Goal: Task Accomplishment & Management: Manage account settings

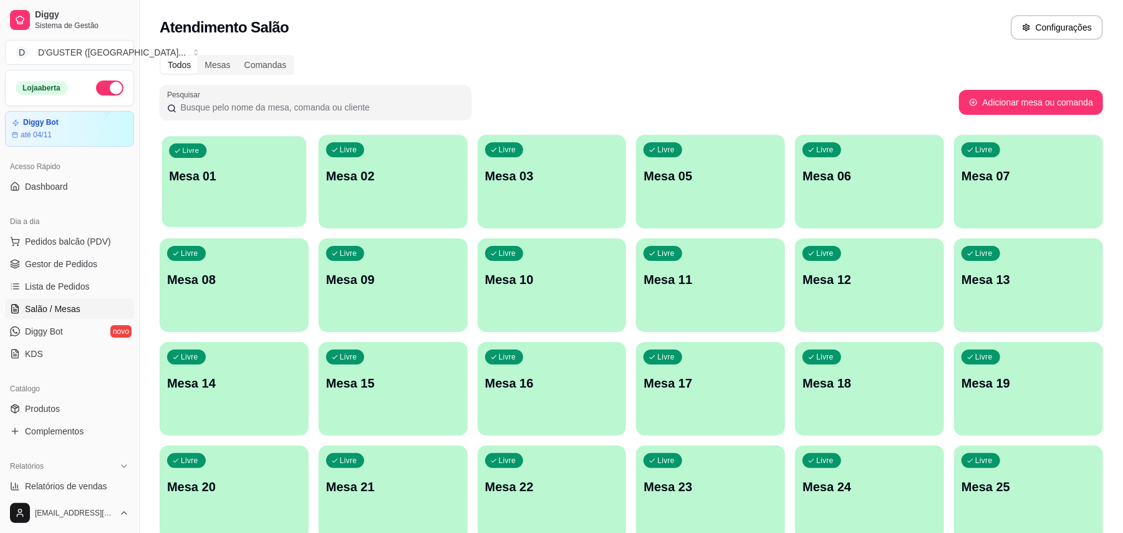
click at [267, 208] on div "Livre Mesa 01" at bounding box center [234, 174] width 145 height 76
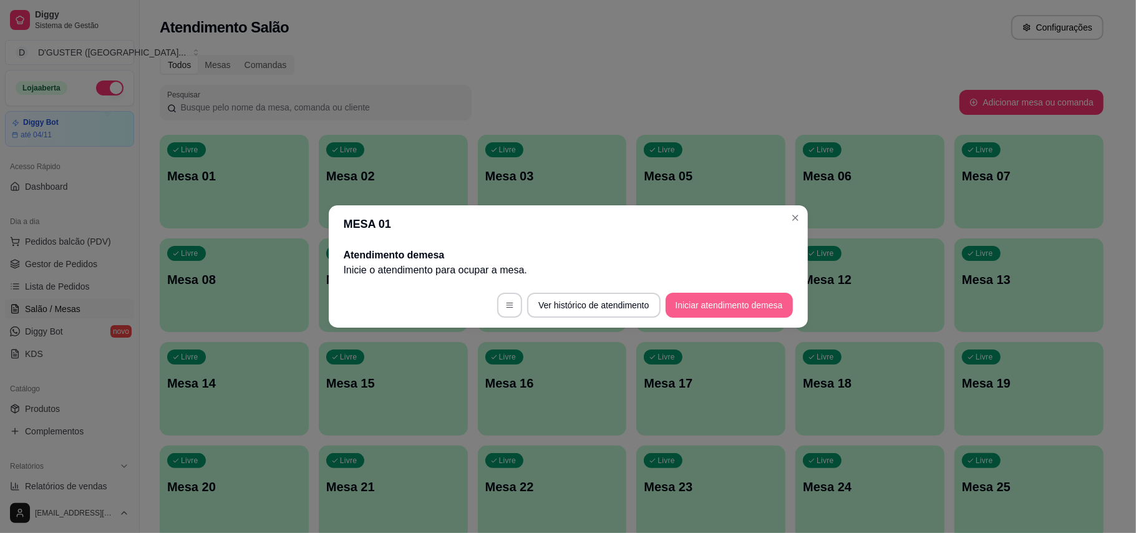
click at [737, 312] on button "Iniciar atendimento de mesa" at bounding box center [728, 305] width 127 height 25
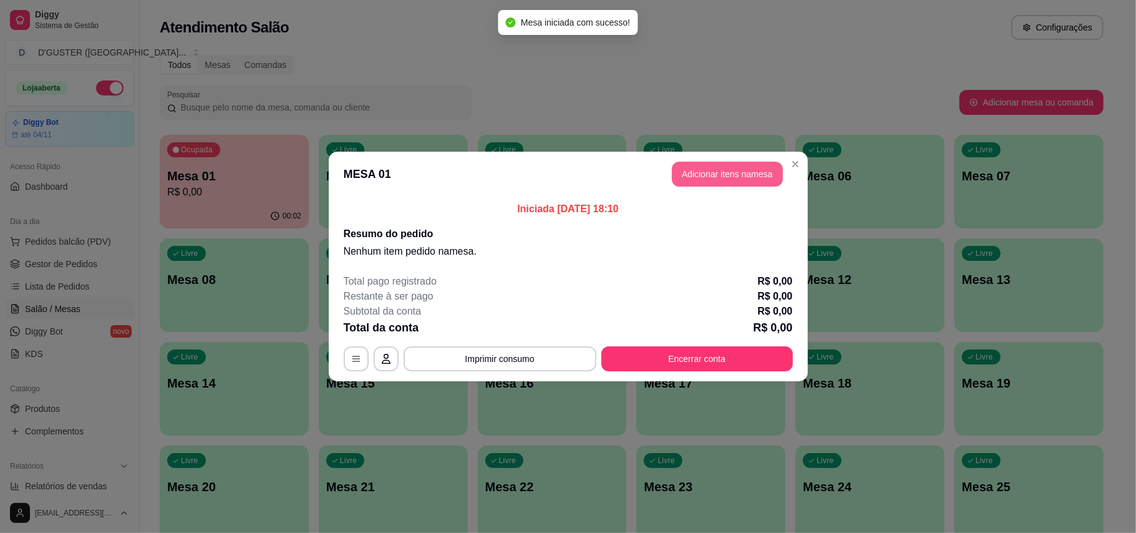
click at [657, 178] on header "MESA 01 Adicionar itens na mesa" at bounding box center [568, 174] width 479 height 45
click at [713, 186] on button "Adicionar itens na mesa" at bounding box center [727, 174] width 107 height 24
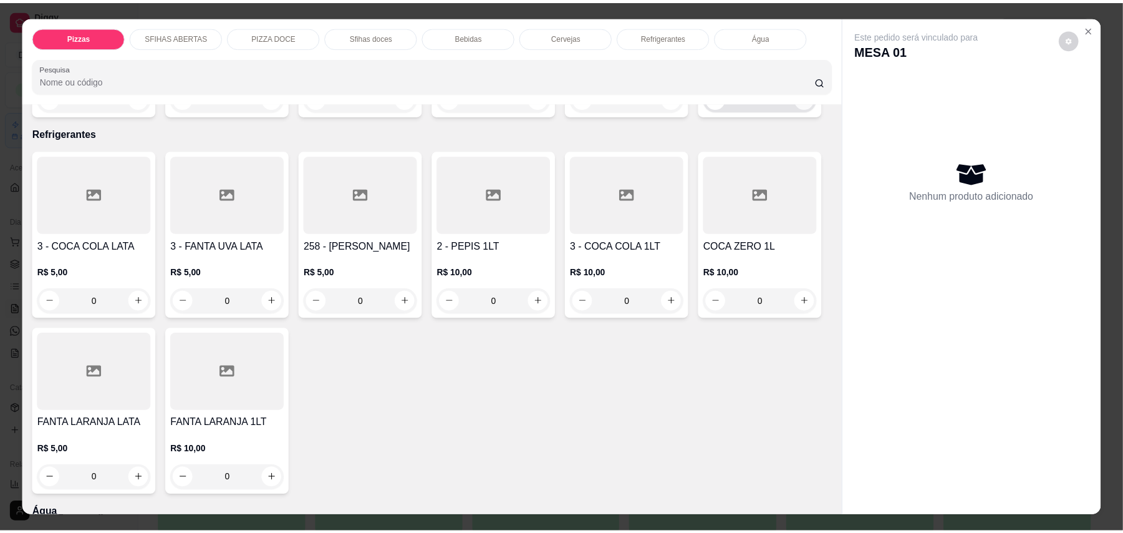
scroll to position [2587, 0]
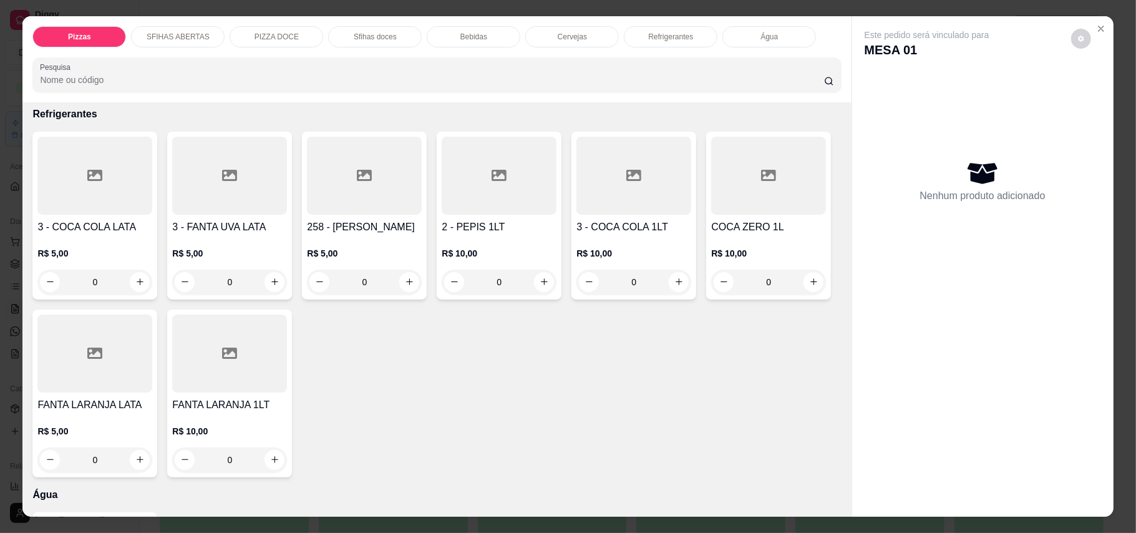
click at [809, 84] on icon "increase-product-quantity" at bounding box center [813, 78] width 9 height 9
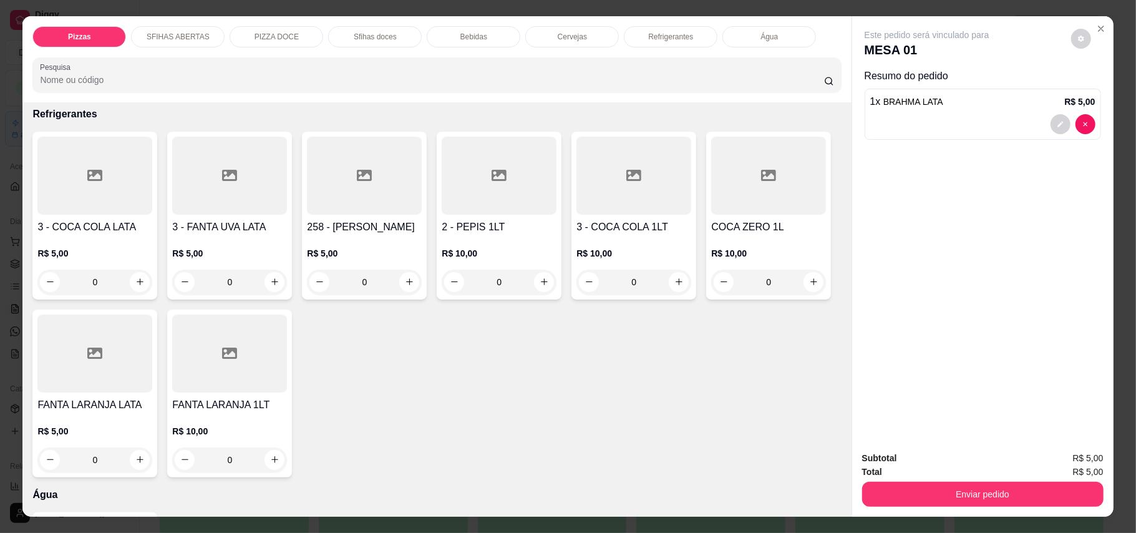
click at [808, 83] on icon "increase-product-quantity" at bounding box center [812, 78] width 9 height 9
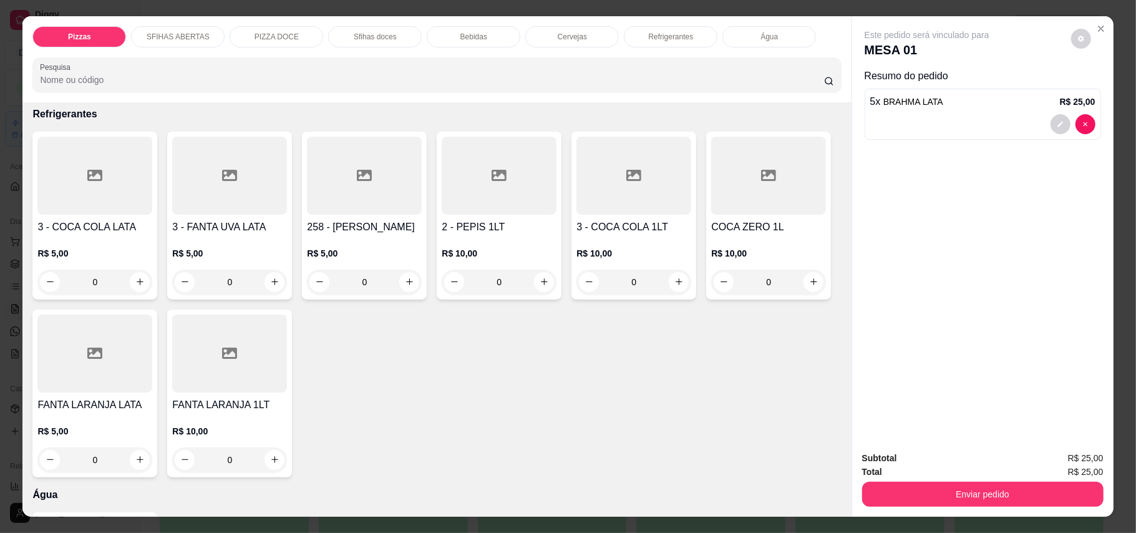
type input "6"
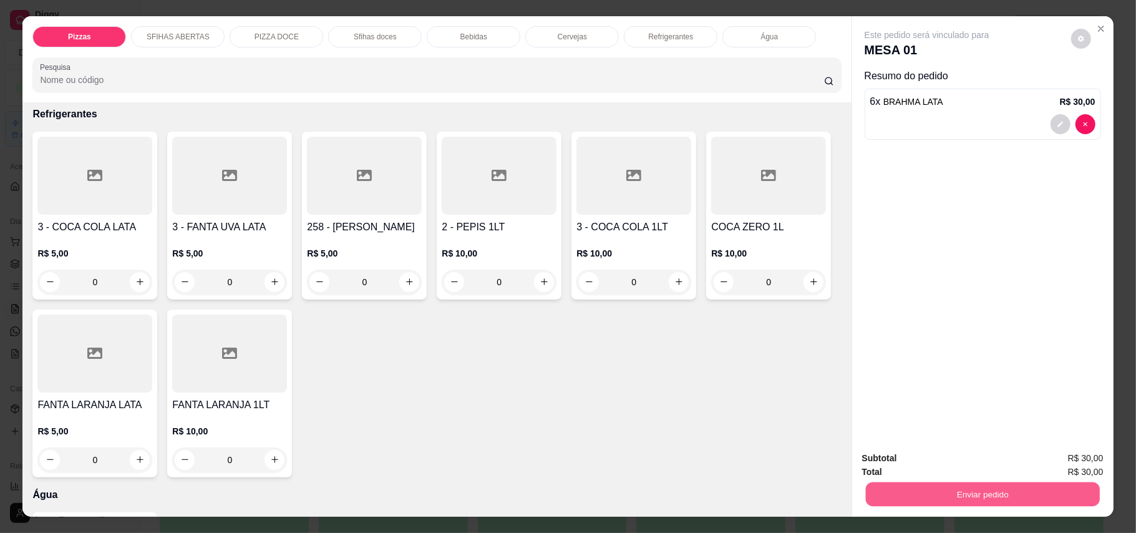
click at [968, 488] on button "Enviar pedido" at bounding box center [982, 494] width 234 height 24
click at [1053, 458] on button "Enviar pedido" at bounding box center [1069, 463] width 69 height 23
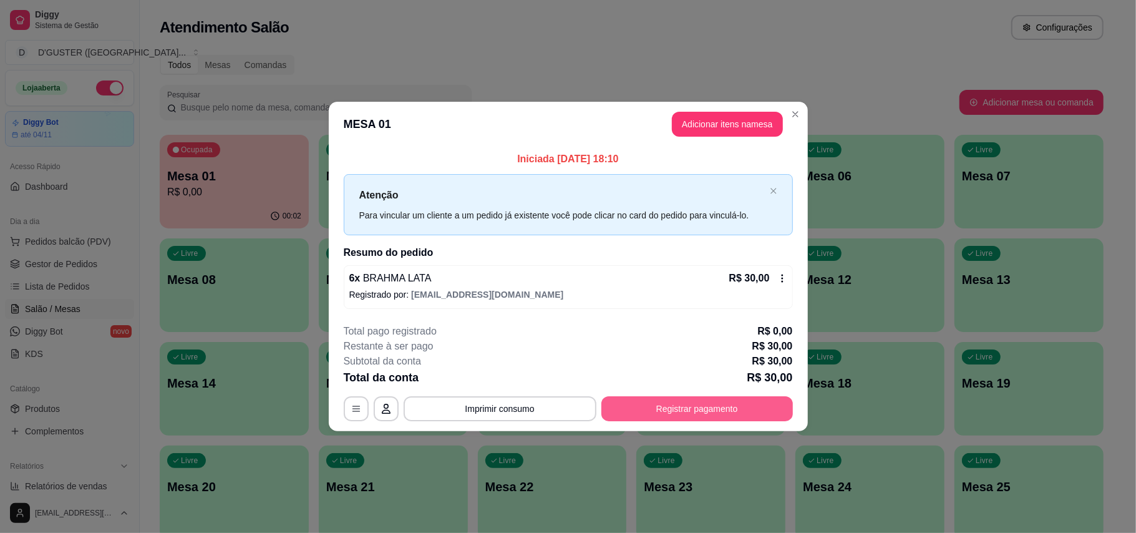
click at [741, 413] on button "Registrar pagamento" at bounding box center [696, 408] width 191 height 25
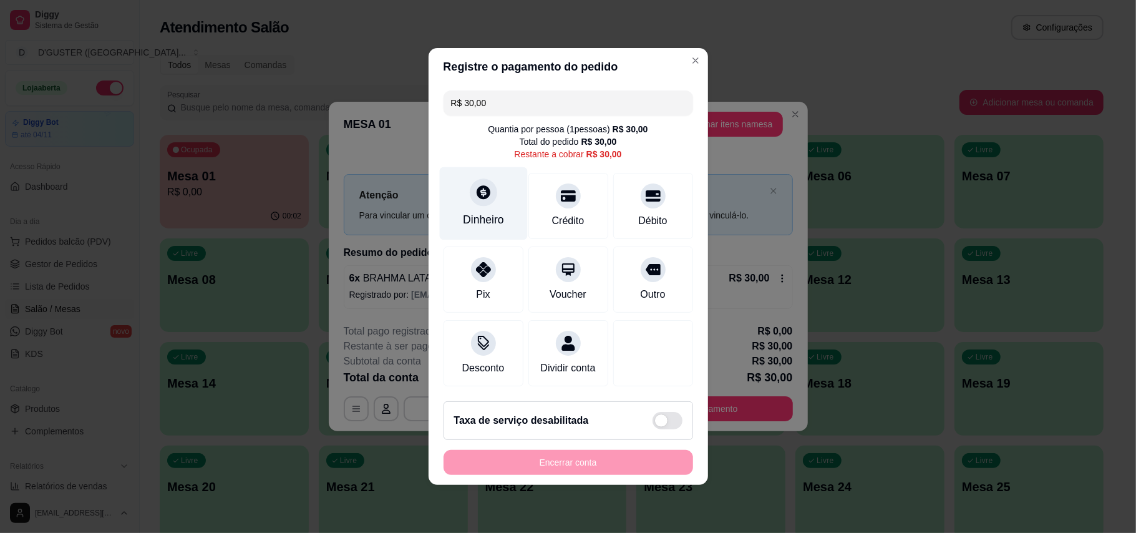
click at [497, 187] on div "Dinheiro" at bounding box center [483, 203] width 88 height 73
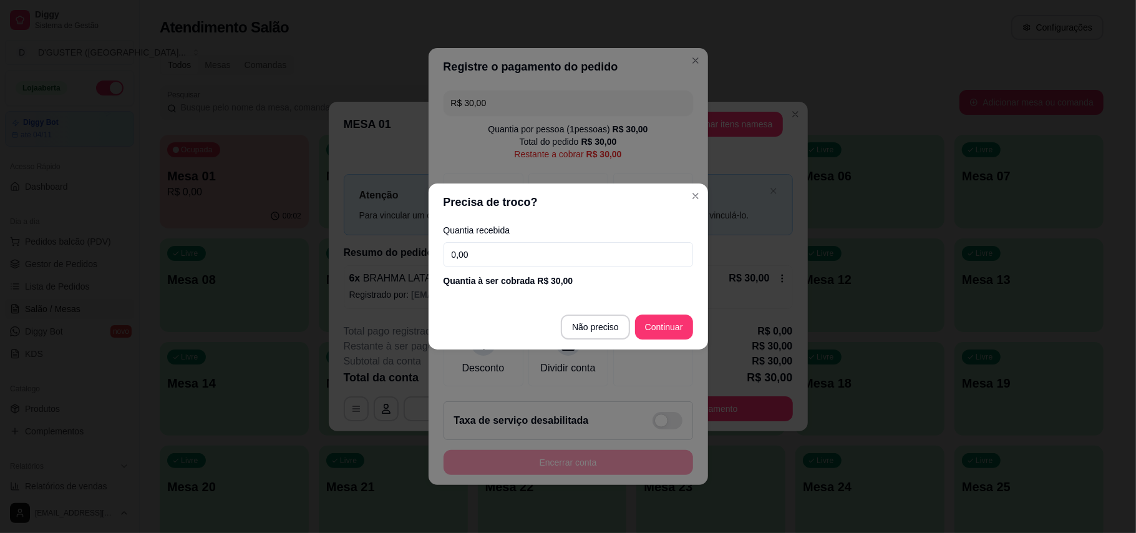
click at [558, 259] on input "0,00" at bounding box center [567, 254] width 249 height 25
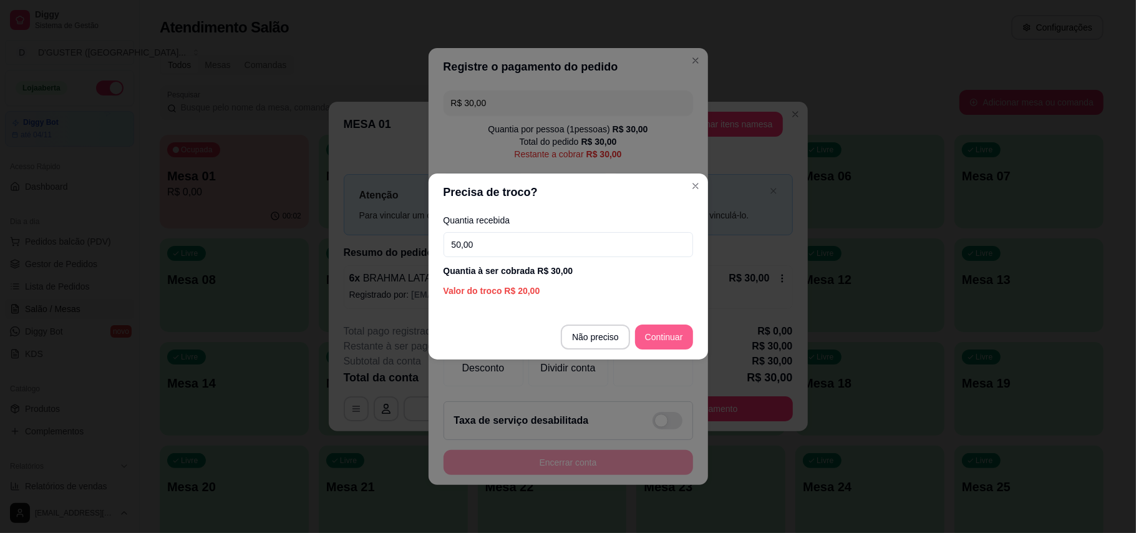
type input "50,00"
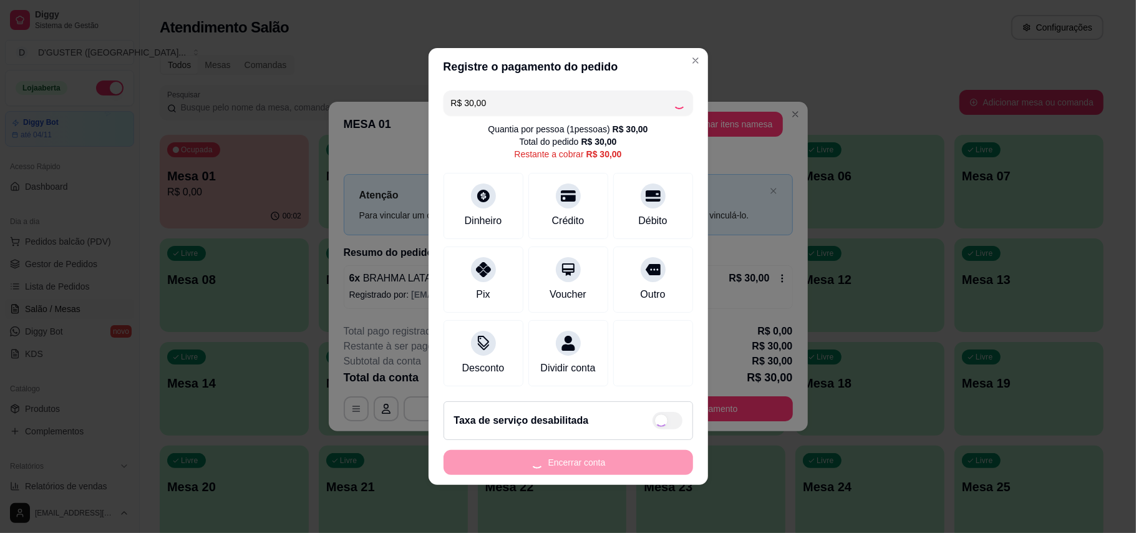
click at [652, 473] on div "Encerrar conta" at bounding box center [567, 462] width 249 height 25
type input "R$ 0,00"
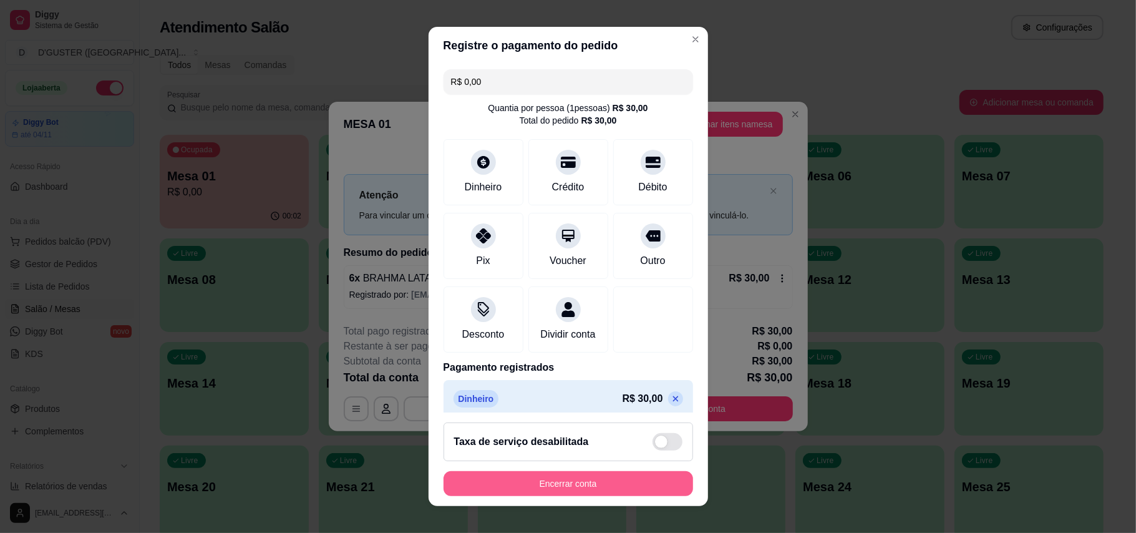
click at [614, 479] on button "Encerrar conta" at bounding box center [567, 483] width 249 height 25
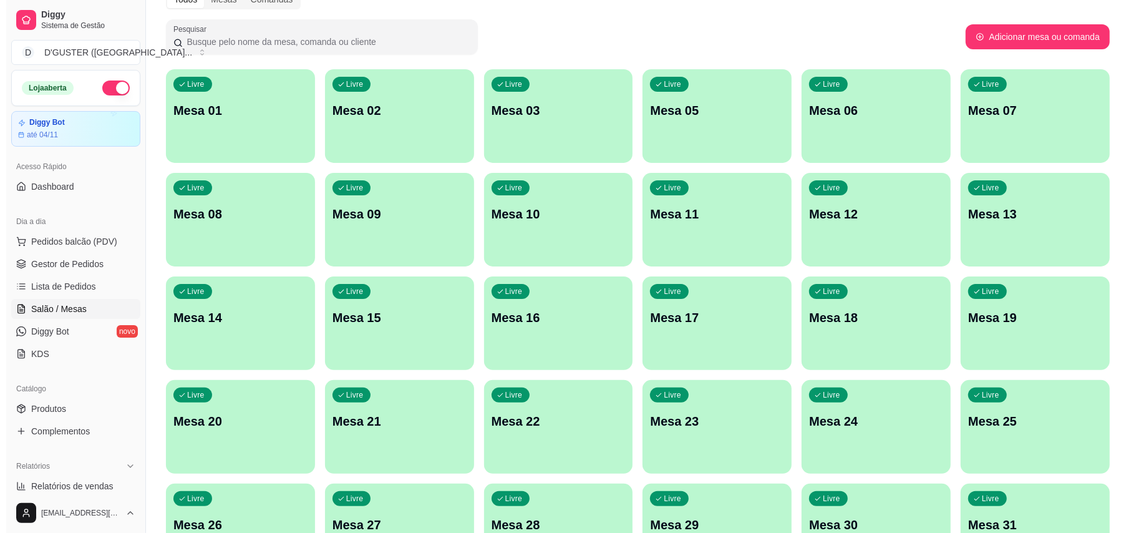
scroll to position [263, 0]
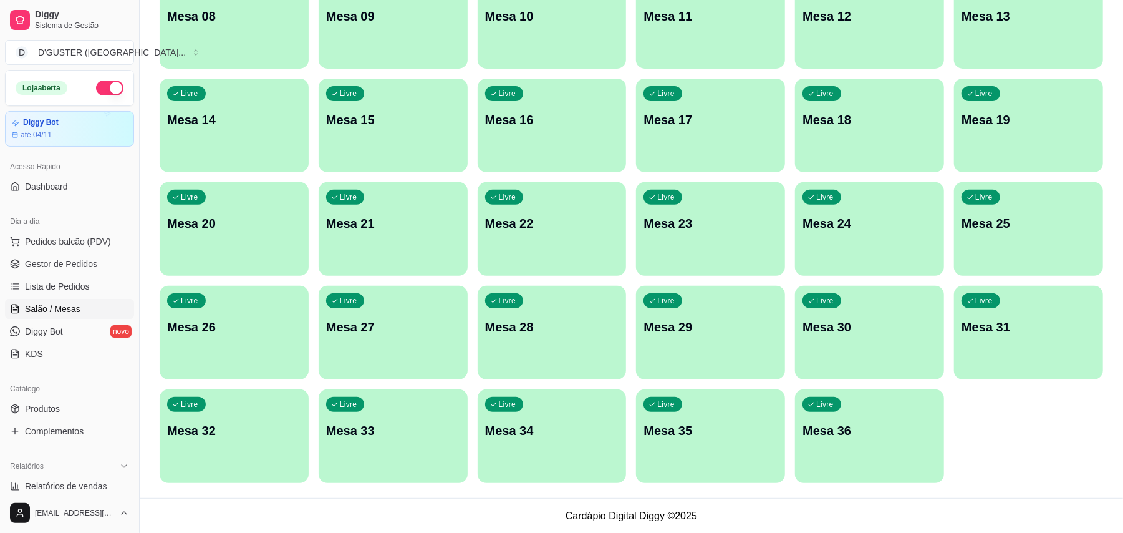
click at [904, 434] on p "Mesa 36" at bounding box center [870, 430] width 134 height 17
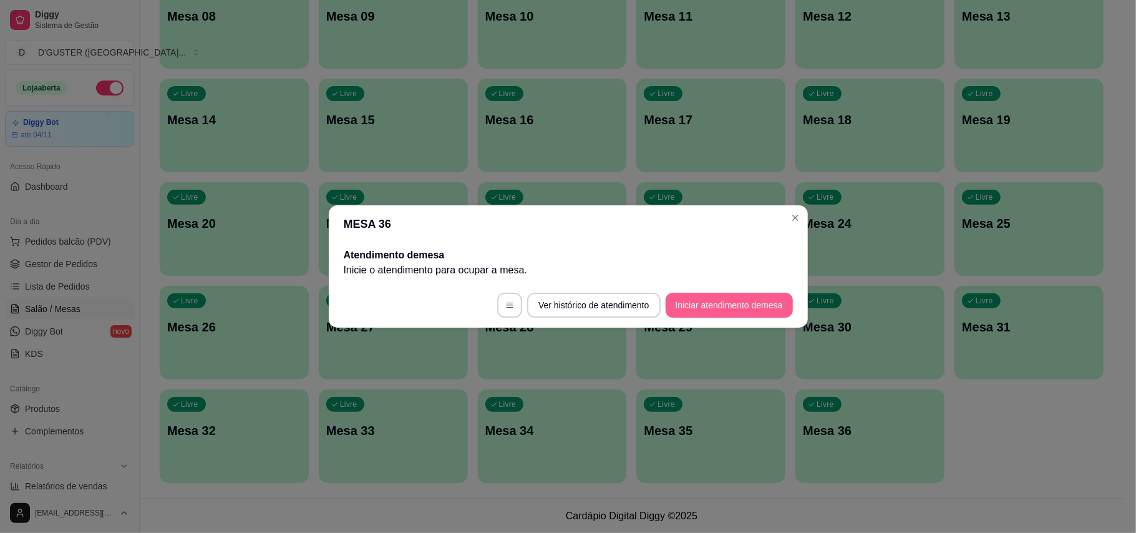
click at [736, 308] on button "Iniciar atendimento de mesa" at bounding box center [728, 305] width 127 height 25
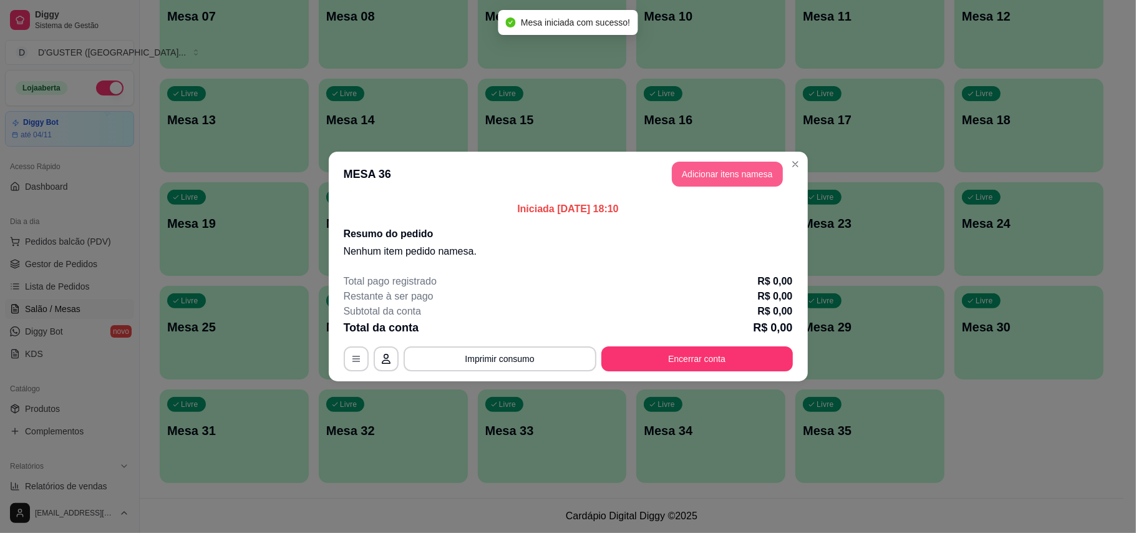
click at [710, 178] on button "Adicionar itens na mesa" at bounding box center [727, 174] width 111 height 25
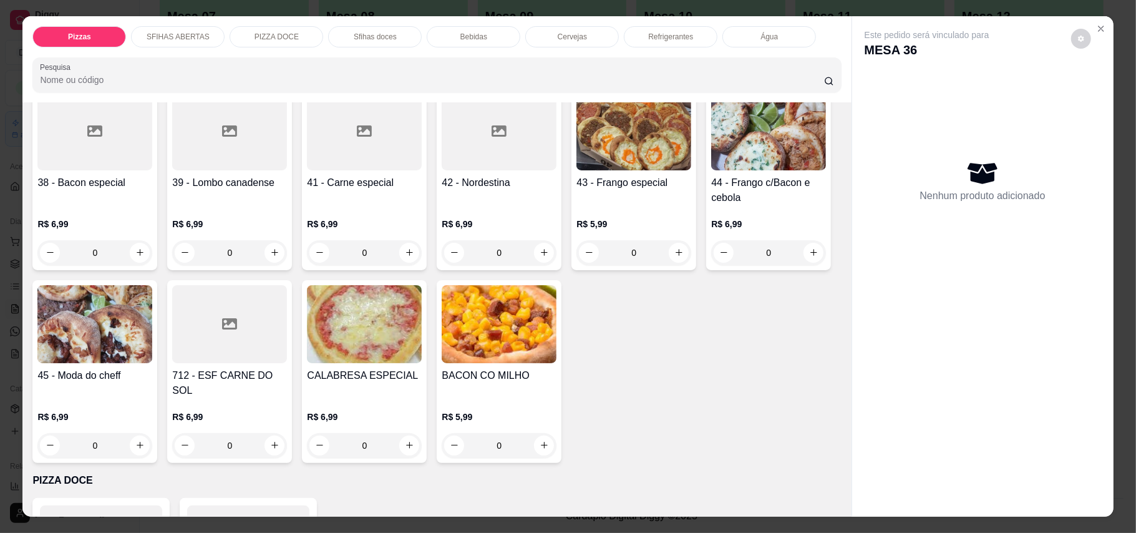
scroll to position [914, 0]
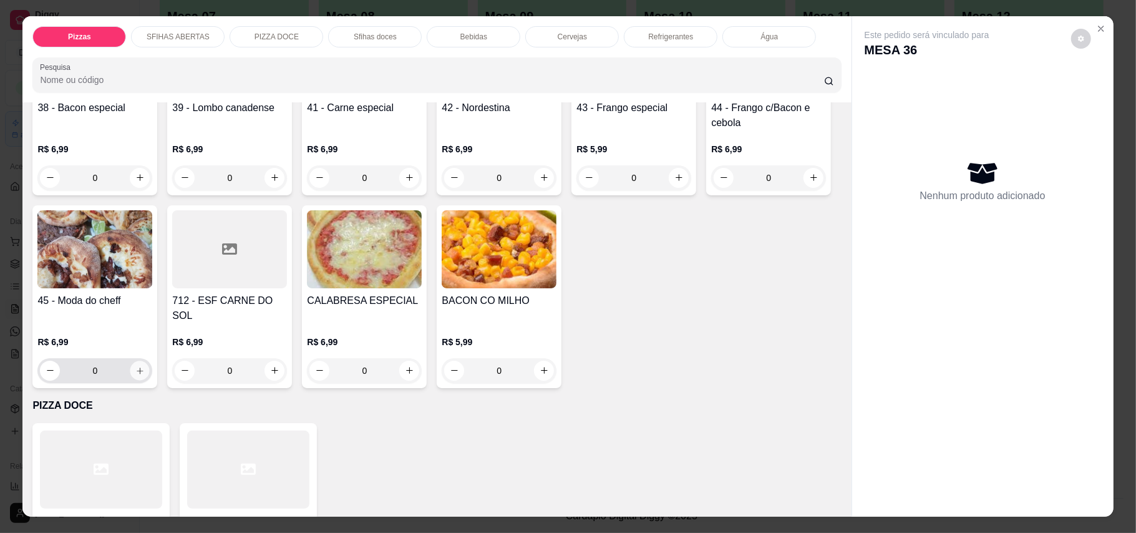
click at [150, 360] on button "increase-product-quantity" at bounding box center [139, 369] width 19 height 19
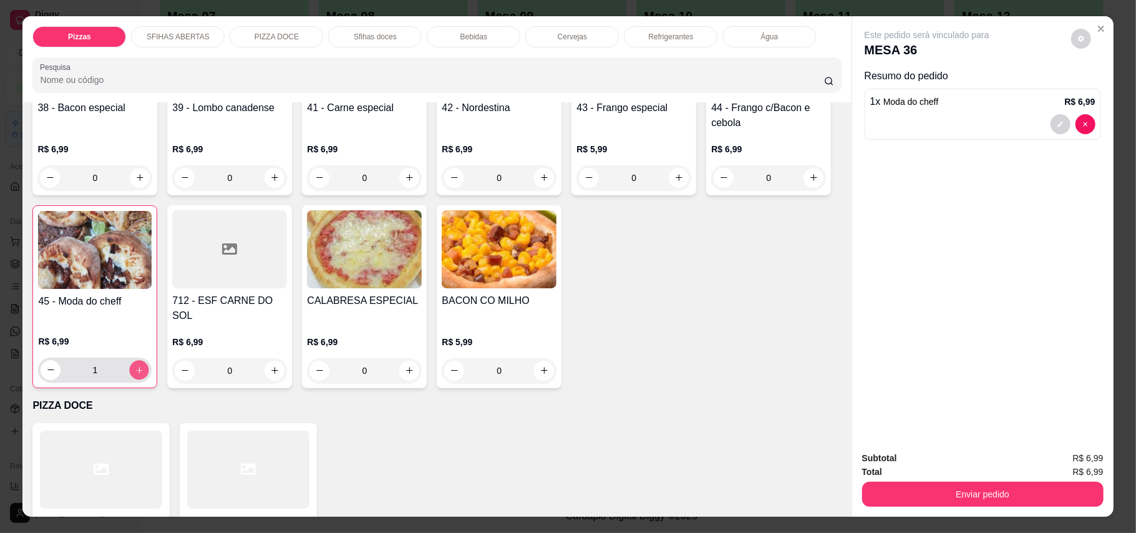
click at [149, 360] on button "increase-product-quantity" at bounding box center [139, 369] width 19 height 19
type input "2"
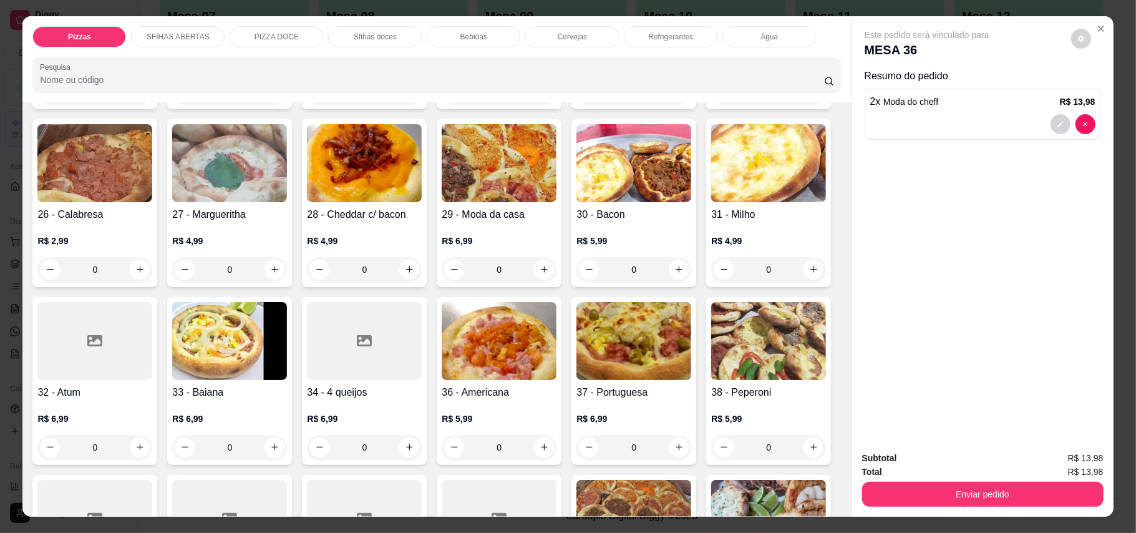
scroll to position [415, 0]
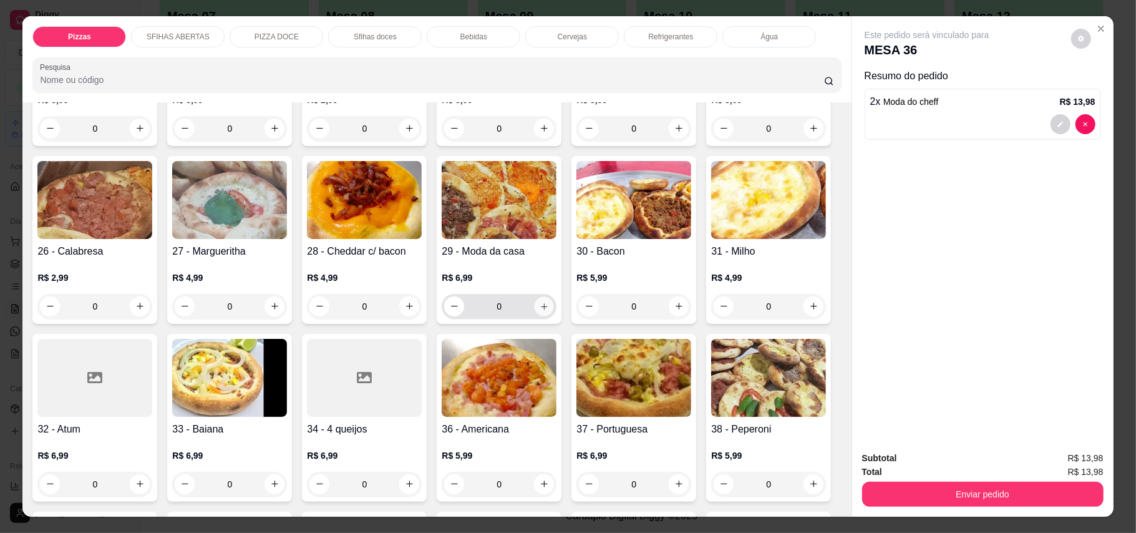
click at [554, 297] on button "increase-product-quantity" at bounding box center [543, 305] width 19 height 19
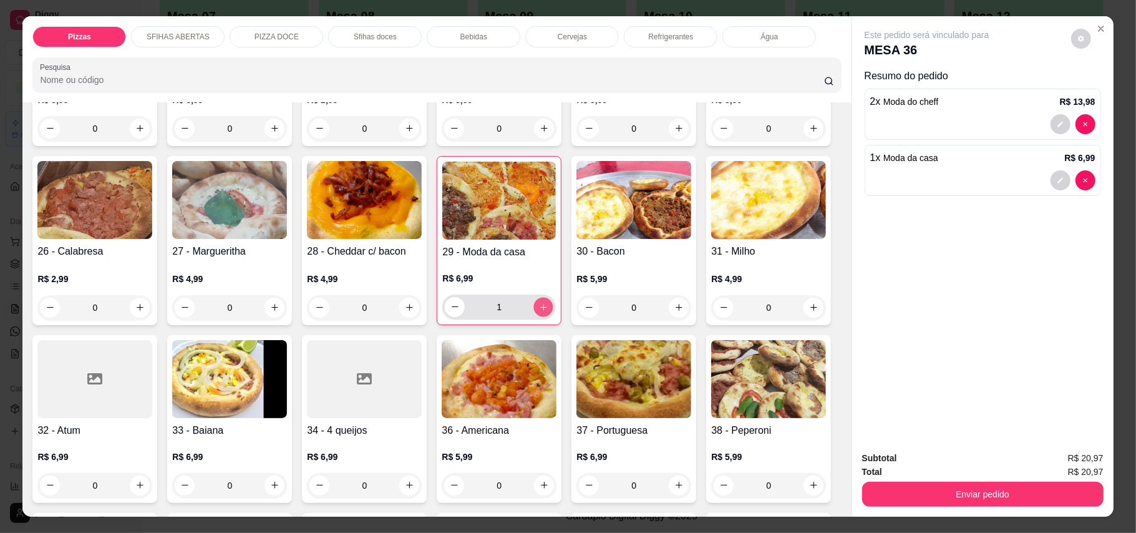
click at [553, 297] on button "increase-product-quantity" at bounding box center [543, 306] width 19 height 19
type input "2"
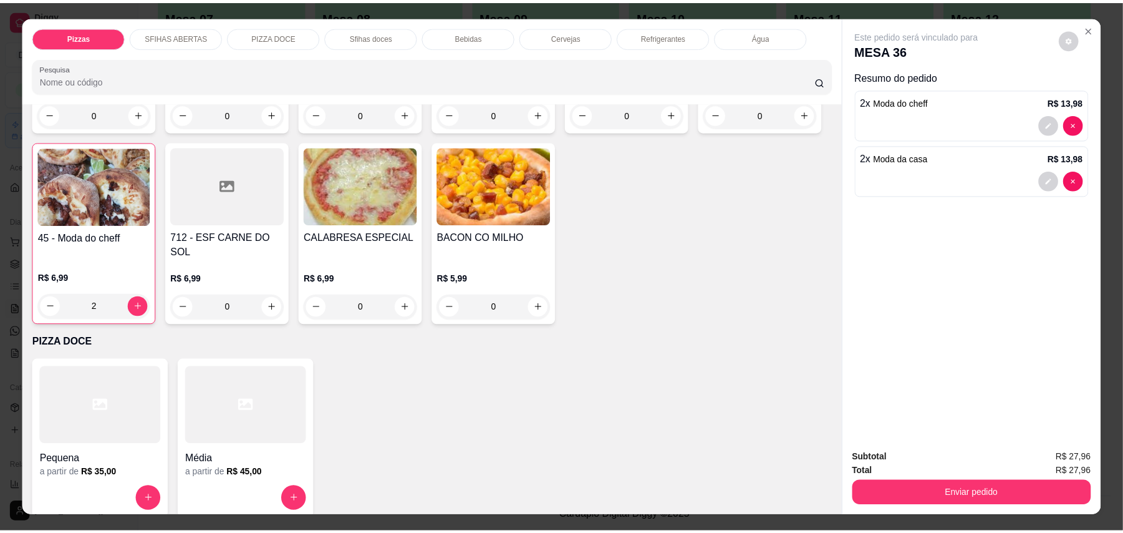
scroll to position [998, 0]
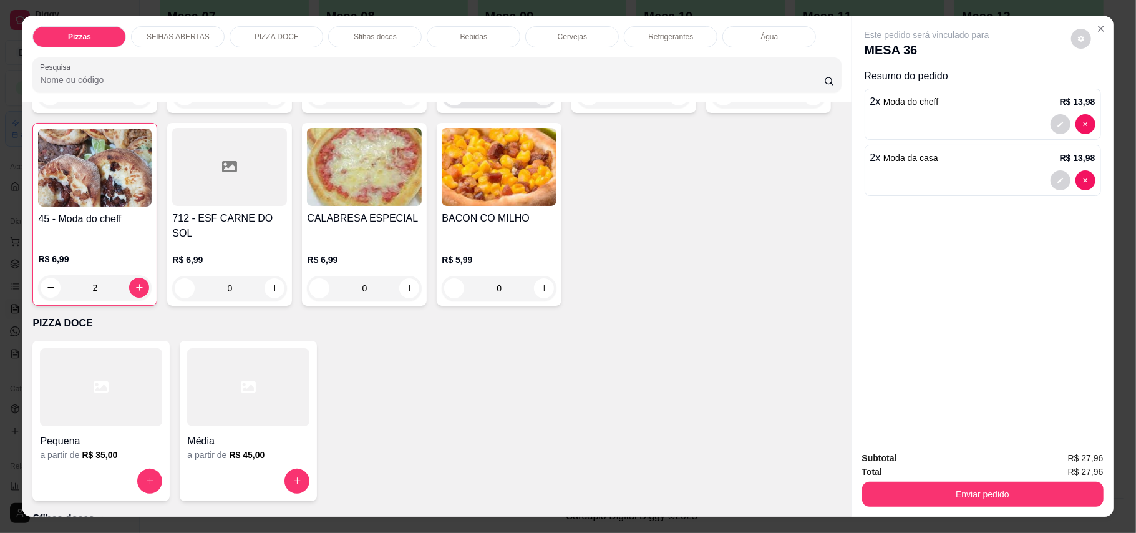
click at [539, 100] on icon "increase-product-quantity" at bounding box center [543, 94] width 9 height 9
type input "1"
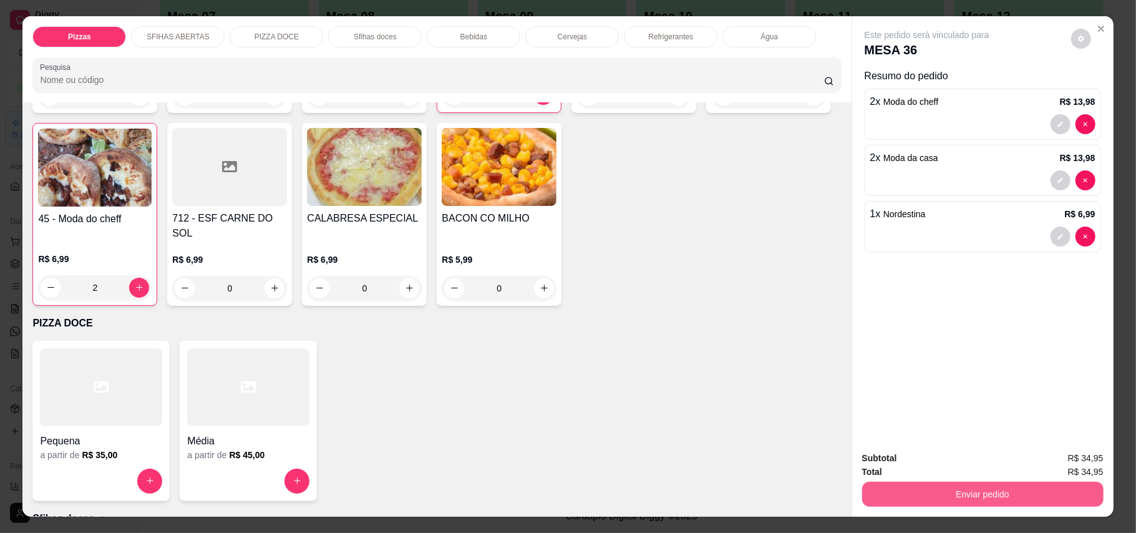
click at [1024, 498] on button "Enviar pedido" at bounding box center [982, 493] width 241 height 25
click at [1064, 455] on button "Enviar pedido" at bounding box center [1069, 464] width 69 height 23
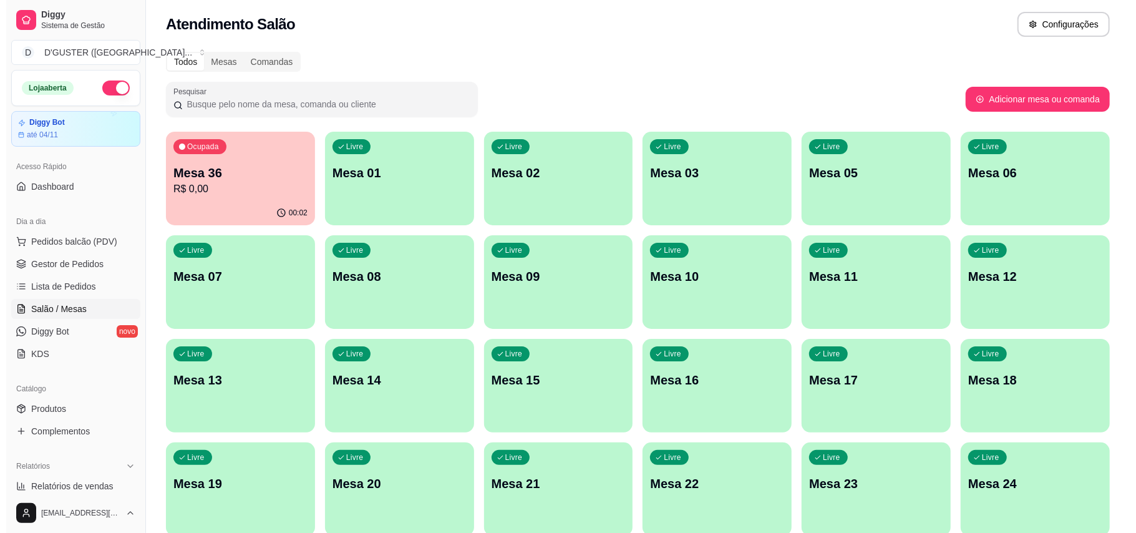
scroll to position [0, 0]
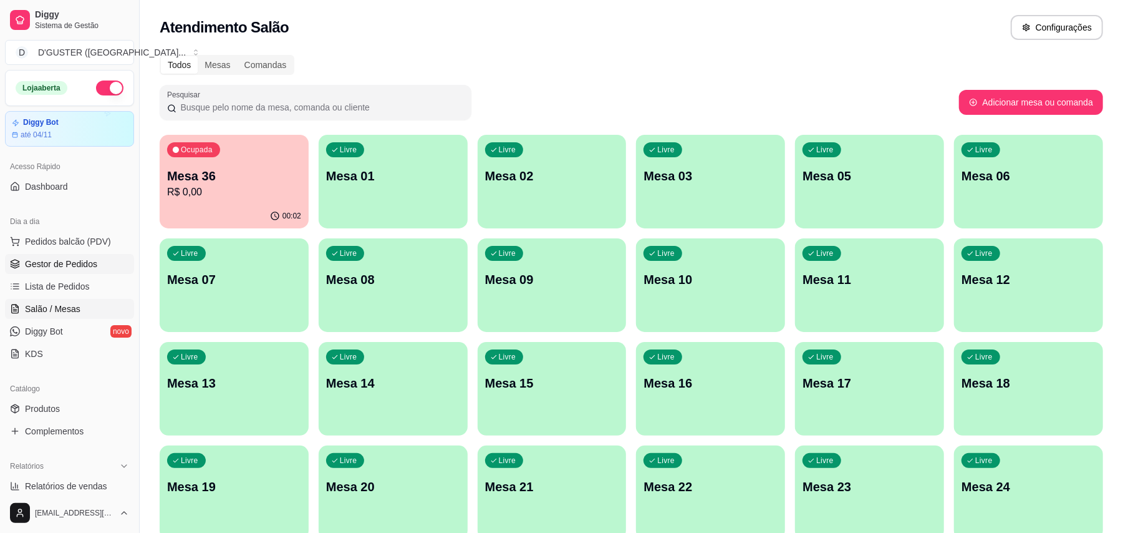
click at [41, 254] on link "Gestor de Pedidos" at bounding box center [69, 264] width 129 height 20
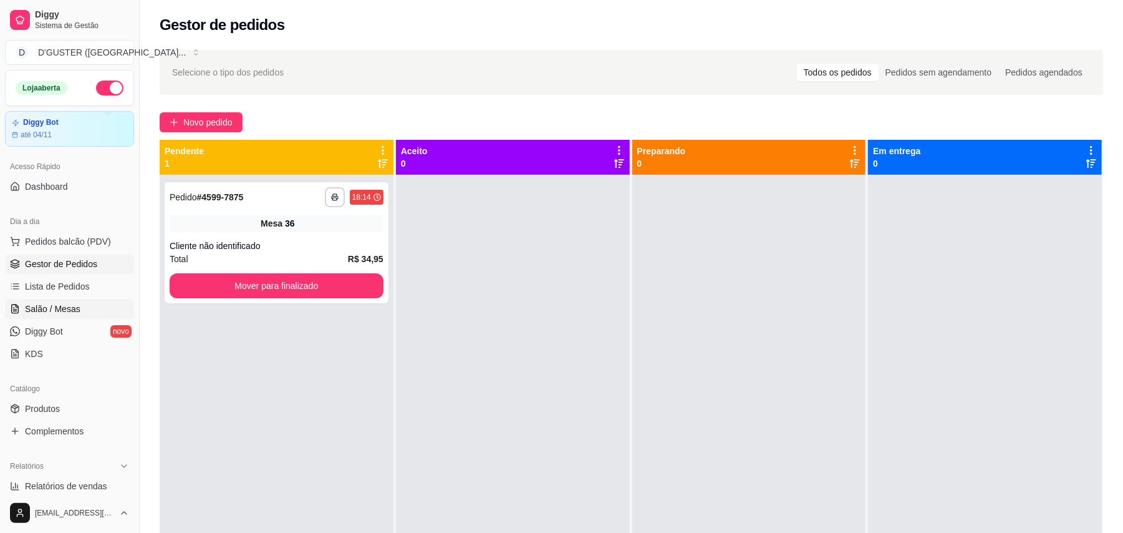
click at [84, 314] on link "Salão / Mesas" at bounding box center [69, 309] width 129 height 20
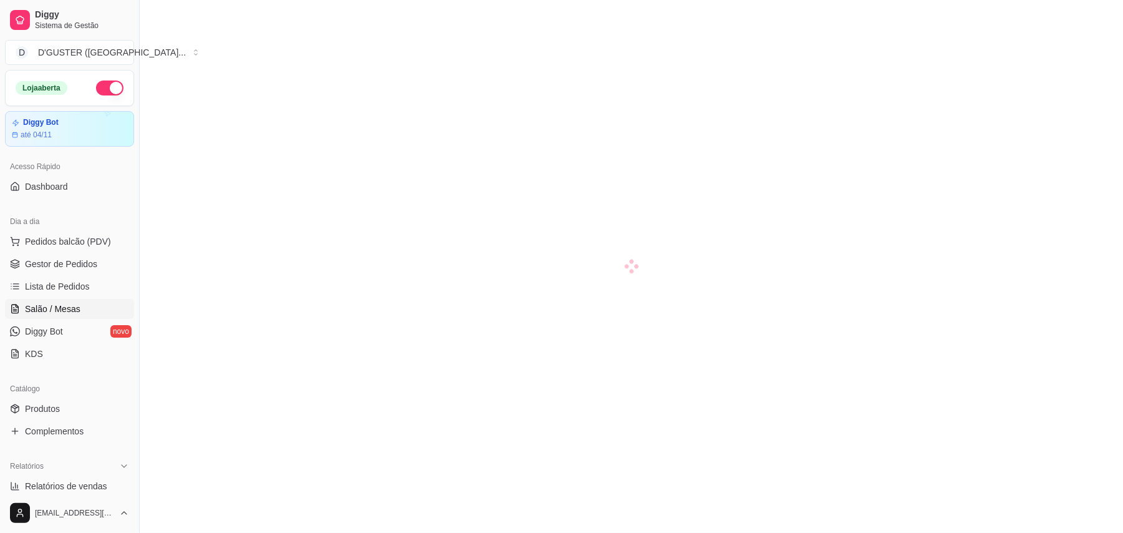
click at [78, 311] on span "Salão / Mesas" at bounding box center [53, 308] width 56 height 12
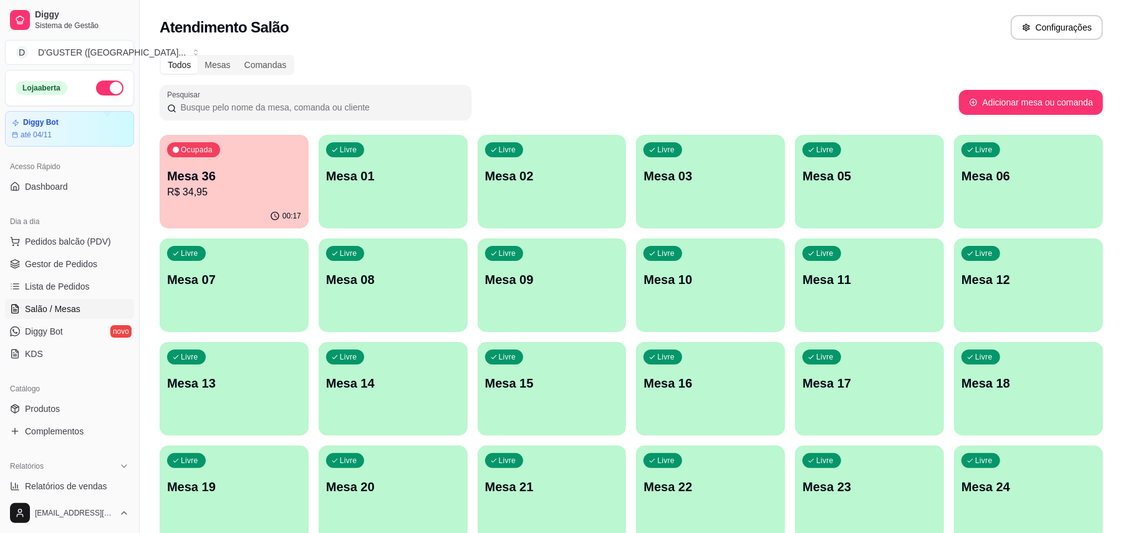
click at [377, 188] on div "Livre Mesa 01" at bounding box center [393, 174] width 149 height 79
click at [80, 251] on button "Pedidos balcão (PDV)" at bounding box center [69, 241] width 129 height 20
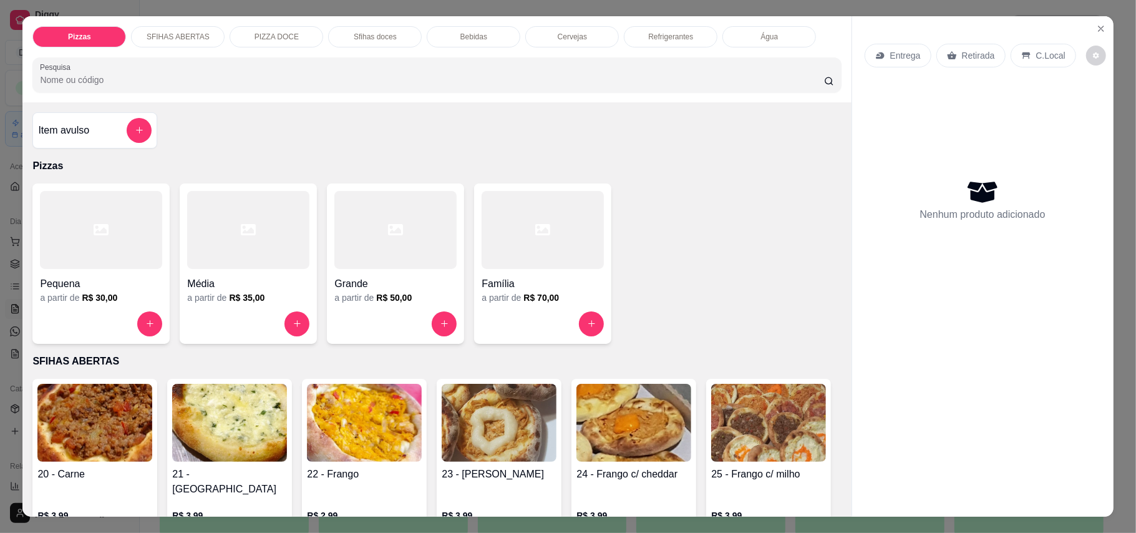
click at [964, 59] on p "Retirada" at bounding box center [978, 55] width 33 height 12
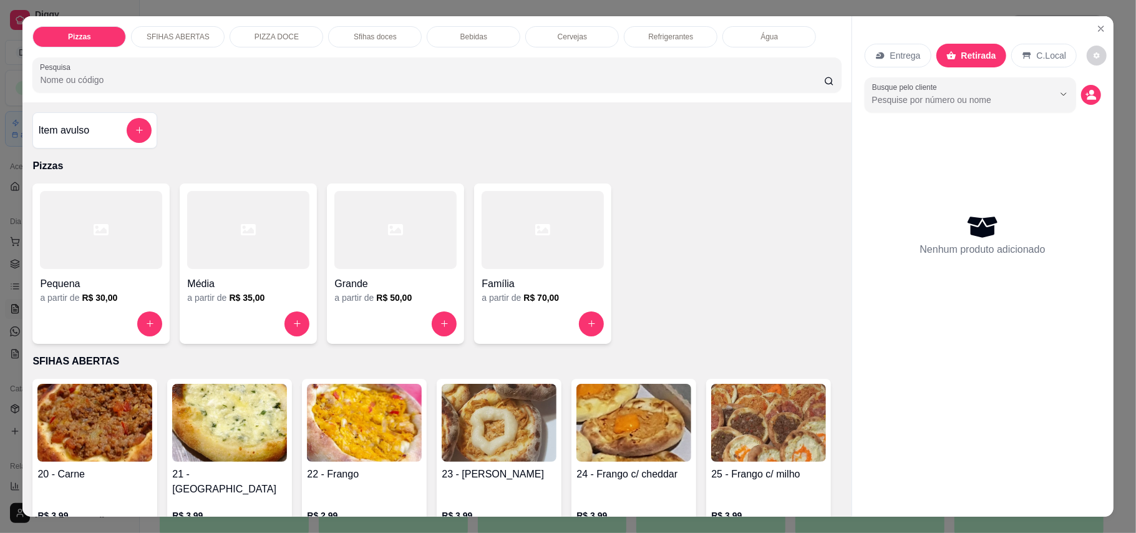
click at [105, 266] on div at bounding box center [101, 230] width 122 height 78
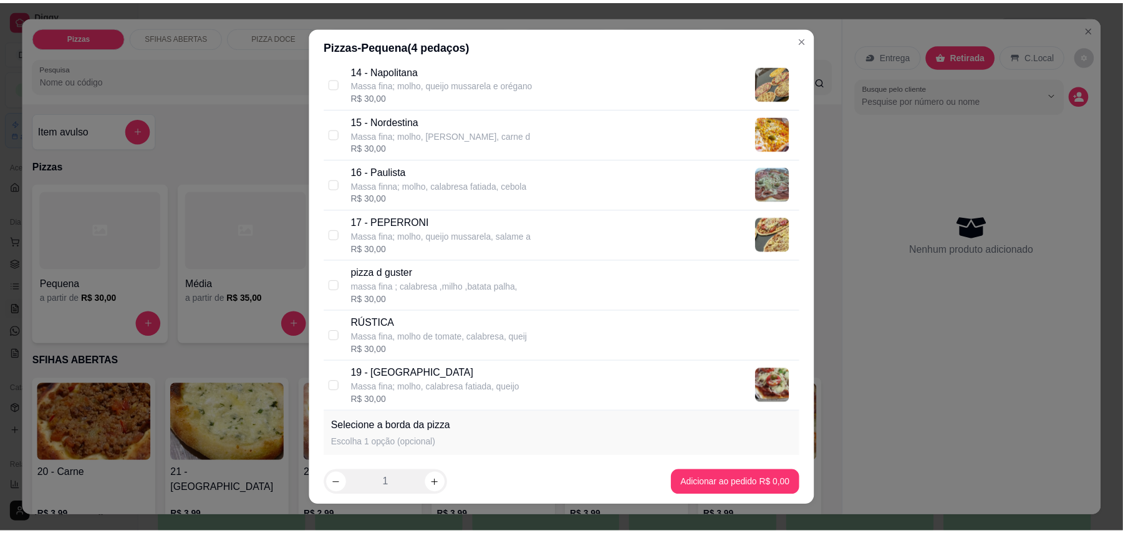
scroll to position [834, 0]
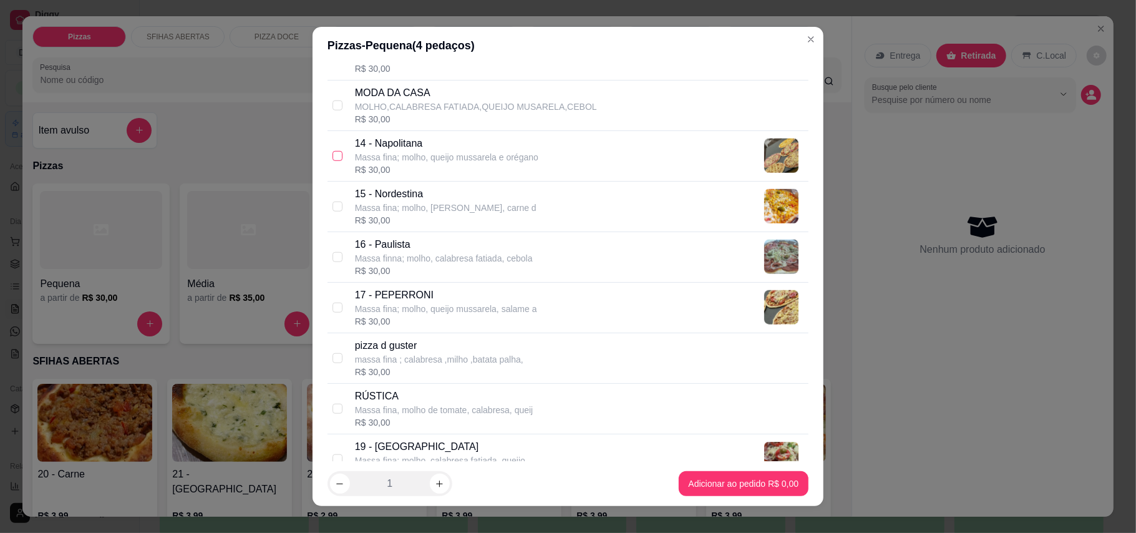
click at [332, 156] on input "checkbox" at bounding box center [337, 156] width 10 height 10
checkbox input "true"
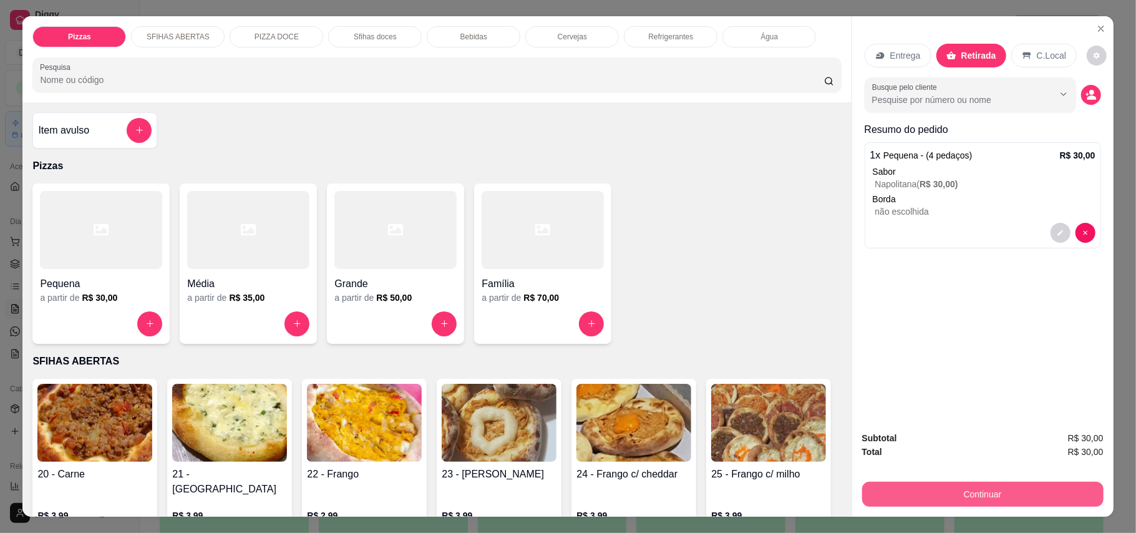
click at [982, 497] on button "Continuar" at bounding box center [982, 493] width 241 height 25
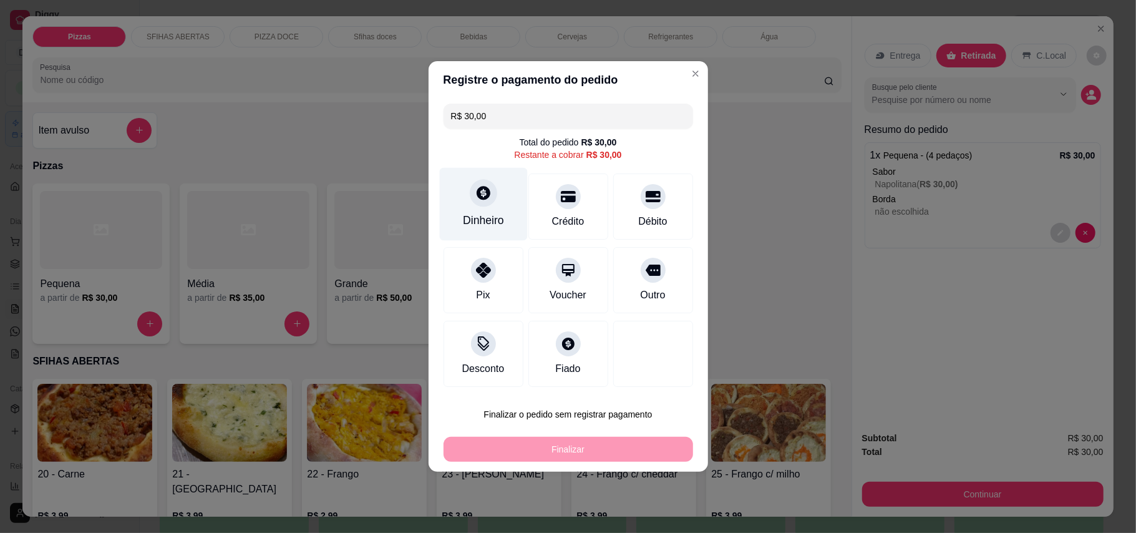
click at [485, 205] on div at bounding box center [483, 192] width 27 height 27
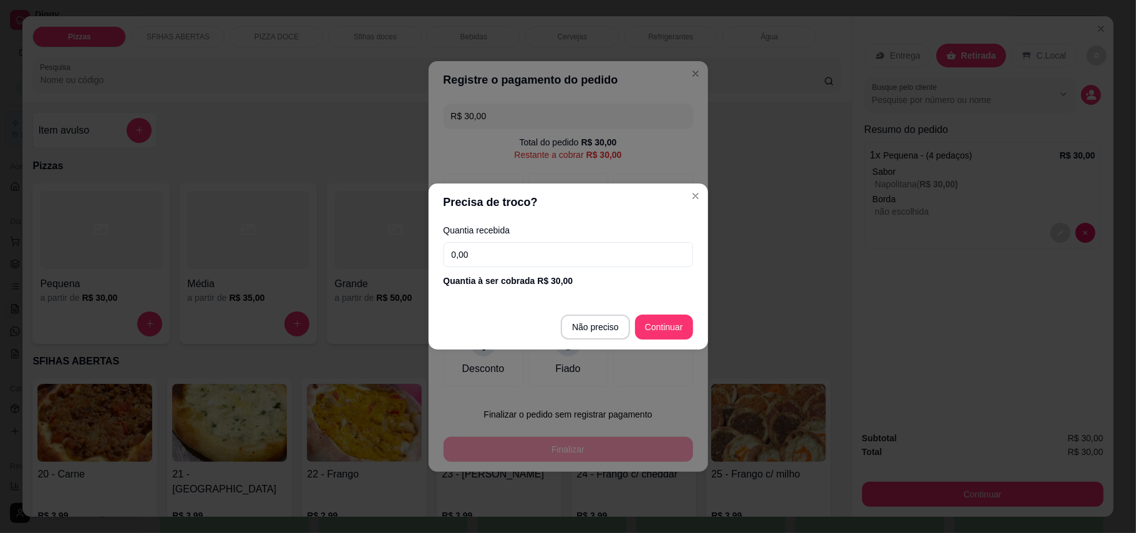
click at [586, 247] on input "0,00" at bounding box center [567, 254] width 249 height 25
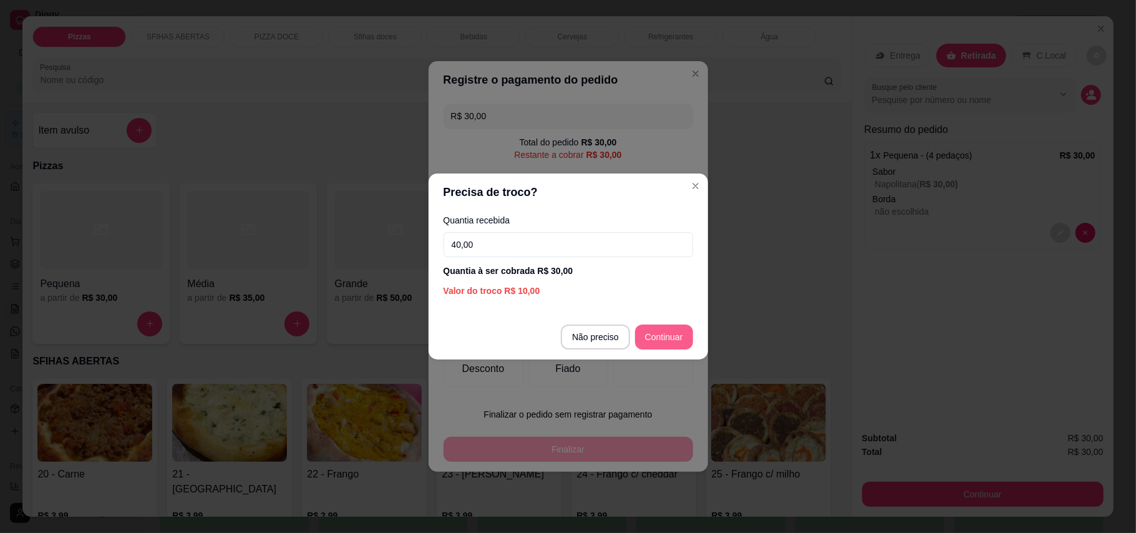
type input "40,00"
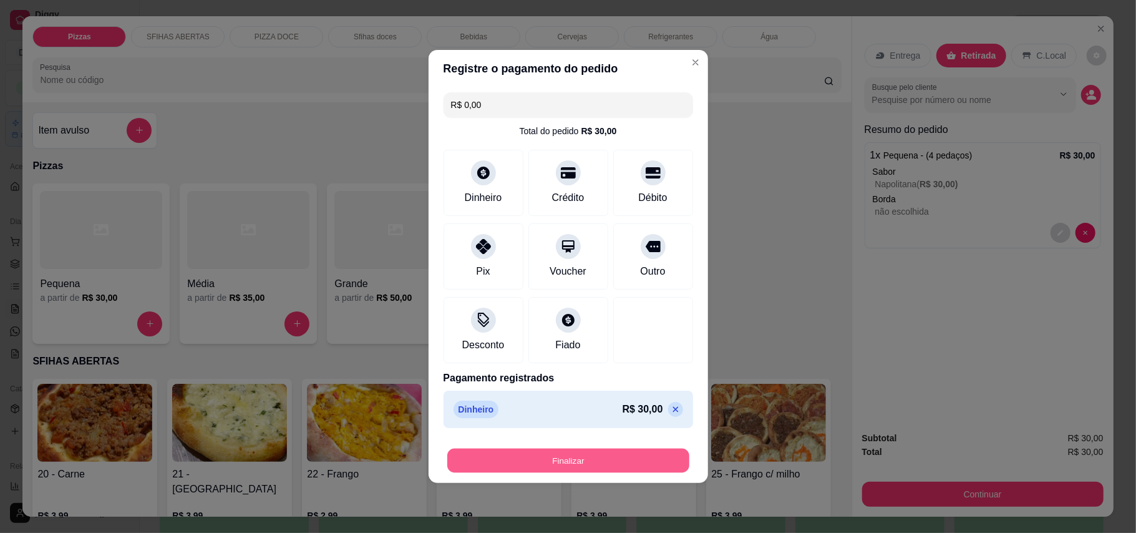
click at [630, 472] on button "Finalizar" at bounding box center [568, 460] width 242 height 24
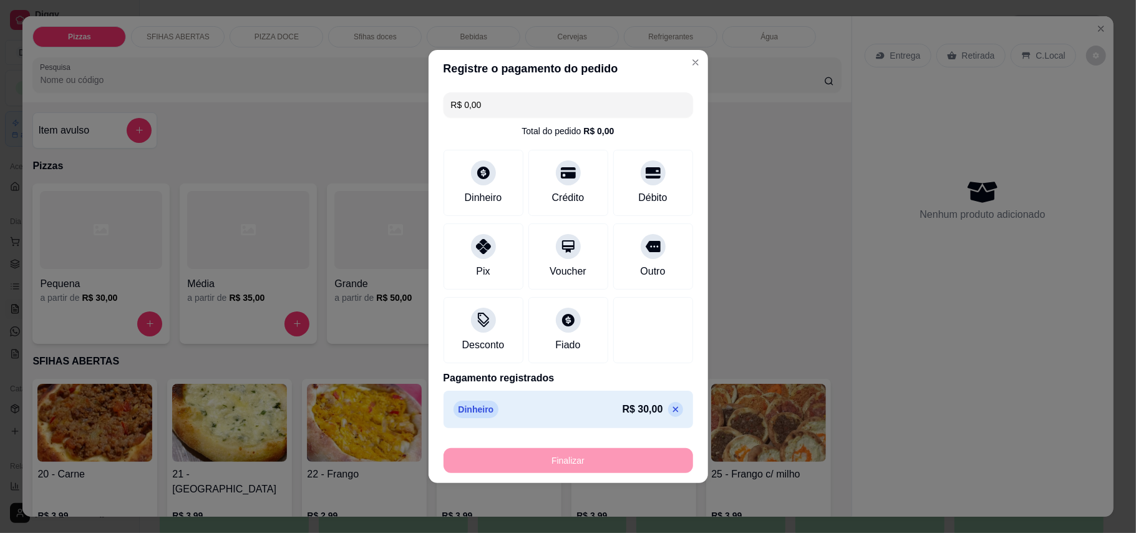
type input "-R$ 30,00"
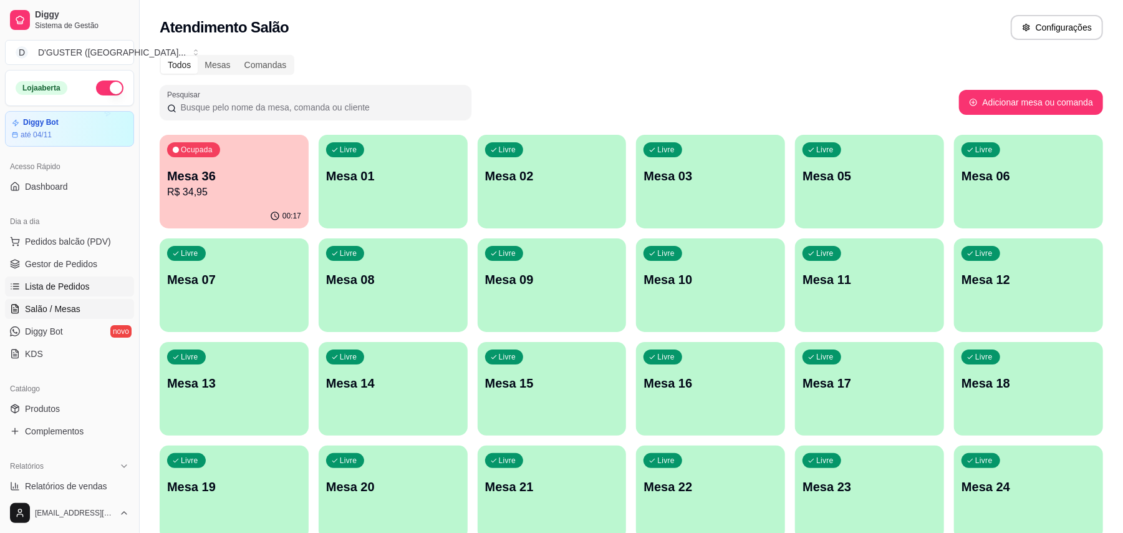
drag, startPoint x: 58, startPoint y: 243, endPoint x: 90, endPoint y: 278, distance: 47.2
click at [62, 249] on button "Pedidos balcão (PDV)" at bounding box center [69, 241] width 129 height 20
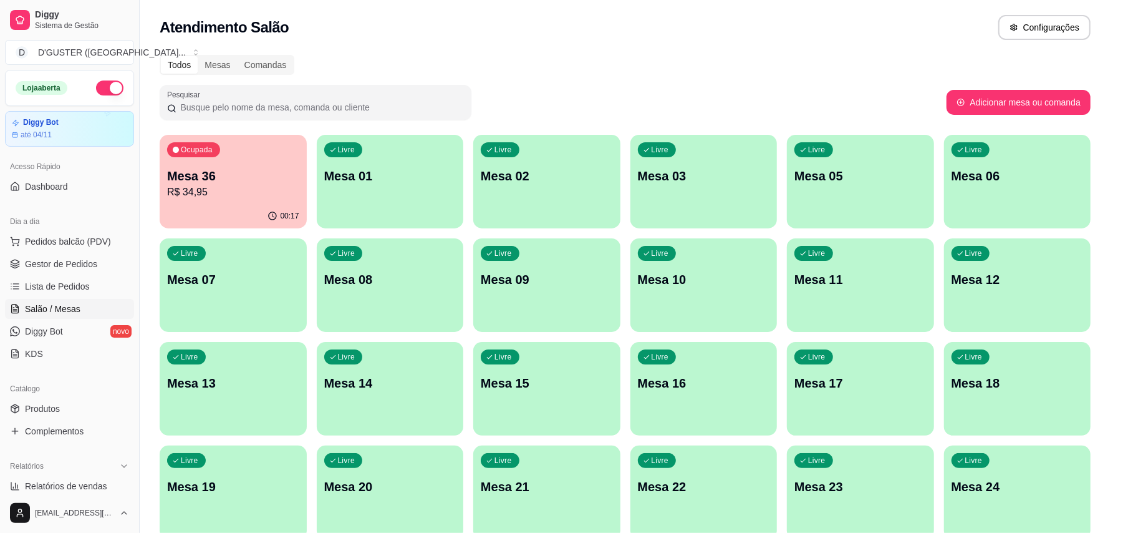
click at [91, 252] on div at bounding box center [91, 229] width 125 height 80
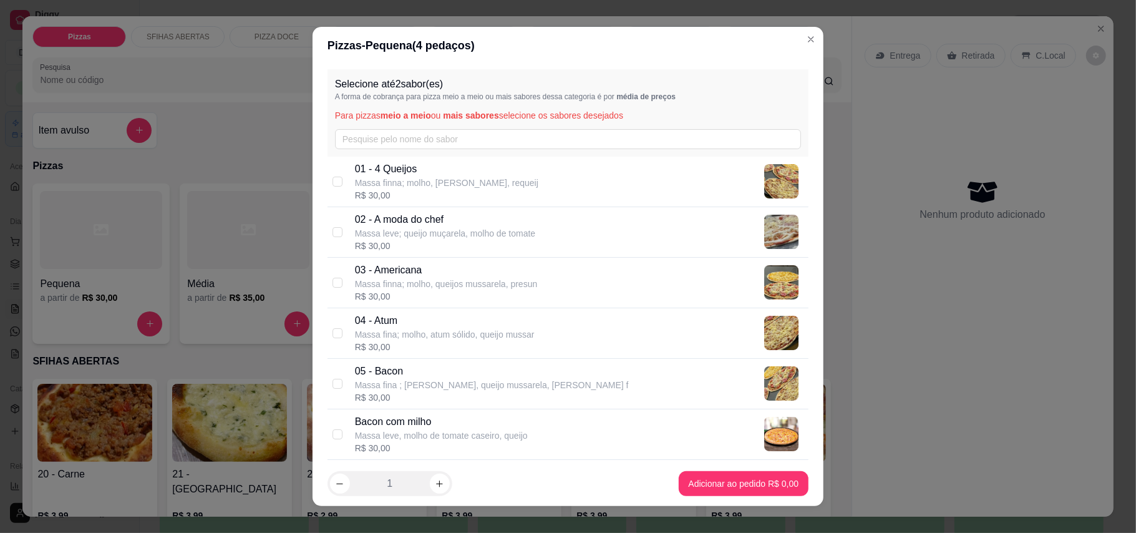
click at [780, 38] on div "Pizzas - Pequena ( 4 pedaços)" at bounding box center [567, 45] width 481 height 17
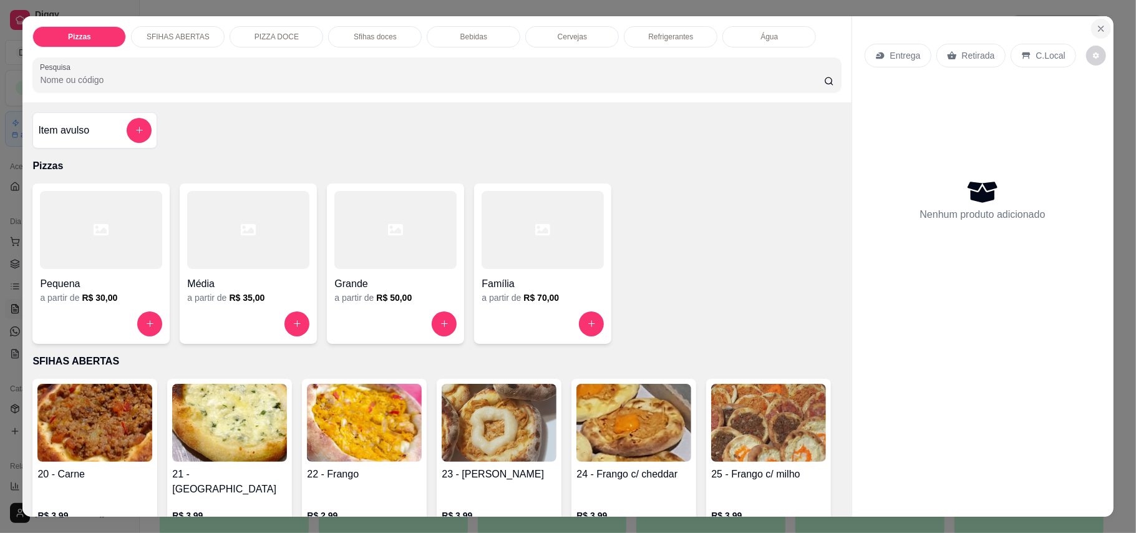
click at [1101, 26] on button "Close" at bounding box center [1101, 29] width 20 height 20
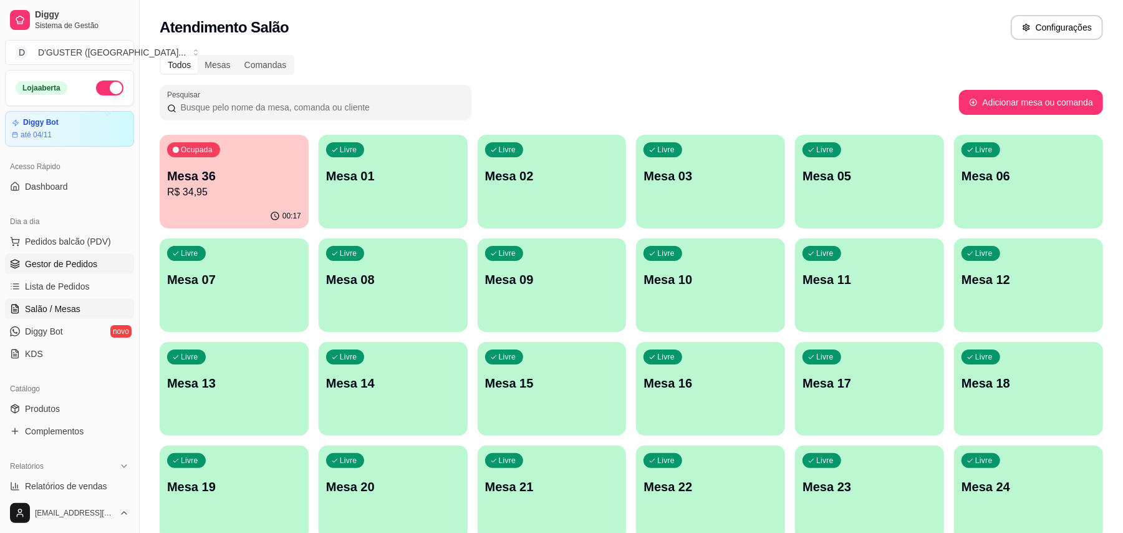
click at [88, 261] on span "Gestor de Pedidos" at bounding box center [61, 264] width 72 height 12
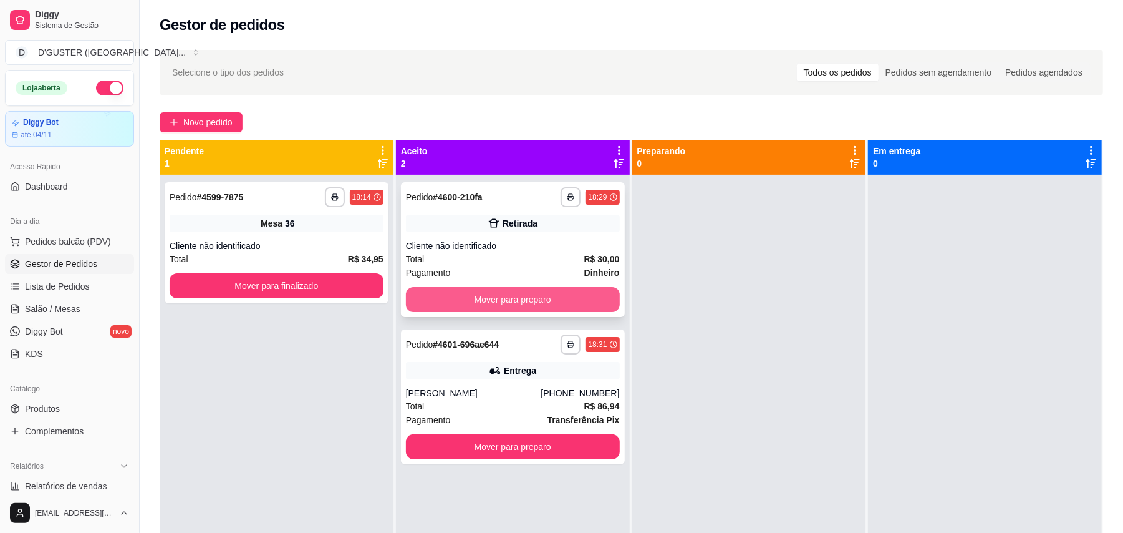
click at [475, 301] on button "Mover para preparo" at bounding box center [513, 299] width 214 height 25
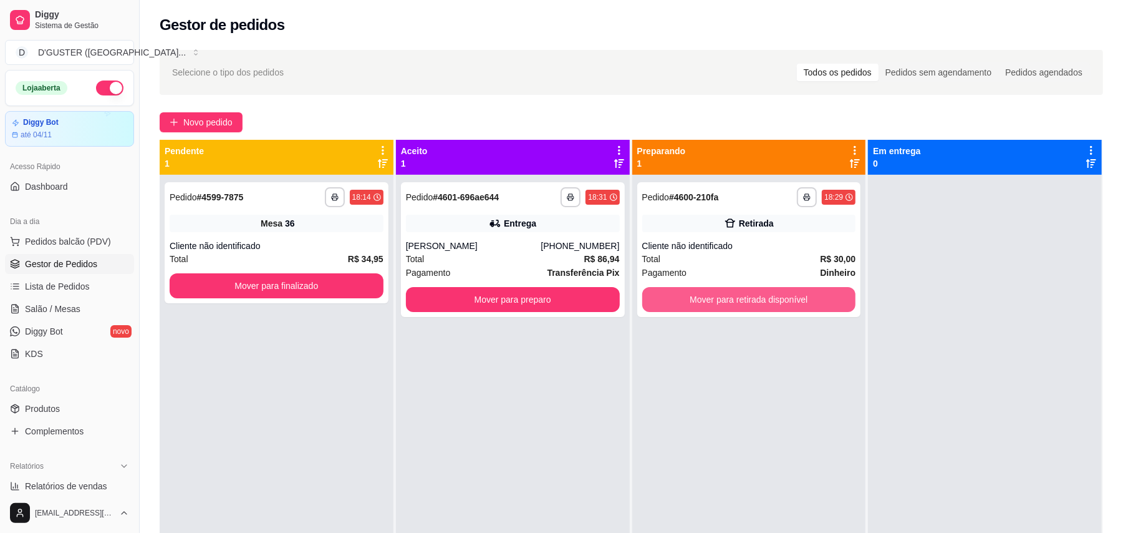
click at [672, 292] on button "Mover para retirada disponível" at bounding box center [749, 299] width 214 height 25
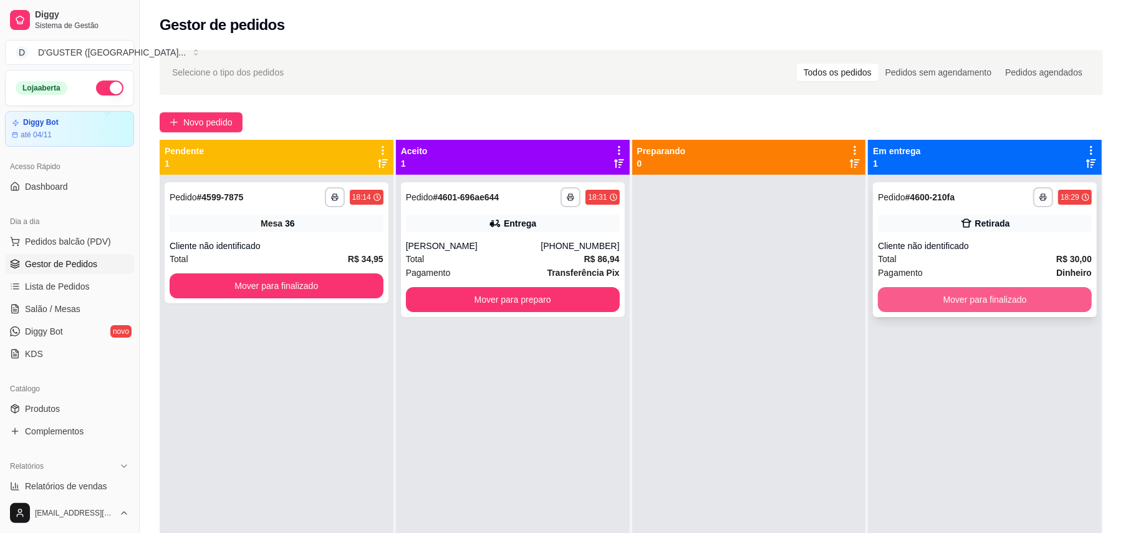
click at [926, 292] on button "Mover para finalizado" at bounding box center [985, 299] width 214 height 25
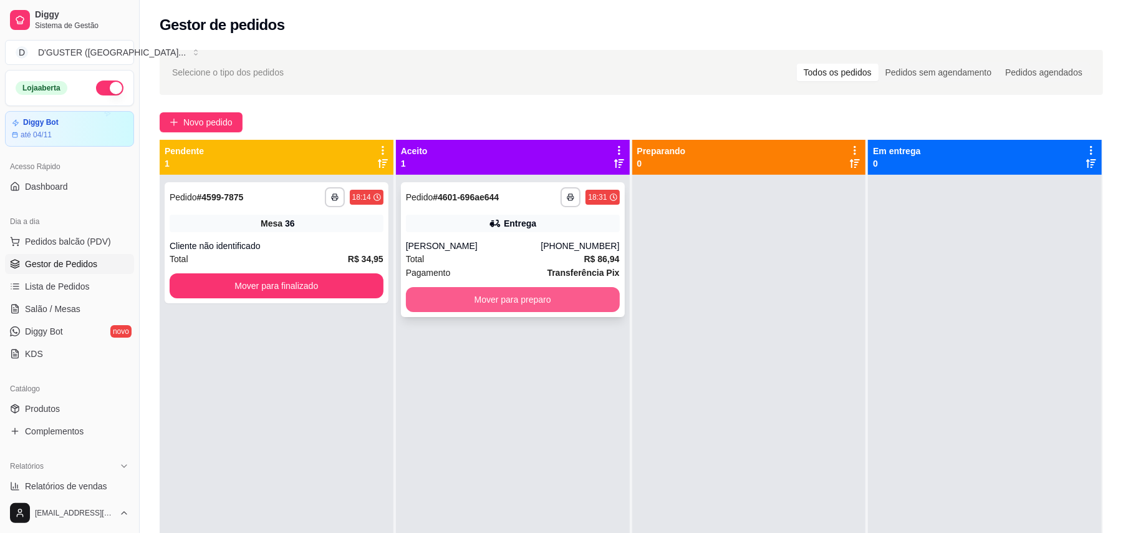
click at [549, 297] on button "Mover para preparo" at bounding box center [513, 299] width 214 height 25
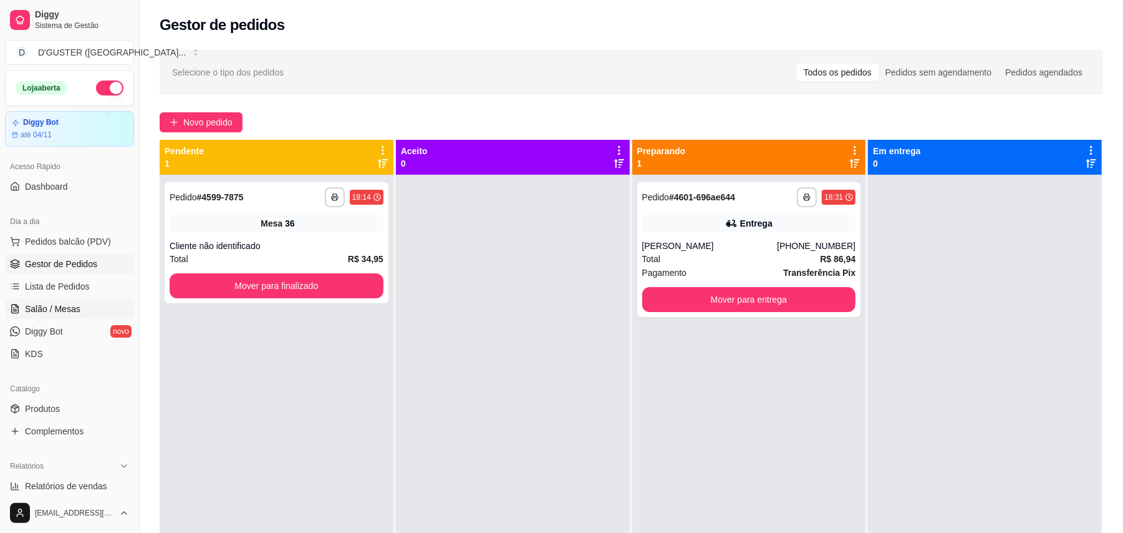
click at [55, 312] on span "Salão / Mesas" at bounding box center [53, 308] width 56 height 12
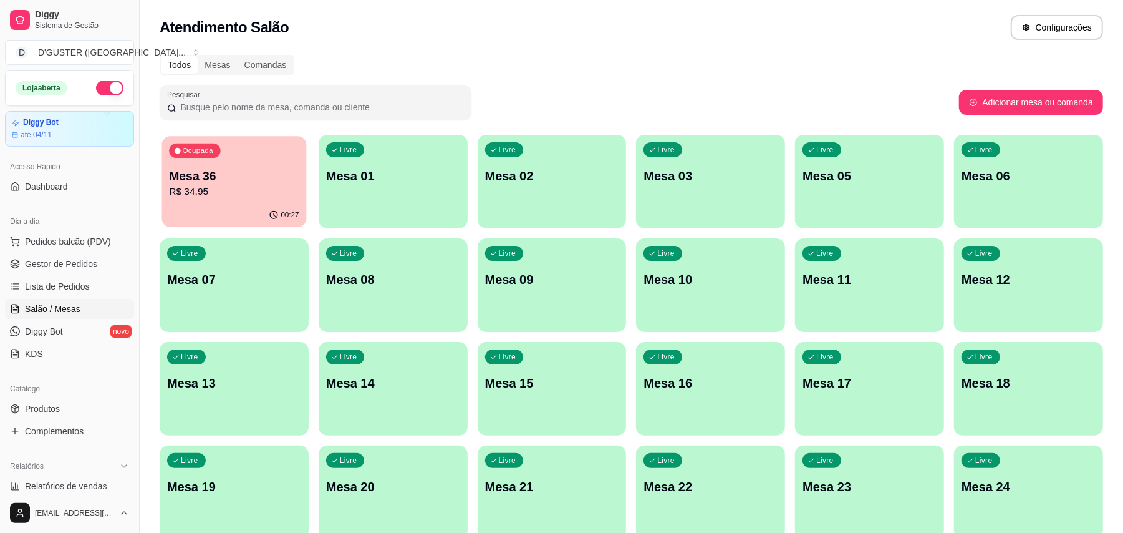
click at [239, 195] on p "R$ 34,95" at bounding box center [234, 192] width 130 height 14
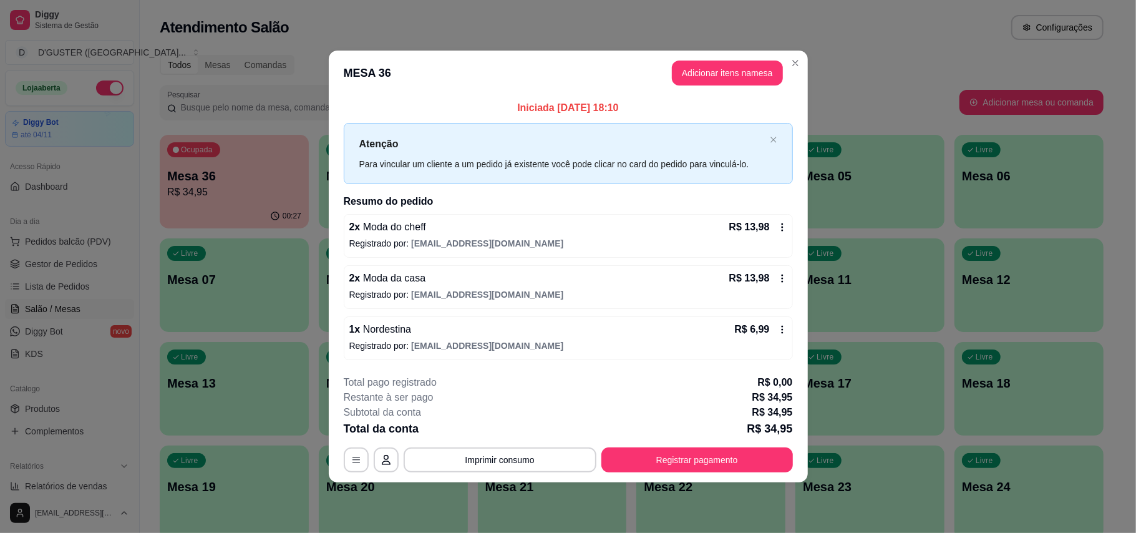
click at [778, 230] on icon at bounding box center [782, 227] width 10 height 10
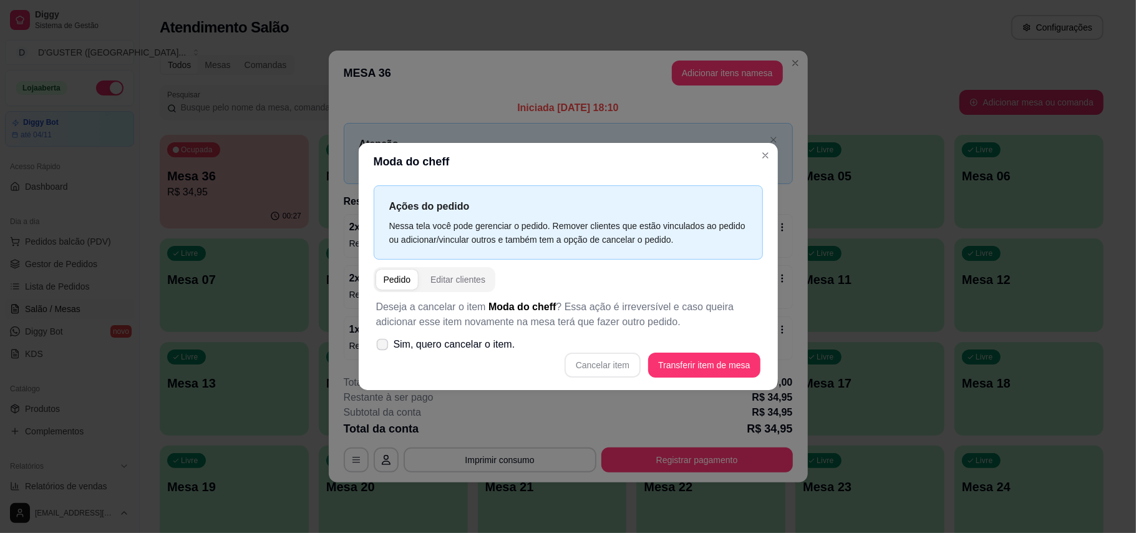
click at [379, 345] on icon at bounding box center [381, 344] width 9 height 7
click at [379, 347] on input "Sim, quero cancelar o item." at bounding box center [379, 351] width 8 height 8
checkbox input "true"
click at [615, 368] on button "Cancelar item" at bounding box center [602, 364] width 76 height 25
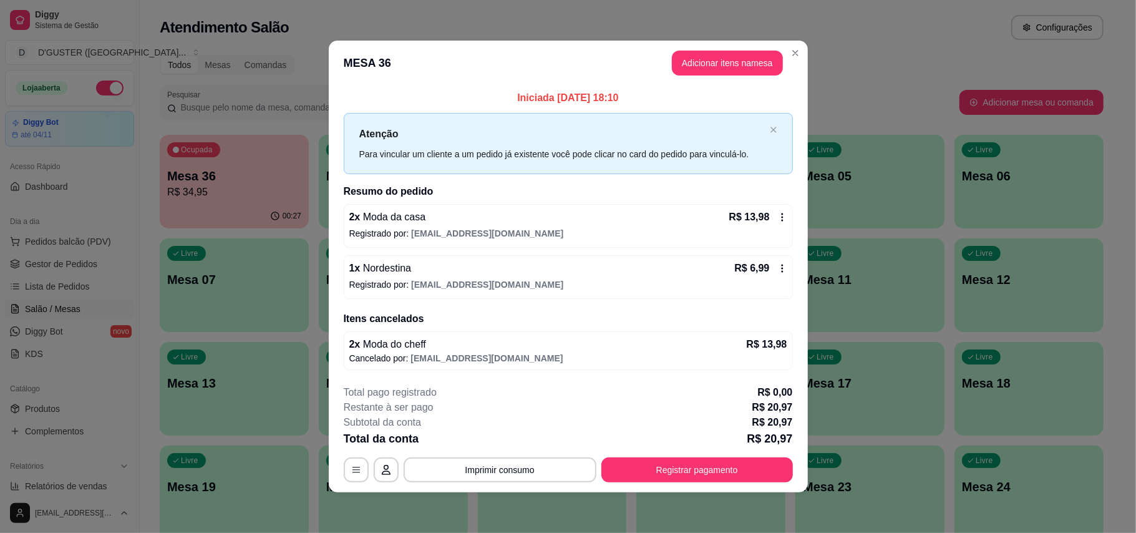
click at [781, 269] on icon at bounding box center [782, 268] width 10 height 10
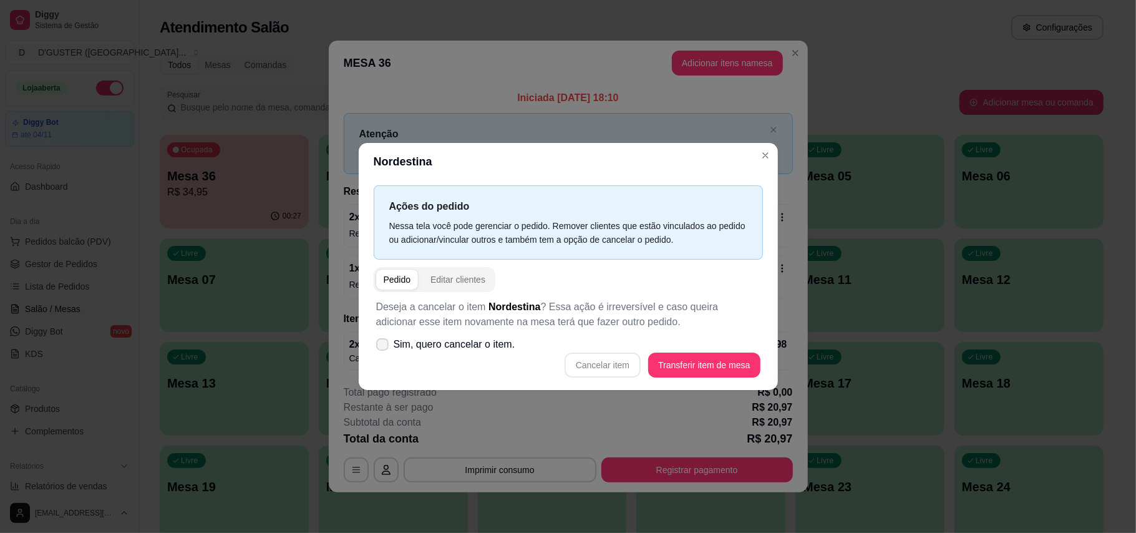
click at [380, 350] on span at bounding box center [382, 344] width 12 height 12
click at [380, 350] on input "Sim, quero cancelar o item." at bounding box center [379, 351] width 8 height 8
checkbox input "true"
click at [612, 360] on button "Cancelar item" at bounding box center [603, 365] width 74 height 24
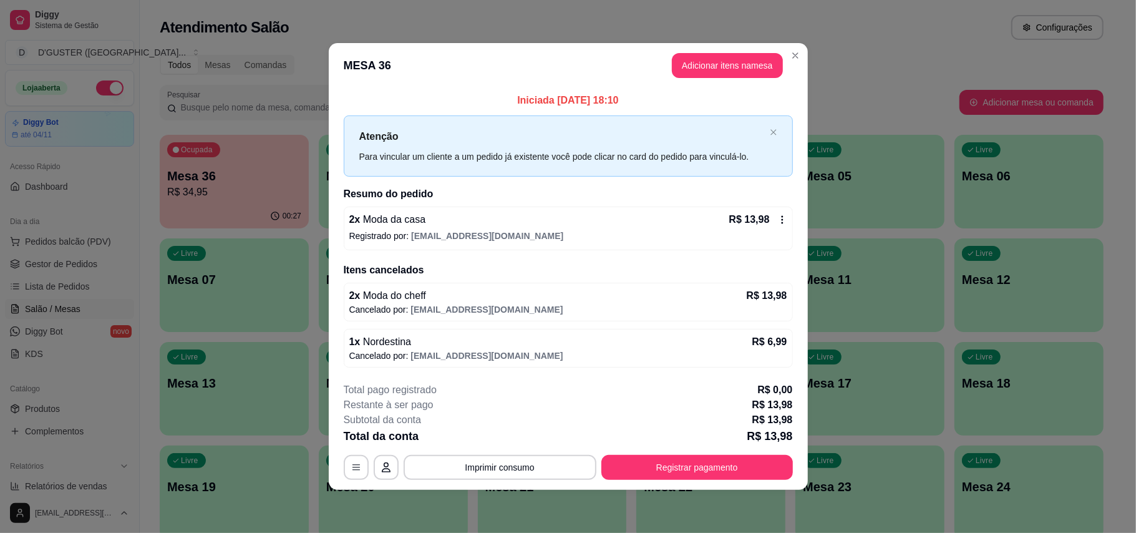
click at [777, 221] on icon at bounding box center [782, 220] width 10 height 10
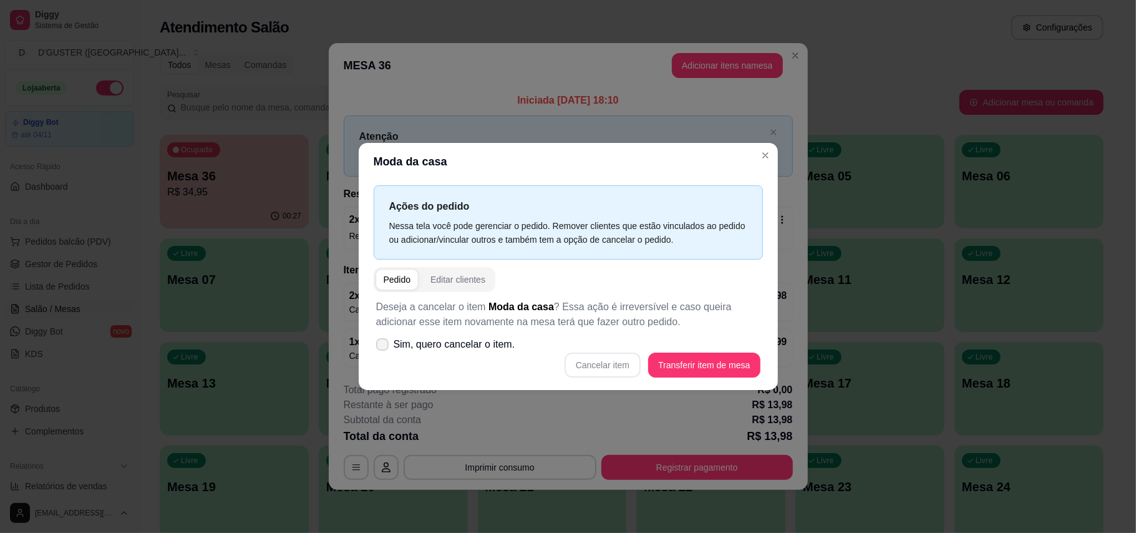
click at [378, 346] on icon at bounding box center [382, 344] width 10 height 7
click at [378, 347] on input "Sim, quero cancelar o item." at bounding box center [379, 351] width 8 height 8
checkbox input "true"
click at [577, 359] on button "Cancelar item" at bounding box center [602, 364] width 76 height 25
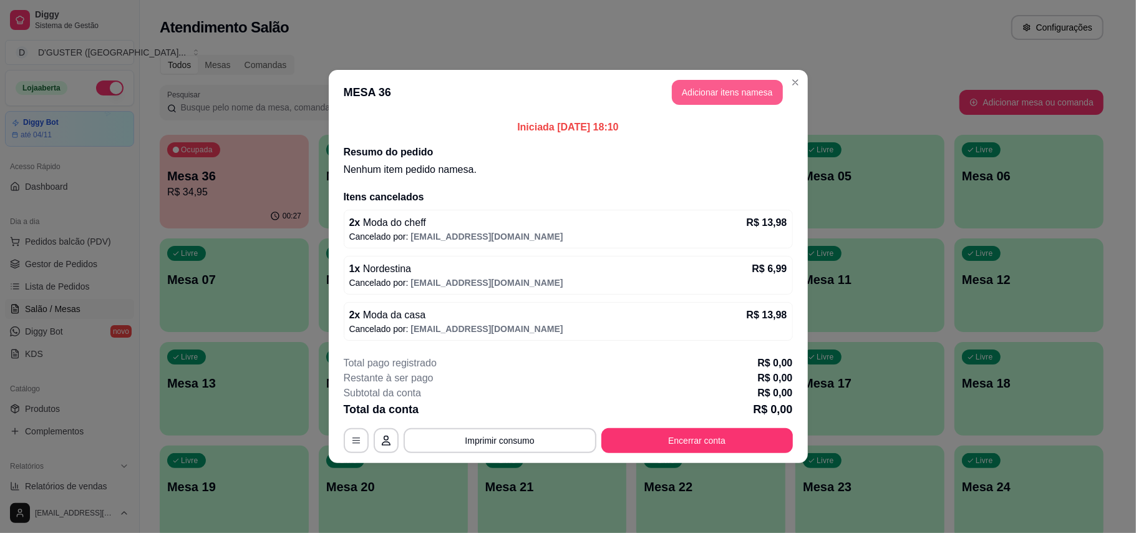
click at [710, 96] on button "Adicionar itens na mesa" at bounding box center [727, 92] width 111 height 25
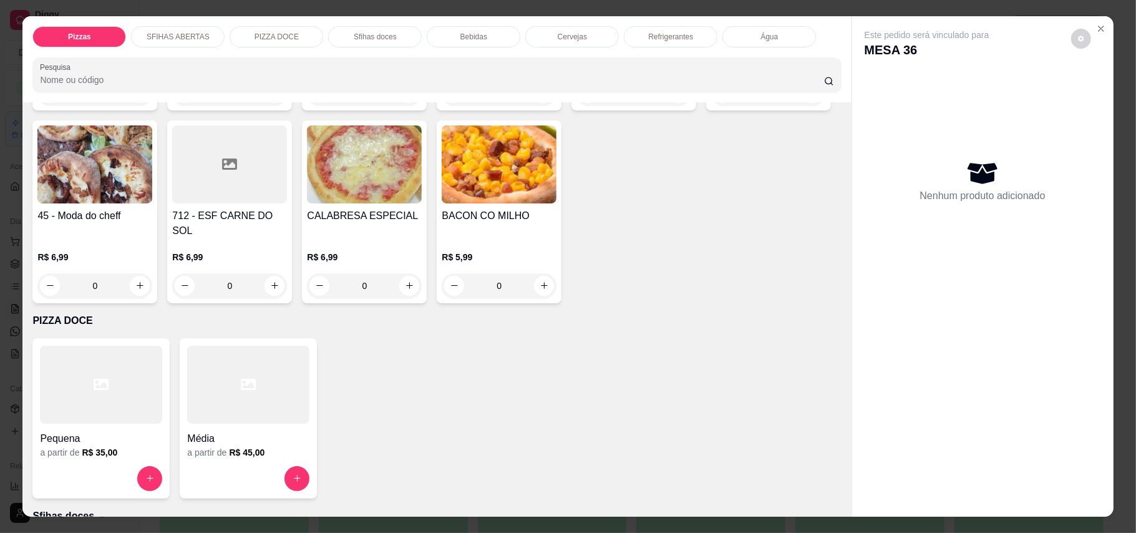
scroll to position [914, 0]
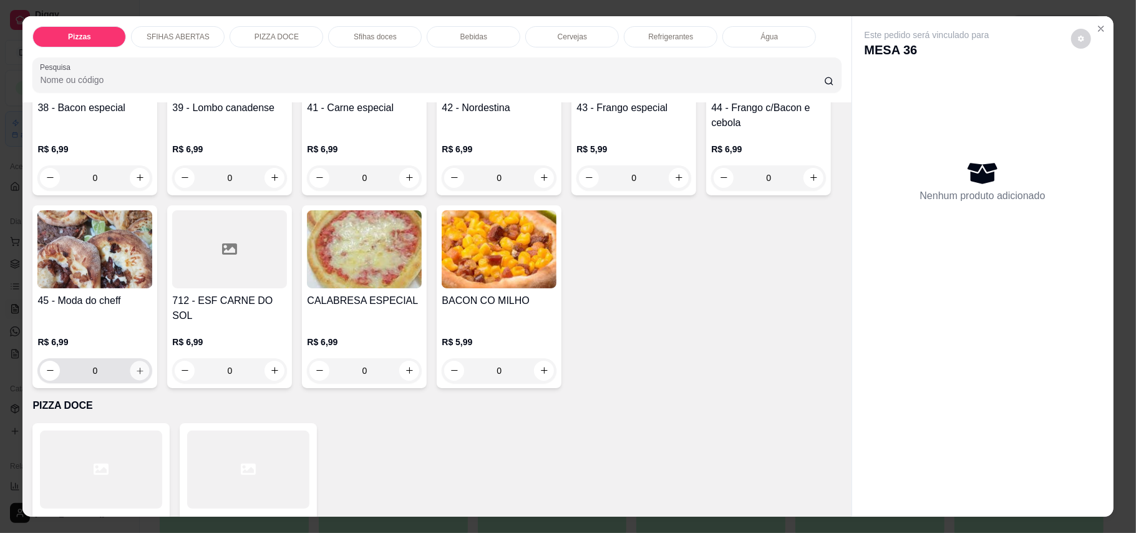
click at [150, 360] on button "increase-product-quantity" at bounding box center [139, 369] width 19 height 19
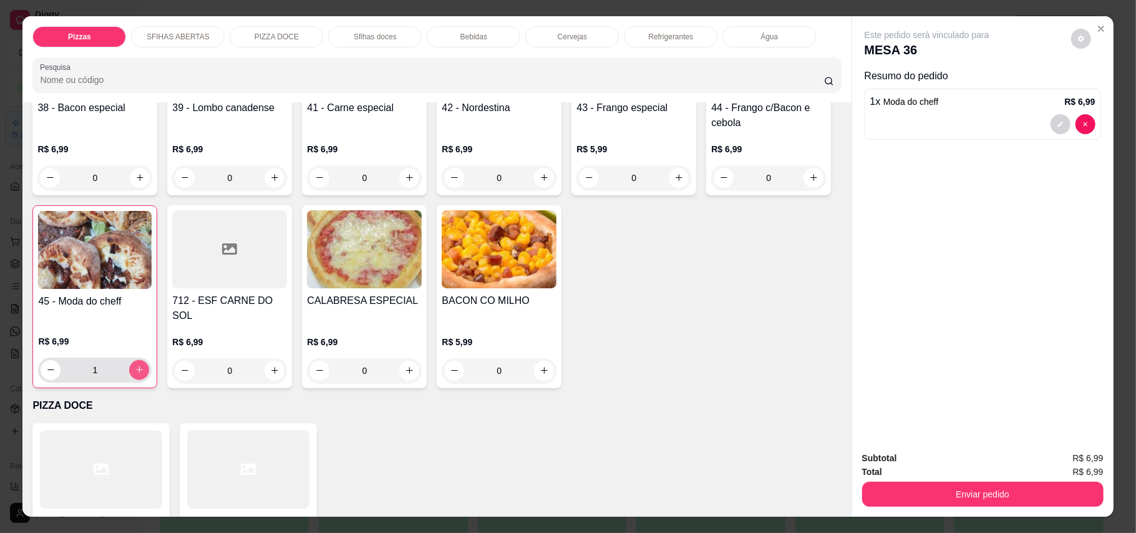
click at [149, 360] on button "increase-product-quantity" at bounding box center [139, 370] width 20 height 20
type input "2"
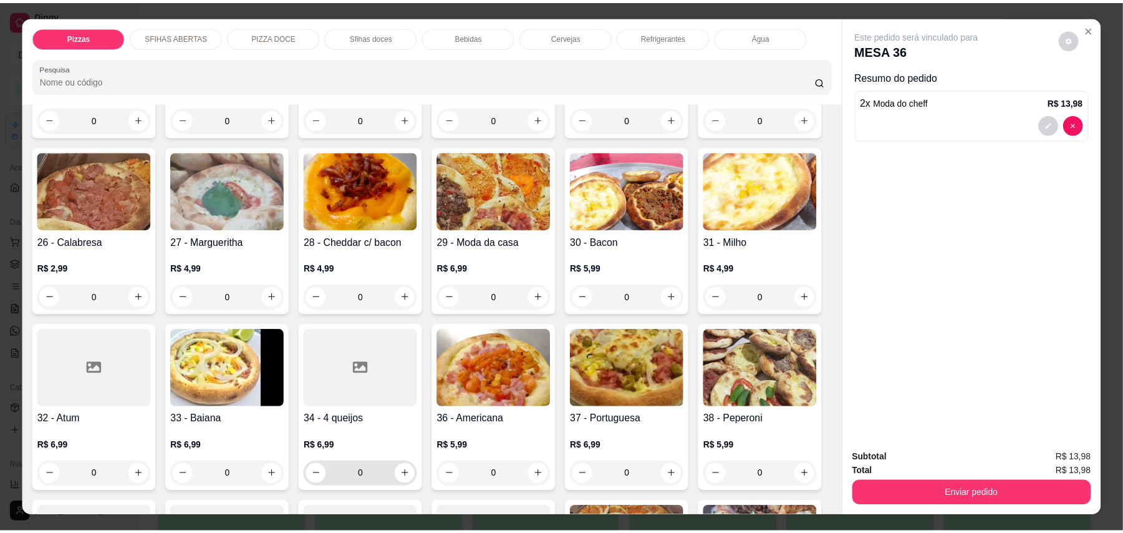
scroll to position [415, 0]
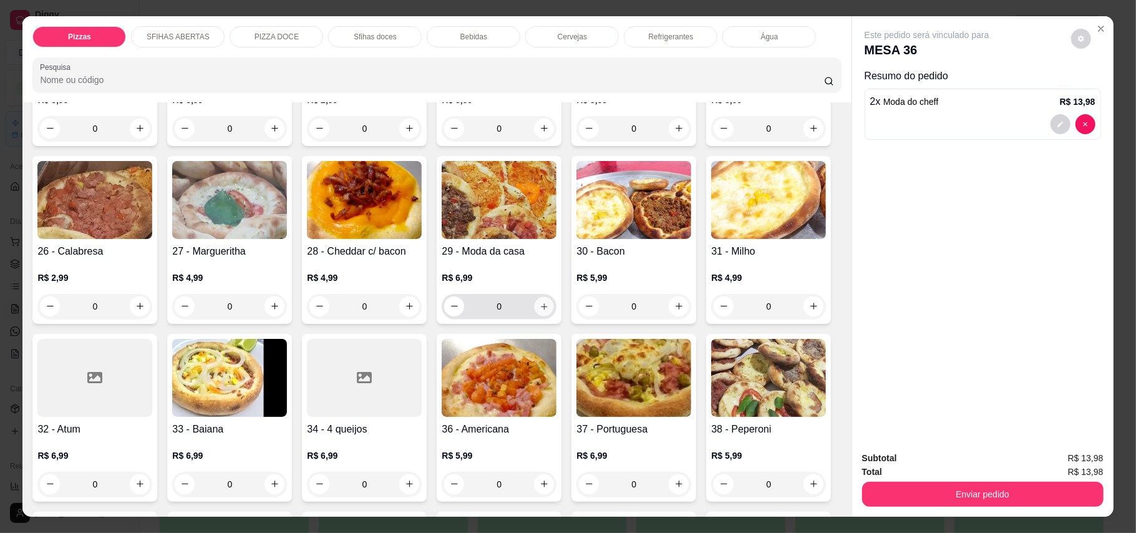
click at [549, 301] on icon "increase-product-quantity" at bounding box center [543, 305] width 9 height 9
type input "1"
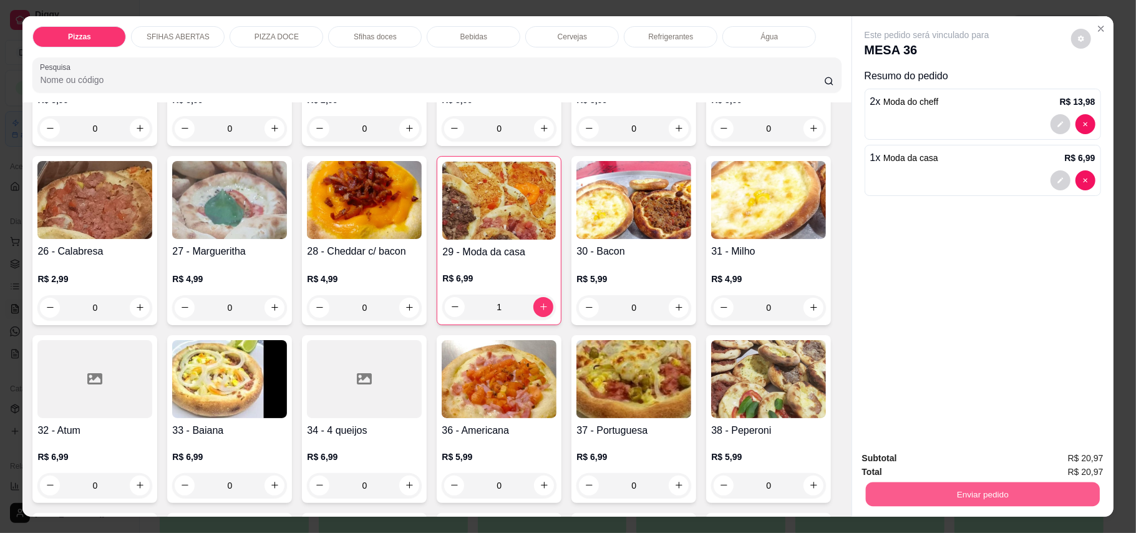
click at [979, 487] on button "Enviar pedido" at bounding box center [982, 494] width 234 height 24
click at [1060, 455] on button "Enviar pedido" at bounding box center [1069, 464] width 70 height 24
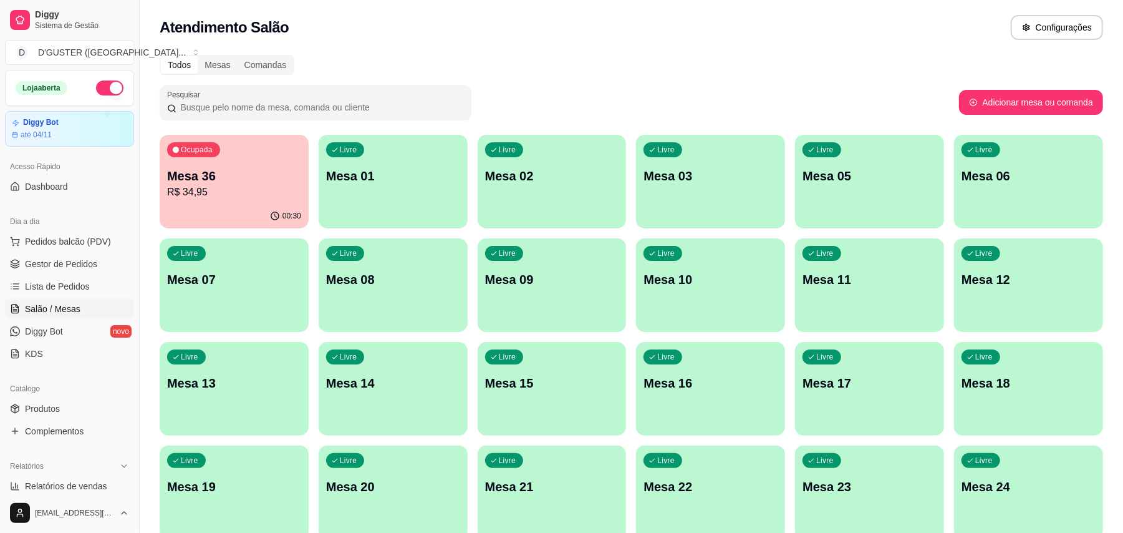
click at [235, 177] on p "Mesa 36" at bounding box center [234, 175] width 134 height 17
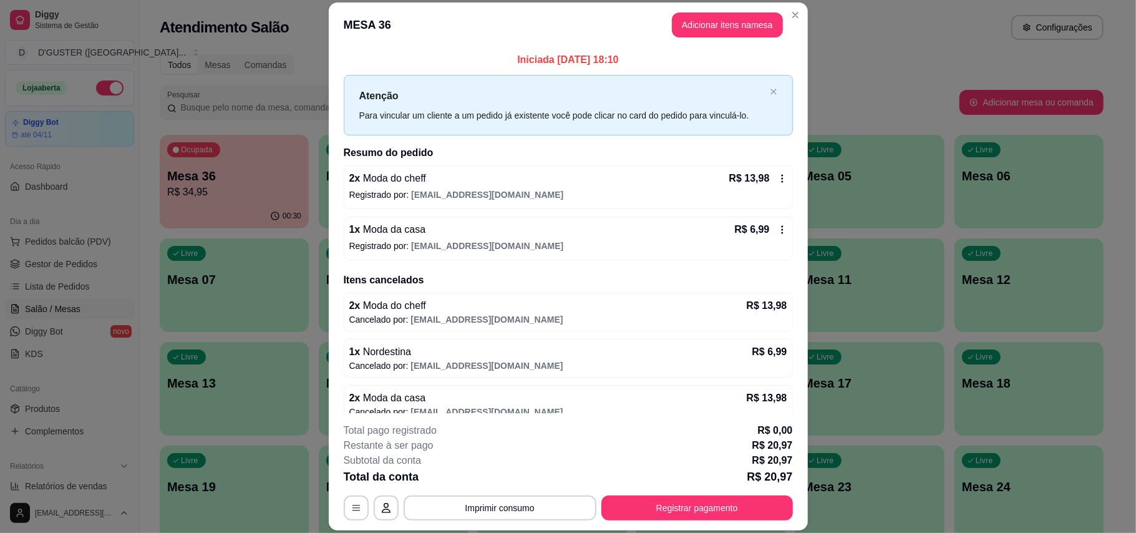
click at [777, 178] on icon at bounding box center [782, 178] width 10 height 10
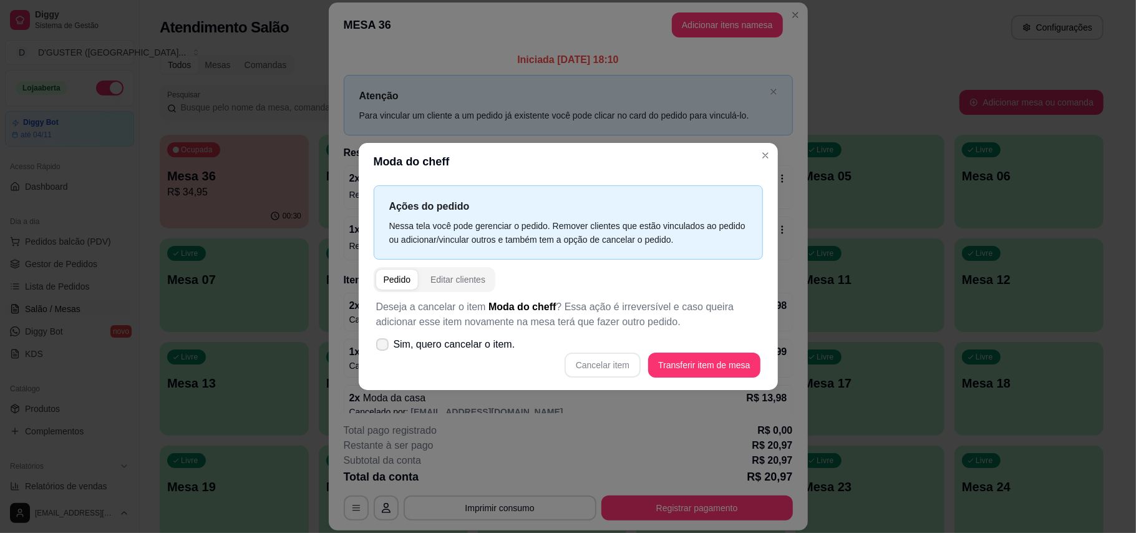
click at [380, 347] on icon at bounding box center [382, 344] width 10 height 7
click at [380, 347] on input "Sim, quero cancelar o item." at bounding box center [379, 351] width 8 height 8
checkbox input "true"
click at [597, 363] on button "Cancelar item" at bounding box center [603, 365] width 74 height 24
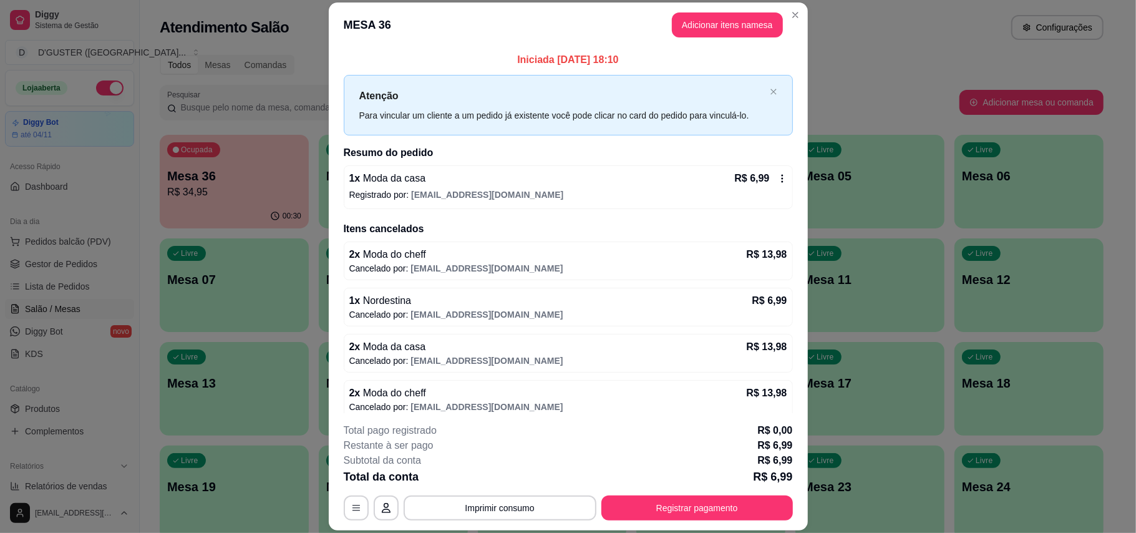
click at [781, 180] on icon at bounding box center [782, 179] width 2 height 8
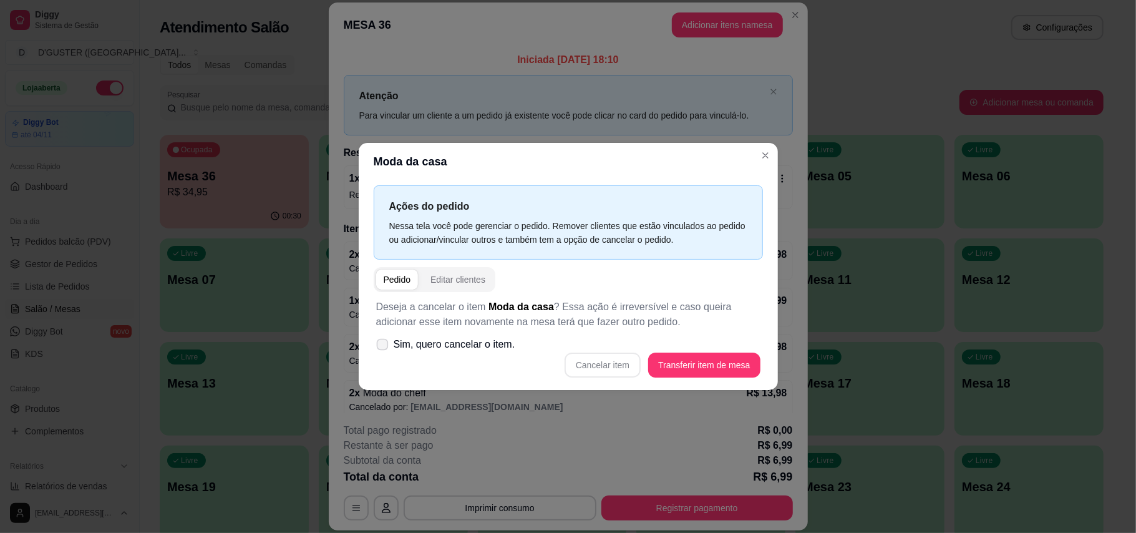
click at [382, 345] on icon at bounding box center [381, 344] width 9 height 7
click at [382, 347] on input "Sim, quero cancelar o item." at bounding box center [379, 351] width 8 height 8
checkbox input "true"
click at [616, 367] on button "Cancelar item" at bounding box center [602, 364] width 76 height 25
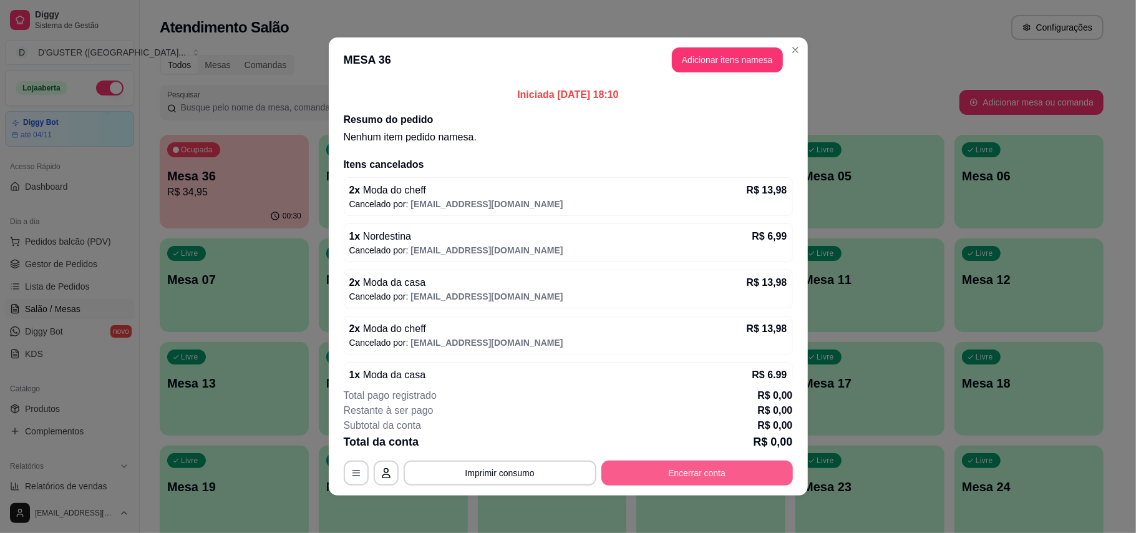
click at [654, 480] on button "Encerrar conta" at bounding box center [696, 472] width 191 height 25
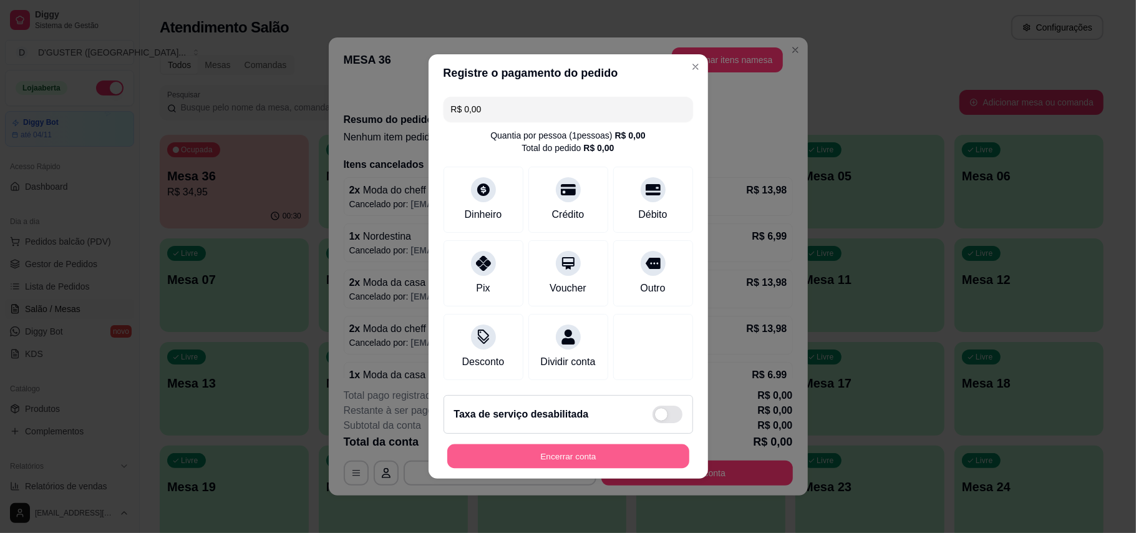
click at [597, 468] on button "Encerrar conta" at bounding box center [568, 456] width 242 height 24
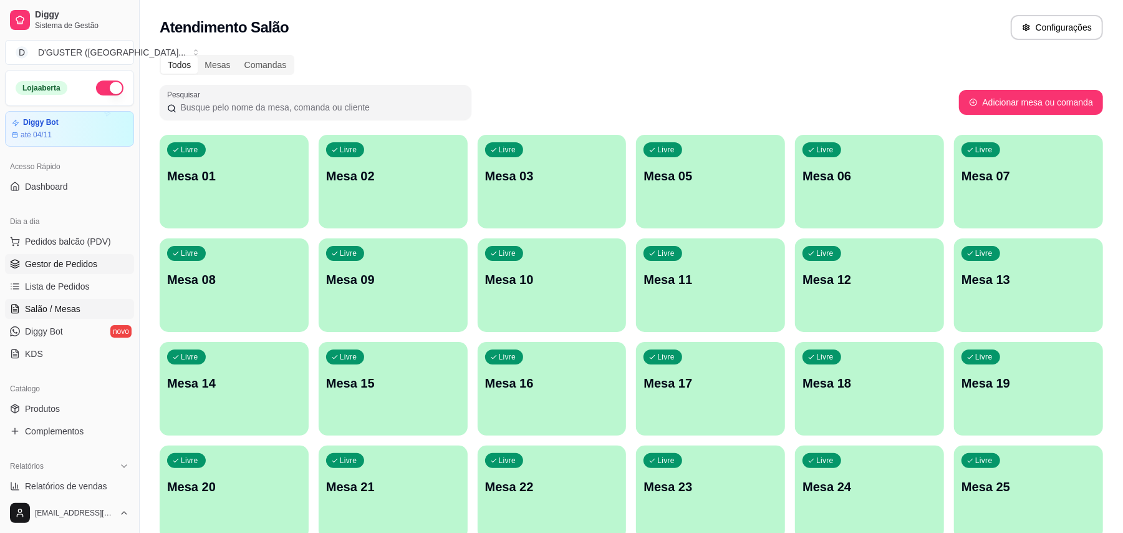
click at [89, 273] on link "Gestor de Pedidos" at bounding box center [69, 264] width 129 height 20
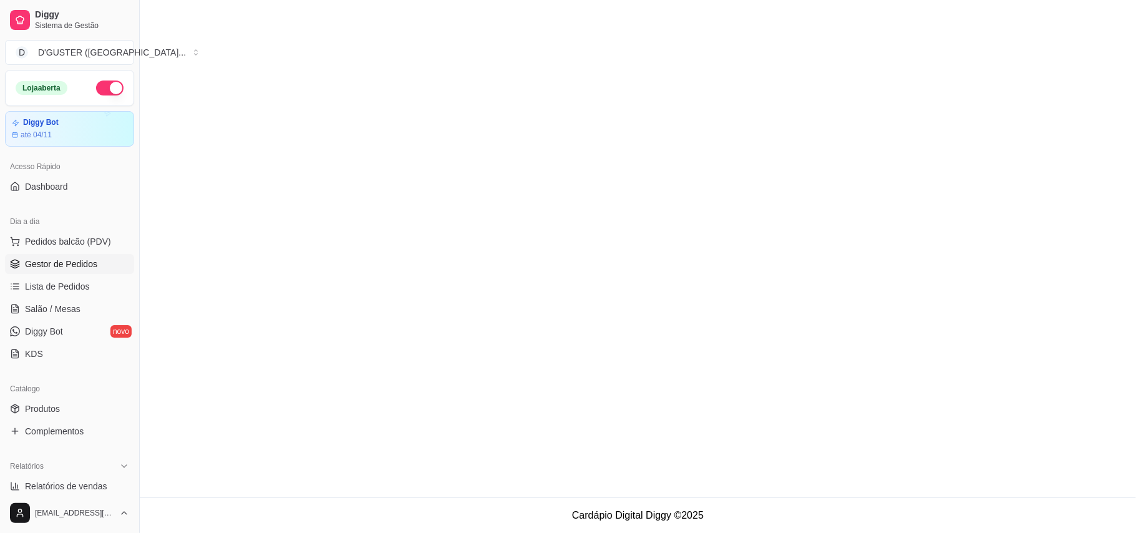
click at [76, 255] on link "Gestor de Pedidos" at bounding box center [69, 264] width 129 height 20
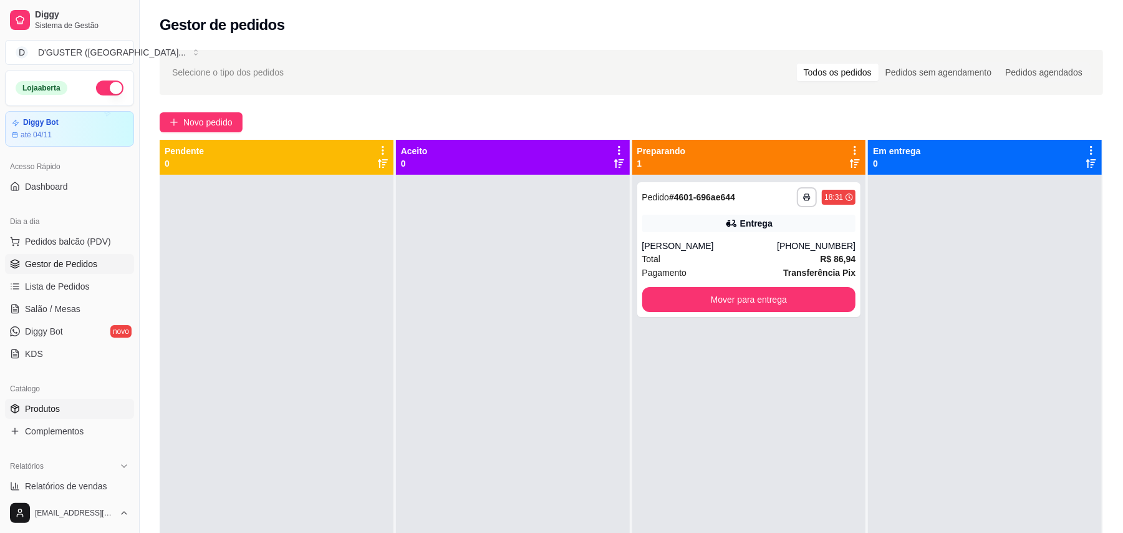
click at [37, 413] on span "Produtos" at bounding box center [42, 408] width 35 height 12
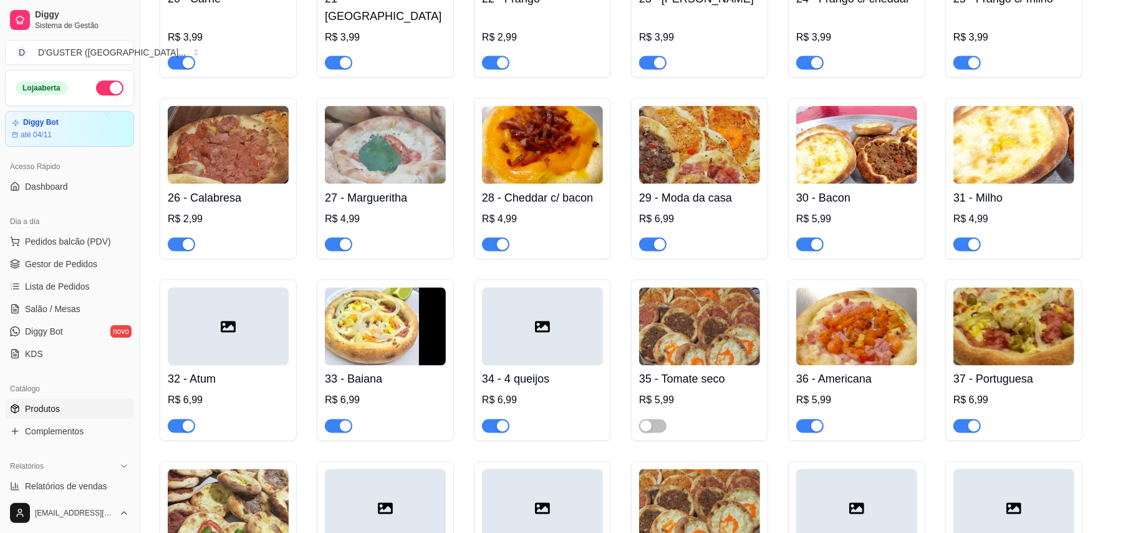
scroll to position [998, 0]
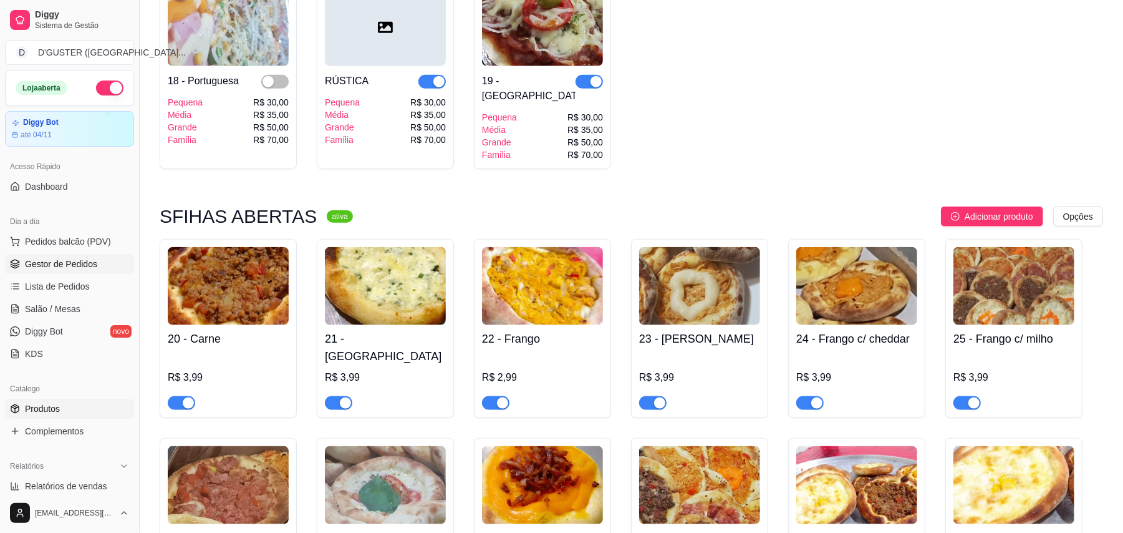
click at [31, 265] on span "Gestor de Pedidos" at bounding box center [61, 264] width 72 height 12
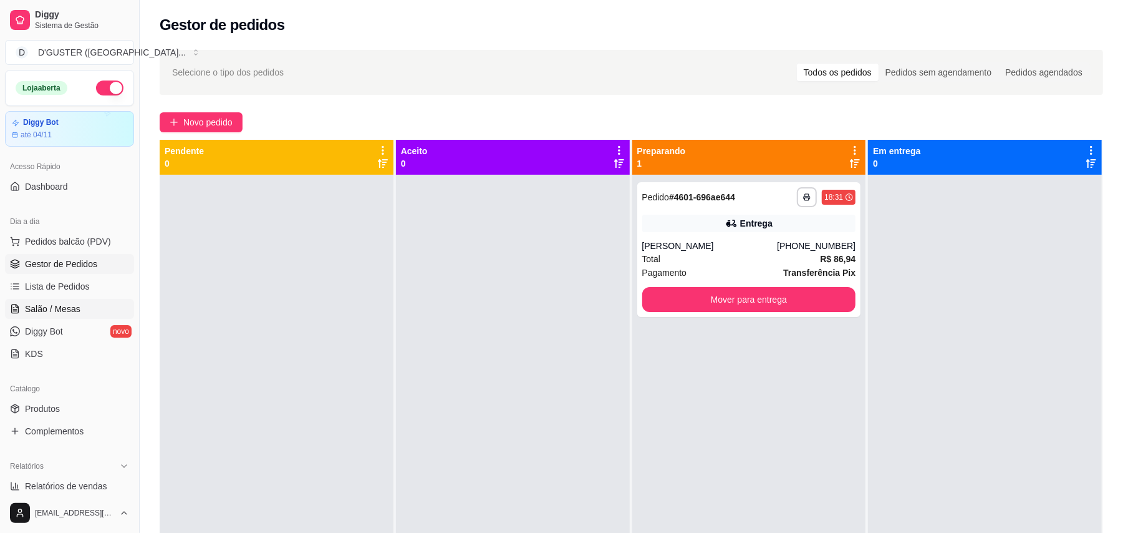
click at [54, 316] on link "Salão / Mesas" at bounding box center [69, 309] width 129 height 20
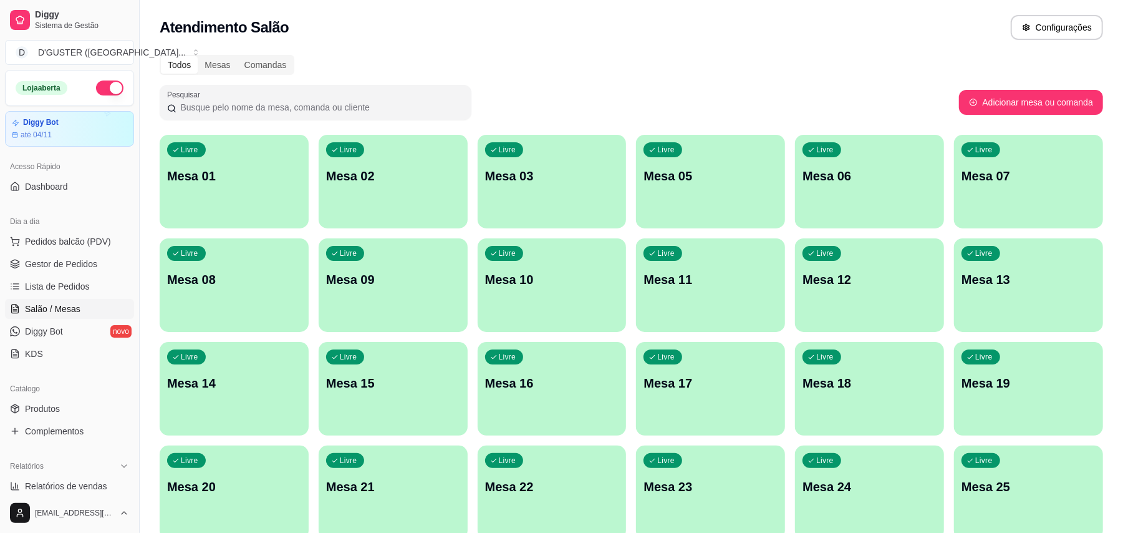
click at [535, 271] on p "Mesa 10" at bounding box center [552, 279] width 134 height 17
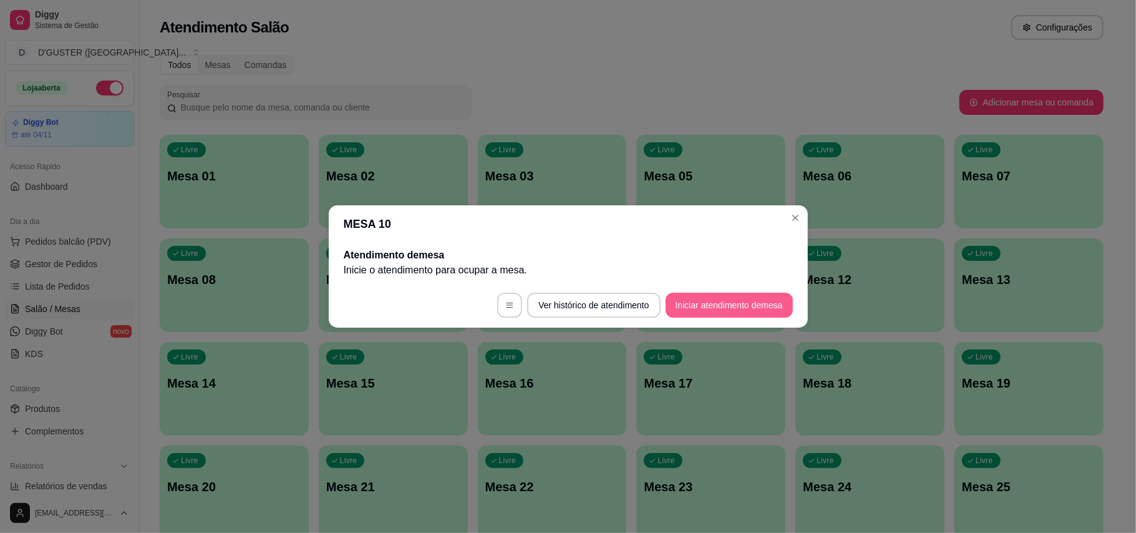
click at [709, 305] on button "Iniciar atendimento de mesa" at bounding box center [728, 305] width 127 height 25
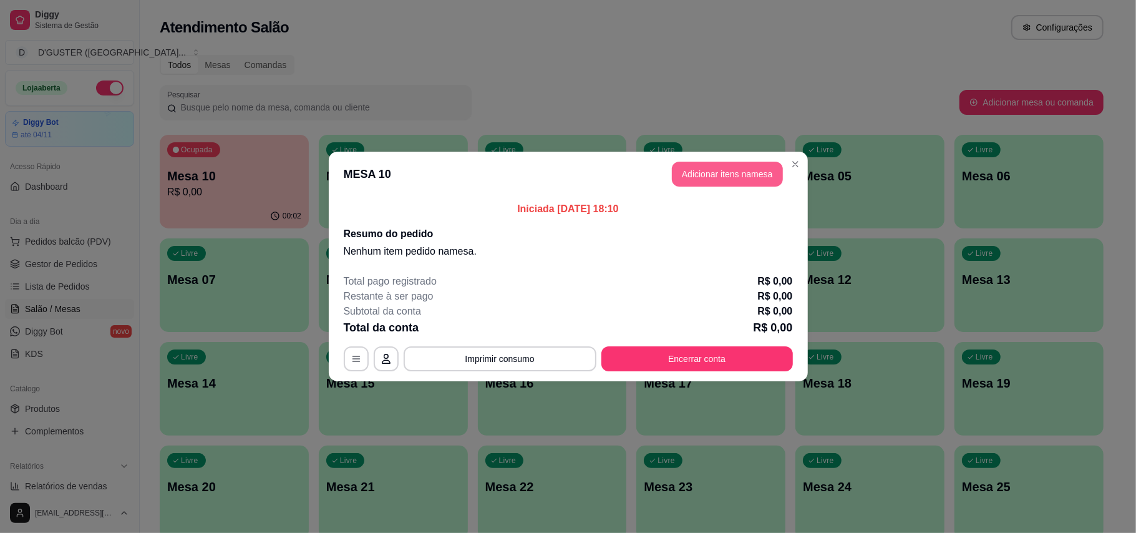
click at [732, 181] on button "Adicionar itens na mesa" at bounding box center [727, 174] width 111 height 25
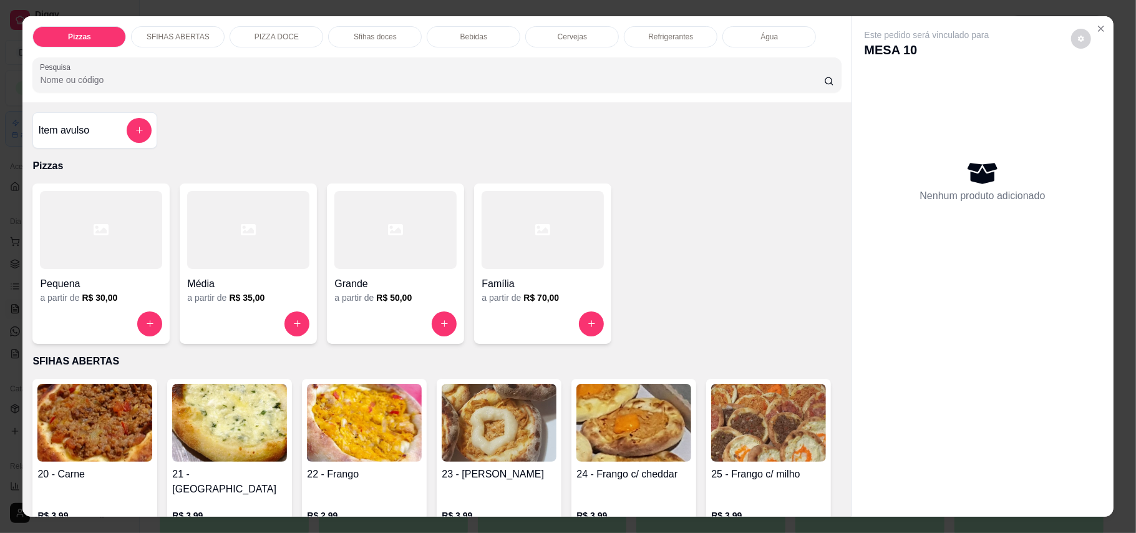
scroll to position [83, 0]
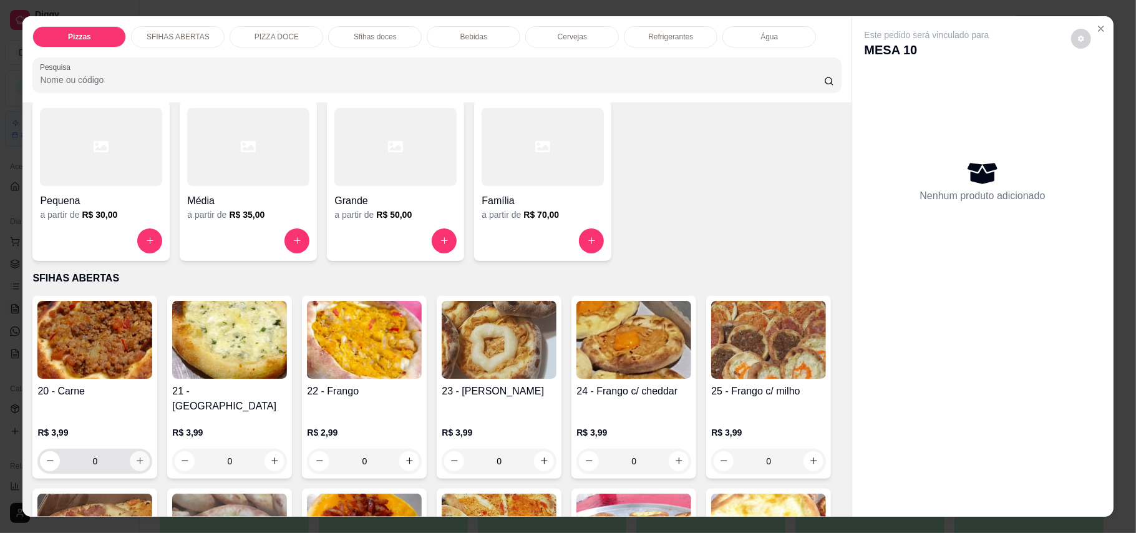
click at [135, 456] on icon "increase-product-quantity" at bounding box center [139, 460] width 9 height 9
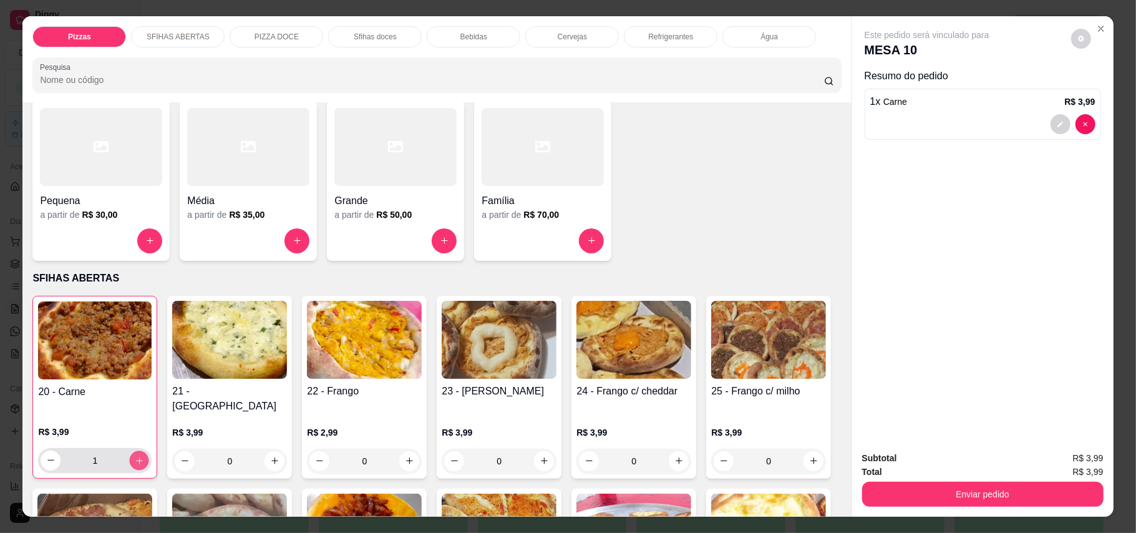
click at [136, 457] on icon "increase-product-quantity" at bounding box center [139, 460] width 6 height 6
type input "2"
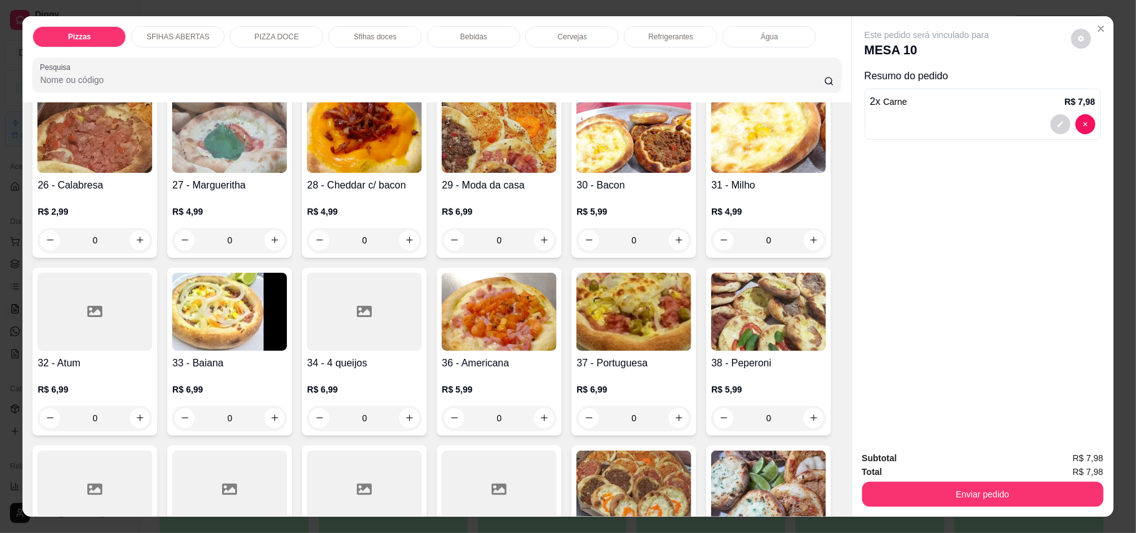
scroll to position [499, 0]
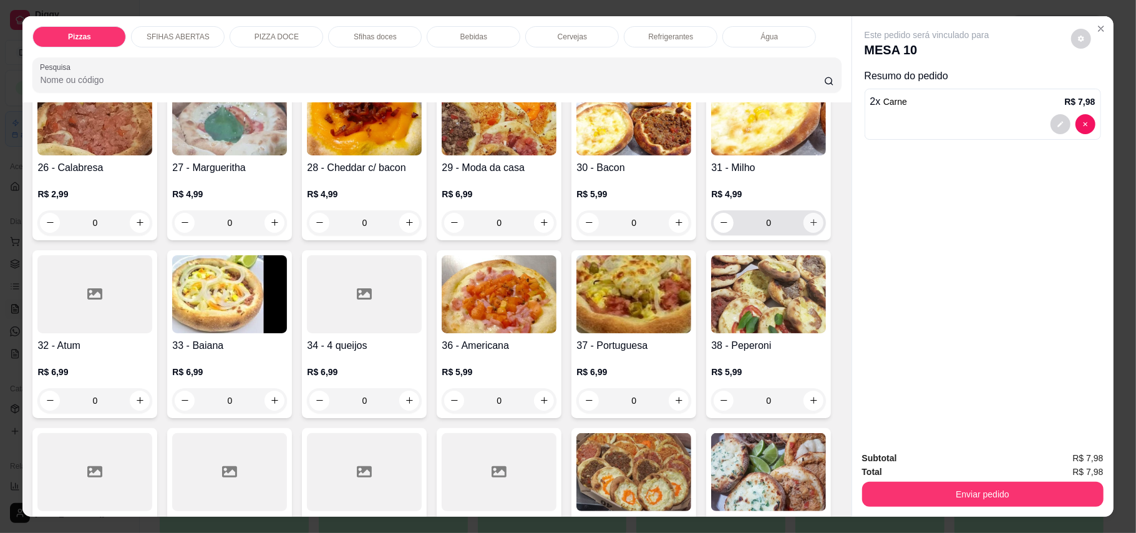
click at [809, 227] on icon "increase-product-quantity" at bounding box center [813, 222] width 9 height 9
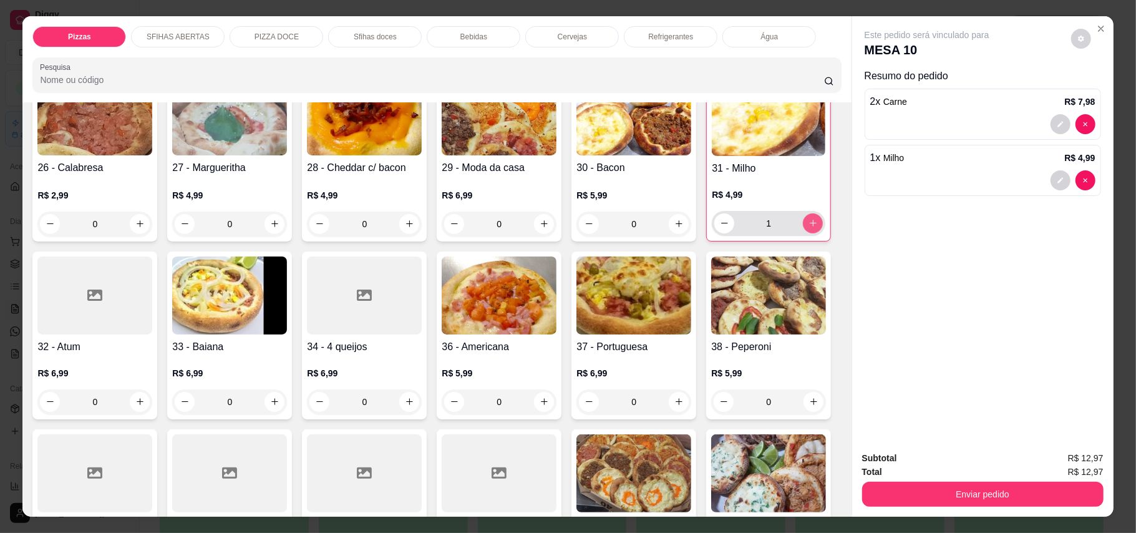
click at [803, 233] on button "increase-product-quantity" at bounding box center [813, 223] width 20 height 20
type input "2"
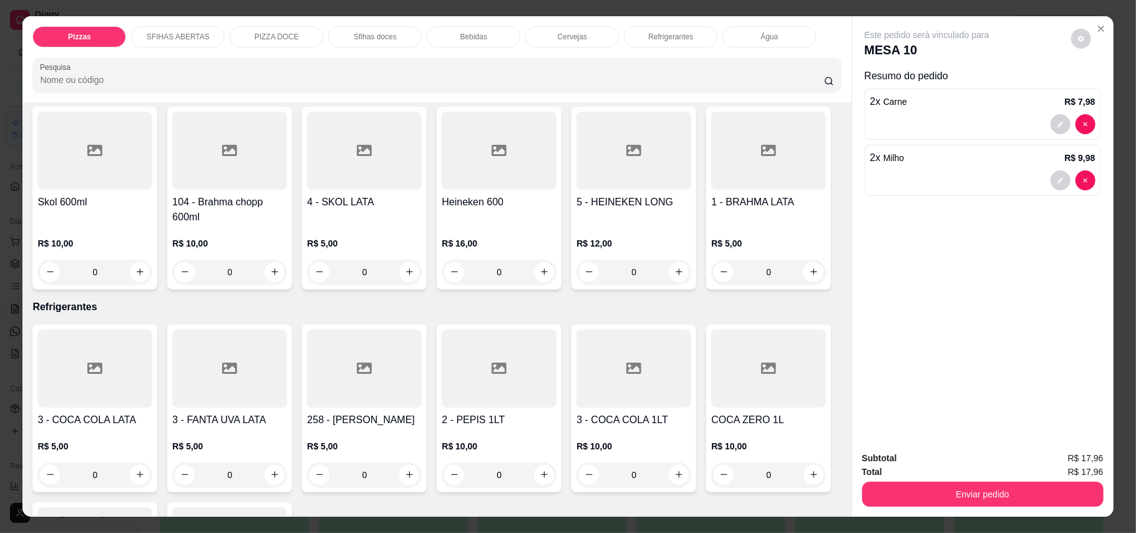
scroll to position [2411, 0]
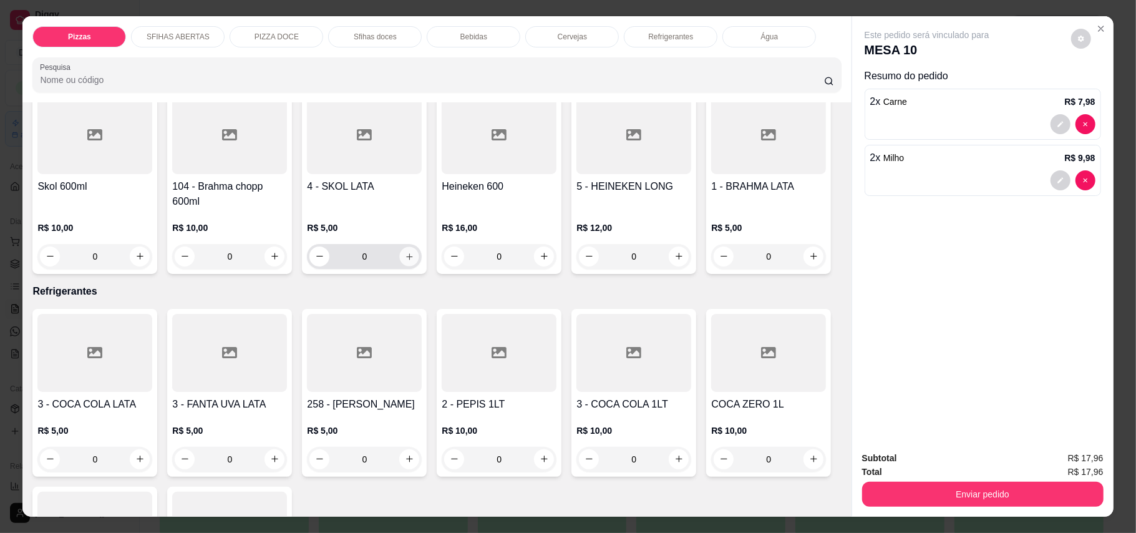
click at [405, 261] on icon "increase-product-quantity" at bounding box center [409, 255] width 9 height 9
type input "1"
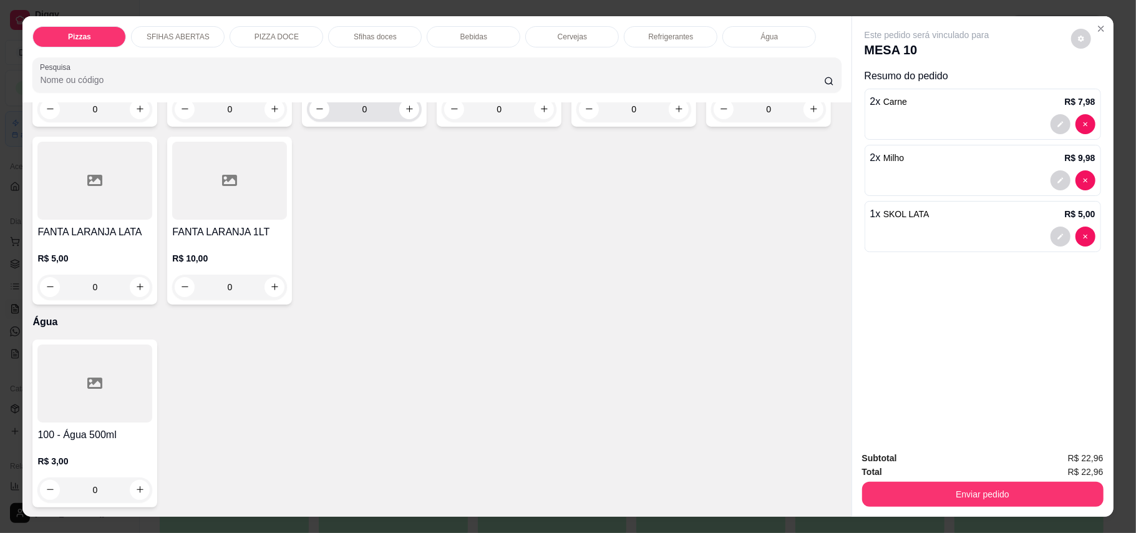
scroll to position [2910, 0]
click at [145, 291] on icon "increase-product-quantity" at bounding box center [139, 286] width 9 height 9
type input "1"
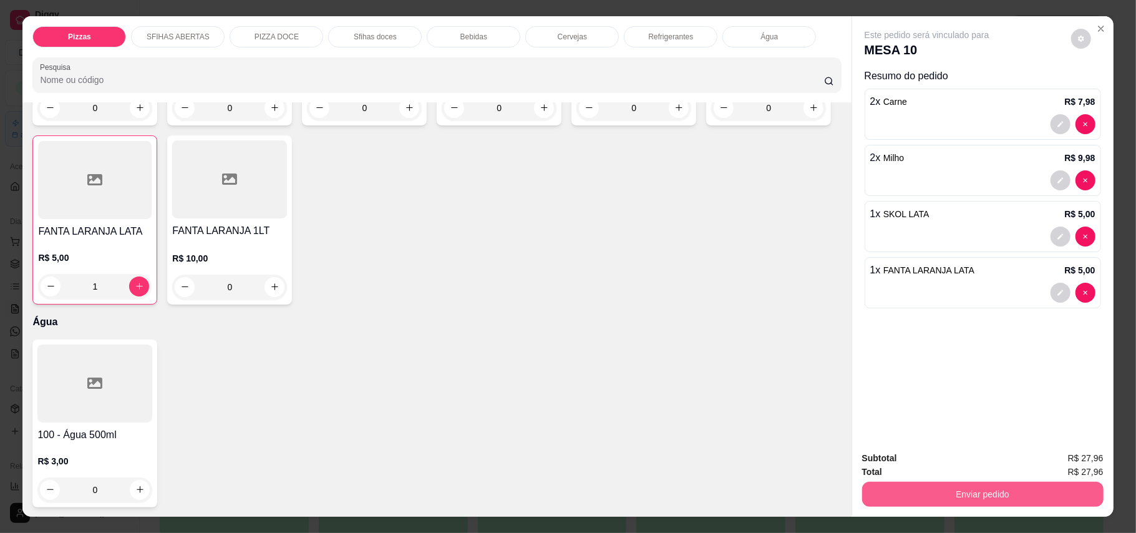
click at [891, 490] on button "Enviar pedido" at bounding box center [982, 493] width 241 height 25
click at [1099, 455] on button "Enviar pedido" at bounding box center [1069, 463] width 69 height 23
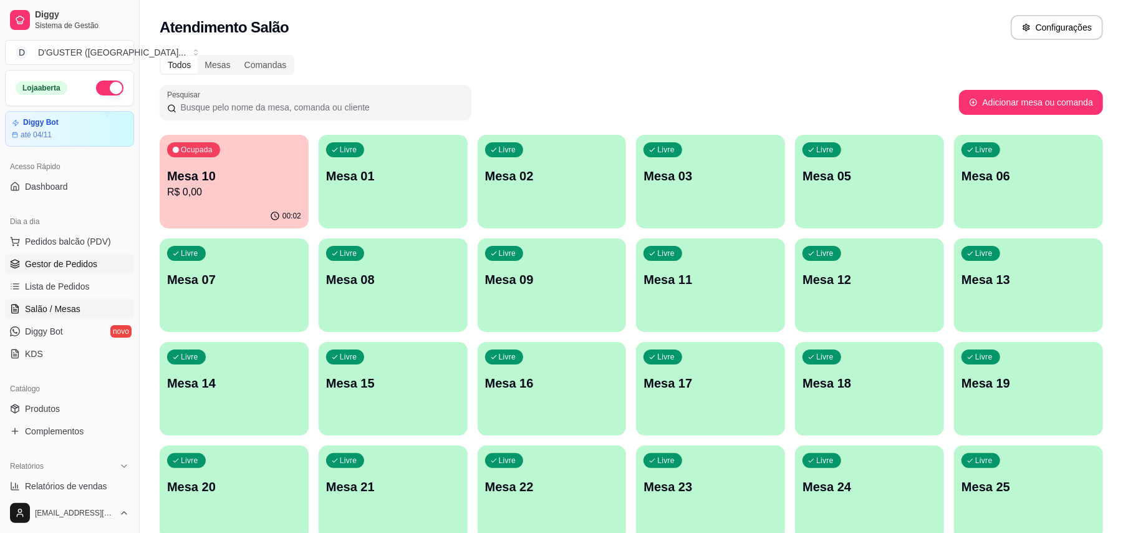
click at [60, 267] on span "Gestor de Pedidos" at bounding box center [61, 264] width 72 height 12
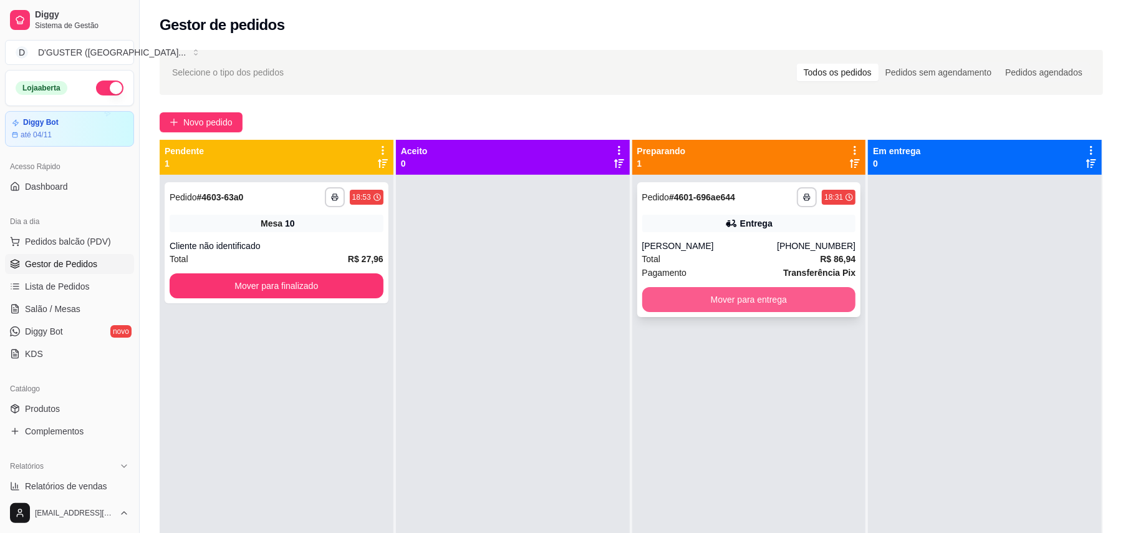
click at [786, 292] on button "Mover para entrega" at bounding box center [749, 299] width 214 height 25
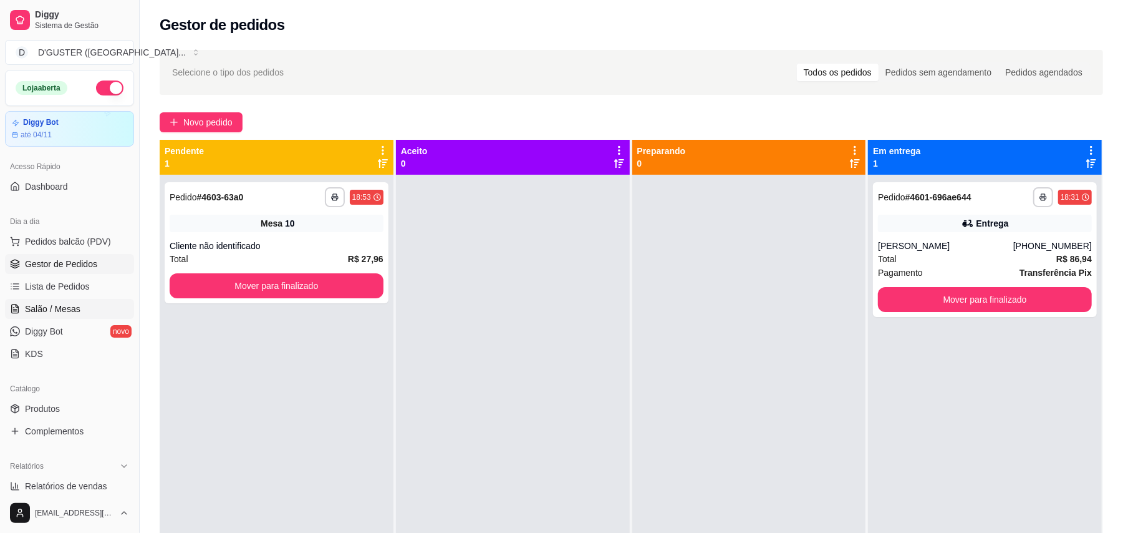
click at [56, 299] on link "Salão / Mesas" at bounding box center [69, 309] width 129 height 20
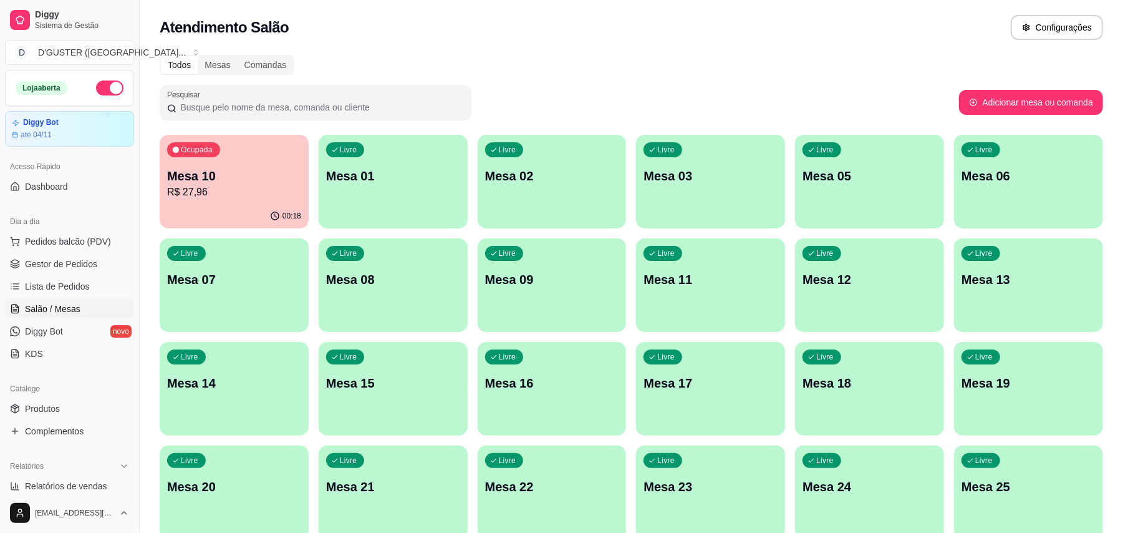
click at [286, 211] on p "00:18" at bounding box center [292, 216] width 19 height 10
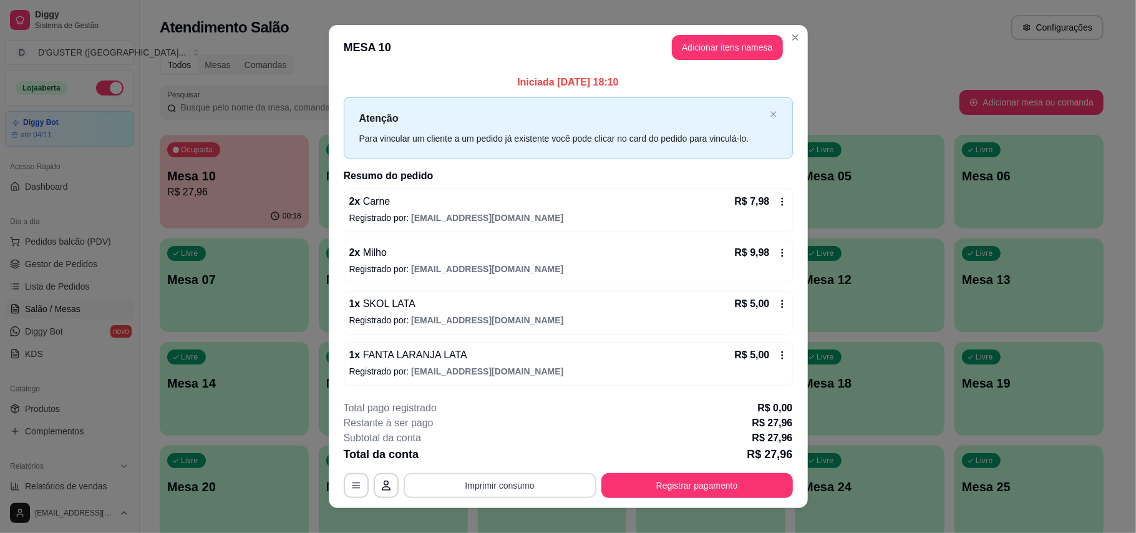
click at [566, 488] on button "Imprimir consumo" at bounding box center [500, 485] width 193 height 25
click at [495, 403] on button "IMPRESSORA" at bounding box center [496, 407] width 87 height 19
click at [708, 485] on button "Registrar pagamento" at bounding box center [696, 485] width 191 height 25
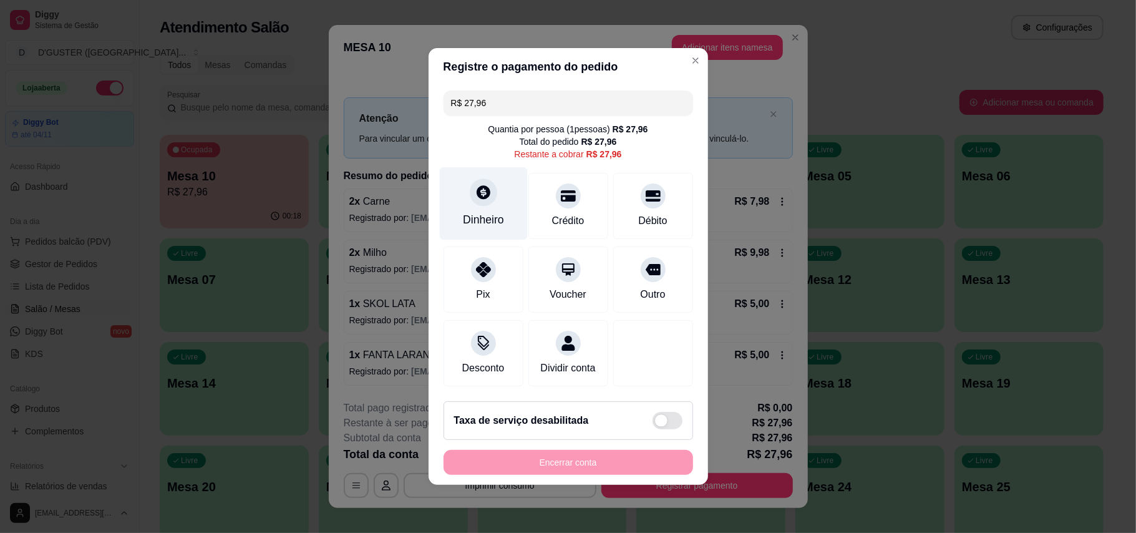
click at [465, 200] on div "Dinheiro" at bounding box center [483, 203] width 88 height 73
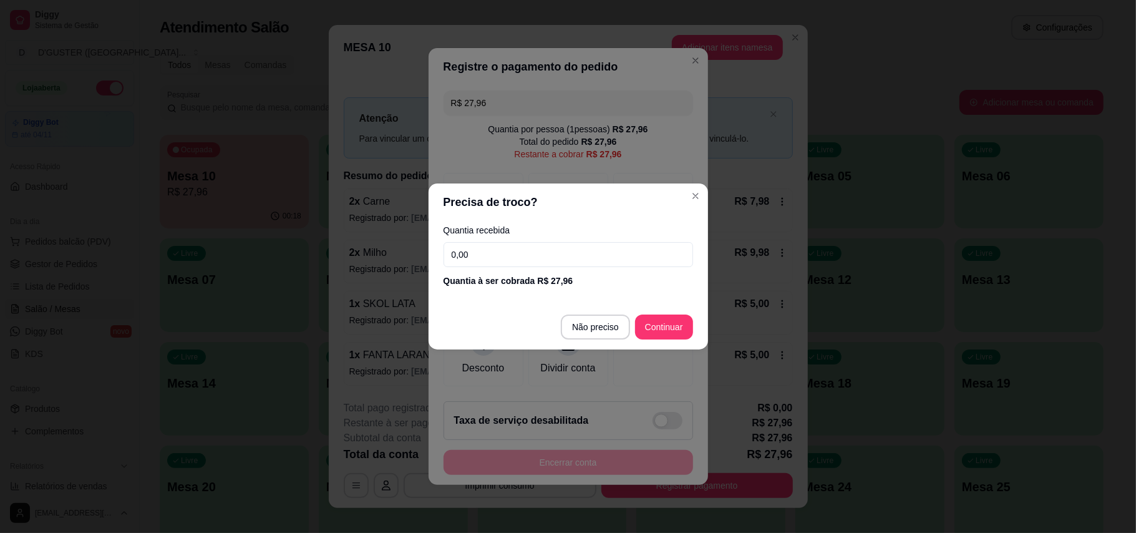
click at [532, 258] on input "0,00" at bounding box center [567, 254] width 249 height 25
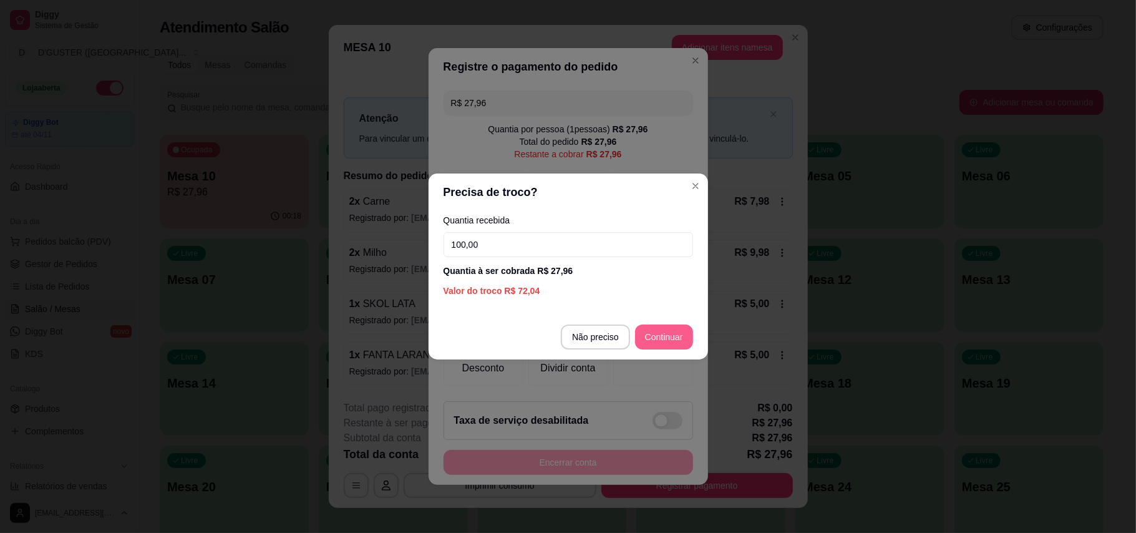
type input "100,00"
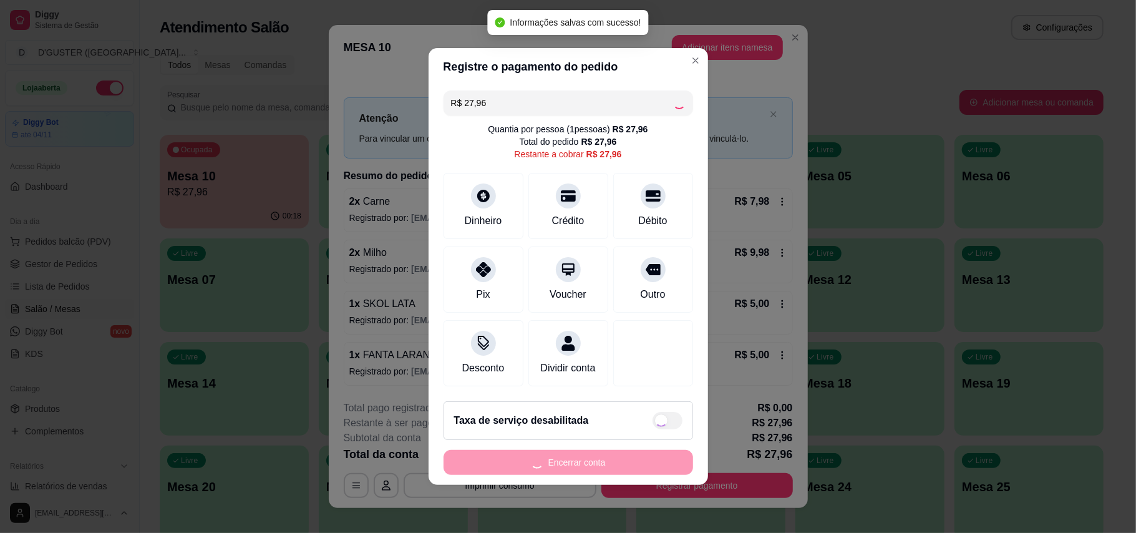
type input "R$ 0,00"
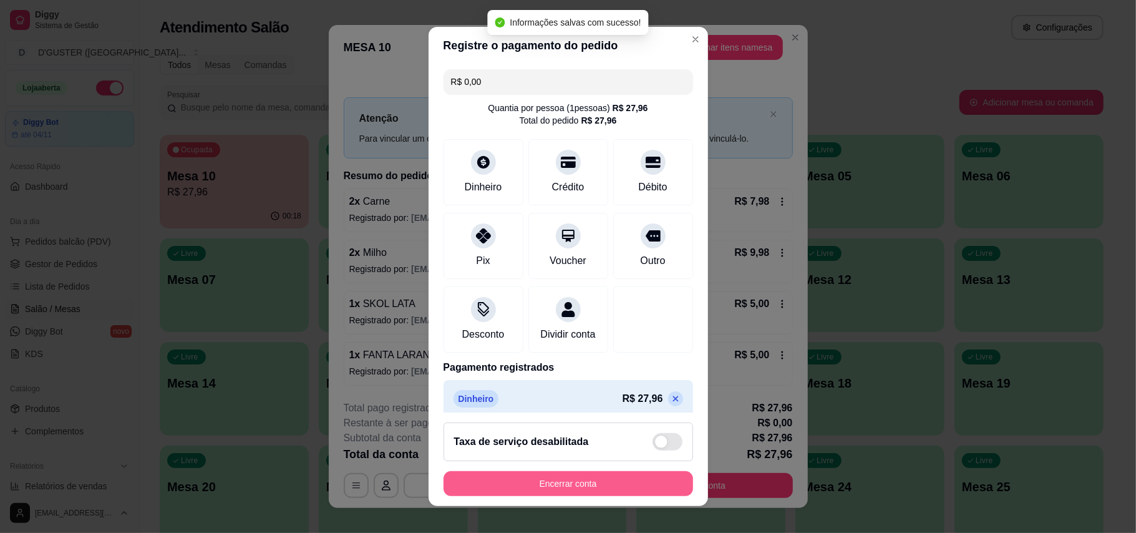
click at [584, 476] on button "Encerrar conta" at bounding box center [567, 483] width 249 height 25
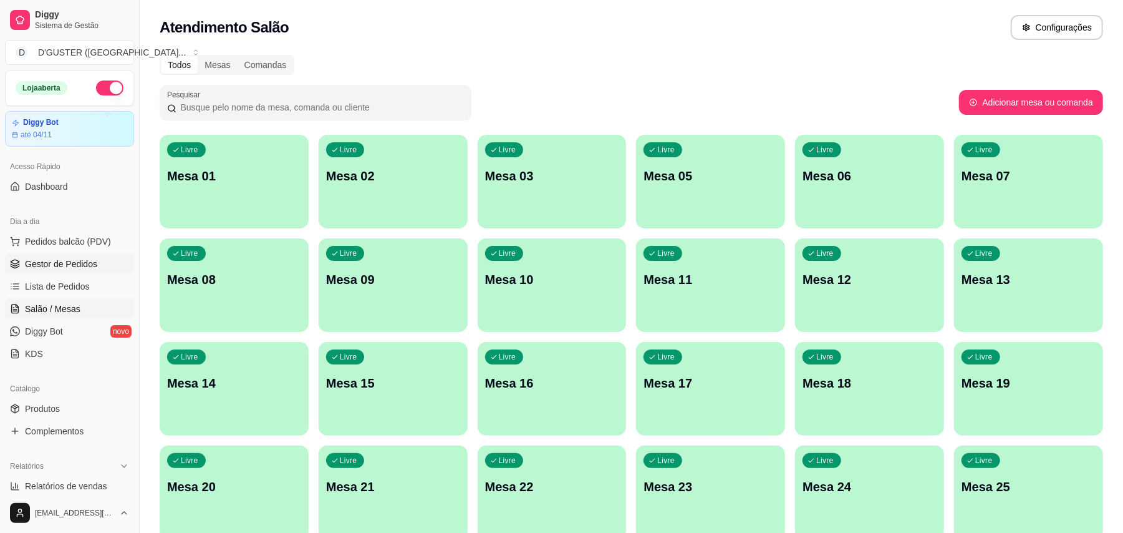
click at [70, 270] on span "Gestor de Pedidos" at bounding box center [61, 264] width 72 height 12
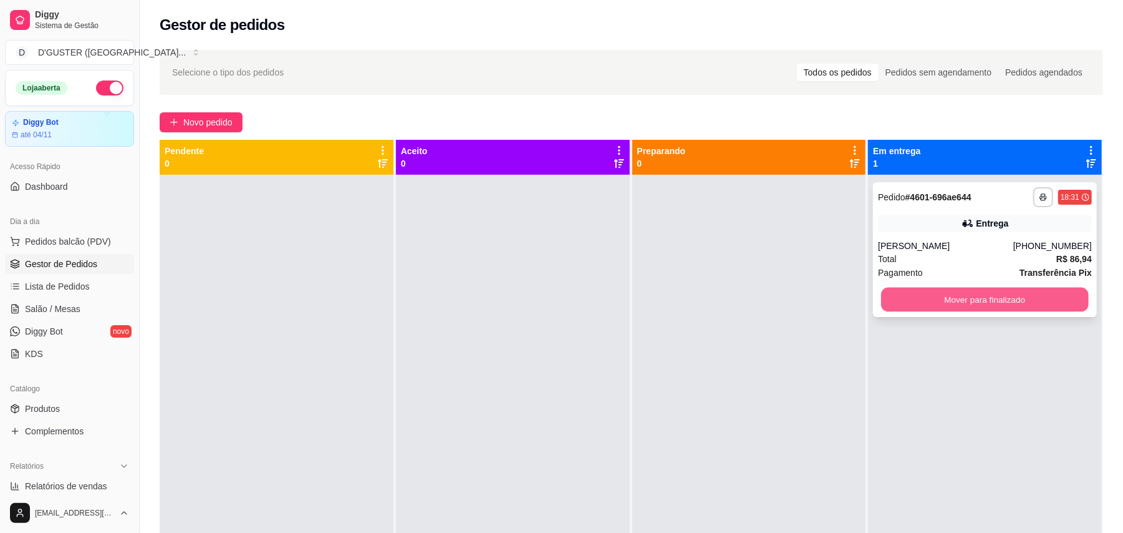
click at [1018, 302] on button "Mover para finalizado" at bounding box center [984, 300] width 207 height 24
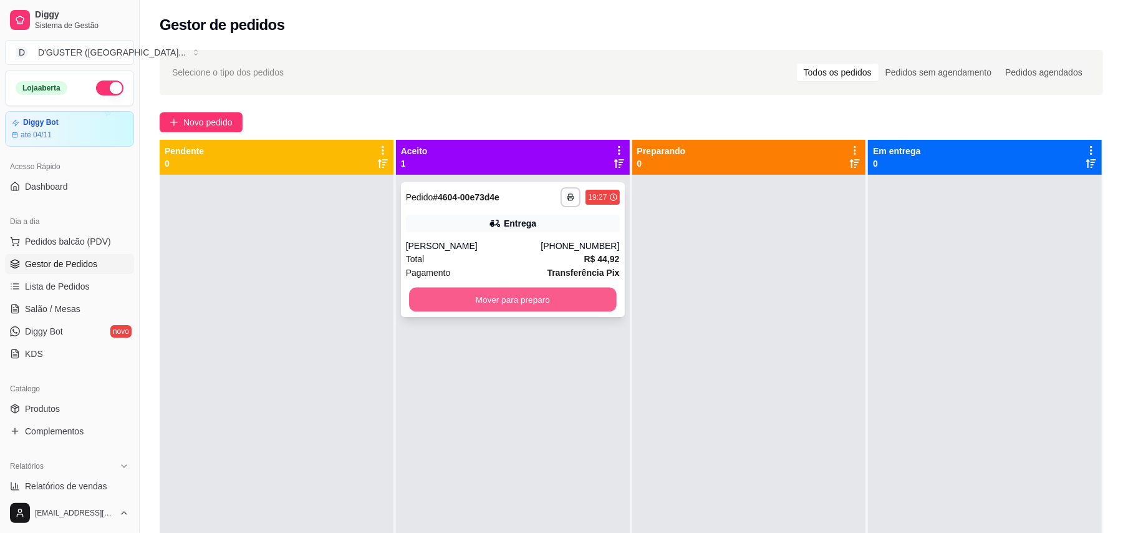
click at [553, 304] on button "Mover para preparo" at bounding box center [512, 300] width 207 height 24
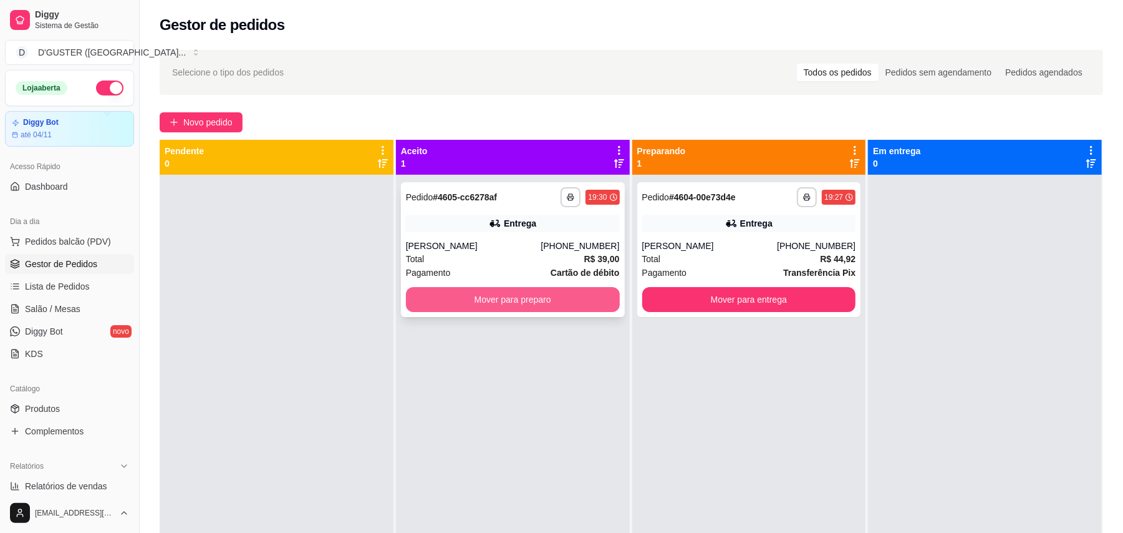
click at [578, 297] on button "Mover para preparo" at bounding box center [513, 299] width 214 height 25
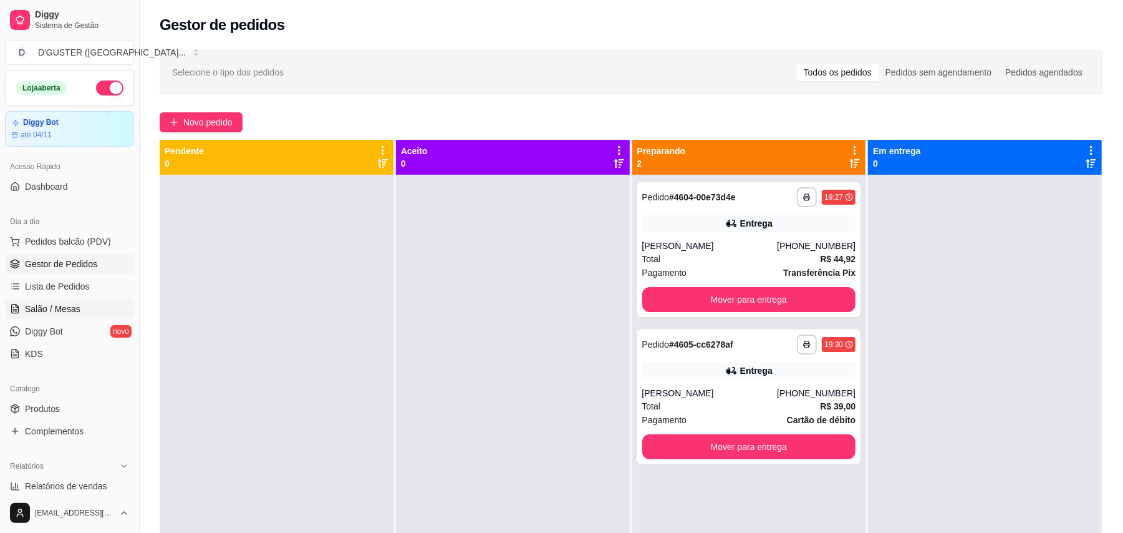
click at [47, 299] on link "Salão / Mesas" at bounding box center [69, 309] width 129 height 20
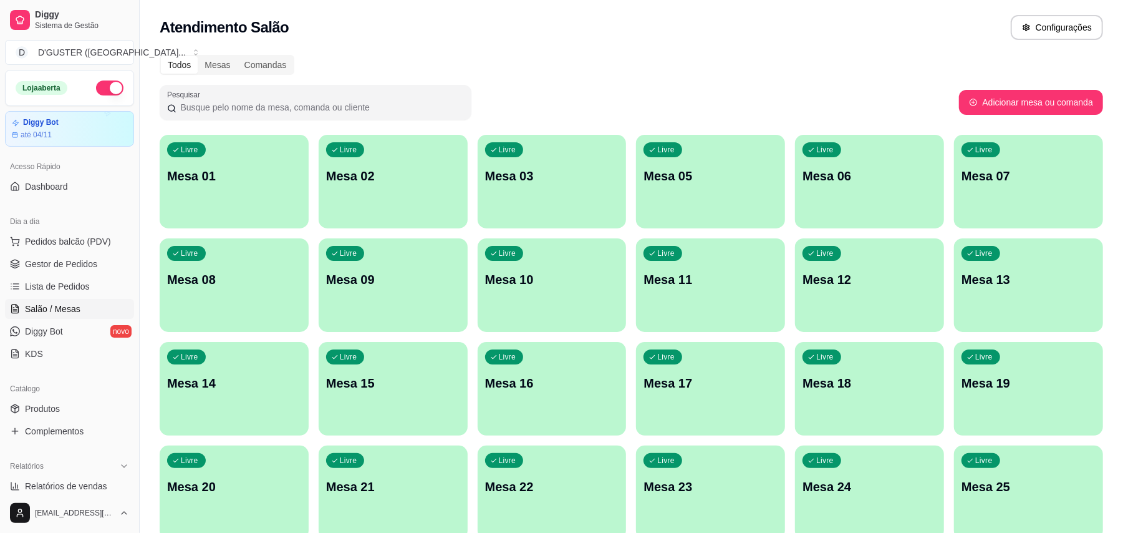
click at [570, 195] on div "Livre Mesa 03" at bounding box center [552, 174] width 149 height 79
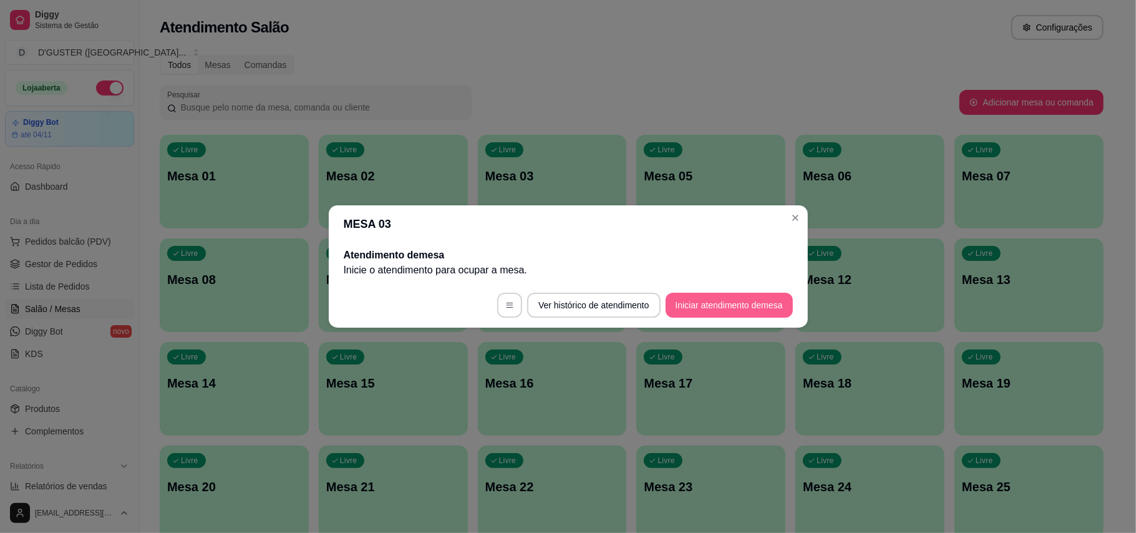
click at [765, 306] on button "Iniciar atendimento de mesa" at bounding box center [728, 305] width 127 height 25
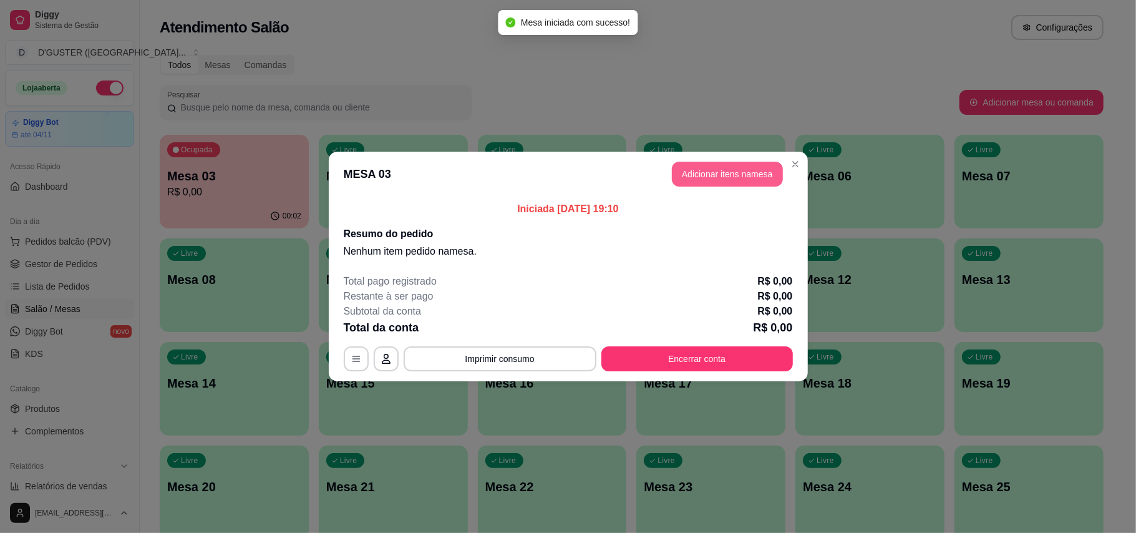
click at [732, 171] on button "Adicionar itens na mesa" at bounding box center [727, 174] width 111 height 25
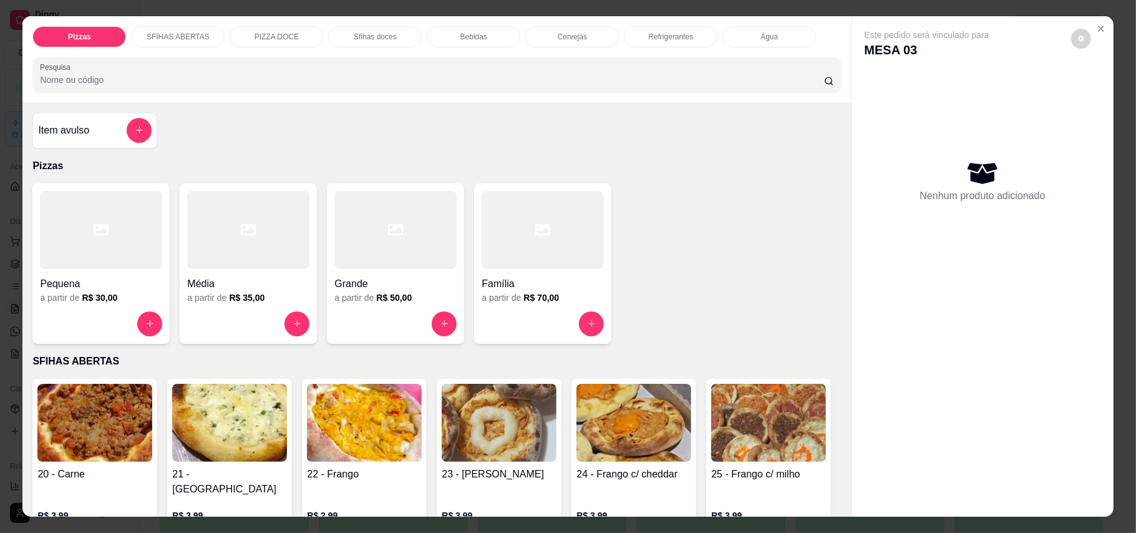
click at [525, 266] on div at bounding box center [542, 230] width 122 height 78
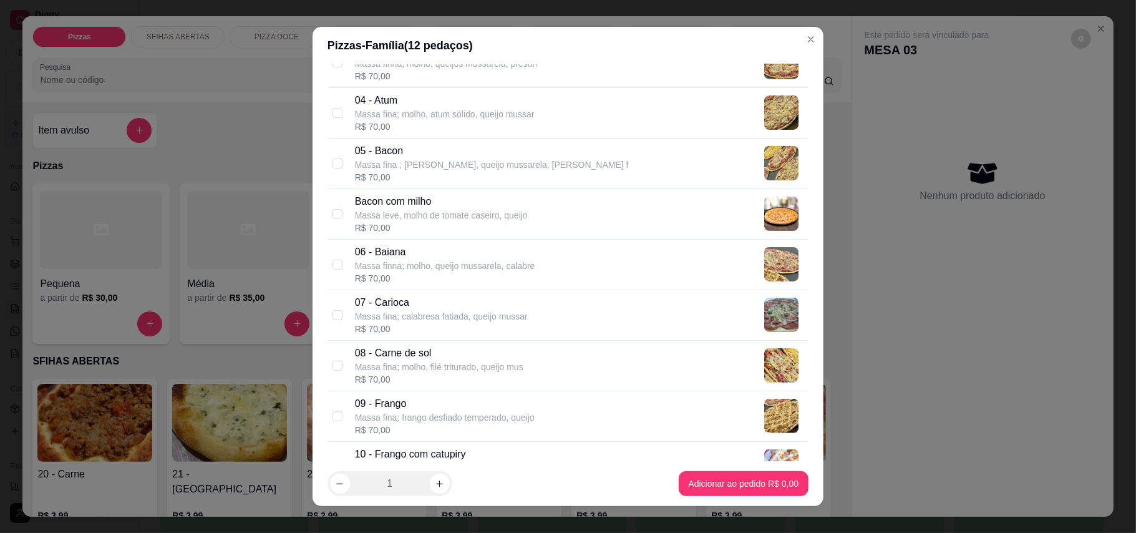
scroll to position [249, 0]
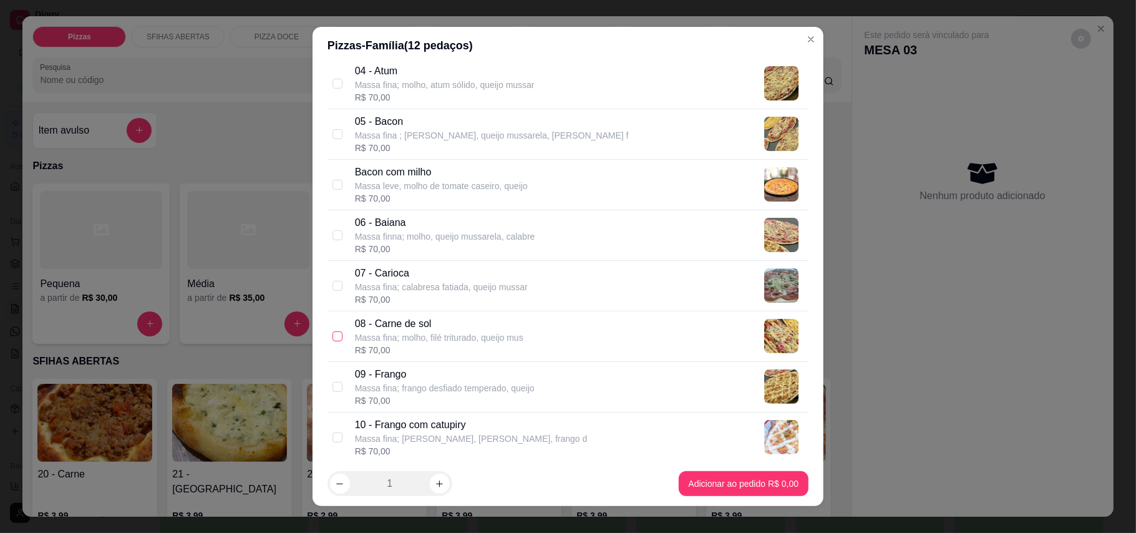
click at [333, 337] on input "checkbox" at bounding box center [337, 336] width 10 height 10
checkbox input "true"
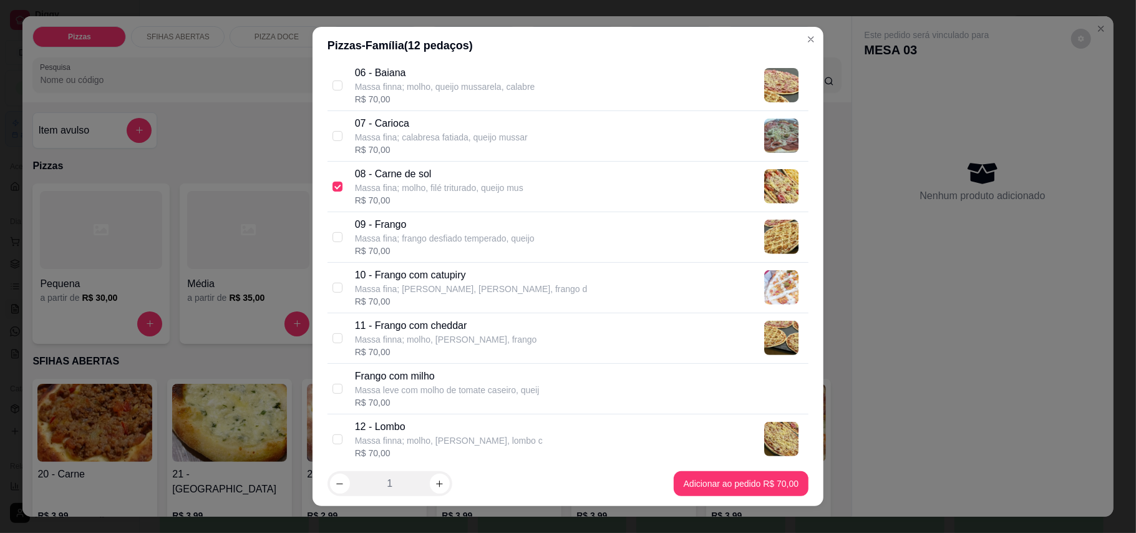
scroll to position [415, 0]
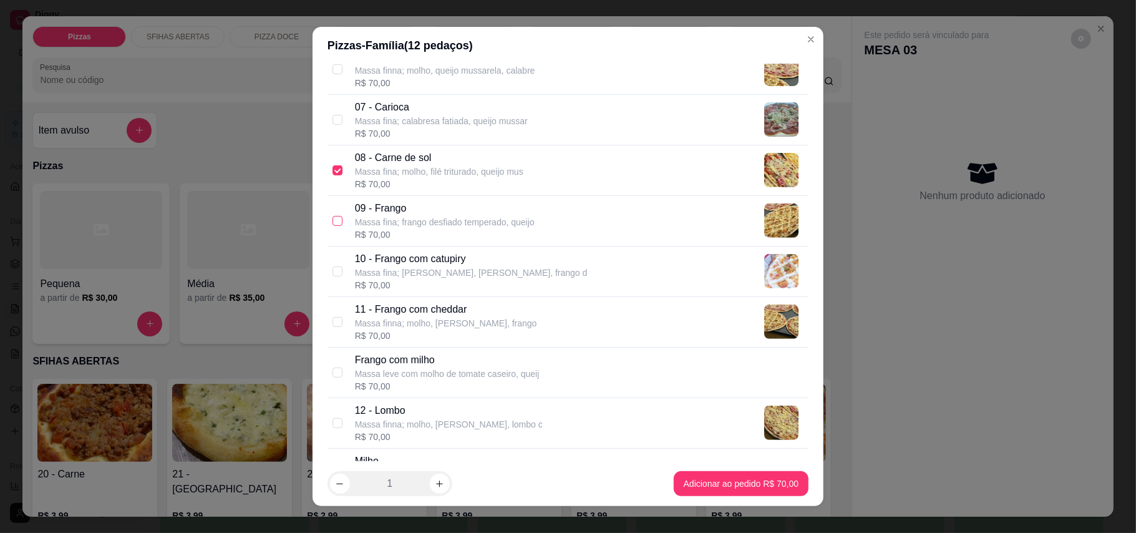
click at [332, 223] on input "checkbox" at bounding box center [337, 221] width 10 height 10
checkbox input "true"
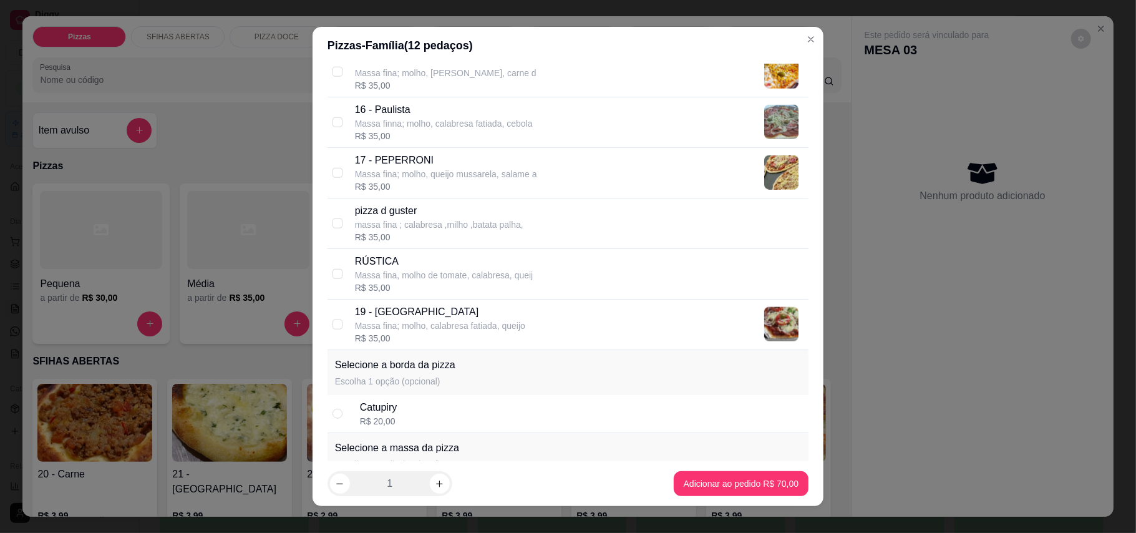
scroll to position [998, 0]
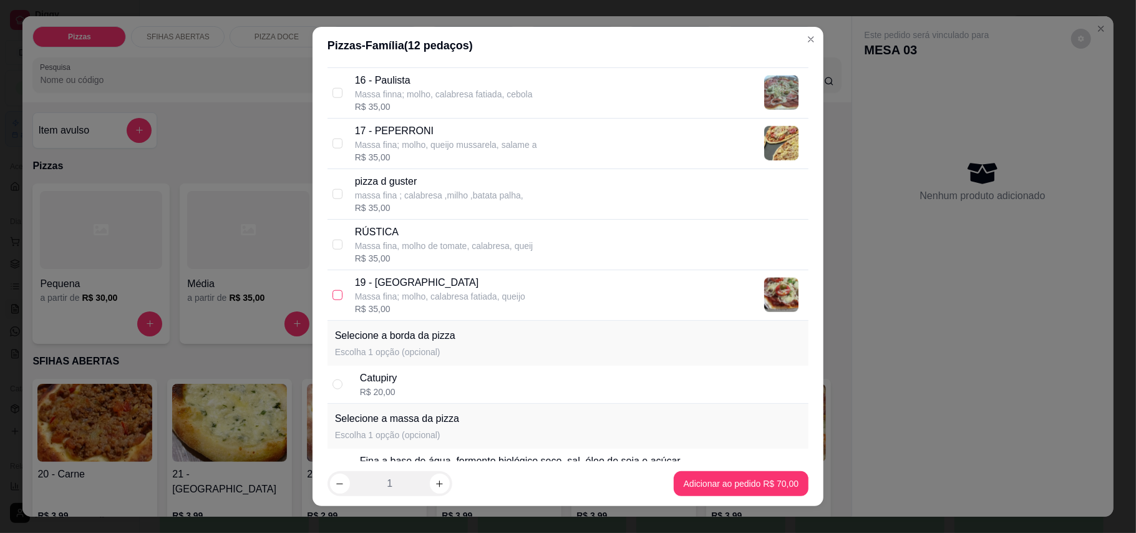
click at [332, 297] on input "checkbox" at bounding box center [337, 295] width 10 height 10
checkbox input "true"
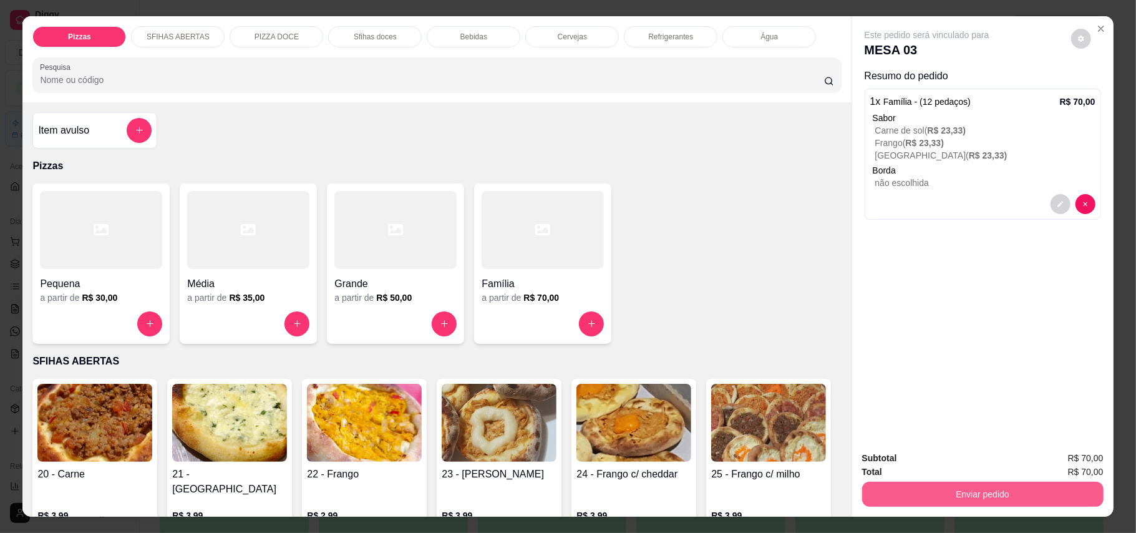
click at [991, 497] on button "Enviar pedido" at bounding box center [982, 493] width 241 height 25
click at [1056, 458] on button "Enviar pedido" at bounding box center [1069, 463] width 69 height 23
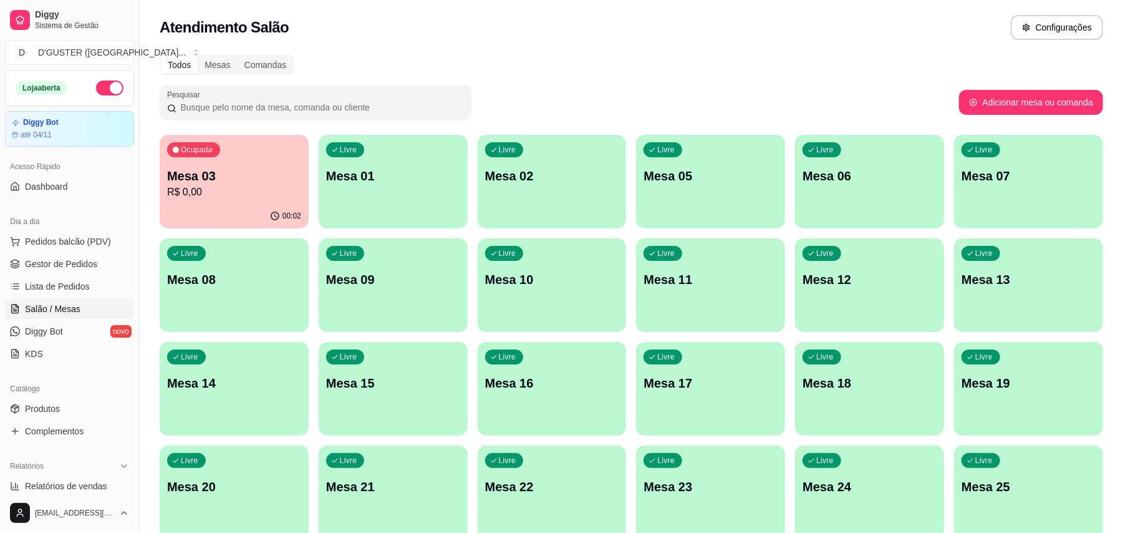
click at [592, 301] on div "Livre Mesa 10" at bounding box center [552, 277] width 149 height 79
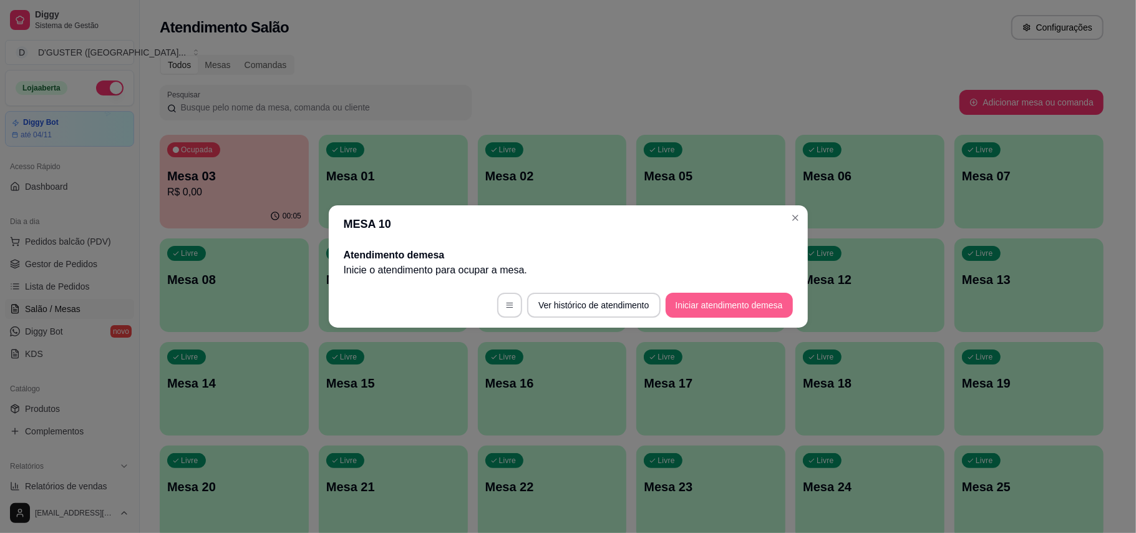
click at [741, 307] on button "Iniciar atendimento de mesa" at bounding box center [728, 305] width 127 height 25
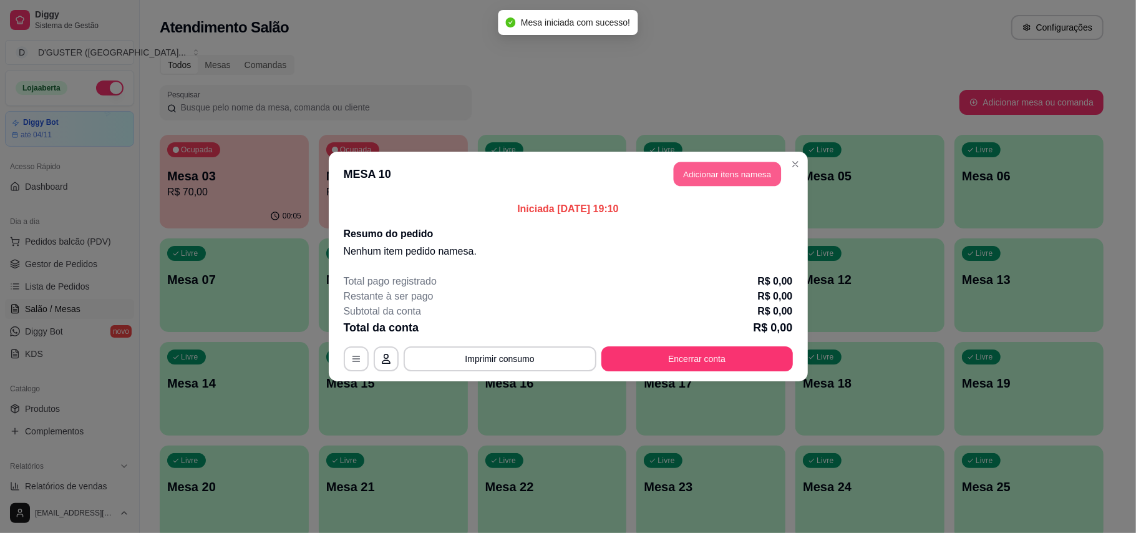
click at [728, 181] on button "Adicionar itens na mesa" at bounding box center [727, 174] width 107 height 24
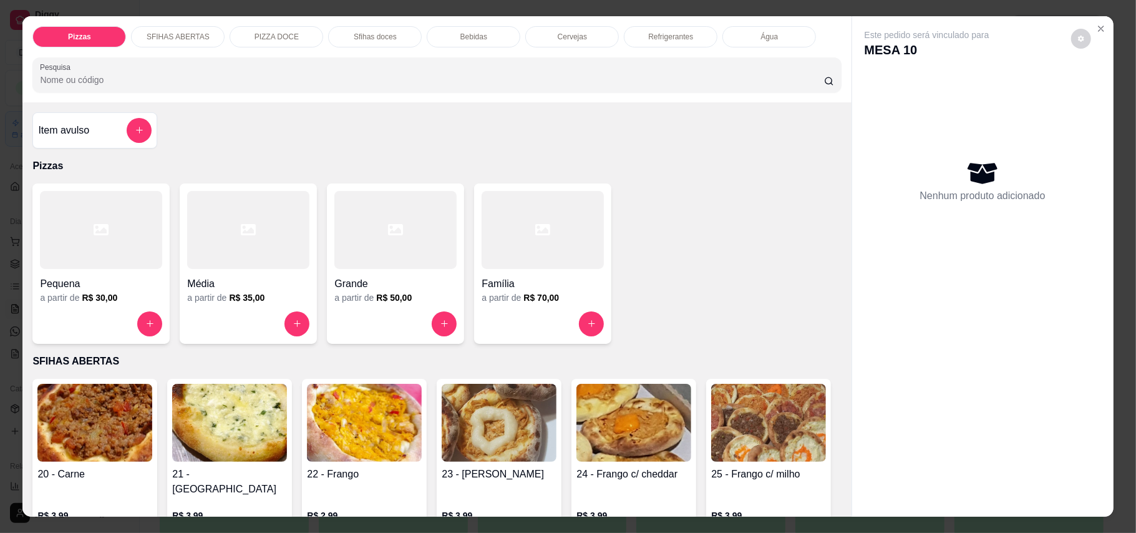
scroll to position [83, 0]
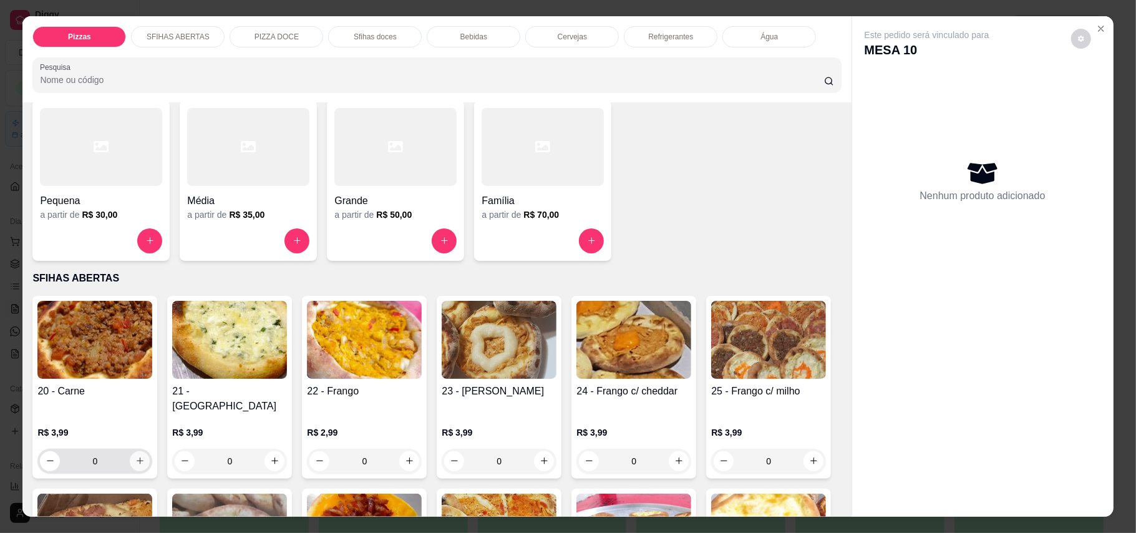
click at [135, 456] on icon "increase-product-quantity" at bounding box center [139, 460] width 9 height 9
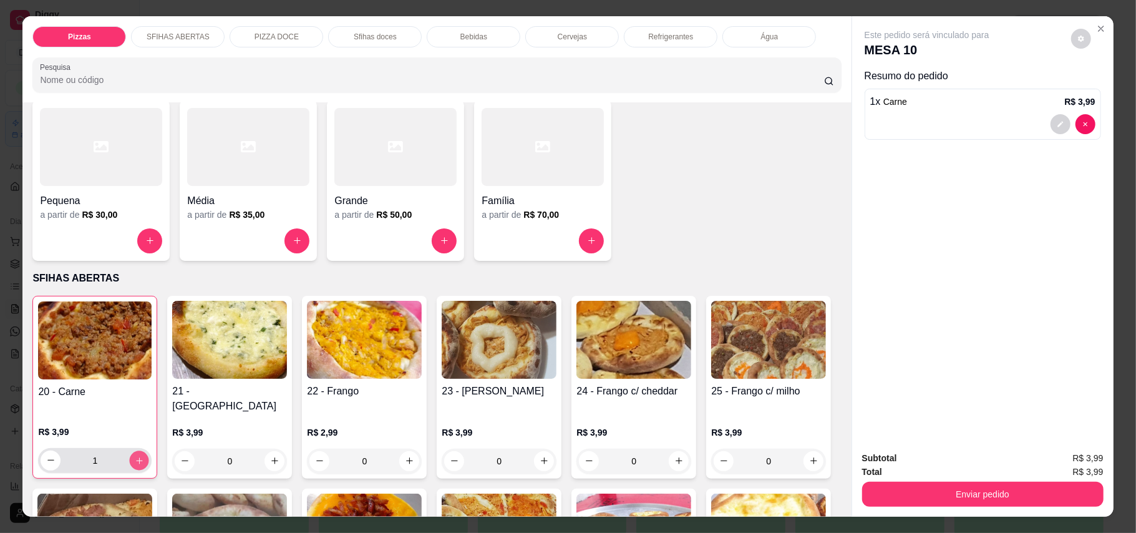
click at [135, 455] on icon "increase-product-quantity" at bounding box center [139, 459] width 9 height 9
type input "4"
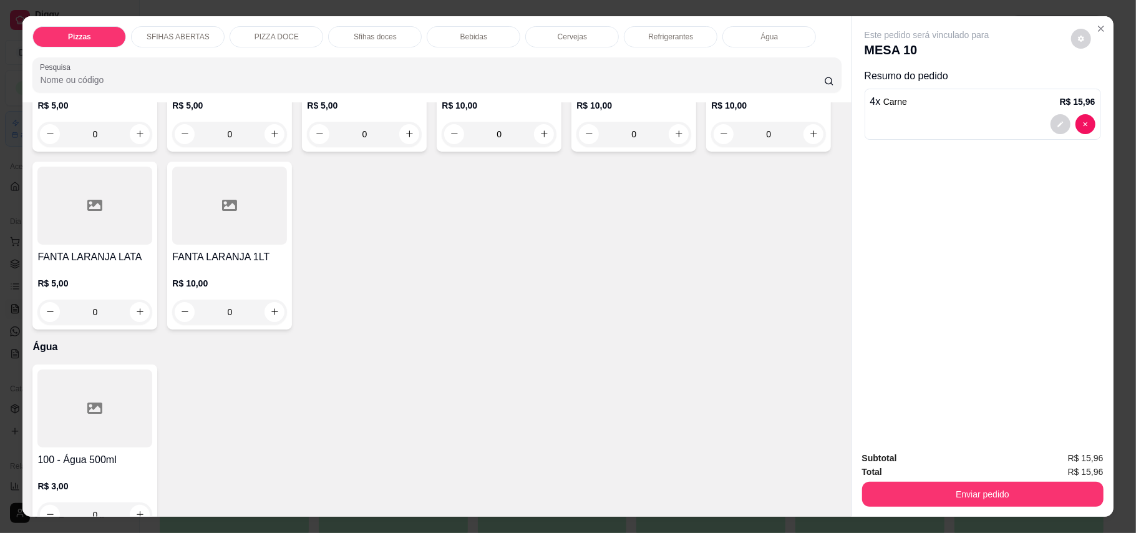
scroll to position [2827, 0]
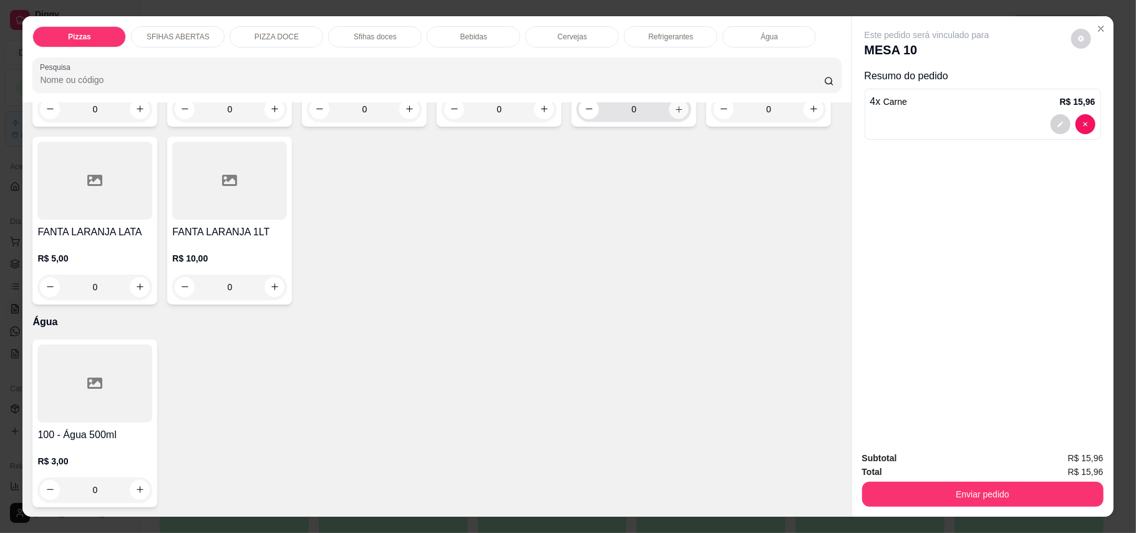
click at [675, 112] on icon "increase-product-quantity" at bounding box center [678, 109] width 6 height 6
type input "1"
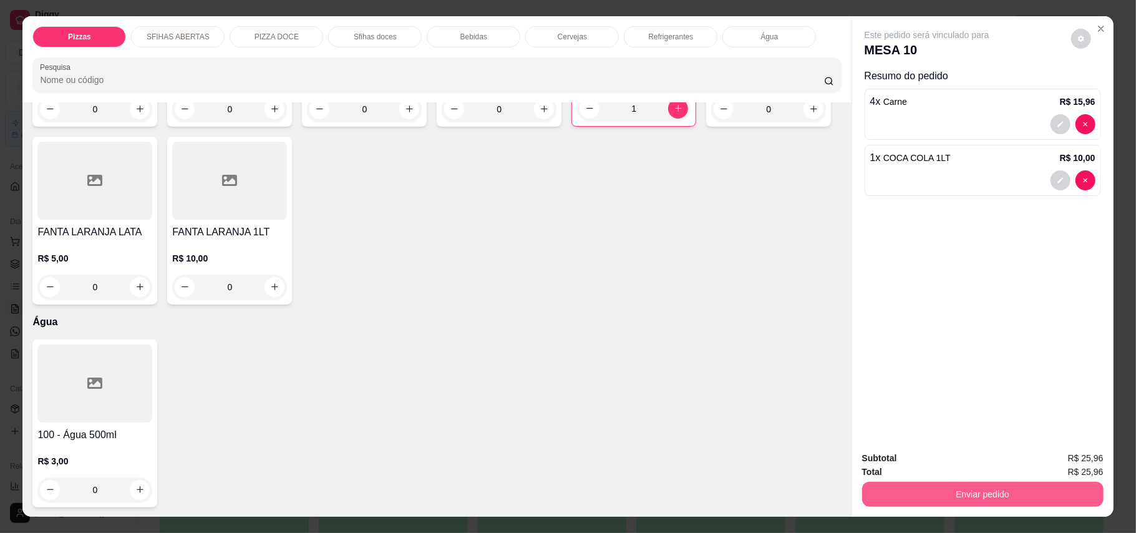
click at [1033, 491] on button "Enviar pedido" at bounding box center [982, 493] width 241 height 25
click at [1073, 458] on button "Enviar pedido" at bounding box center [1069, 464] width 70 height 24
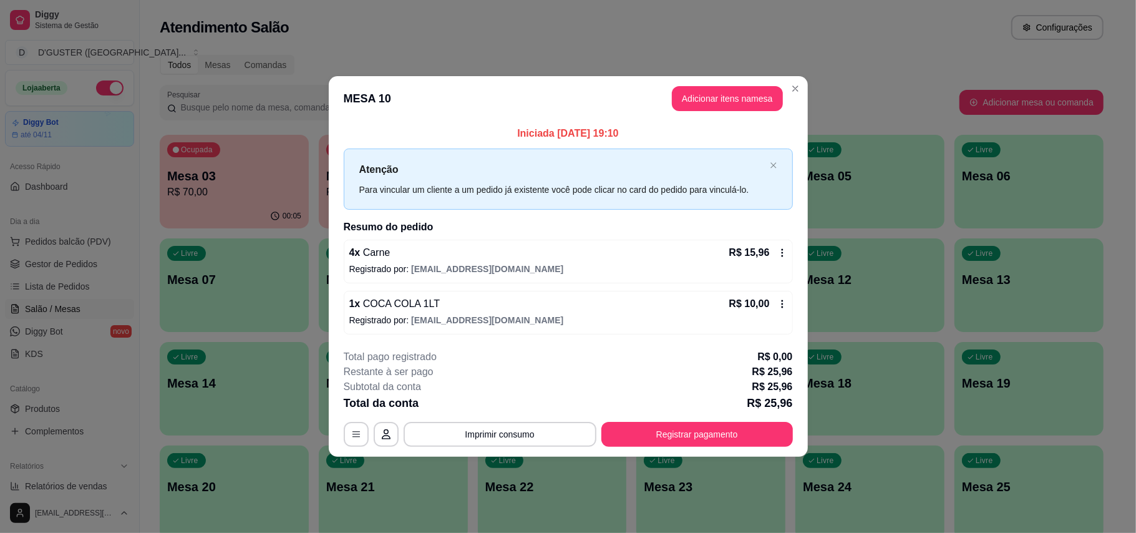
click at [775, 307] on div "R$ 10,00" at bounding box center [758, 303] width 58 height 15
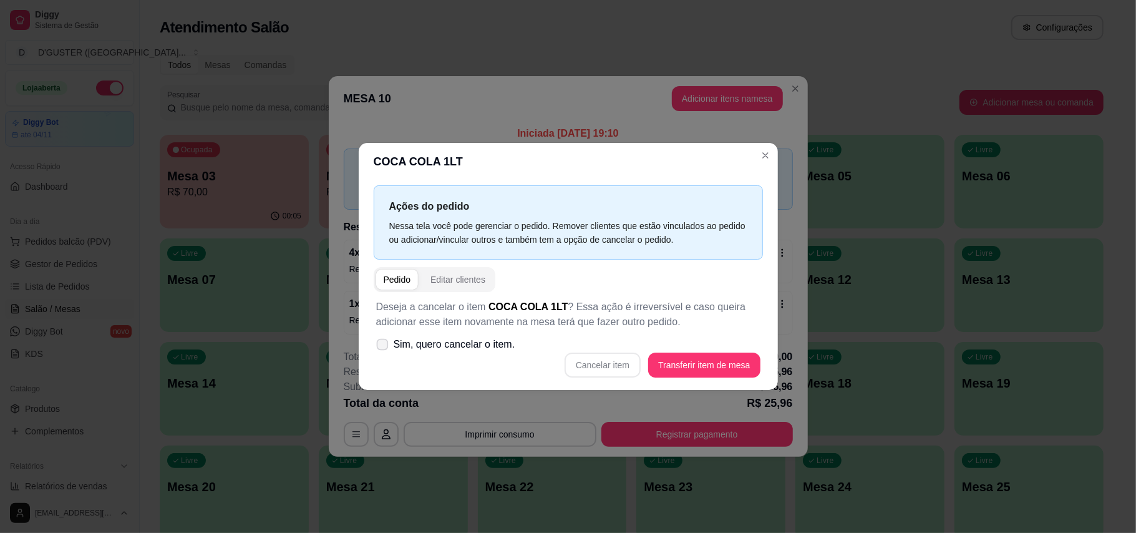
click at [382, 344] on icon at bounding box center [381, 344] width 9 height 7
click at [382, 347] on input "Sim, quero cancelar o item." at bounding box center [379, 351] width 8 height 8
checkbox input "true"
click at [574, 365] on button "Cancelar item" at bounding box center [602, 364] width 76 height 25
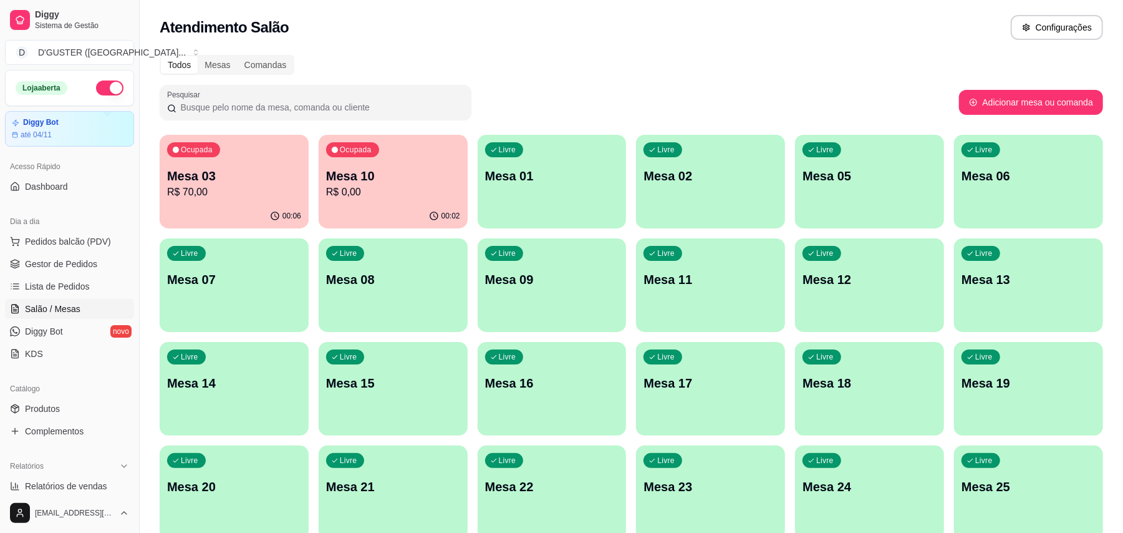
click at [258, 205] on div "00:06" at bounding box center [234, 216] width 149 height 24
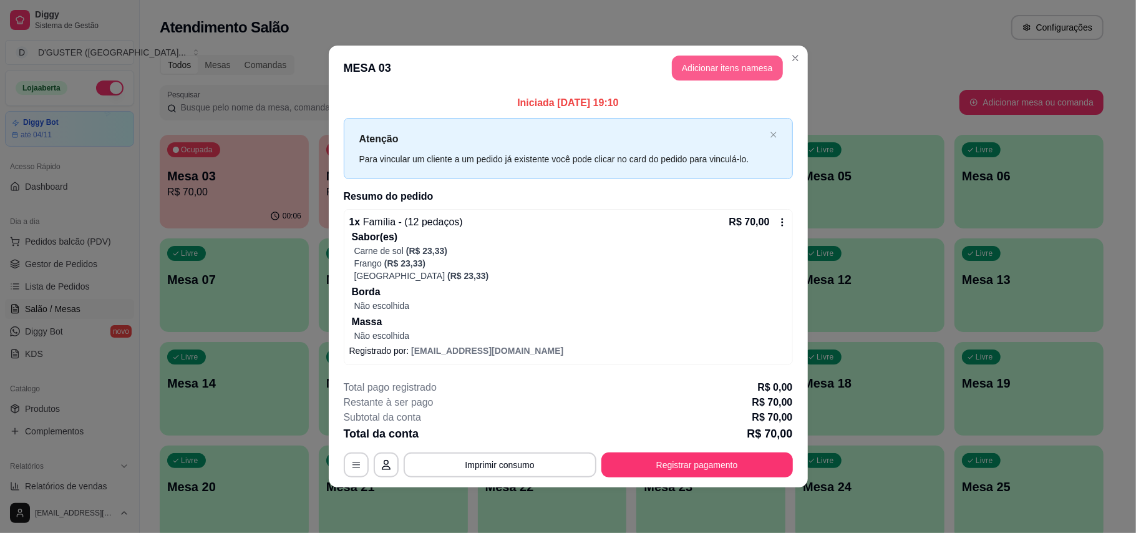
click at [735, 61] on button "Adicionar itens na mesa" at bounding box center [727, 68] width 111 height 25
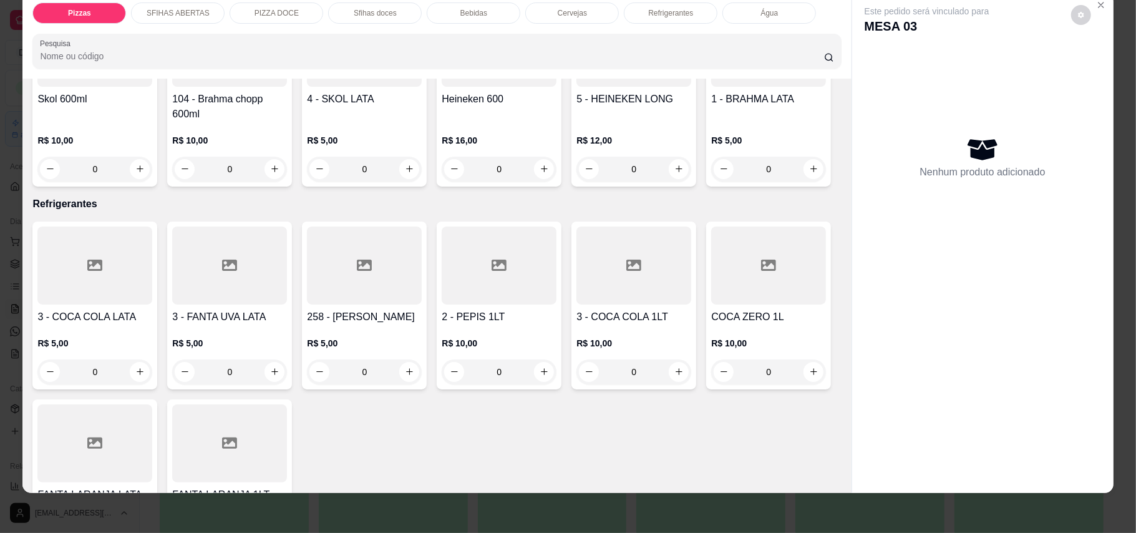
scroll to position [2744, 0]
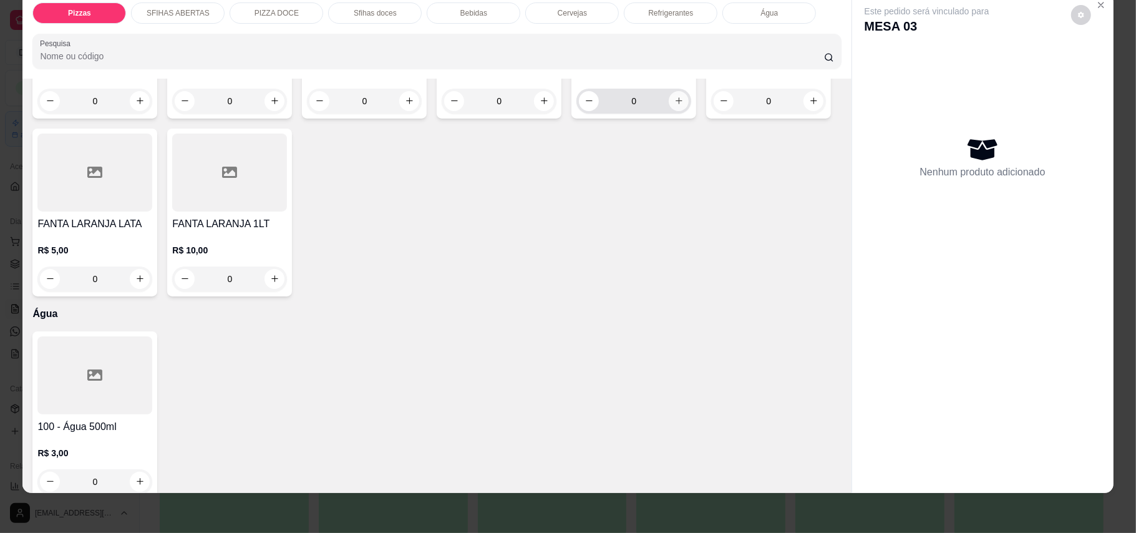
click at [669, 111] on button "increase-product-quantity" at bounding box center [679, 101] width 20 height 20
type input "1"
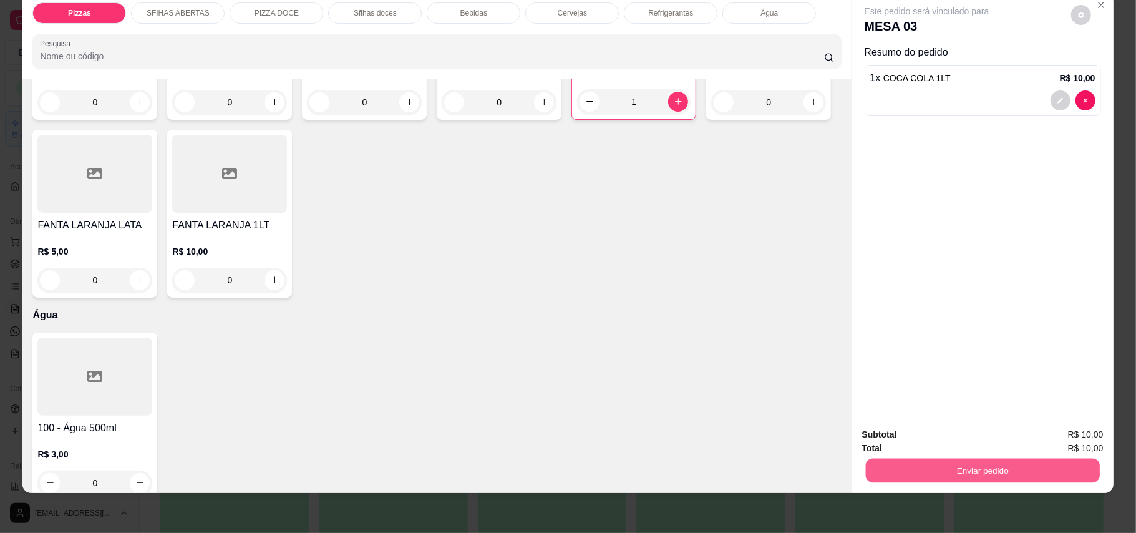
click at [992, 470] on button "Enviar pedido" at bounding box center [982, 470] width 234 height 24
click at [1064, 439] on button "Enviar pedido" at bounding box center [1069, 440] width 70 height 24
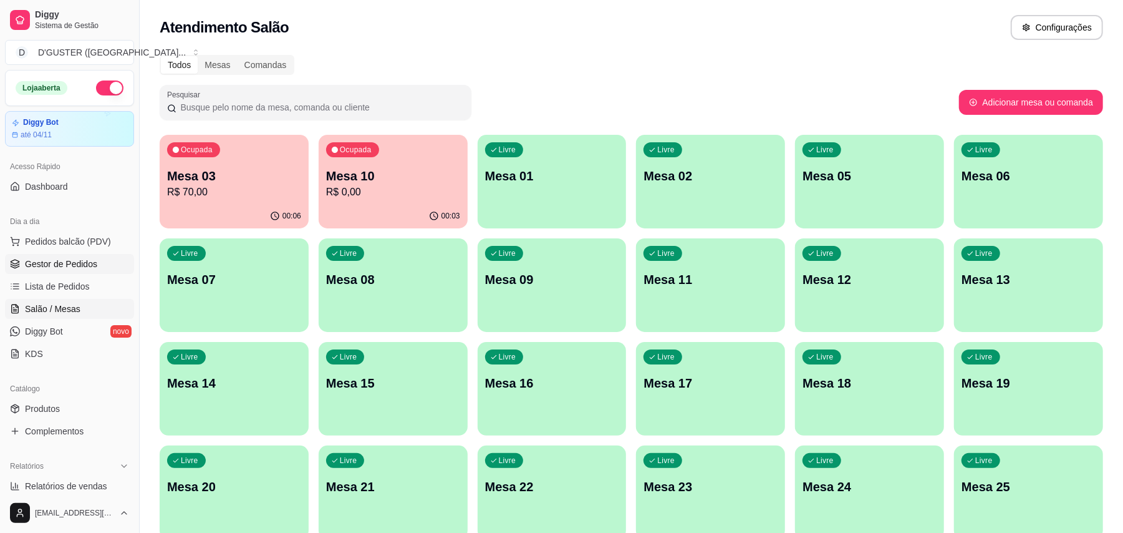
click at [51, 264] on span "Gestor de Pedidos" at bounding box center [61, 264] width 72 height 12
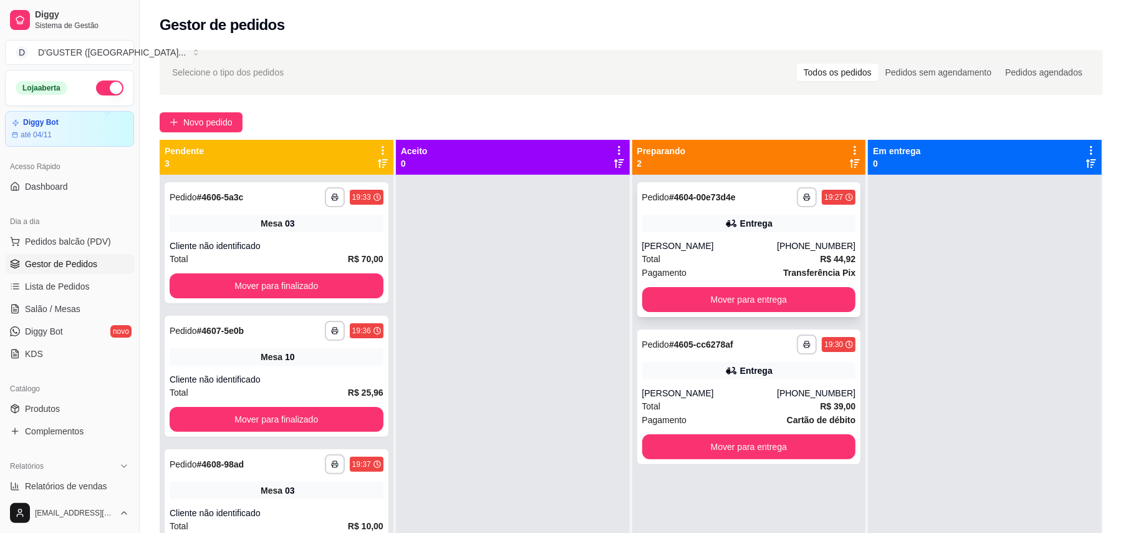
click at [783, 221] on div "Entrega" at bounding box center [749, 223] width 214 height 17
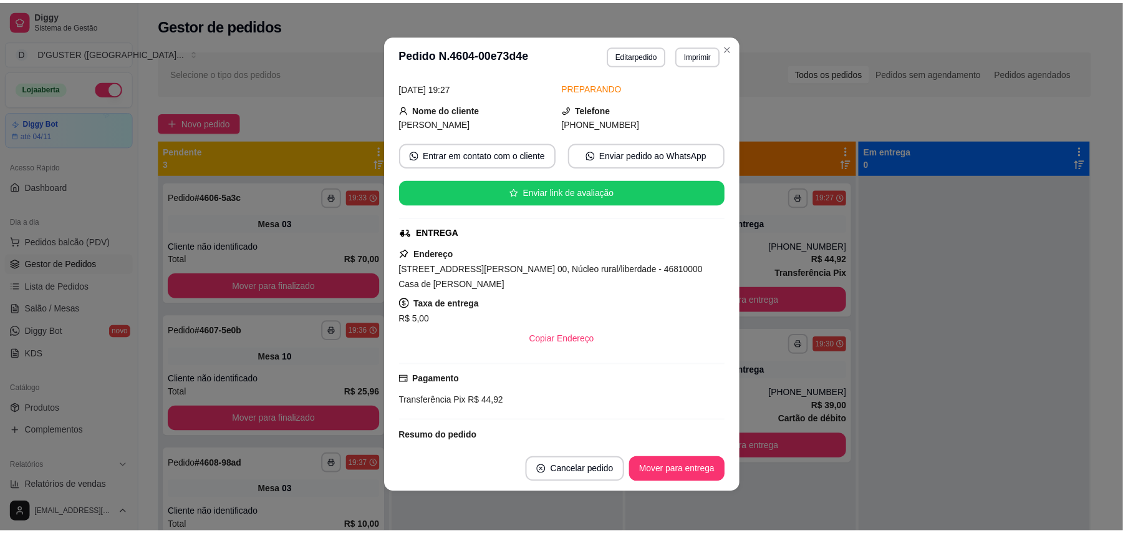
scroll to position [83, 0]
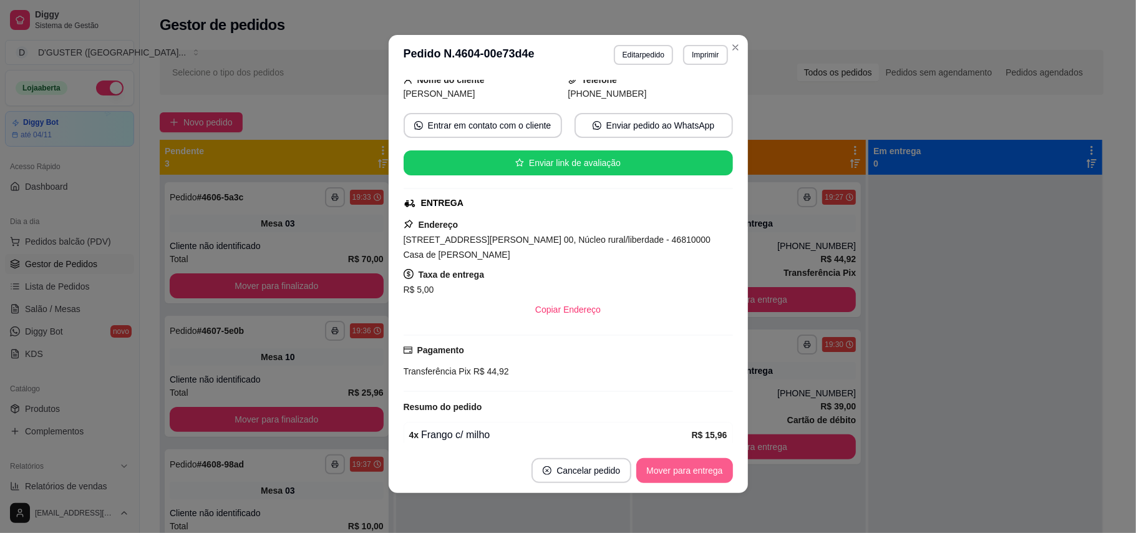
click at [687, 475] on button "Mover para entrega" at bounding box center [684, 470] width 96 height 25
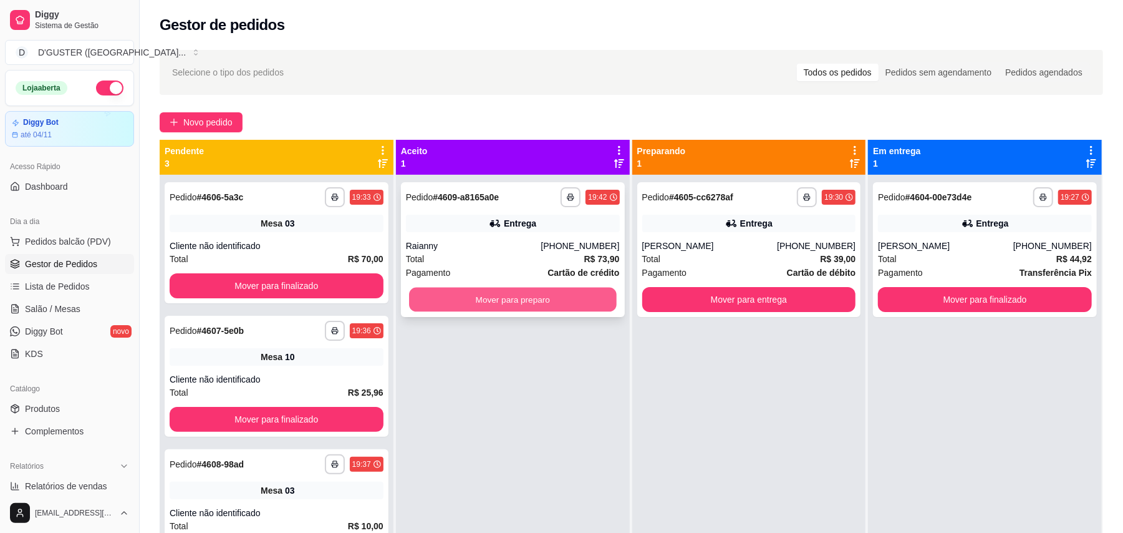
click at [535, 298] on button "Mover para preparo" at bounding box center [512, 300] width 207 height 24
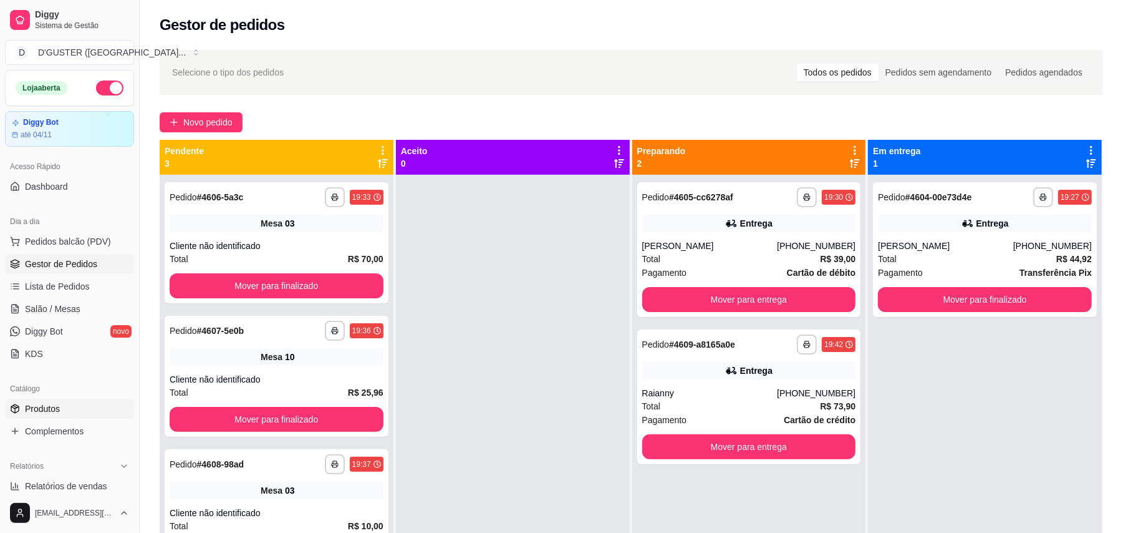
click at [88, 399] on link "Produtos" at bounding box center [69, 409] width 129 height 20
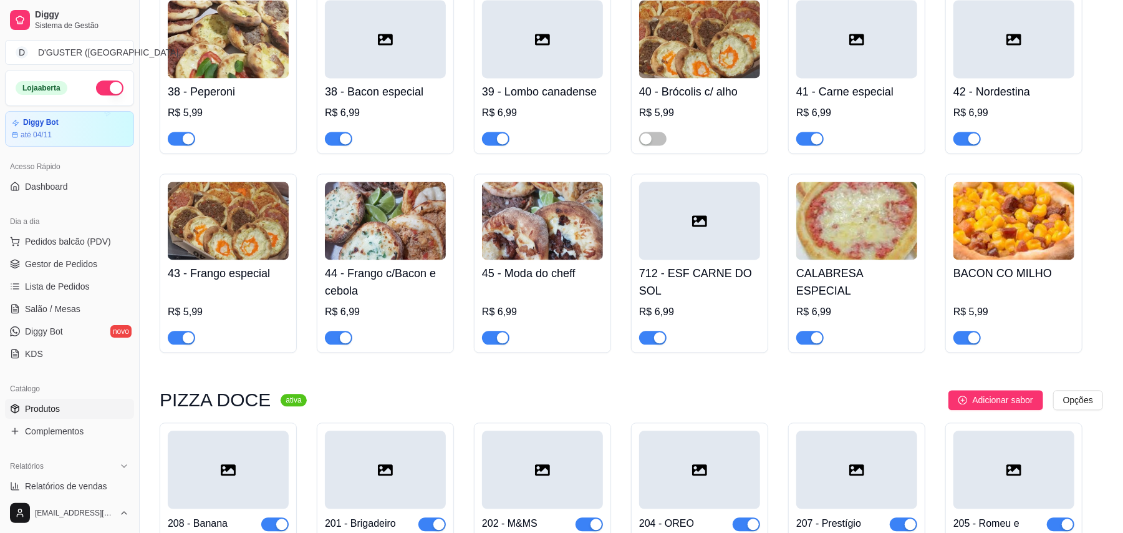
scroll to position [1829, 0]
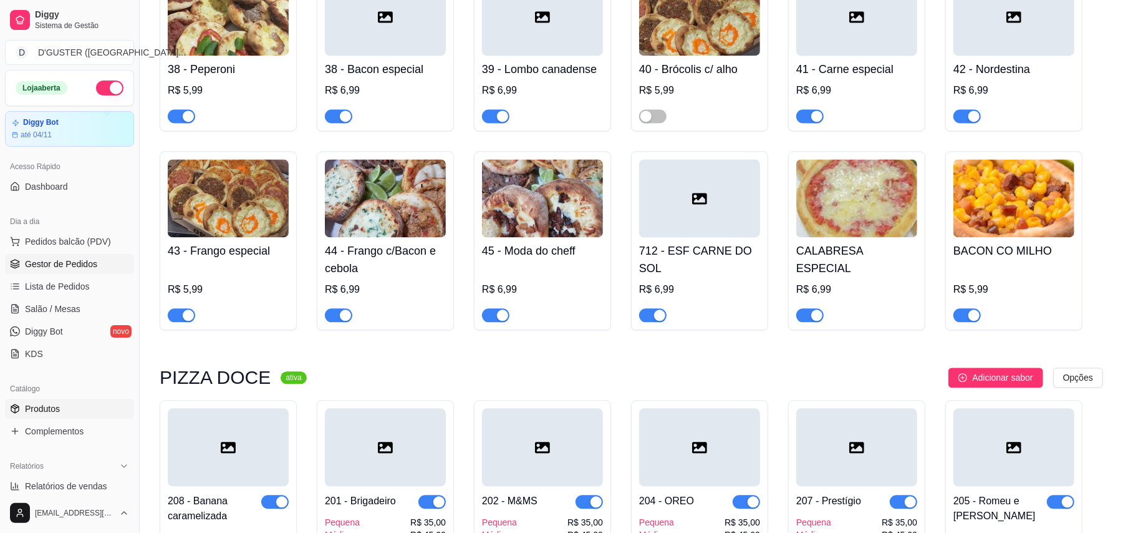
click at [92, 265] on span "Gestor de Pedidos" at bounding box center [61, 264] width 72 height 12
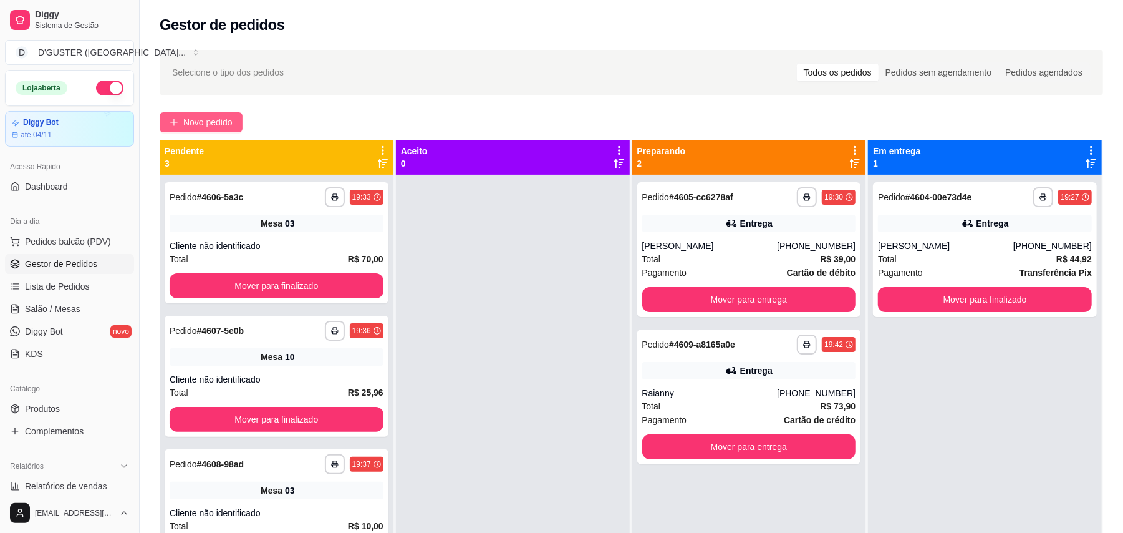
click at [222, 123] on span "Novo pedido" at bounding box center [207, 122] width 49 height 14
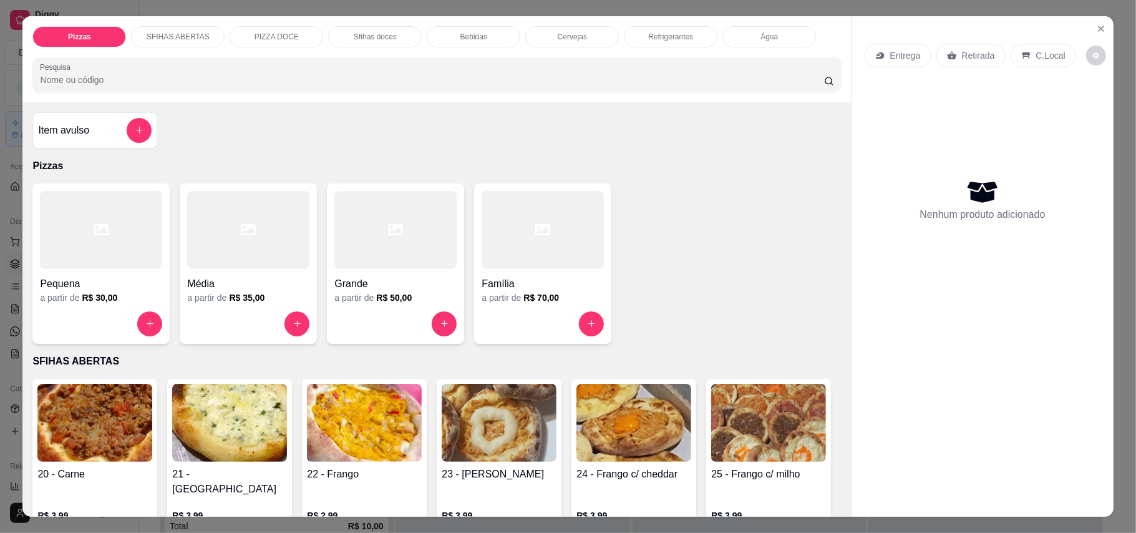
click at [897, 54] on p "Entrega" at bounding box center [905, 55] width 31 height 12
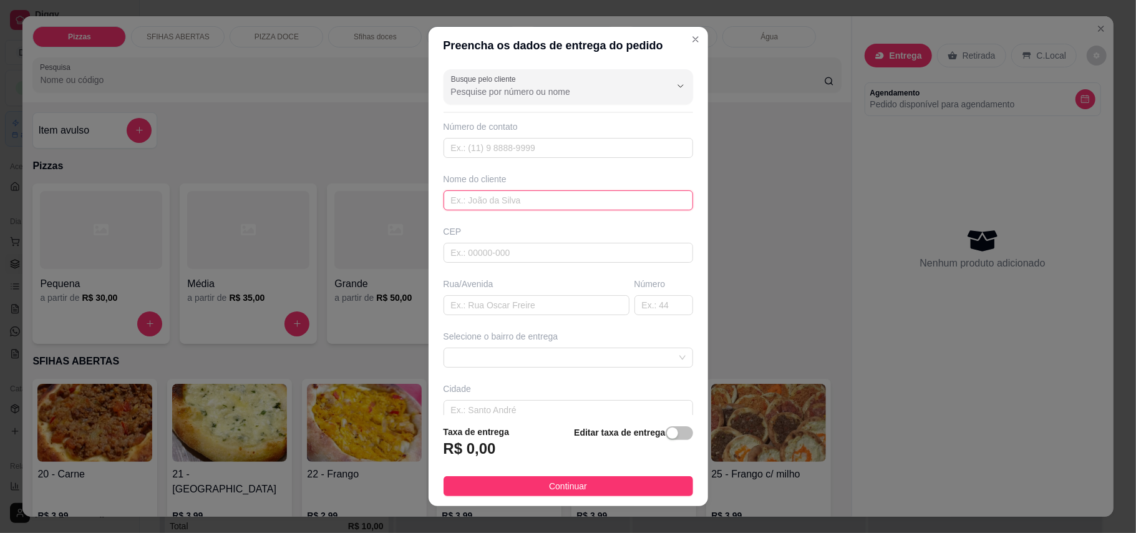
click at [525, 208] on input "text" at bounding box center [567, 200] width 249 height 20
type input "t"
type input "TIA MARLY"
click at [559, 312] on input "text" at bounding box center [536, 305] width 186 height 20
click at [585, 359] on span at bounding box center [568, 357] width 235 height 19
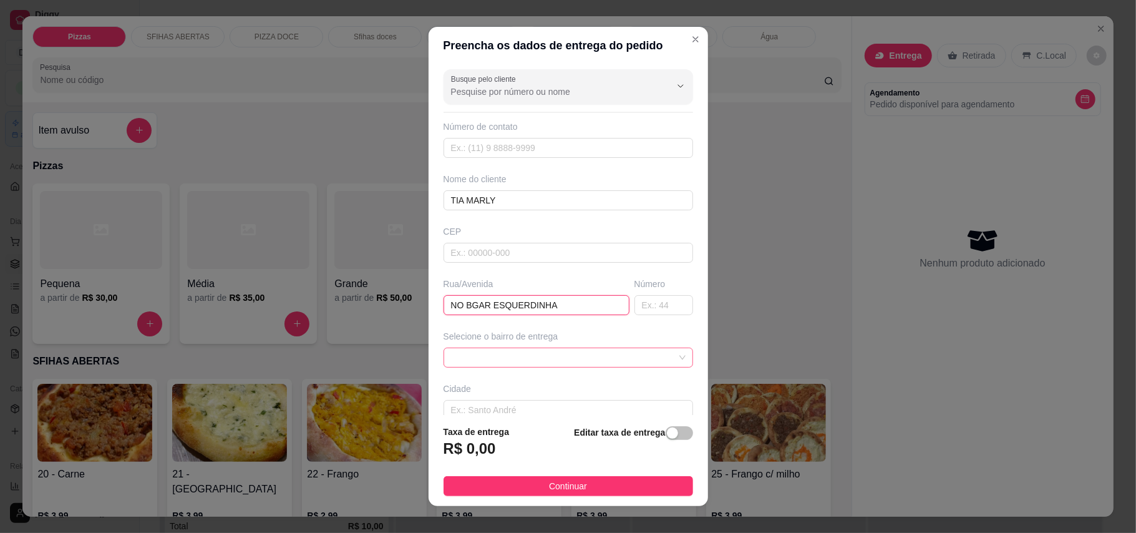
type input "NO BGAR ESQUERDINHA"
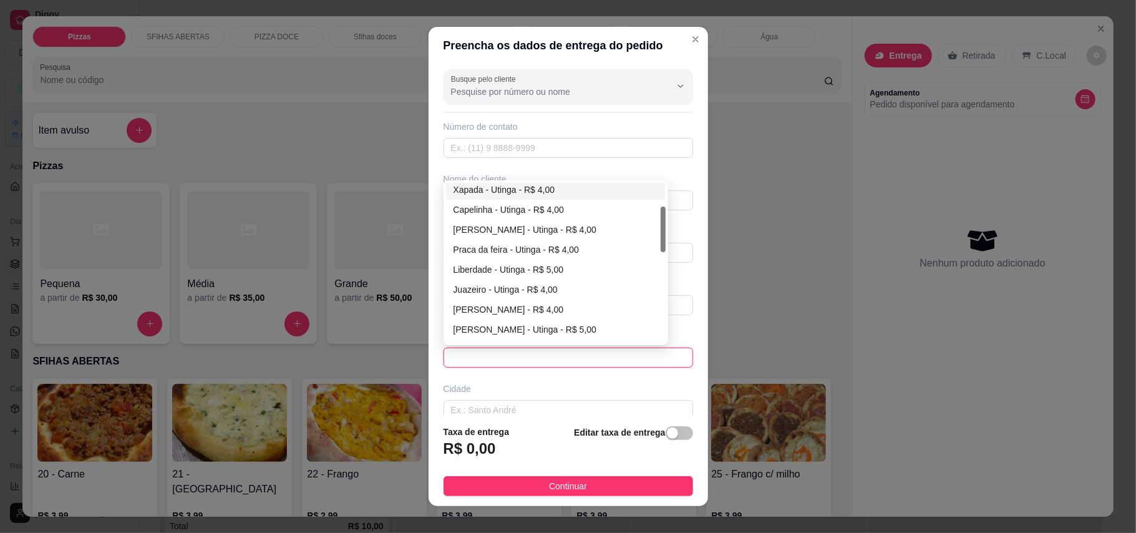
scroll to position [166, 0]
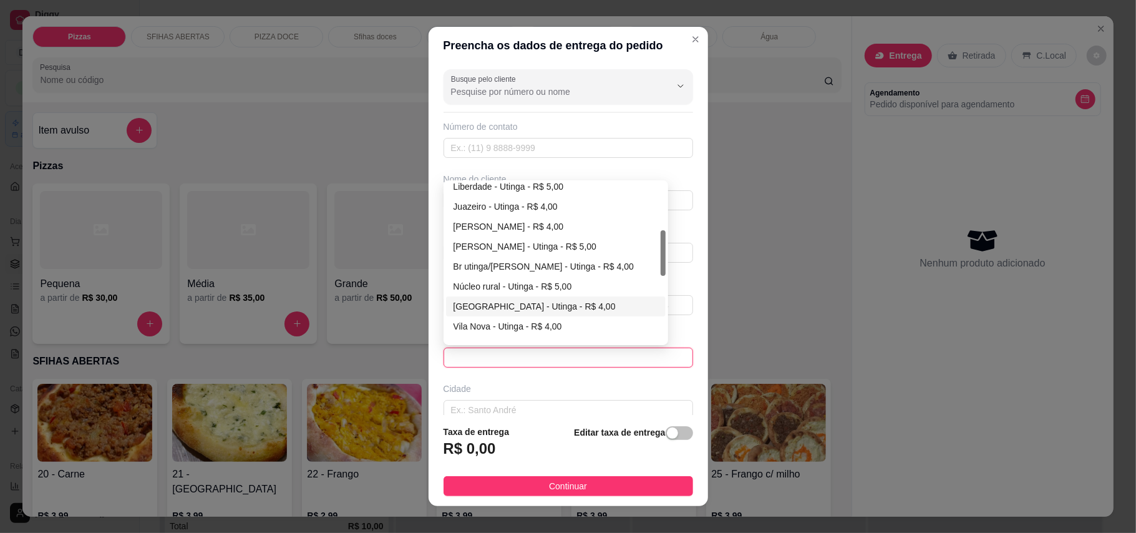
click at [519, 311] on div "[GEOGRAPHIC_DATA] - Utinga - R$ 4,00" at bounding box center [555, 306] width 205 height 14
type input "Utinga"
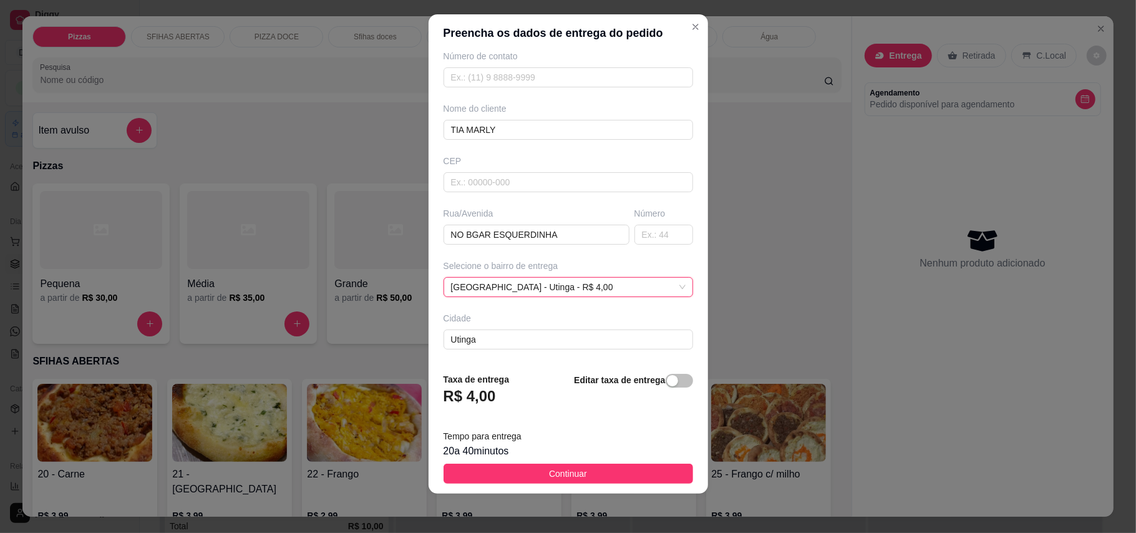
scroll to position [13, 0]
click at [468, 235] on input "NO BGAR ESQUERDINHA" at bounding box center [536, 234] width 186 height 20
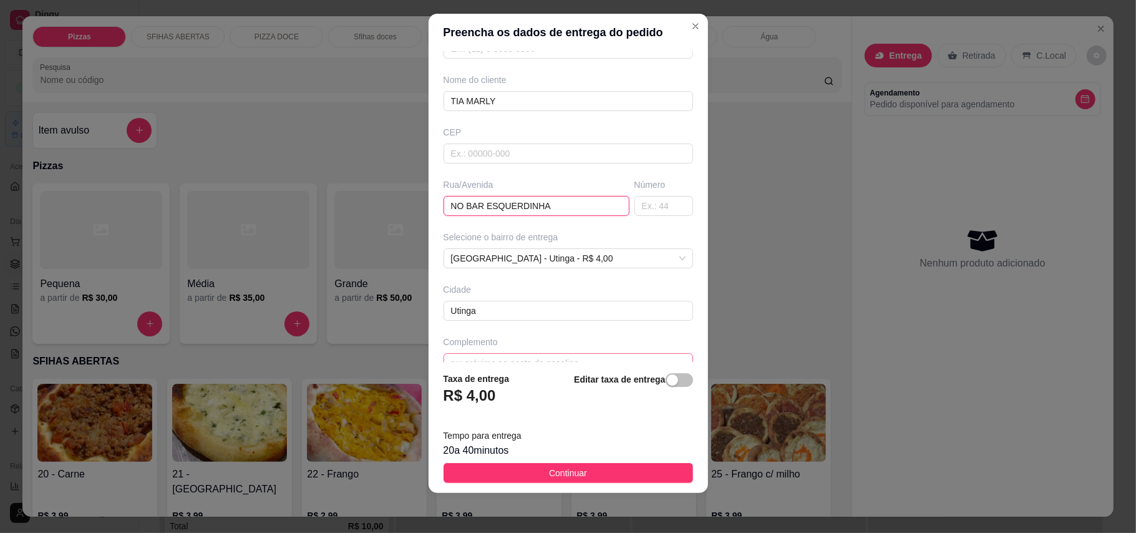
scroll to position [112, 0]
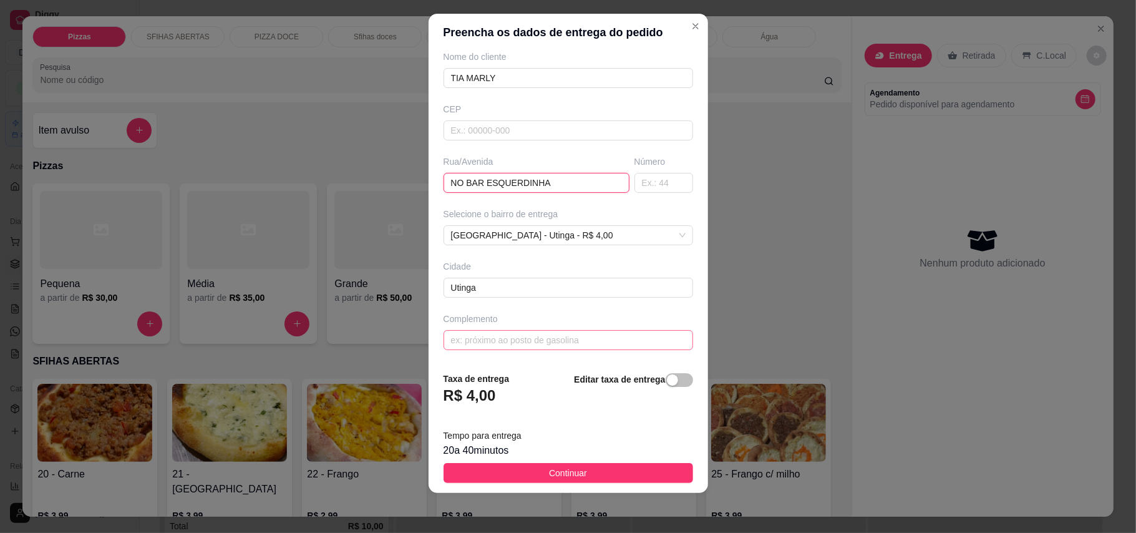
type input "NO BAR ESQUERDINHA"
drag, startPoint x: 571, startPoint y: 341, endPoint x: 563, endPoint y: 341, distance: 8.7
click at [564, 341] on input "text" at bounding box center [567, 340] width 249 height 20
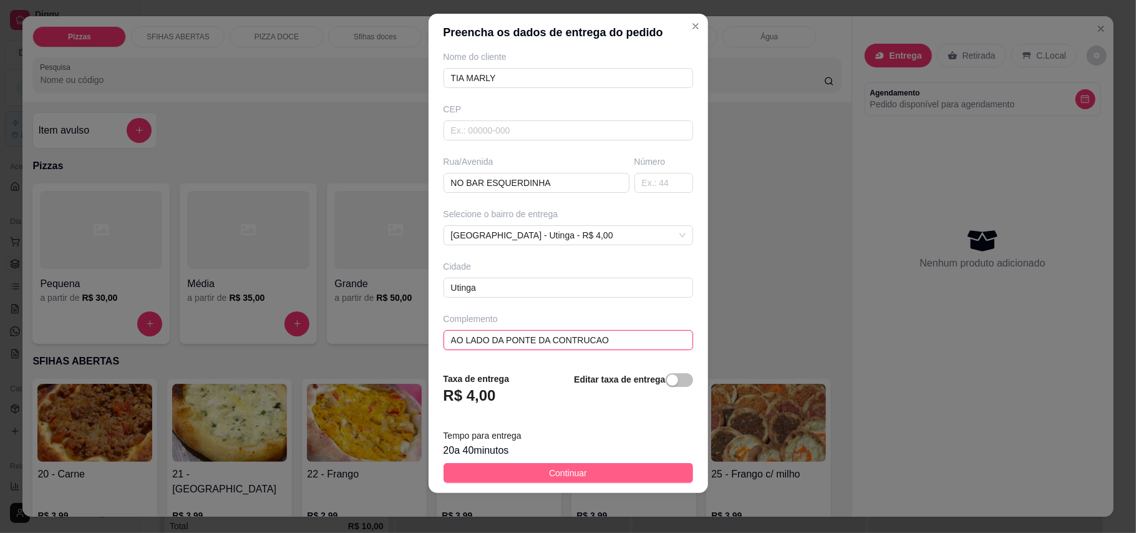
type input "AO LADO DA PONTE DA CONTRUCAO"
click at [619, 471] on button "Continuar" at bounding box center [567, 473] width 249 height 20
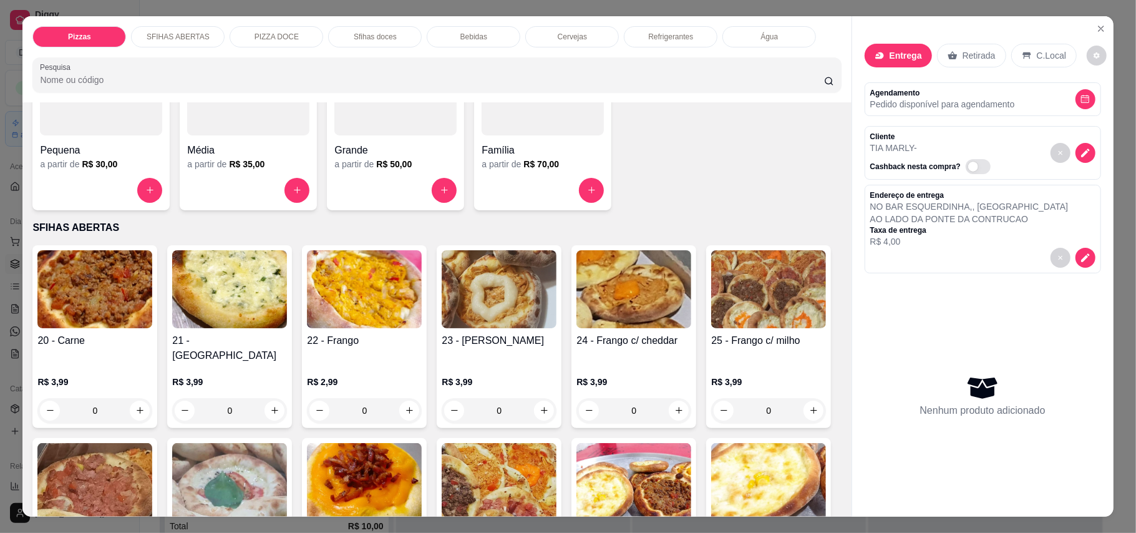
scroll to position [249, 0]
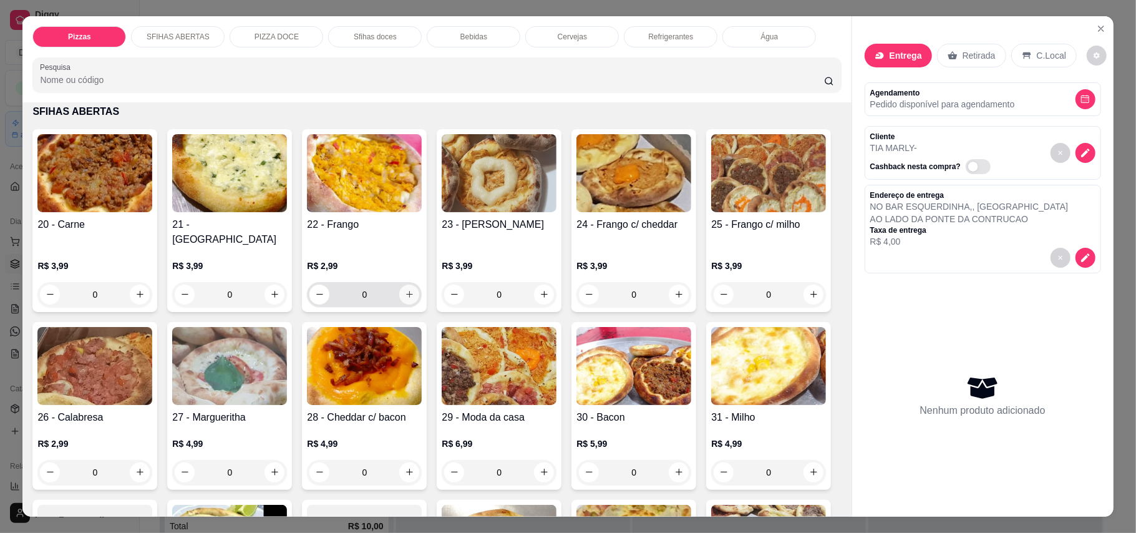
click at [405, 289] on icon "increase-product-quantity" at bounding box center [409, 293] width 9 height 9
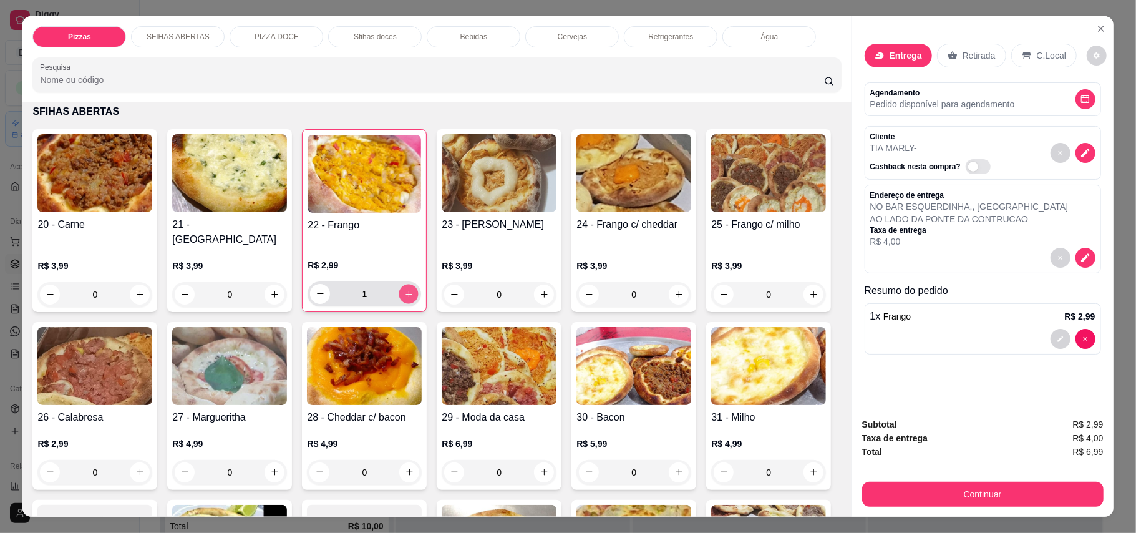
click at [405, 289] on icon "increase-product-quantity" at bounding box center [408, 293] width 9 height 9
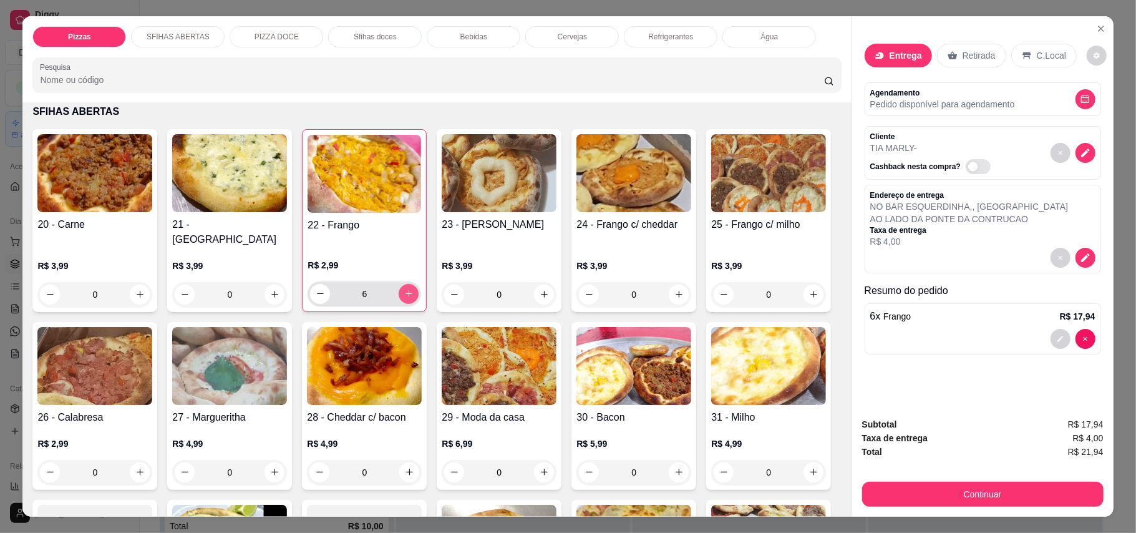
click at [405, 289] on icon "increase-product-quantity" at bounding box center [408, 293] width 9 height 9
type input "8"
click at [150, 462] on button "increase-product-quantity" at bounding box center [139, 471] width 19 height 19
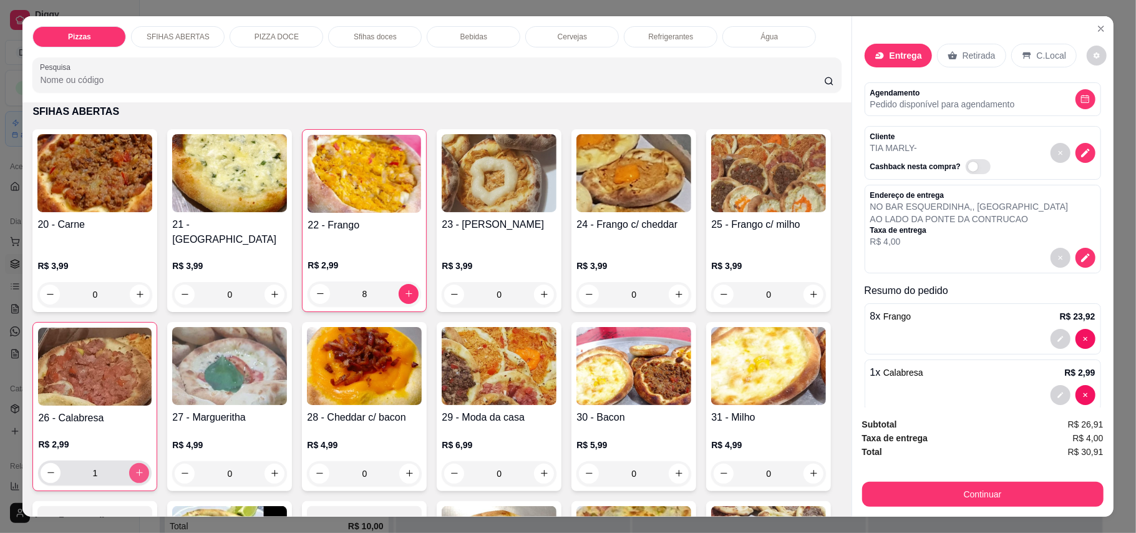
click at [144, 468] on icon "increase-product-quantity" at bounding box center [139, 472] width 9 height 9
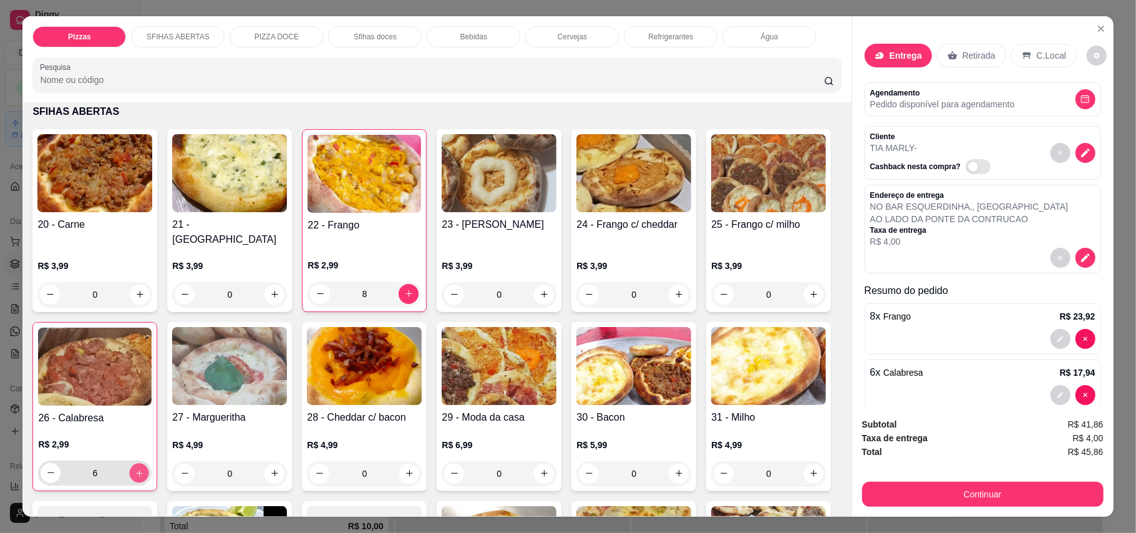
click at [144, 468] on icon "increase-product-quantity" at bounding box center [139, 472] width 9 height 9
type input "8"
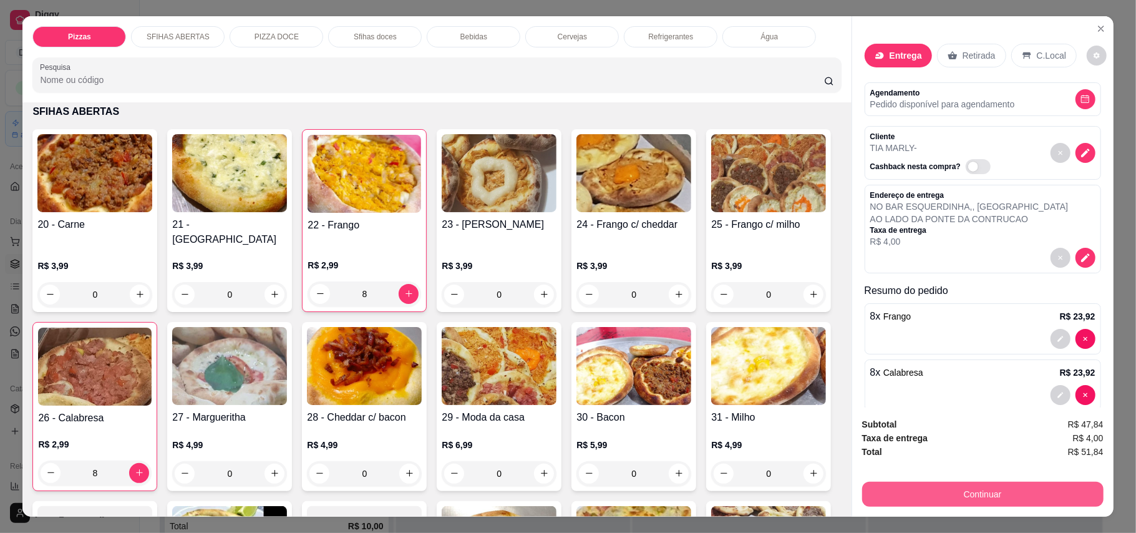
click at [913, 496] on button "Continuar" at bounding box center [982, 493] width 241 height 25
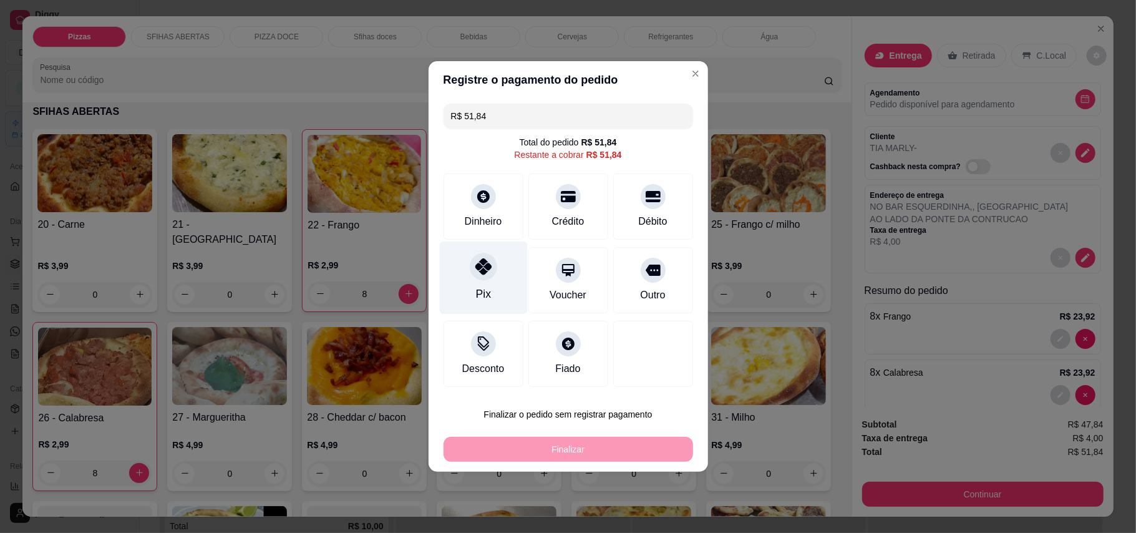
click at [480, 284] on div "Pix" at bounding box center [483, 277] width 88 height 73
type input "R$ 0,00"
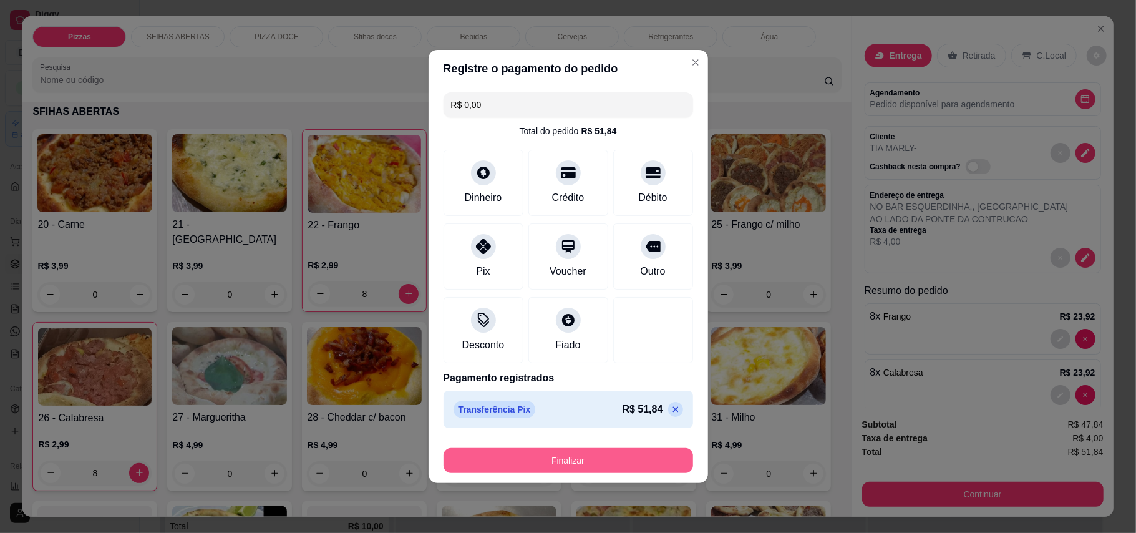
click at [578, 470] on button "Finalizar" at bounding box center [567, 460] width 249 height 25
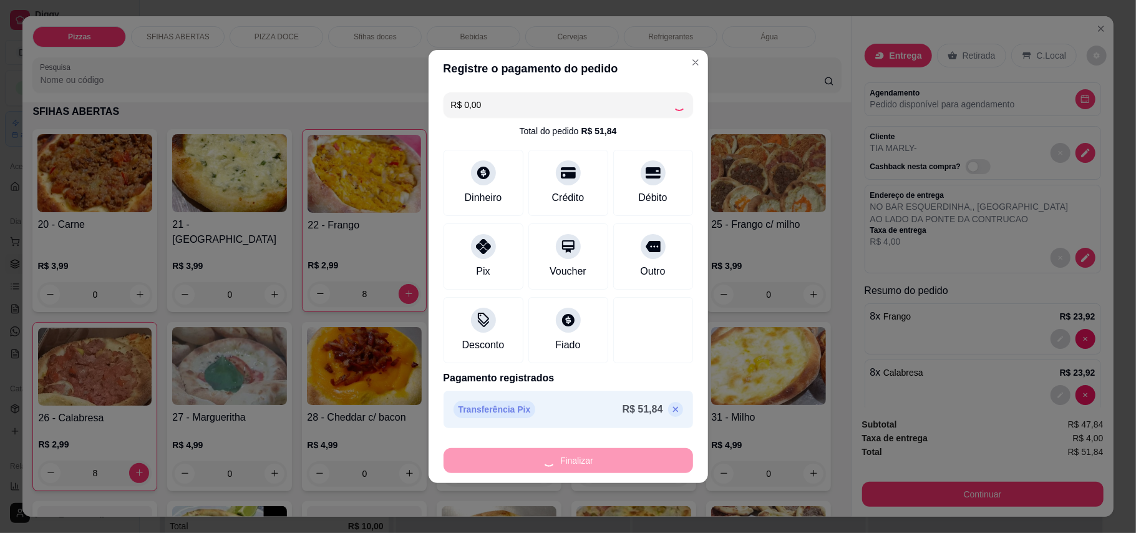
type input "0"
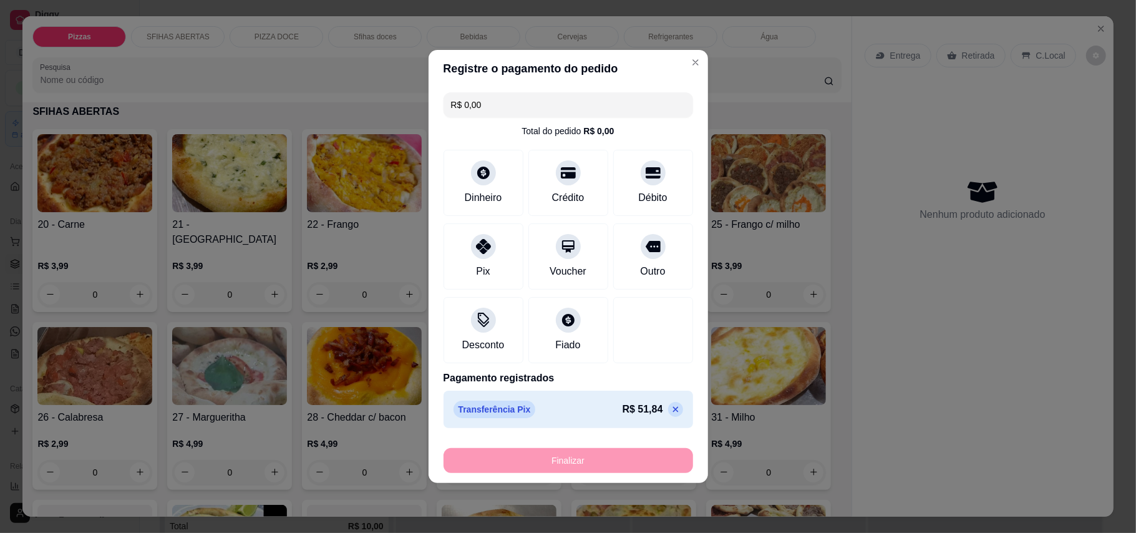
type input "-R$ 51,84"
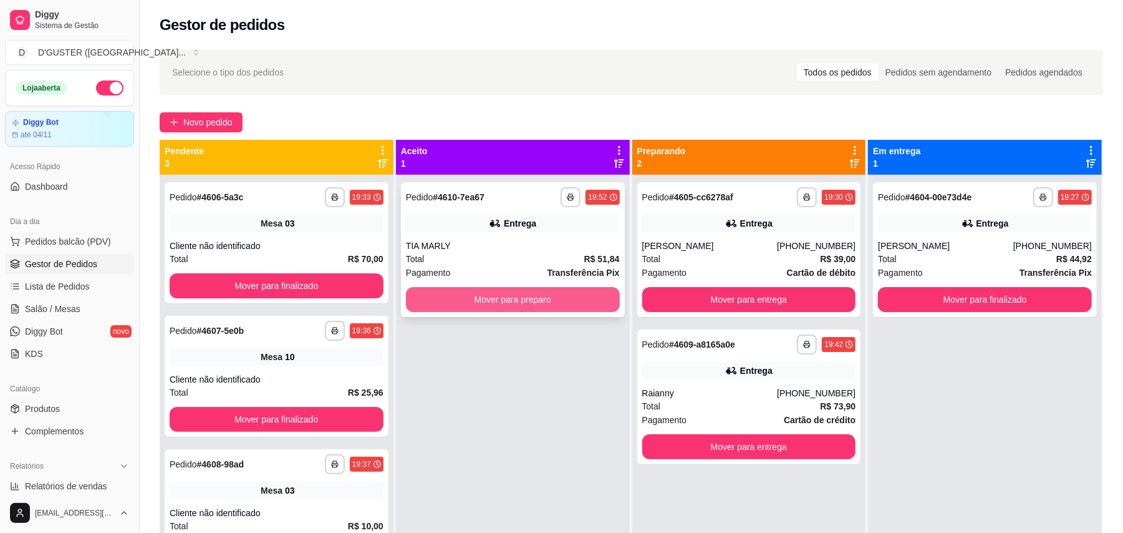
click at [551, 308] on button "Mover para preparo" at bounding box center [513, 299] width 214 height 25
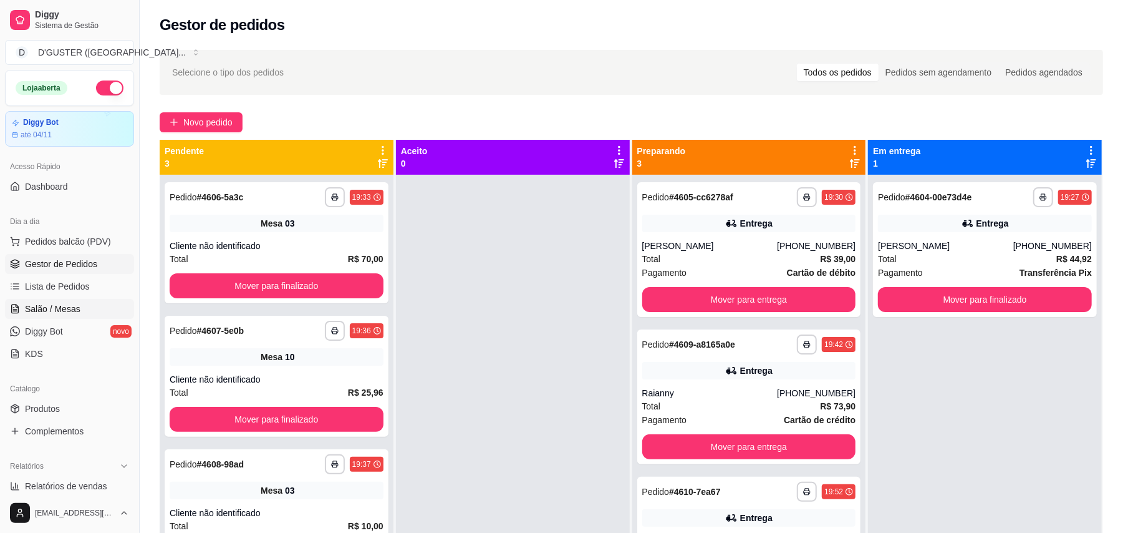
click at [68, 314] on span "Salão / Mesas" at bounding box center [53, 308] width 56 height 12
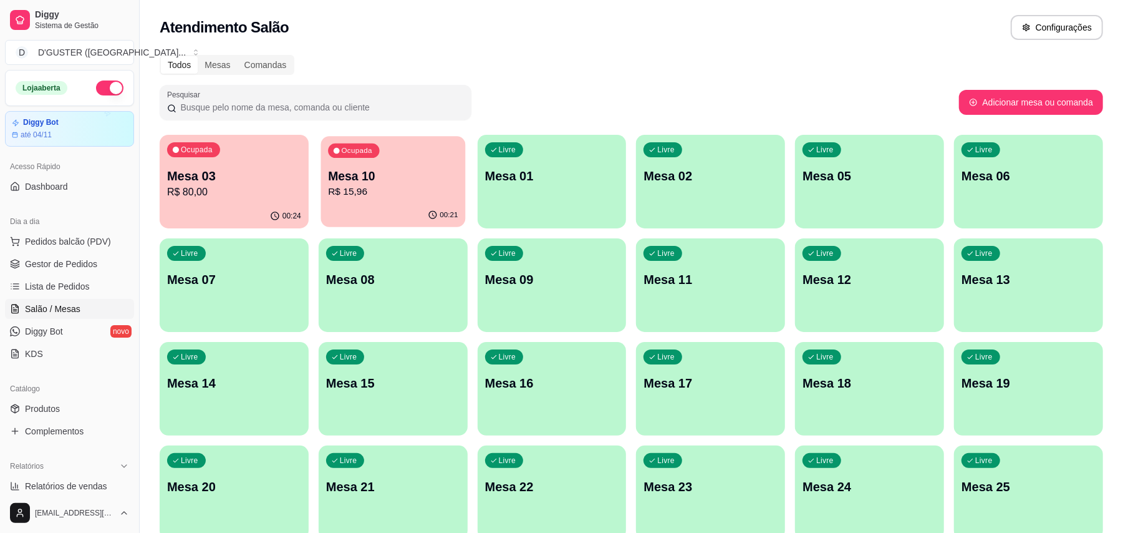
click at [432, 195] on p "R$ 15,96" at bounding box center [393, 192] width 130 height 14
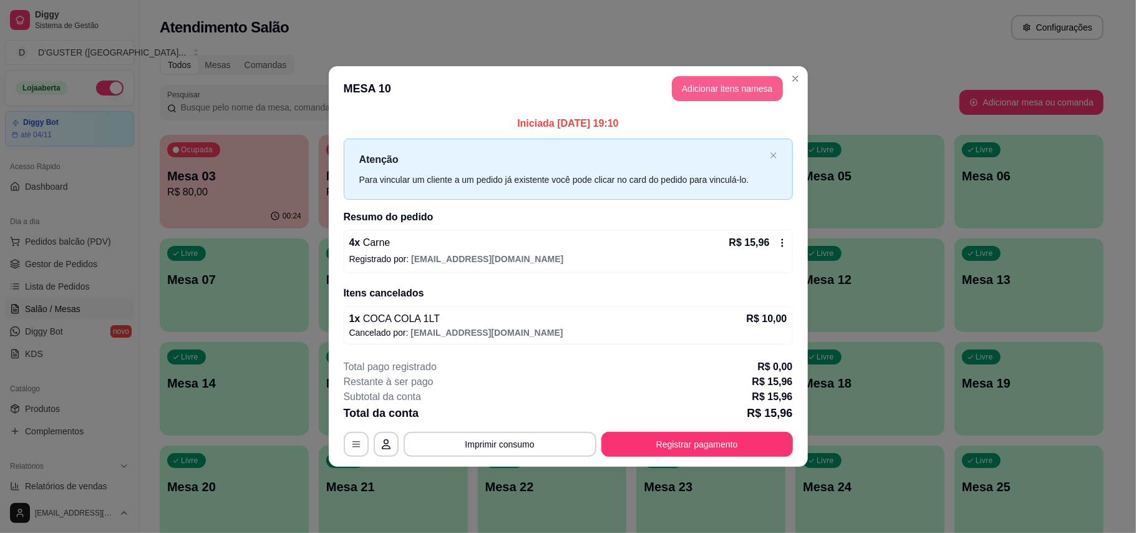
click at [737, 84] on button "Adicionar itens na mesa" at bounding box center [727, 88] width 111 height 25
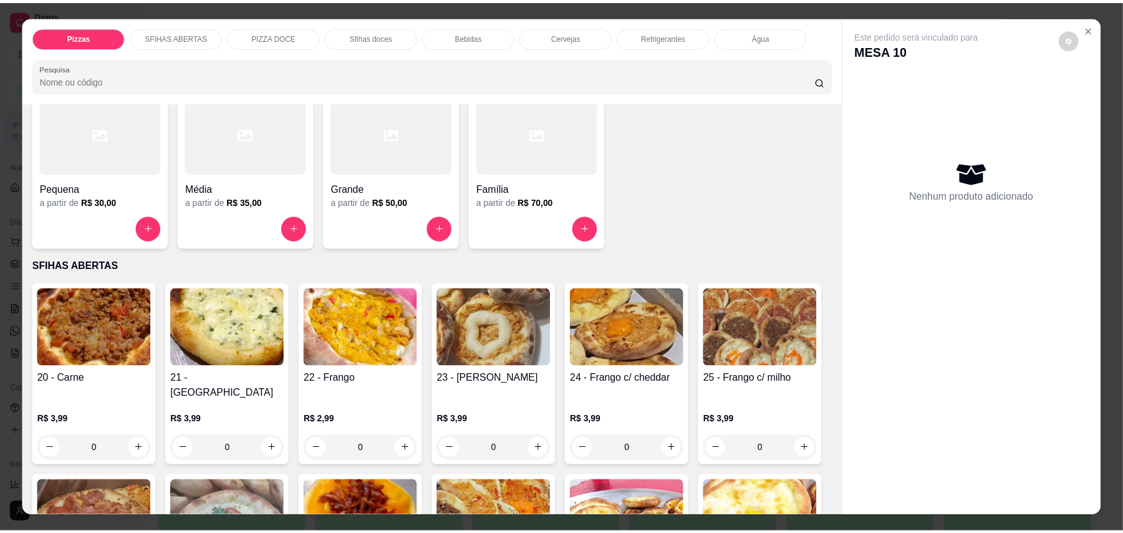
scroll to position [166, 0]
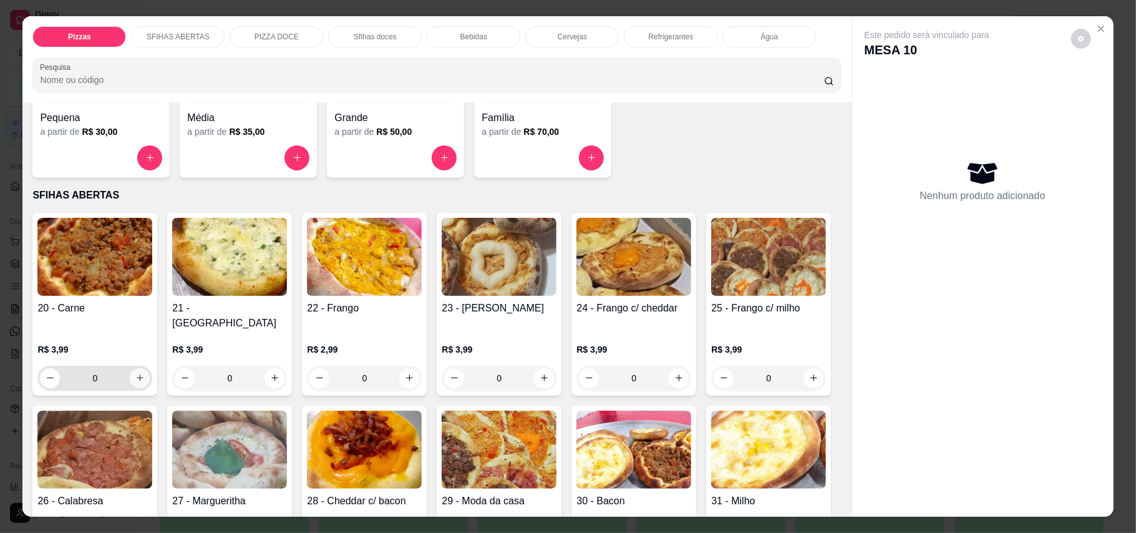
click at [135, 373] on icon "increase-product-quantity" at bounding box center [139, 377] width 9 height 9
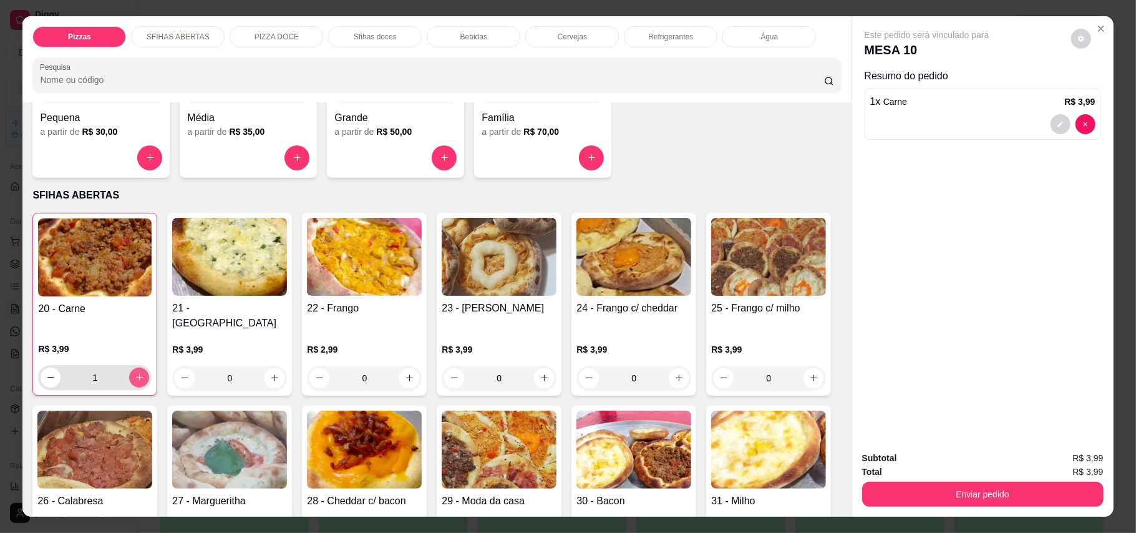
click at [135, 372] on icon "increase-product-quantity" at bounding box center [139, 376] width 9 height 9
type input "2"
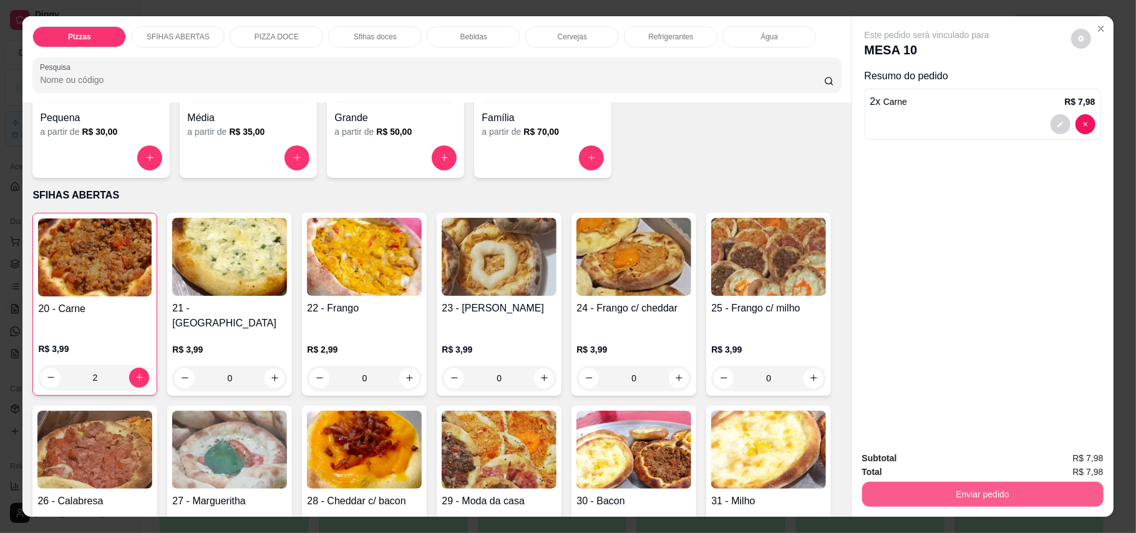
click at [1003, 500] on button "Enviar pedido" at bounding box center [982, 493] width 241 height 25
click at [1060, 462] on button "Enviar pedido" at bounding box center [1069, 464] width 70 height 24
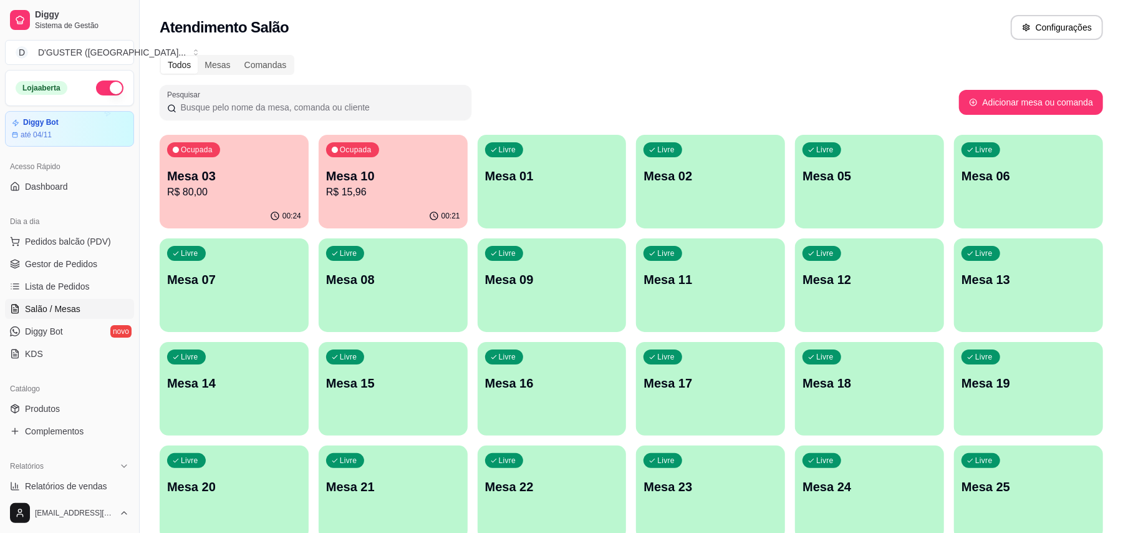
click at [60, 253] on ul "Pedidos balcão (PDV) Gestor de Pedidos Lista de Pedidos Salão / Mesas Diggy Bot…" at bounding box center [69, 297] width 129 height 132
click at [60, 256] on link "Gestor de Pedidos" at bounding box center [69, 264] width 129 height 20
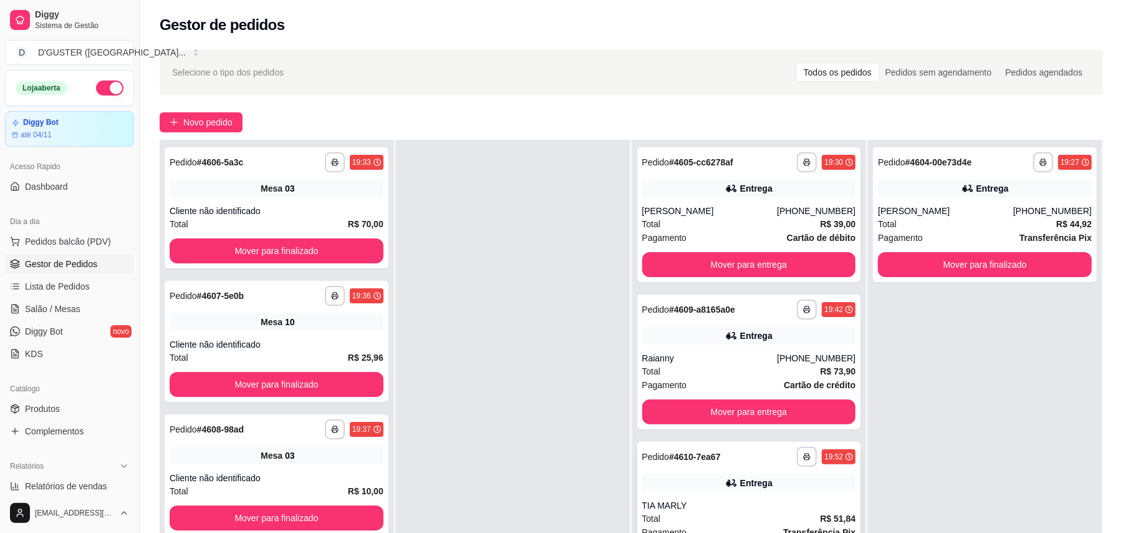
scroll to position [190, 0]
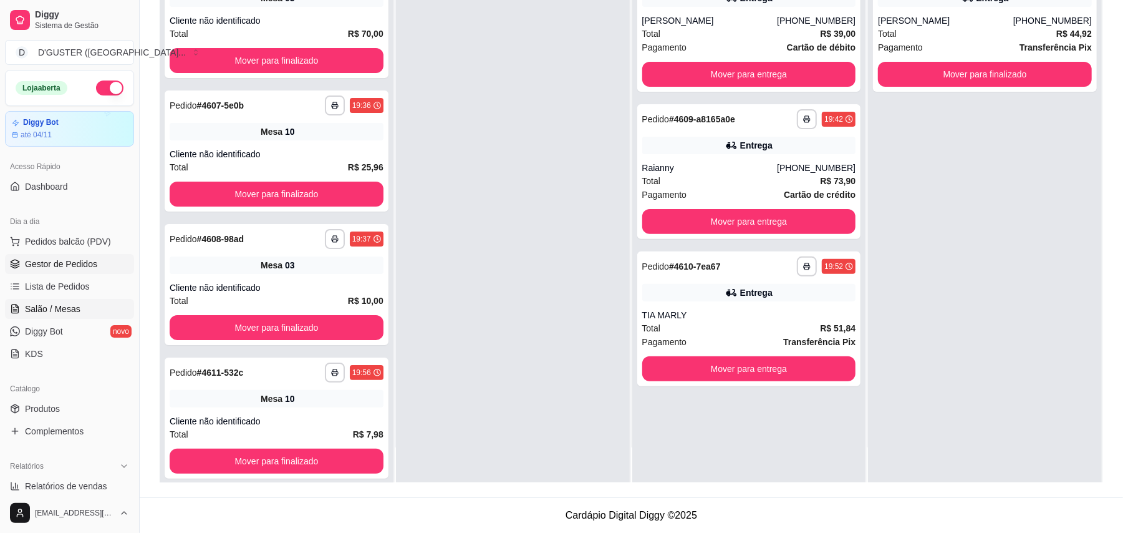
click at [34, 307] on span "Salão / Mesas" at bounding box center [53, 308] width 56 height 12
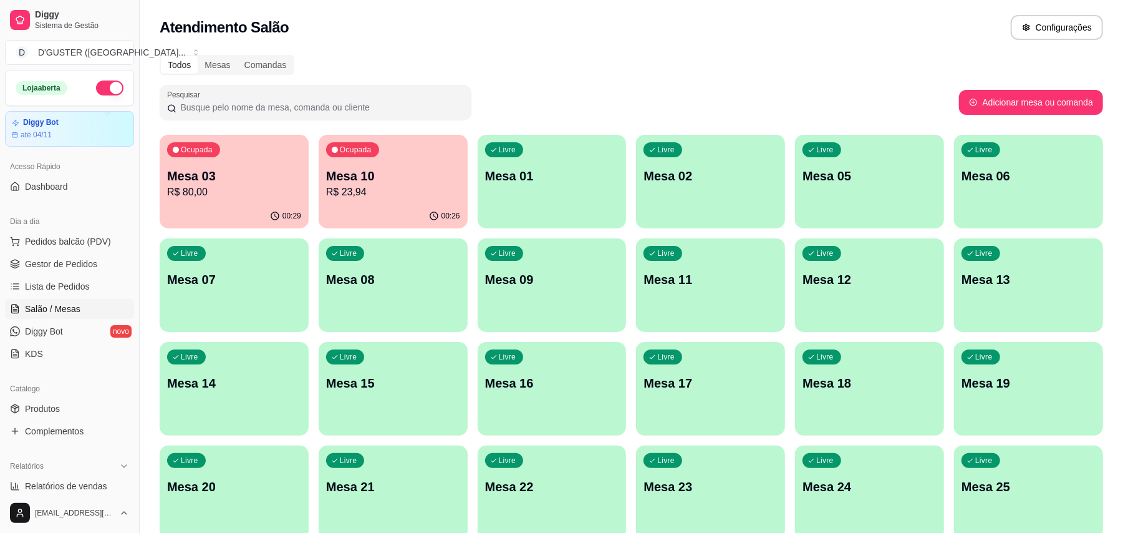
click at [399, 198] on p "R$ 23,94" at bounding box center [393, 192] width 134 height 15
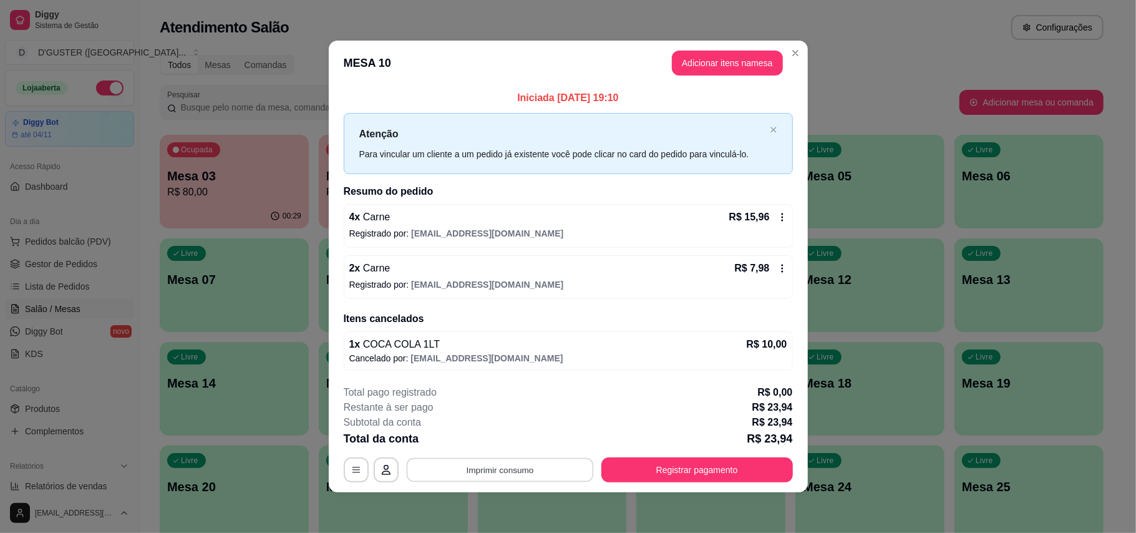
click at [500, 465] on button "Imprimir consumo" at bounding box center [499, 469] width 187 height 24
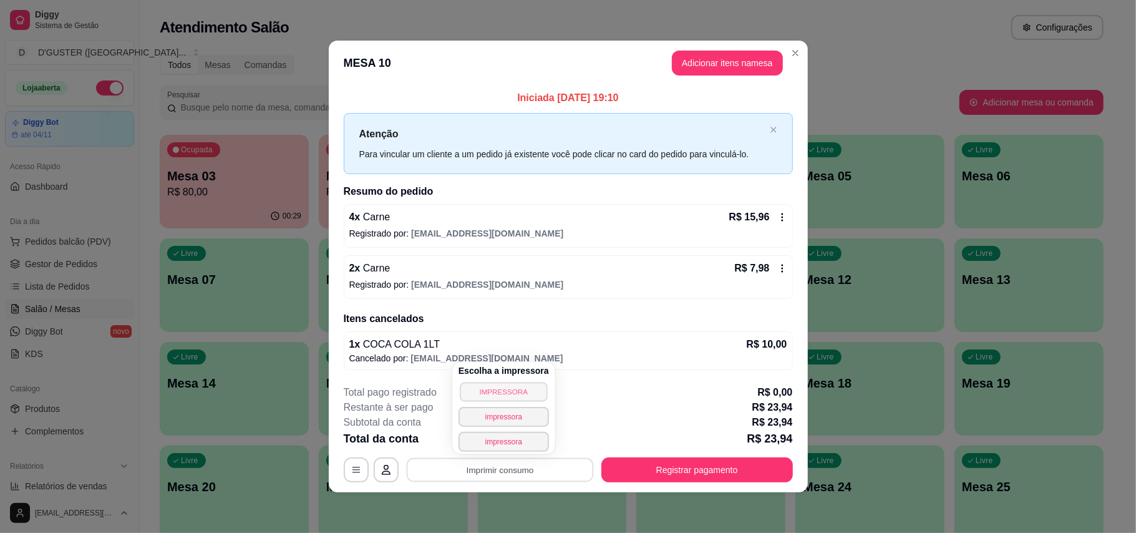
click at [506, 395] on button "IMPRESSORA" at bounding box center [503, 391] width 87 height 19
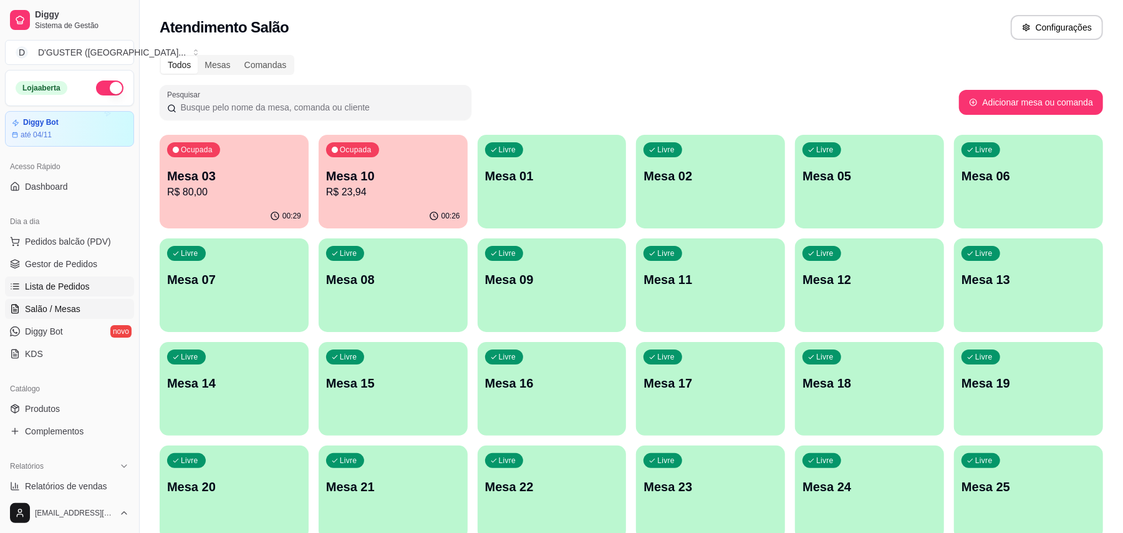
click at [52, 293] on link "Lista de Pedidos" at bounding box center [69, 286] width 129 height 20
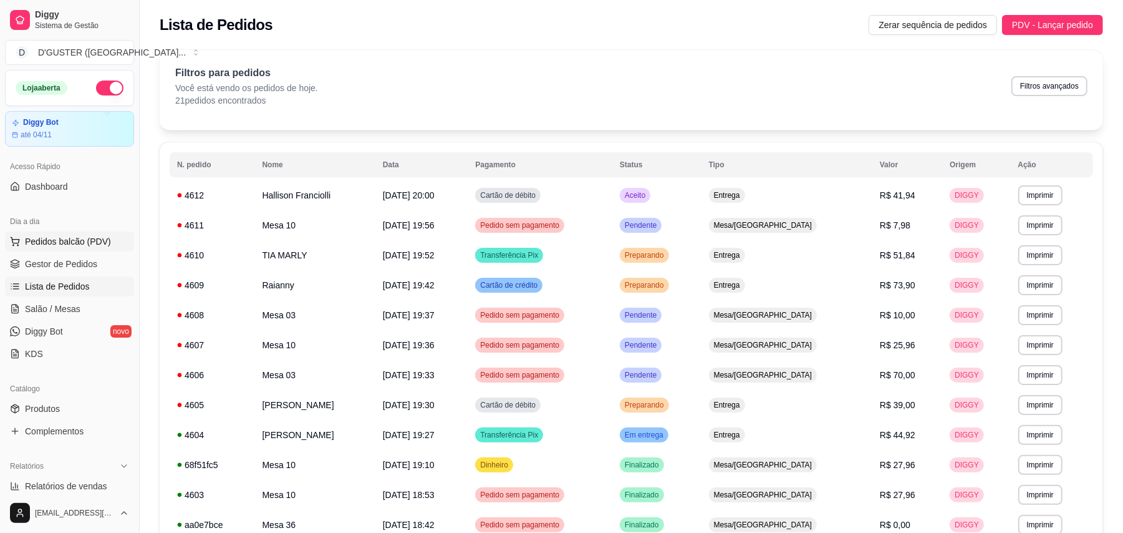
click at [44, 251] on button "Pedidos balcão (PDV)" at bounding box center [69, 241] width 129 height 20
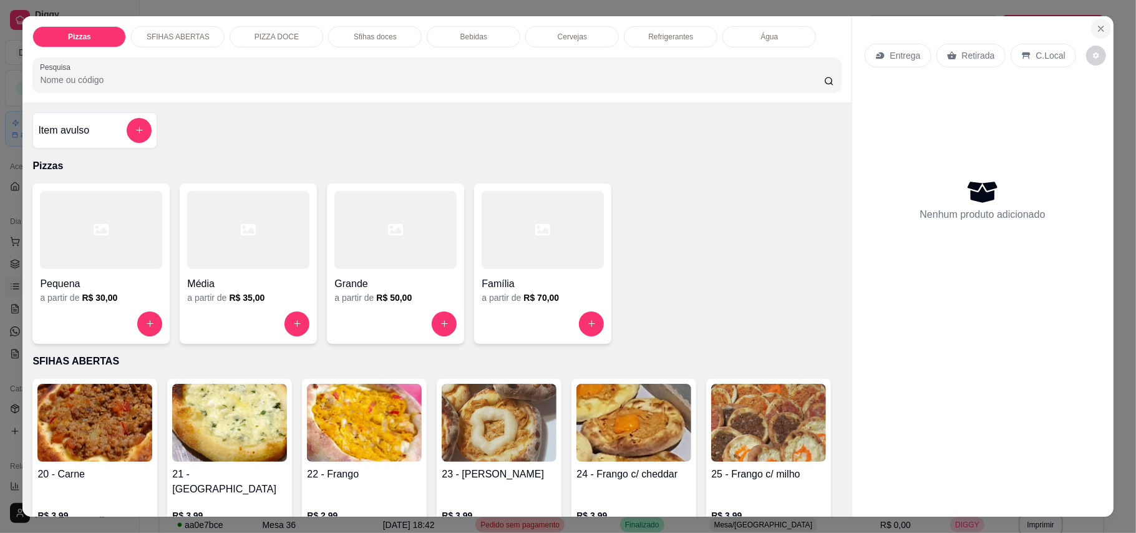
click at [1096, 20] on button "Close" at bounding box center [1101, 29] width 20 height 20
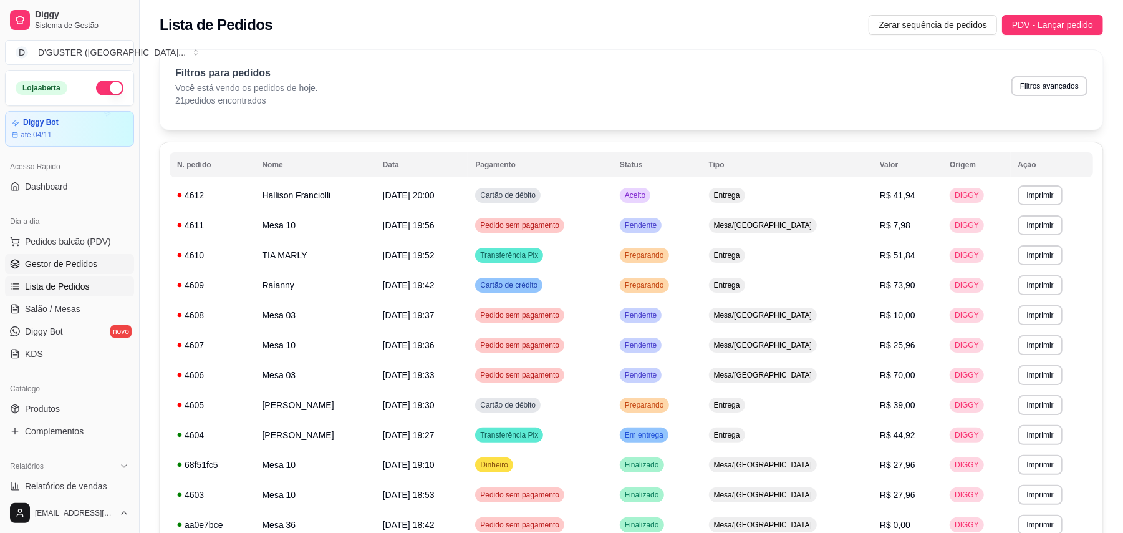
click at [79, 266] on span "Gestor de Pedidos" at bounding box center [61, 264] width 72 height 12
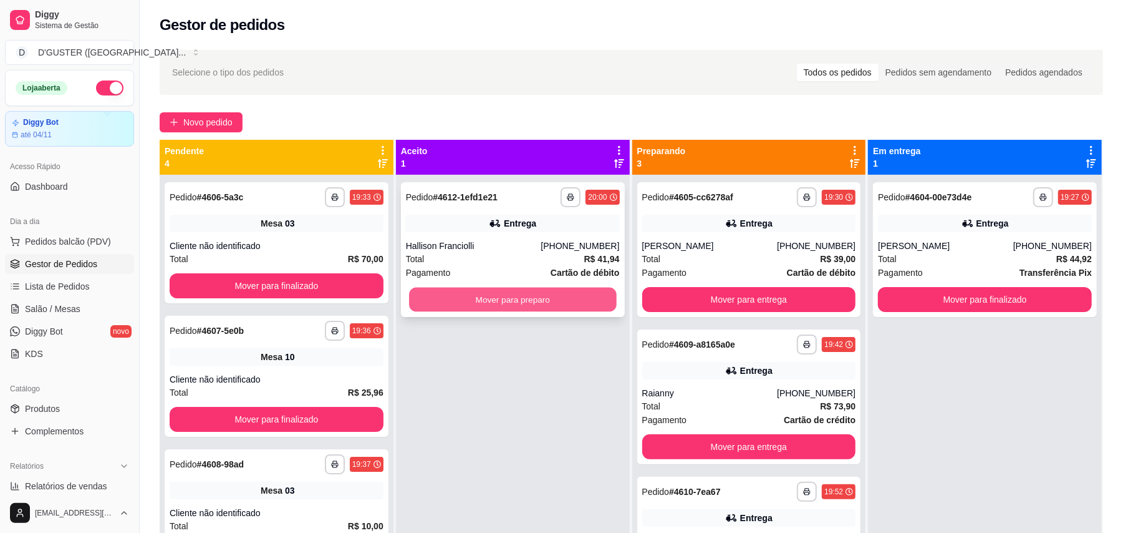
click at [531, 298] on button "Mover para preparo" at bounding box center [512, 300] width 207 height 24
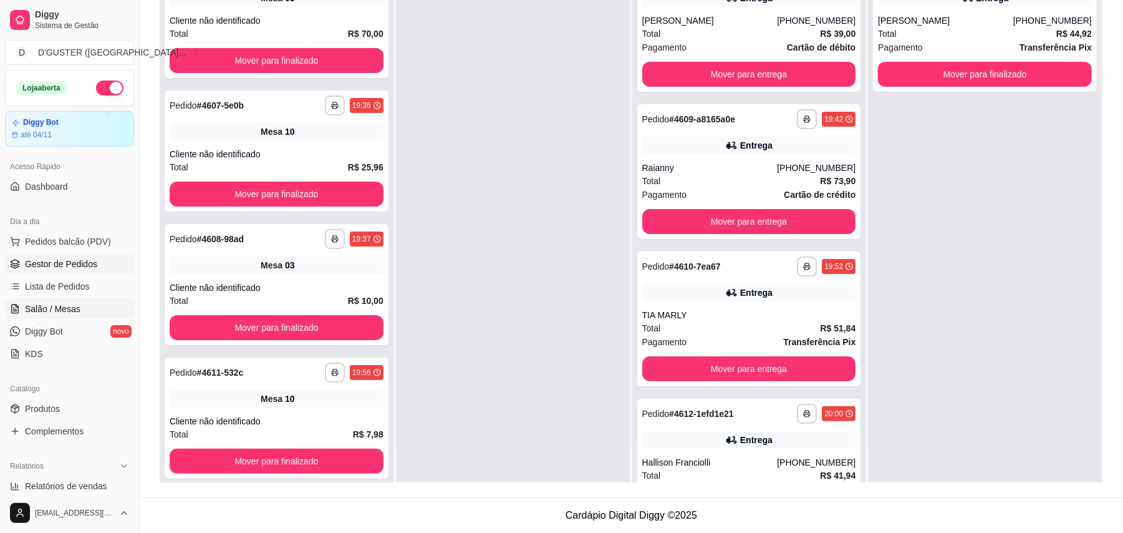
click at [71, 307] on span "Salão / Mesas" at bounding box center [53, 308] width 56 height 12
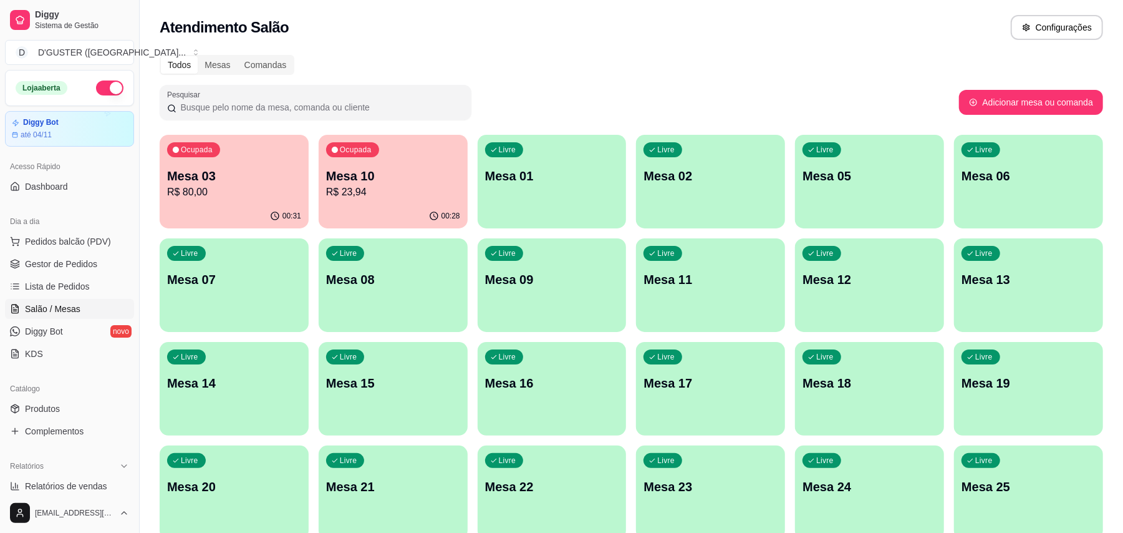
click at [379, 173] on p "Mesa 10" at bounding box center [393, 175] width 134 height 17
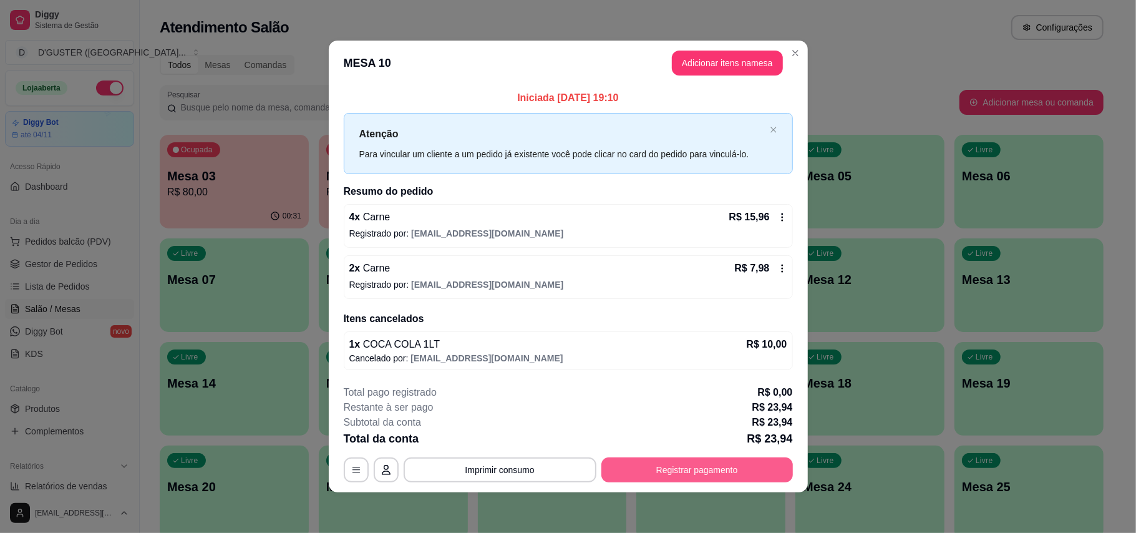
click at [656, 467] on button "Registrar pagamento" at bounding box center [696, 469] width 191 height 25
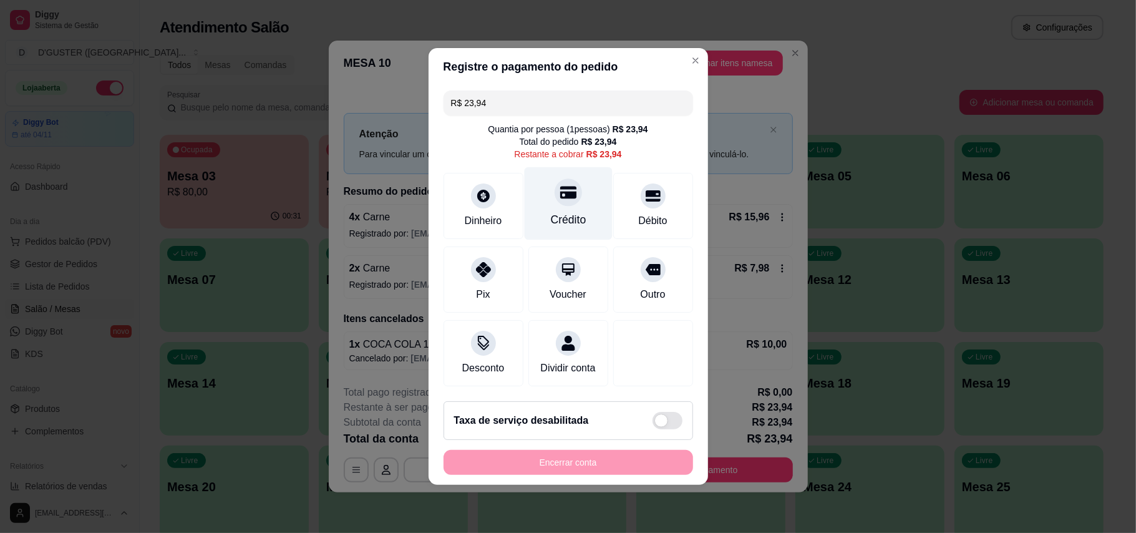
click at [565, 211] on div "Crédito" at bounding box center [568, 219] width 36 height 16
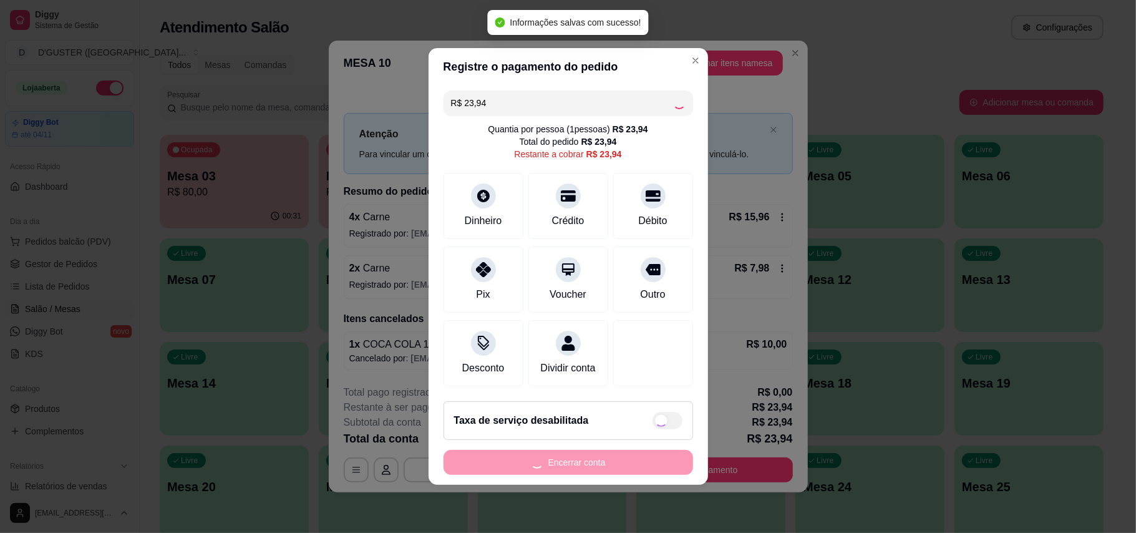
type input "R$ 0,00"
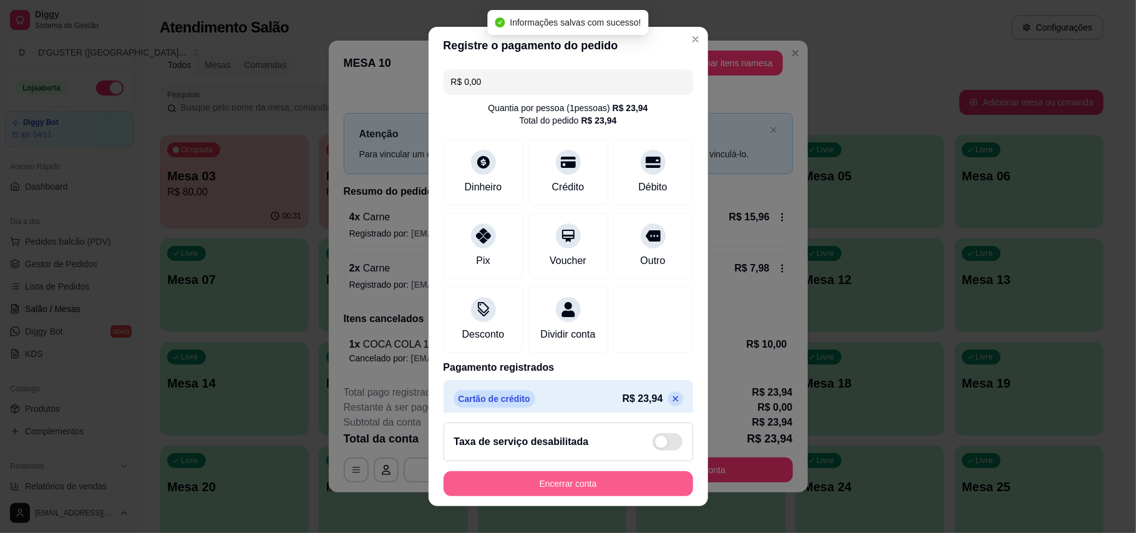
click at [614, 487] on button "Encerrar conta" at bounding box center [567, 483] width 249 height 25
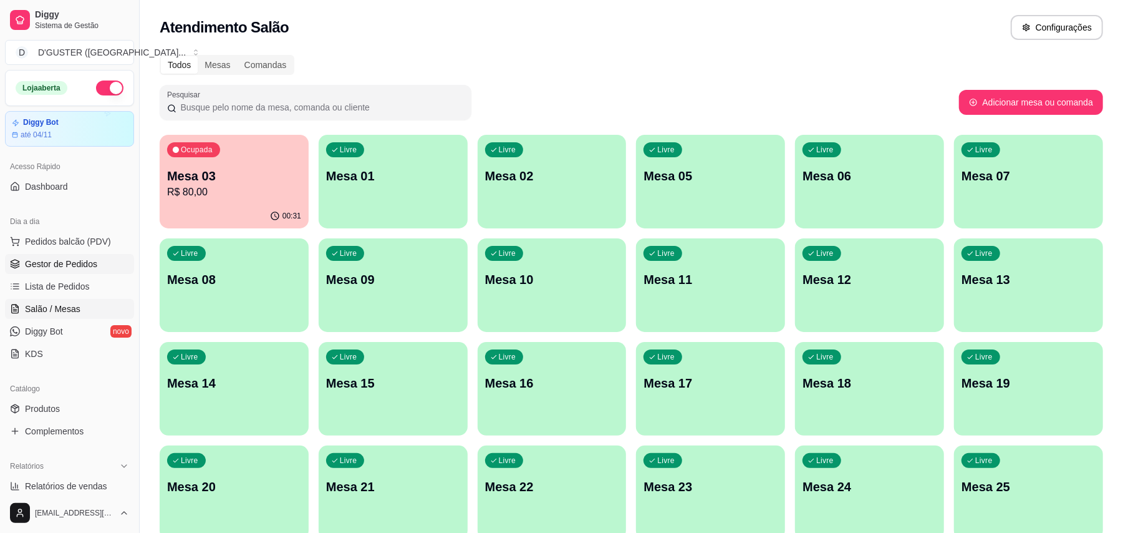
click at [90, 261] on span "Gestor de Pedidos" at bounding box center [61, 264] width 72 height 12
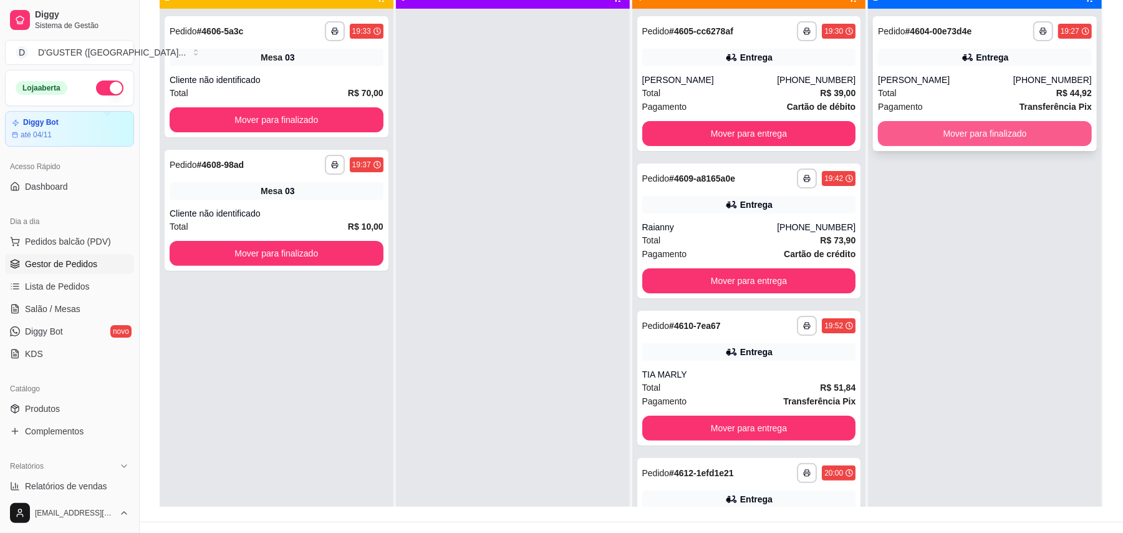
click at [1041, 127] on button "Mover para finalizado" at bounding box center [985, 133] width 214 height 25
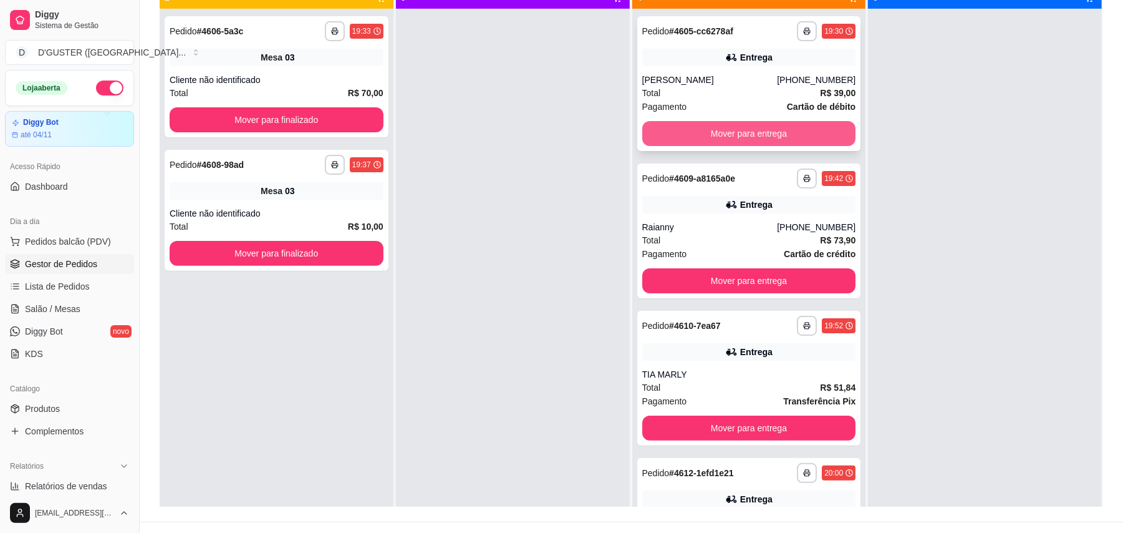
click at [740, 133] on button "Mover para entrega" at bounding box center [749, 133] width 214 height 25
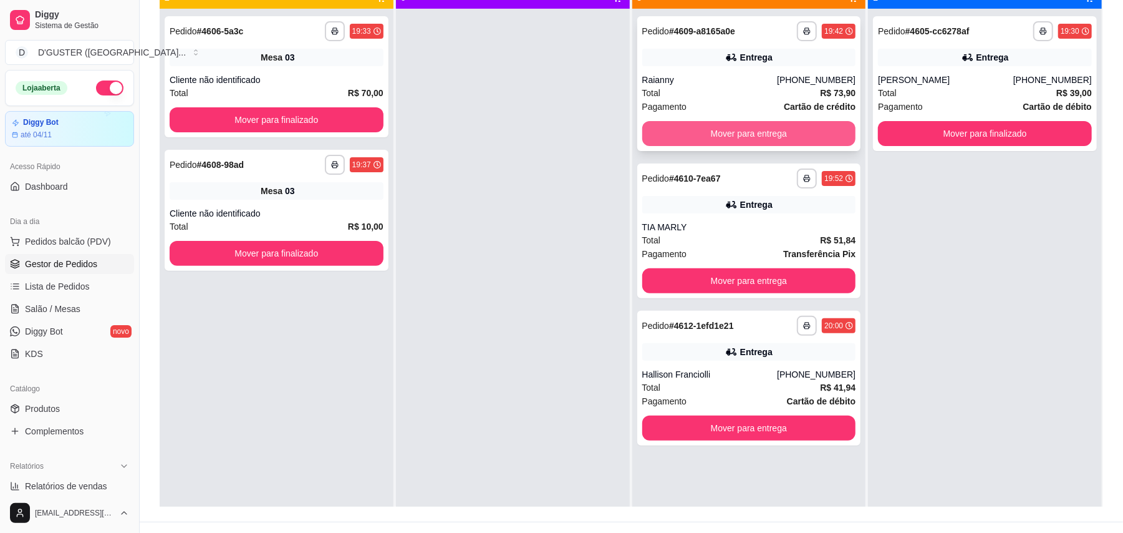
click at [749, 130] on button "Mover para entrega" at bounding box center [749, 133] width 214 height 25
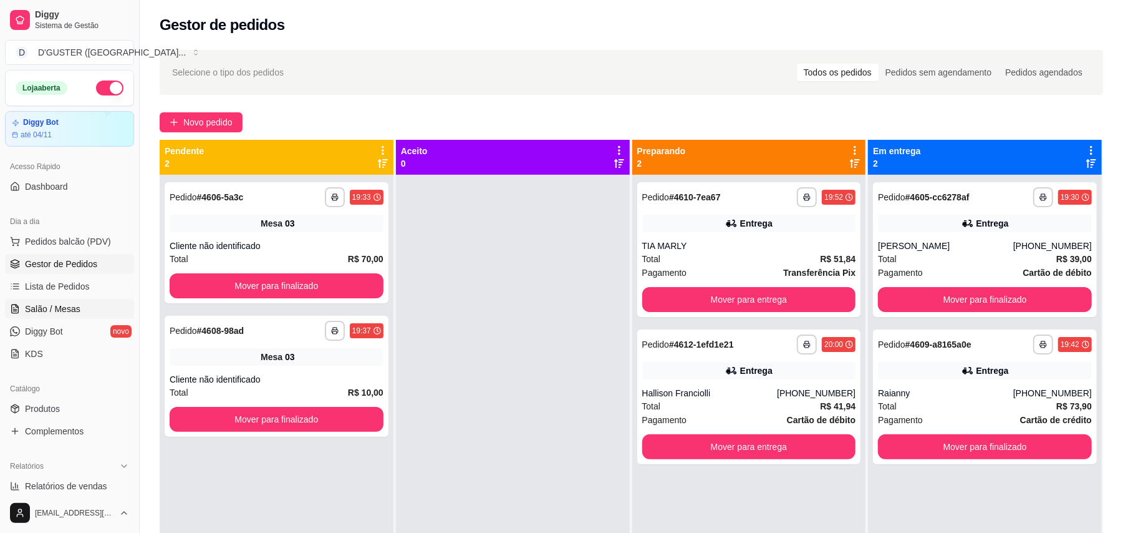
click at [75, 302] on span "Salão / Mesas" at bounding box center [53, 308] width 56 height 12
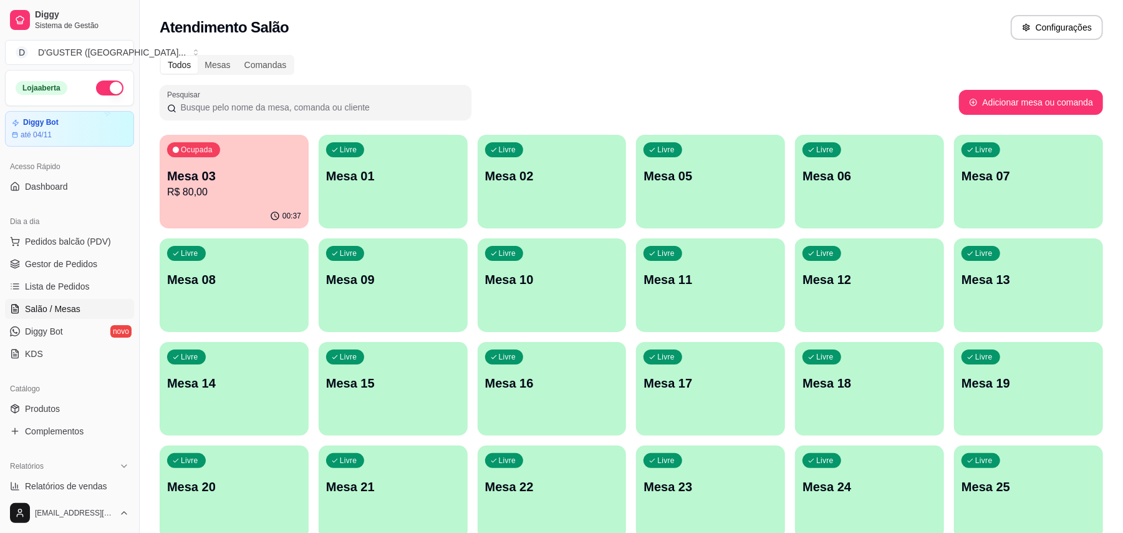
click at [249, 195] on p "R$ 80,00" at bounding box center [234, 192] width 134 height 15
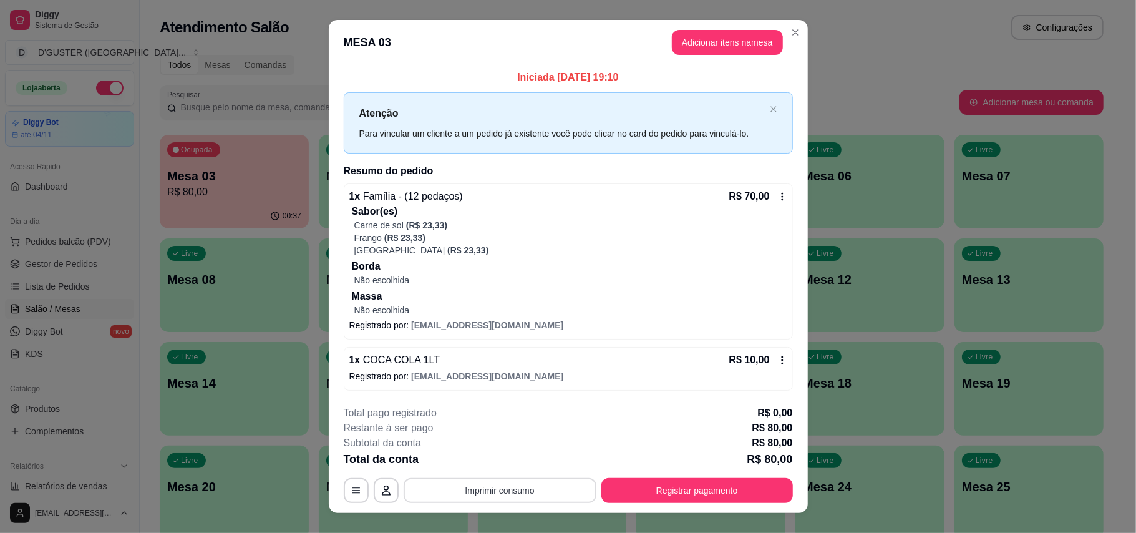
click at [513, 493] on button "Imprimir consumo" at bounding box center [500, 490] width 193 height 25
click at [506, 412] on button "IMPRESSORA" at bounding box center [496, 411] width 87 height 19
click at [723, 493] on button "Registrar pagamento" at bounding box center [697, 490] width 186 height 24
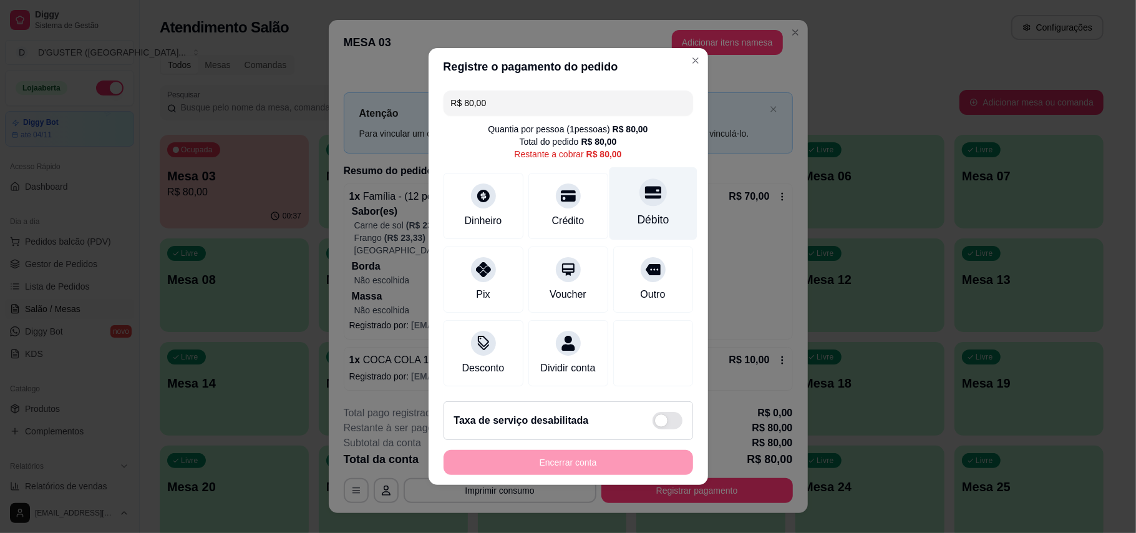
click at [654, 211] on div "Débito" at bounding box center [653, 219] width 32 height 16
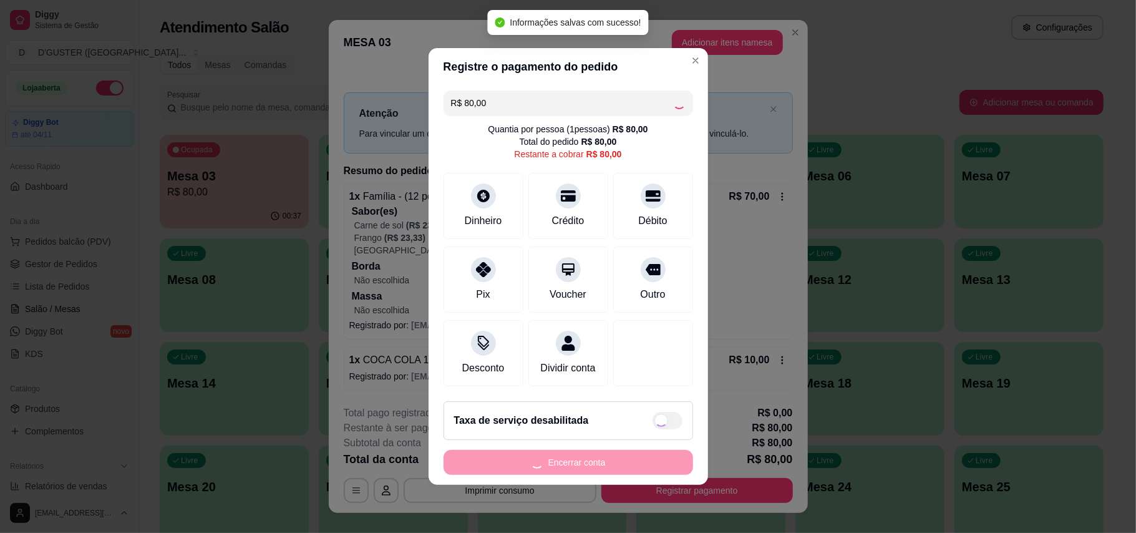
type input "R$ 0,00"
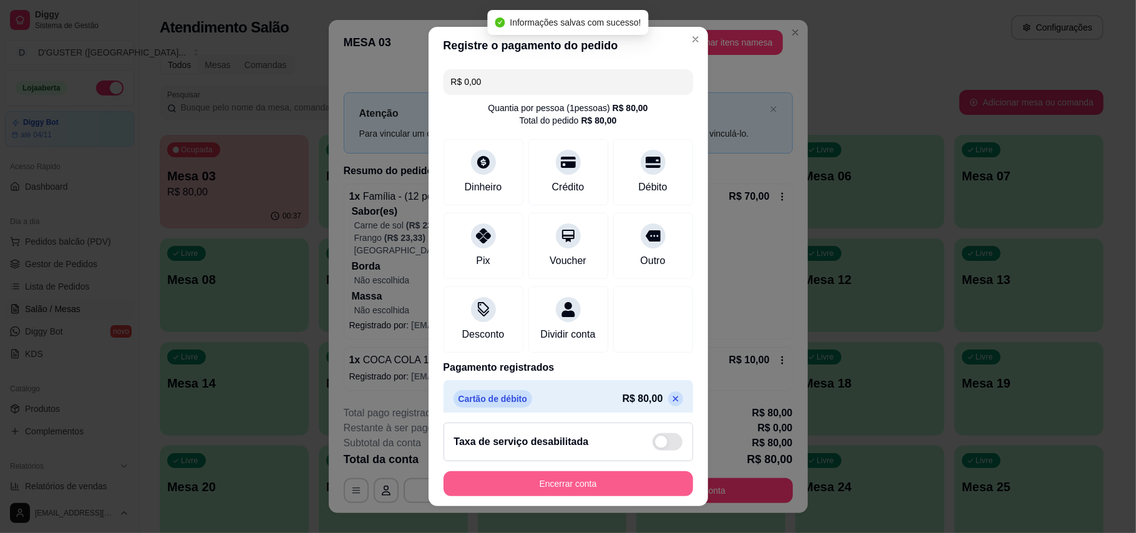
click at [601, 485] on button "Encerrar conta" at bounding box center [567, 483] width 249 height 25
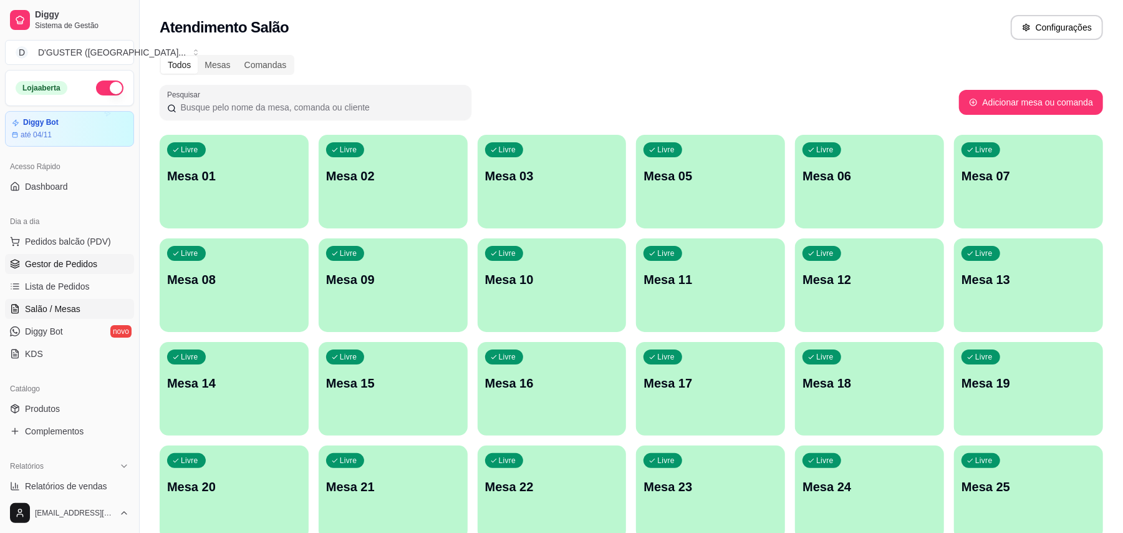
click at [93, 258] on span "Gestor de Pedidos" at bounding box center [61, 264] width 72 height 12
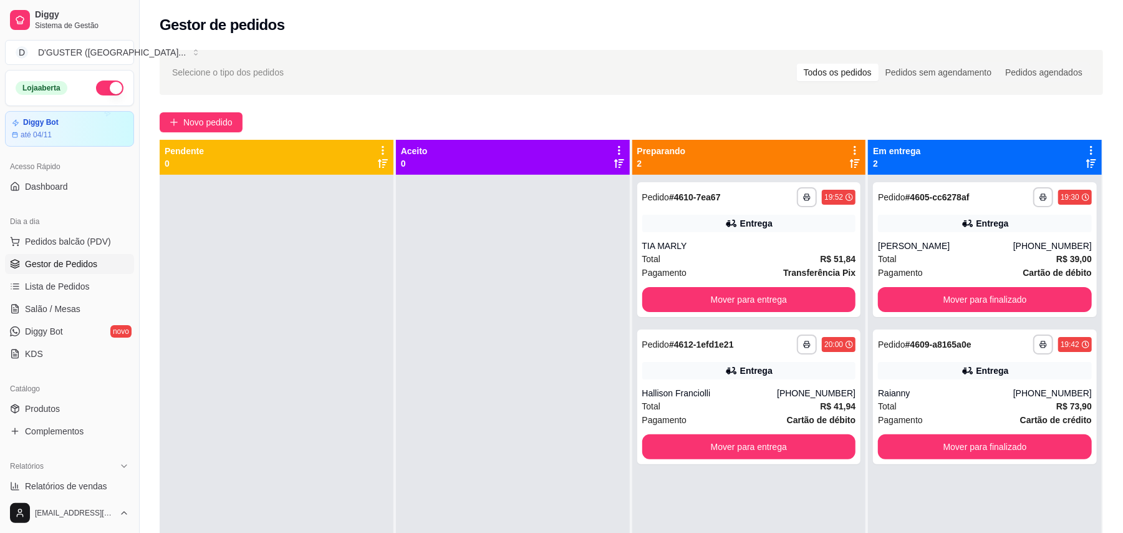
click at [203, 100] on div "**********" at bounding box center [632, 364] width 984 height 645
click at [210, 118] on span "Novo pedido" at bounding box center [207, 122] width 49 height 14
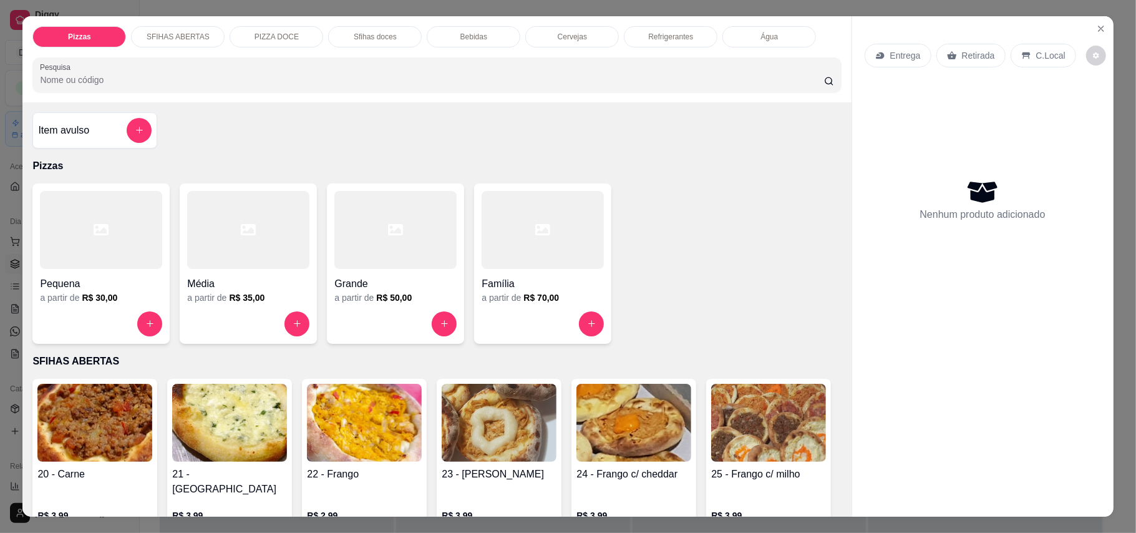
click at [911, 54] on p "Entrega" at bounding box center [905, 55] width 31 height 12
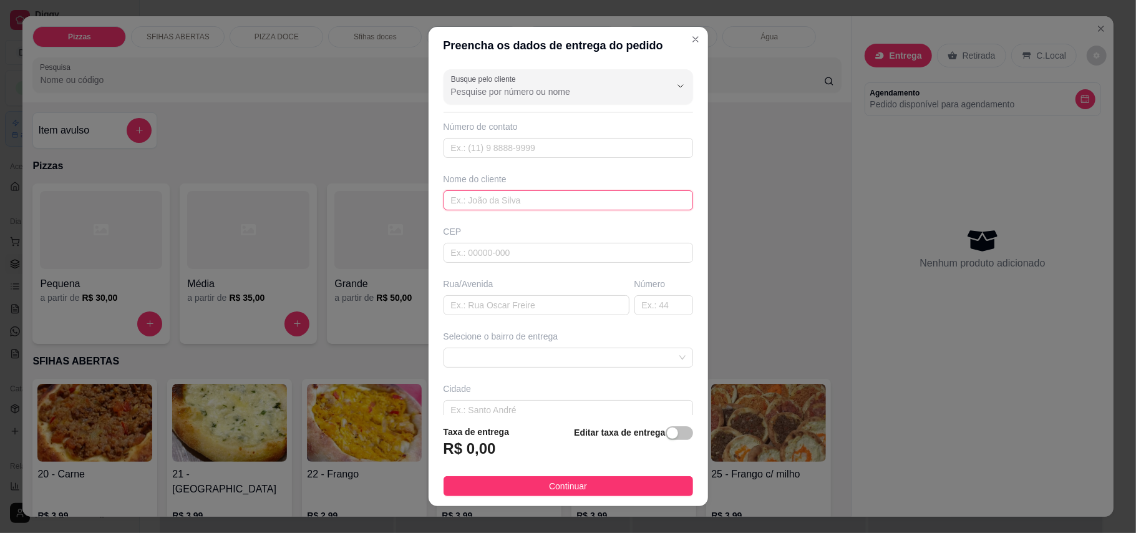
click at [534, 197] on input "text" at bounding box center [567, 200] width 249 height 20
type input "EDISON"
click at [534, 312] on input "text" at bounding box center [536, 305] width 186 height 20
click at [532, 367] on div at bounding box center [567, 357] width 249 height 20
type input "CAPAS TAPC"
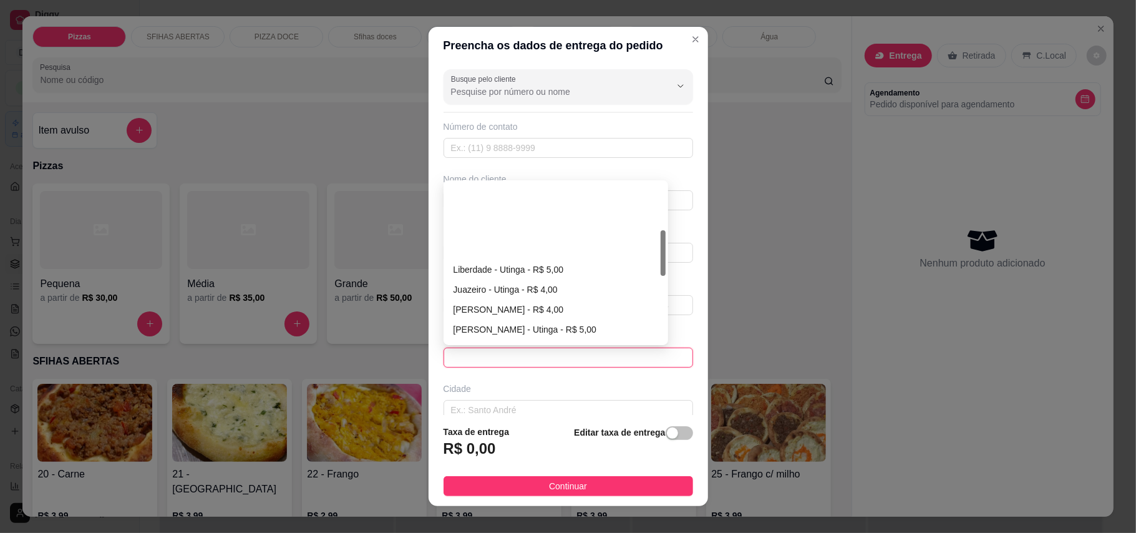
scroll to position [166, 0]
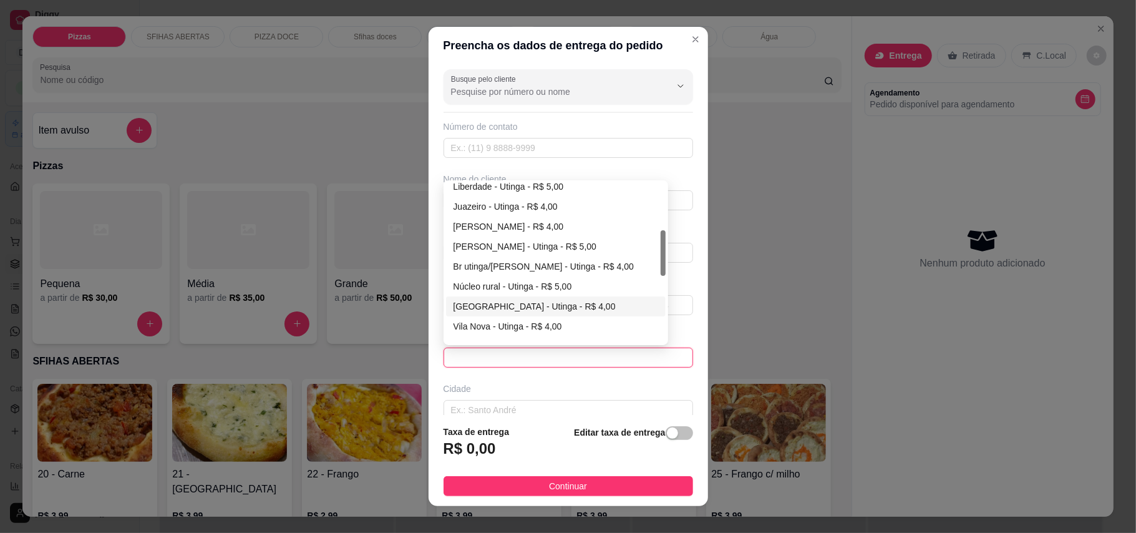
click at [502, 303] on div "[GEOGRAPHIC_DATA] - Utinga - R$ 4,00" at bounding box center [555, 306] width 205 height 14
type input "Utinga"
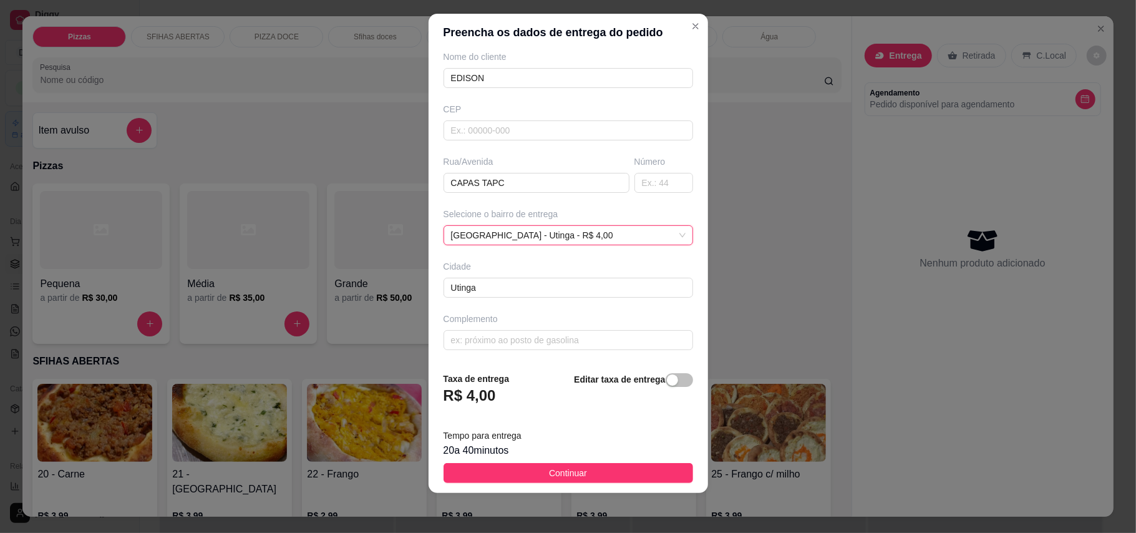
scroll to position [112, 0]
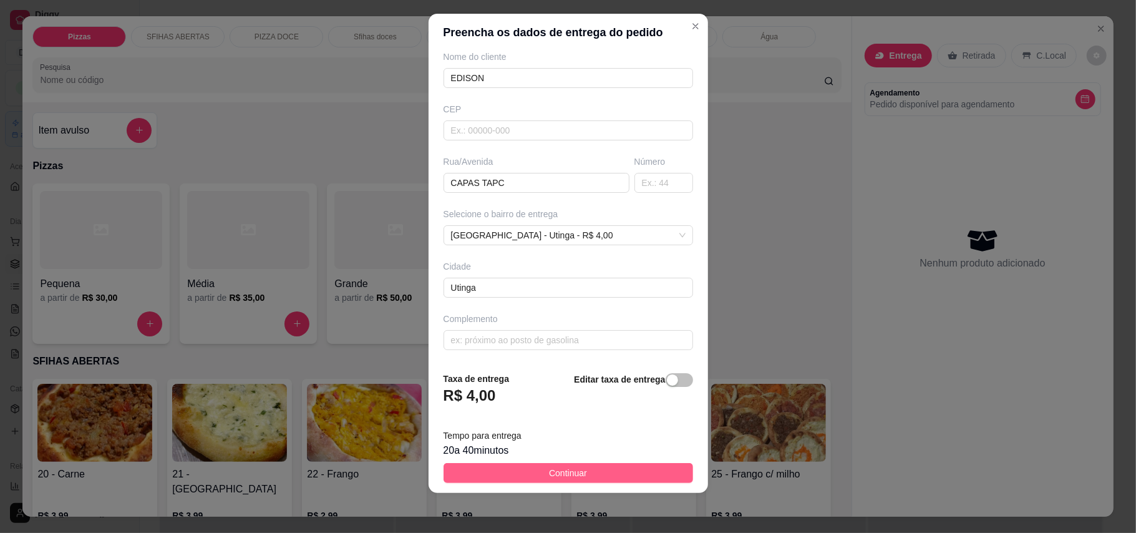
click at [607, 476] on button "Continuar" at bounding box center [567, 473] width 249 height 20
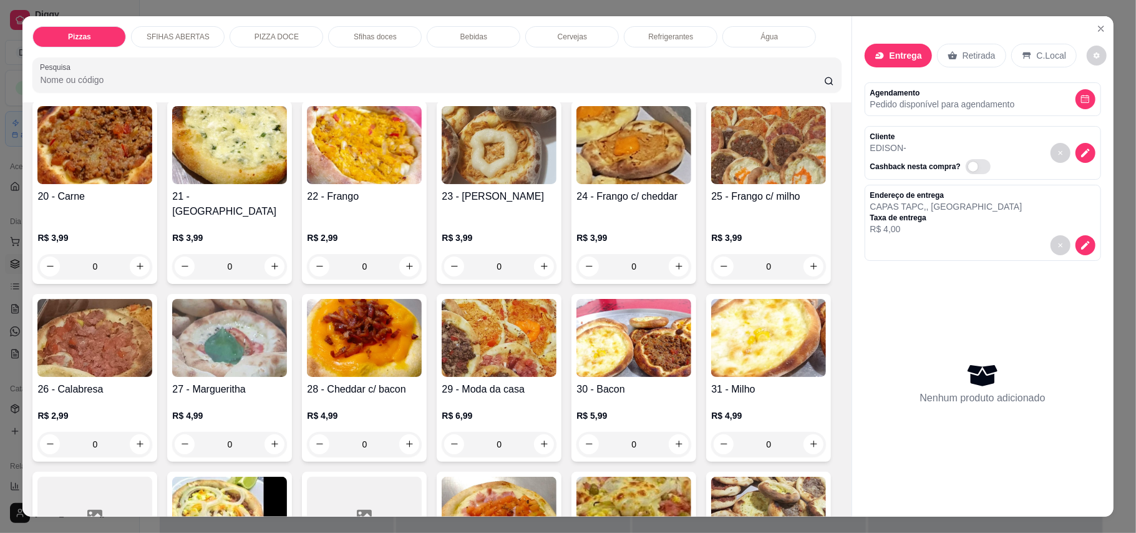
scroll to position [332, 0]
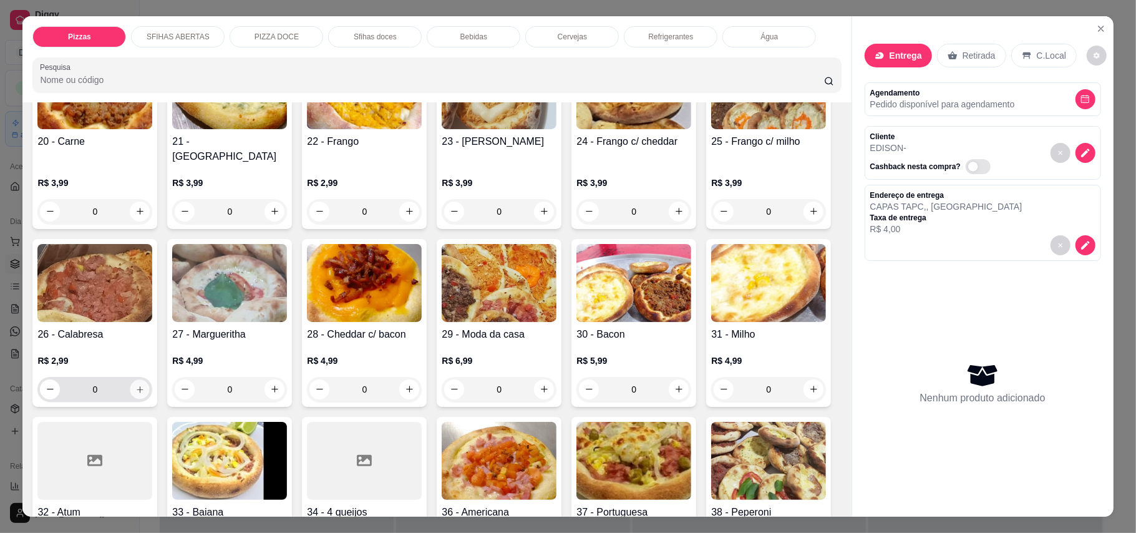
click at [145, 384] on icon "increase-product-quantity" at bounding box center [139, 388] width 9 height 9
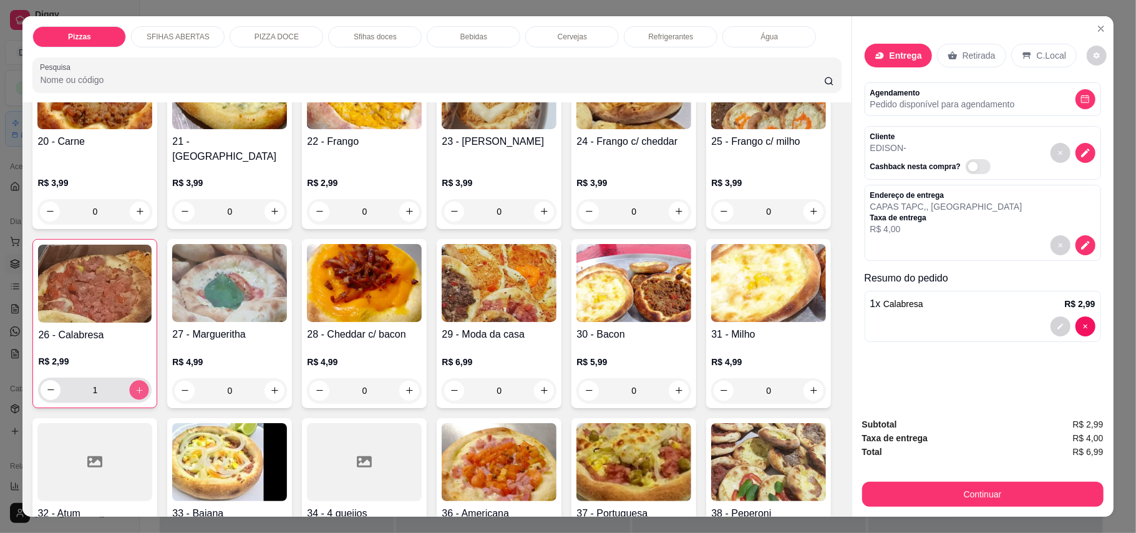
click at [144, 385] on icon "increase-product-quantity" at bounding box center [139, 389] width 9 height 9
type input "2"
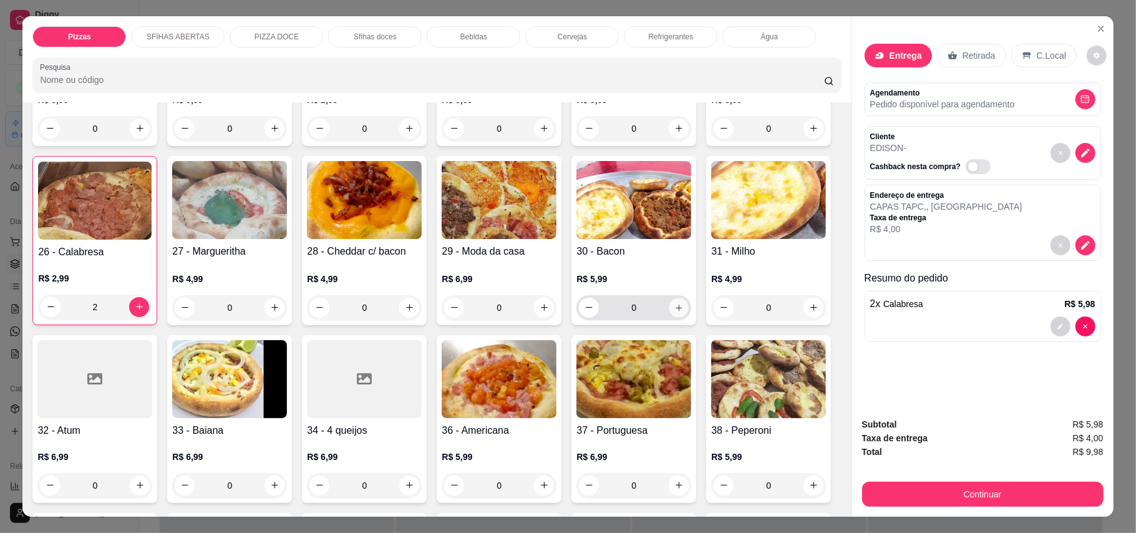
click at [675, 311] on icon "increase-product-quantity" at bounding box center [678, 307] width 6 height 6
type input "1"
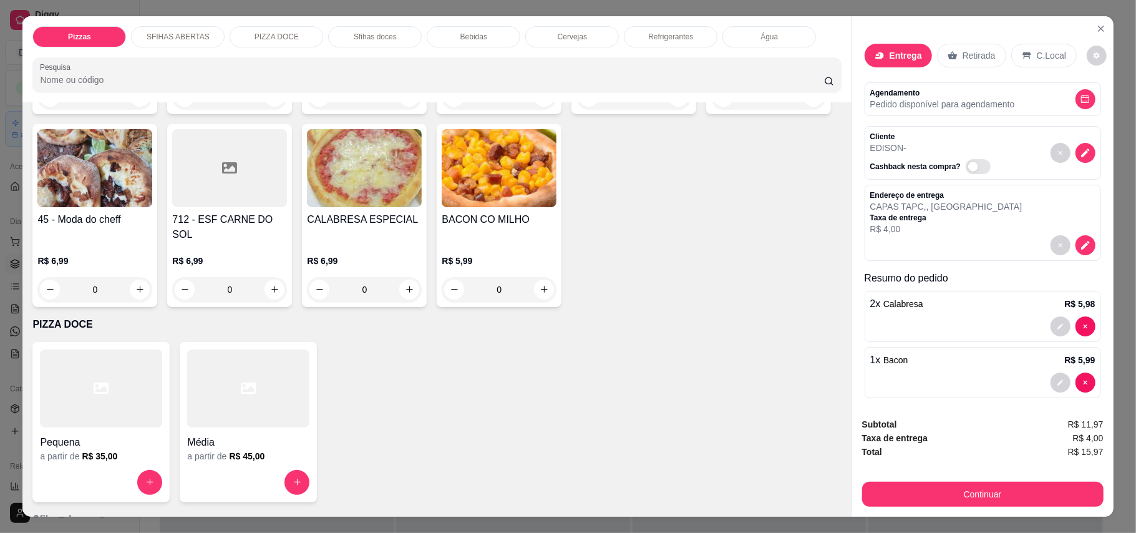
scroll to position [998, 0]
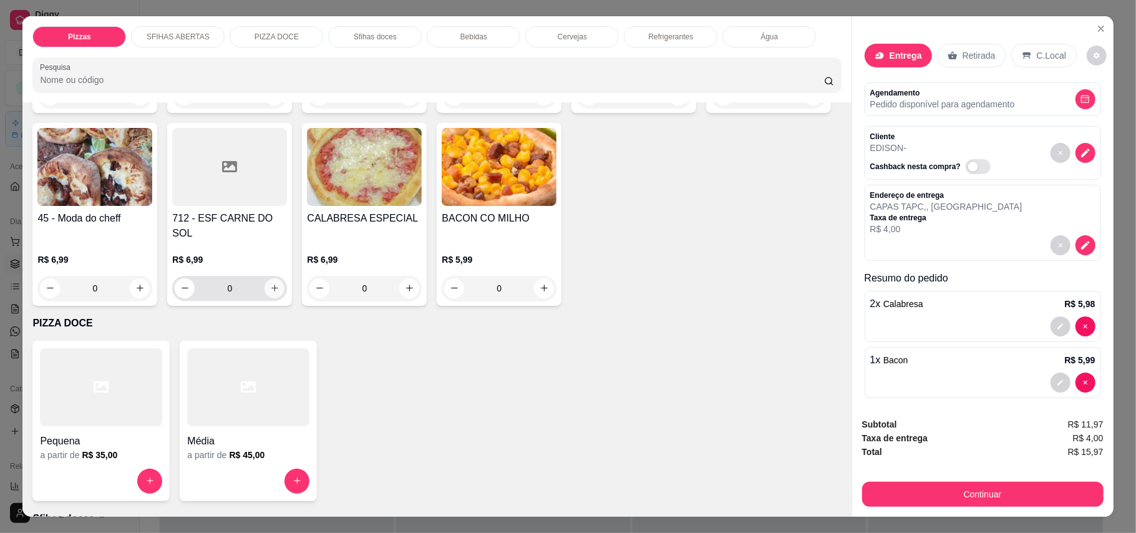
click at [270, 293] on icon "increase-product-quantity" at bounding box center [274, 287] width 9 height 9
type input "1"
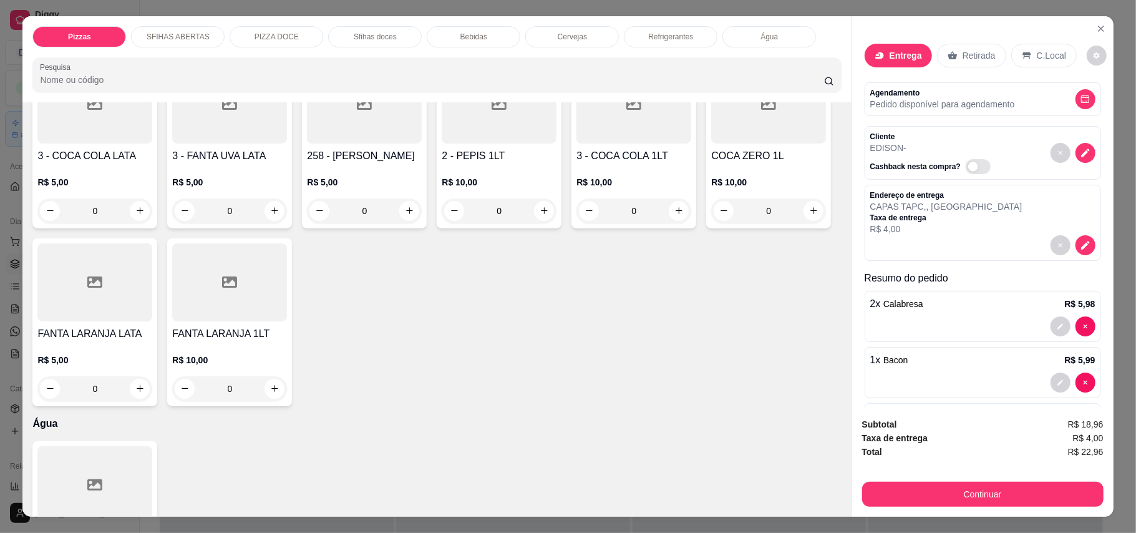
scroll to position [2910, 0]
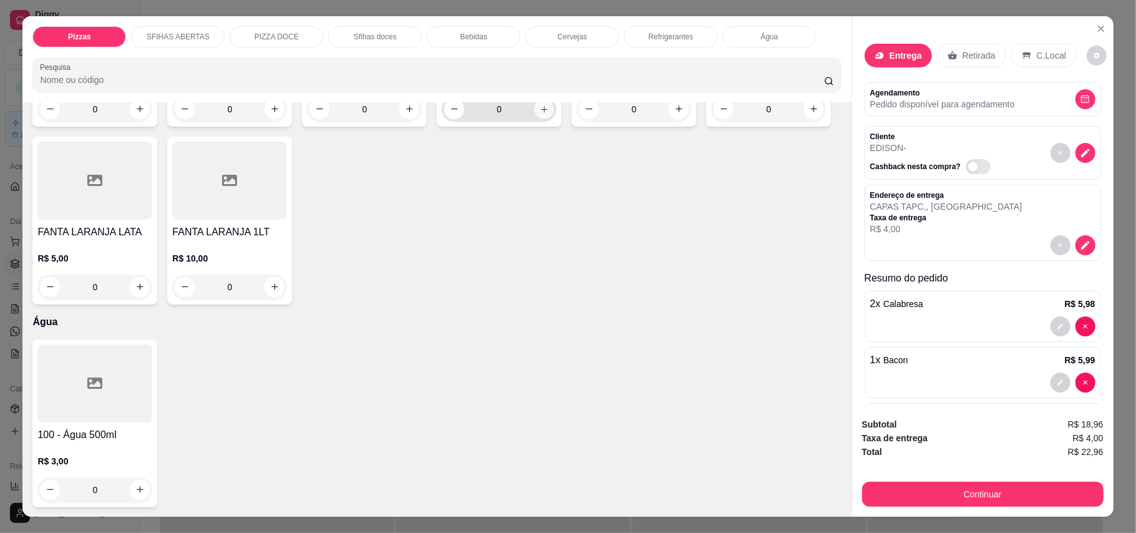
click at [542, 118] on button "increase-product-quantity" at bounding box center [543, 108] width 19 height 19
type input "1"
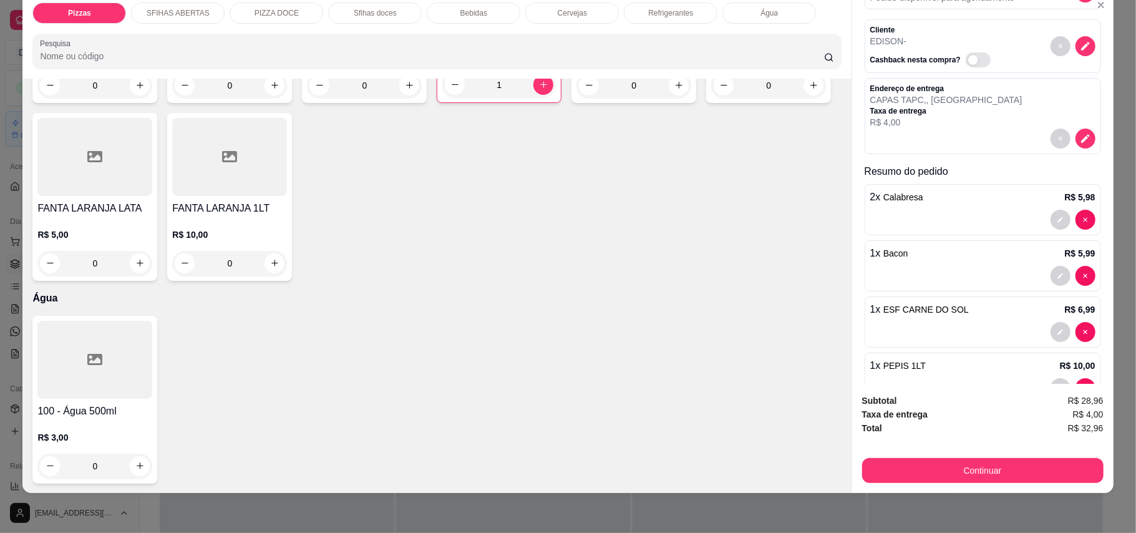
scroll to position [135, 0]
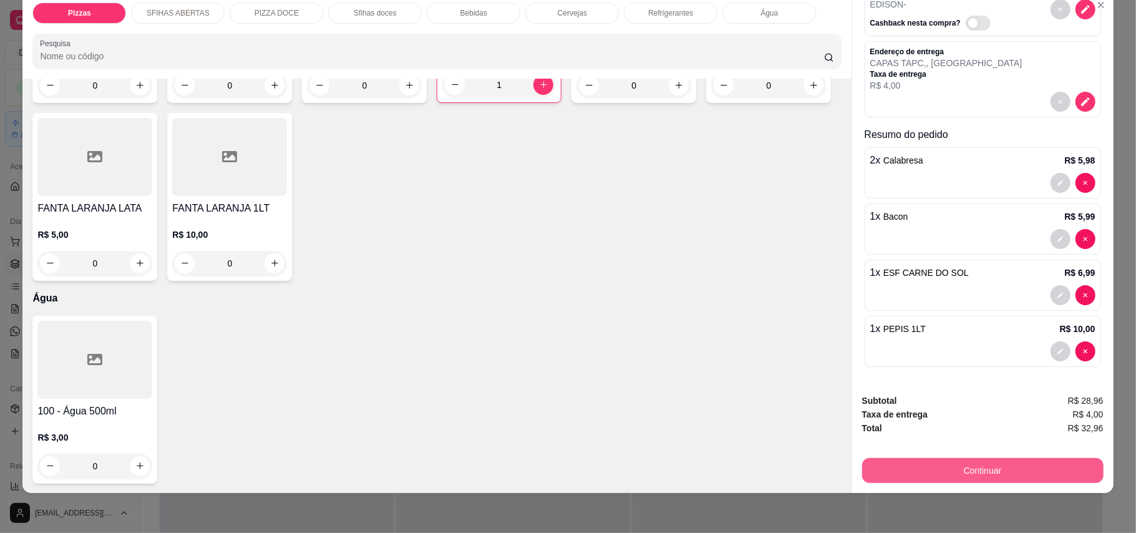
click at [1008, 479] on button "Continuar" at bounding box center [982, 470] width 241 height 25
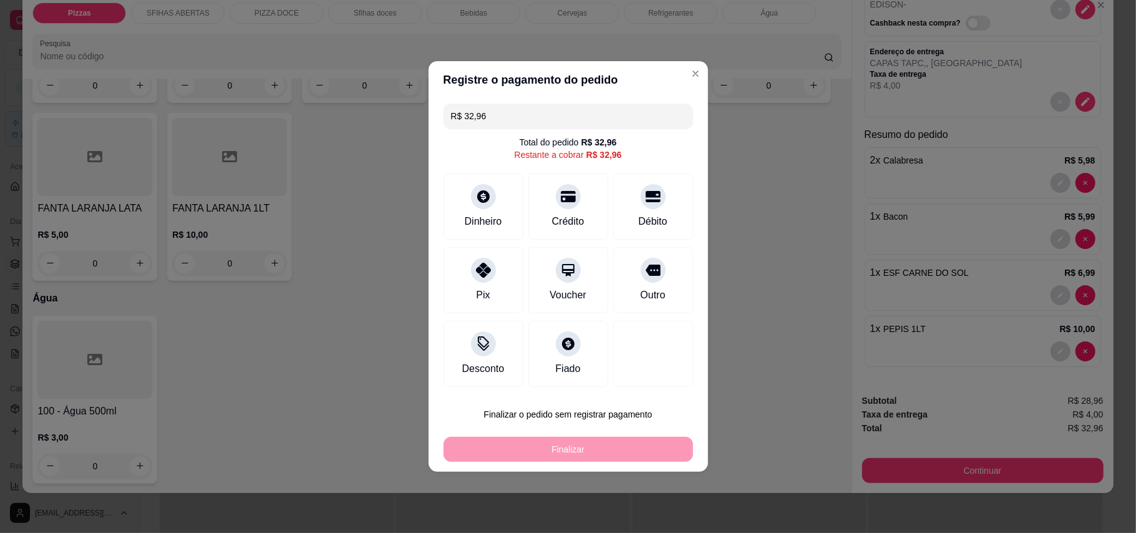
drag, startPoint x: 667, startPoint y: 292, endPoint x: 679, endPoint y: 297, distance: 12.9
click at [666, 292] on div "Outro" at bounding box center [653, 280] width 80 height 66
type input "R$ 0,00"
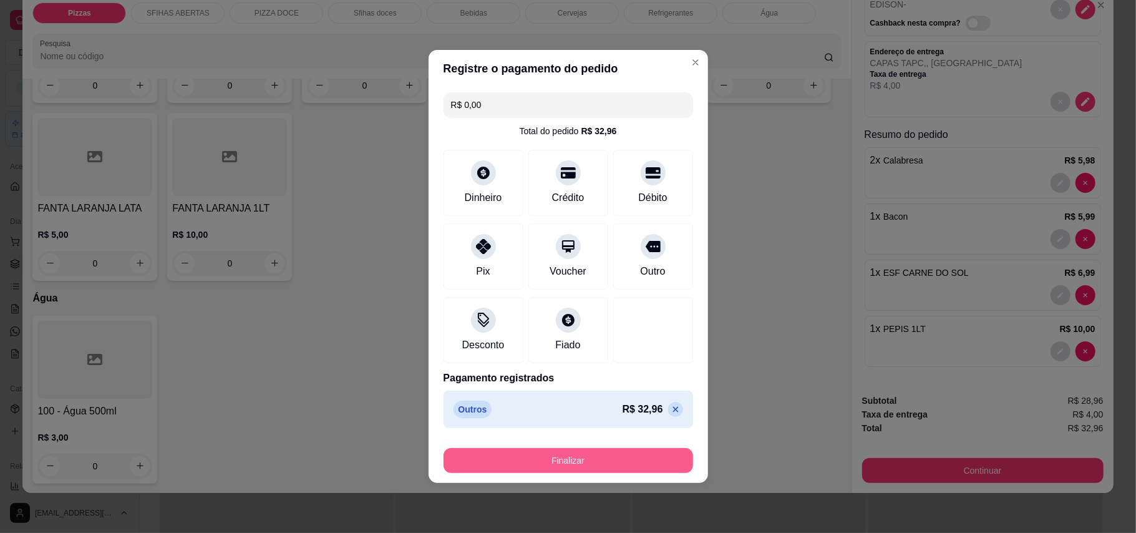
click at [627, 471] on button "Finalizar" at bounding box center [567, 460] width 249 height 25
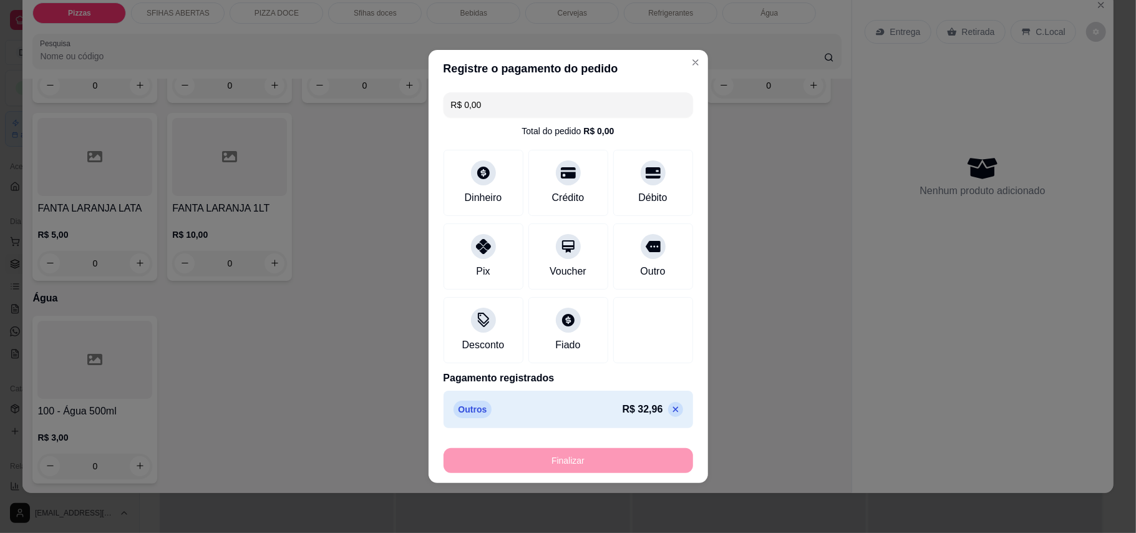
type input "0"
type input "-R$ 32,96"
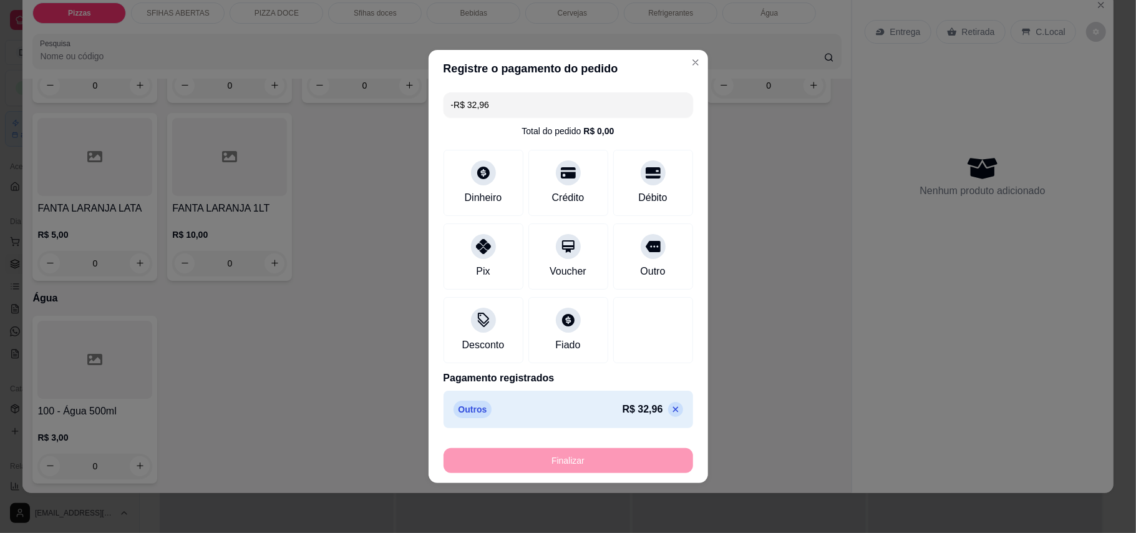
scroll to position [2905, 0]
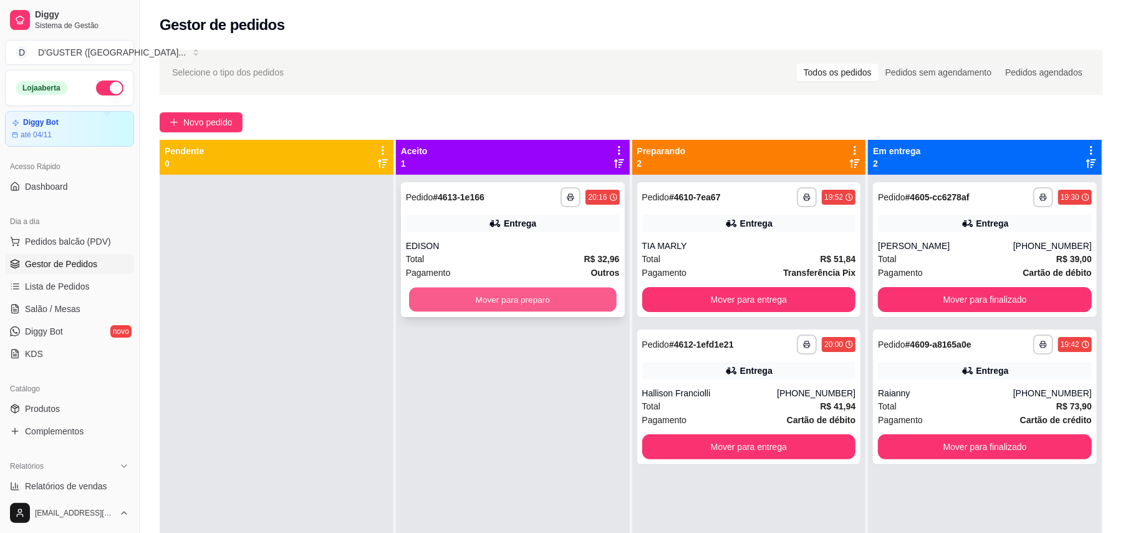
click at [564, 302] on button "Mover para preparo" at bounding box center [512, 300] width 207 height 24
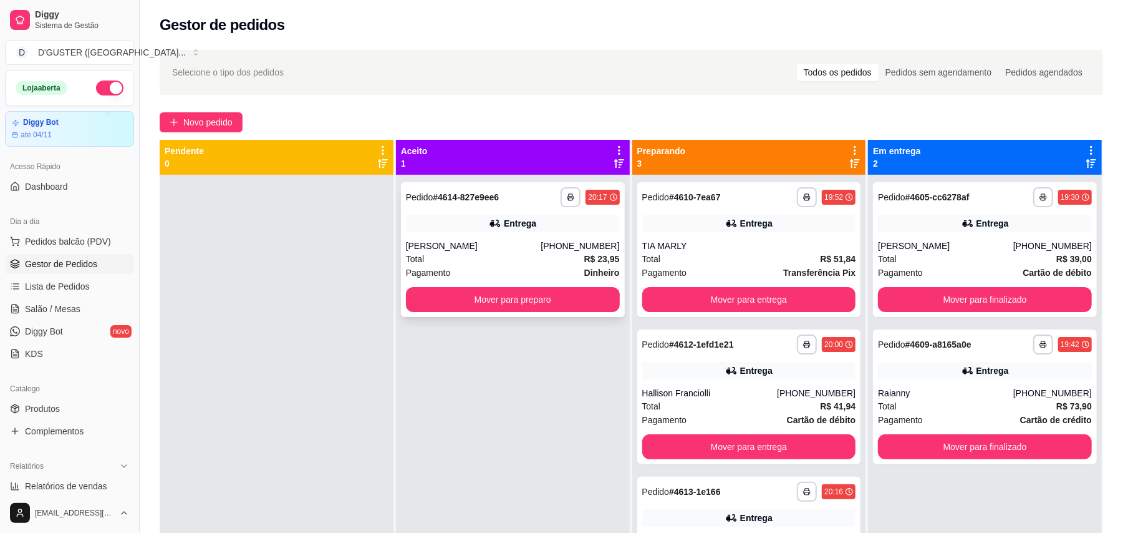
click at [489, 284] on div "**********" at bounding box center [513, 249] width 224 height 135
click at [468, 300] on button "Mover para preparo" at bounding box center [513, 299] width 214 height 25
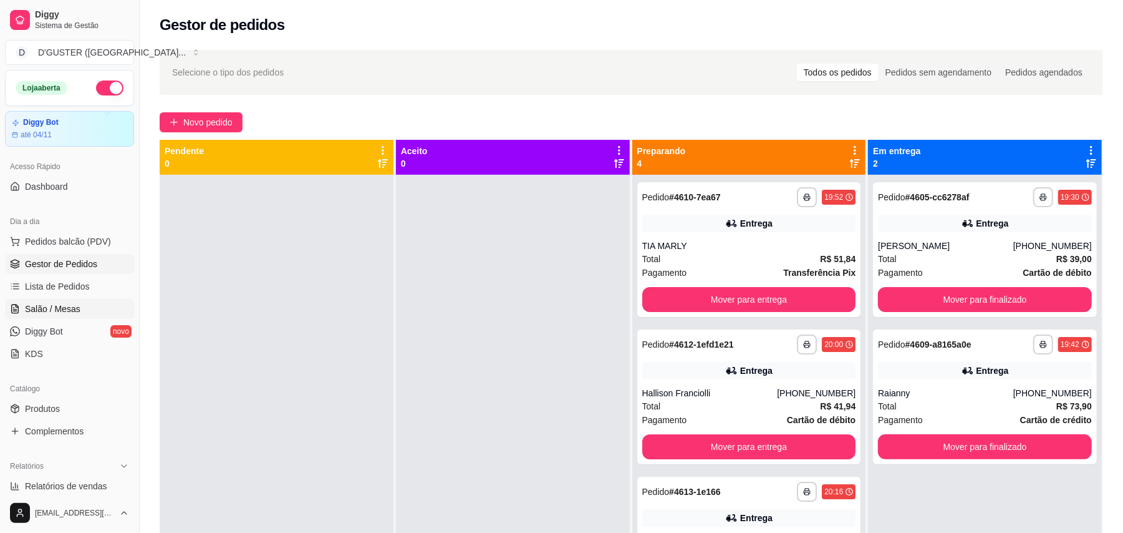
click at [69, 316] on link "Salão / Mesas" at bounding box center [69, 309] width 129 height 20
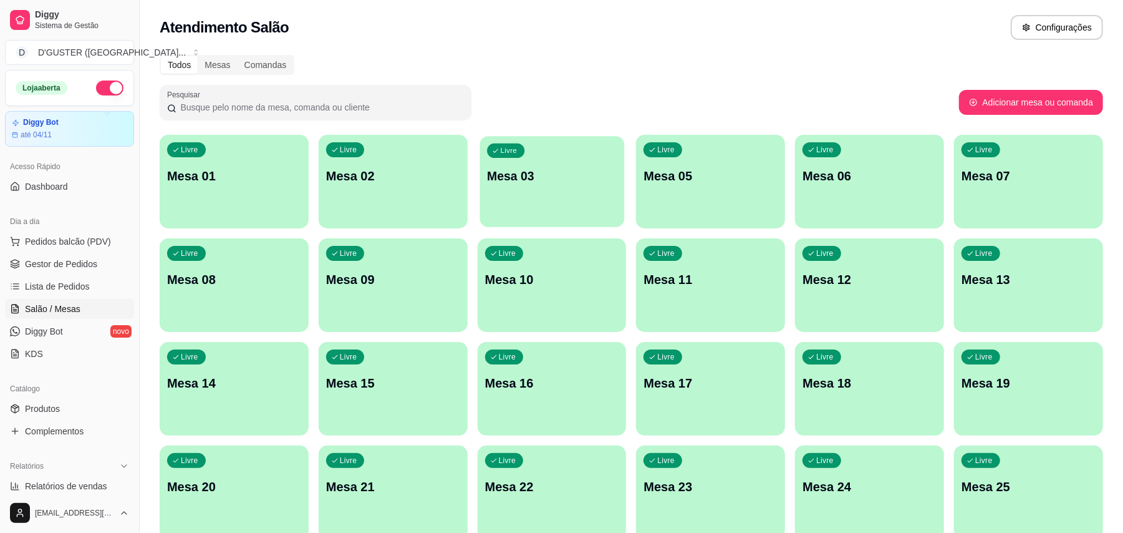
click at [520, 178] on p "Mesa 03" at bounding box center [552, 176] width 130 height 17
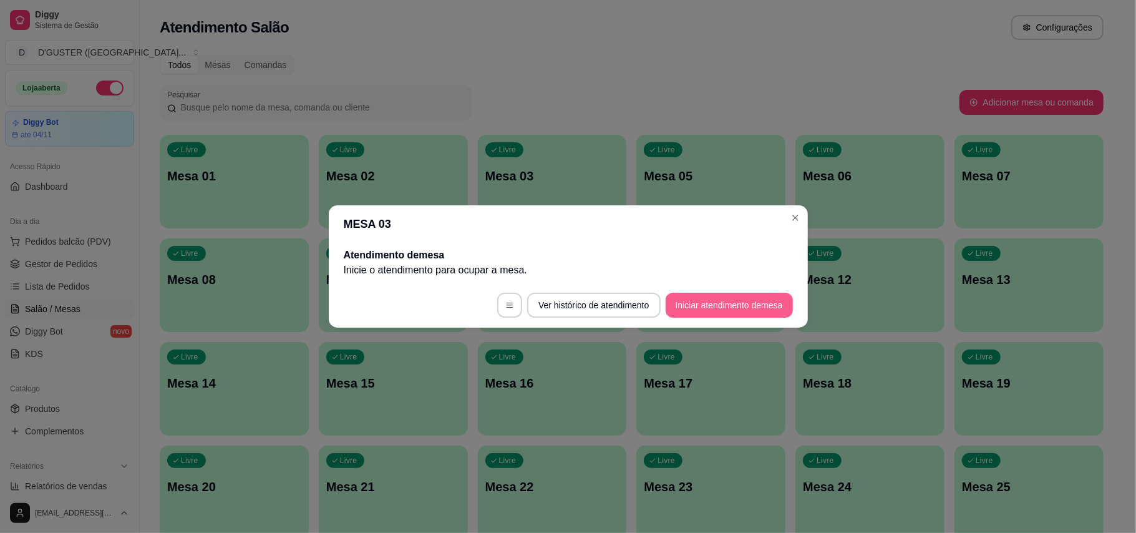
click at [708, 301] on button "Iniciar atendimento de mesa" at bounding box center [728, 305] width 127 height 25
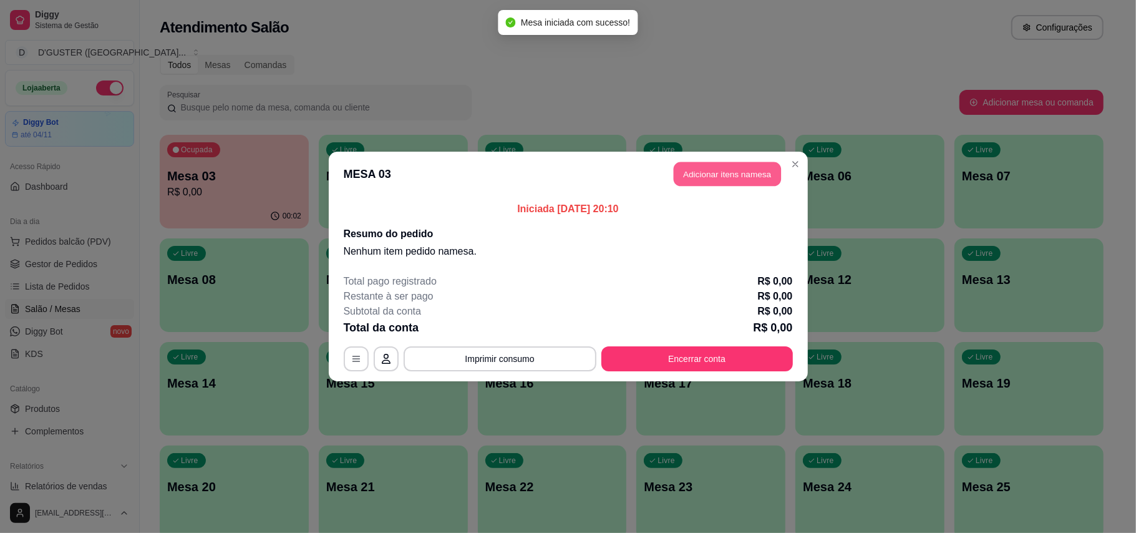
click at [718, 173] on button "Adicionar itens na mesa" at bounding box center [727, 174] width 107 height 24
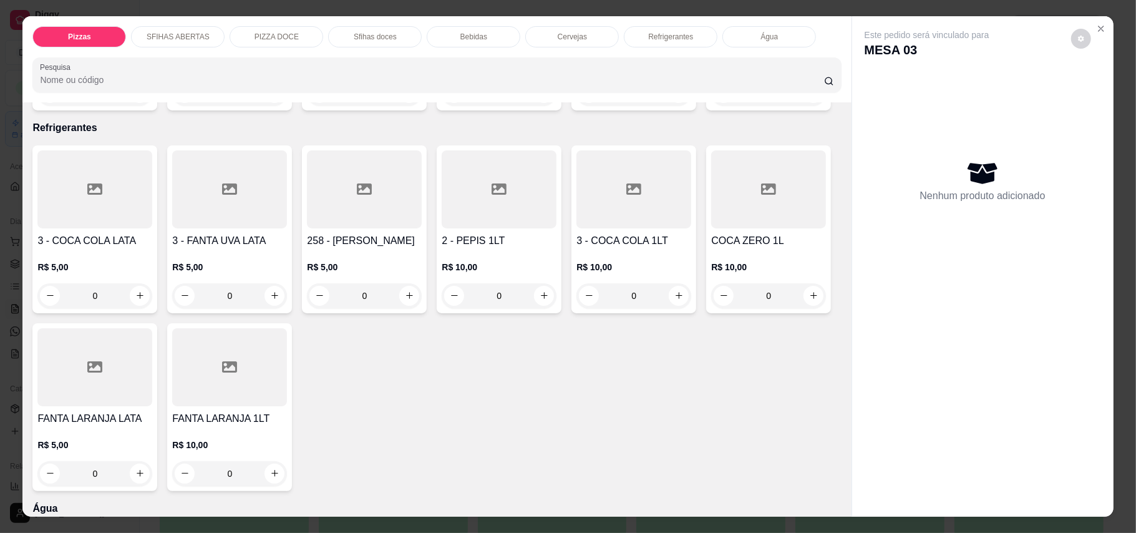
scroll to position [2578, 0]
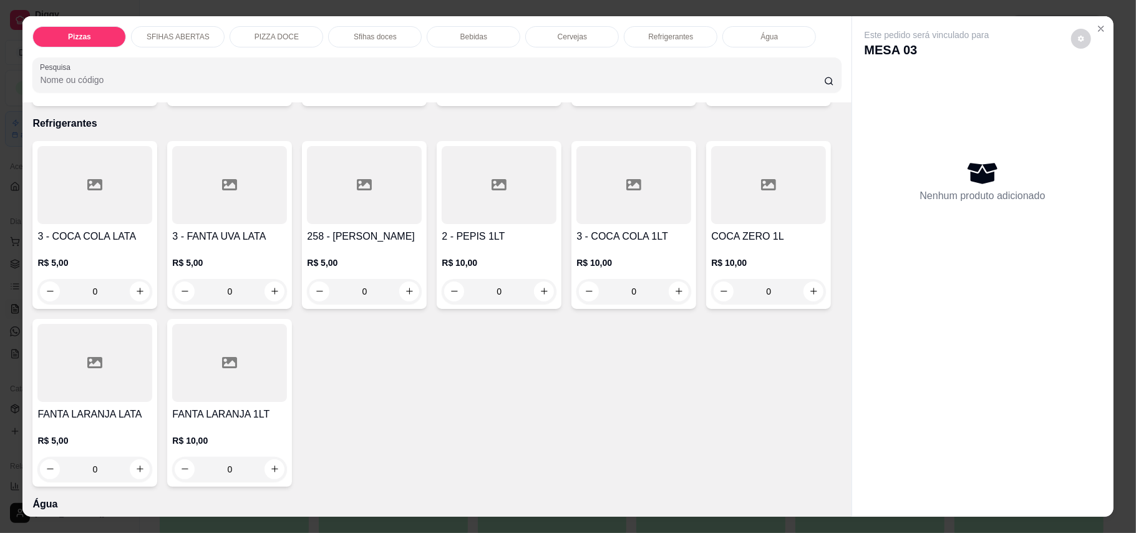
click at [809, 93] on icon "increase-product-quantity" at bounding box center [813, 88] width 9 height 9
type input "1"
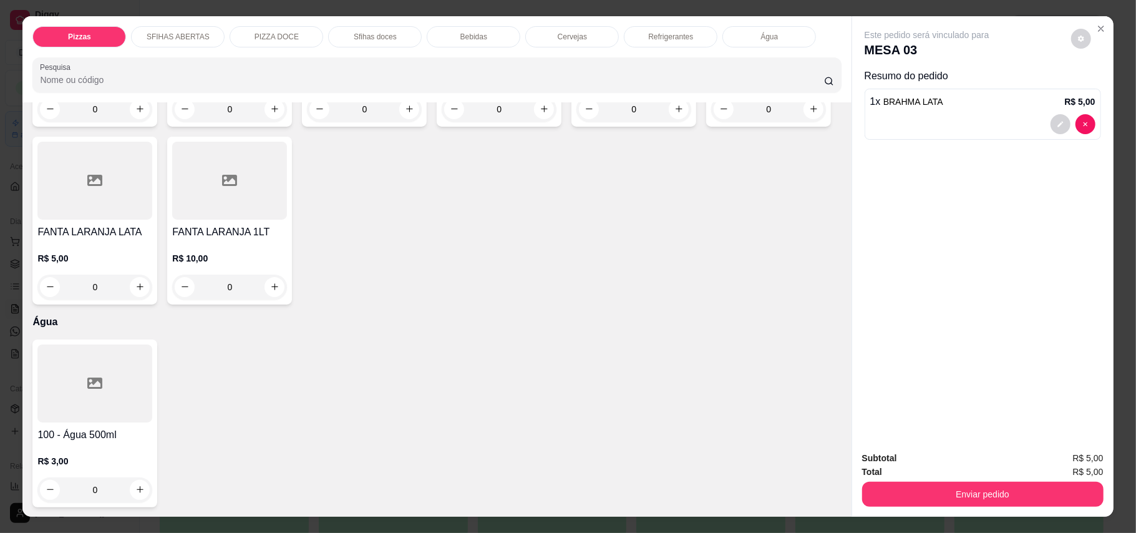
scroll to position [2910, 0]
click at [135, 114] on icon "increase-product-quantity" at bounding box center [139, 108] width 9 height 9
type input "1"
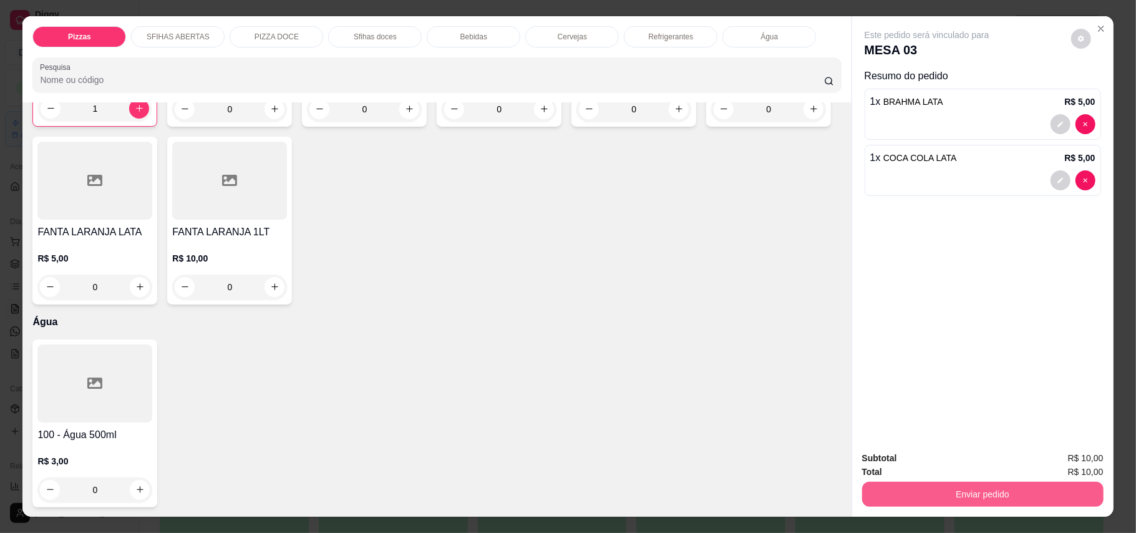
click at [970, 494] on button "Enviar pedido" at bounding box center [982, 493] width 241 height 25
click at [1066, 454] on button "Enviar pedido" at bounding box center [1069, 464] width 70 height 24
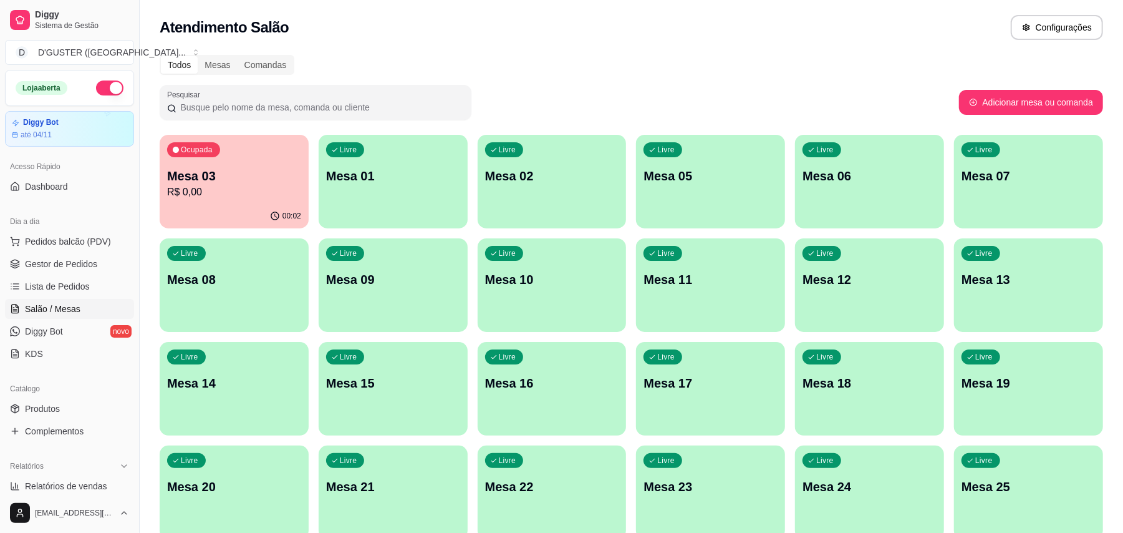
click at [549, 196] on div "Livre Mesa 02" at bounding box center [552, 174] width 149 height 79
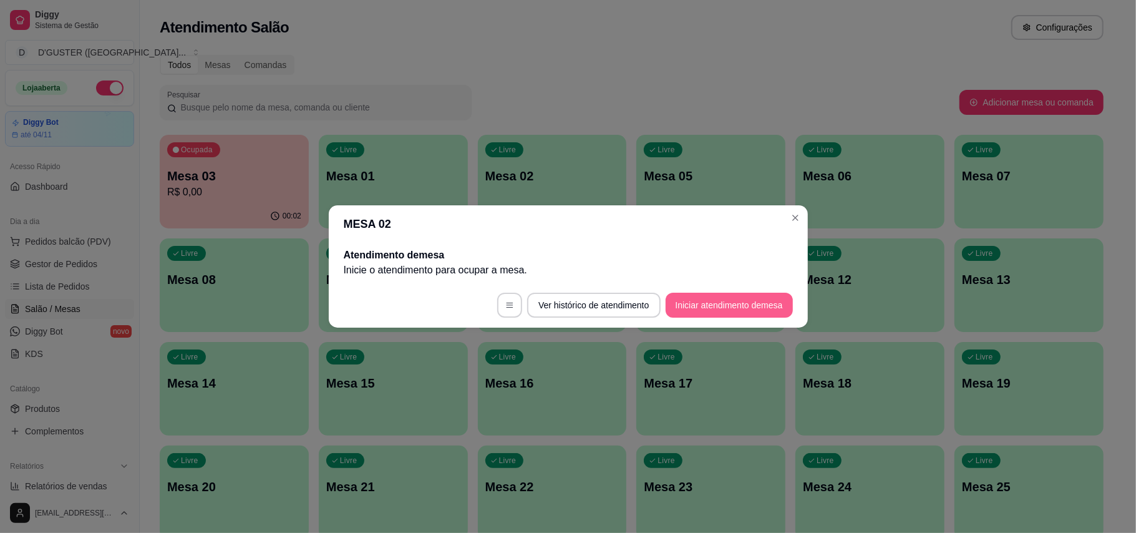
click at [737, 307] on button "Iniciar atendimento de mesa" at bounding box center [728, 305] width 127 height 25
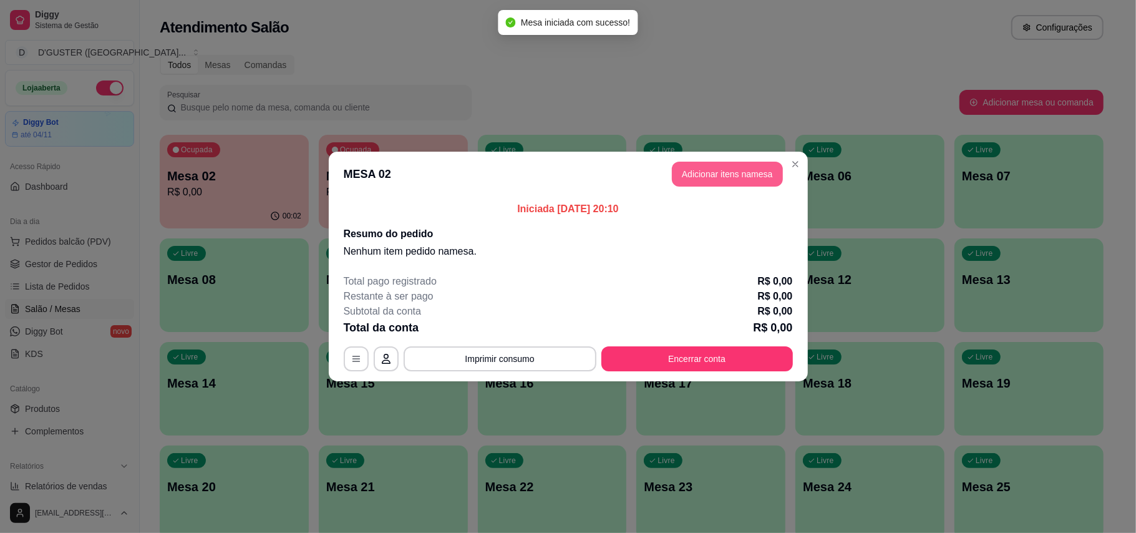
click at [731, 178] on button "Adicionar itens na mesa" at bounding box center [727, 174] width 111 height 25
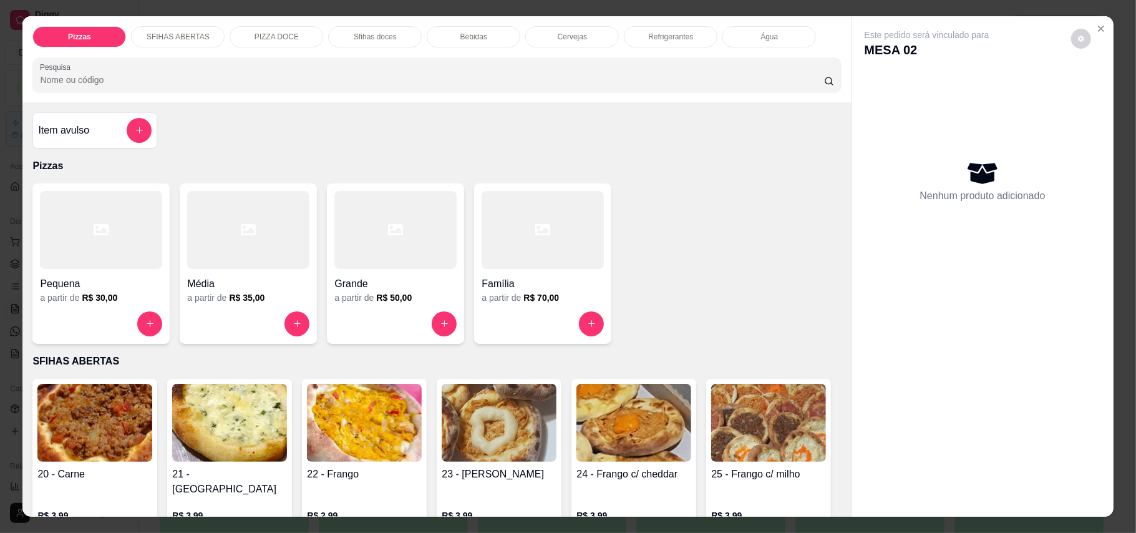
click at [510, 285] on h4 "Família" at bounding box center [542, 283] width 122 height 15
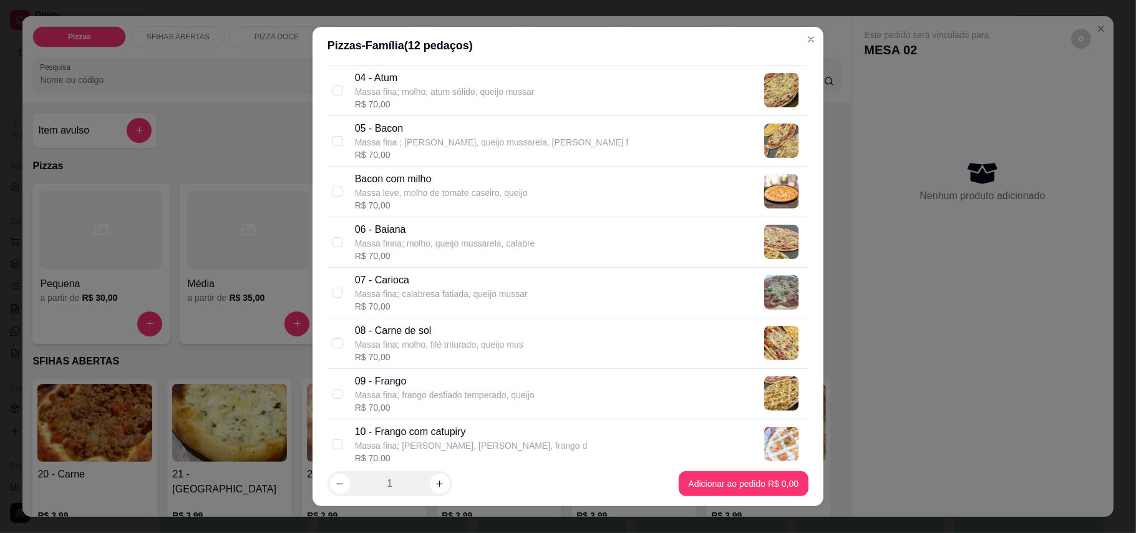
scroll to position [249, 0]
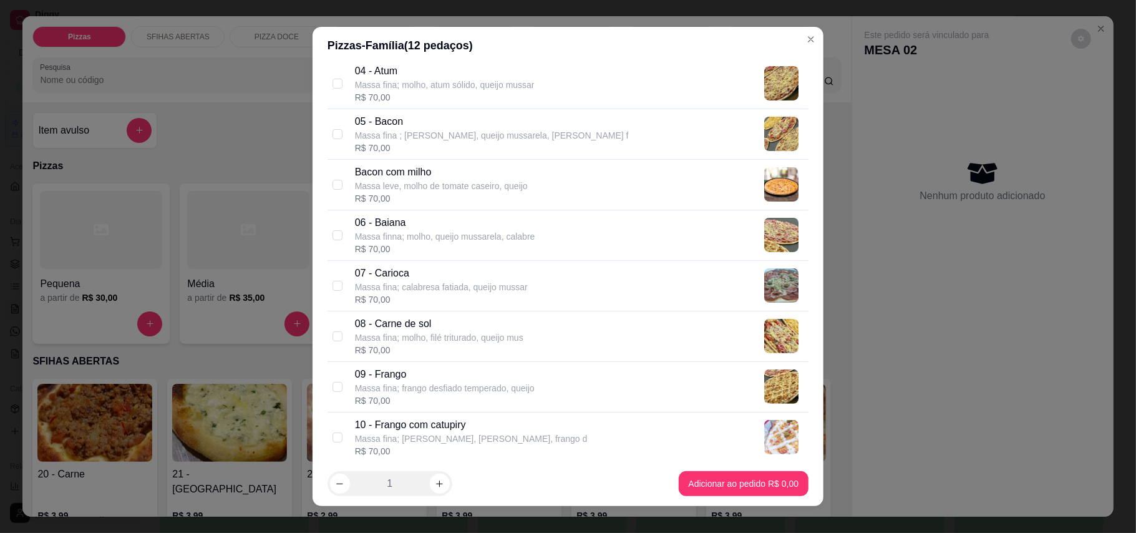
click at [327, 333] on div "08 - Carne de sol Massa fina; molho, filé triturado, queijo mus R$ 70,00" at bounding box center [567, 336] width 481 height 51
checkbox input "true"
click at [332, 186] on input "checkbox" at bounding box center [337, 185] width 10 height 10
checkbox input "true"
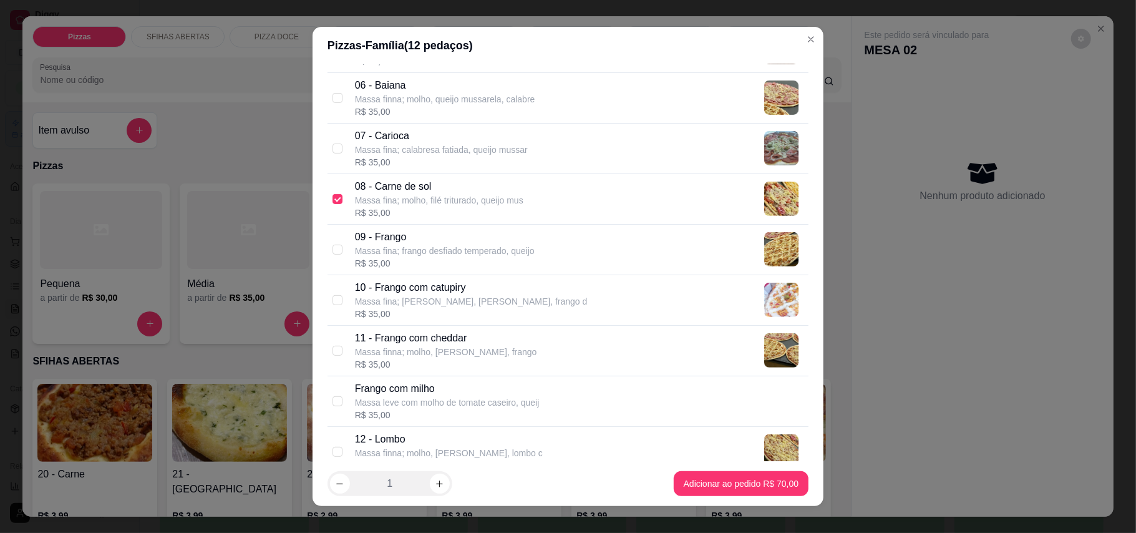
scroll to position [415, 0]
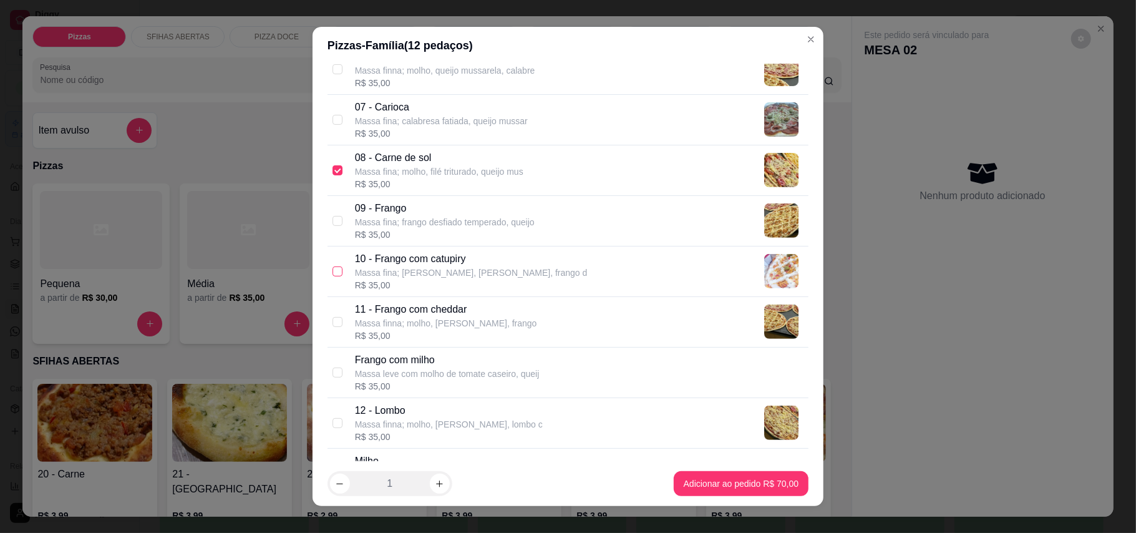
click at [333, 274] on input "checkbox" at bounding box center [337, 271] width 10 height 10
checkbox input "true"
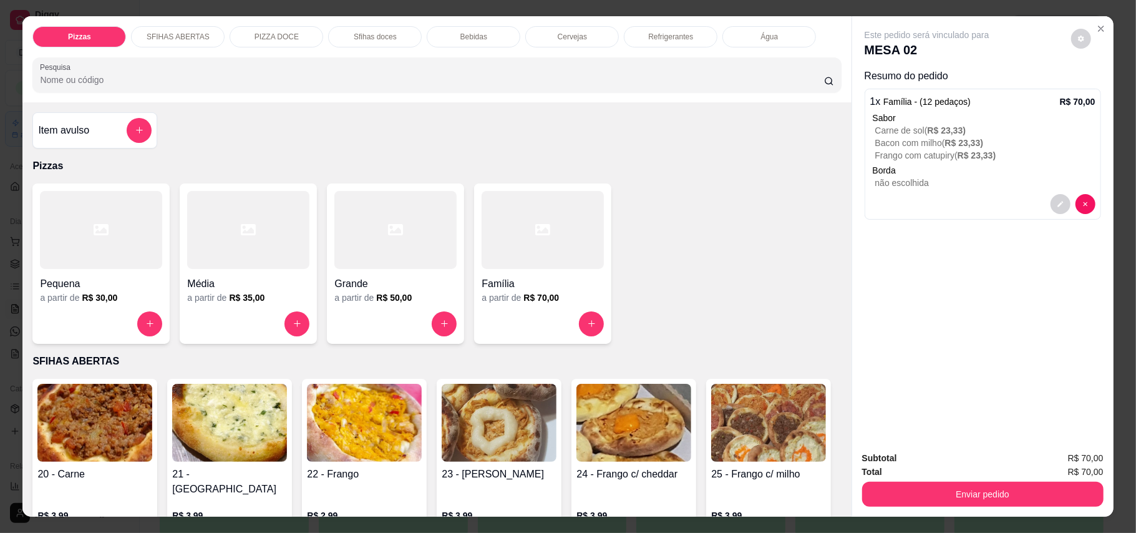
click at [64, 120] on div "Item avulso" at bounding box center [95, 130] width 114 height 25
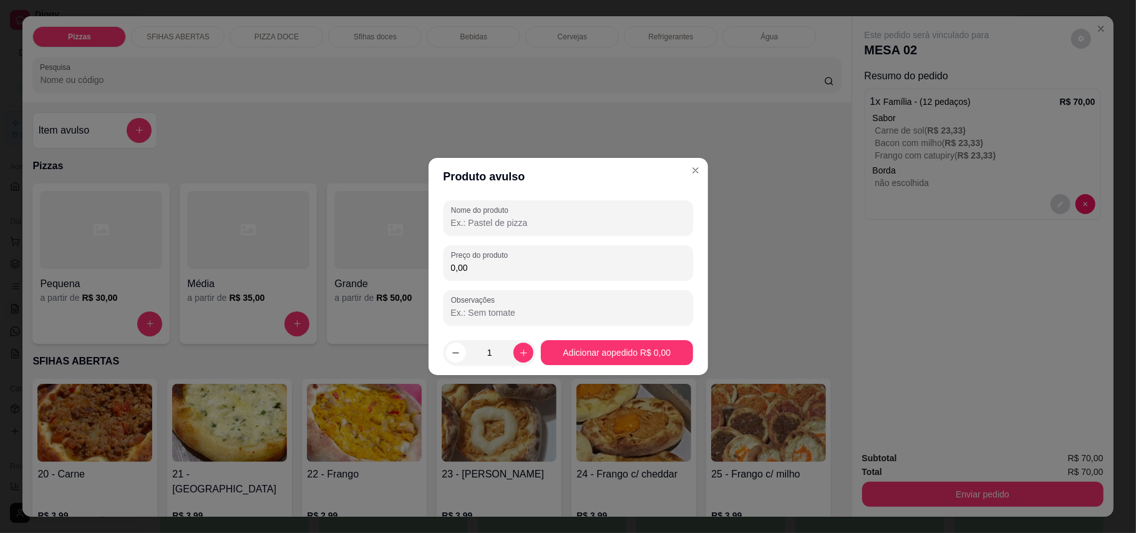
click at [546, 218] on input "Nome do produto" at bounding box center [568, 222] width 235 height 12
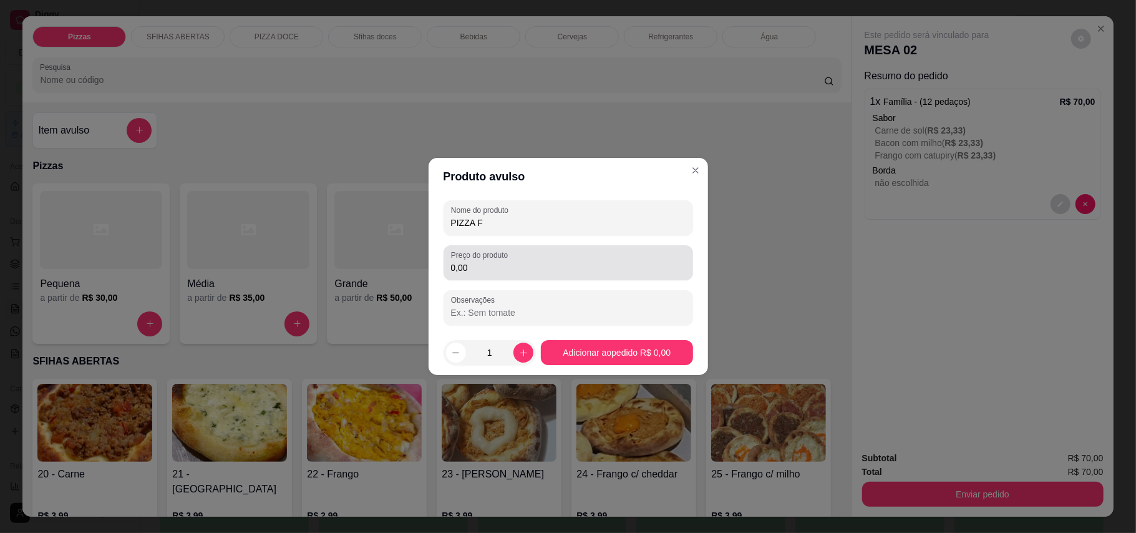
type input "PIZZA F"
click at [504, 267] on input "0,00" at bounding box center [568, 267] width 235 height 12
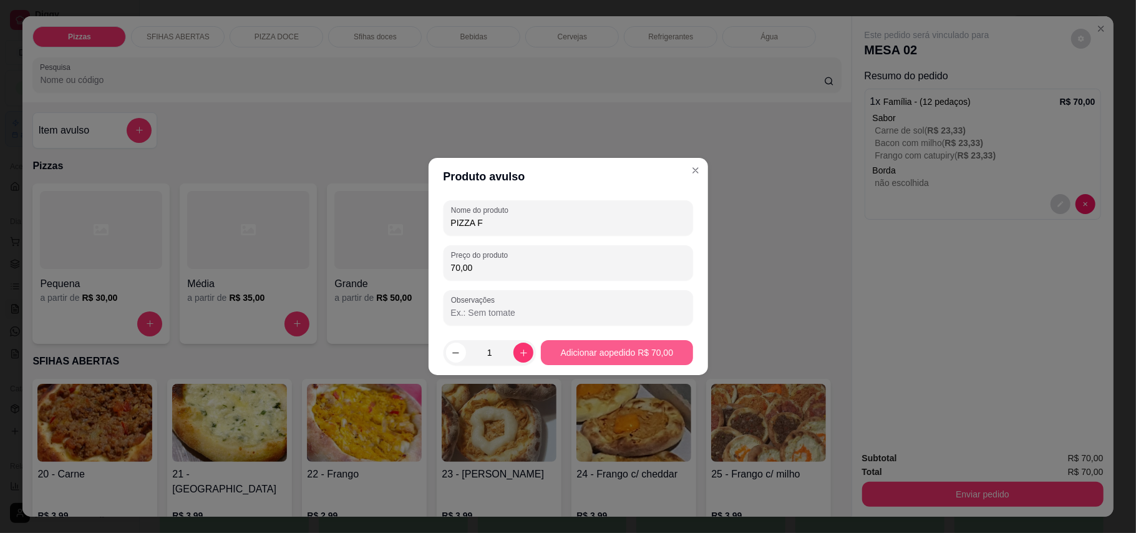
type input "70,00"
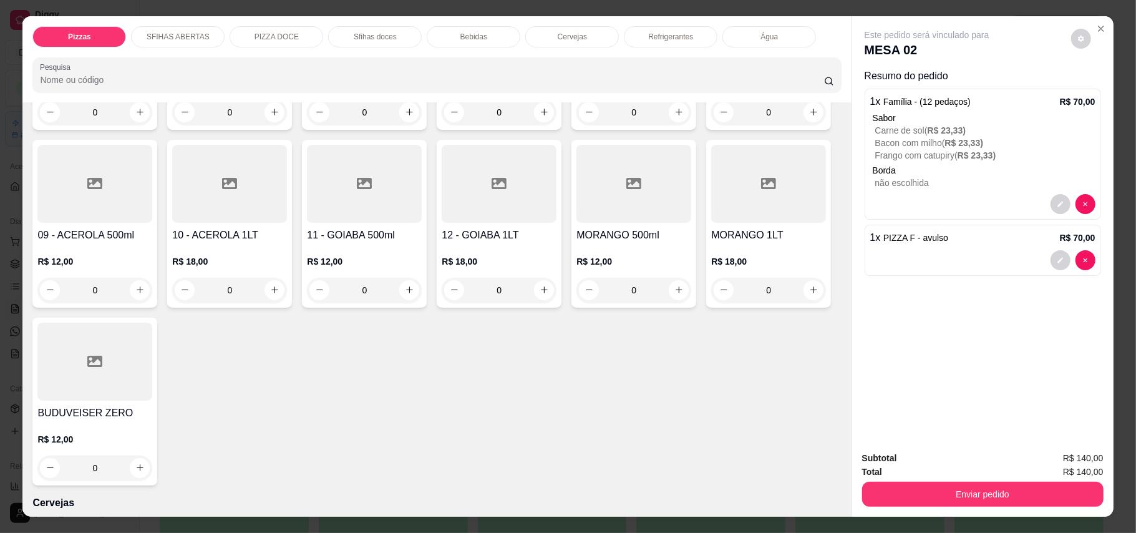
scroll to position [1996, 0]
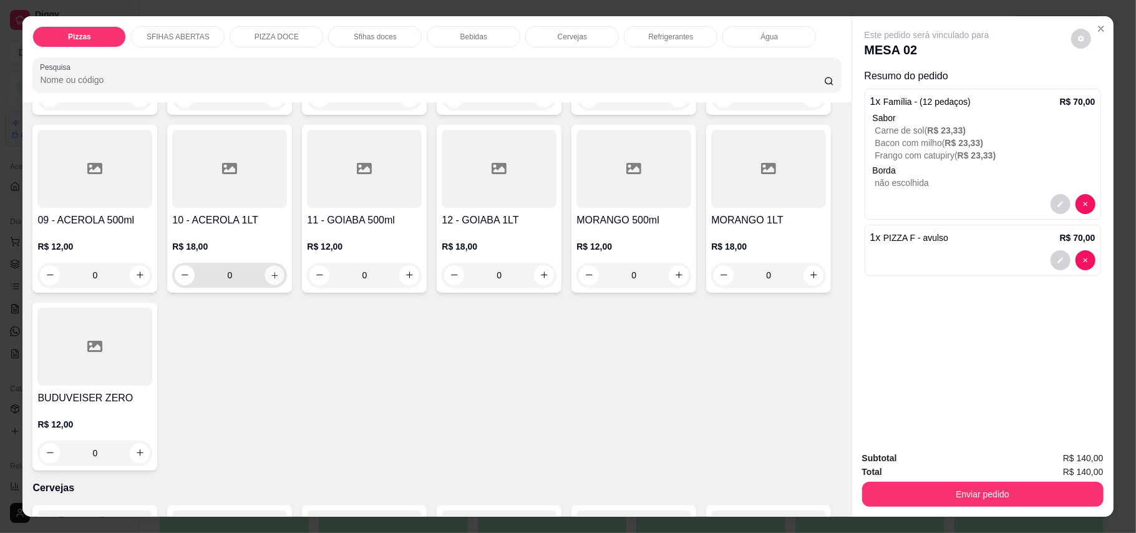
click at [279, 279] on icon "increase-product-quantity" at bounding box center [274, 274] width 9 height 9
type input "1"
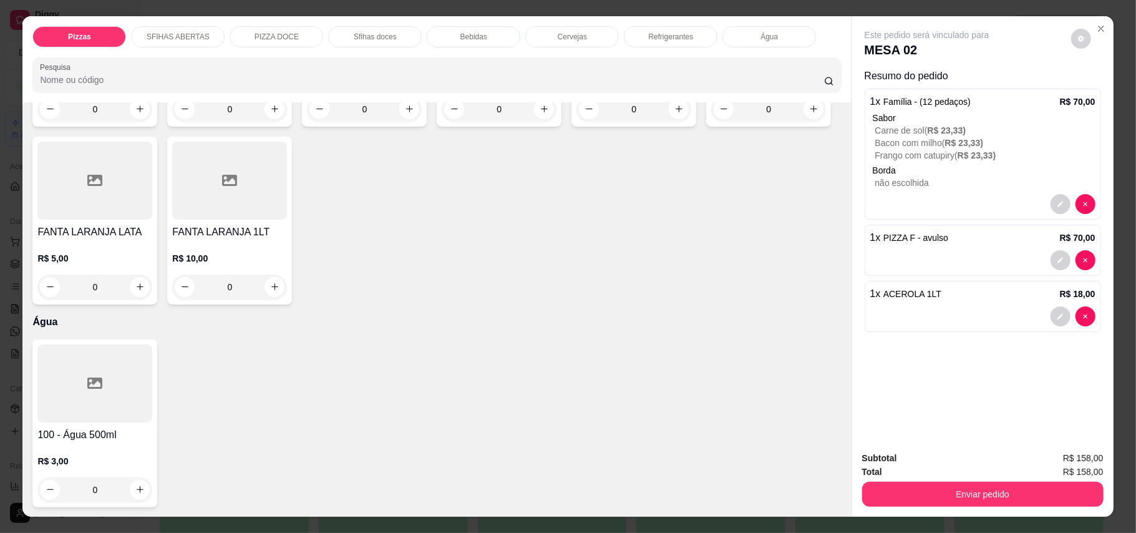
scroll to position [2994, 0]
click at [284, 297] on button "increase-product-quantity" at bounding box center [274, 287] width 20 height 20
type input "1"
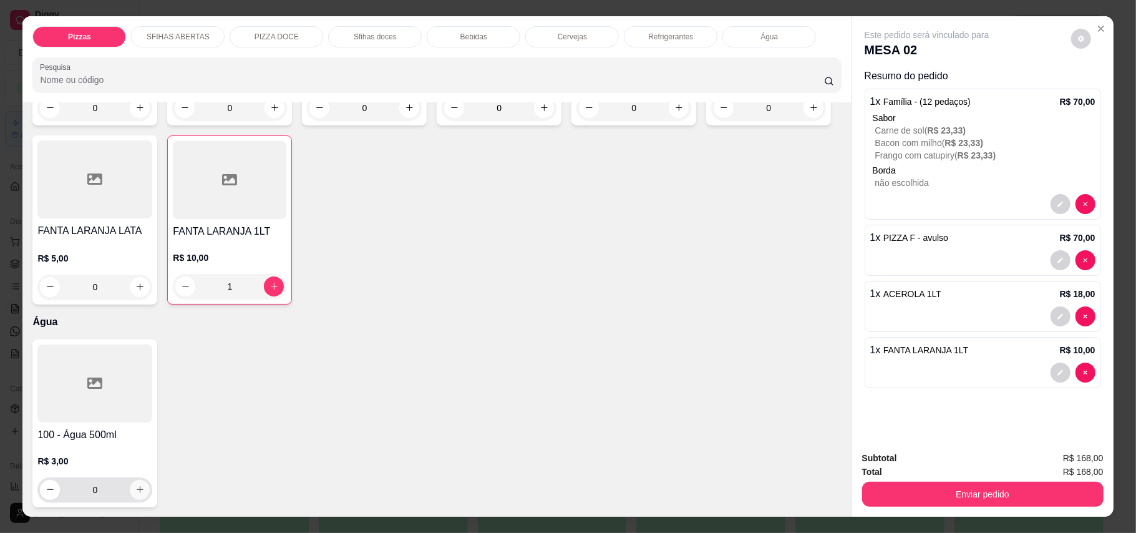
click at [136, 485] on icon "increase-product-quantity" at bounding box center [139, 489] width 9 height 9
type input "1"
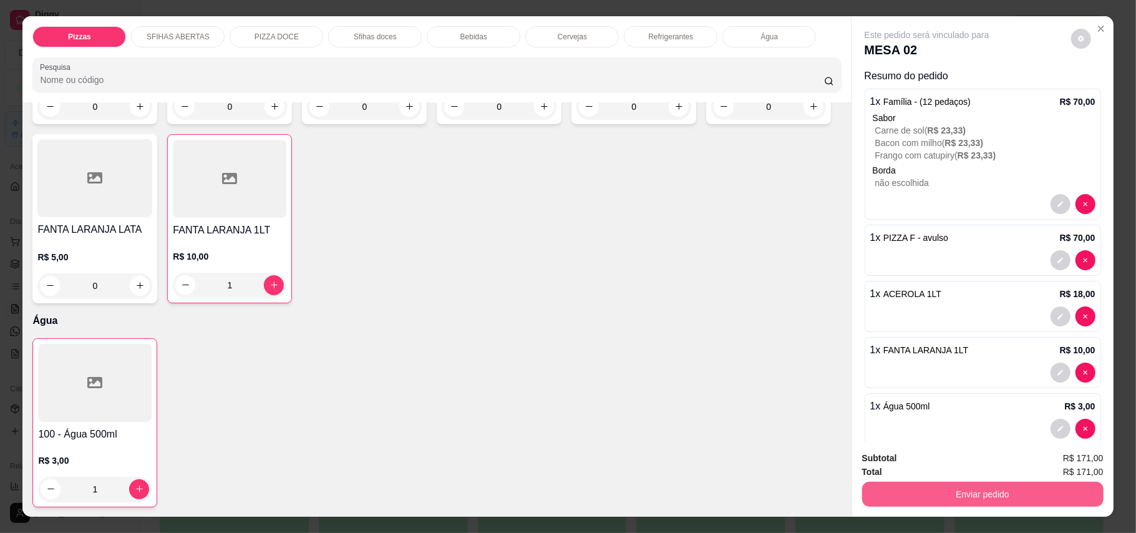
click at [953, 486] on button "Enviar pedido" at bounding box center [982, 493] width 241 height 25
click at [1063, 464] on button "Enviar pedido" at bounding box center [1069, 463] width 69 height 23
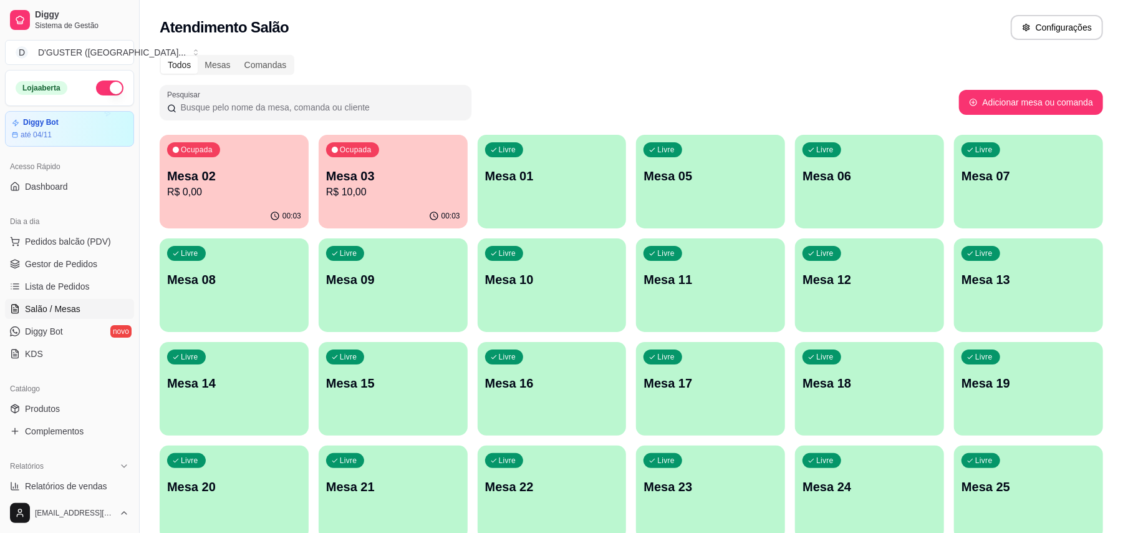
click at [362, 294] on div "Livre Mesa 09" at bounding box center [393, 277] width 149 height 79
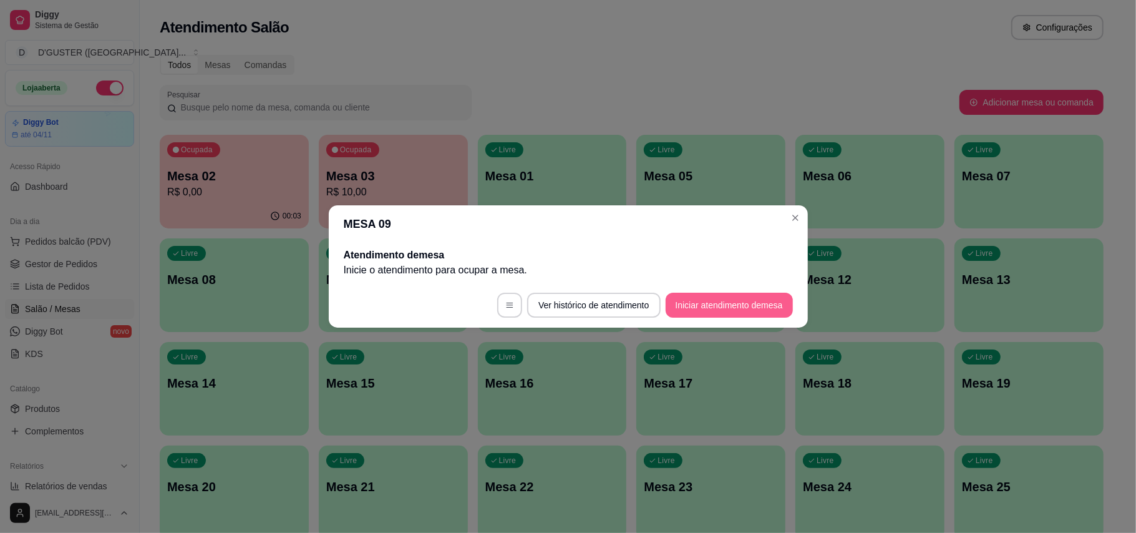
click at [746, 313] on button "Iniciar atendimento de mesa" at bounding box center [728, 305] width 127 height 25
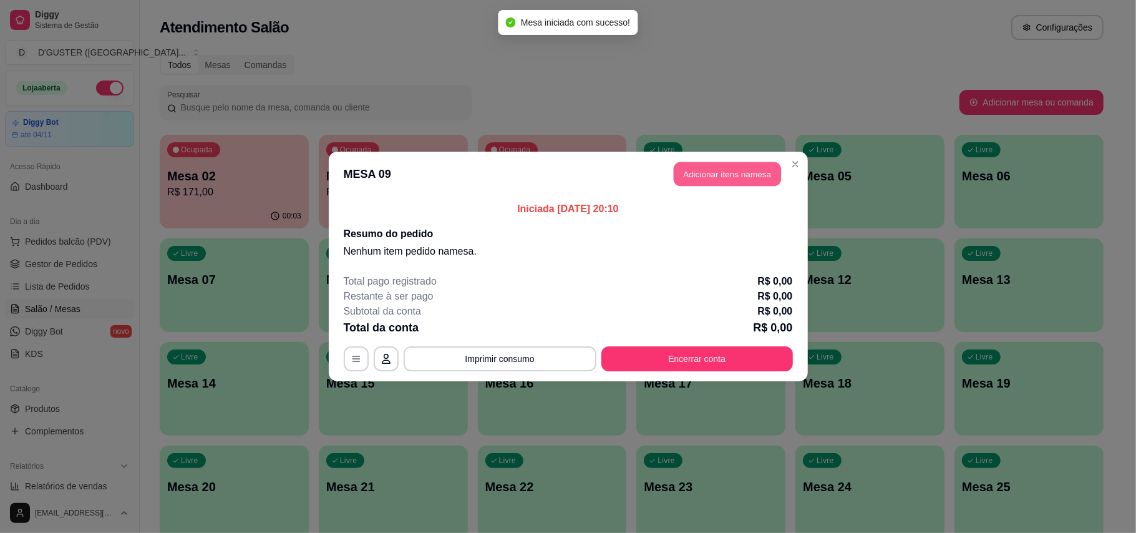
click at [757, 175] on button "Adicionar itens na mesa" at bounding box center [727, 174] width 107 height 24
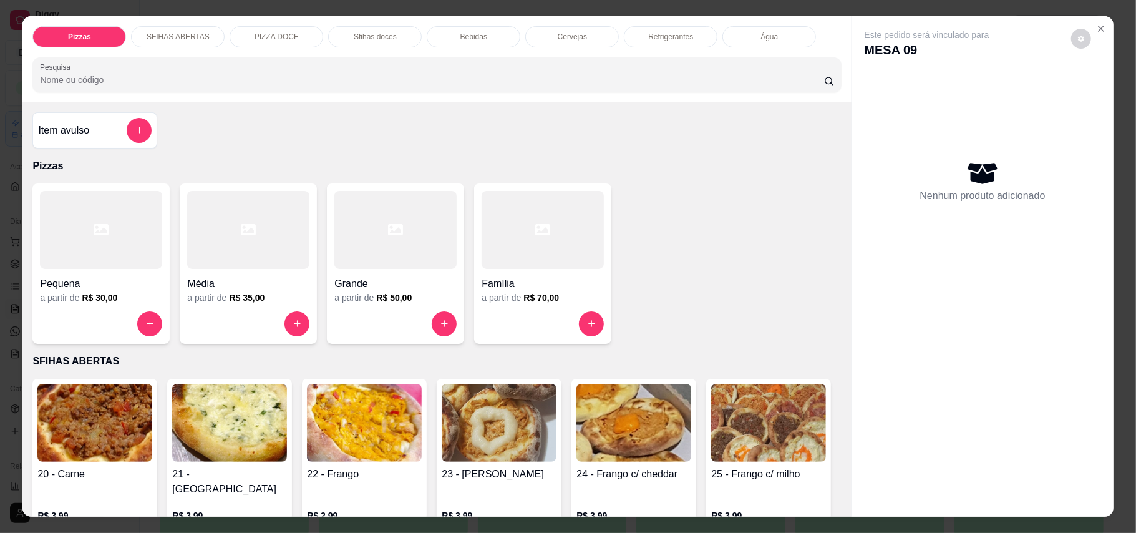
click at [104, 276] on h4 "Pequena" at bounding box center [101, 283] width 122 height 15
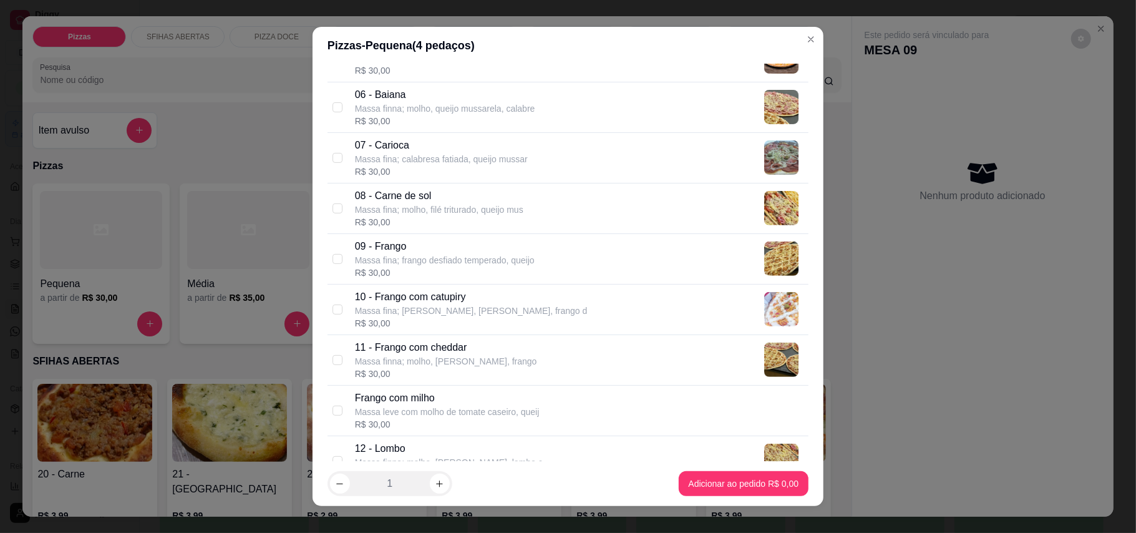
scroll to position [415, 0]
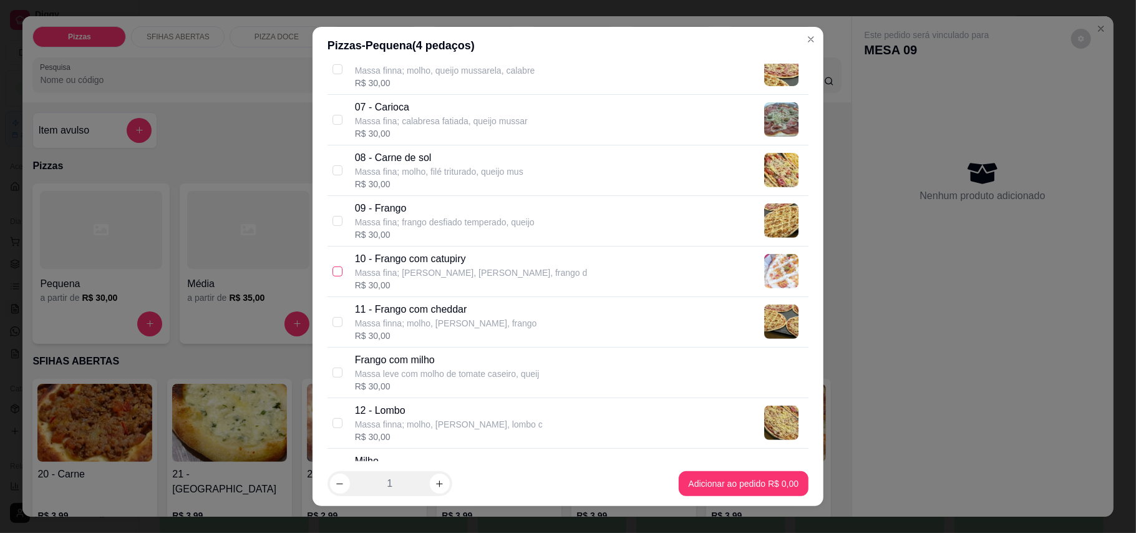
click at [332, 275] on input "checkbox" at bounding box center [337, 271] width 10 height 10
checkbox input "true"
click at [332, 323] on input "checkbox" at bounding box center [337, 322] width 10 height 10
checkbox input "true"
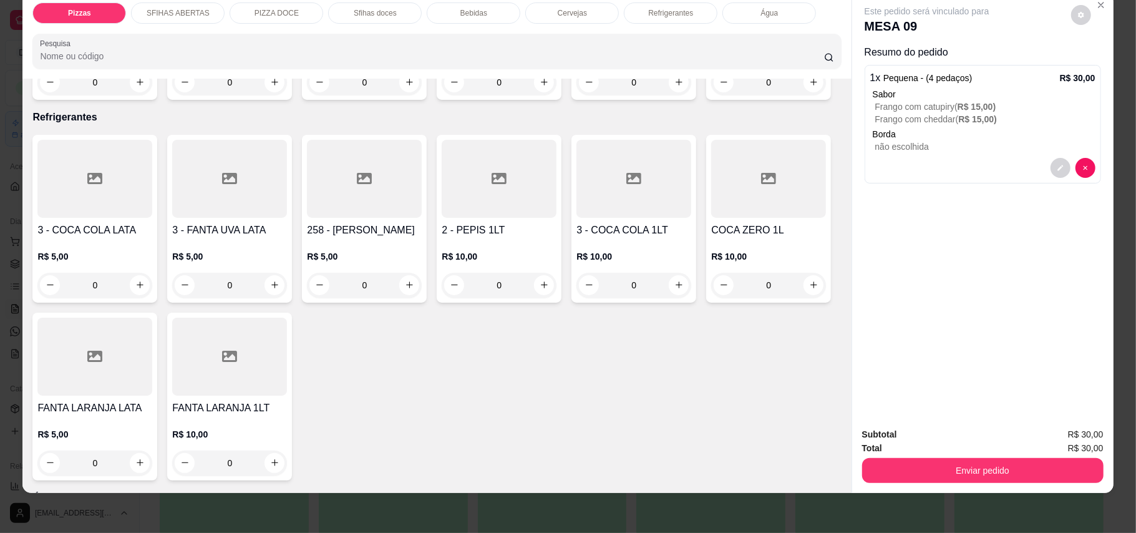
scroll to position [2578, 0]
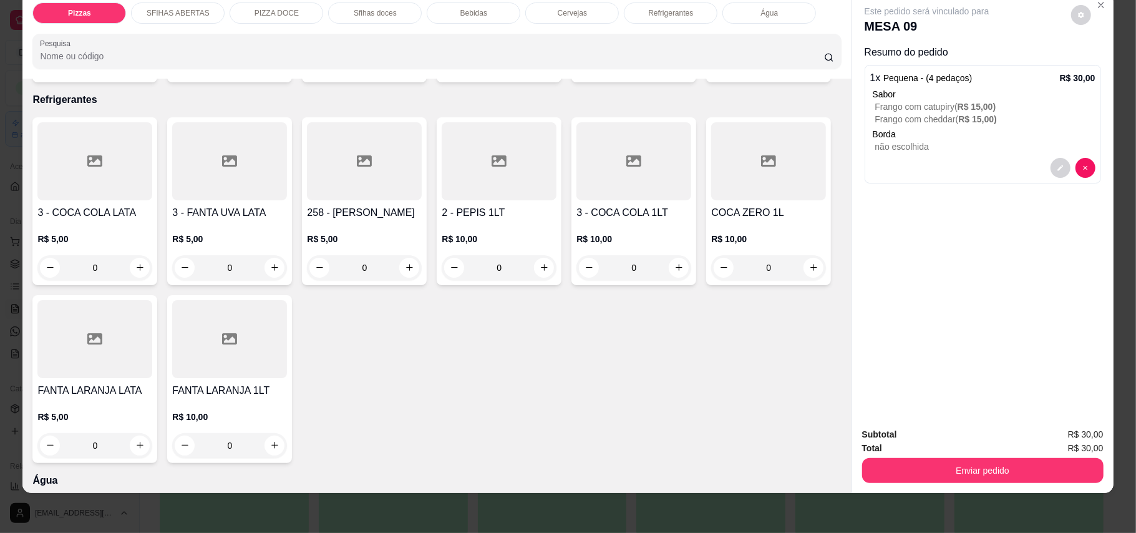
click at [539, 69] on icon "increase-product-quantity" at bounding box center [543, 64] width 9 height 9
type input "1"
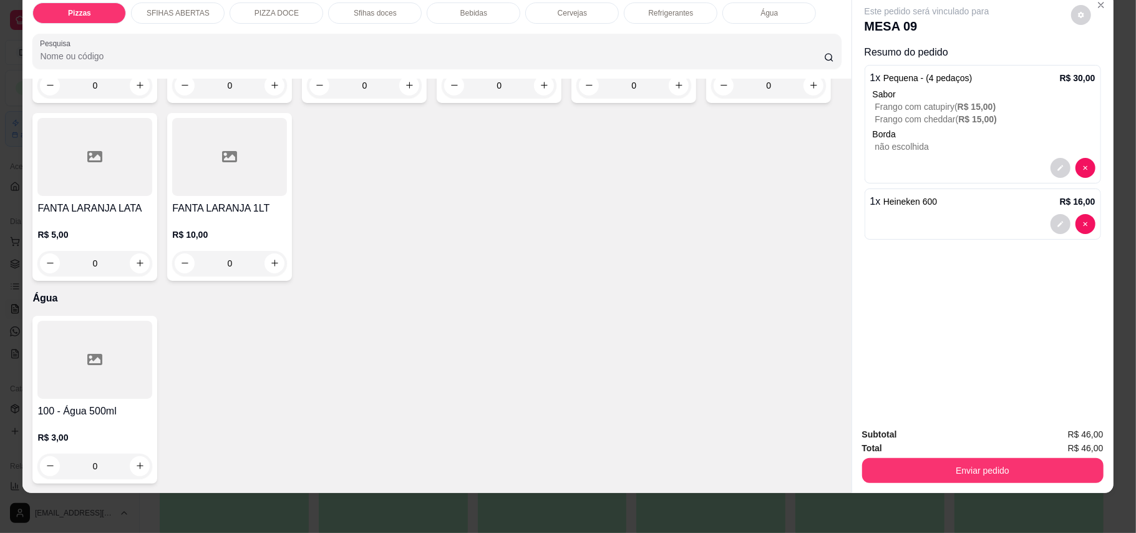
scroll to position [2910, 0]
click at [675, 89] on icon "increase-product-quantity" at bounding box center [678, 85] width 7 height 7
type input "1"
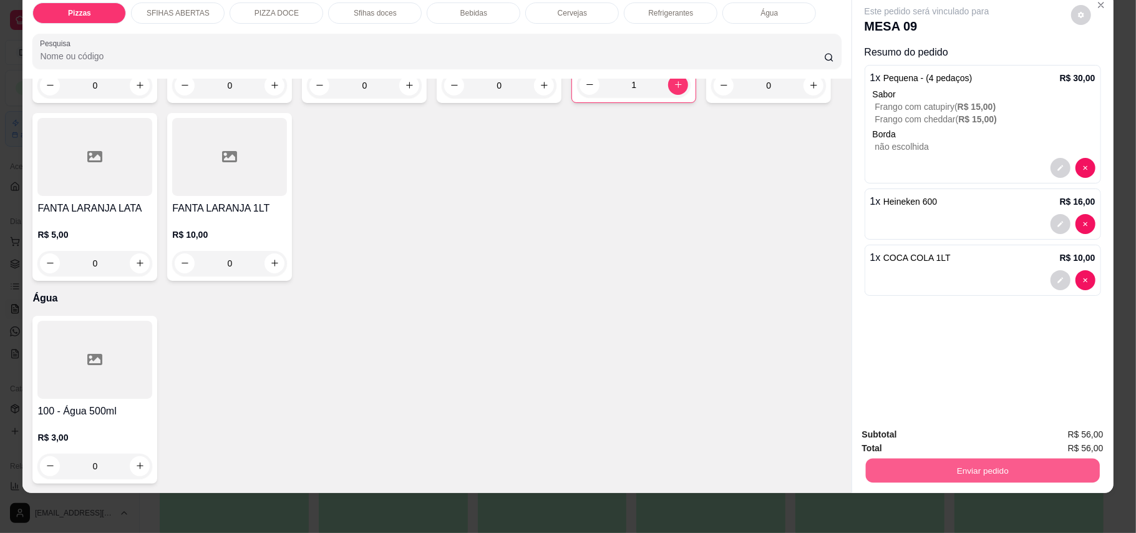
click at [1046, 467] on button "Enviar pedido" at bounding box center [982, 470] width 234 height 24
click at [1066, 438] on button "Enviar pedido" at bounding box center [1069, 440] width 70 height 24
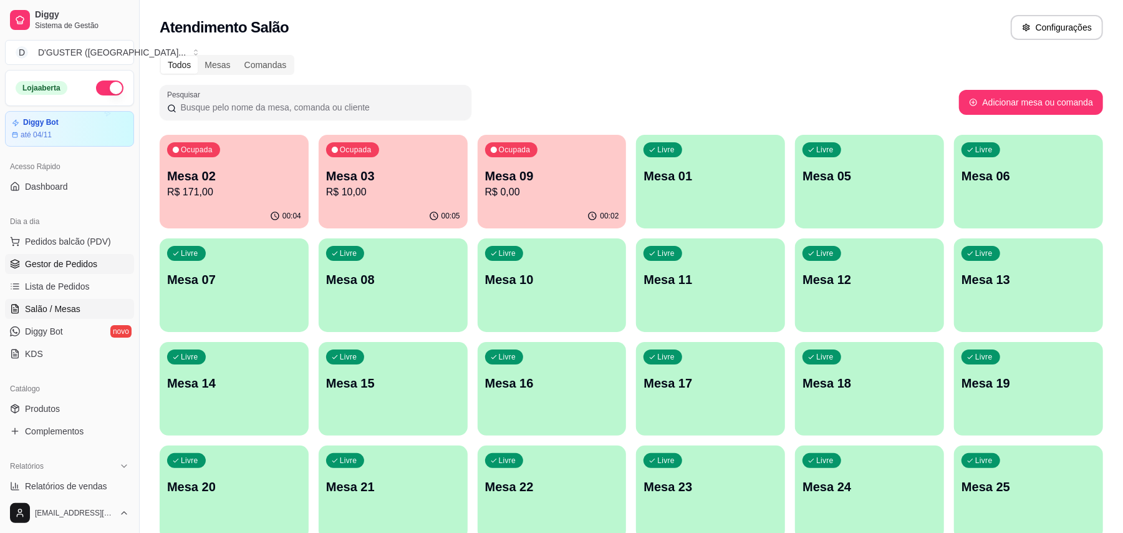
click at [60, 262] on span "Gestor de Pedidos" at bounding box center [61, 264] width 72 height 12
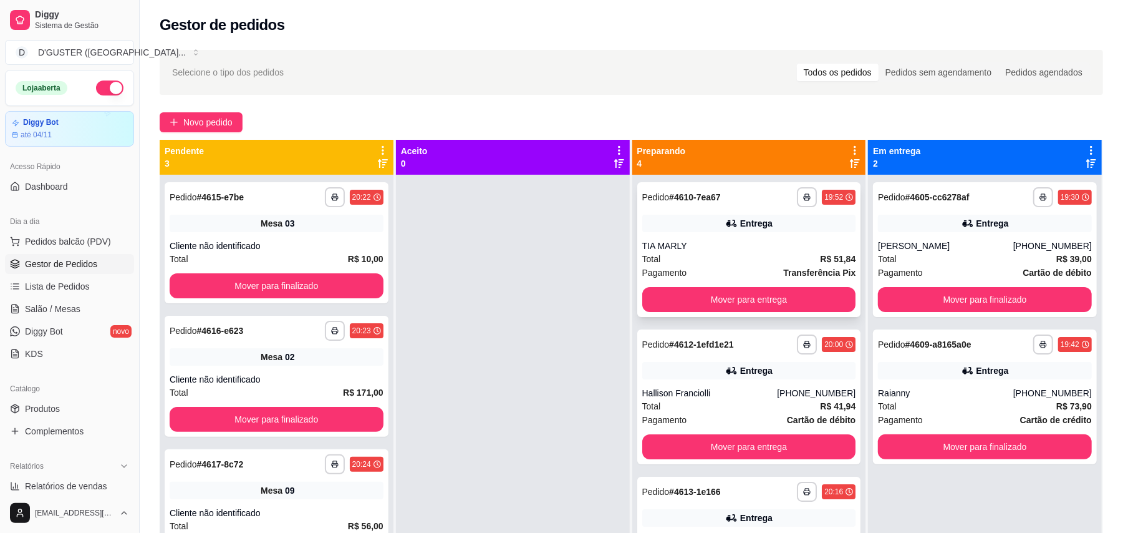
click at [760, 312] on div "**********" at bounding box center [749, 249] width 224 height 135
click at [752, 288] on button "Mover para entrega" at bounding box center [749, 299] width 214 height 25
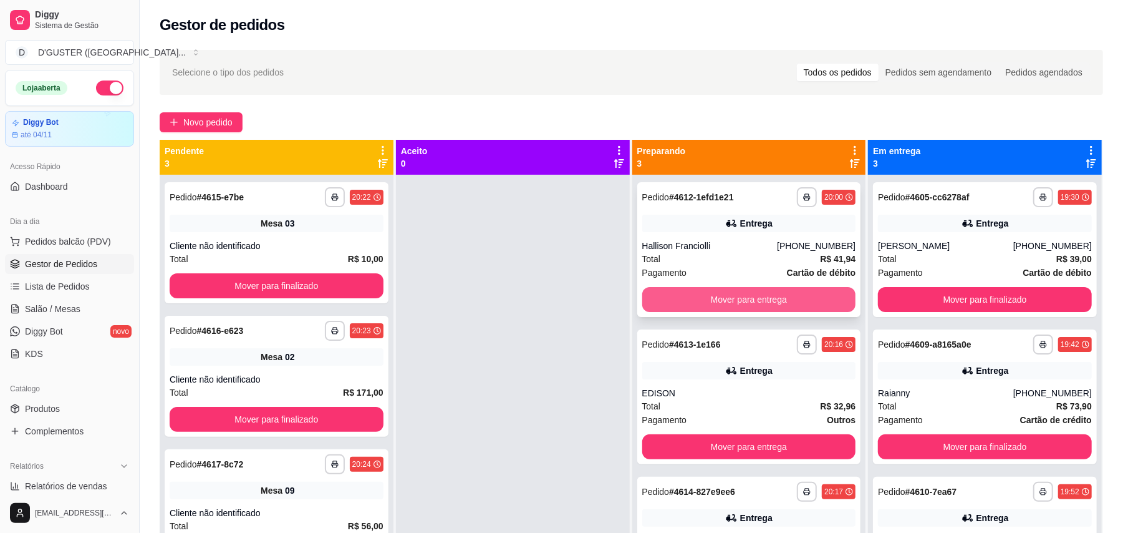
click at [737, 302] on button "Mover para entrega" at bounding box center [749, 299] width 214 height 25
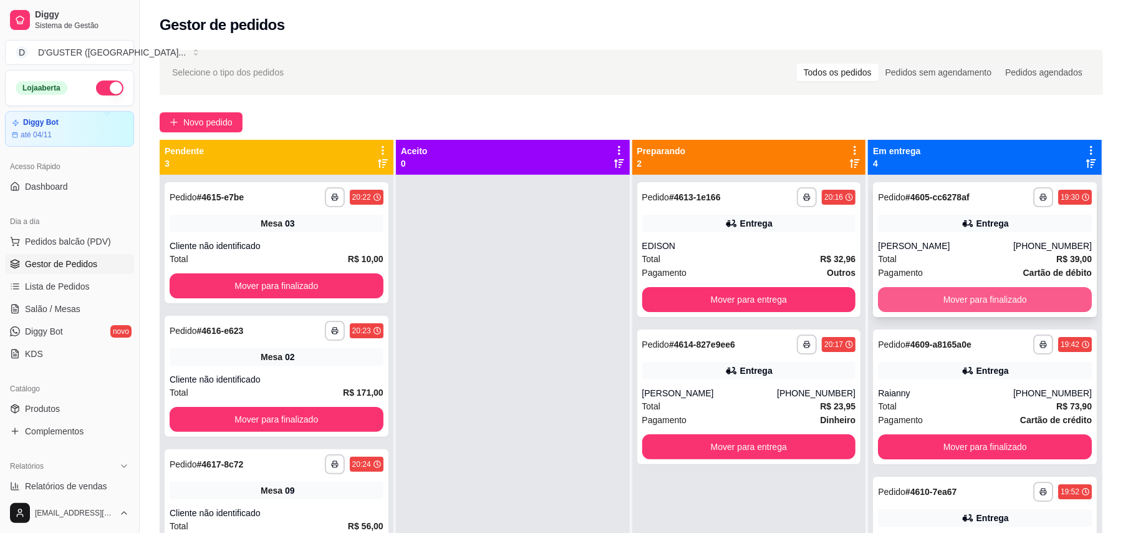
click at [958, 307] on button "Mover para finalizado" at bounding box center [985, 299] width 214 height 25
click at [959, 298] on button "Mover para finalizado" at bounding box center [985, 299] width 214 height 25
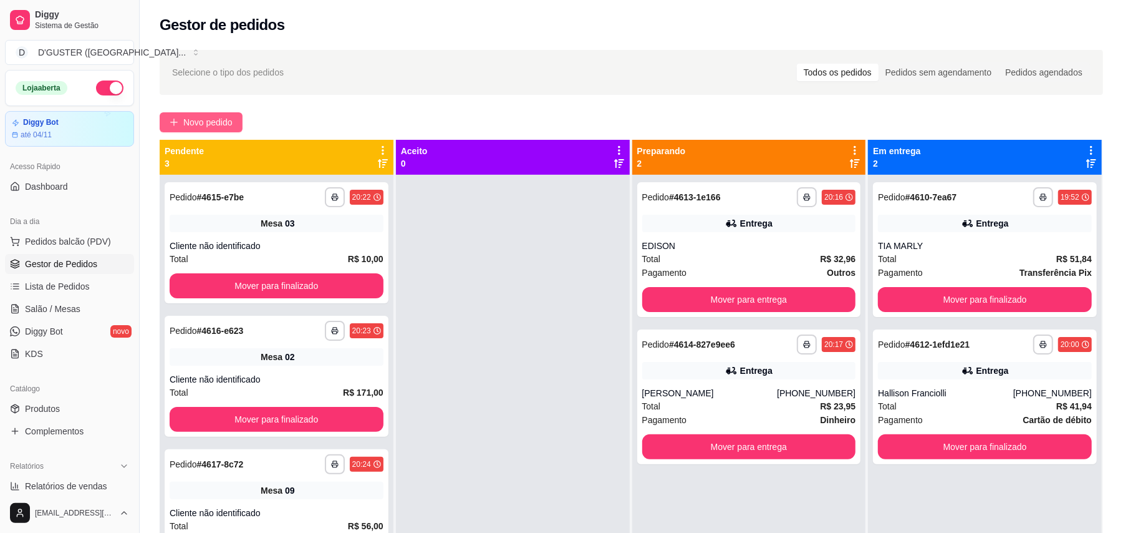
click at [208, 121] on span "Novo pedido" at bounding box center [207, 122] width 49 height 14
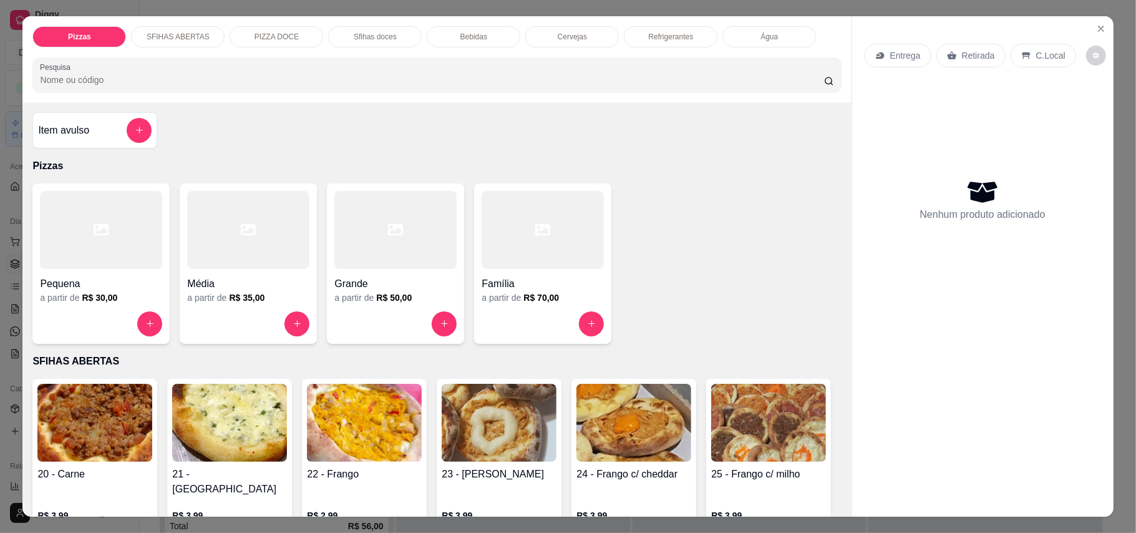
click at [896, 50] on p "Entrega" at bounding box center [905, 55] width 31 height 12
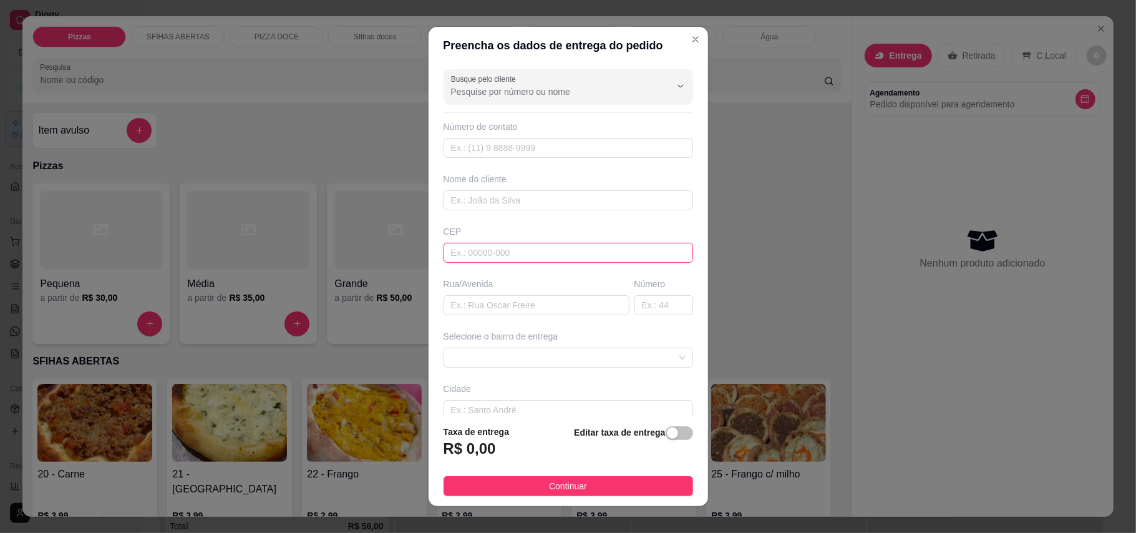
click at [483, 257] on input "text" at bounding box center [567, 253] width 249 height 20
click at [471, 203] on input "text" at bounding box center [567, 200] width 249 height 20
type input "TONI"
click at [483, 301] on input "text" at bounding box center [536, 305] width 186 height 20
type input "AV [PERSON_NAME]"
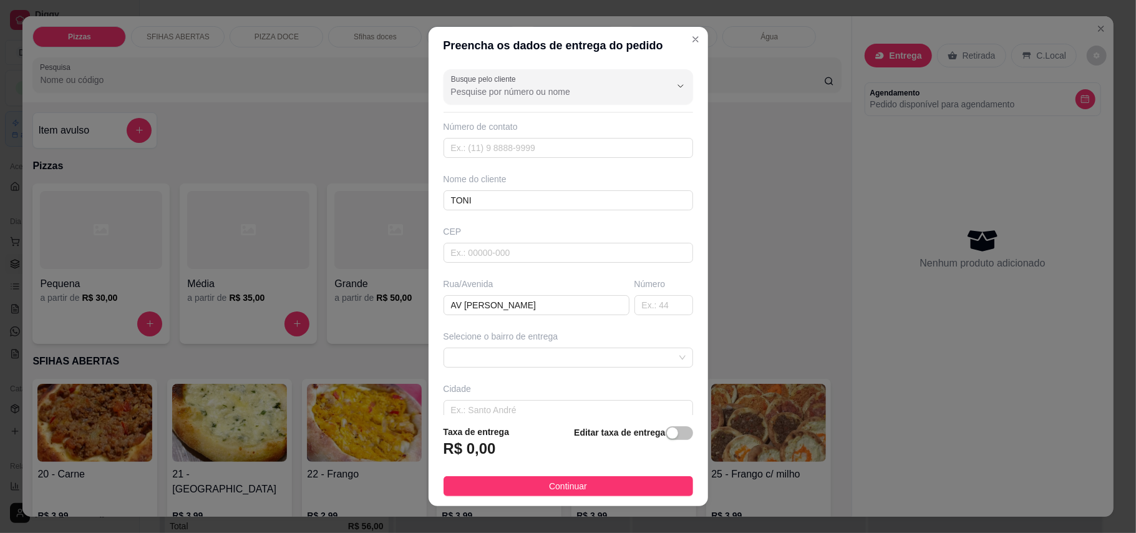
click at [535, 372] on div "Busque pelo cliente Número de contato Nome do cliente [PERSON_NAME] Rua/[GEOGRA…" at bounding box center [567, 239] width 279 height 351
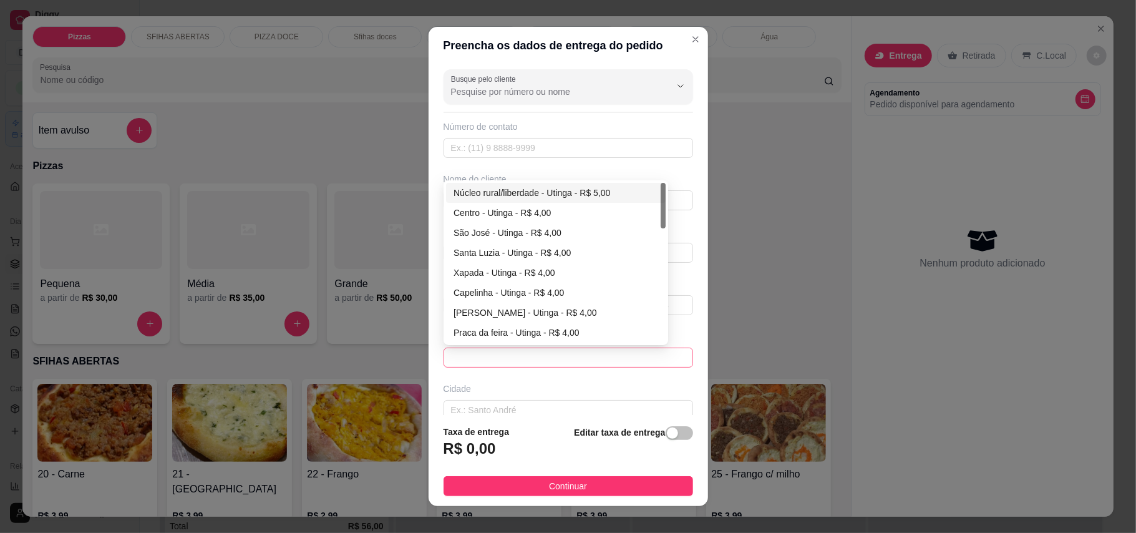
click at [534, 357] on span at bounding box center [568, 357] width 235 height 19
click at [467, 205] on div "Centro - Utinga - R$ 4,00" at bounding box center [556, 213] width 220 height 20
type input "Utinga"
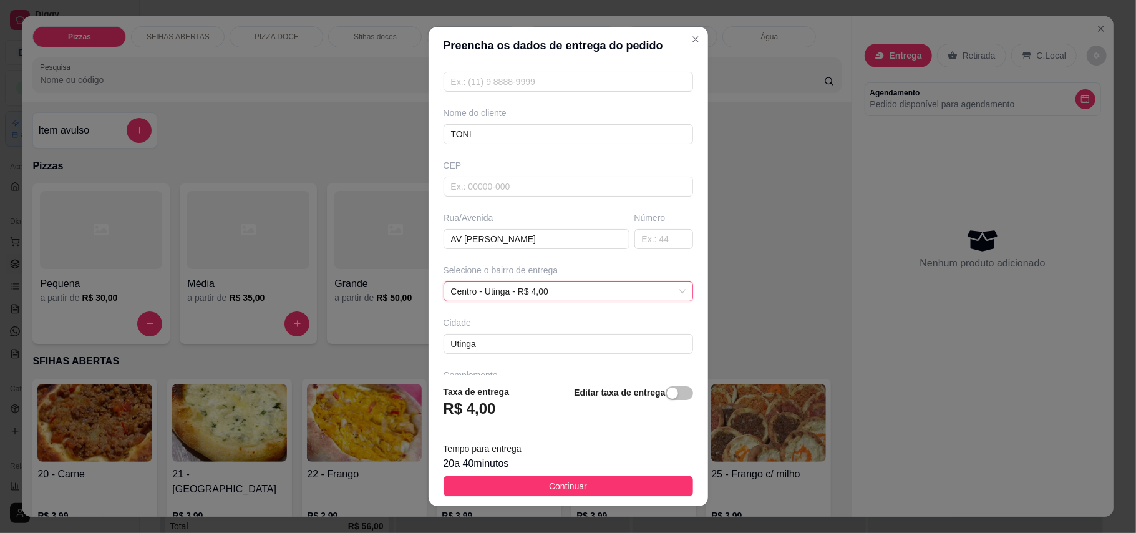
scroll to position [112, 0]
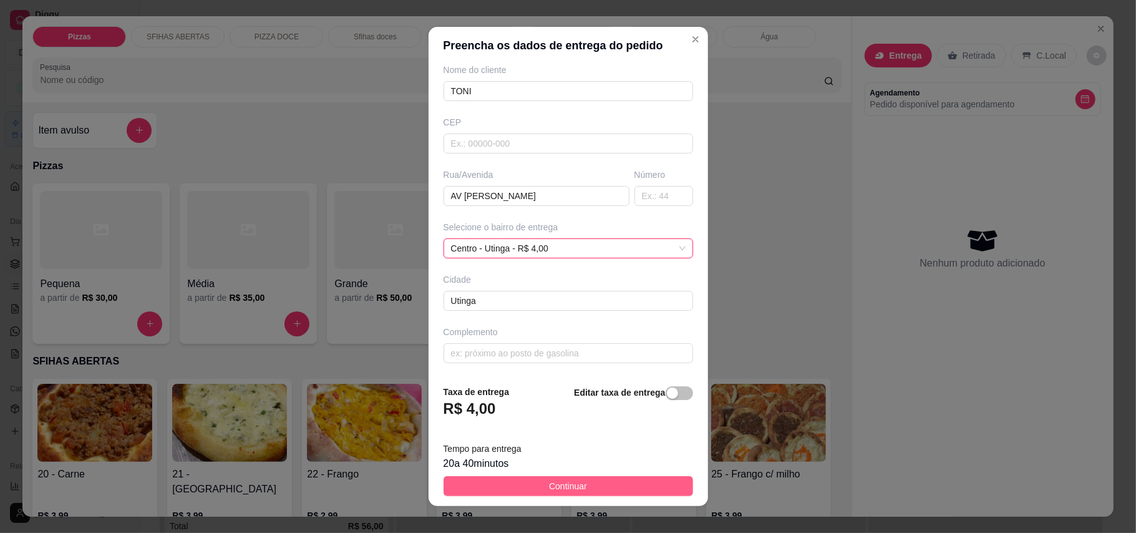
click at [589, 490] on button "Continuar" at bounding box center [567, 486] width 249 height 20
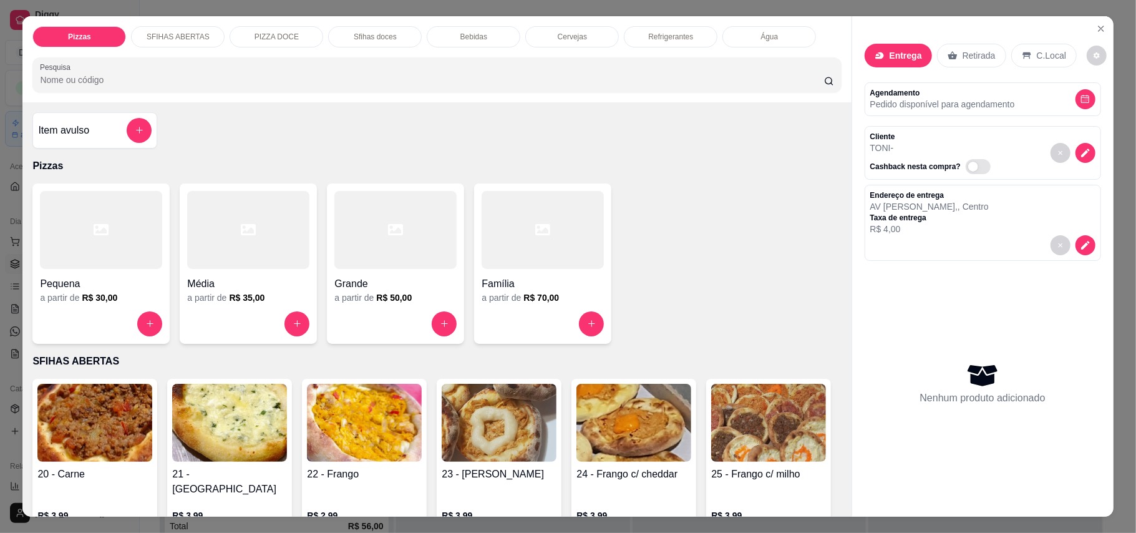
click at [578, 251] on div at bounding box center [542, 230] width 122 height 78
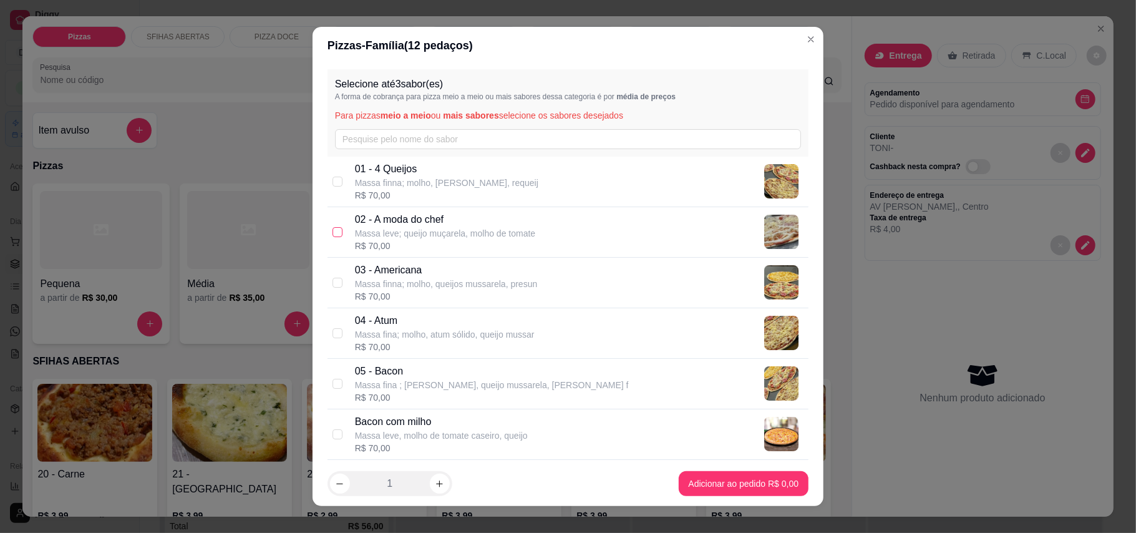
click at [335, 232] on input "checkbox" at bounding box center [337, 232] width 10 height 10
checkbox input "true"
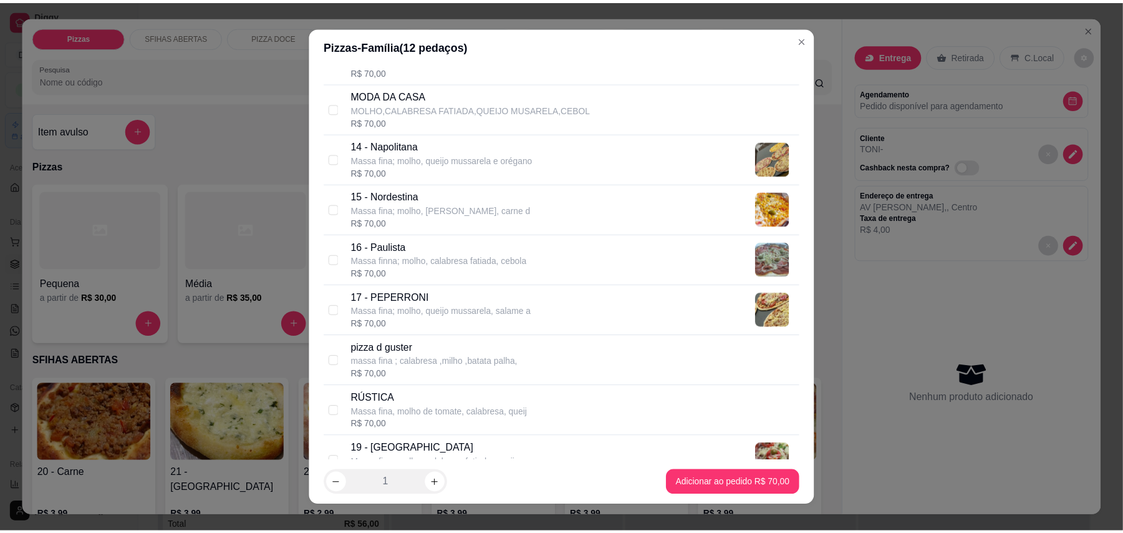
scroll to position [914, 0]
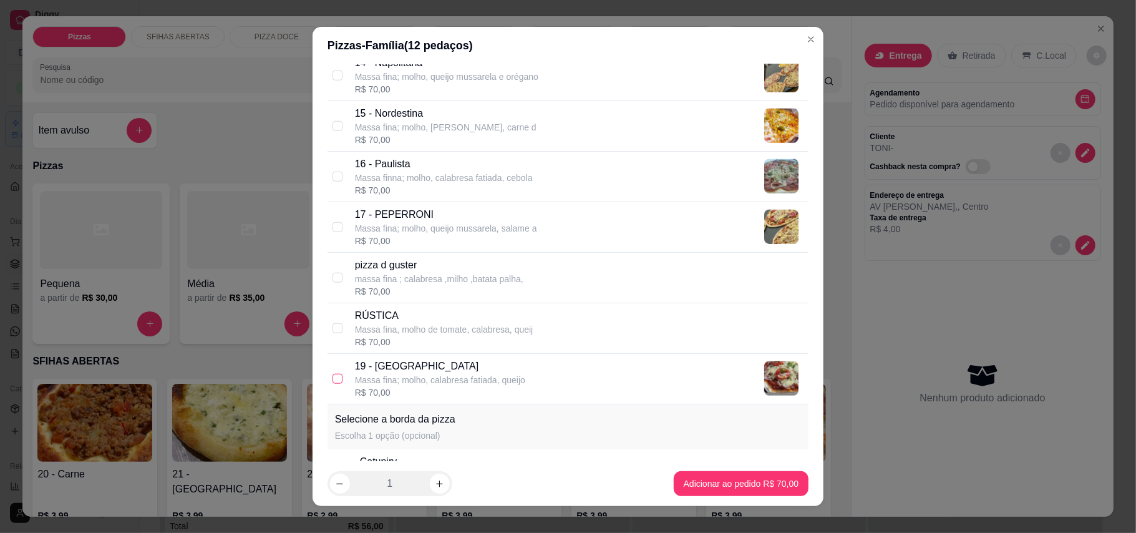
click at [332, 384] on input "checkbox" at bounding box center [337, 379] width 10 height 10
checkbox input "true"
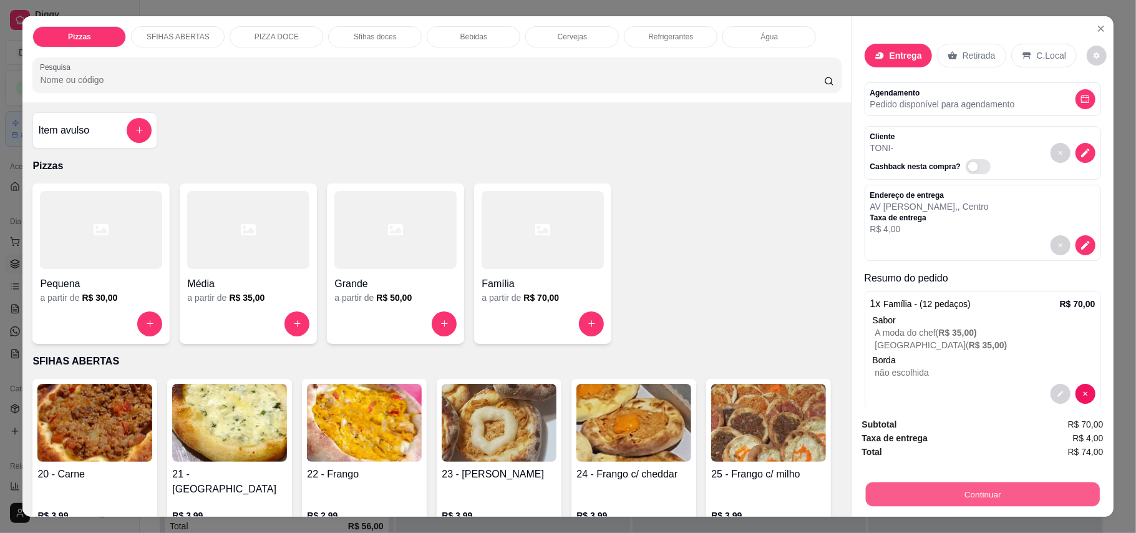
click at [983, 494] on button "Continuar" at bounding box center [982, 494] width 234 height 24
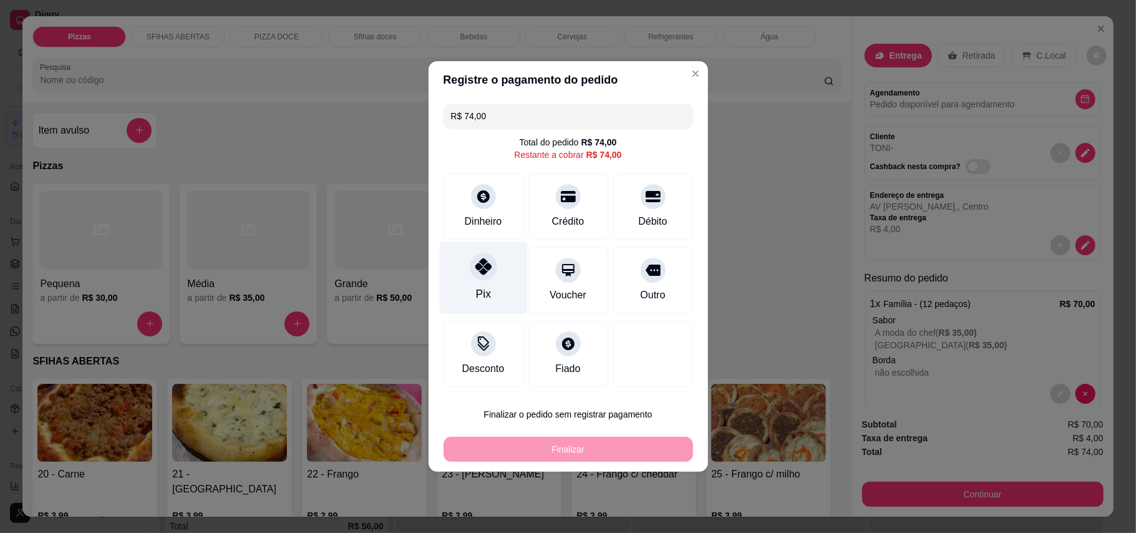
click at [485, 288] on div "Pix" at bounding box center [482, 294] width 15 height 16
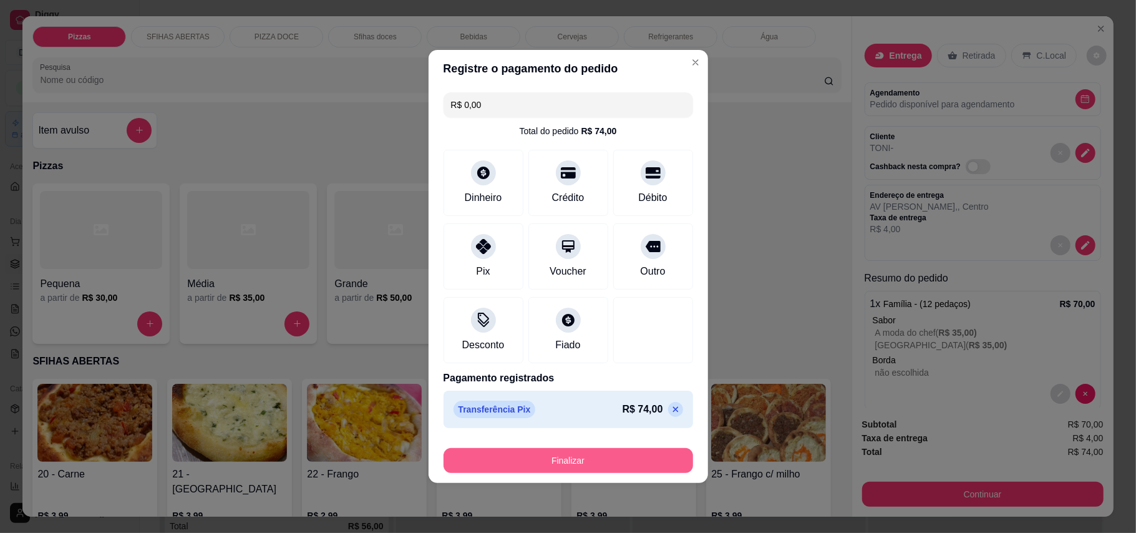
click at [597, 455] on button "Finalizar" at bounding box center [567, 460] width 249 height 25
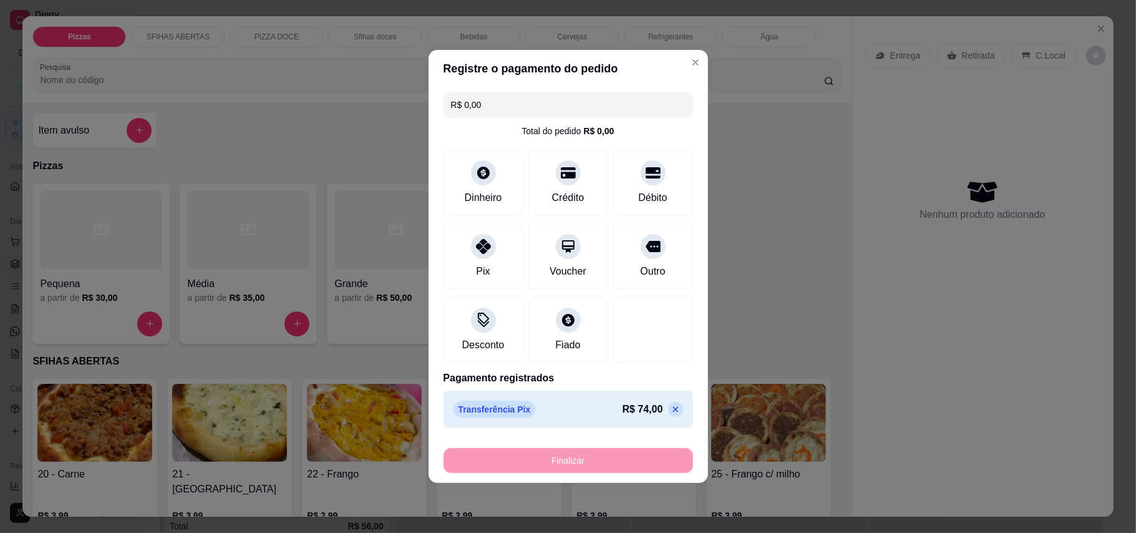
type input "-R$ 74,00"
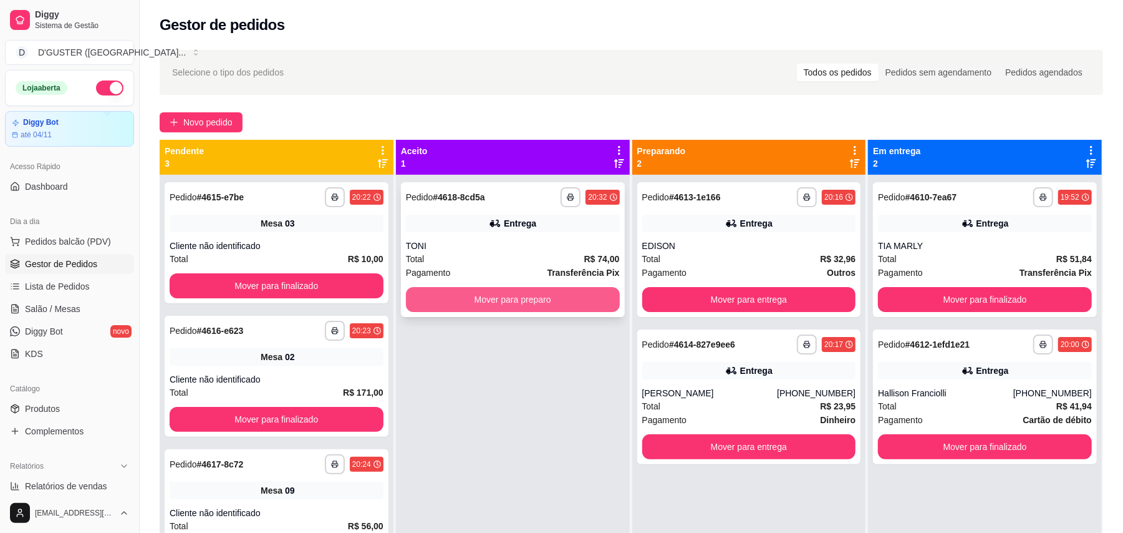
click at [514, 302] on button "Mover para preparo" at bounding box center [513, 299] width 214 height 25
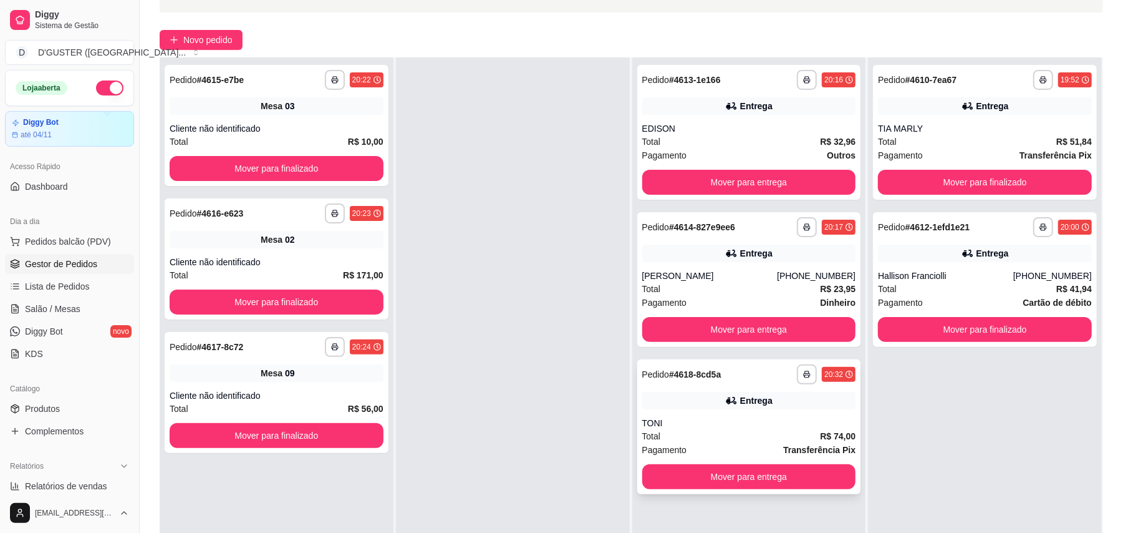
scroll to position [190, 0]
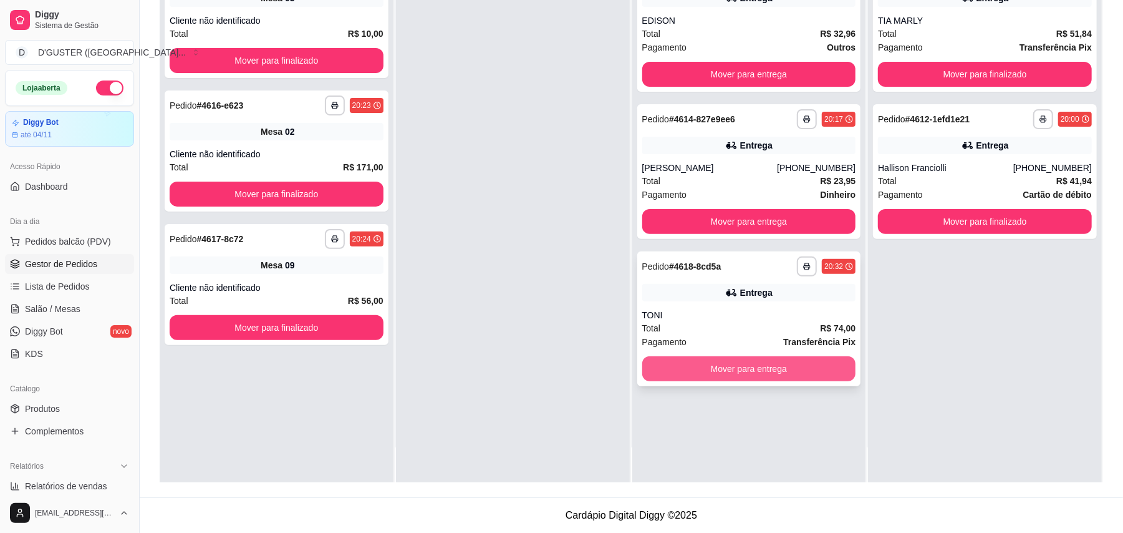
click at [732, 372] on button "Mover para entrega" at bounding box center [749, 368] width 214 height 25
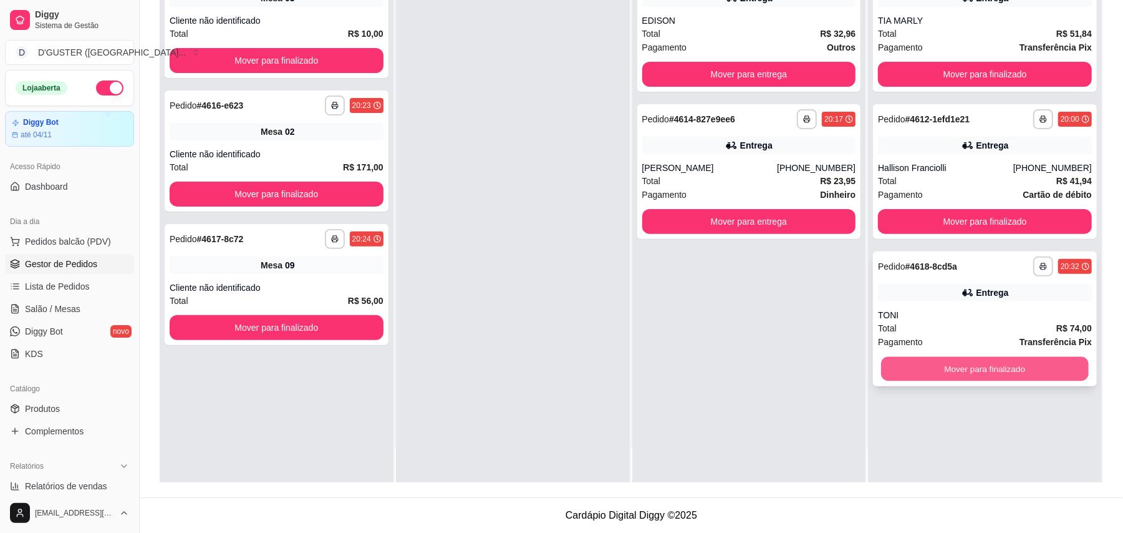
click at [952, 365] on button "Mover para finalizado" at bounding box center [984, 369] width 207 height 24
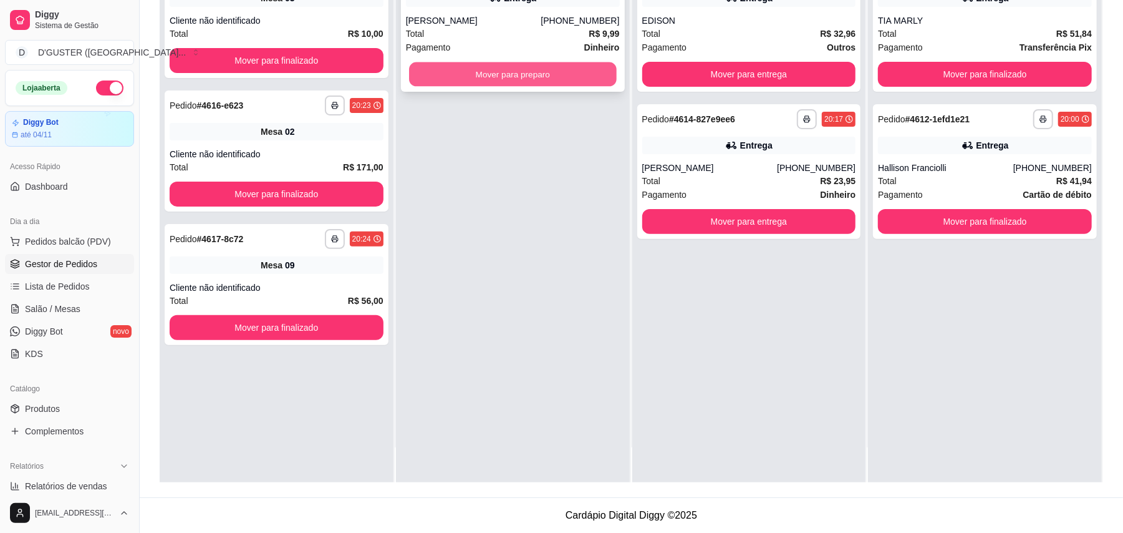
click at [457, 64] on button "Mover para preparo" at bounding box center [512, 74] width 207 height 24
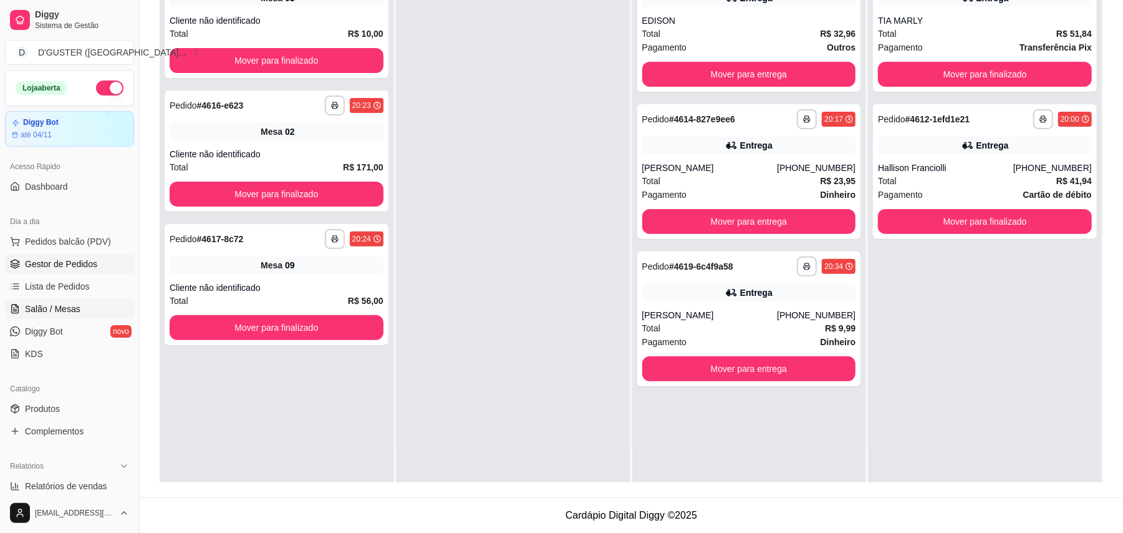
click at [41, 304] on span "Salão / Mesas" at bounding box center [53, 308] width 56 height 12
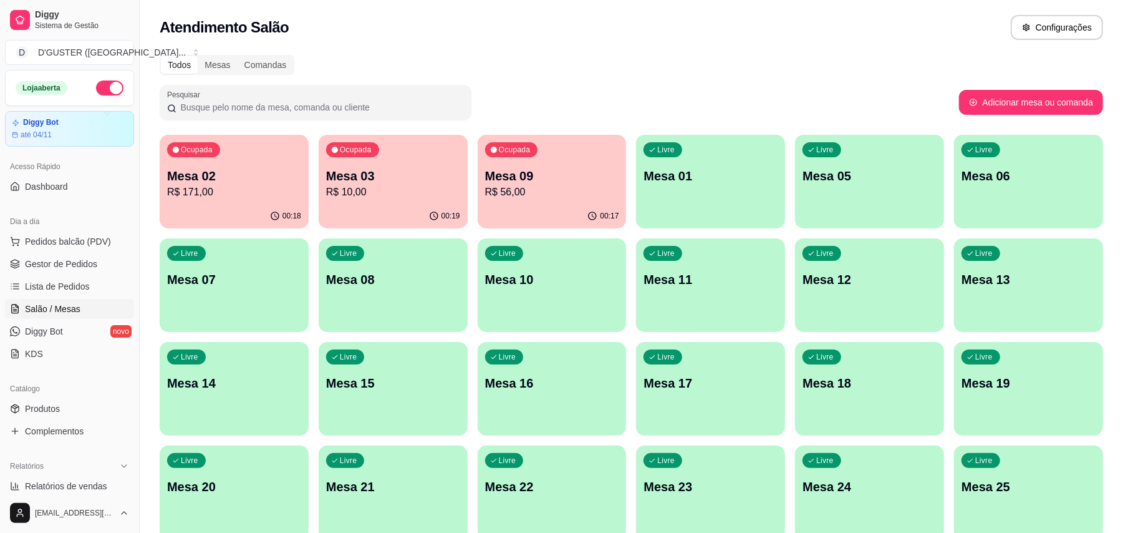
click at [363, 183] on p "Mesa 03" at bounding box center [393, 175] width 134 height 17
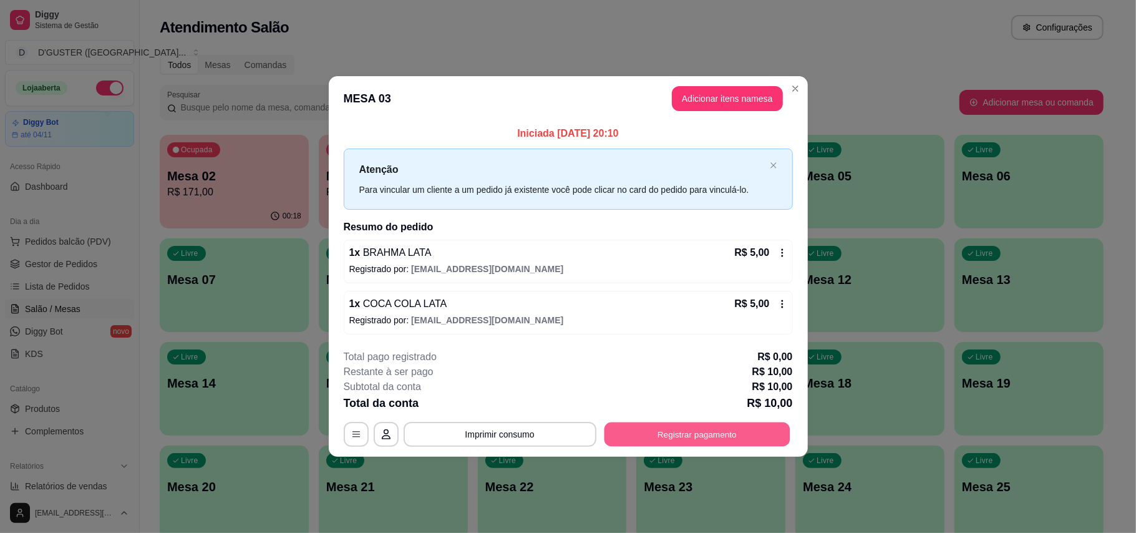
click at [723, 433] on button "Registrar pagamento" at bounding box center [697, 434] width 186 height 24
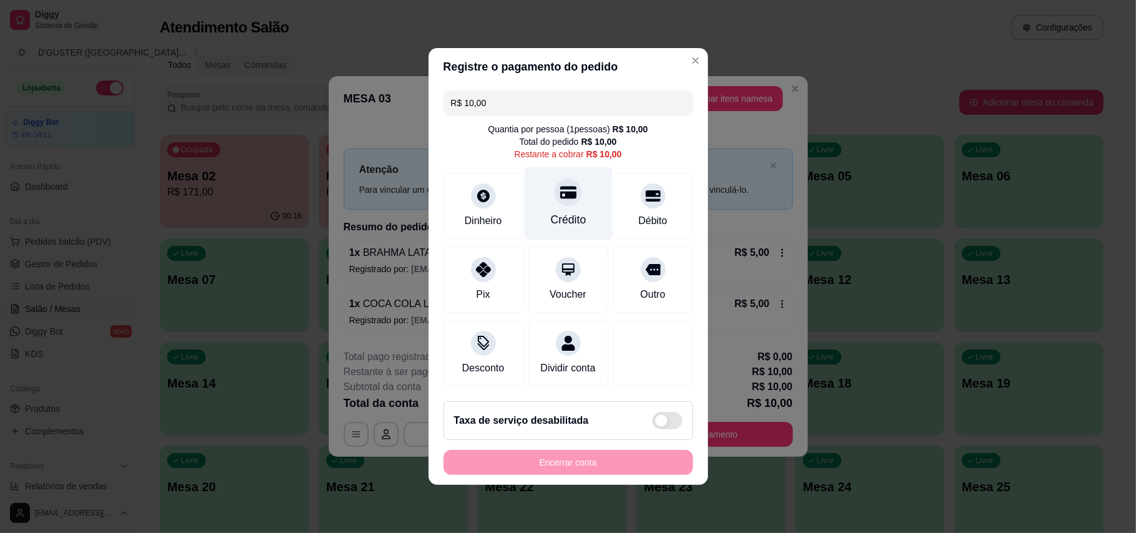
click at [577, 198] on div "Crédito" at bounding box center [568, 203] width 88 height 73
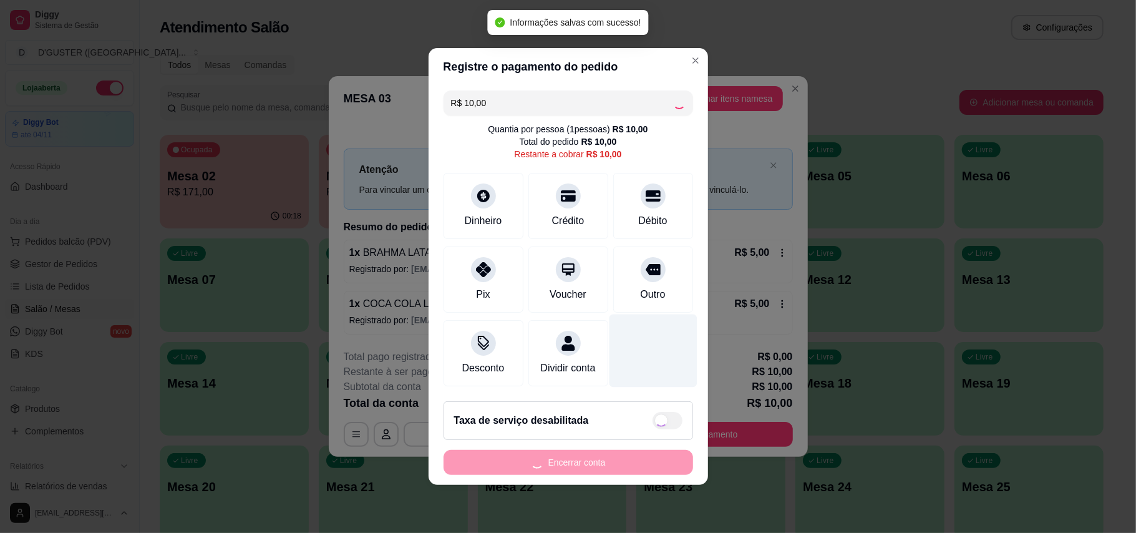
type input "R$ 0,00"
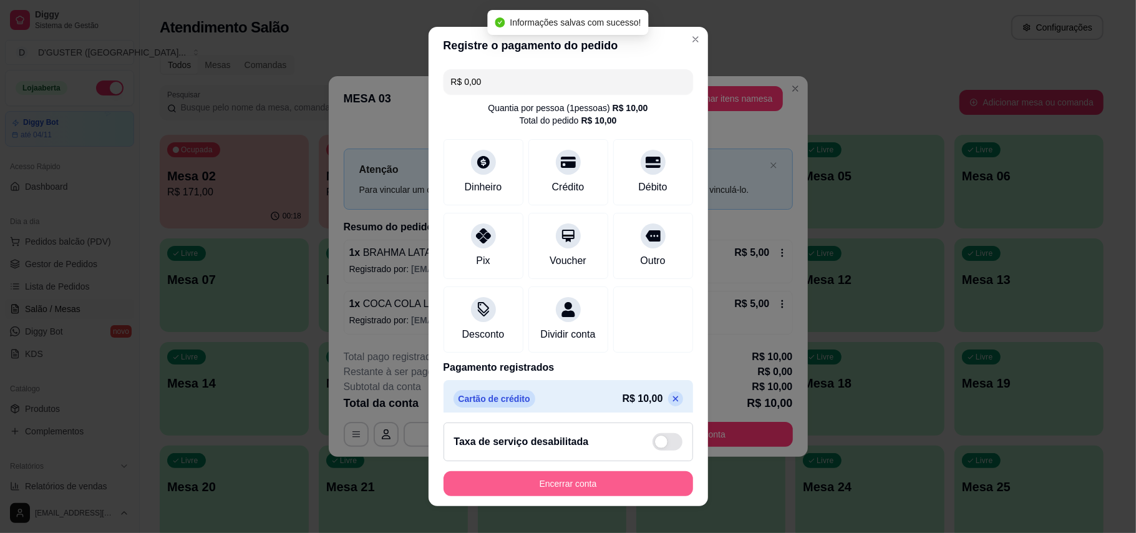
click at [627, 485] on button "Encerrar conta" at bounding box center [567, 483] width 249 height 25
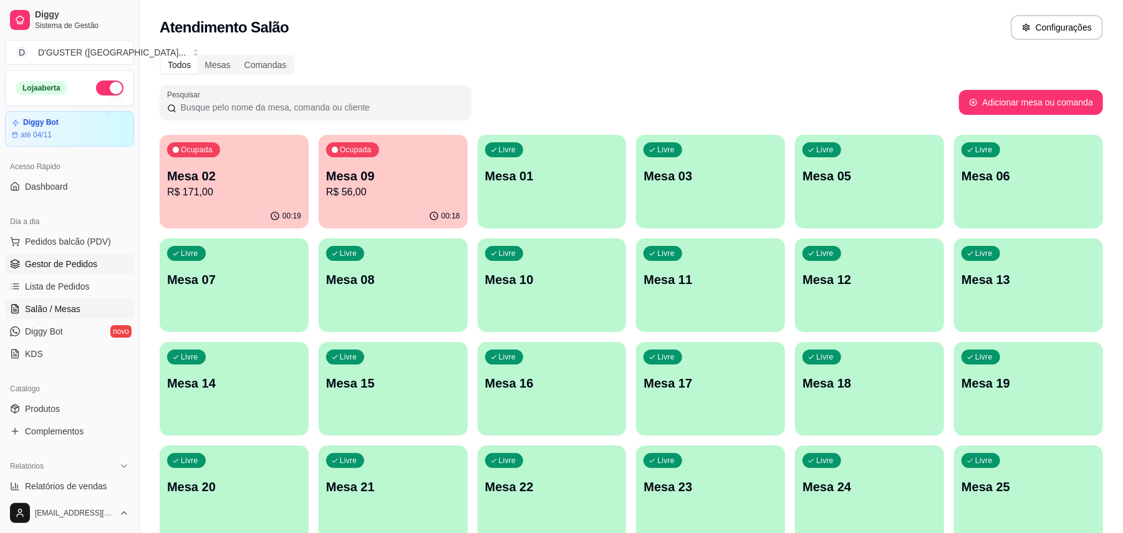
click at [76, 254] on link "Gestor de Pedidos" at bounding box center [69, 264] width 129 height 20
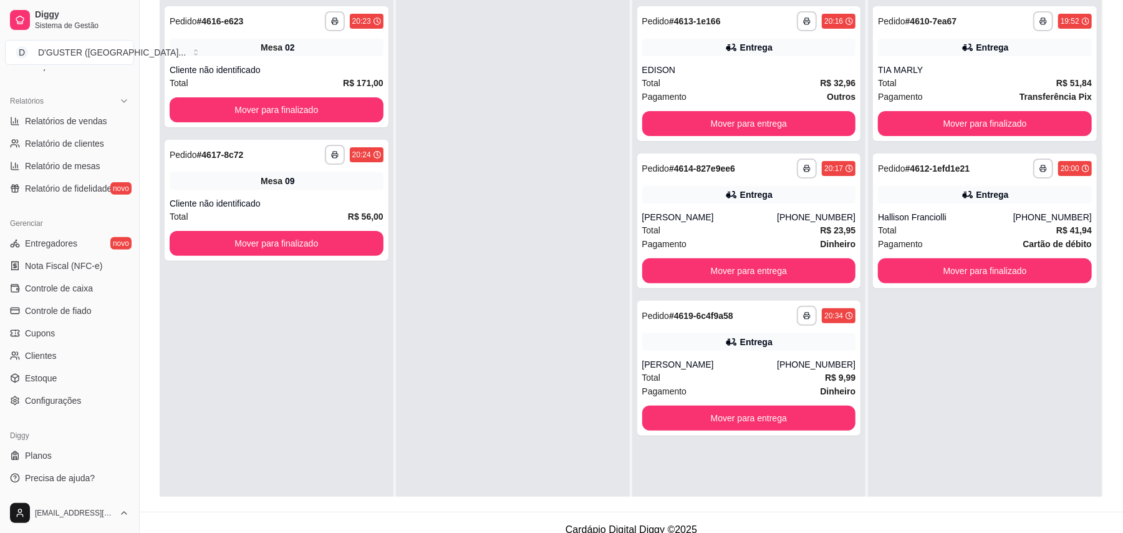
scroll to position [190, 0]
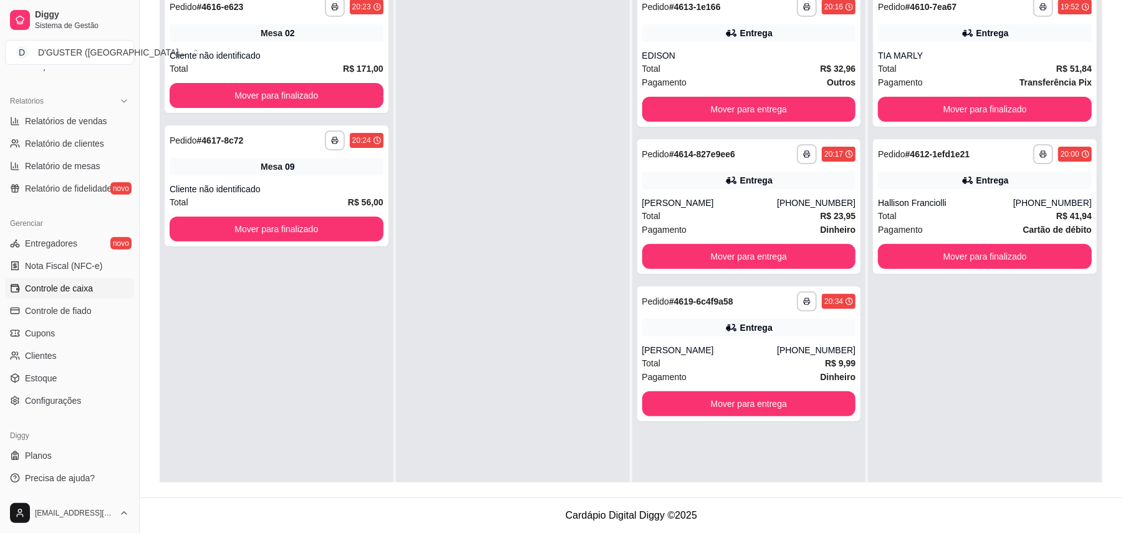
click at [52, 296] on link "Controle de caixa" at bounding box center [69, 288] width 129 height 20
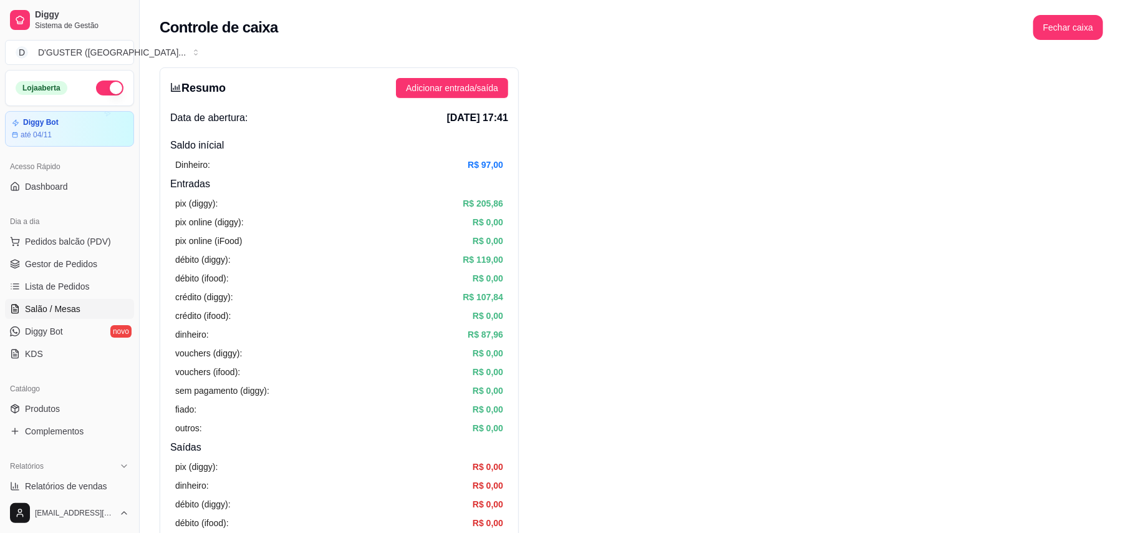
click at [46, 311] on span "Salão / Mesas" at bounding box center [53, 308] width 56 height 12
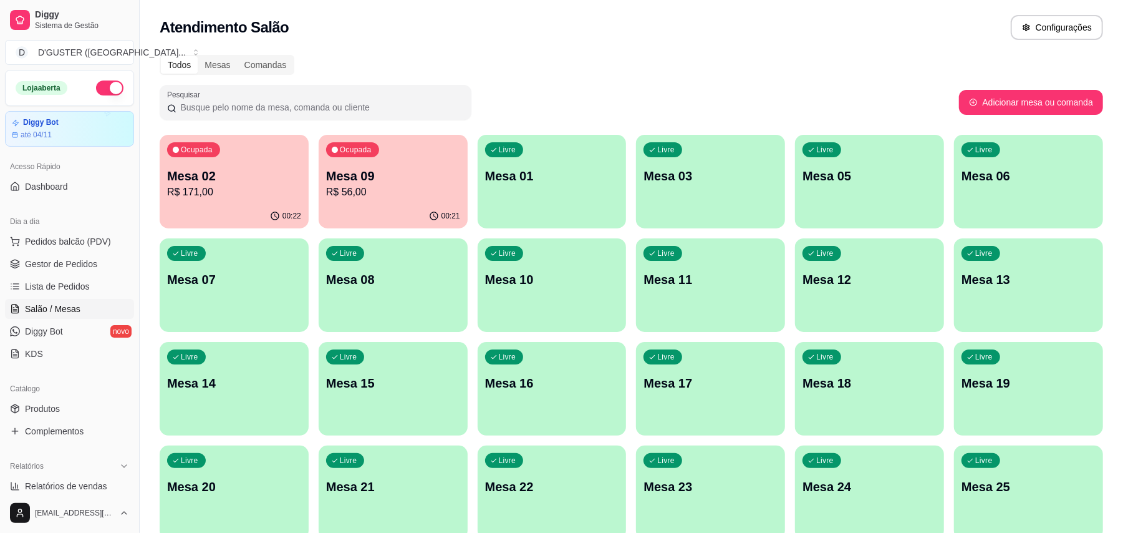
click at [533, 191] on div "Livre Mesa 01" at bounding box center [552, 174] width 149 height 79
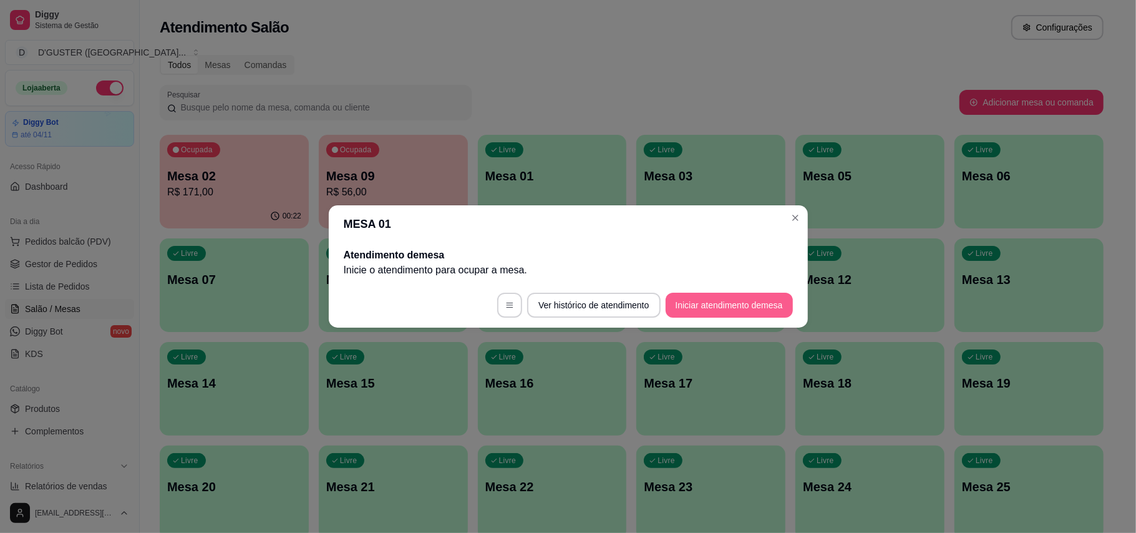
click at [724, 307] on button "Iniciar atendimento de mesa" at bounding box center [728, 305] width 127 height 25
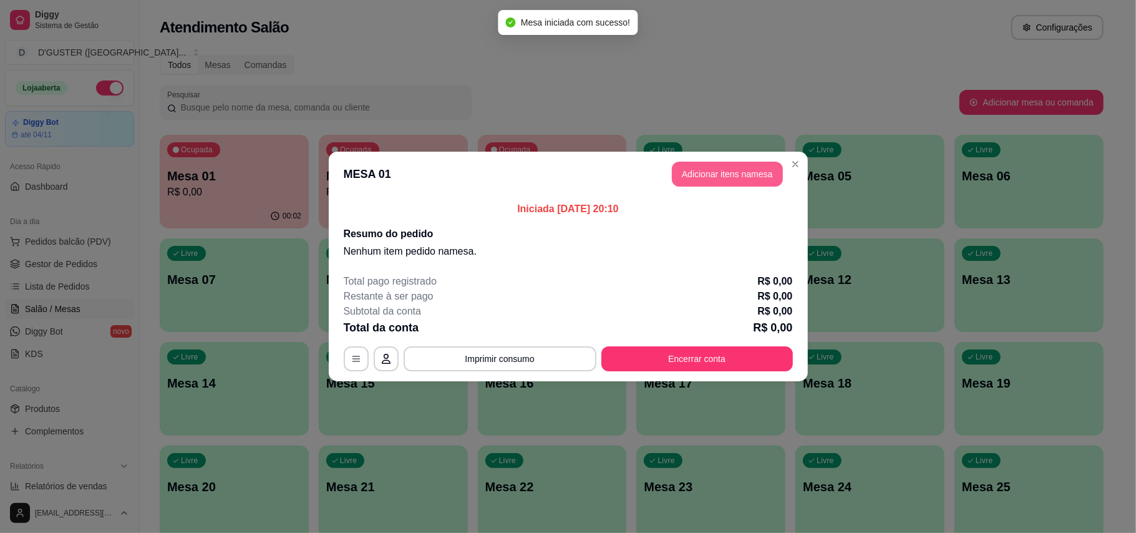
click at [721, 166] on button "Adicionar itens na mesa" at bounding box center [727, 174] width 111 height 25
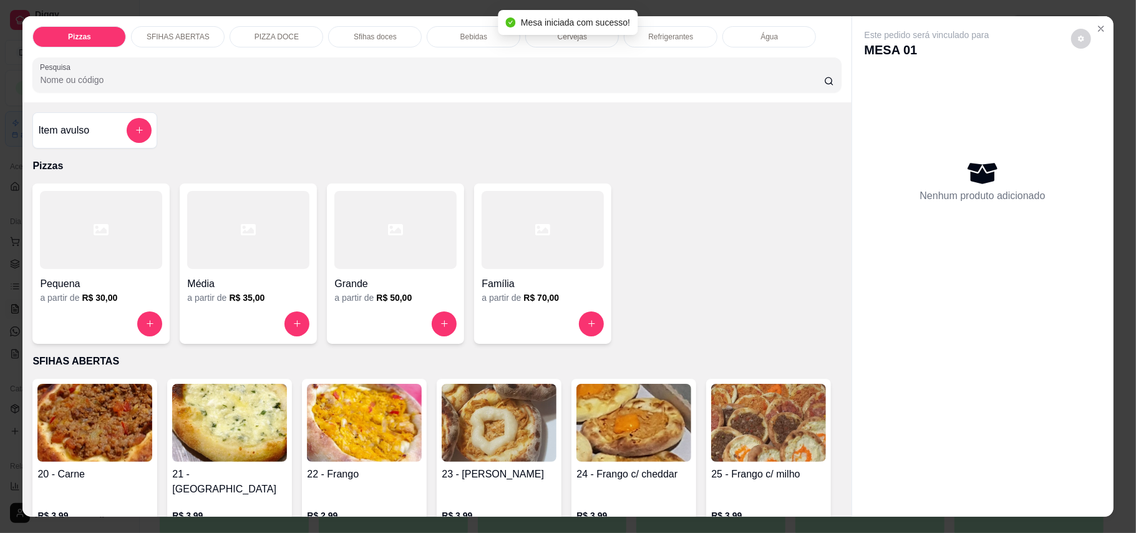
click at [400, 269] on div "Grande" at bounding box center [395, 280] width 122 height 22
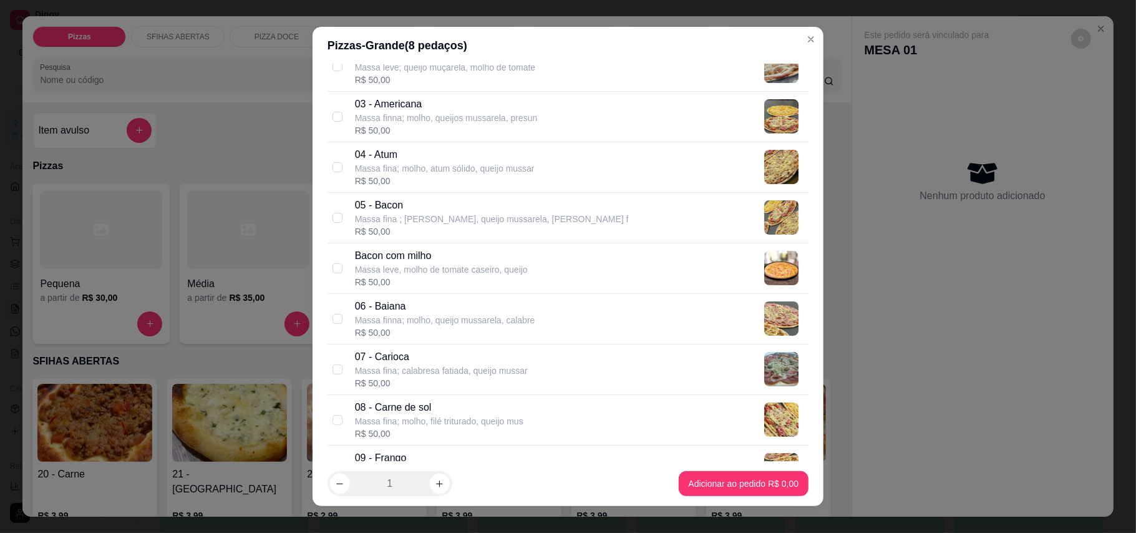
scroll to position [249, 0]
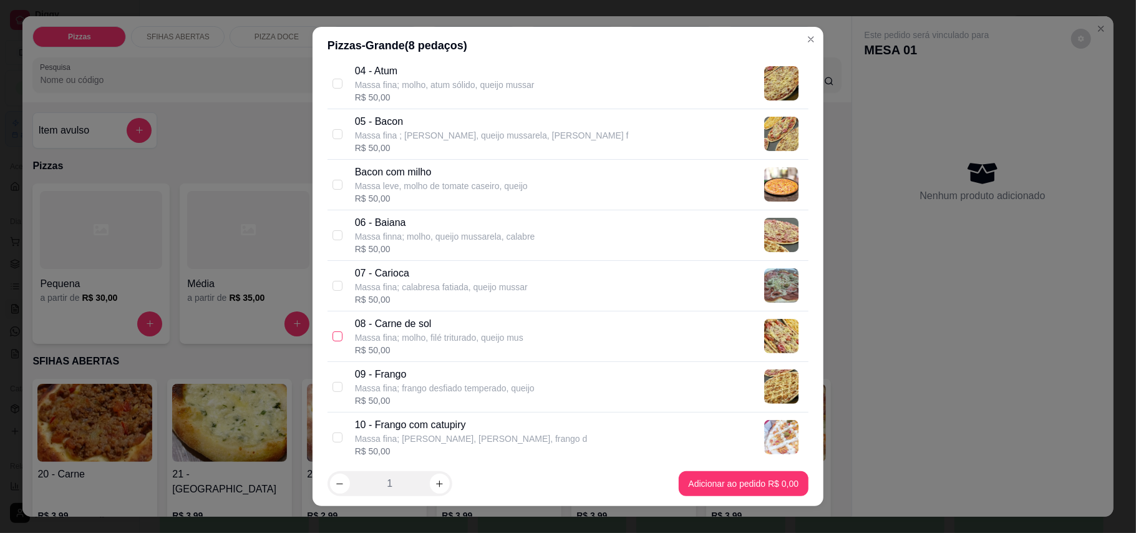
click at [332, 341] on input "checkbox" at bounding box center [337, 336] width 10 height 10
checkbox input "true"
click at [332, 183] on input "checkbox" at bounding box center [337, 185] width 10 height 10
checkbox input "true"
click at [332, 283] on input "checkbox" at bounding box center [337, 286] width 10 height 10
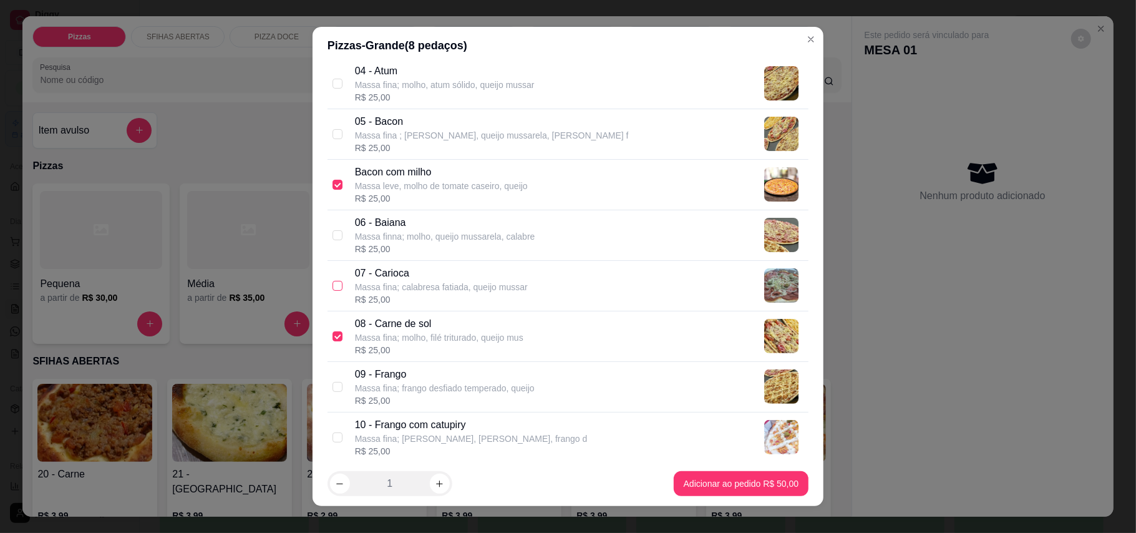
checkbox input "true"
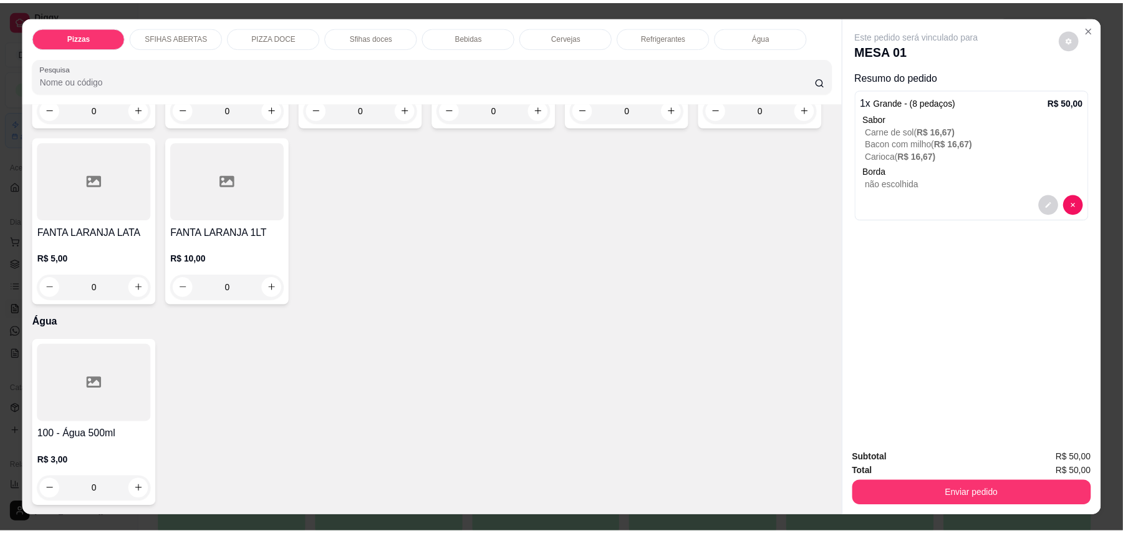
scroll to position [2910, 0]
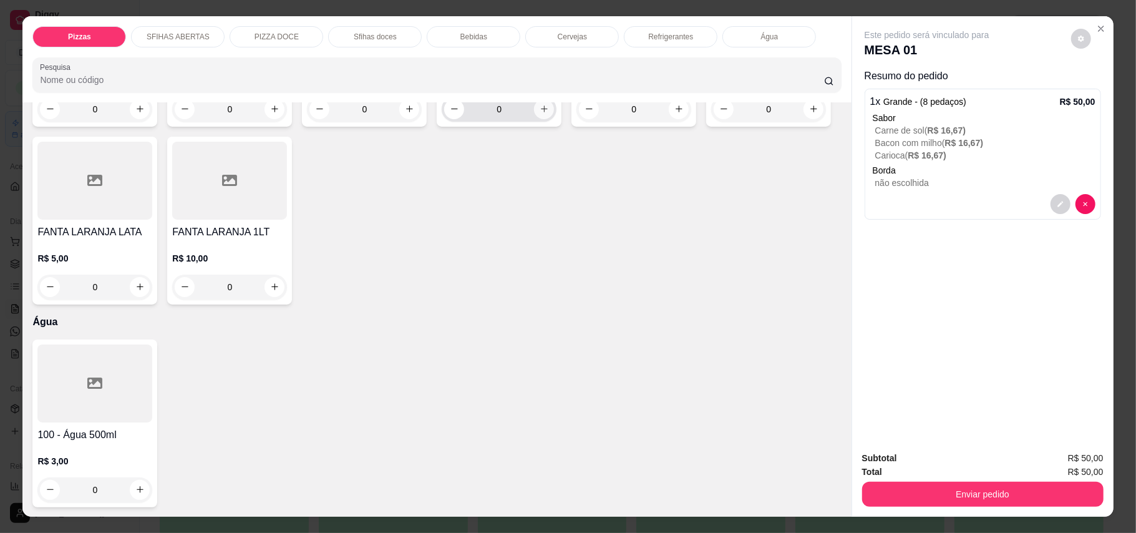
click at [543, 119] on button "increase-product-quantity" at bounding box center [544, 109] width 20 height 20
type input "1"
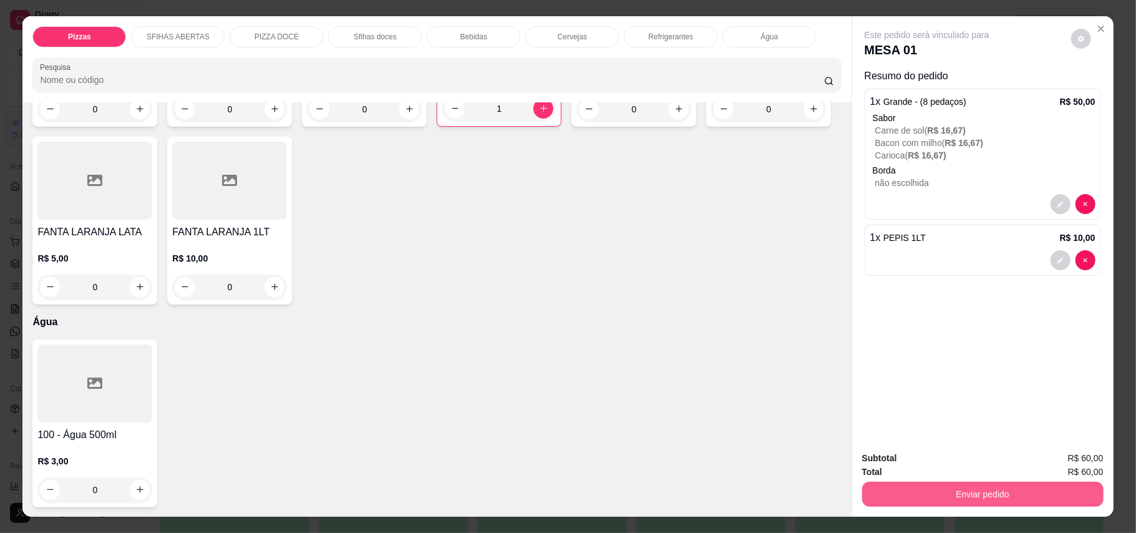
click at [999, 495] on button "Enviar pedido" at bounding box center [982, 493] width 241 height 25
click at [1090, 454] on button "Enviar pedido" at bounding box center [1069, 464] width 70 height 24
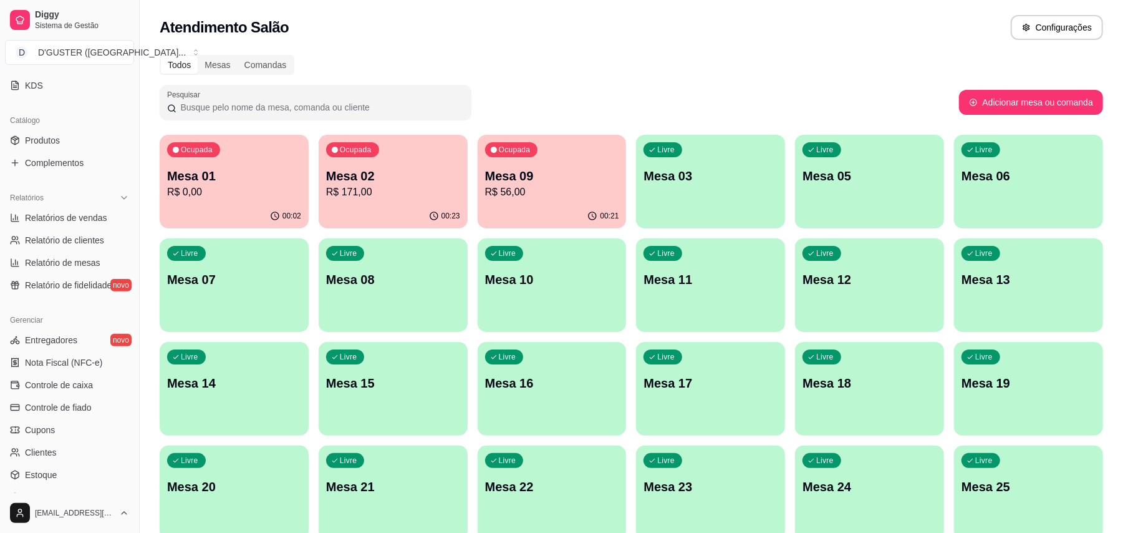
scroll to position [365, 0]
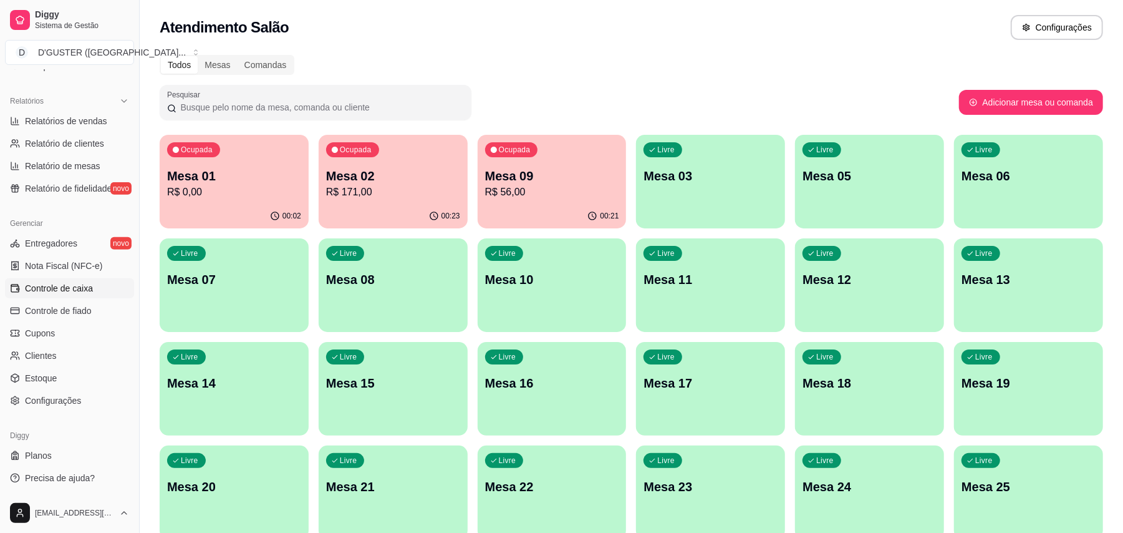
click at [83, 289] on span "Controle de caixa" at bounding box center [59, 288] width 68 height 12
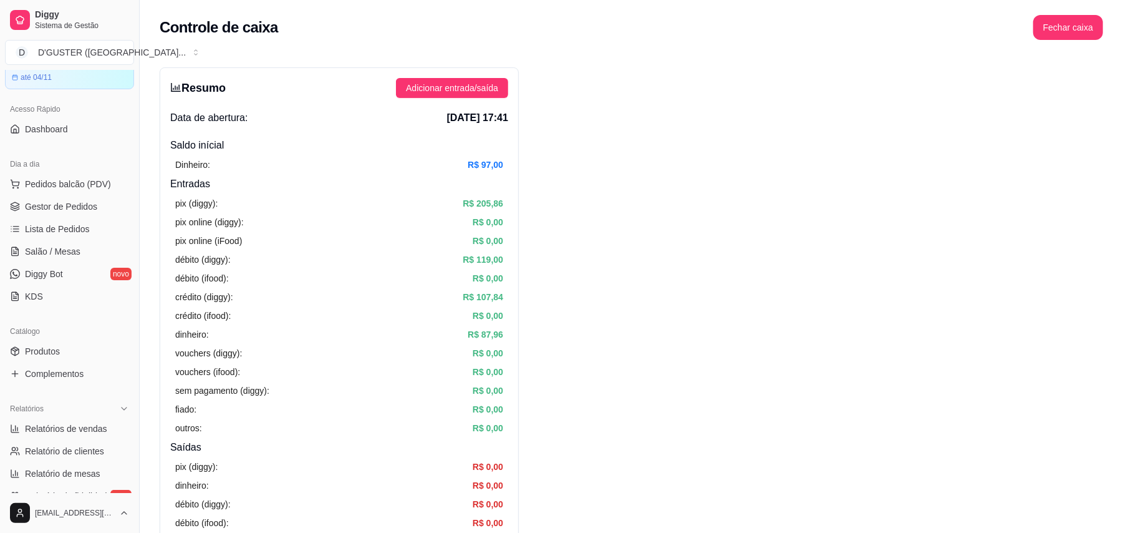
scroll to position [32, 0]
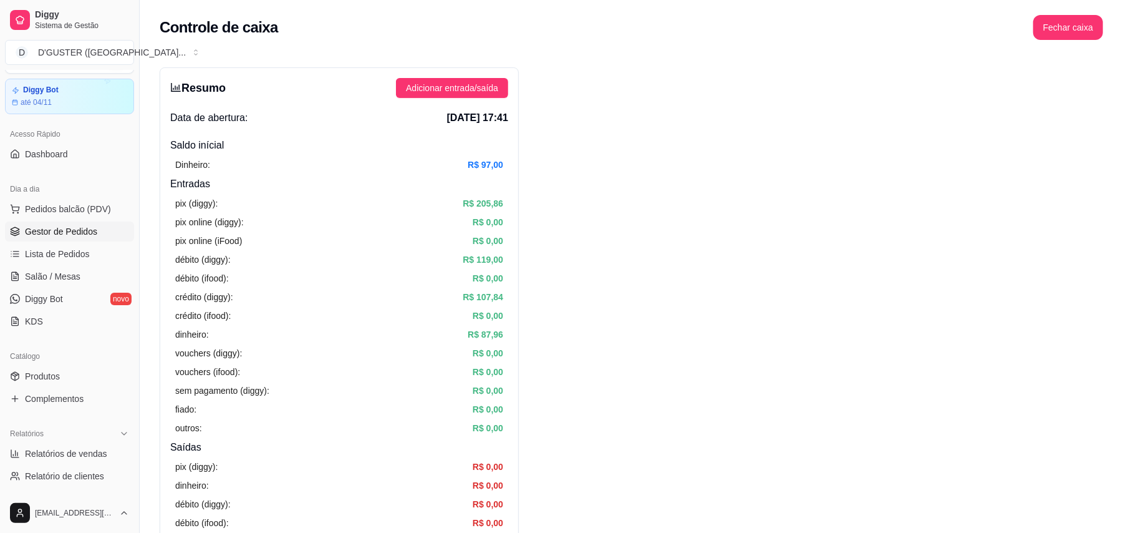
click at [70, 235] on span "Gestor de Pedidos" at bounding box center [61, 231] width 72 height 12
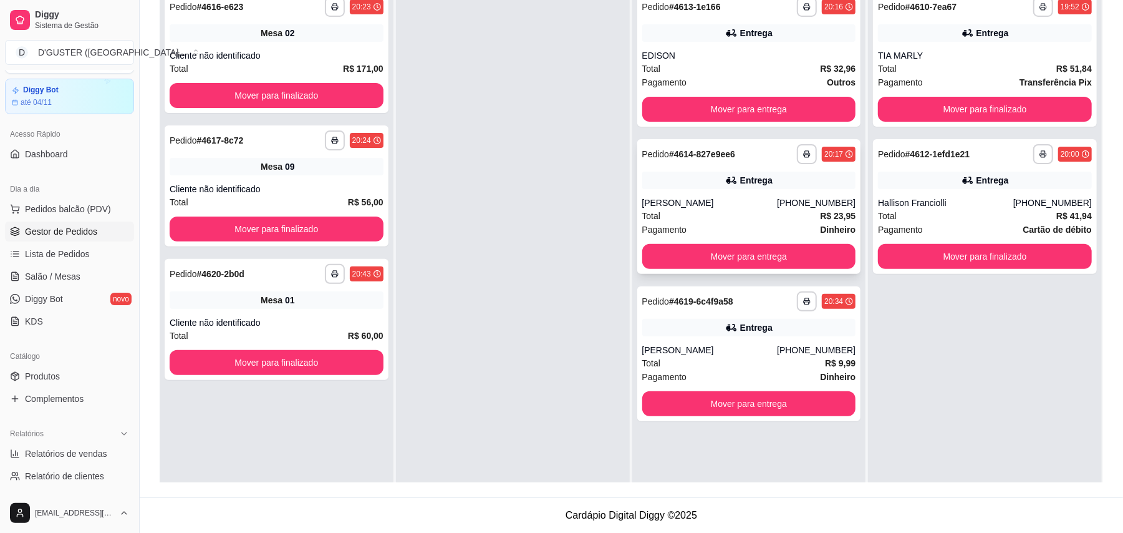
click at [741, 196] on div "[PERSON_NAME]" at bounding box center [709, 202] width 135 height 12
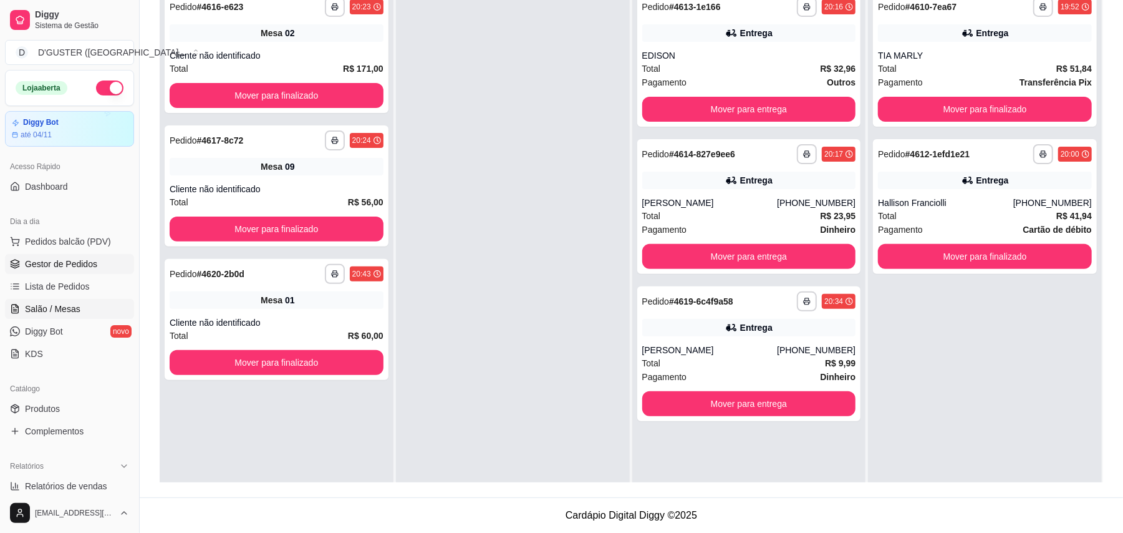
click at [72, 305] on span "Salão / Mesas" at bounding box center [53, 308] width 56 height 12
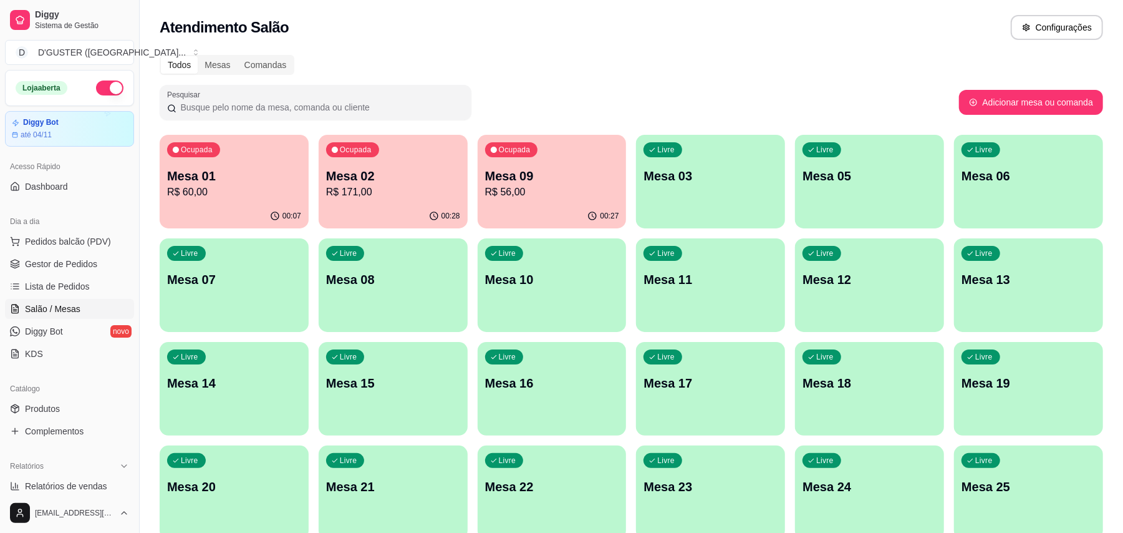
click at [375, 195] on p "R$ 171,00" at bounding box center [393, 192] width 134 height 15
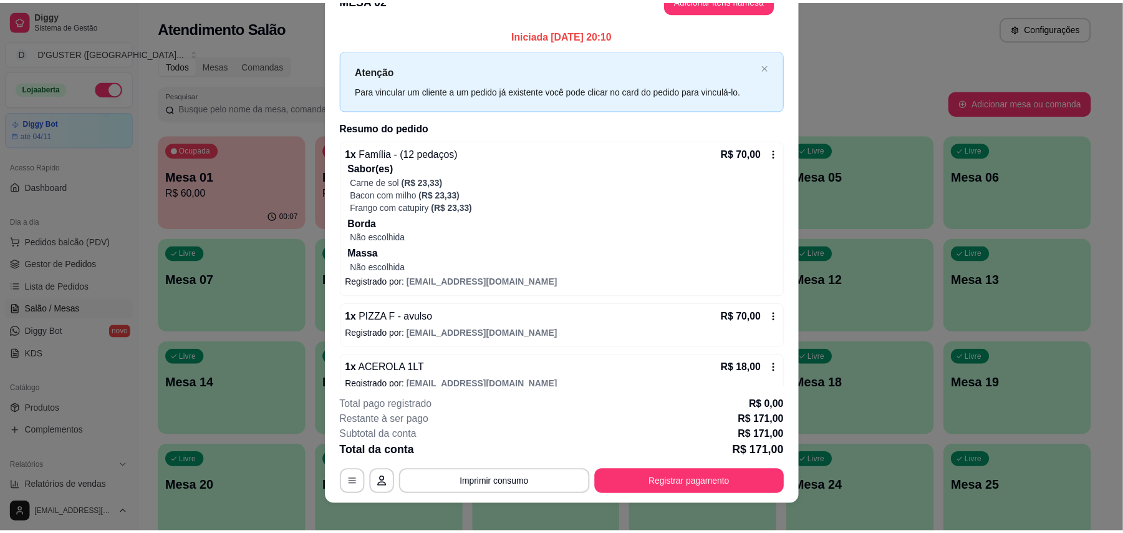
scroll to position [37, 0]
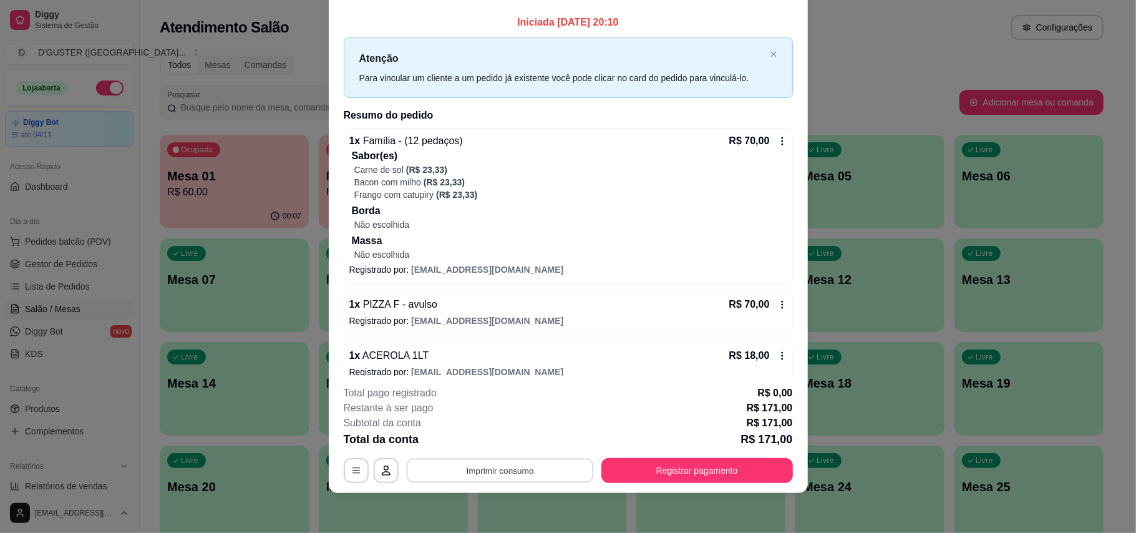
click at [529, 475] on button "Imprimir consumo" at bounding box center [499, 470] width 187 height 24
click at [515, 398] on button "IMPRESSORA" at bounding box center [496, 391] width 87 height 19
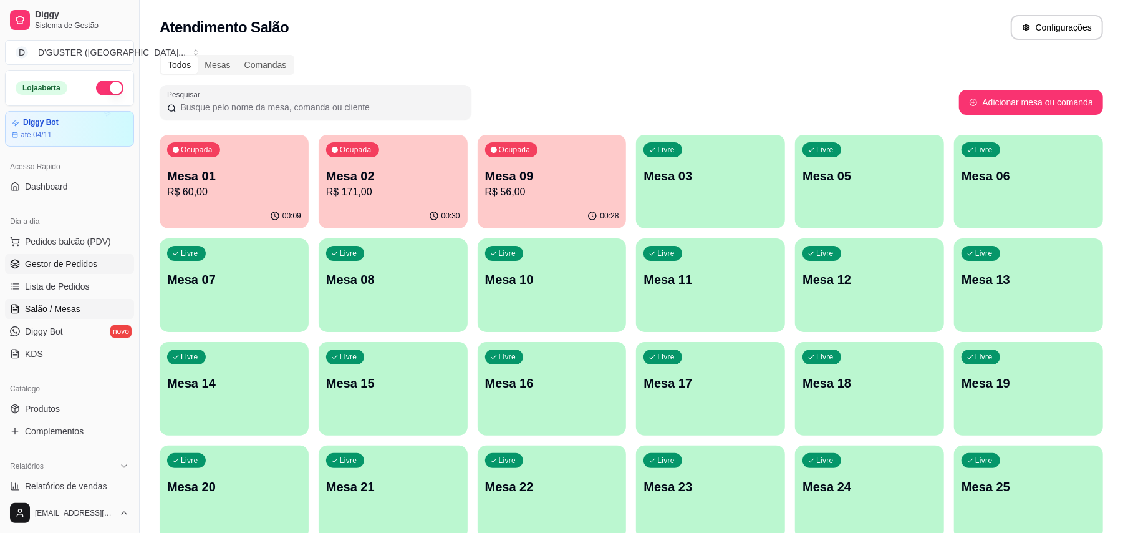
click at [56, 264] on span "Gestor de Pedidos" at bounding box center [61, 264] width 72 height 12
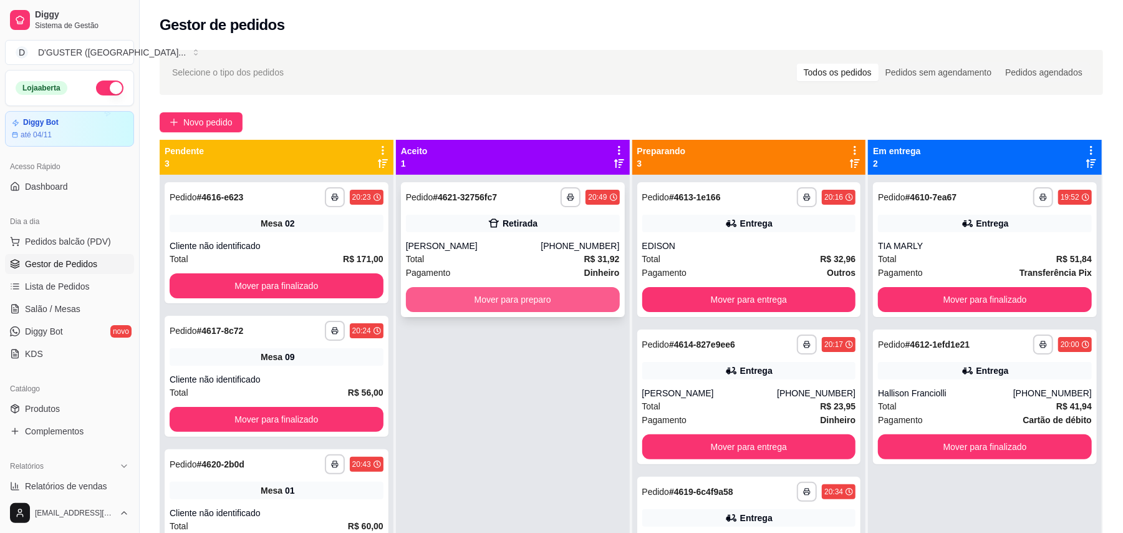
click at [518, 307] on button "Mover para preparo" at bounding box center [513, 299] width 214 height 25
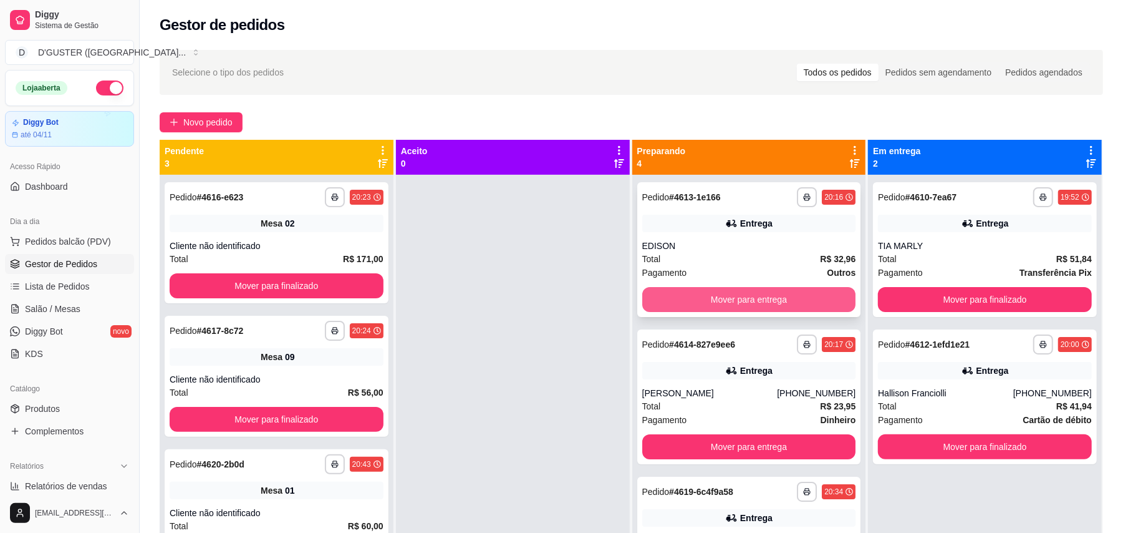
click at [745, 292] on button "Mover para entrega" at bounding box center [749, 299] width 214 height 25
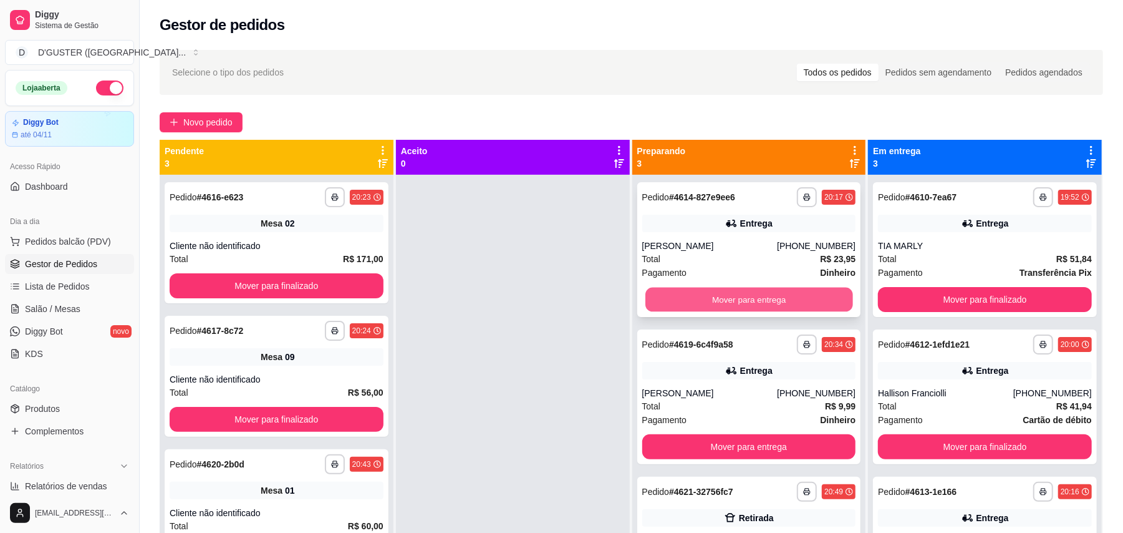
click at [766, 295] on button "Mover para entrega" at bounding box center [749, 300] width 207 height 24
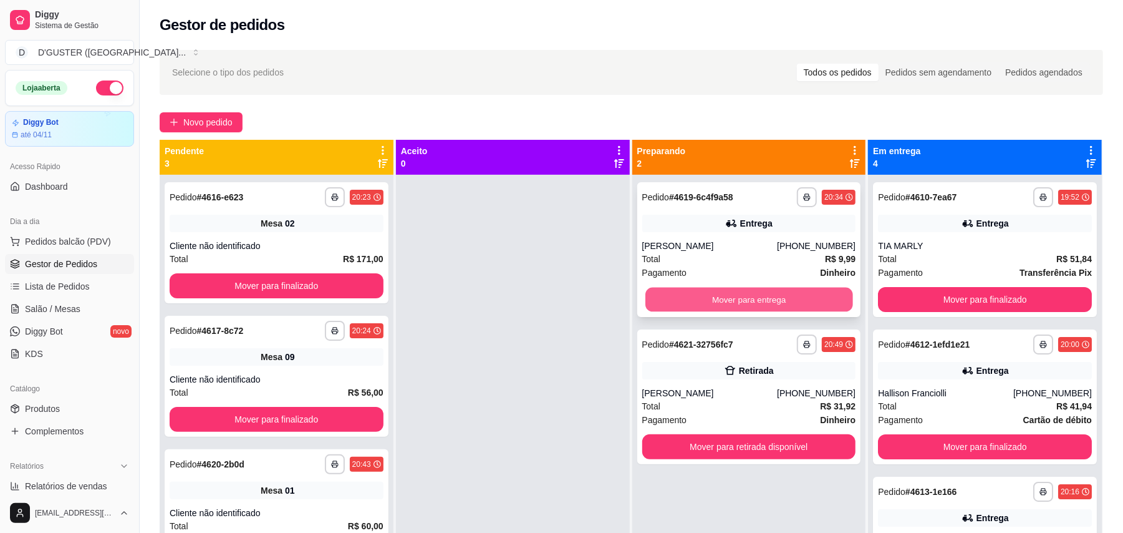
click at [750, 301] on button "Mover para entrega" at bounding box center [749, 300] width 207 height 24
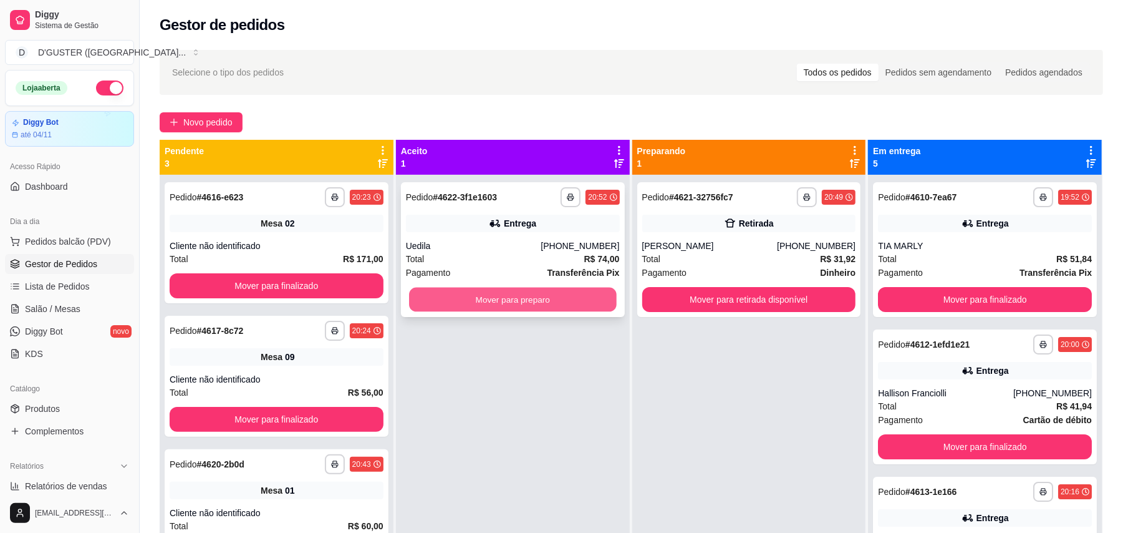
click at [530, 306] on button "Mover para preparo" at bounding box center [512, 300] width 207 height 24
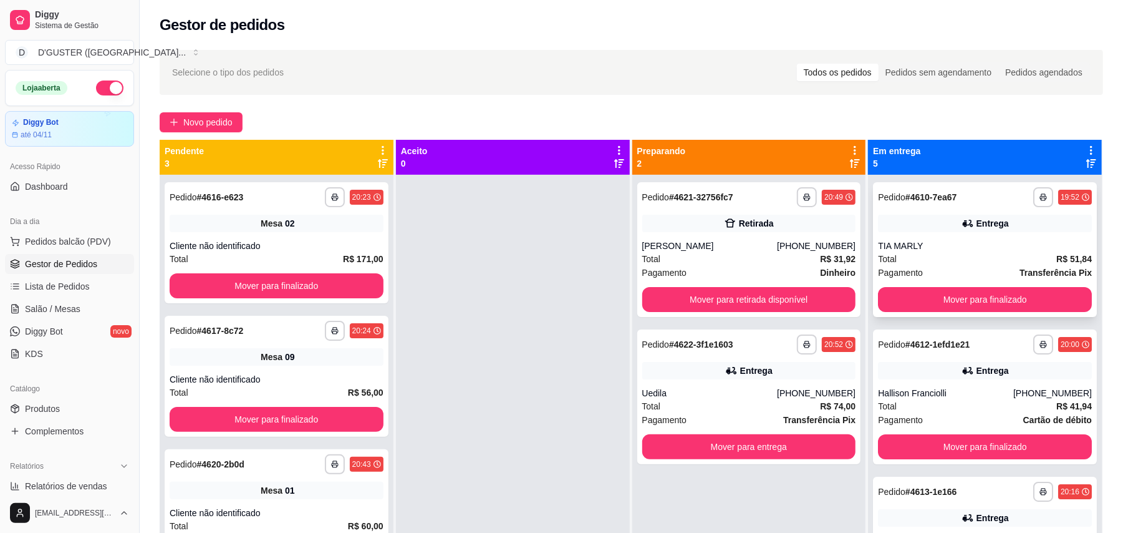
click at [963, 287] on div "**********" at bounding box center [985, 249] width 224 height 135
click at [964, 297] on button "Mover para finalizado" at bounding box center [985, 299] width 214 height 25
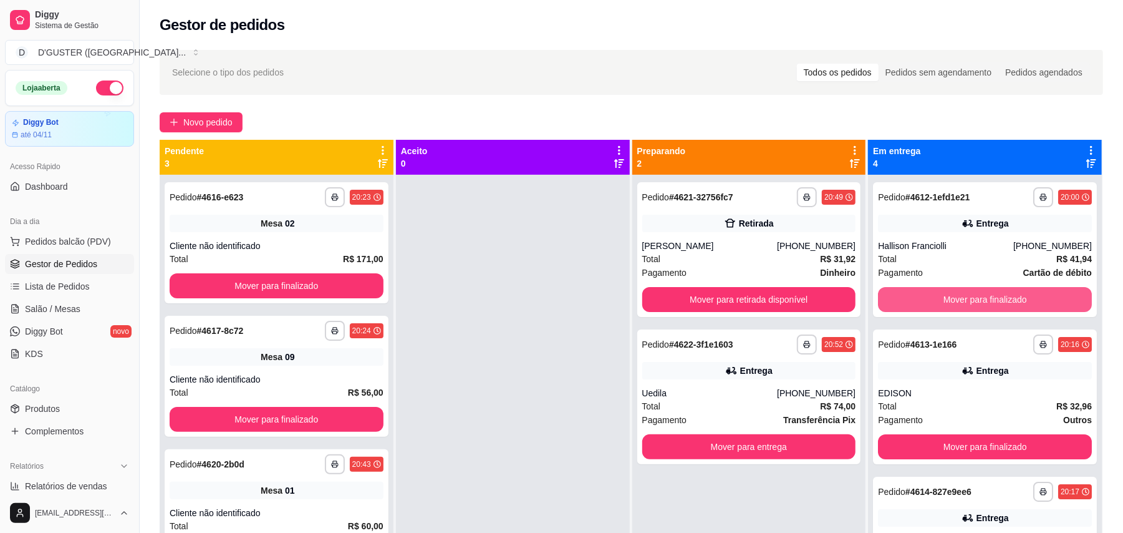
click at [964, 297] on button "Mover para finalizado" at bounding box center [985, 299] width 214 height 25
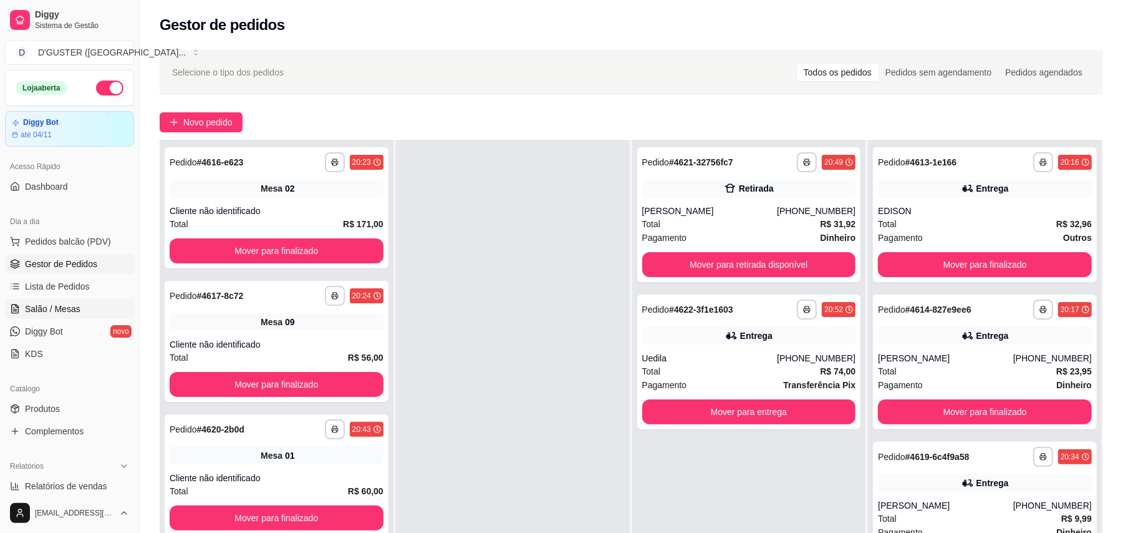
click at [68, 307] on span "Salão / Mesas" at bounding box center [53, 308] width 56 height 12
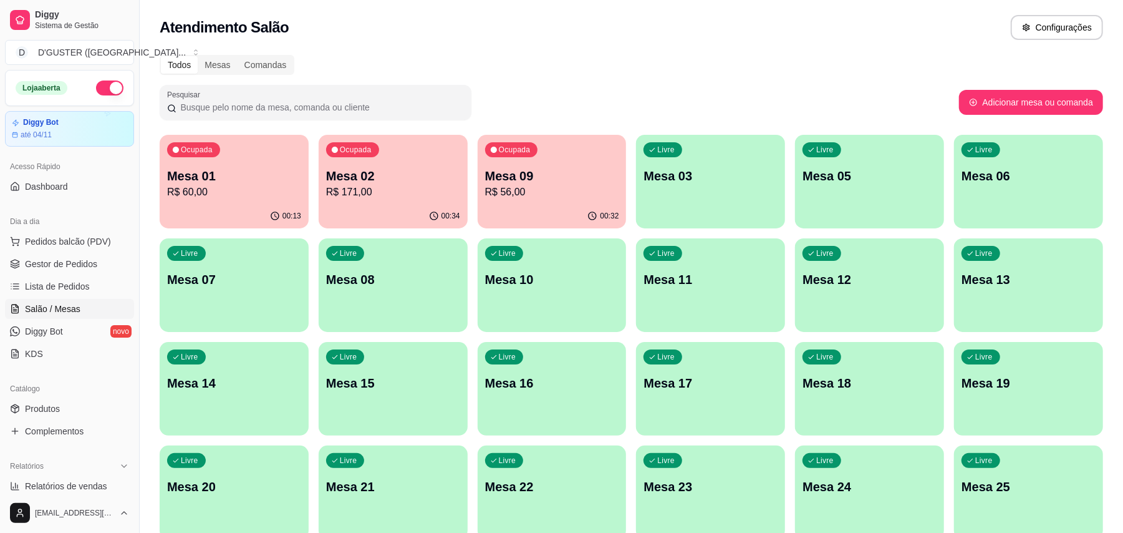
click at [418, 200] on div "Ocupada Mesa 02 R$ 171,00" at bounding box center [393, 169] width 149 height 69
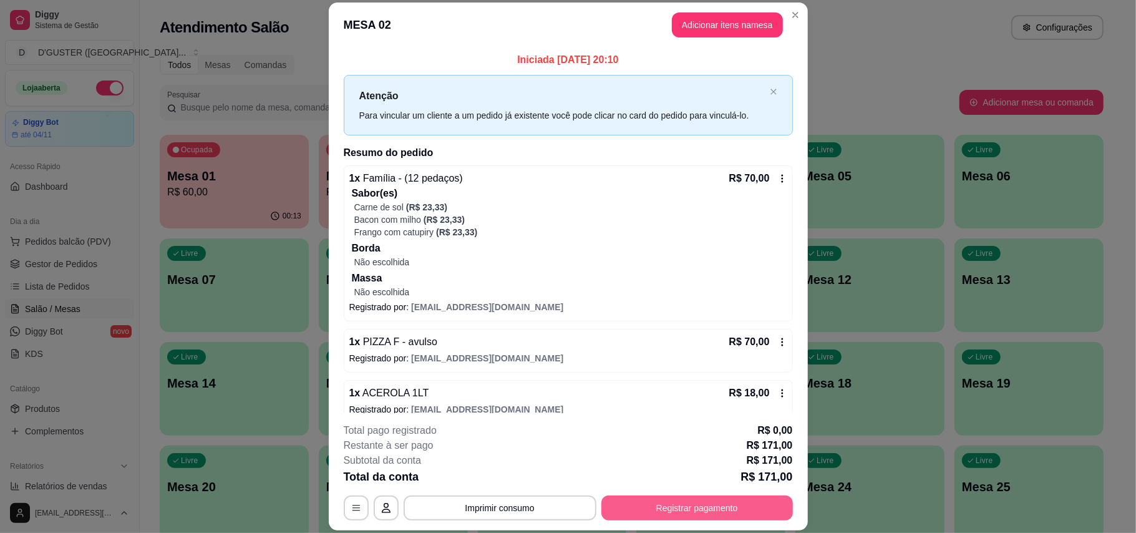
click at [646, 497] on button "Registrar pagamento" at bounding box center [696, 507] width 191 height 25
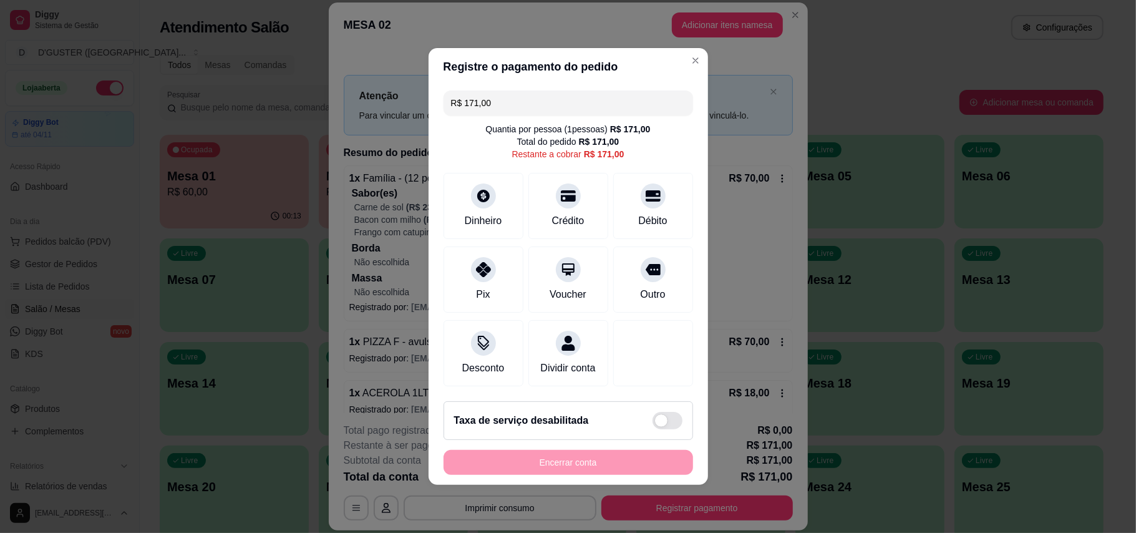
click at [531, 85] on div "R$ 171,00 Quantia por pessoa ( 1 pessoas) R$ 171,00 Total do pedido R$ 171,00 R…" at bounding box center [567, 238] width 279 height 306
click at [536, 93] on input "R$ 171,00" at bounding box center [568, 102] width 235 height 25
click at [485, 211] on div "Dinheiro" at bounding box center [483, 219] width 41 height 16
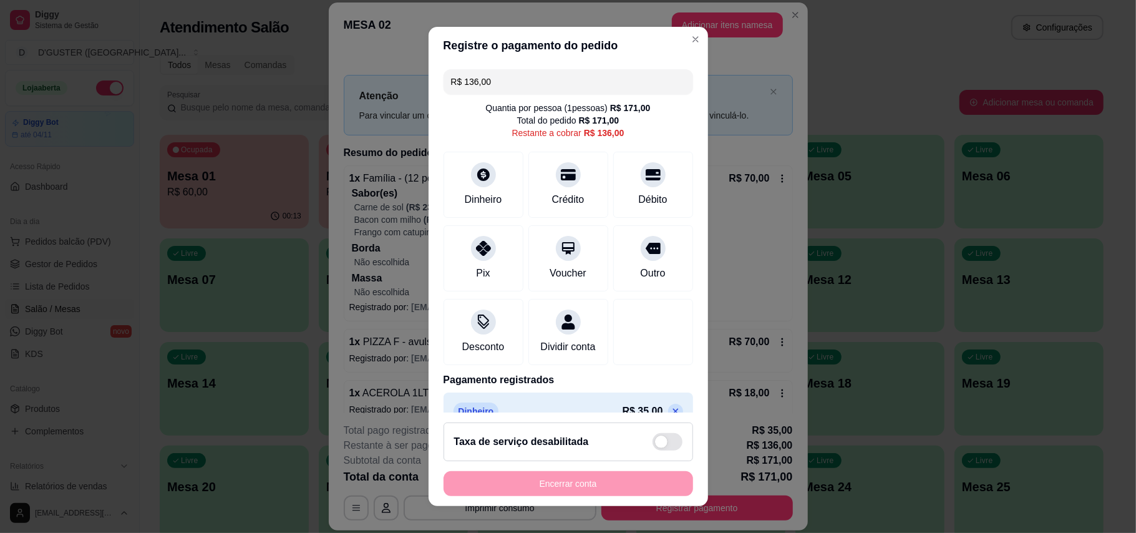
click at [551, 90] on input "R$ 136,00" at bounding box center [568, 81] width 235 height 25
click at [554, 183] on div at bounding box center [567, 170] width 27 height 27
click at [551, 85] on input "R$ 101,80" at bounding box center [568, 81] width 235 height 25
click at [559, 182] on div "Crédito" at bounding box center [568, 181] width 88 height 73
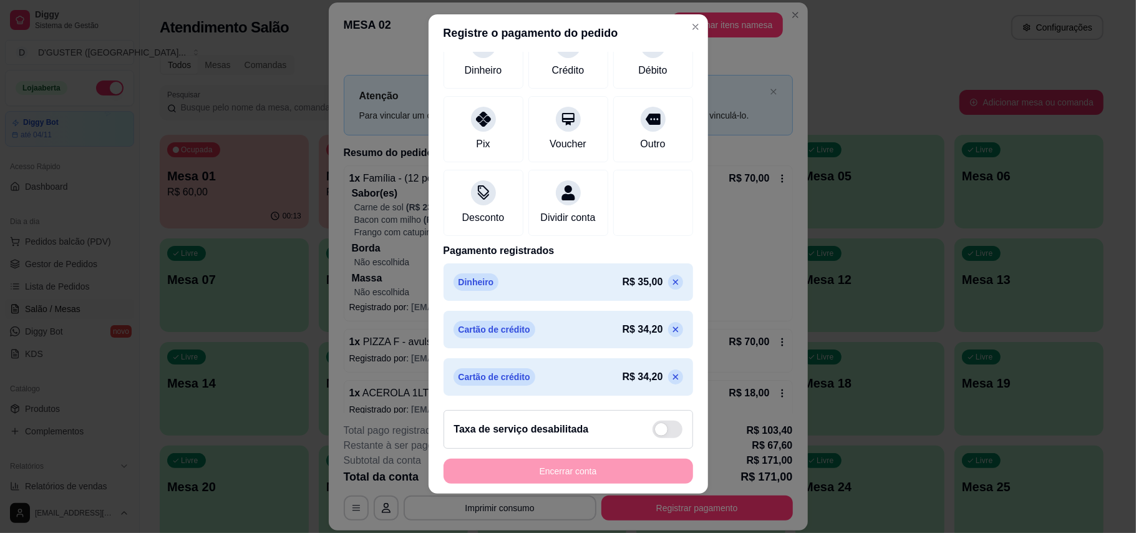
scroll to position [13, 0]
click at [672, 281] on icon at bounding box center [675, 281] width 6 height 6
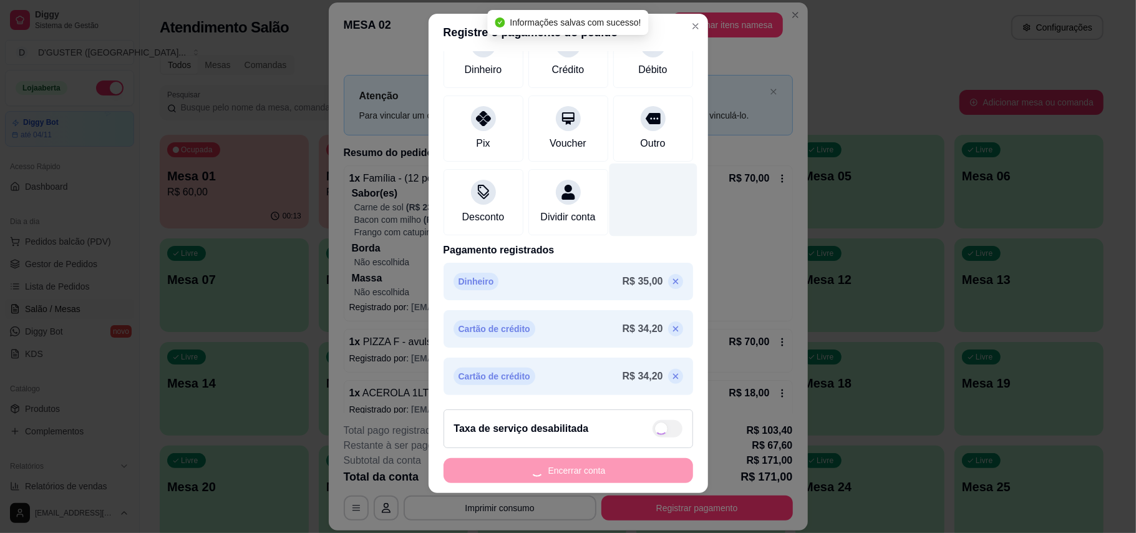
scroll to position [85, 0]
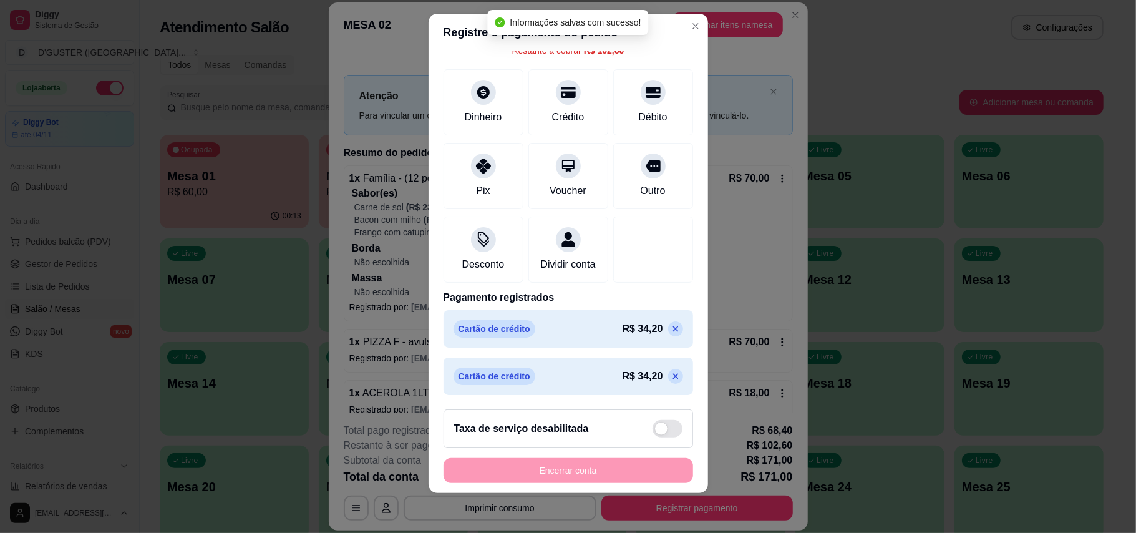
click at [672, 328] on icon at bounding box center [675, 329] width 6 height 6
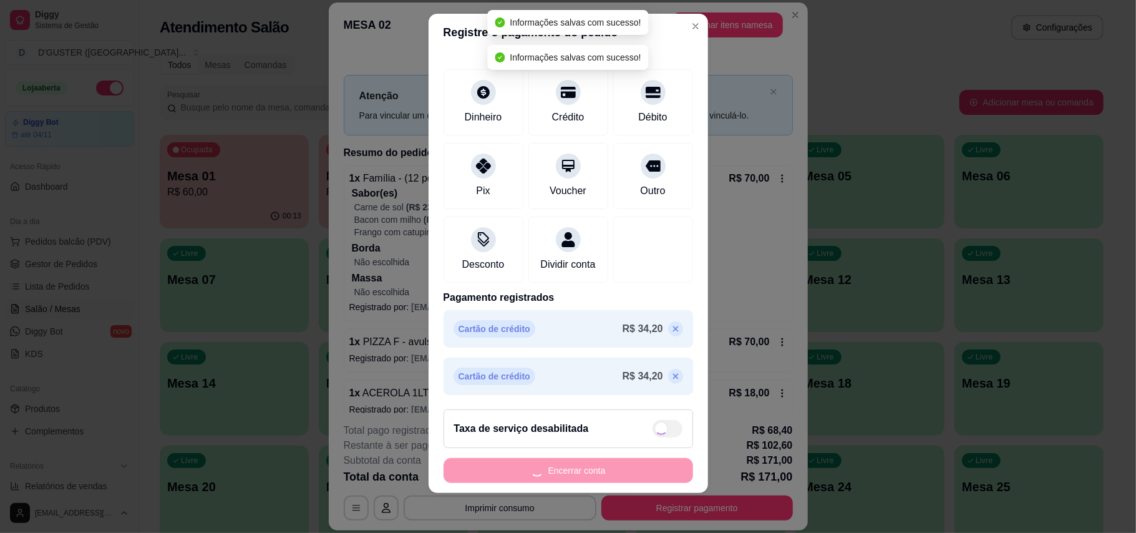
scroll to position [38, 0]
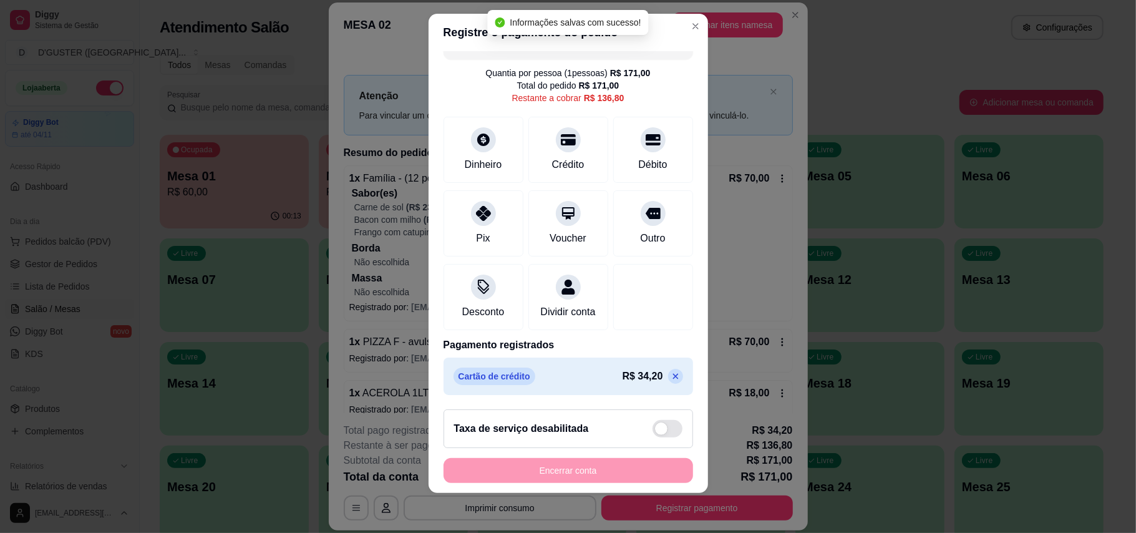
click at [670, 371] on icon at bounding box center [675, 376] width 10 height 10
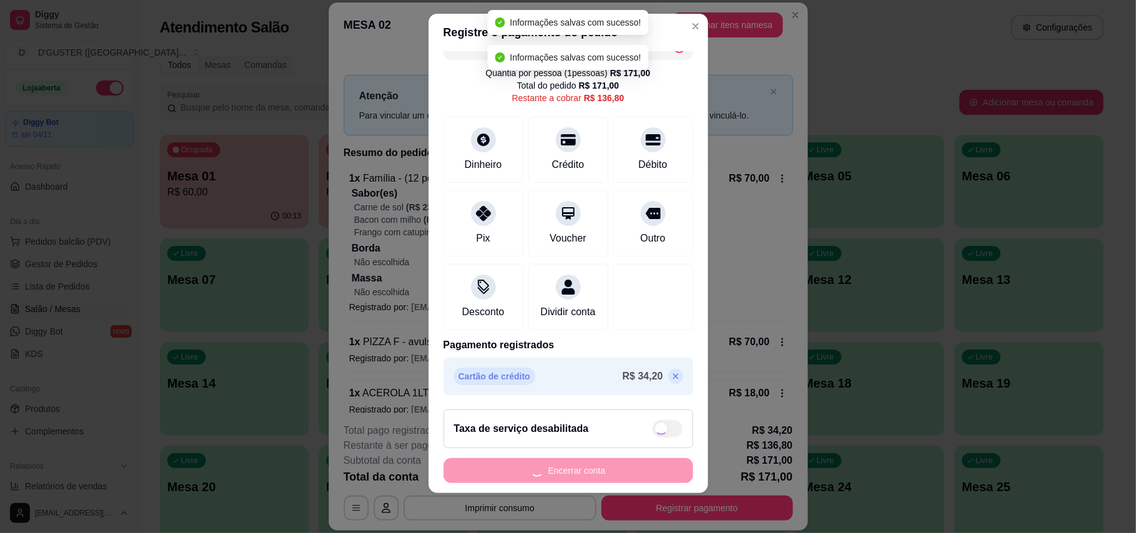
scroll to position [0, 0]
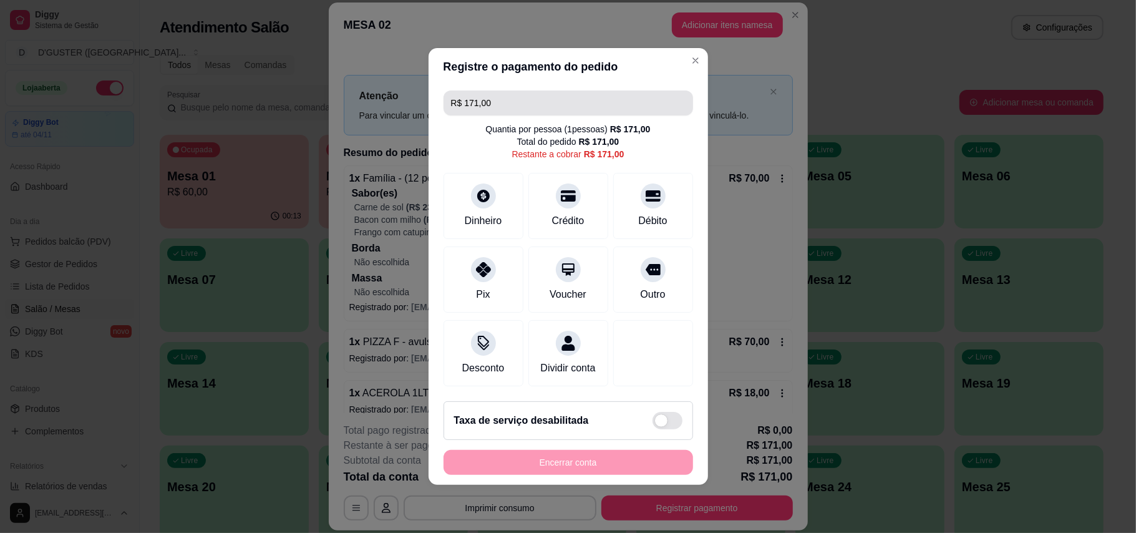
click at [605, 90] on input "R$ 171,00" at bounding box center [568, 102] width 235 height 25
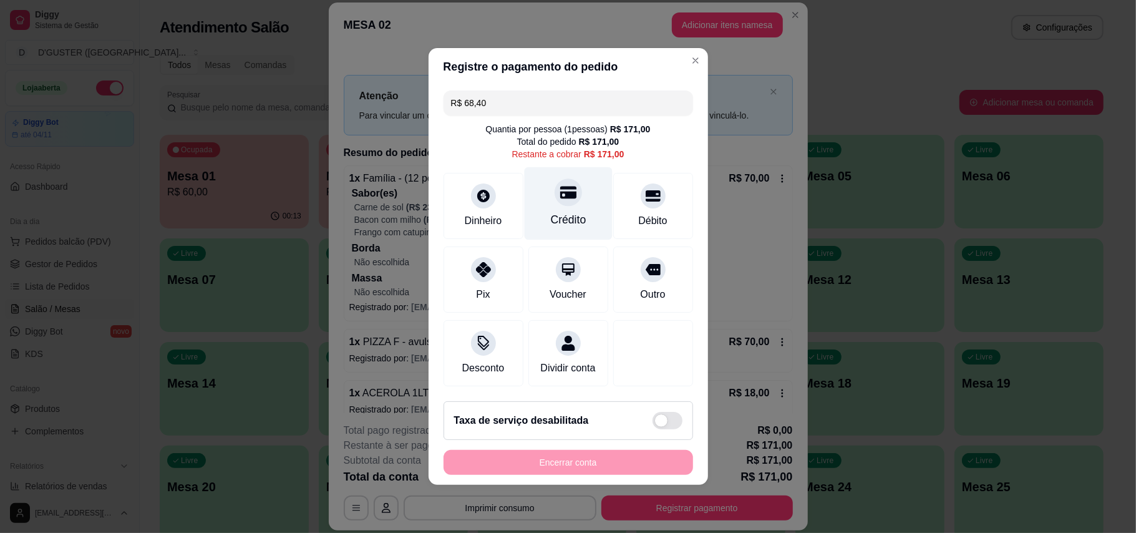
click at [564, 198] on div at bounding box center [567, 191] width 27 height 27
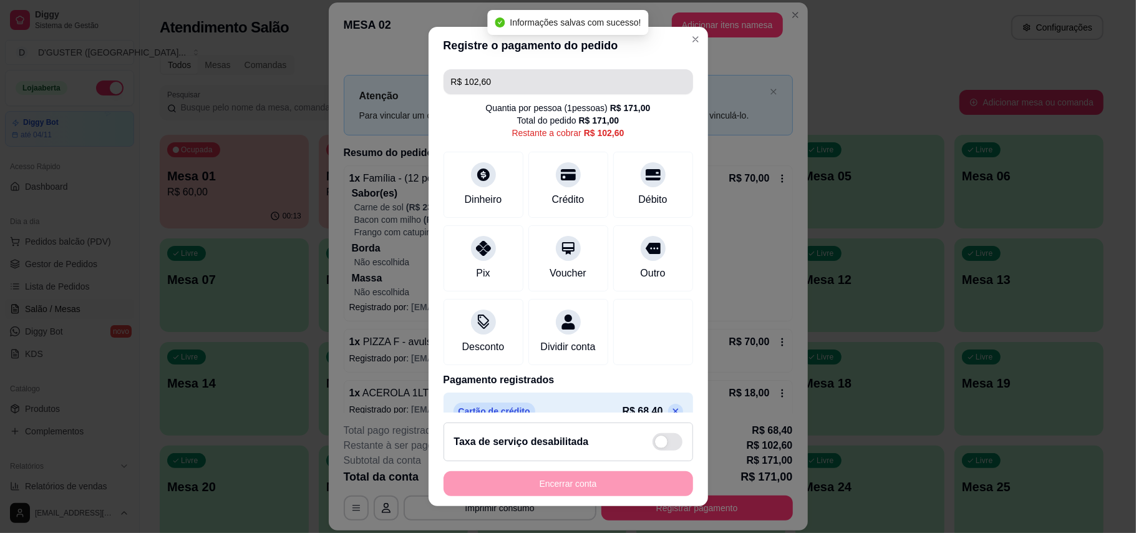
click at [547, 88] on input "R$ 102,60" at bounding box center [568, 81] width 235 height 25
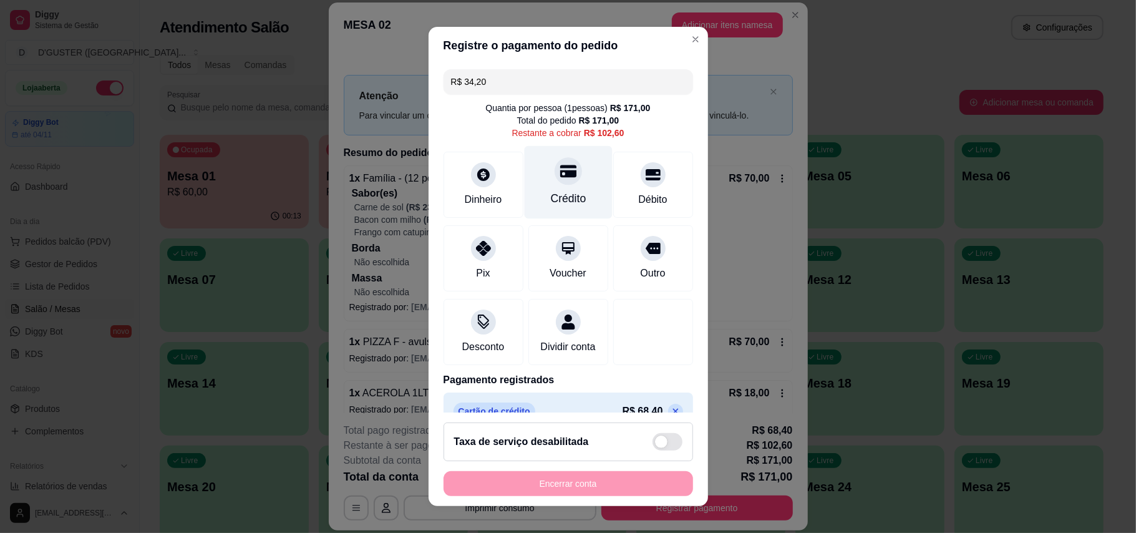
click at [562, 193] on div "Crédito" at bounding box center [568, 198] width 36 height 16
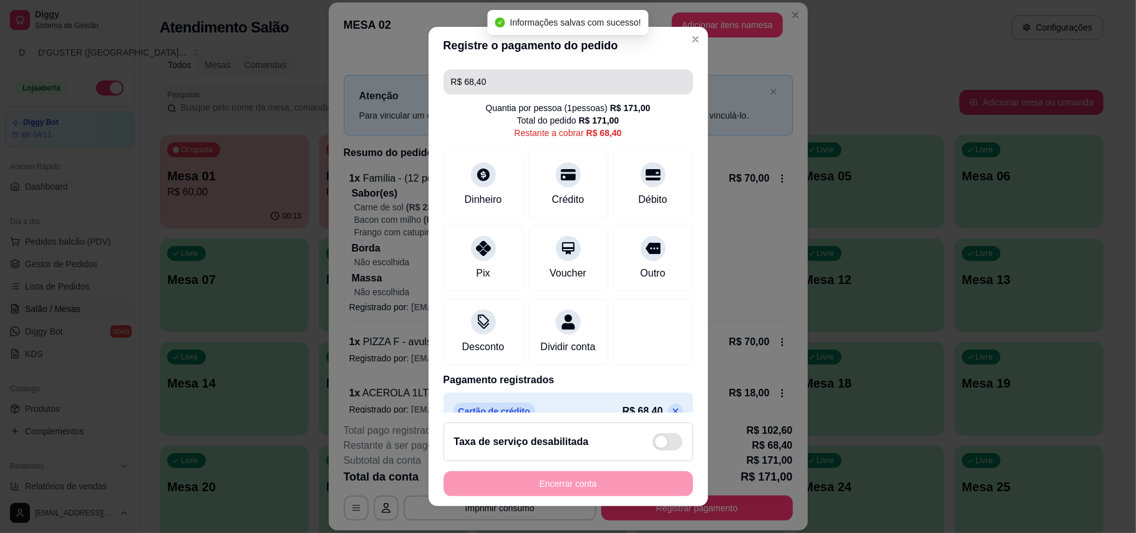
click at [507, 77] on input "R$ 68,40" at bounding box center [568, 81] width 235 height 25
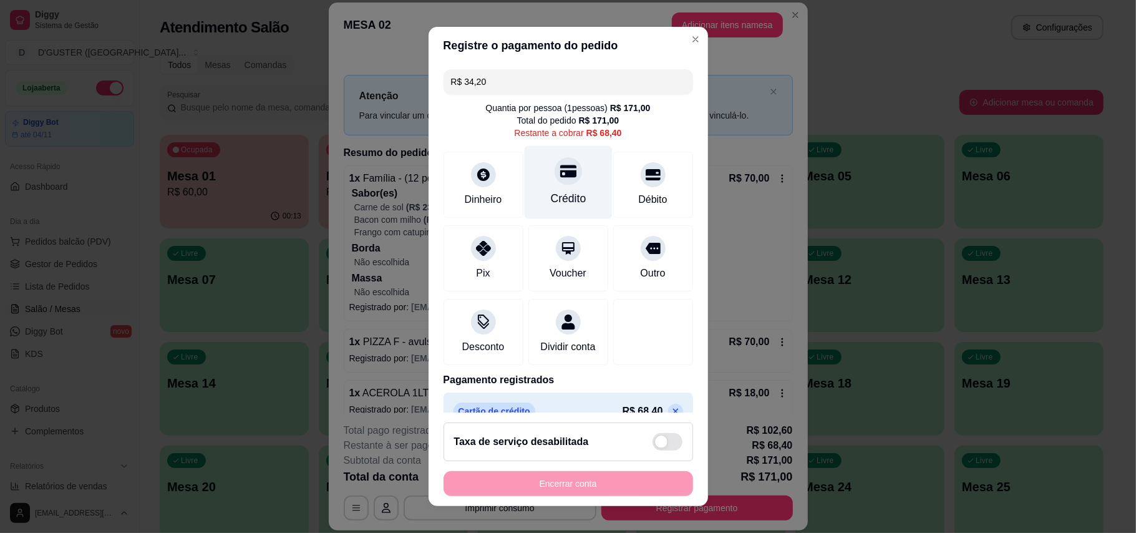
type input "R$ 34,20"
click at [554, 185] on div at bounding box center [567, 170] width 27 height 27
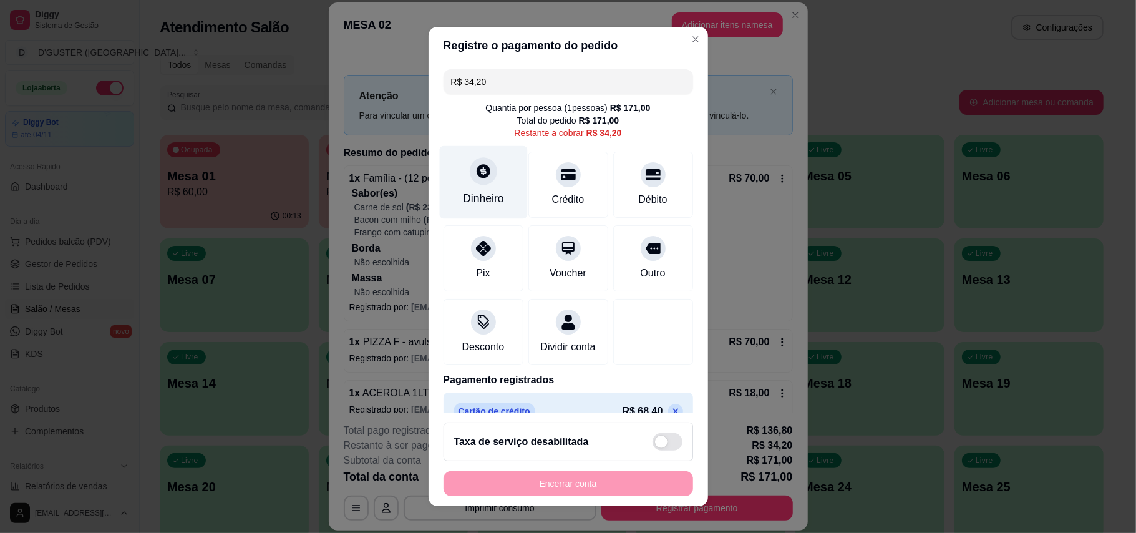
click at [475, 178] on icon at bounding box center [483, 171] width 16 height 16
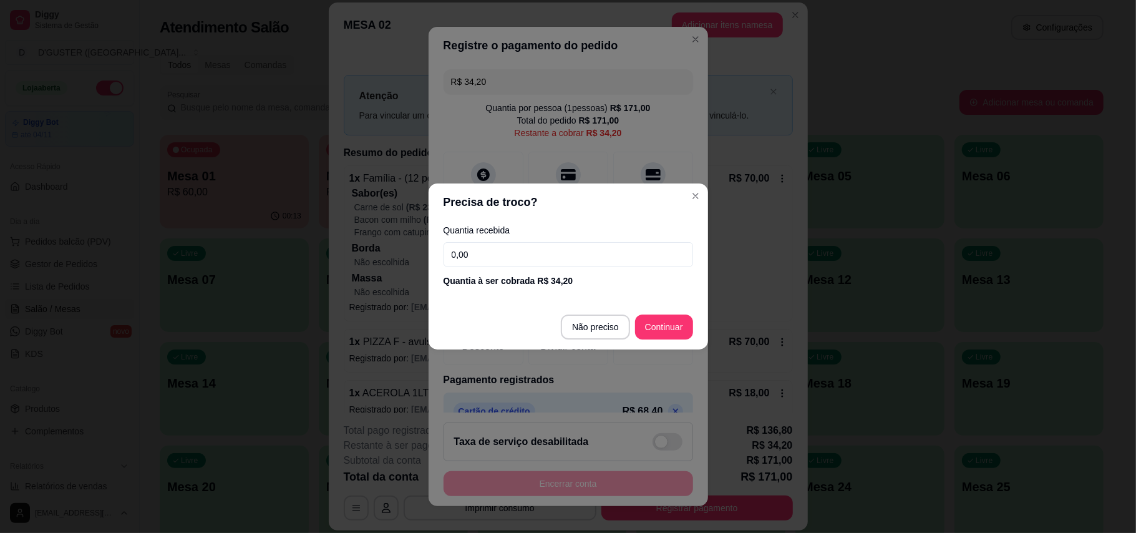
click at [627, 254] on input "0,00" at bounding box center [567, 254] width 249 height 25
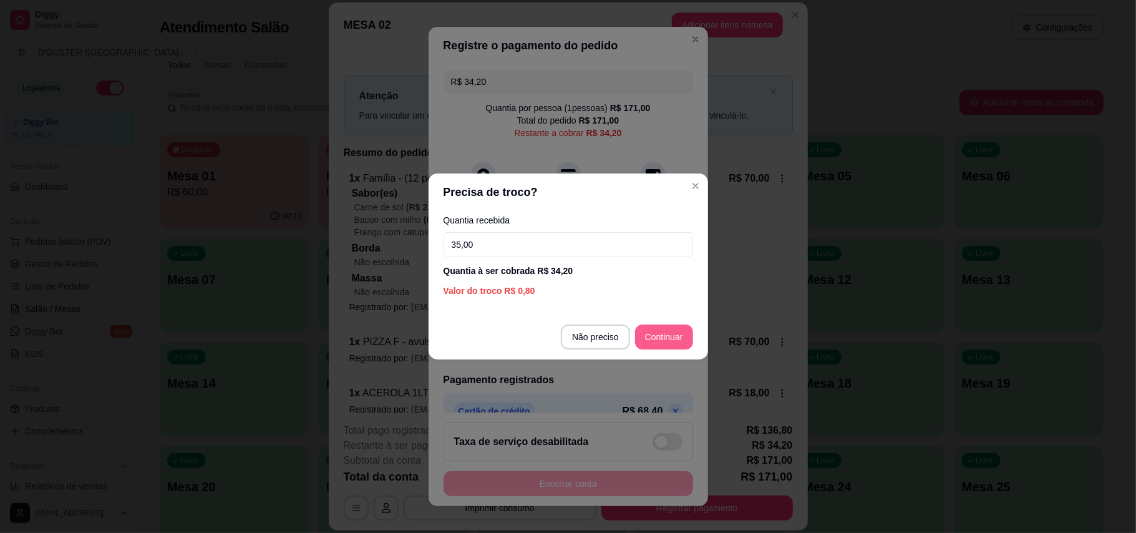
type input "35,00"
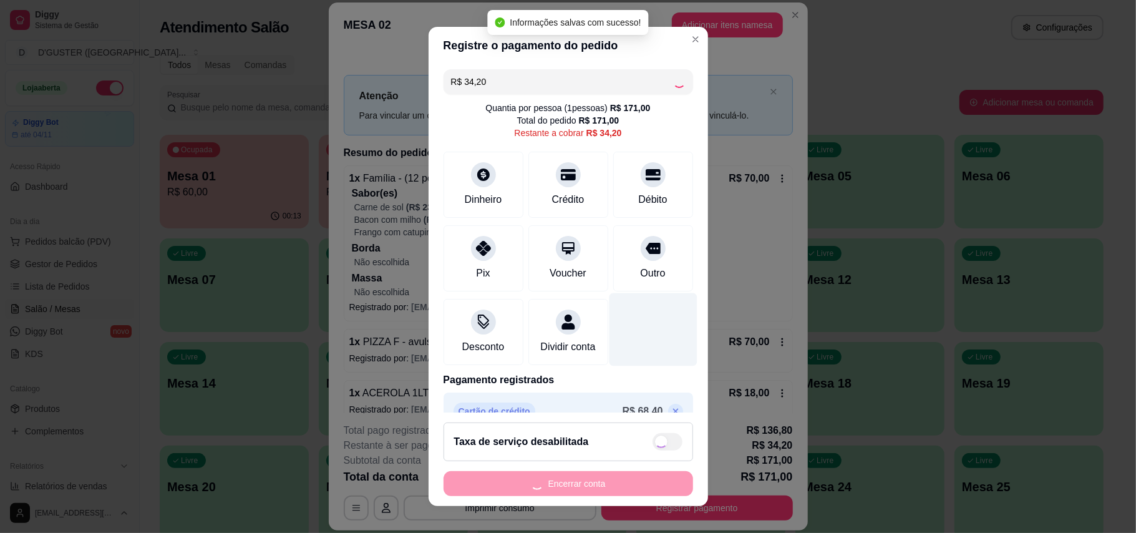
type input "R$ 0,00"
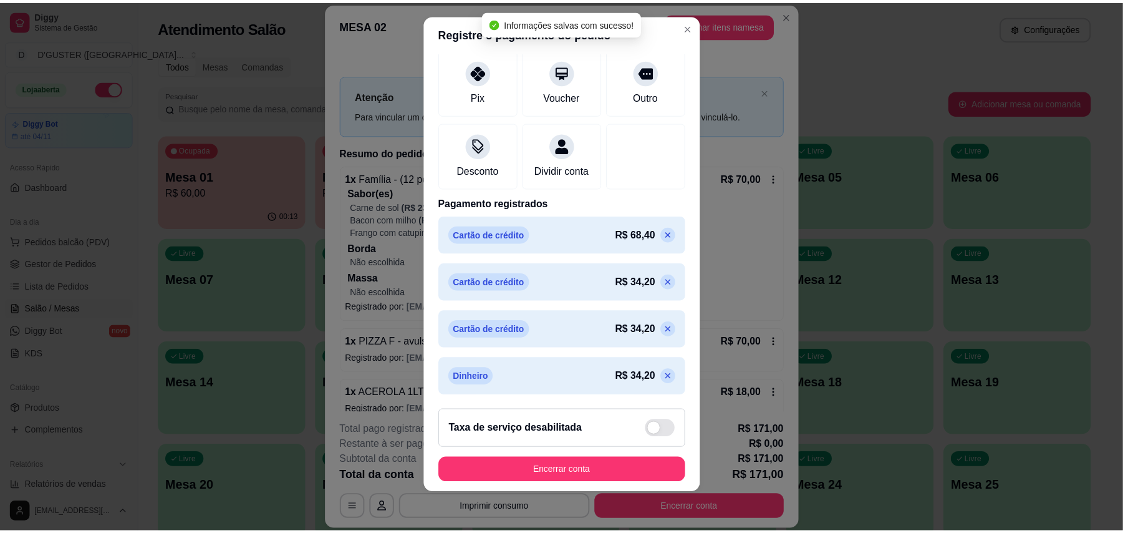
scroll to position [13, 0]
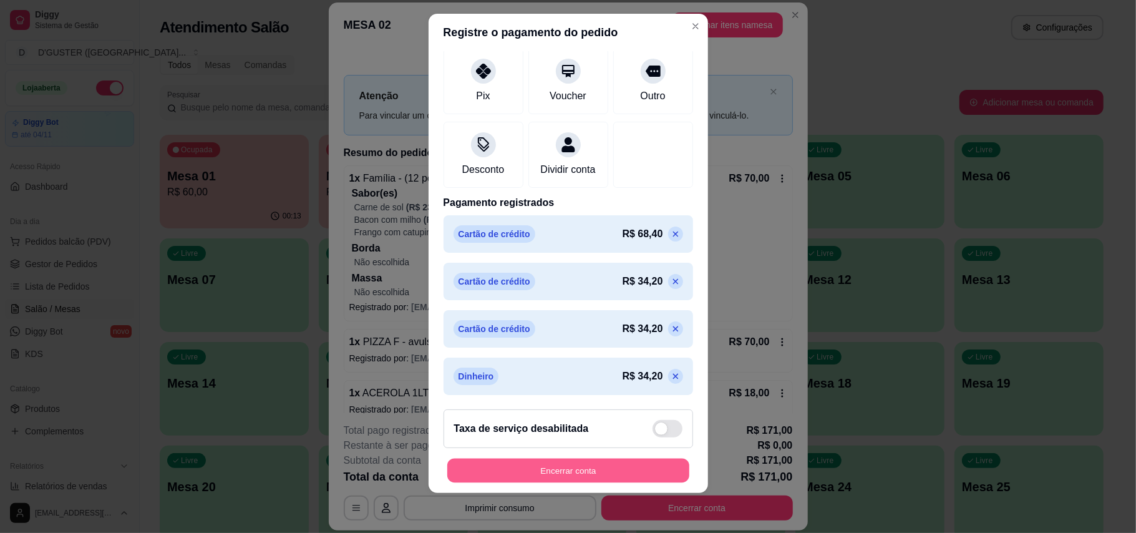
click at [579, 463] on button "Encerrar conta" at bounding box center [568, 470] width 242 height 24
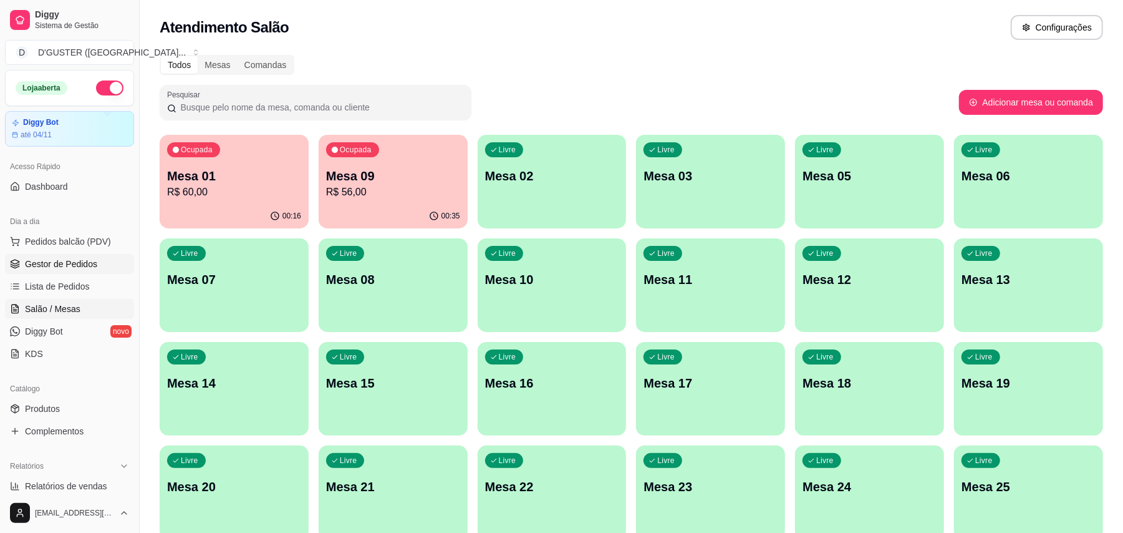
click at [41, 258] on span "Gestor de Pedidos" at bounding box center [61, 264] width 72 height 12
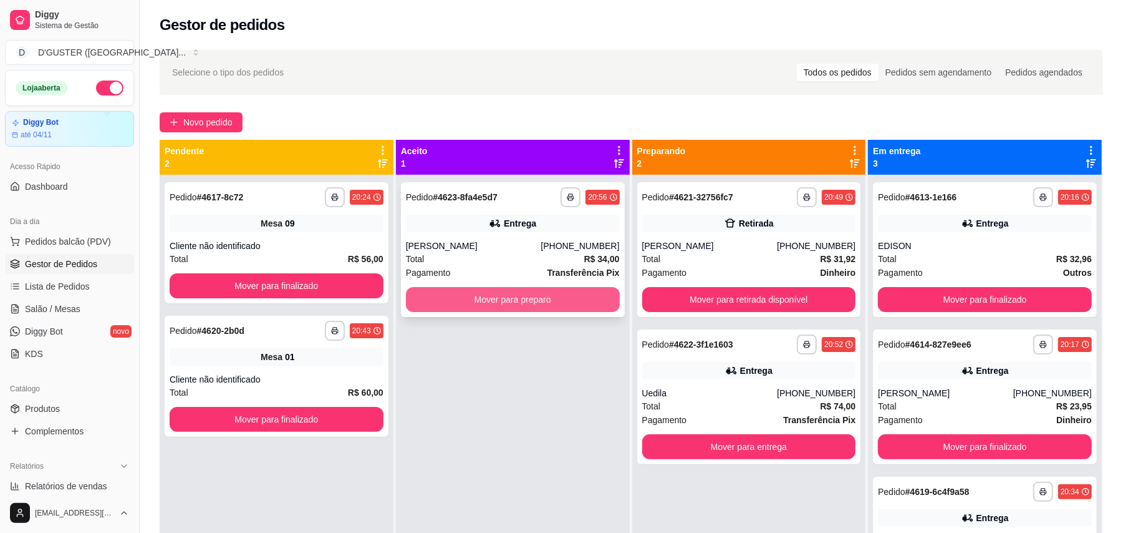
click at [510, 296] on button "Mover para preparo" at bounding box center [513, 299] width 214 height 25
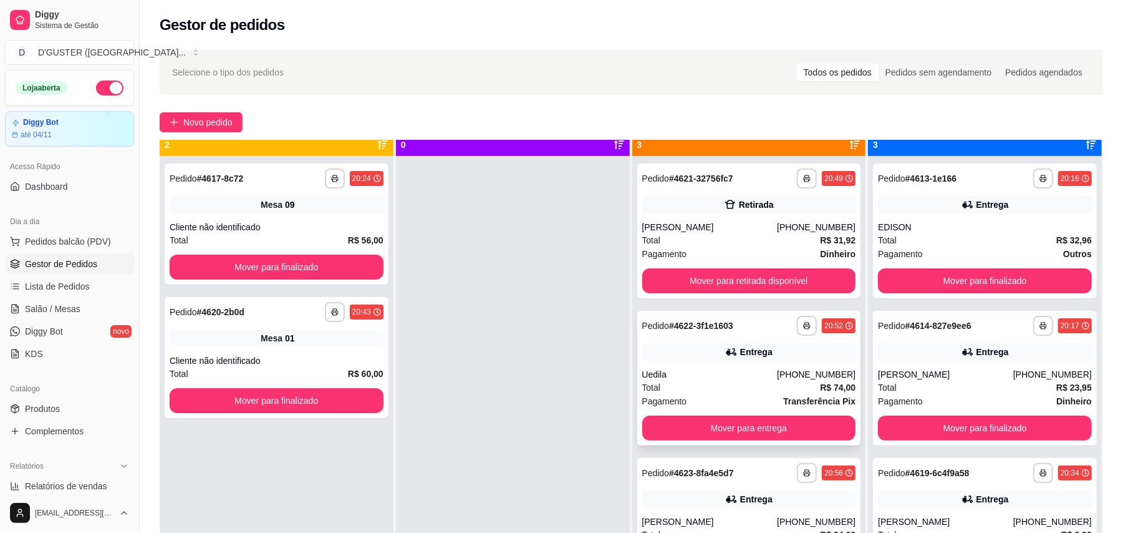
scroll to position [35, 0]
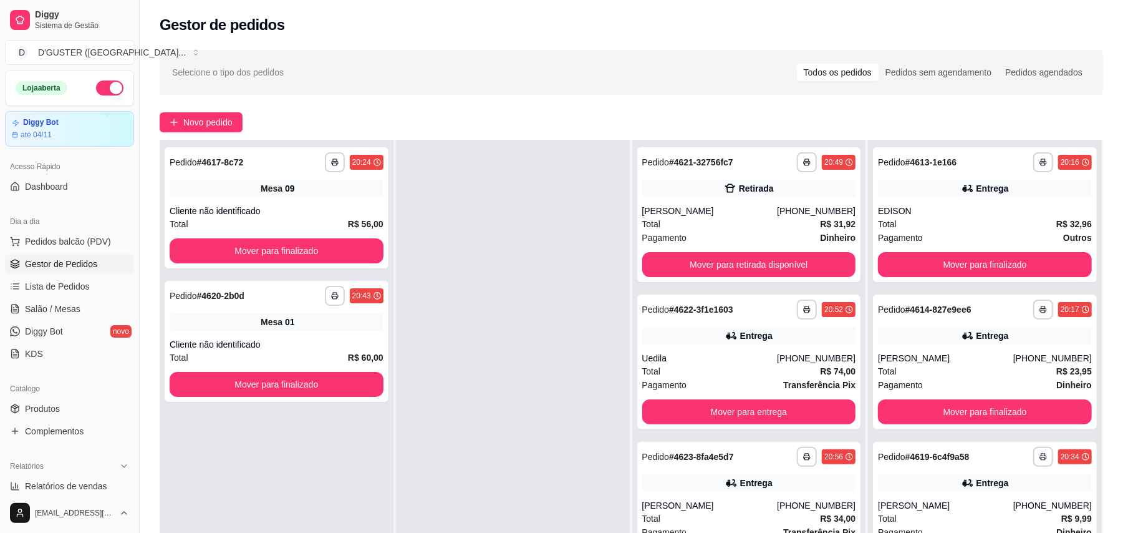
click at [288, 435] on div "**********" at bounding box center [277, 406] width 234 height 533
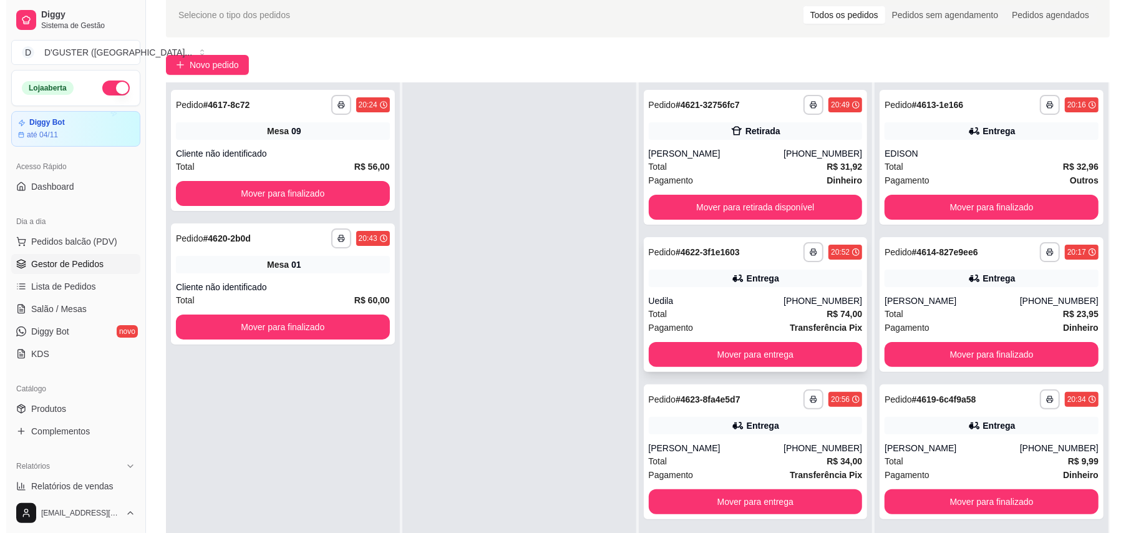
scroll to position [166, 0]
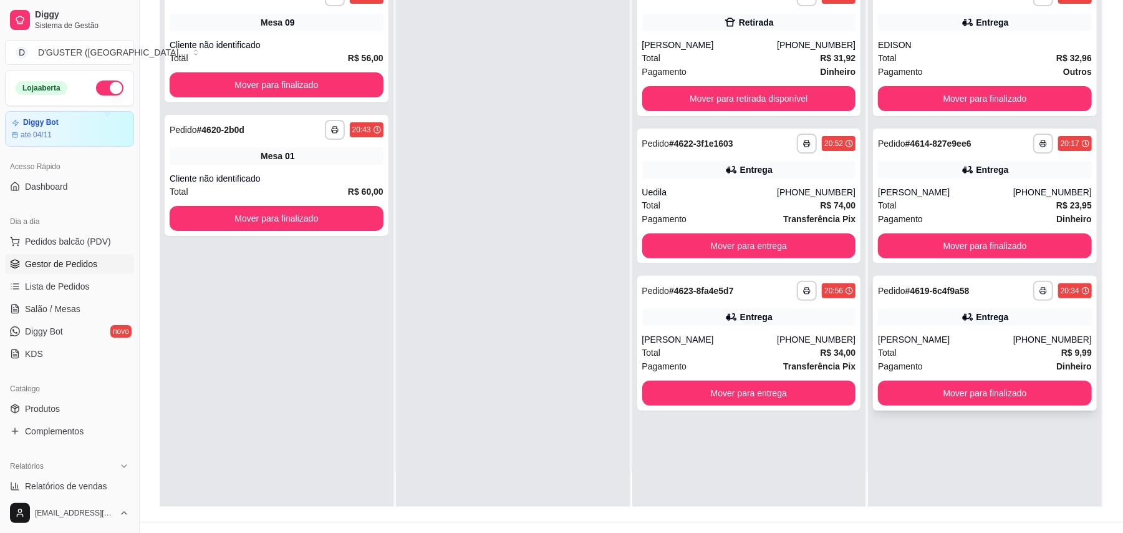
click at [904, 320] on div "Entrega" at bounding box center [985, 316] width 214 height 17
click at [956, 177] on div "Entrega" at bounding box center [985, 169] width 214 height 17
click at [956, 63] on div "Total R$ 32,96" at bounding box center [985, 58] width 214 height 14
click at [788, 105] on button "Mover para retirada disponível" at bounding box center [749, 99] width 207 height 24
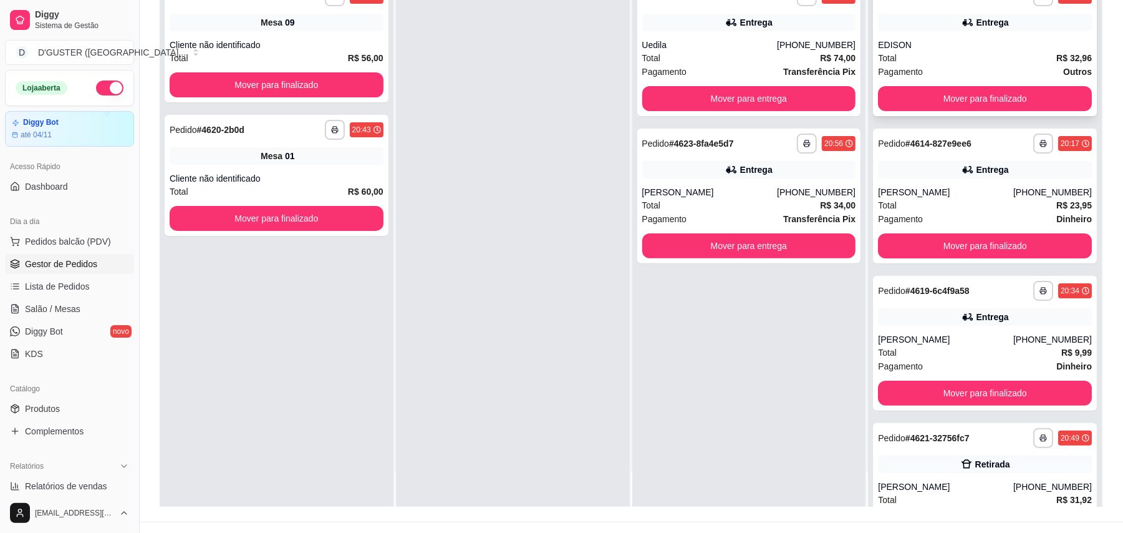
click at [970, 41] on div "EDISON" at bounding box center [985, 45] width 214 height 12
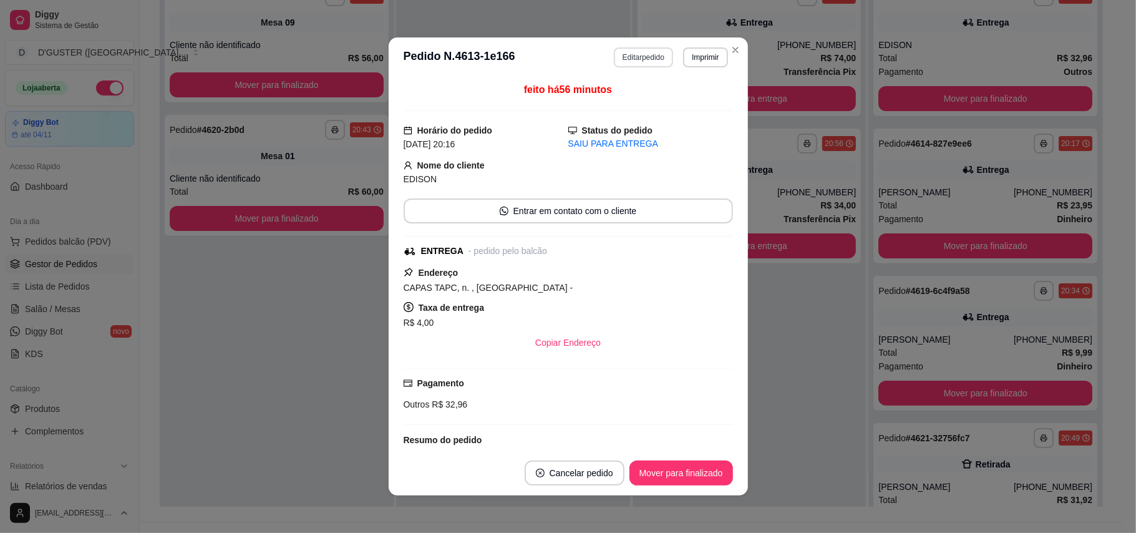
click at [641, 53] on button "Editar pedido" at bounding box center [643, 57] width 59 height 20
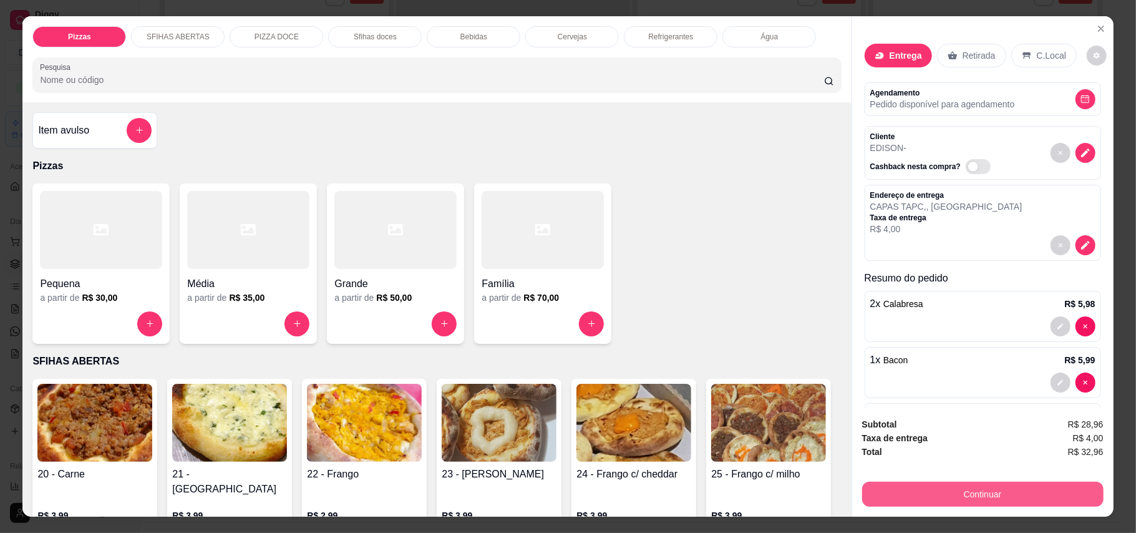
click at [978, 496] on button "Continuar" at bounding box center [982, 493] width 241 height 25
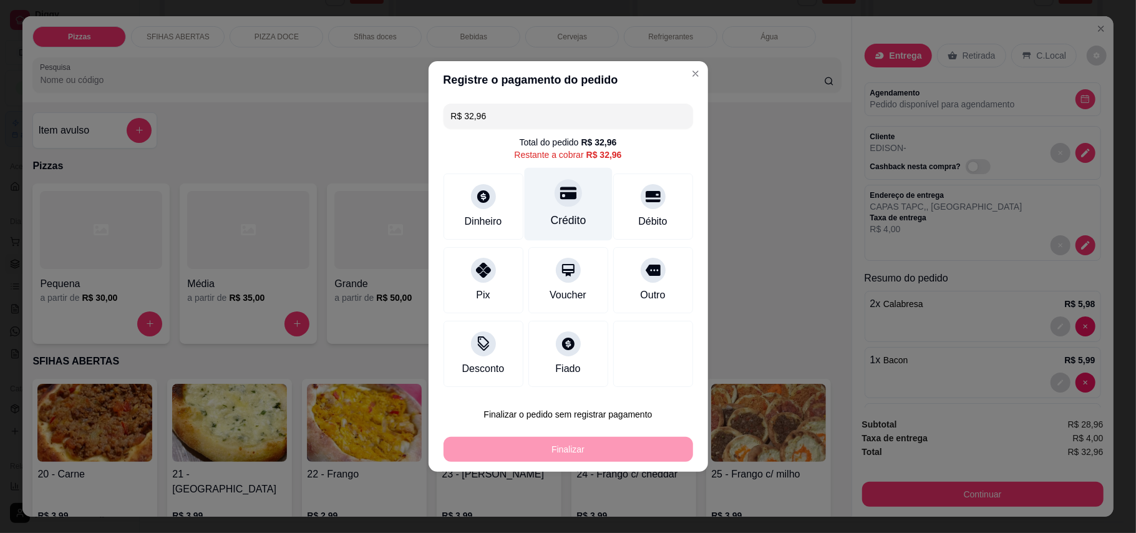
click at [568, 210] on div "Crédito" at bounding box center [568, 204] width 88 height 73
type input "R$ 0,00"
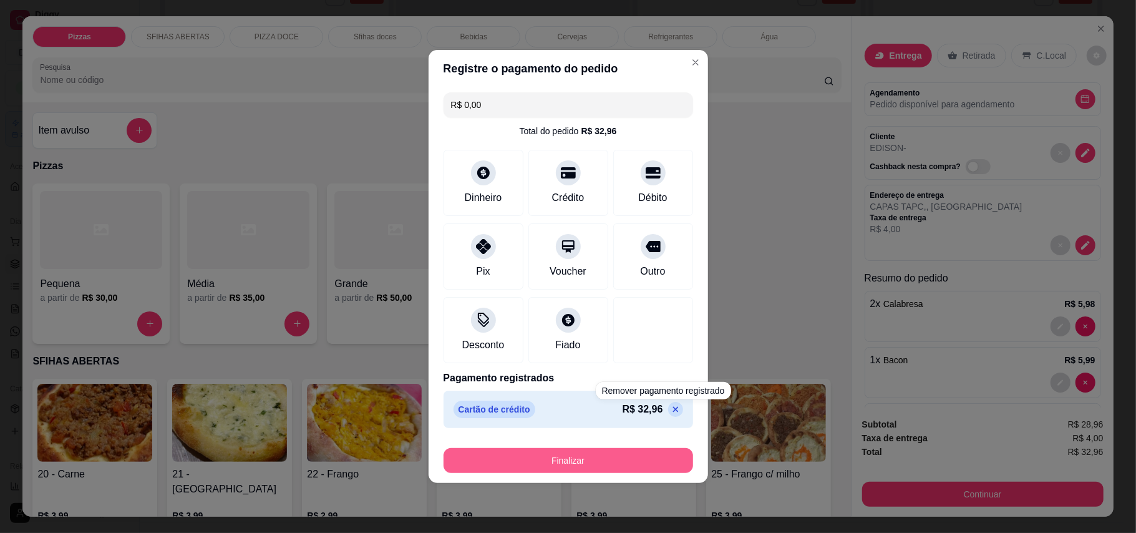
click at [652, 467] on button "Finalizar" at bounding box center [567, 460] width 249 height 25
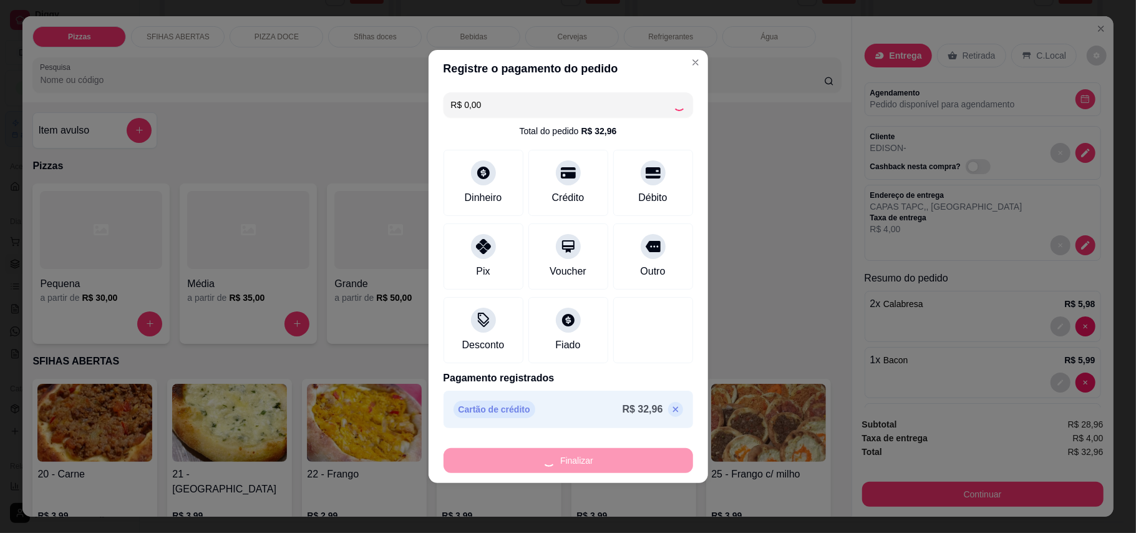
type input "0"
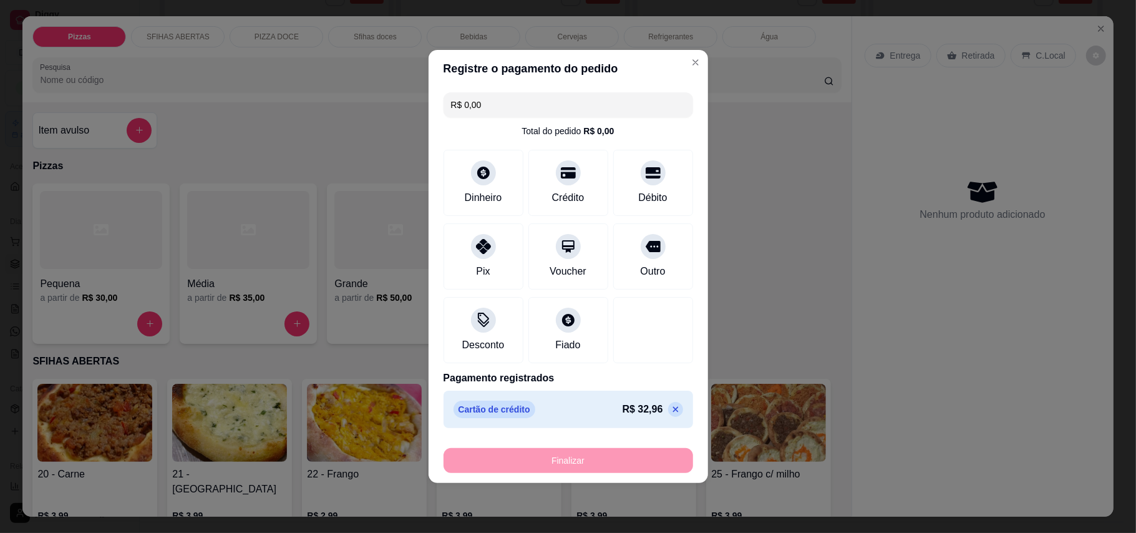
type input "-R$ 32,96"
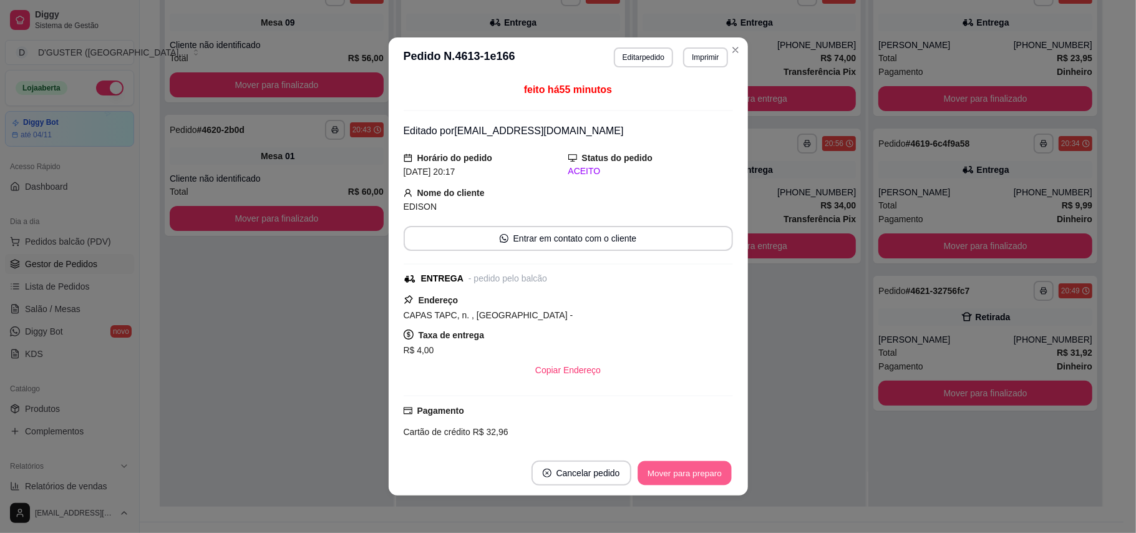
click at [690, 470] on button "Mover para preparo" at bounding box center [684, 473] width 94 height 24
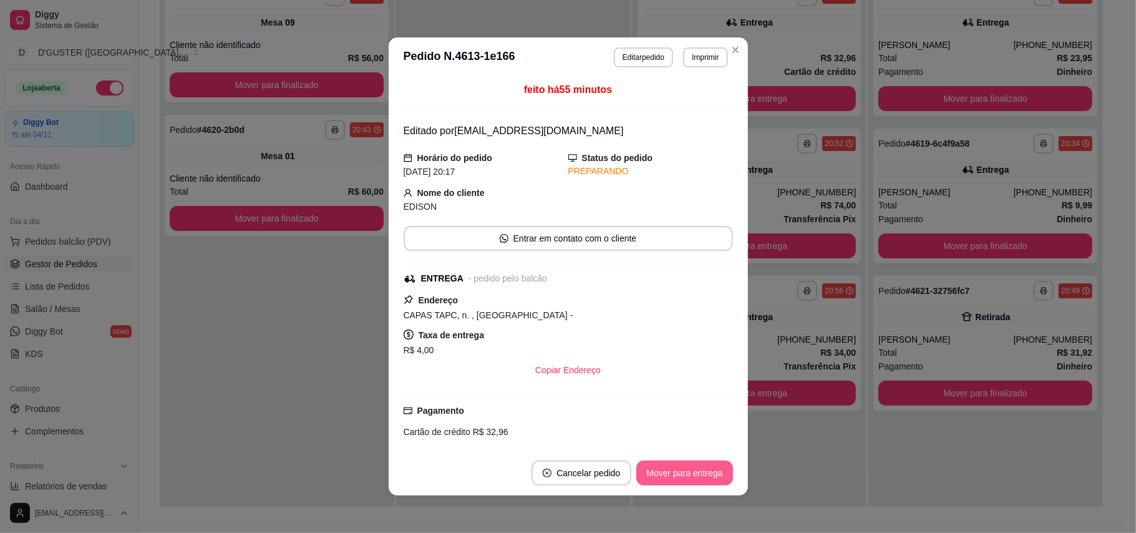
click at [690, 470] on button "Mover para entrega" at bounding box center [684, 472] width 96 height 25
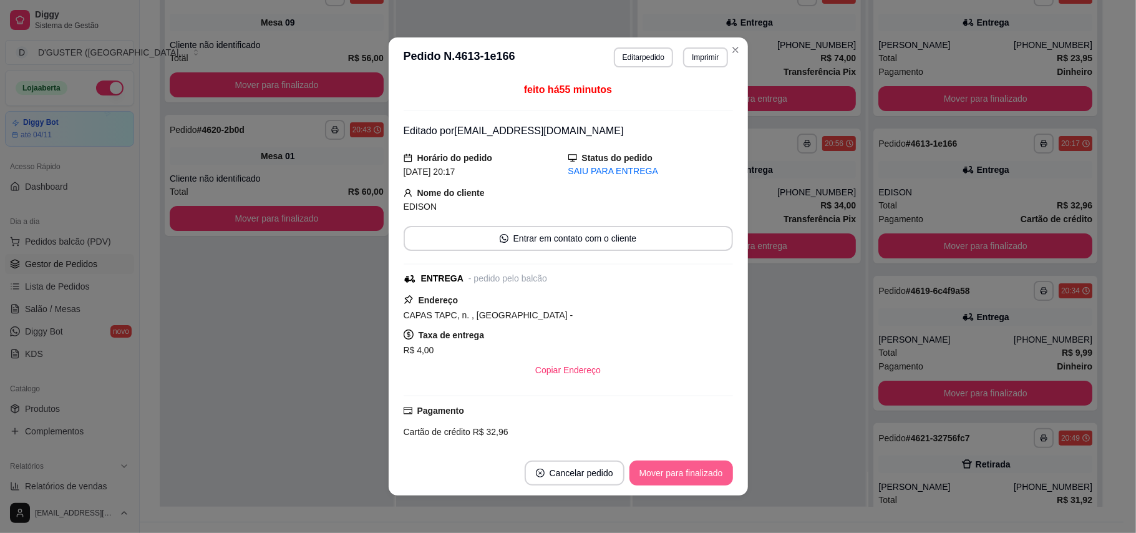
click at [690, 470] on button "Mover para finalizado" at bounding box center [681, 472] width 104 height 25
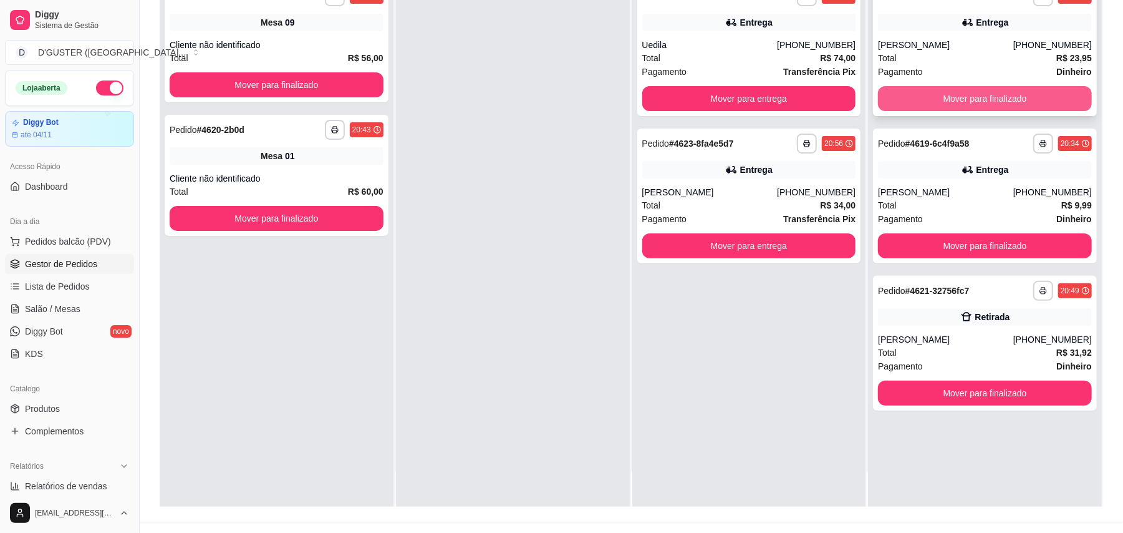
click at [988, 99] on button "Mover para finalizado" at bounding box center [985, 98] width 214 height 25
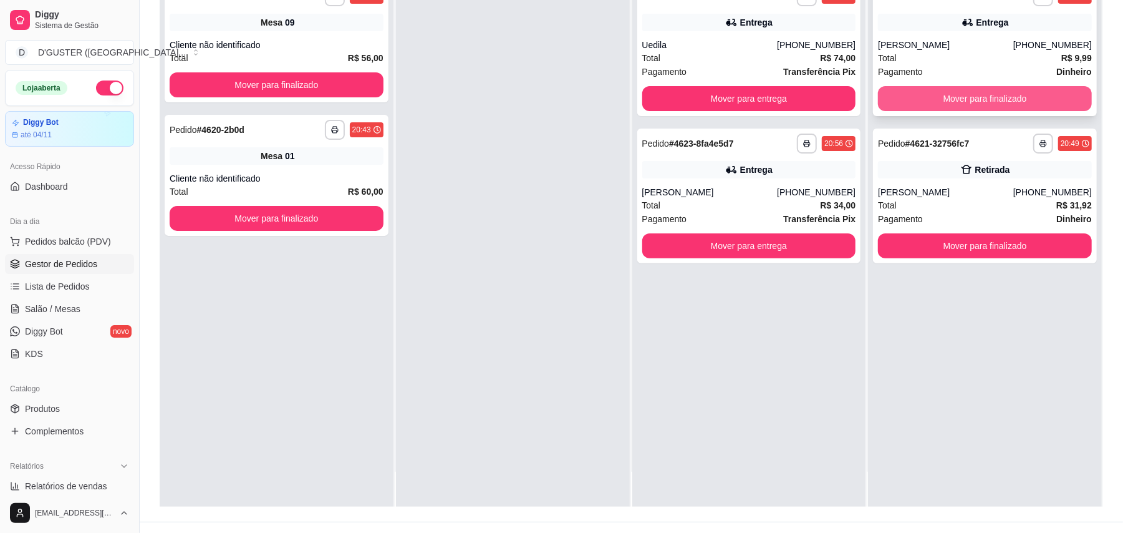
click at [983, 100] on button "Mover para finalizado" at bounding box center [985, 98] width 214 height 25
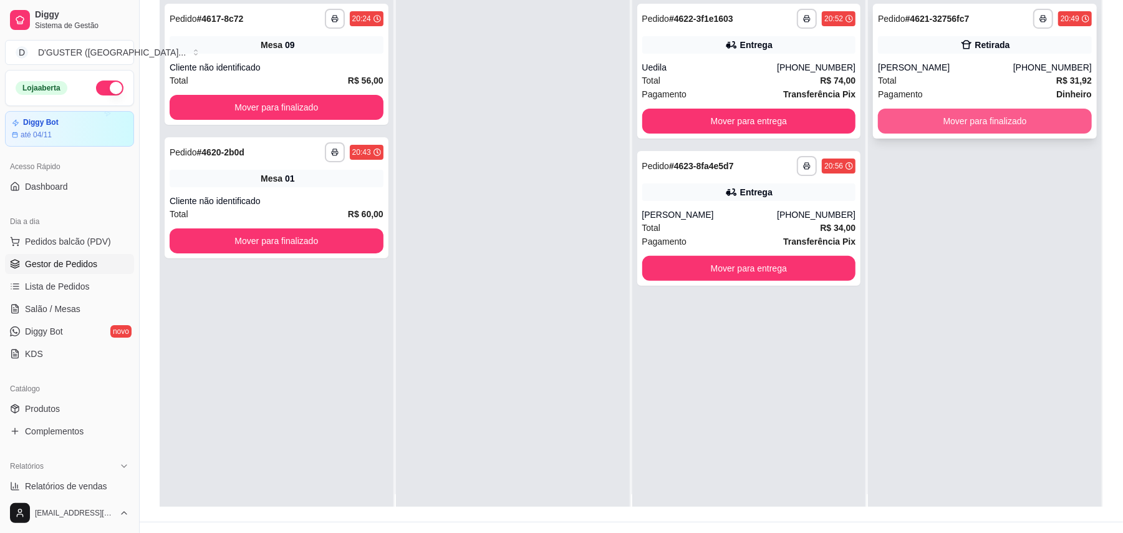
scroll to position [0, 0]
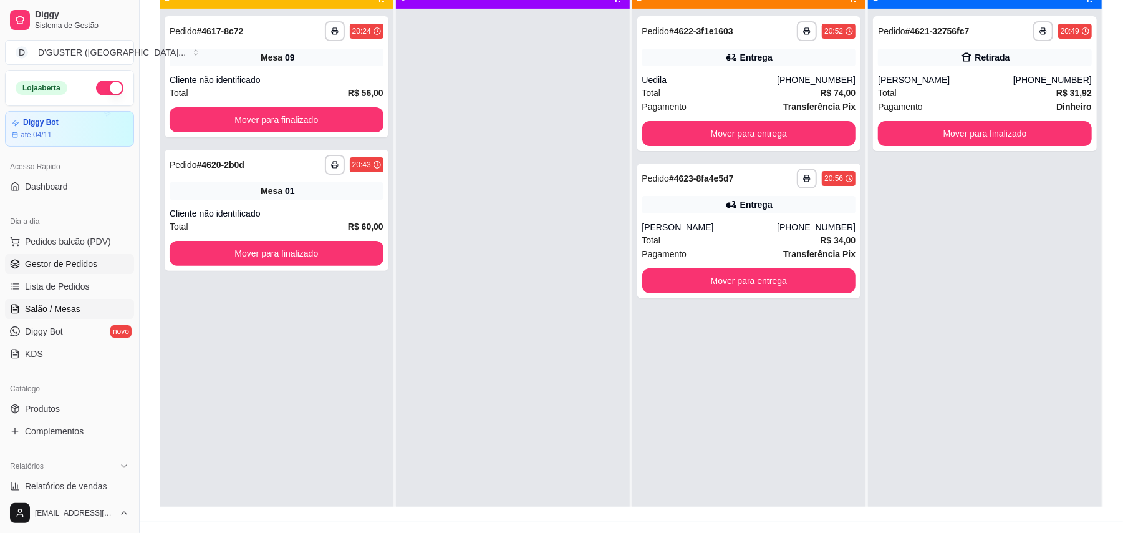
click at [68, 317] on link "Salão / Mesas" at bounding box center [69, 309] width 129 height 20
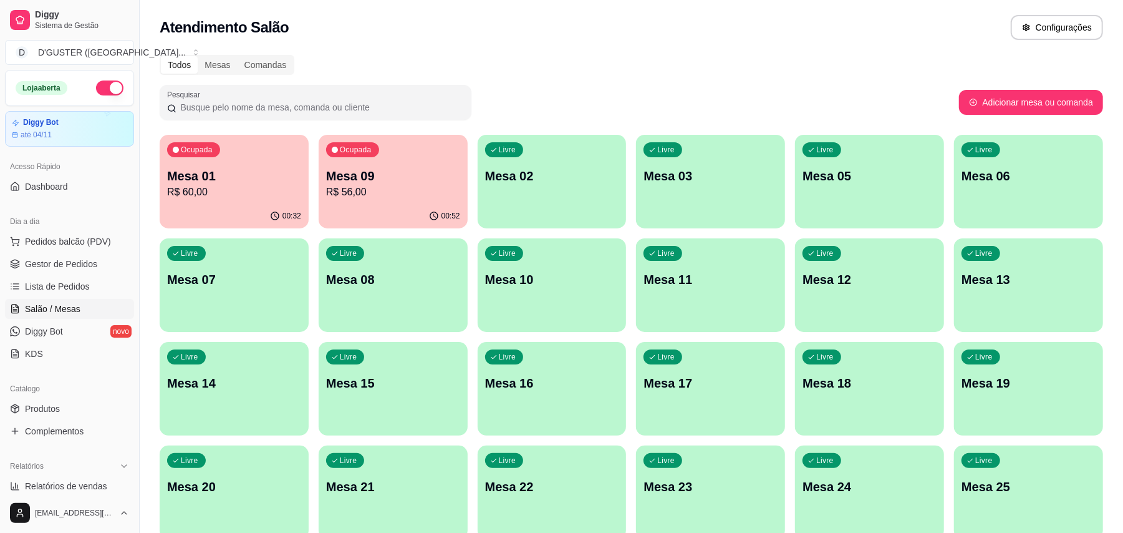
click at [243, 185] on p "R$ 60,00" at bounding box center [234, 192] width 134 height 15
click at [448, 161] on div "Ocupada Mesa 09 R$ 56,00" at bounding box center [393, 169] width 145 height 67
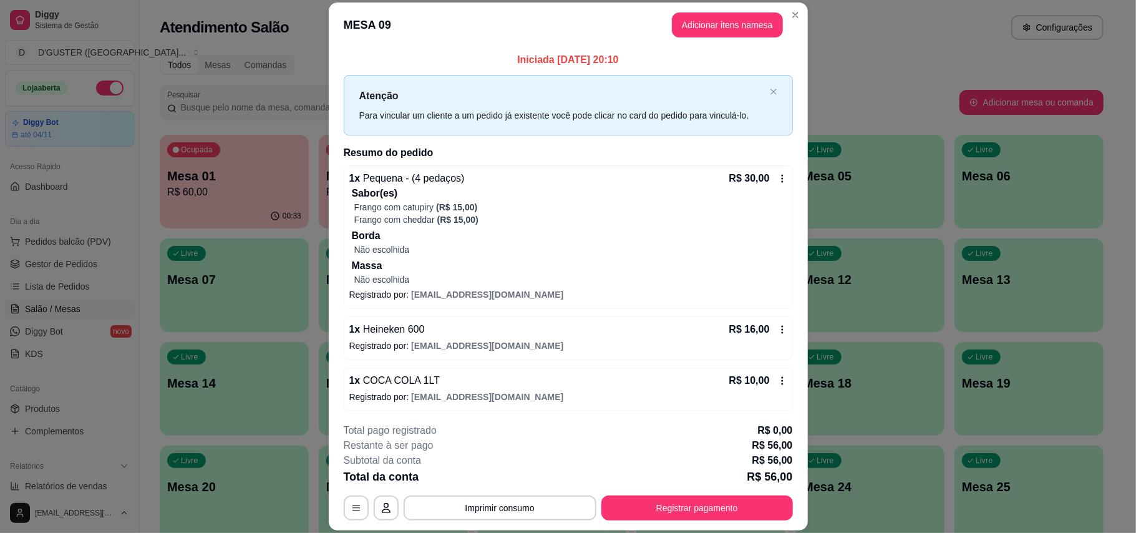
scroll to position [4, 0]
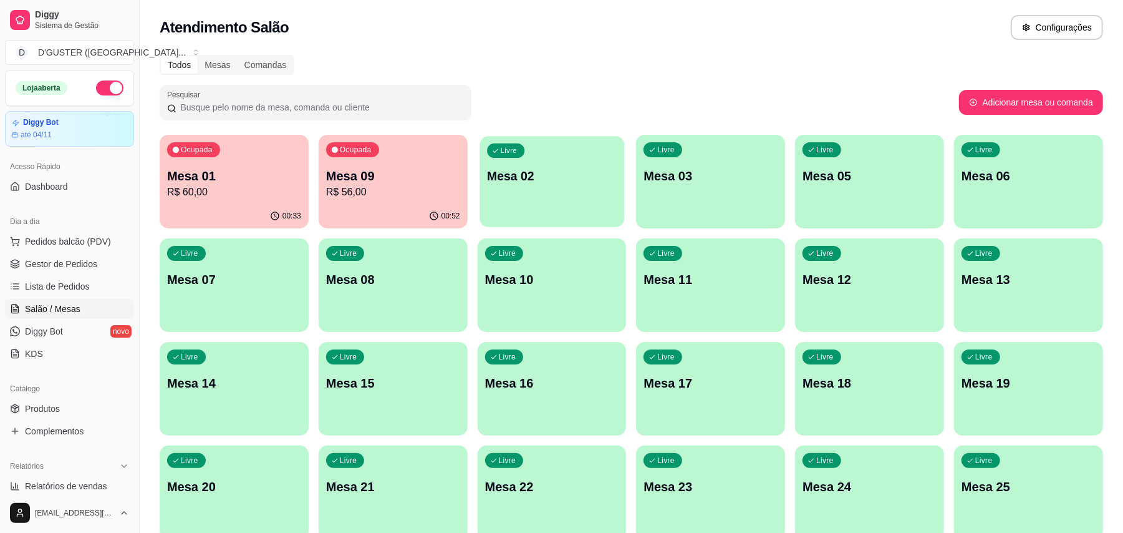
click at [552, 187] on div "Livre Mesa 02" at bounding box center [552, 174] width 145 height 76
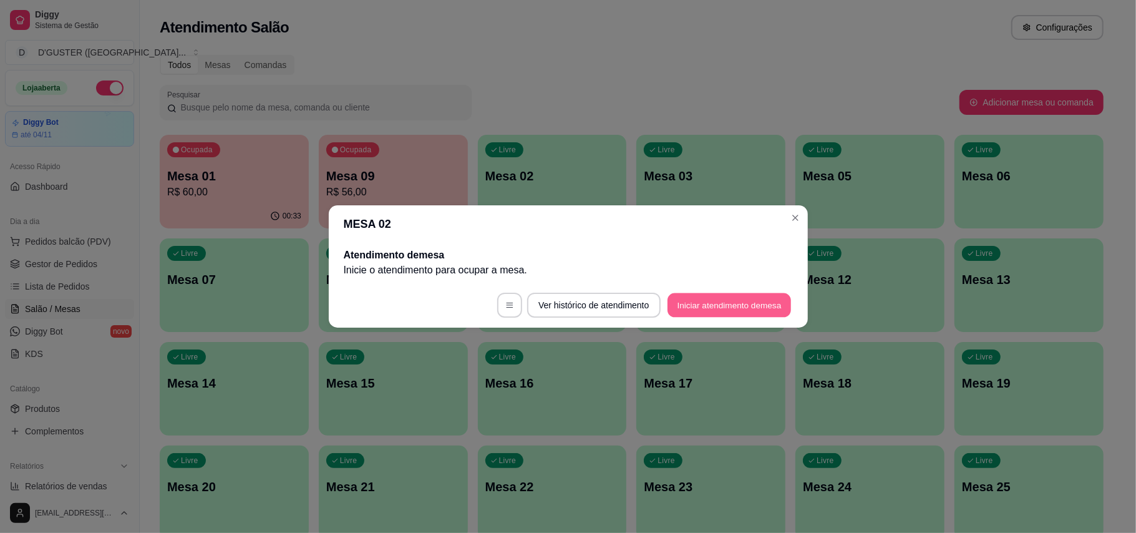
click at [689, 315] on button "Iniciar atendimento de mesa" at bounding box center [728, 305] width 123 height 24
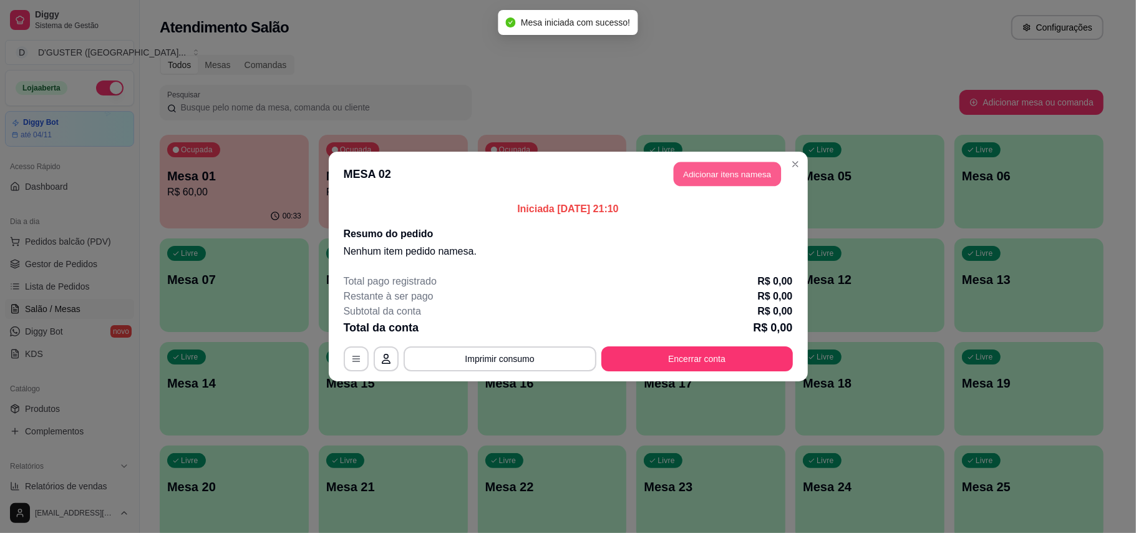
click at [715, 168] on button "Adicionar itens na mesa" at bounding box center [727, 174] width 107 height 24
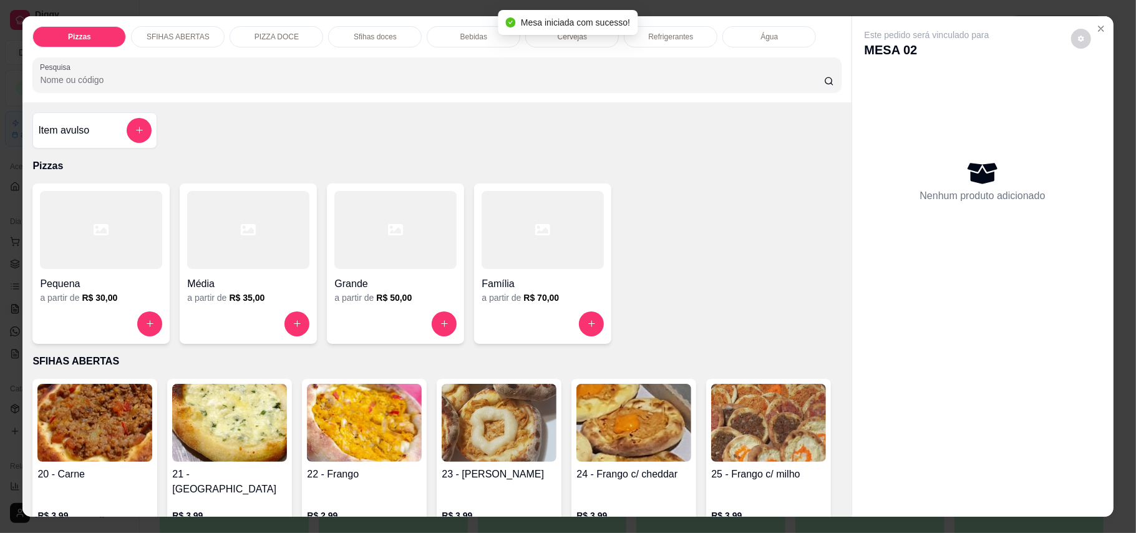
click at [99, 121] on div "Item avulso" at bounding box center [95, 130] width 114 height 25
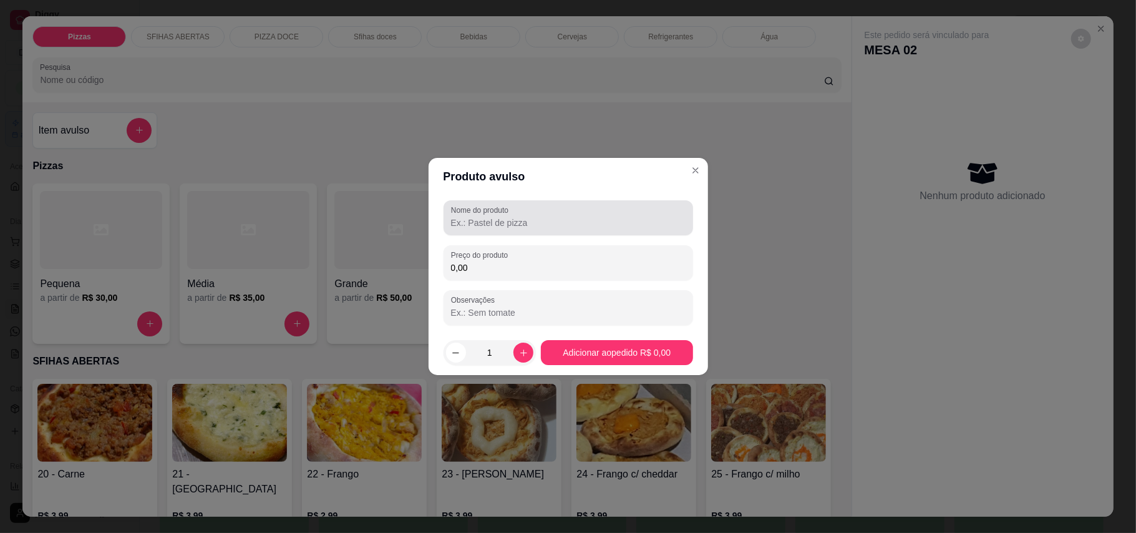
click at [539, 212] on div at bounding box center [568, 217] width 235 height 25
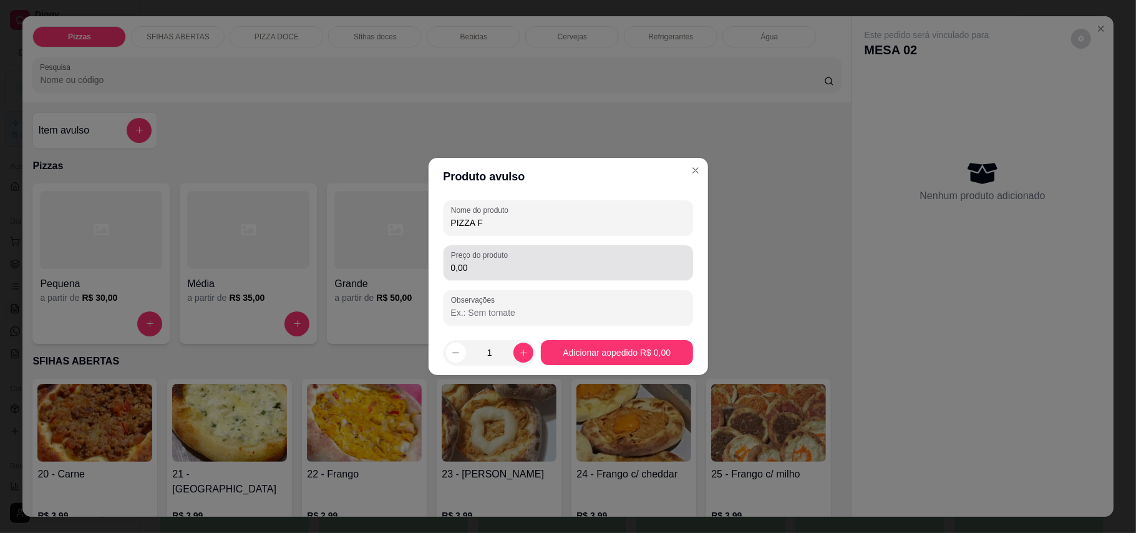
type input "PIZZA F"
click at [527, 270] on input "0,00" at bounding box center [568, 267] width 235 height 12
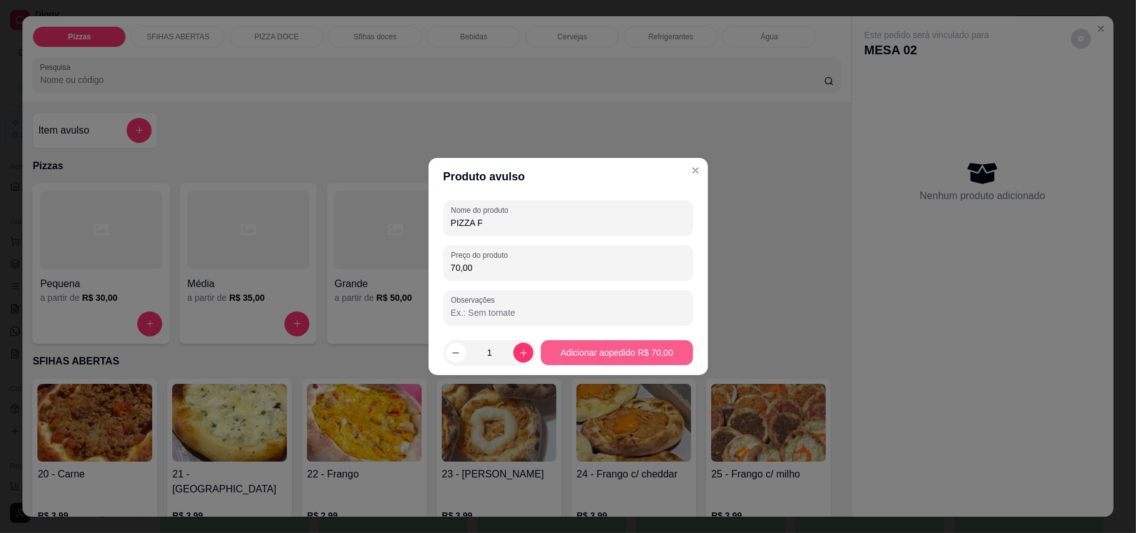
type input "70,00"
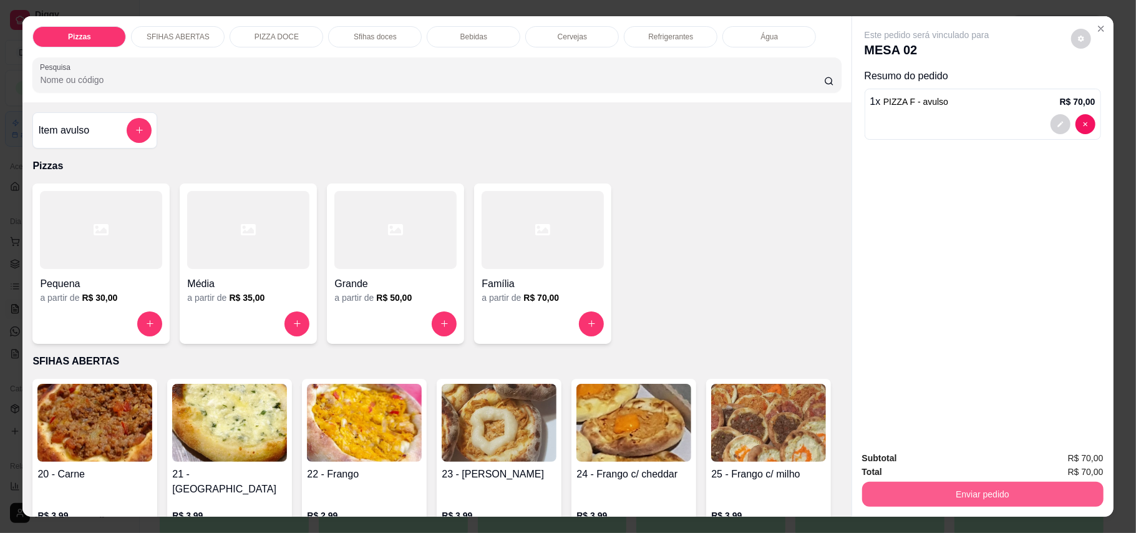
click at [1036, 502] on button "Enviar pedido" at bounding box center [982, 493] width 241 height 25
click at [1056, 467] on button "Enviar pedido" at bounding box center [1069, 463] width 69 height 23
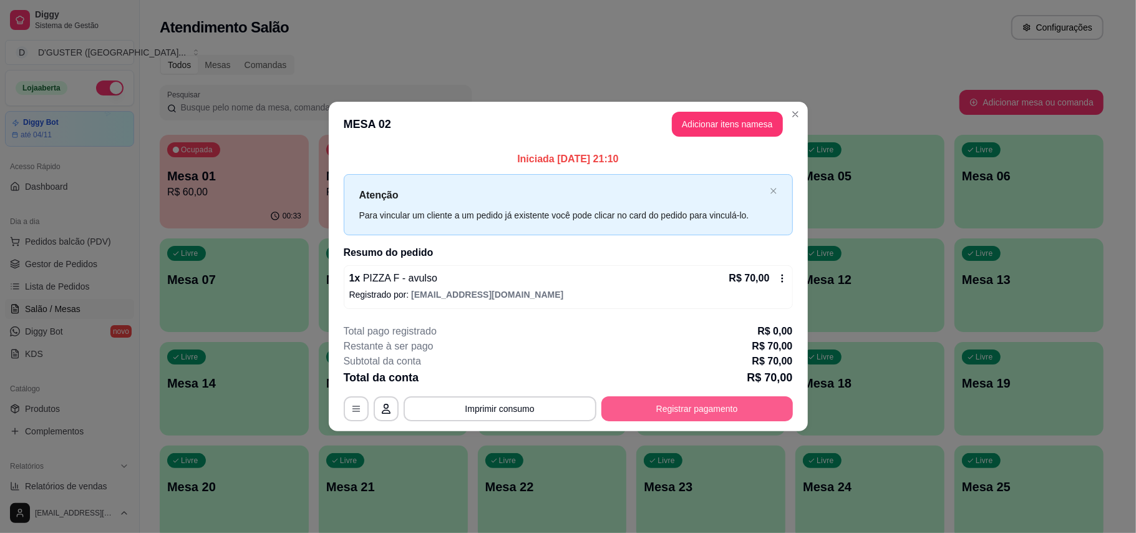
click at [711, 410] on button "Registrar pagamento" at bounding box center [696, 408] width 191 height 25
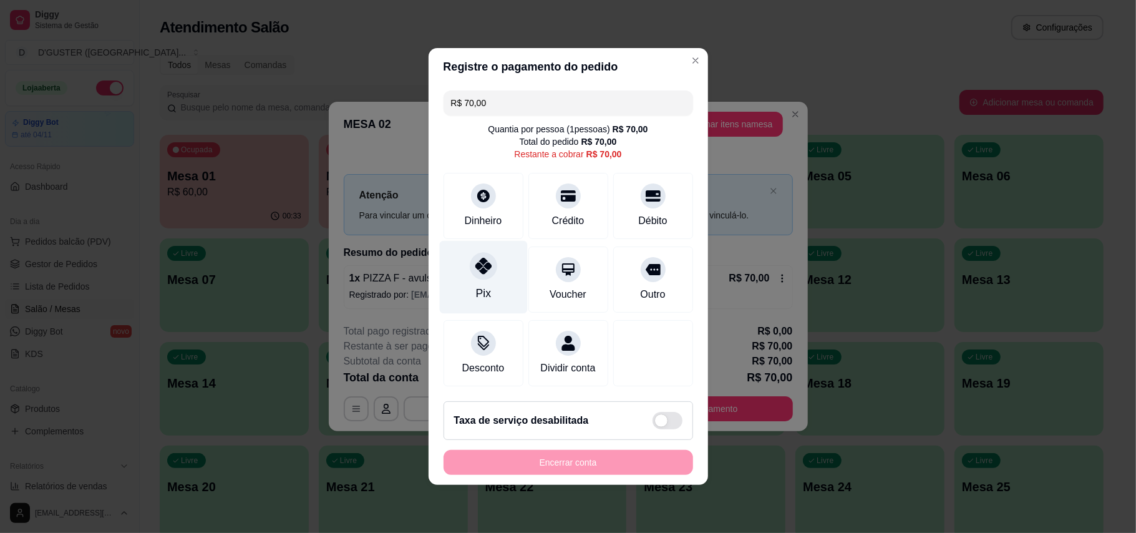
click at [471, 261] on div at bounding box center [483, 265] width 27 height 27
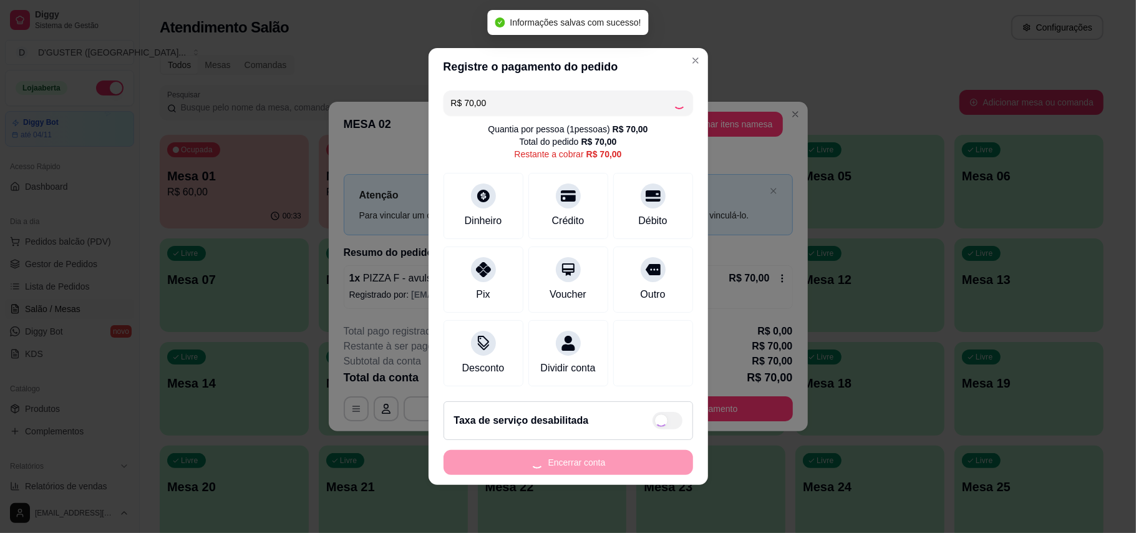
type input "R$ 0,00"
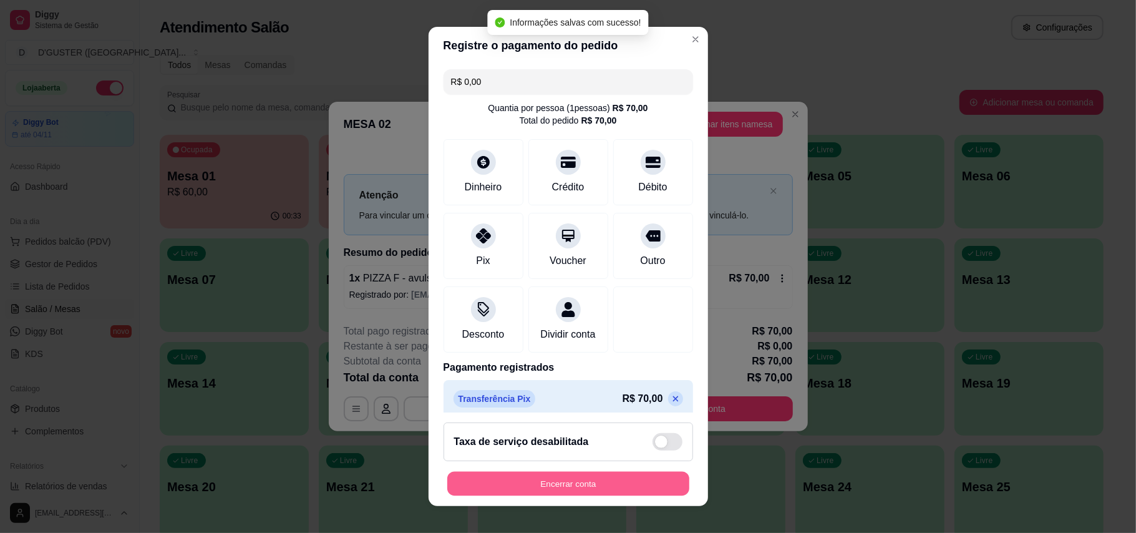
click at [626, 484] on button "Encerrar conta" at bounding box center [568, 483] width 242 height 24
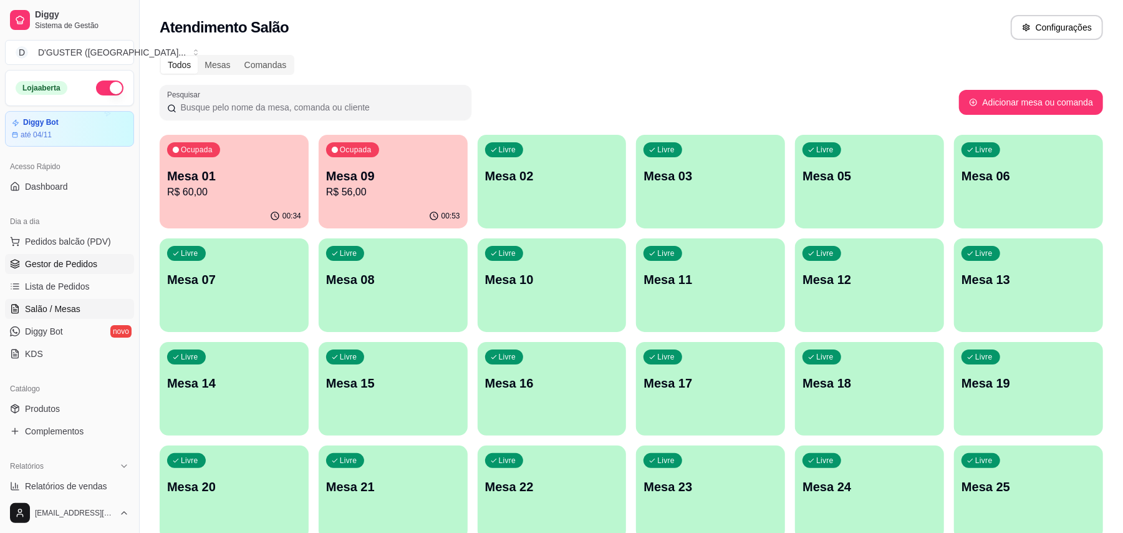
click at [49, 265] on span "Gestor de Pedidos" at bounding box center [61, 264] width 72 height 12
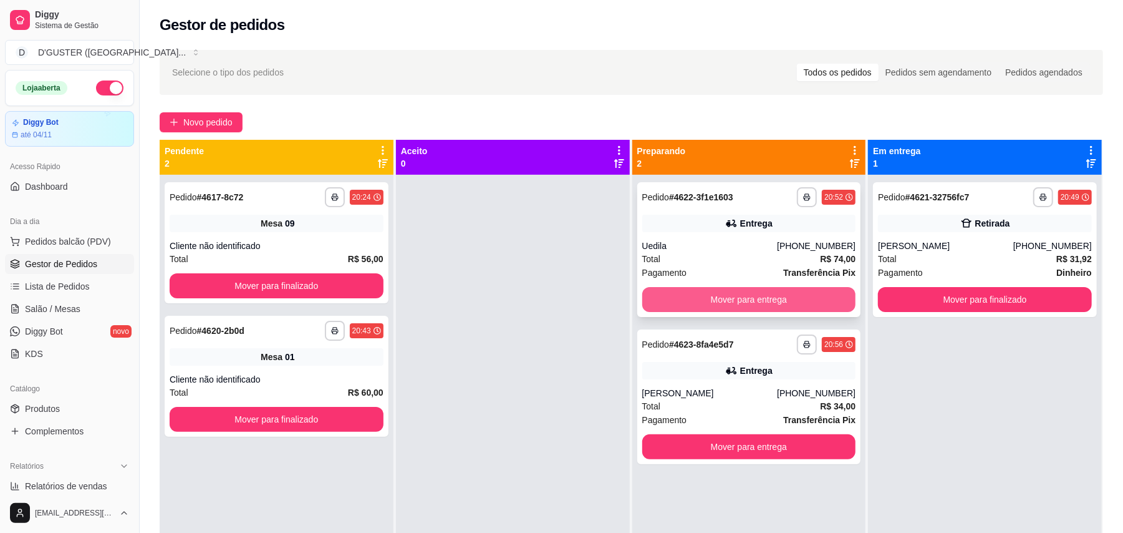
click at [804, 289] on button "Mover para entrega" at bounding box center [749, 299] width 214 height 25
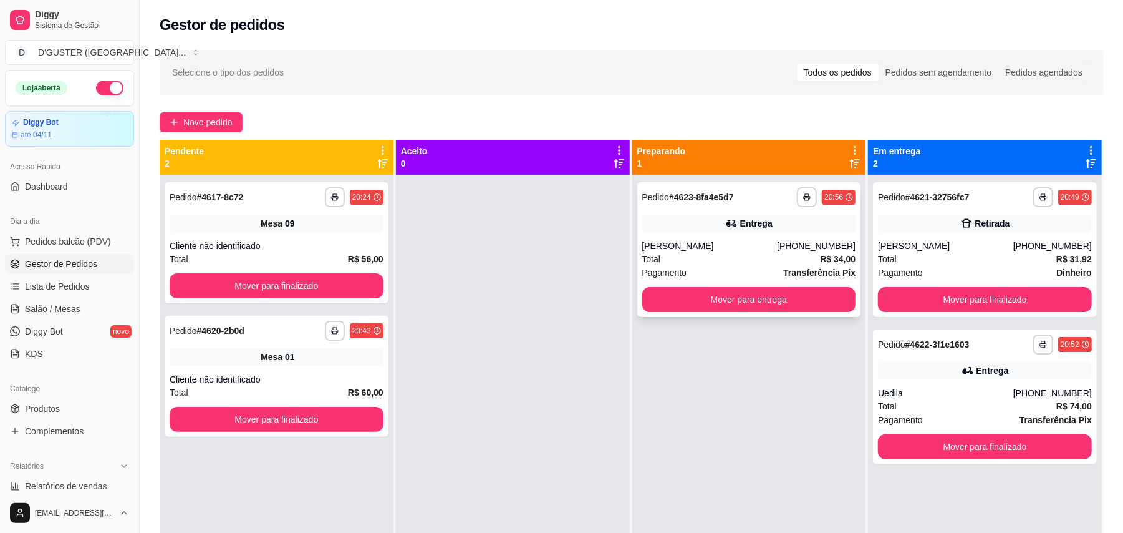
click at [758, 312] on div "**********" at bounding box center [749, 249] width 224 height 135
click at [766, 297] on button "Mover para entrega" at bounding box center [749, 299] width 214 height 25
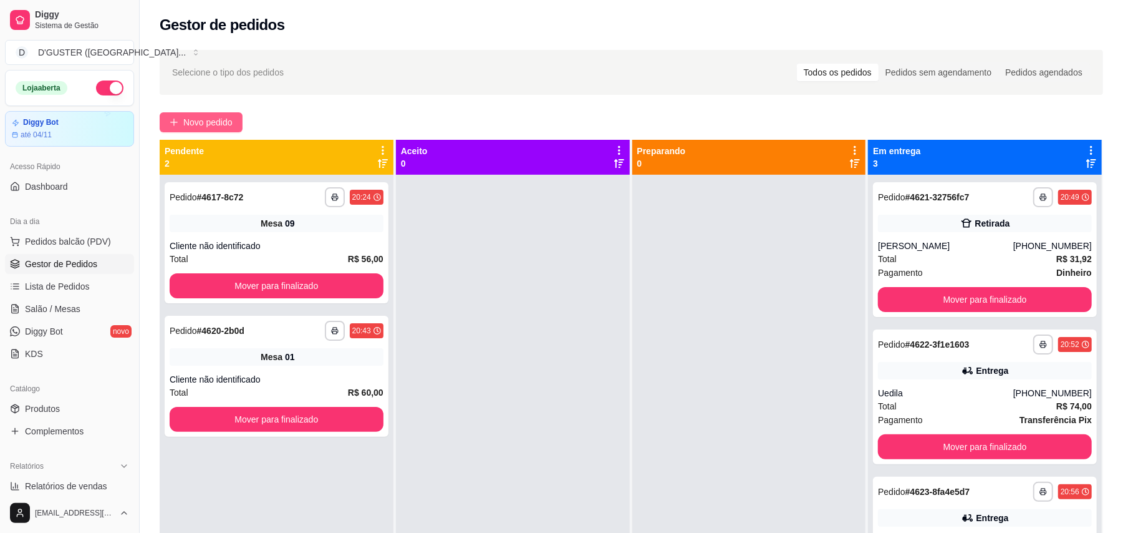
click at [185, 117] on span "Novo pedido" at bounding box center [207, 122] width 49 height 14
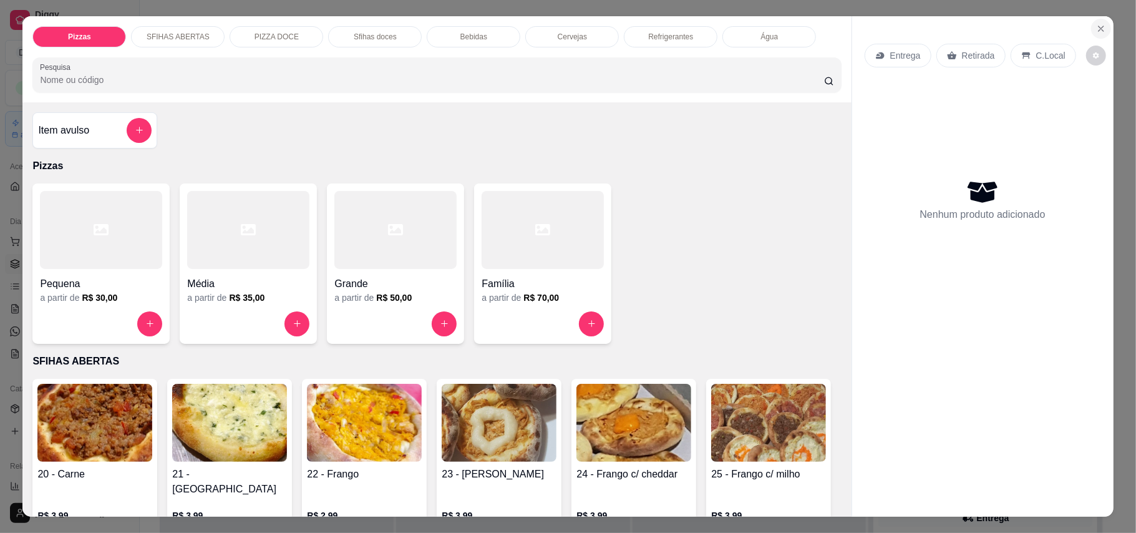
click at [1098, 21] on button "Close" at bounding box center [1101, 29] width 20 height 20
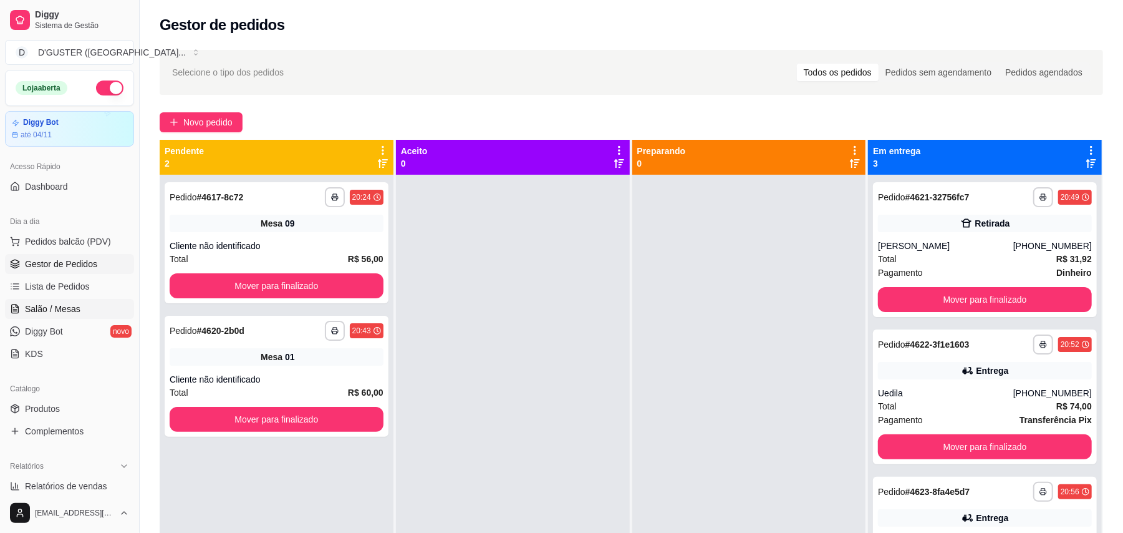
click at [52, 305] on span "Salão / Mesas" at bounding box center [53, 308] width 56 height 12
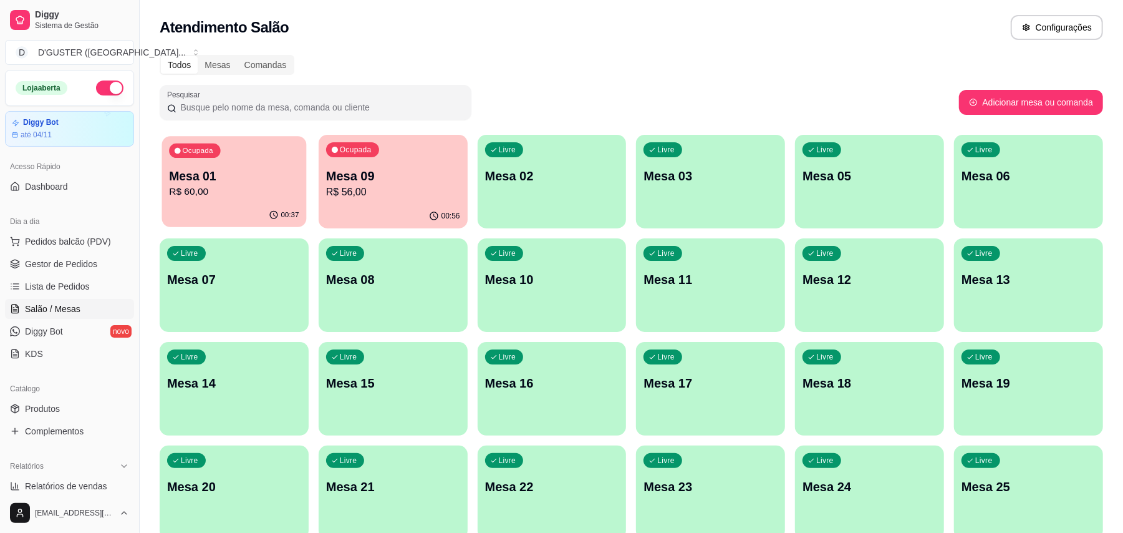
click at [255, 192] on p "R$ 60,00" at bounding box center [234, 192] width 130 height 14
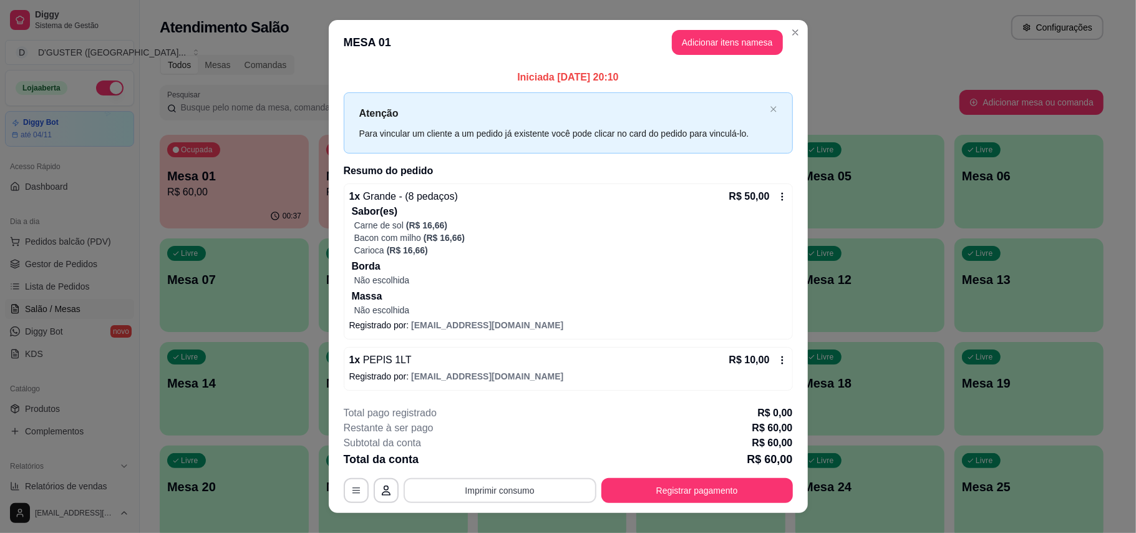
click at [515, 489] on button "Imprimir consumo" at bounding box center [500, 490] width 193 height 25
click at [495, 405] on button "IMPRESSORA" at bounding box center [496, 411] width 87 height 19
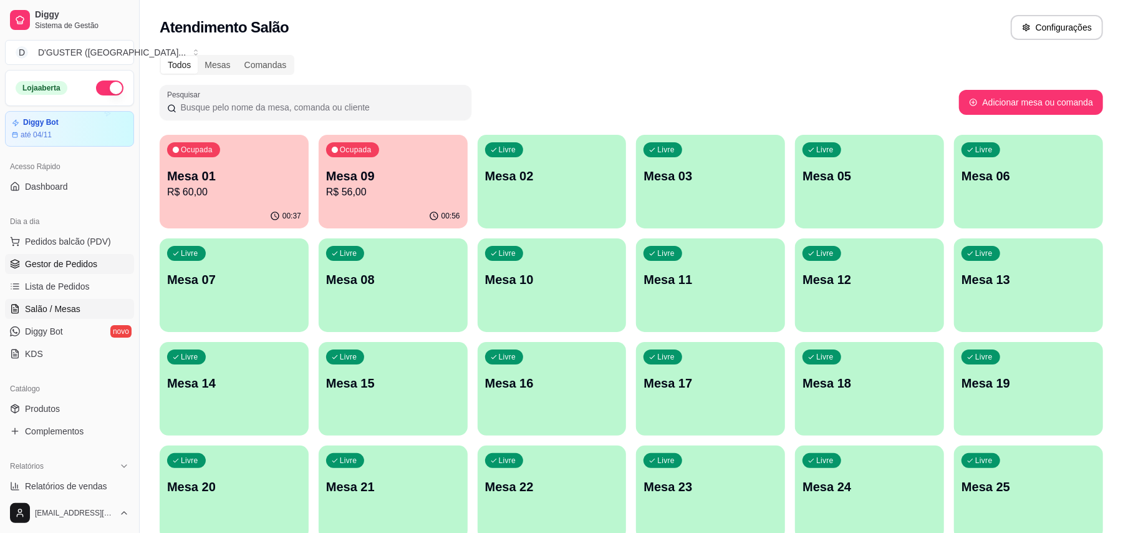
click at [85, 259] on span "Gestor de Pedidos" at bounding box center [61, 264] width 72 height 12
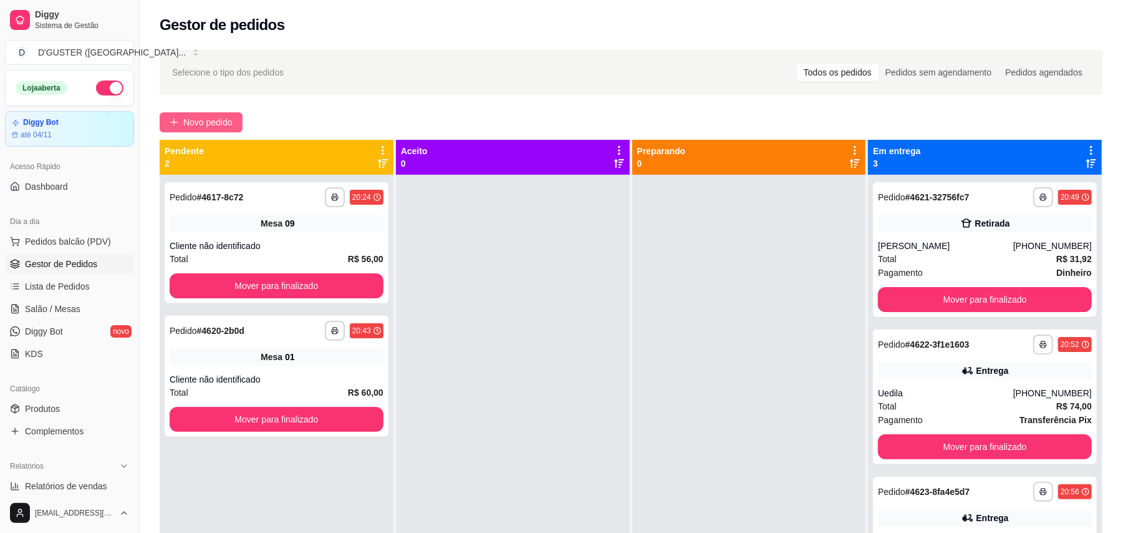
click at [212, 122] on span "Novo pedido" at bounding box center [207, 122] width 49 height 14
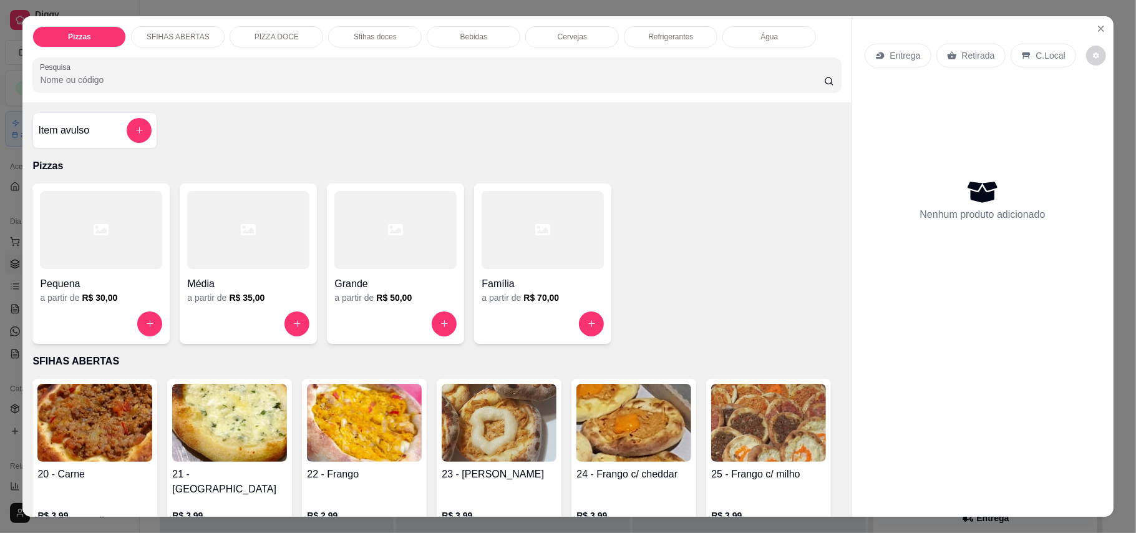
click at [876, 56] on icon at bounding box center [878, 55] width 4 height 2
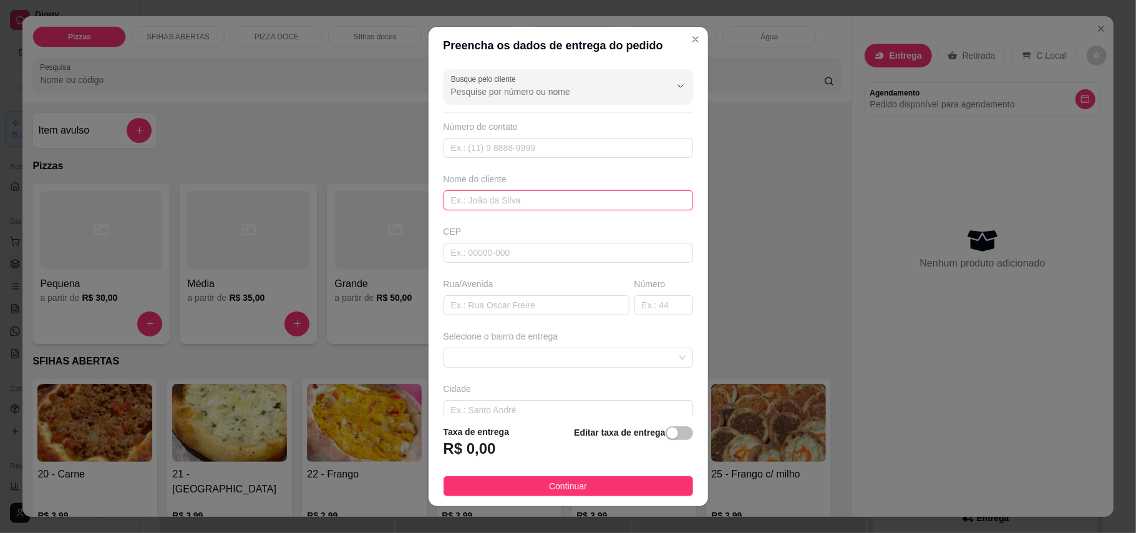
click at [485, 206] on input "text" at bounding box center [567, 200] width 249 height 20
type input "CESAR"
click at [493, 306] on input "text" at bounding box center [536, 305] width 186 height 20
type input "AV [PERSON_NAME]"
click at [634, 302] on input "text" at bounding box center [663, 305] width 59 height 20
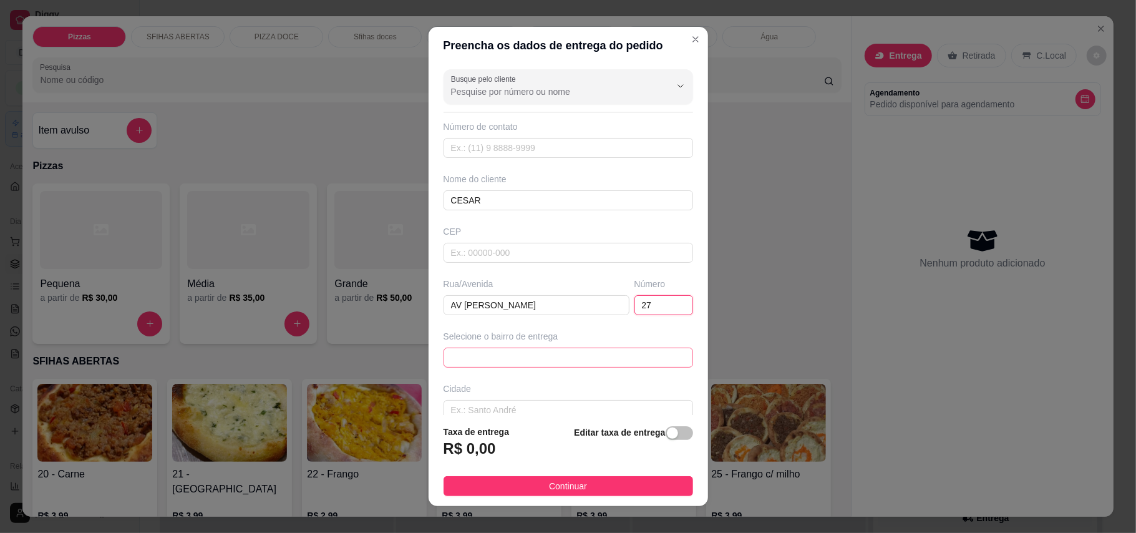
click at [539, 354] on span at bounding box center [568, 357] width 235 height 19
type input "27"
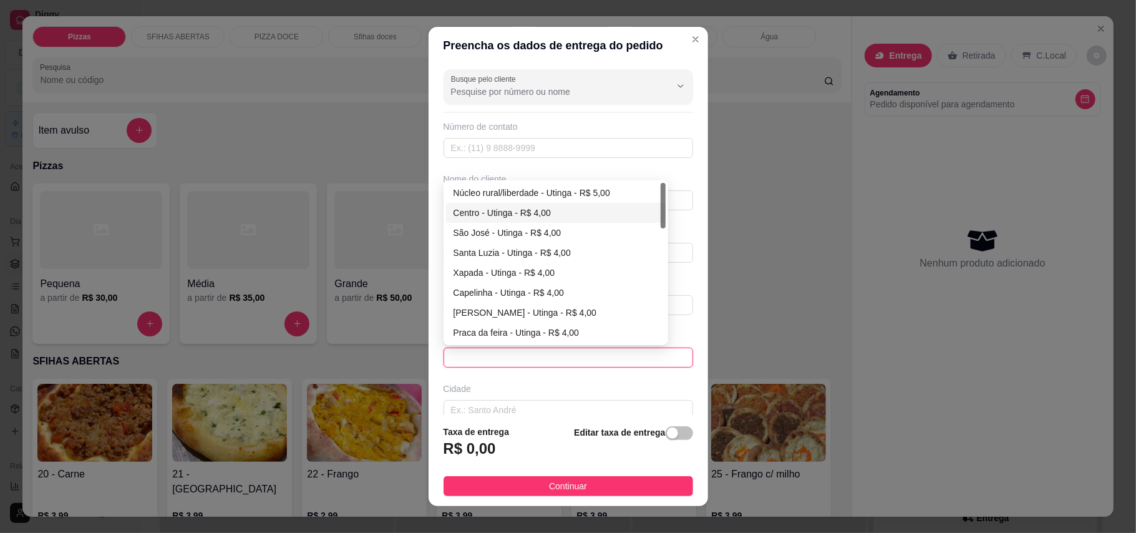
click at [513, 207] on div "Centro - Utinga - R$ 4,00" at bounding box center [555, 213] width 205 height 14
type input "Utinga"
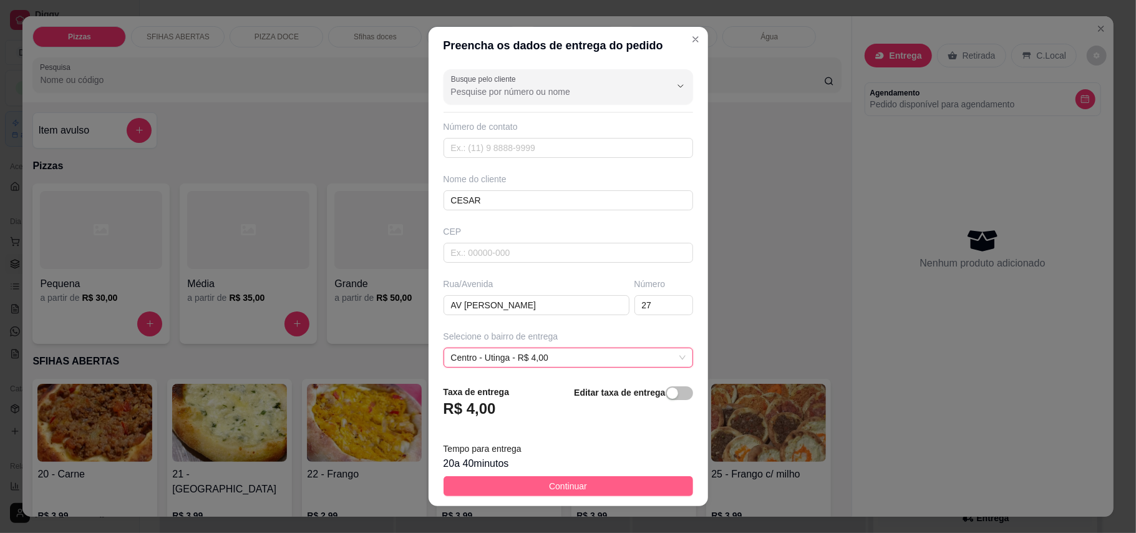
click at [572, 477] on button "Continuar" at bounding box center [567, 486] width 249 height 20
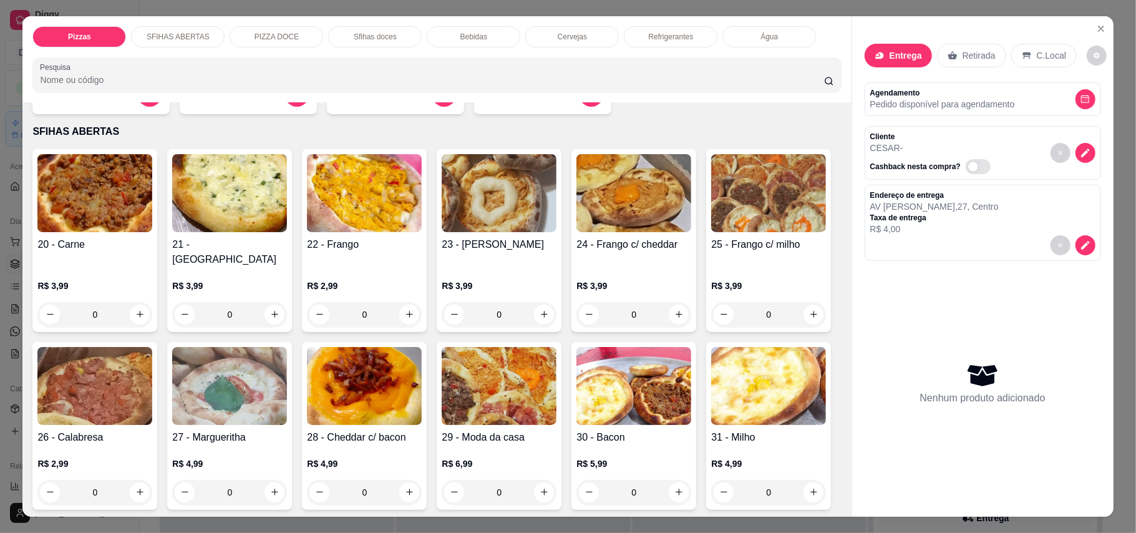
scroll to position [249, 0]
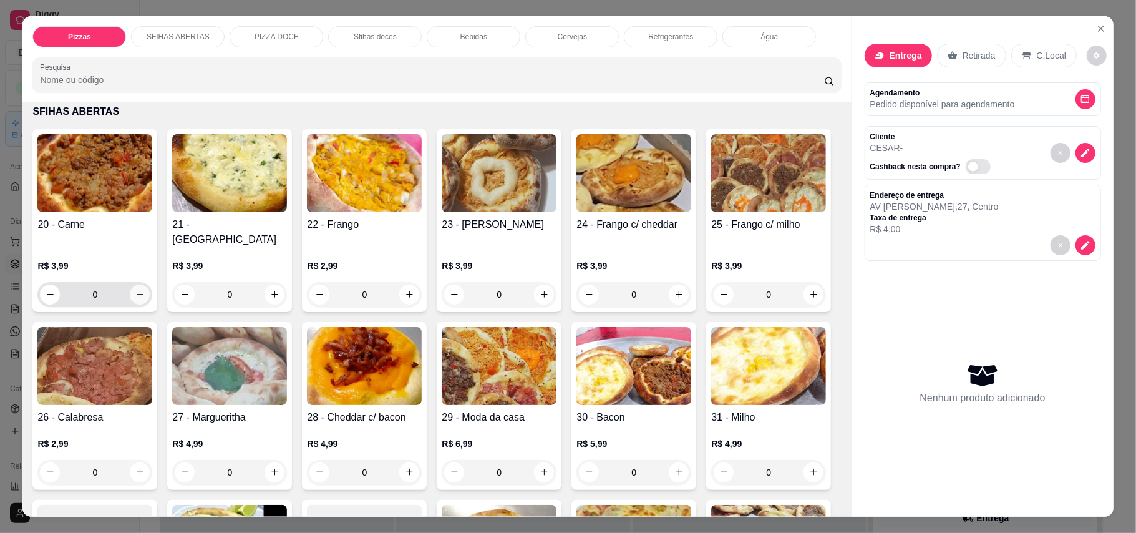
click at [137, 289] on icon "increase-product-quantity" at bounding box center [139, 293] width 9 height 9
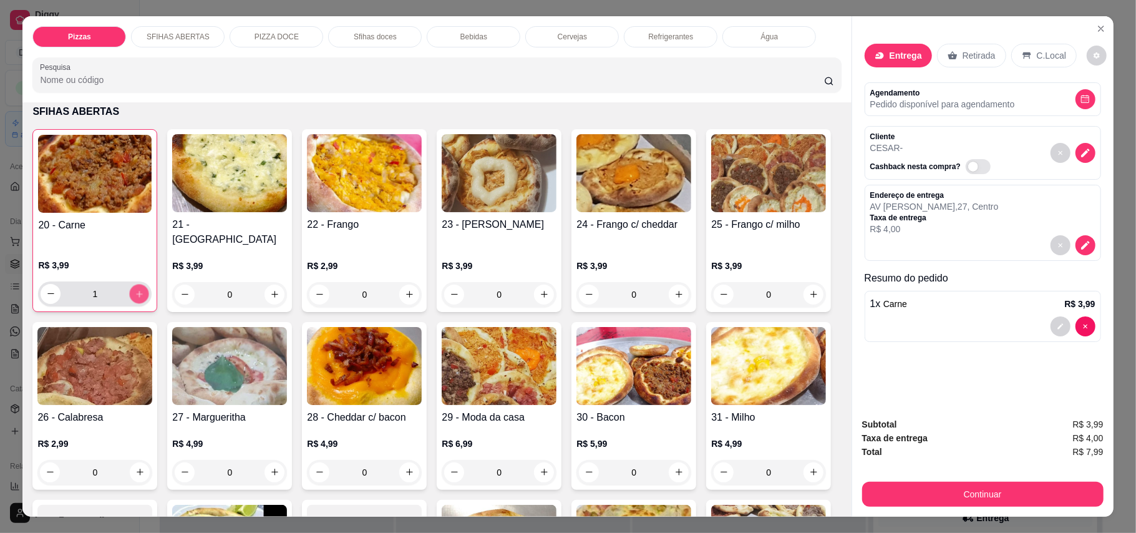
click at [137, 289] on icon "increase-product-quantity" at bounding box center [139, 293] width 9 height 9
type input "4"
click at [407, 289] on icon "increase-product-quantity" at bounding box center [409, 293] width 9 height 9
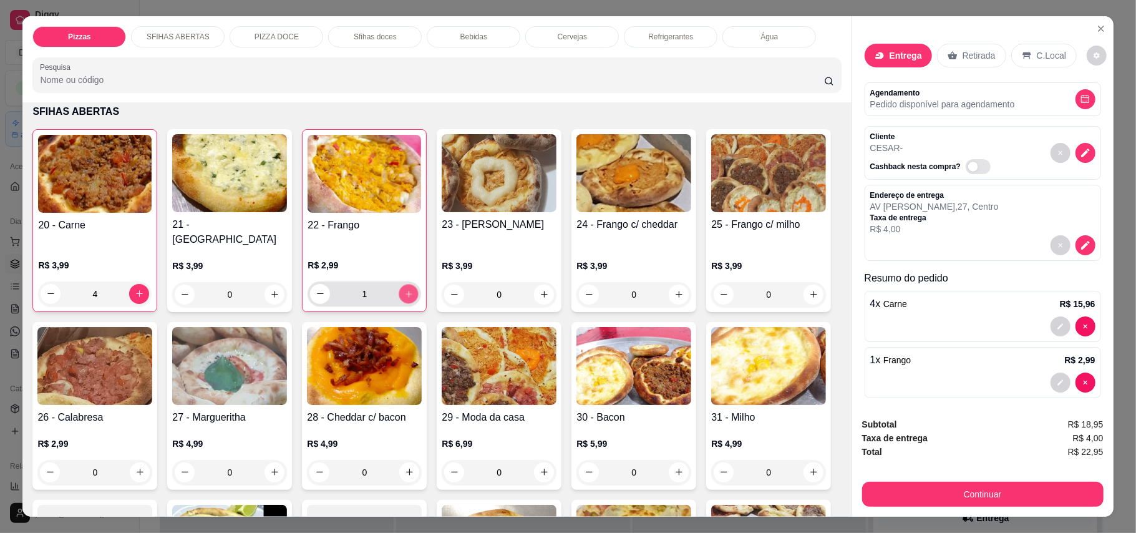
click at [407, 284] on button "increase-product-quantity" at bounding box center [408, 293] width 19 height 19
type input "2"
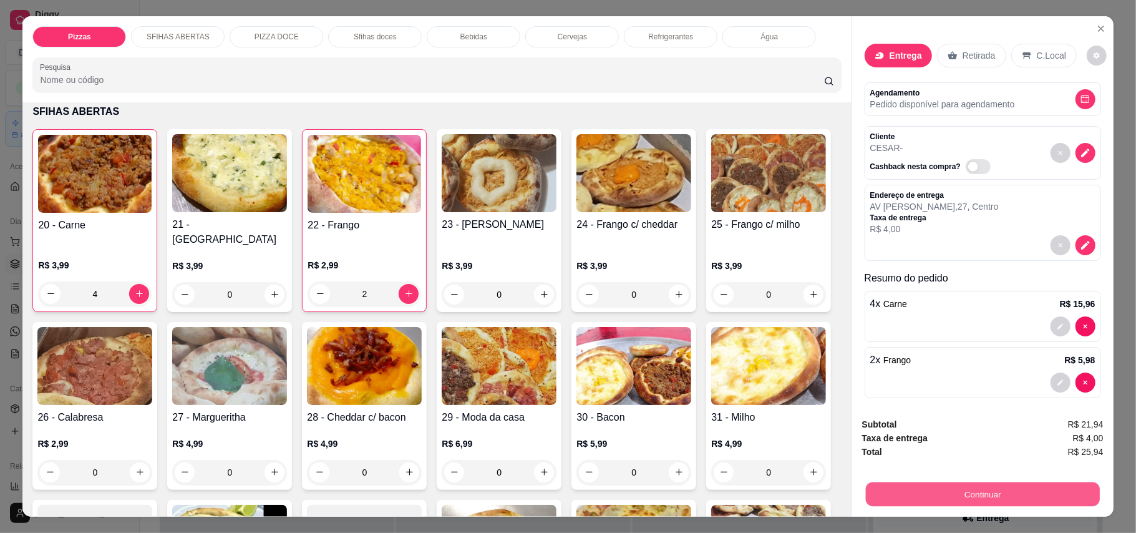
click at [1004, 492] on button "Continuar" at bounding box center [982, 494] width 234 height 24
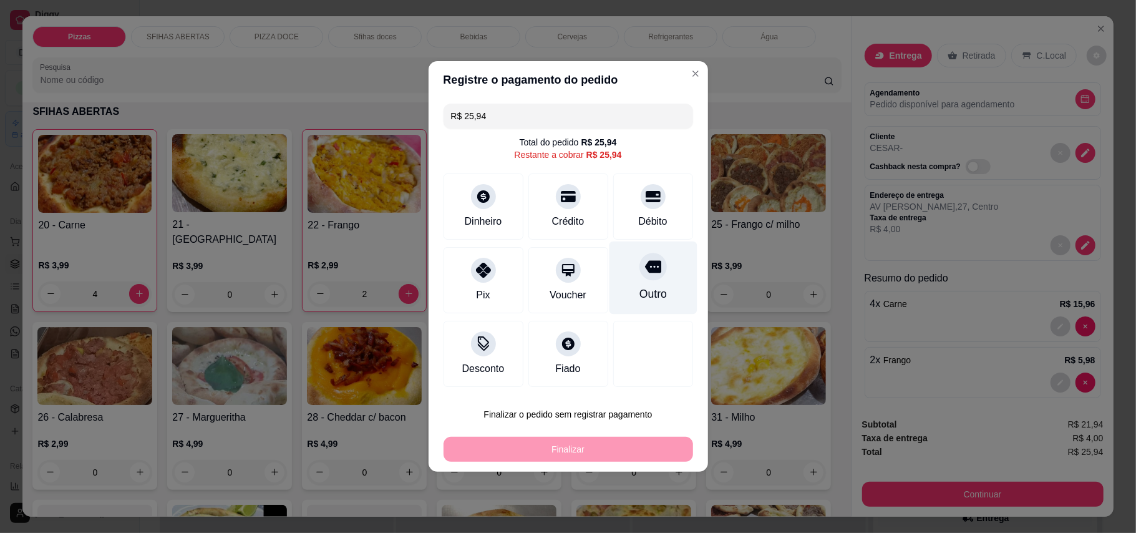
click at [652, 282] on div "Outro" at bounding box center [653, 277] width 88 height 73
type input "R$ 0,00"
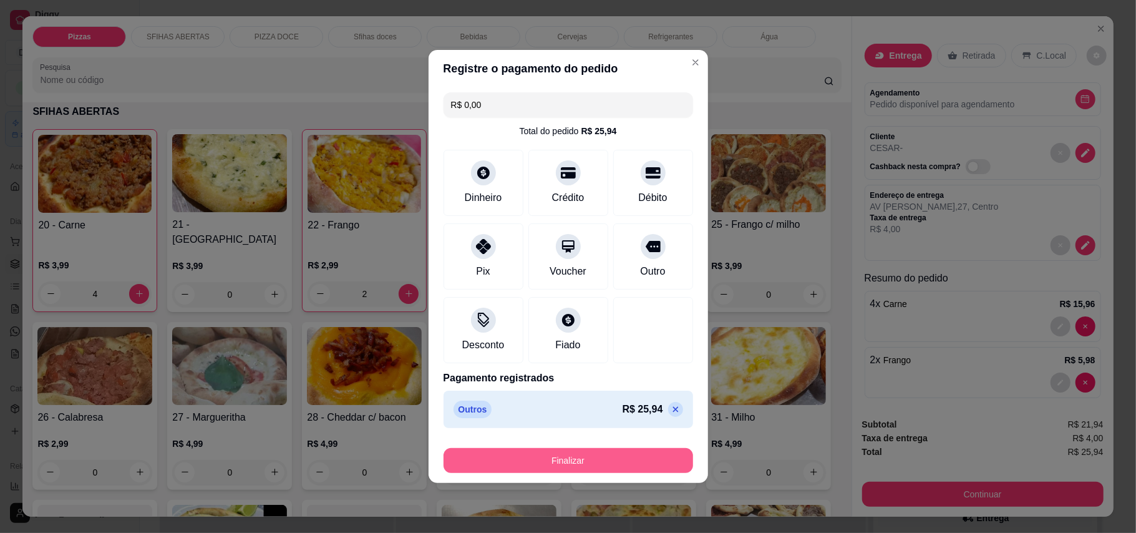
click at [627, 463] on button "Finalizar" at bounding box center [567, 460] width 249 height 25
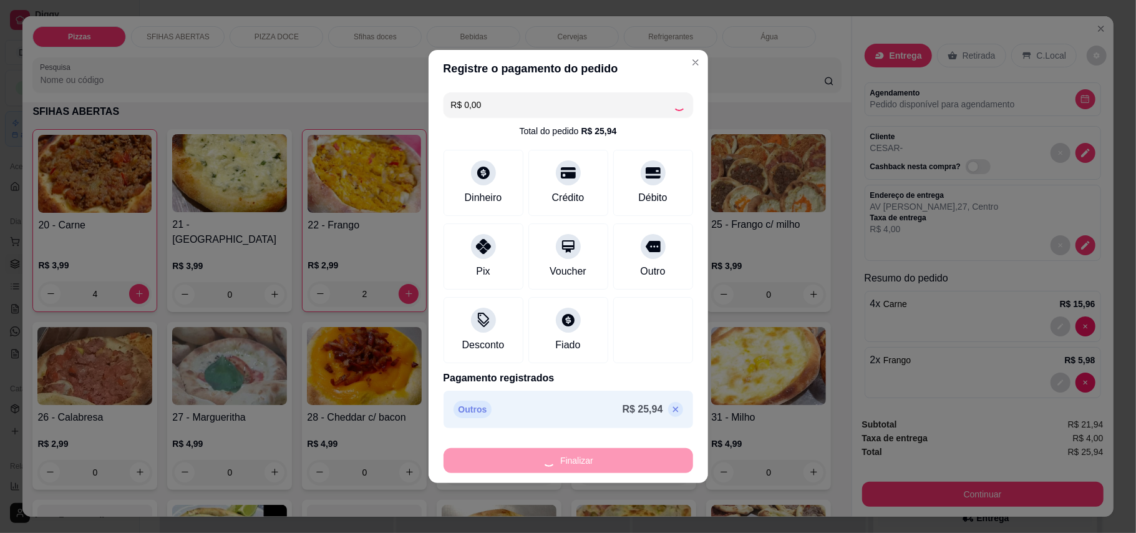
type input "0"
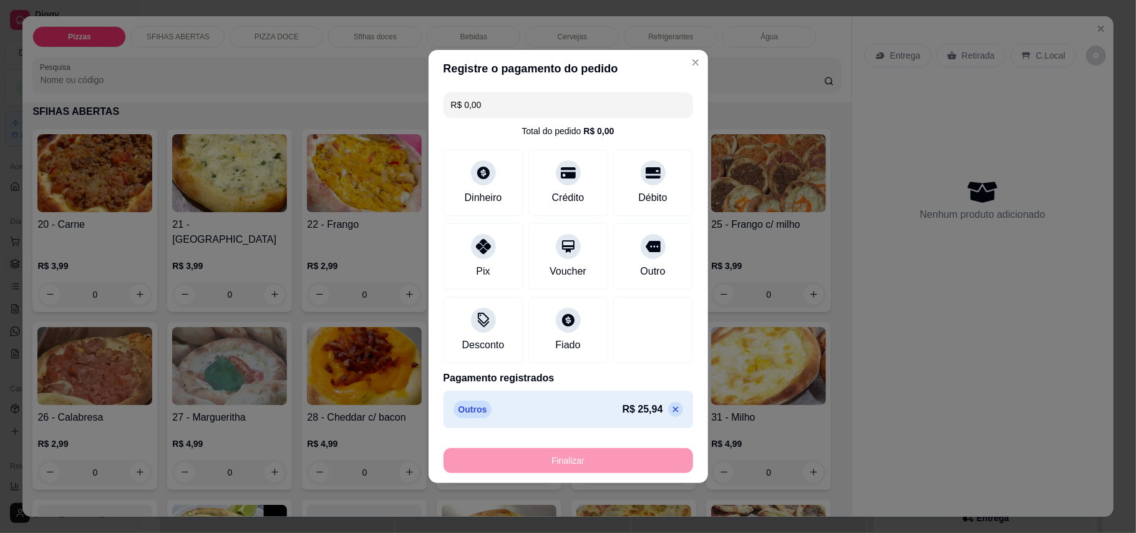
type input "-R$ 25,94"
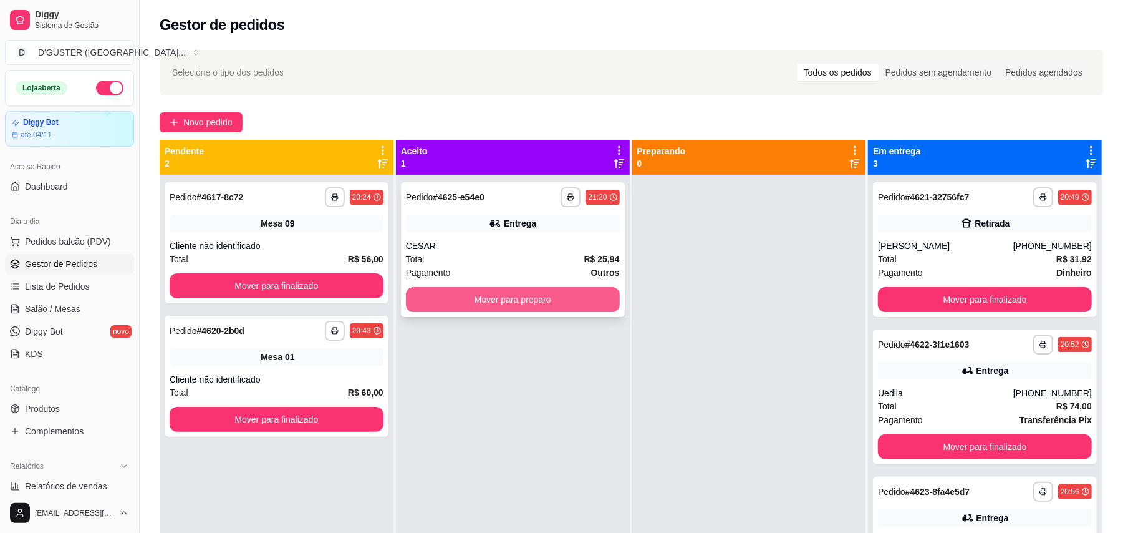
click at [581, 298] on button "Mover para preparo" at bounding box center [513, 299] width 214 height 25
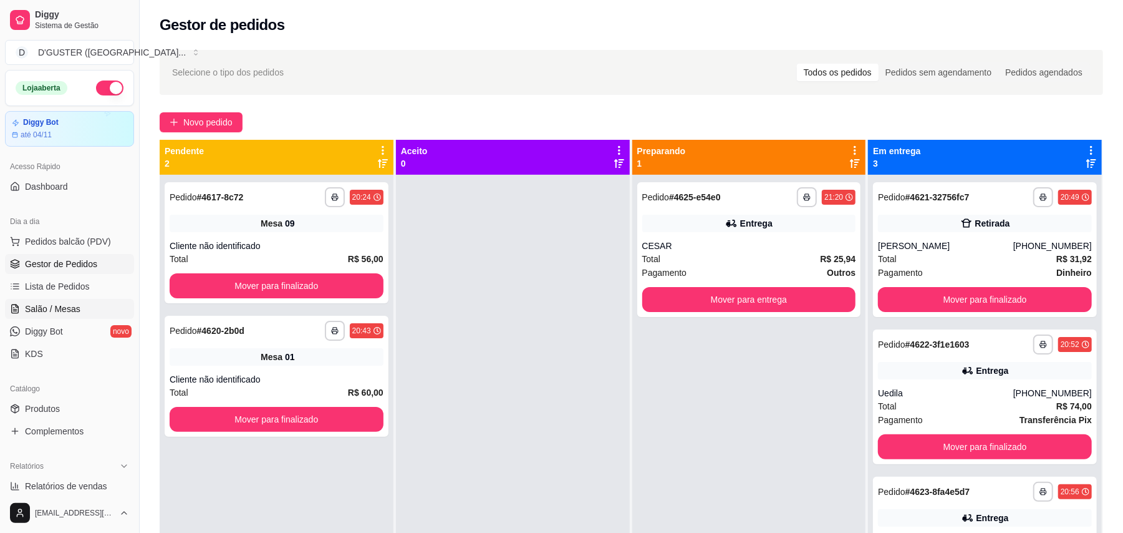
click at [41, 311] on span "Salão / Mesas" at bounding box center [53, 308] width 56 height 12
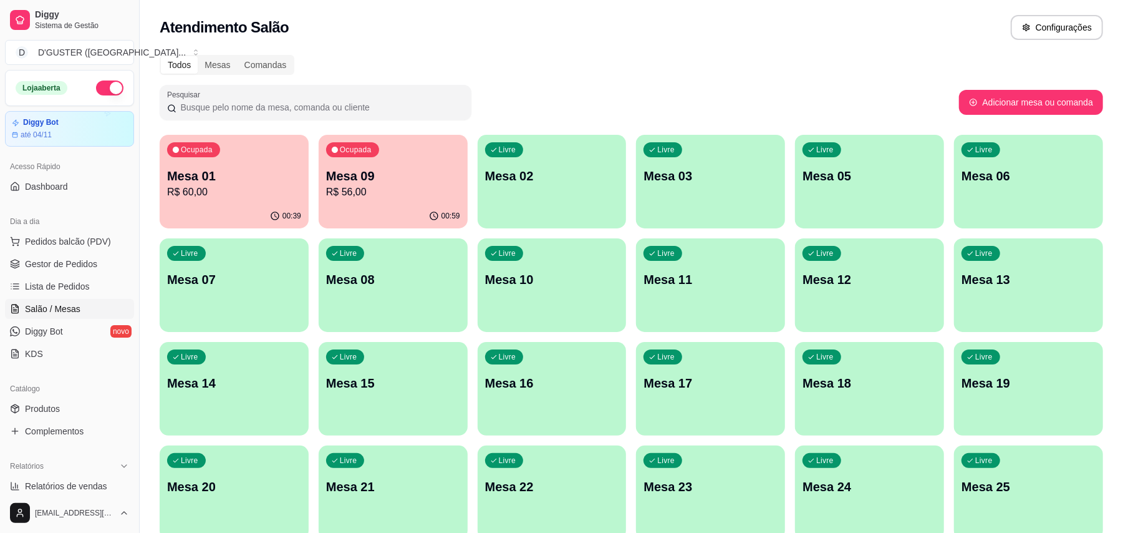
click at [235, 182] on p "Mesa 01" at bounding box center [234, 175] width 134 height 17
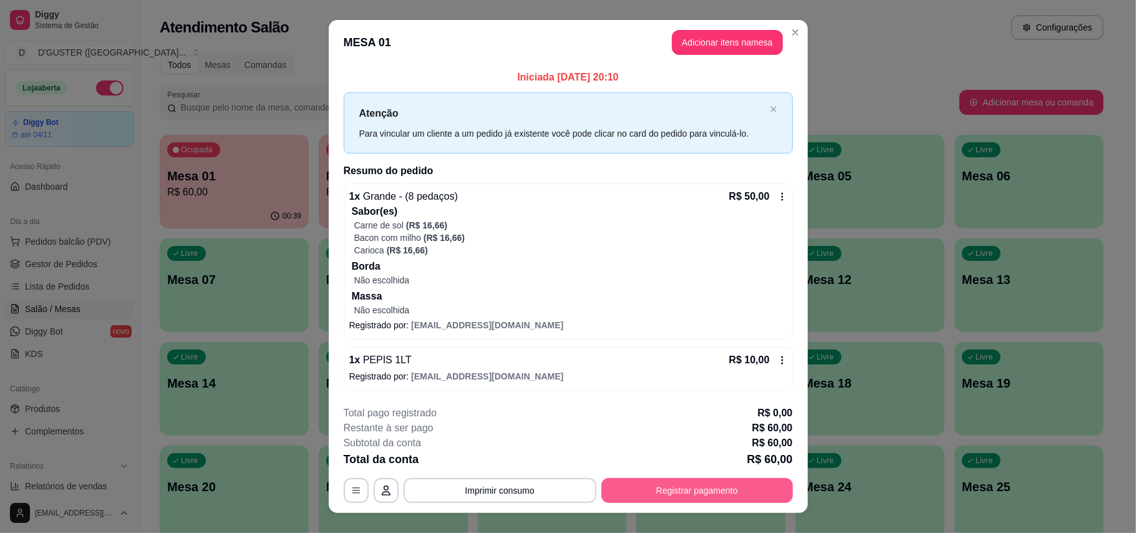
click at [692, 493] on button "Registrar pagamento" at bounding box center [696, 490] width 191 height 25
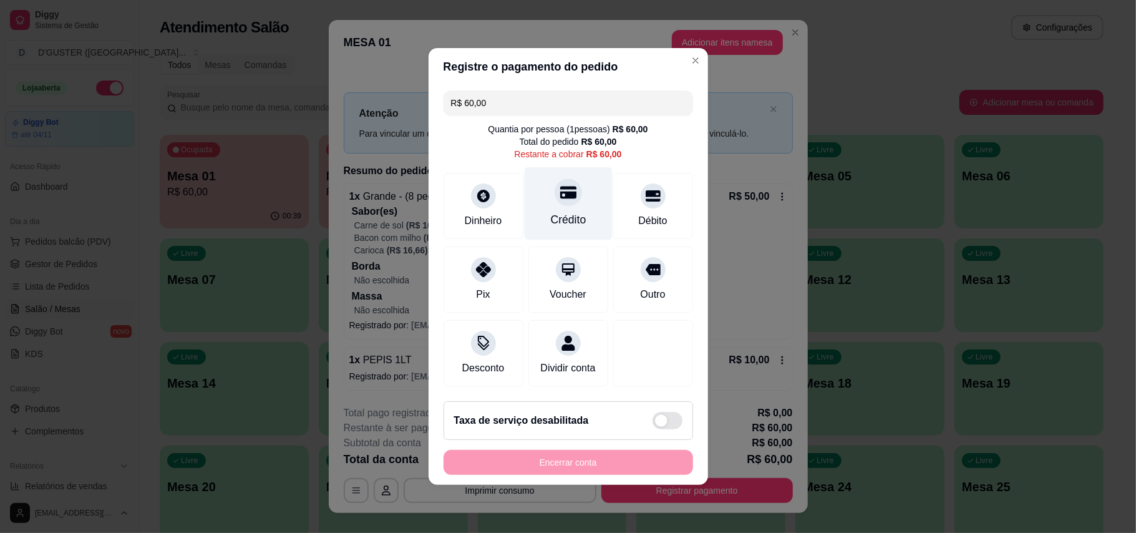
click at [564, 197] on div at bounding box center [567, 191] width 27 height 27
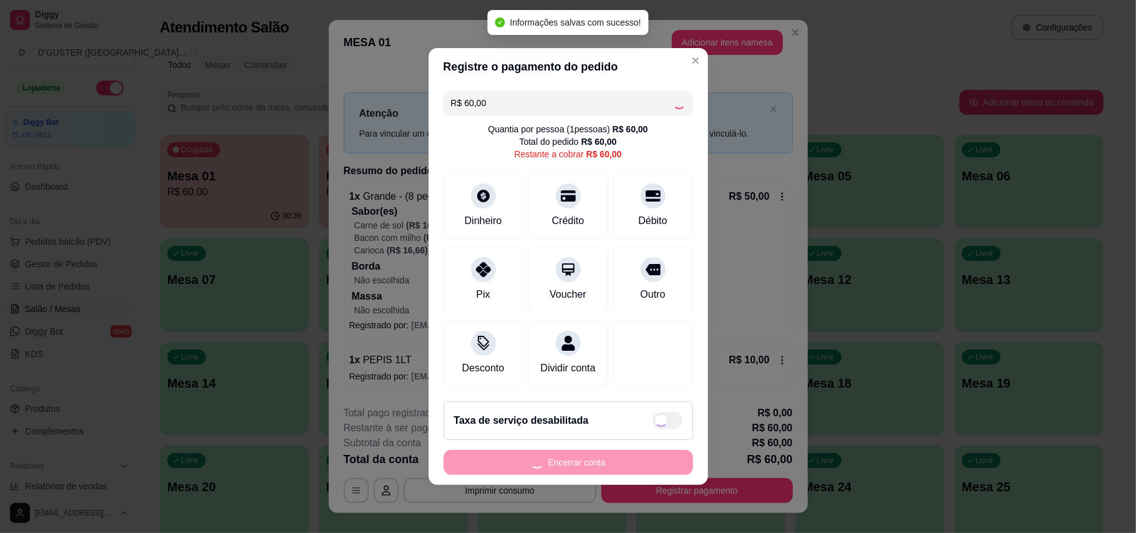
type input "R$ 0,00"
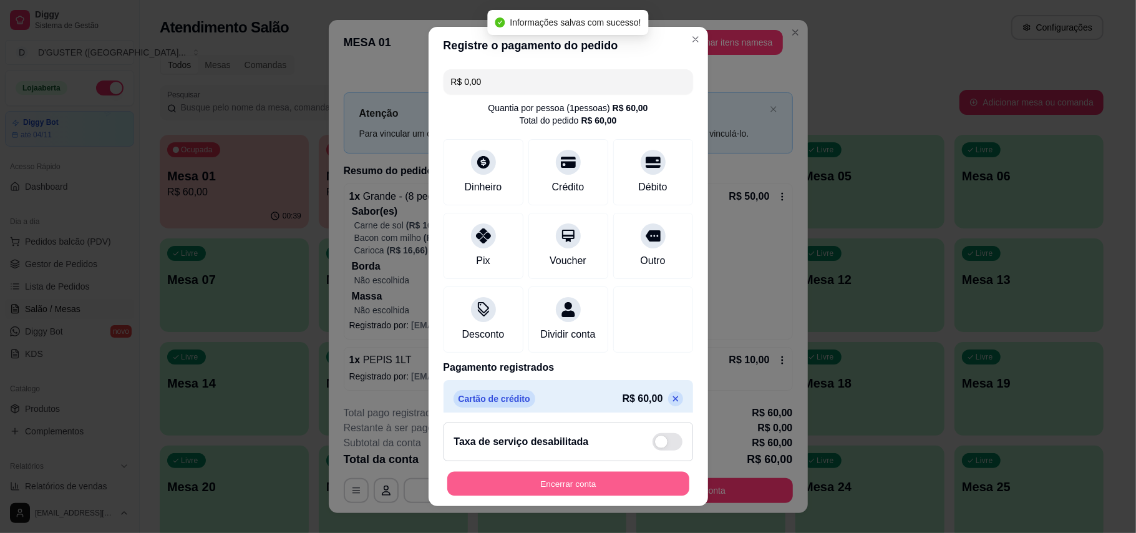
click at [586, 483] on button "Encerrar conta" at bounding box center [568, 483] width 242 height 24
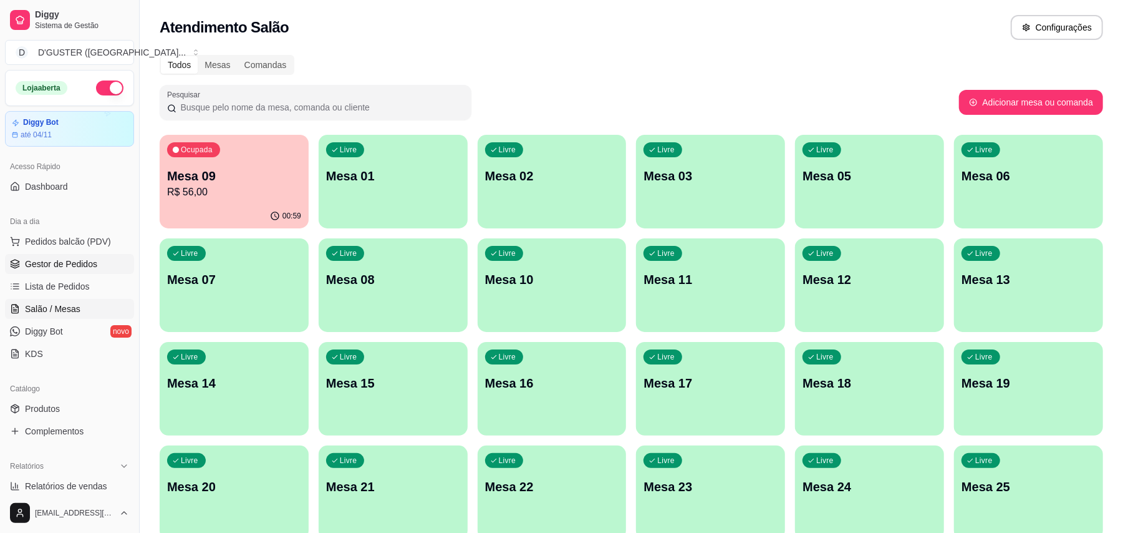
click at [79, 261] on span "Gestor de Pedidos" at bounding box center [61, 264] width 72 height 12
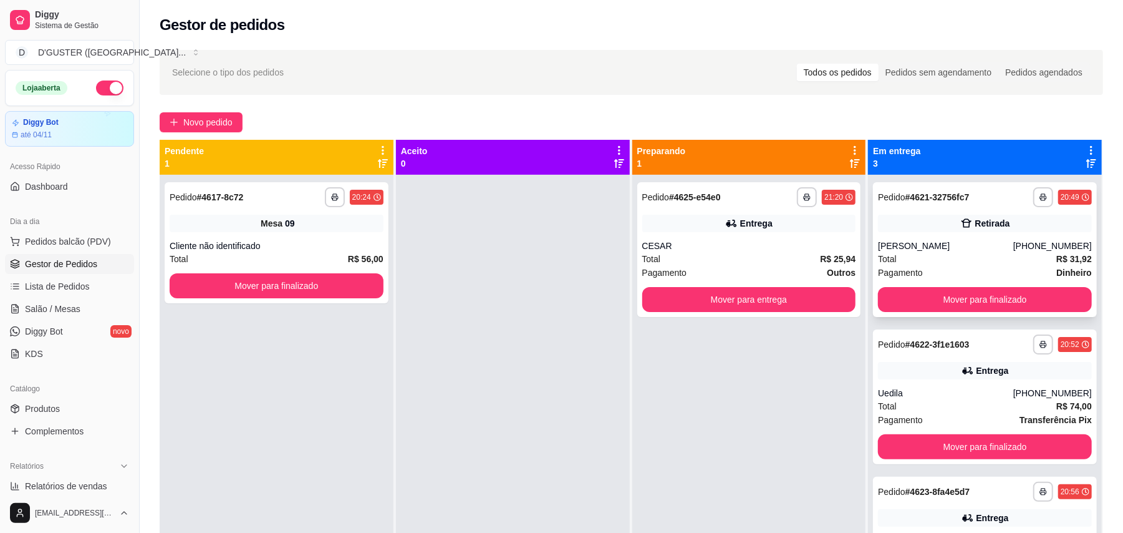
click at [995, 228] on div "Retirada" at bounding box center [992, 223] width 35 height 12
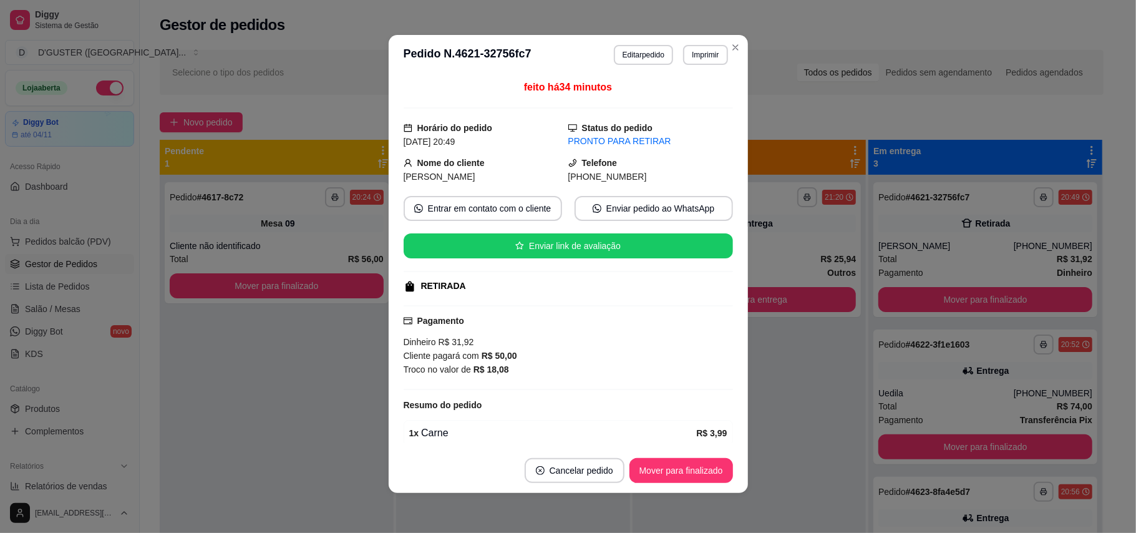
scroll to position [83, 0]
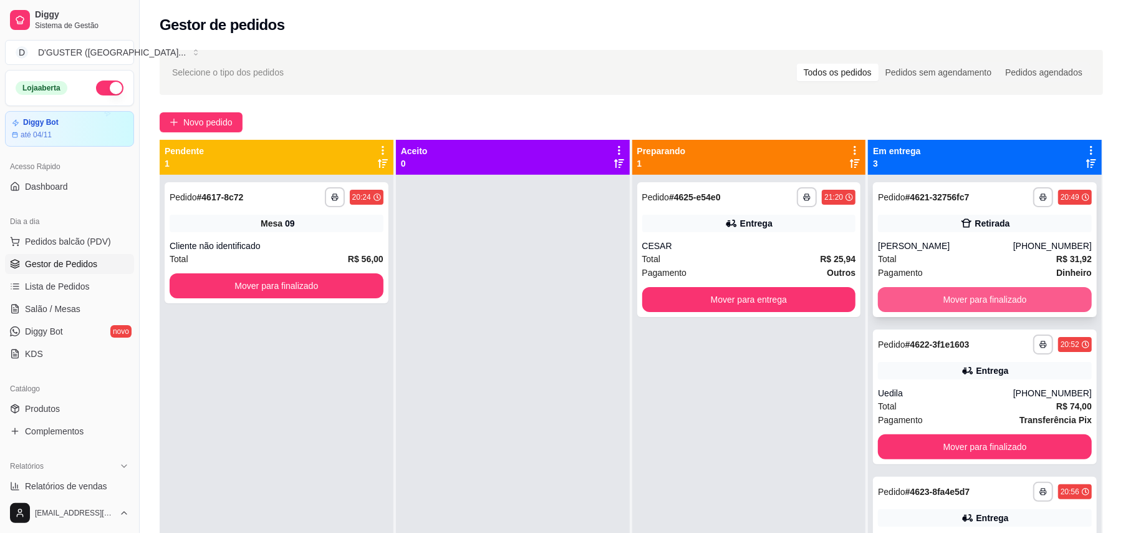
click at [1015, 298] on button "Mover para finalizado" at bounding box center [985, 299] width 214 height 25
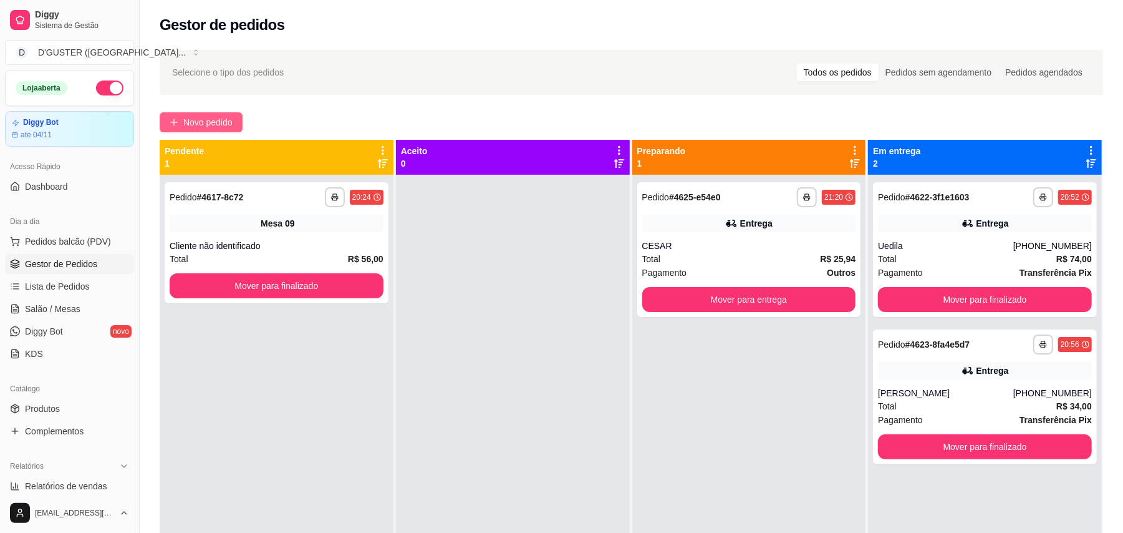
click at [210, 121] on span "Novo pedido" at bounding box center [207, 122] width 49 height 14
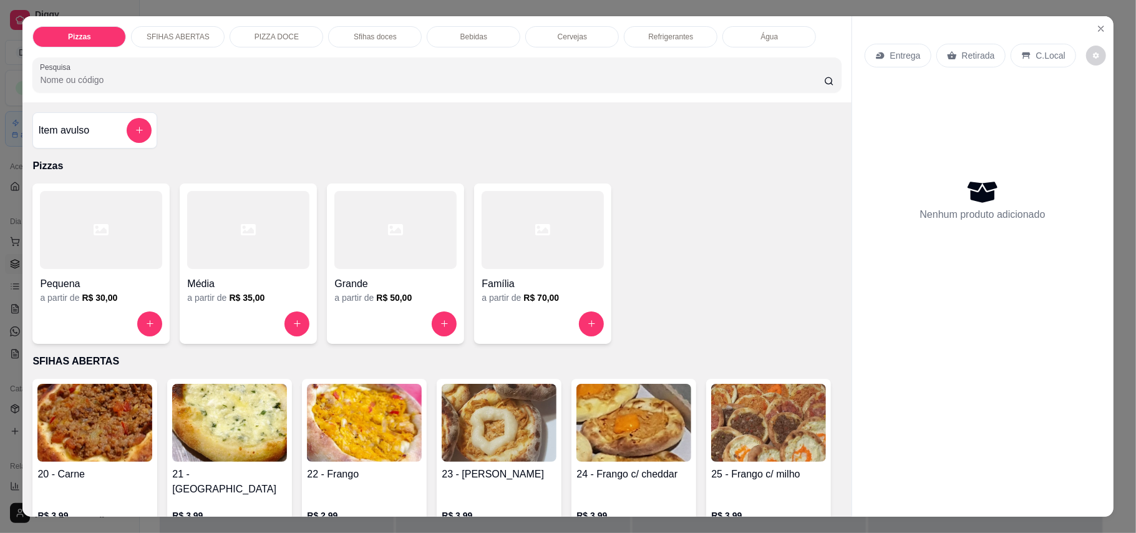
click at [962, 61] on p "Retirada" at bounding box center [978, 55] width 33 height 12
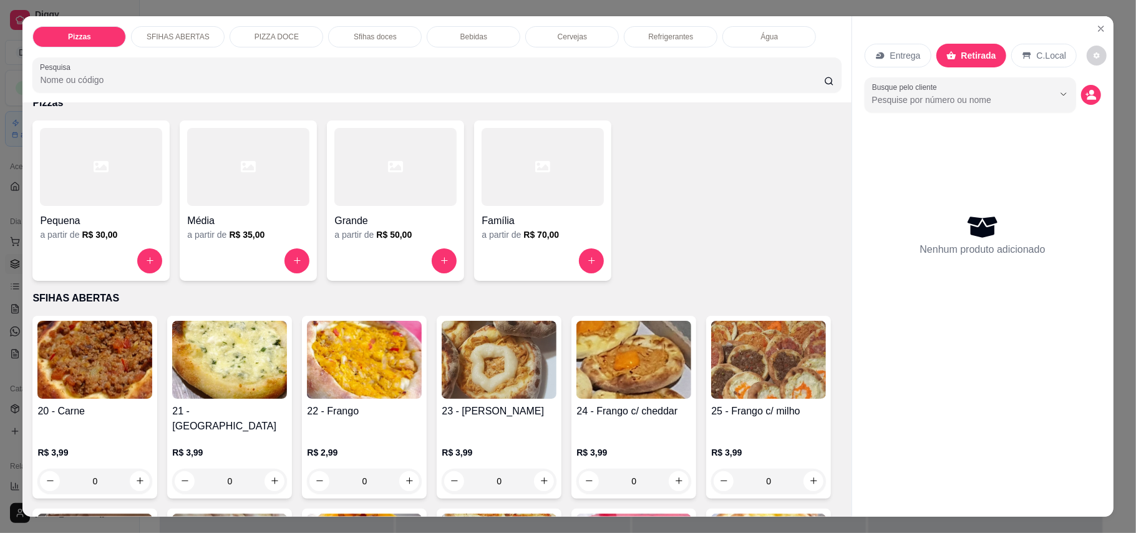
scroll to position [166, 0]
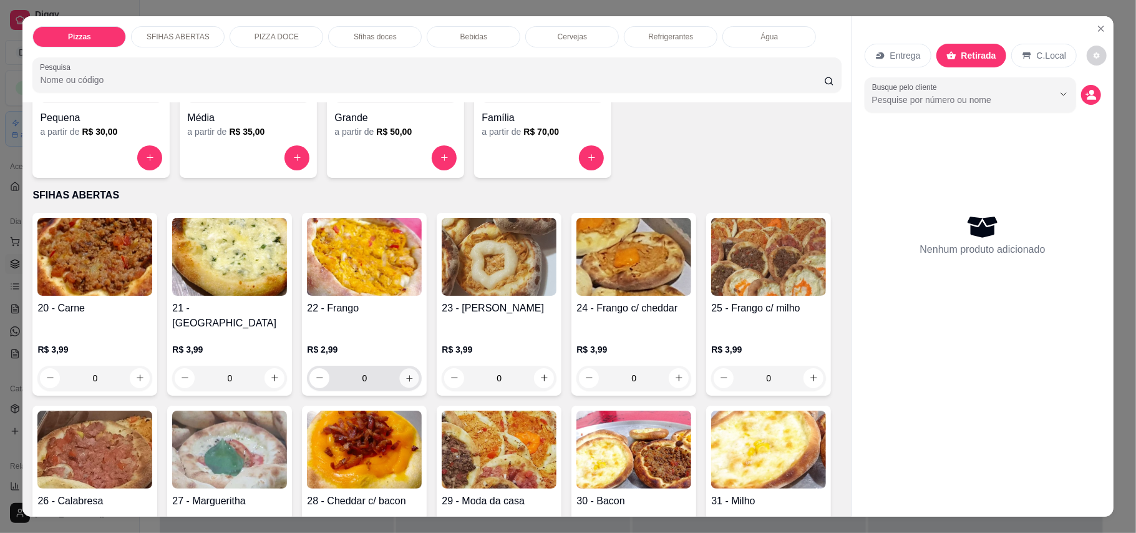
click at [400, 368] on button "increase-product-quantity" at bounding box center [409, 377] width 19 height 19
type input "1"
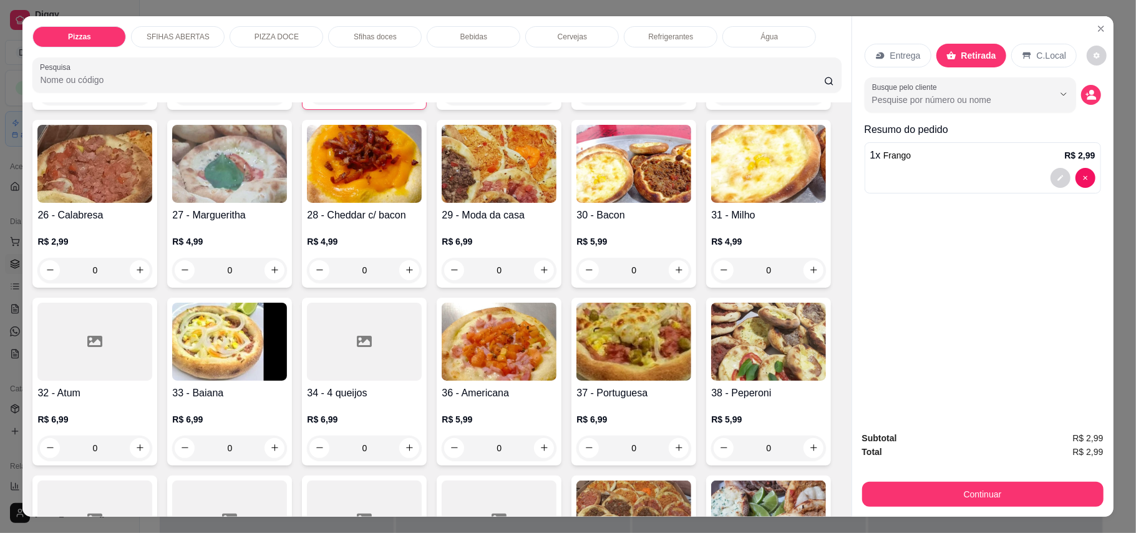
scroll to position [499, 0]
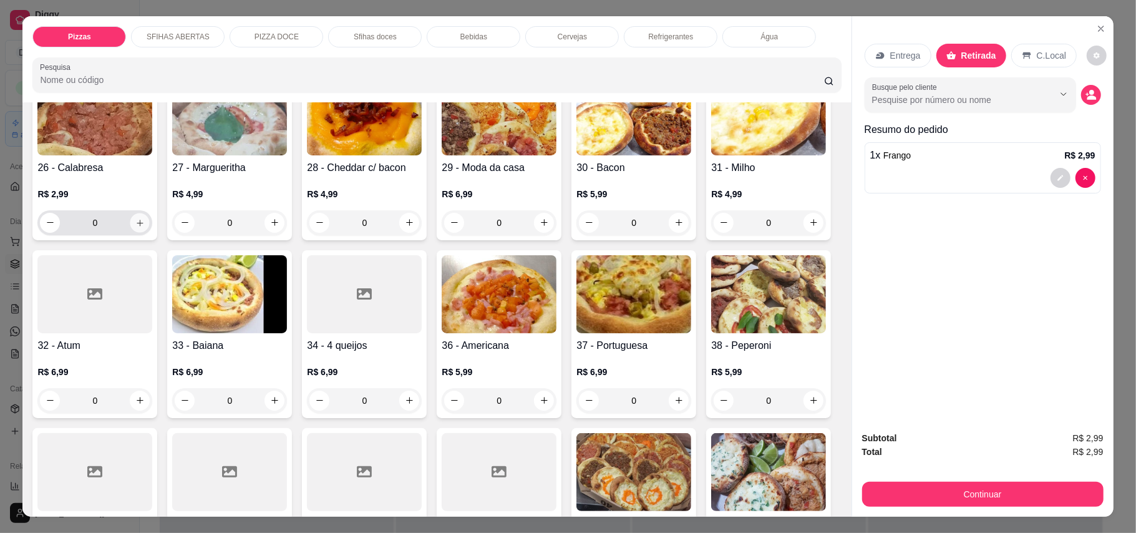
click at [150, 213] on button "increase-product-quantity" at bounding box center [139, 222] width 19 height 19
type input "1"
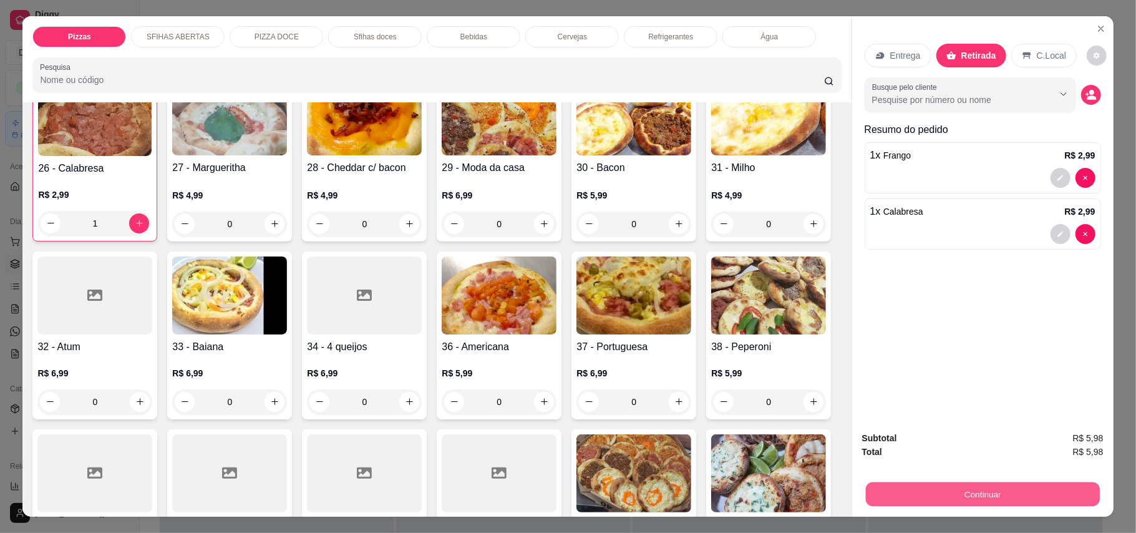
click at [1018, 490] on button "Continuar" at bounding box center [982, 494] width 234 height 24
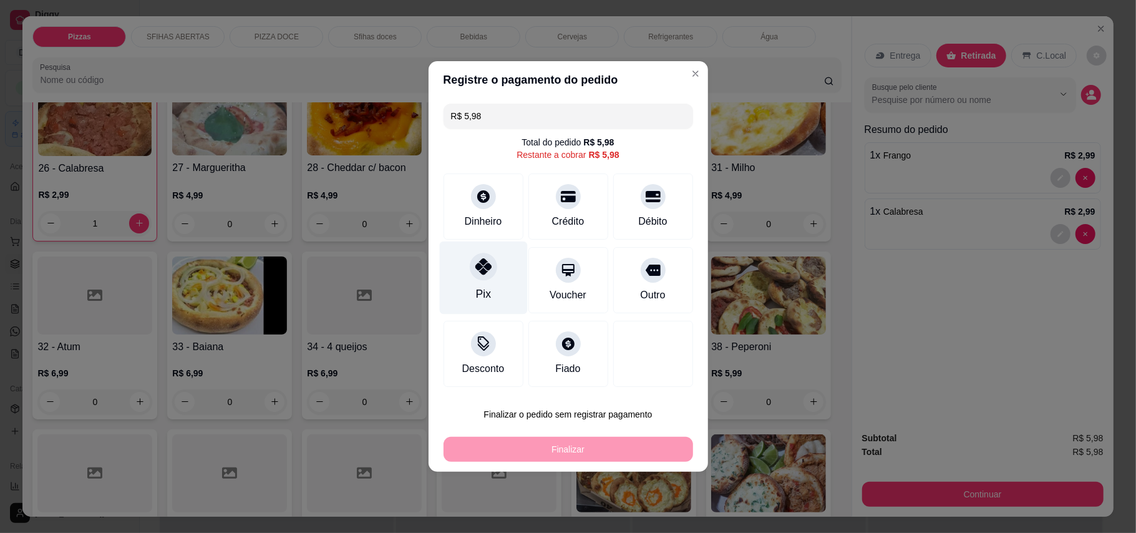
click at [496, 271] on div "Pix" at bounding box center [483, 277] width 88 height 73
type input "R$ 0,00"
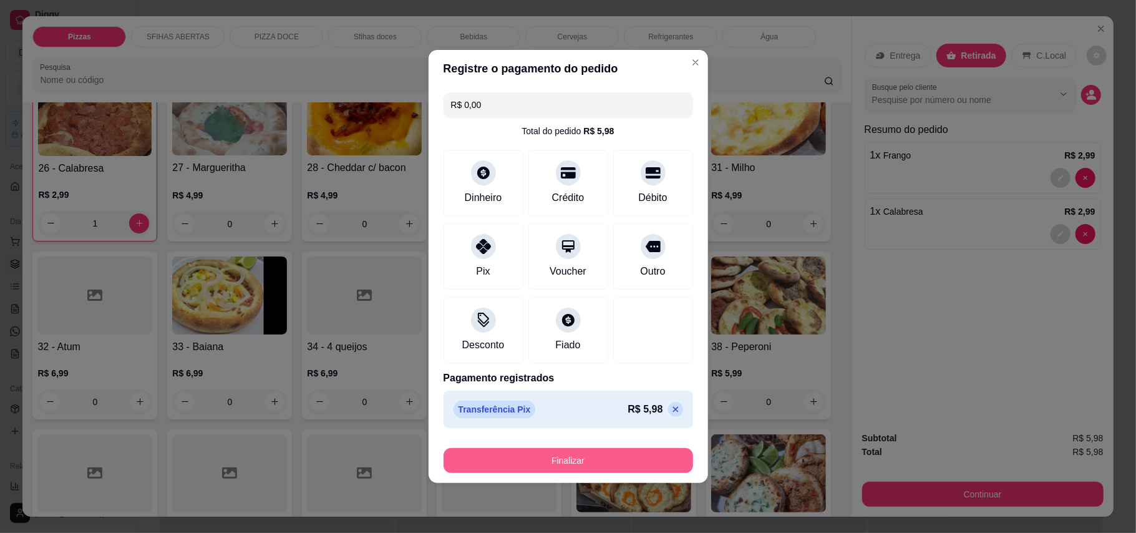
click at [617, 462] on button "Finalizar" at bounding box center [567, 460] width 249 height 25
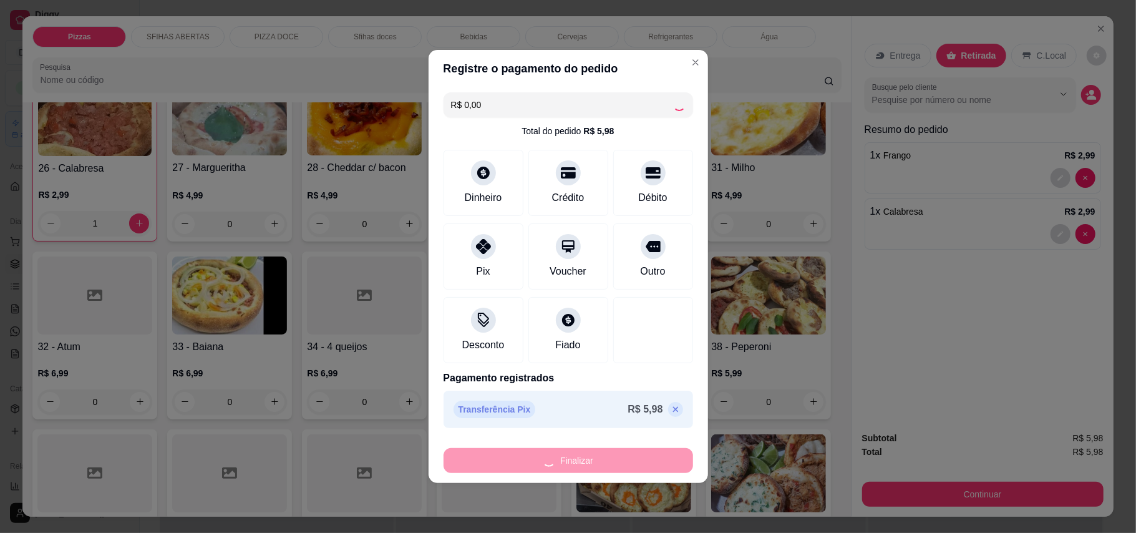
type input "0"
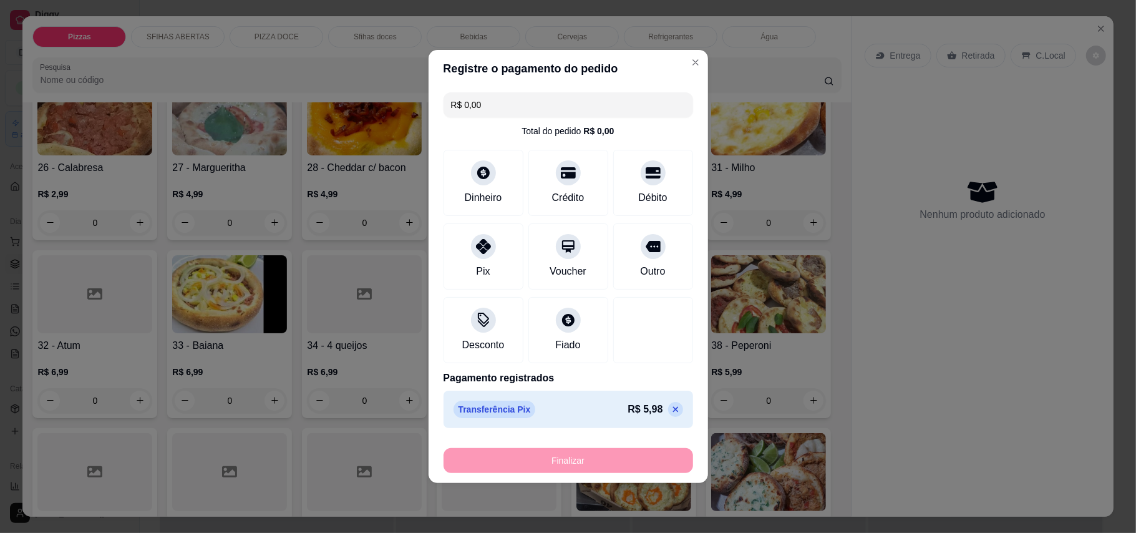
type input "-R$ 5,98"
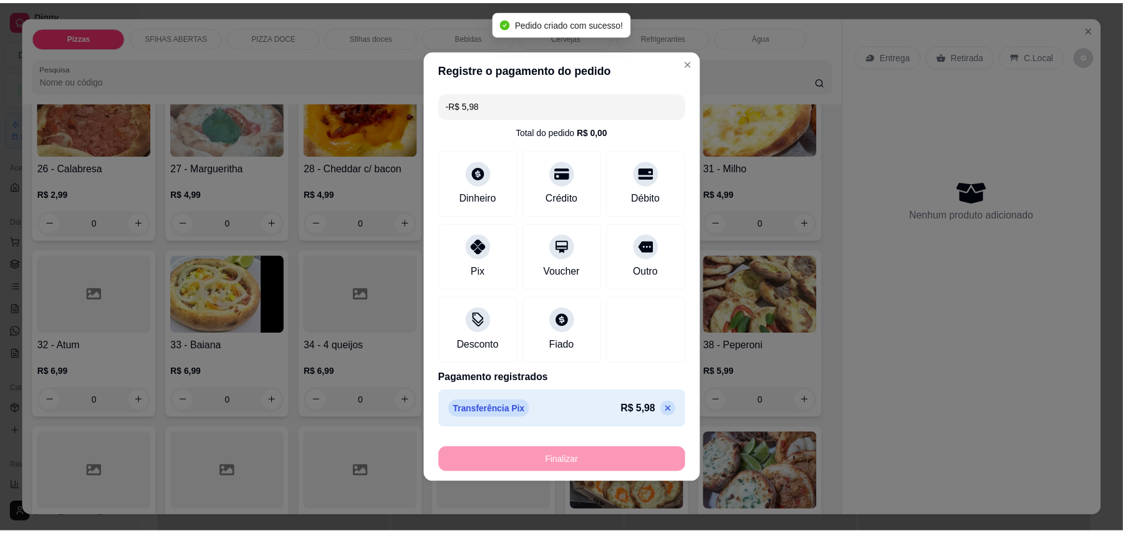
scroll to position [497, 0]
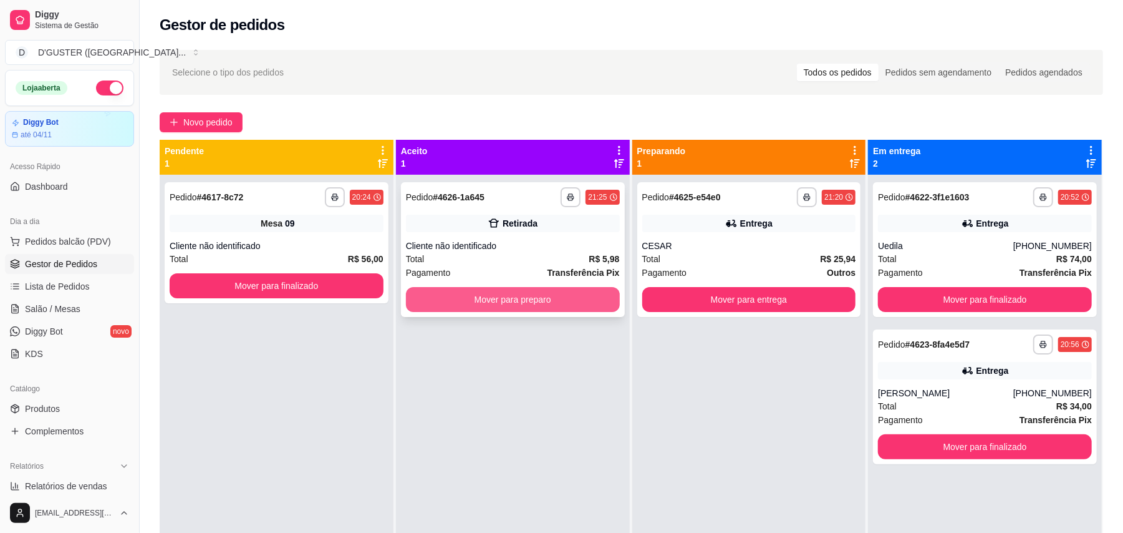
click at [597, 293] on button "Mover para preparo" at bounding box center [513, 299] width 214 height 25
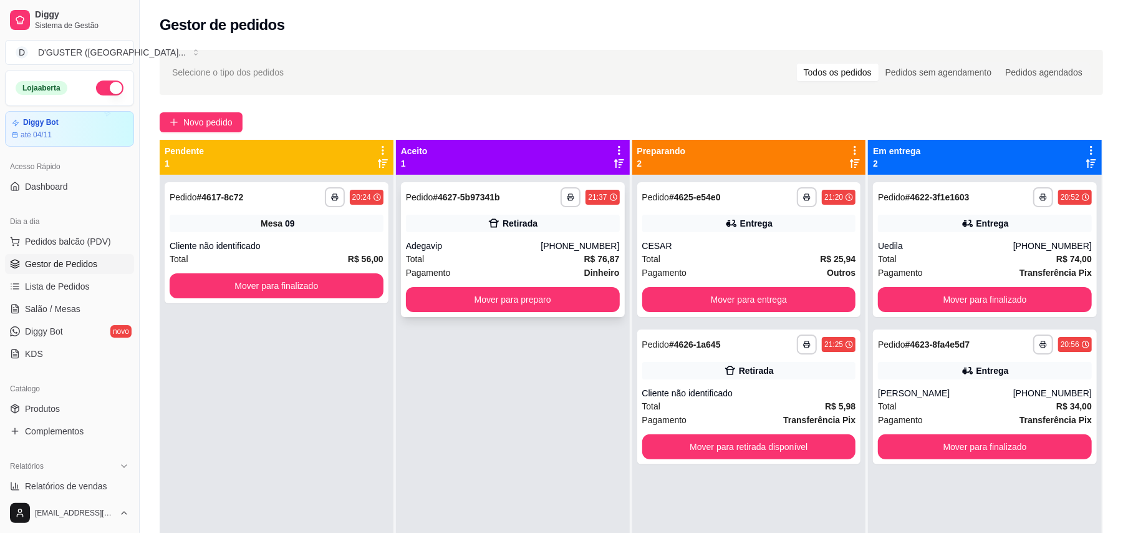
click at [564, 273] on div "Pagamento Dinheiro" at bounding box center [513, 273] width 214 height 14
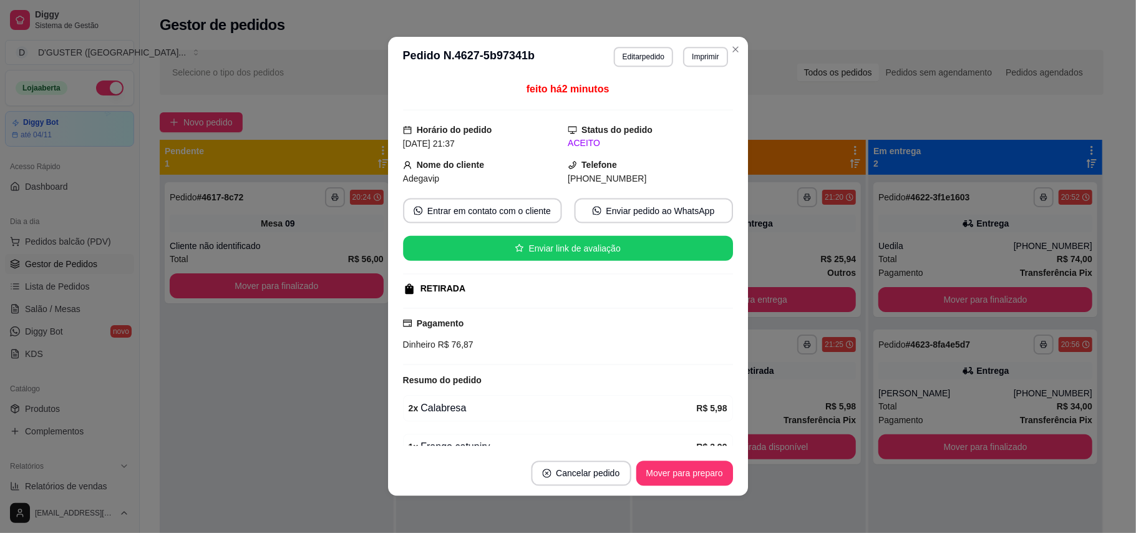
click at [578, 290] on div "RETIRADA" at bounding box center [566, 288] width 327 height 13
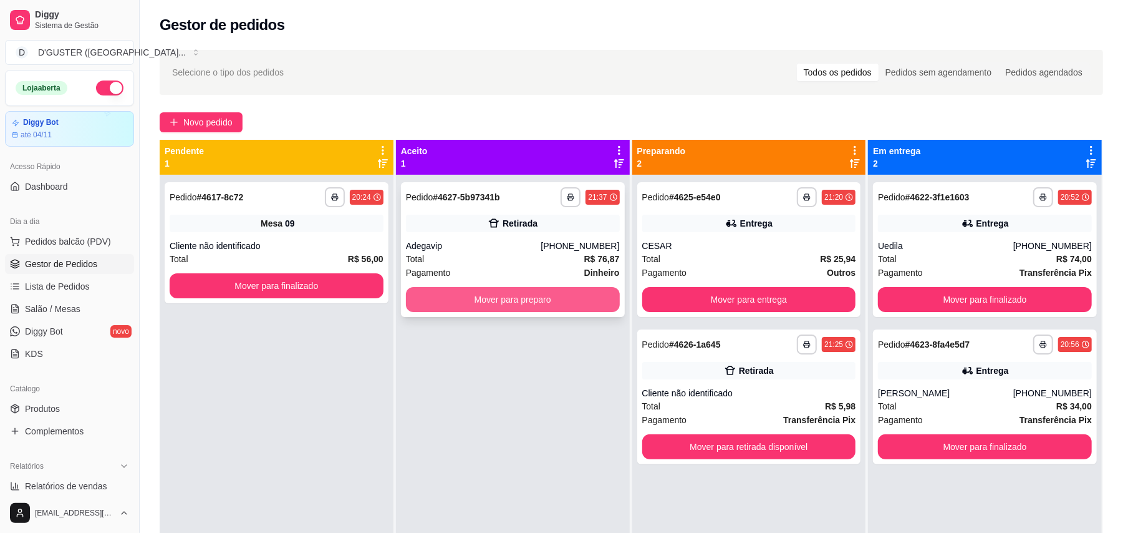
click at [540, 308] on button "Mover para preparo" at bounding box center [513, 299] width 214 height 25
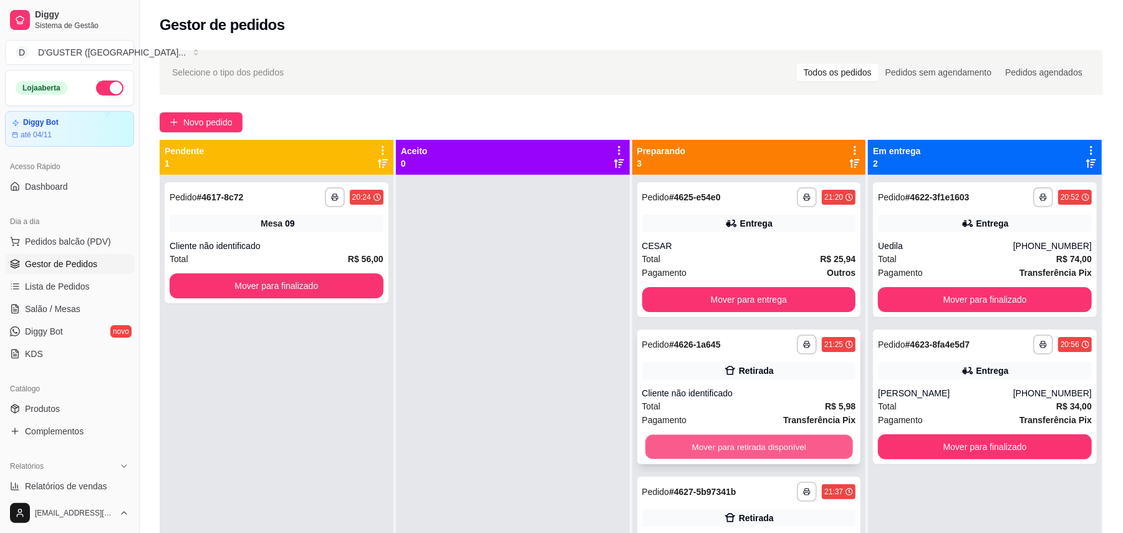
click at [736, 452] on button "Mover para retirada disponível" at bounding box center [749, 447] width 207 height 24
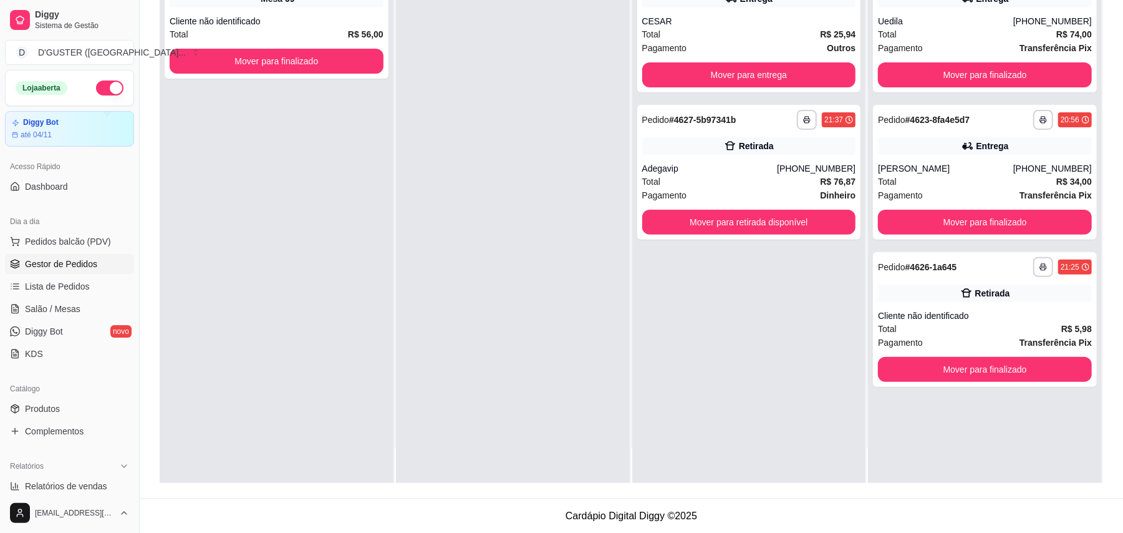
scroll to position [190, 0]
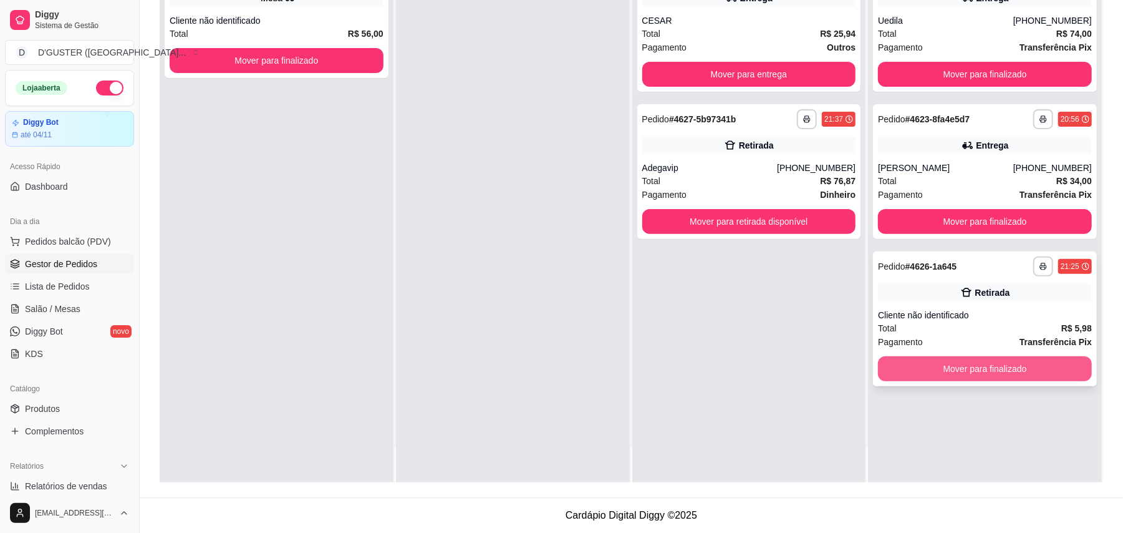
click at [981, 365] on button "Mover para finalizado" at bounding box center [985, 368] width 214 height 25
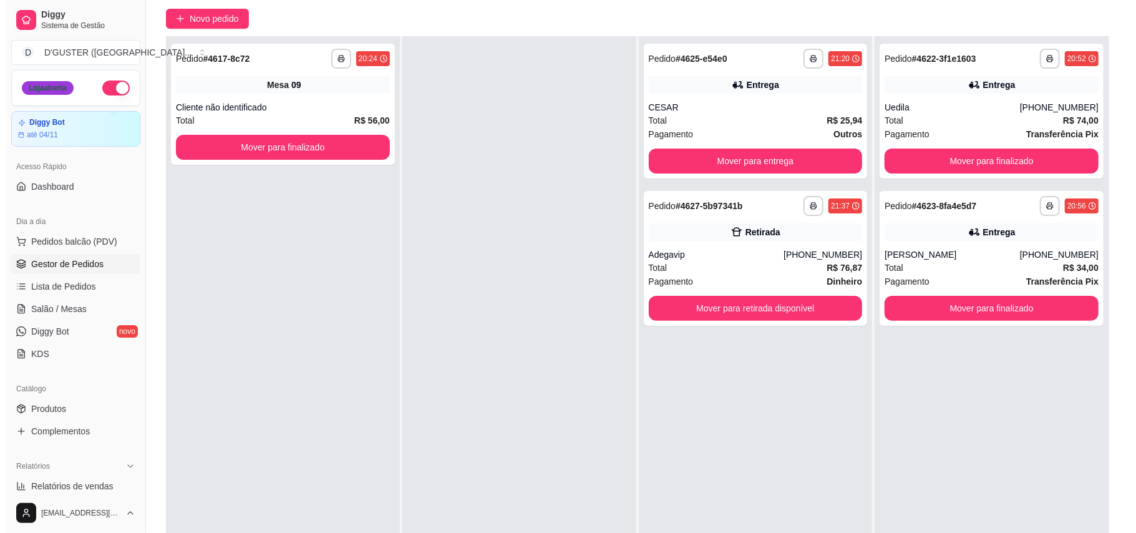
scroll to position [0, 0]
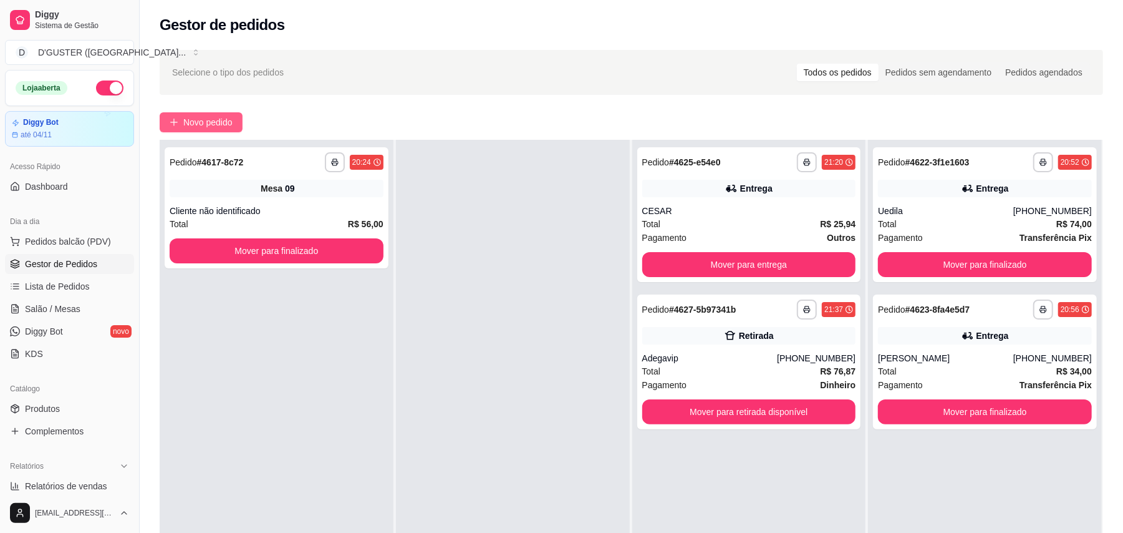
click at [225, 118] on span "Novo pedido" at bounding box center [207, 122] width 49 height 14
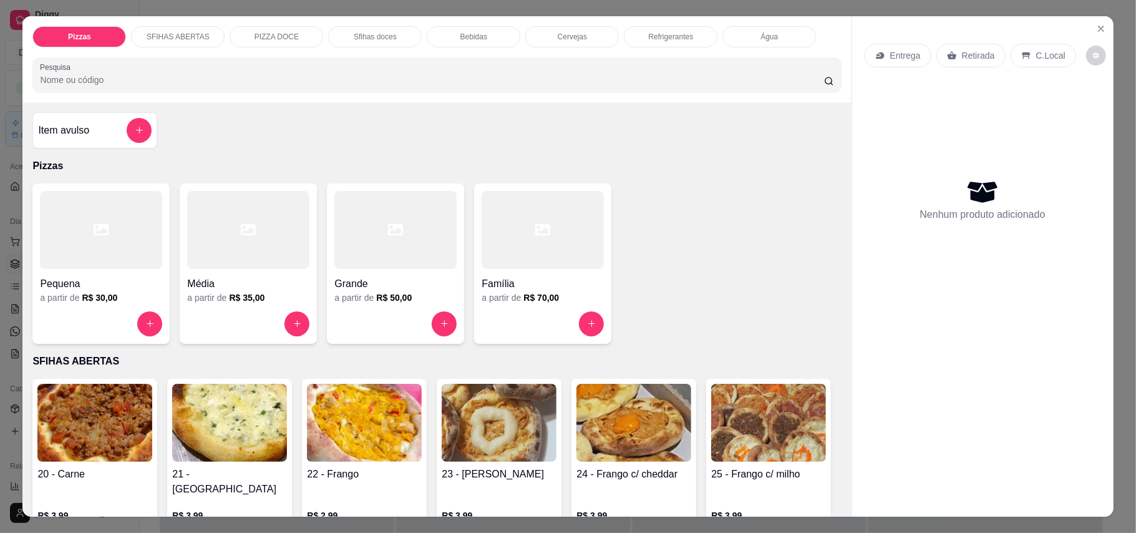
click at [989, 52] on div "Retirada" at bounding box center [970, 56] width 69 height 24
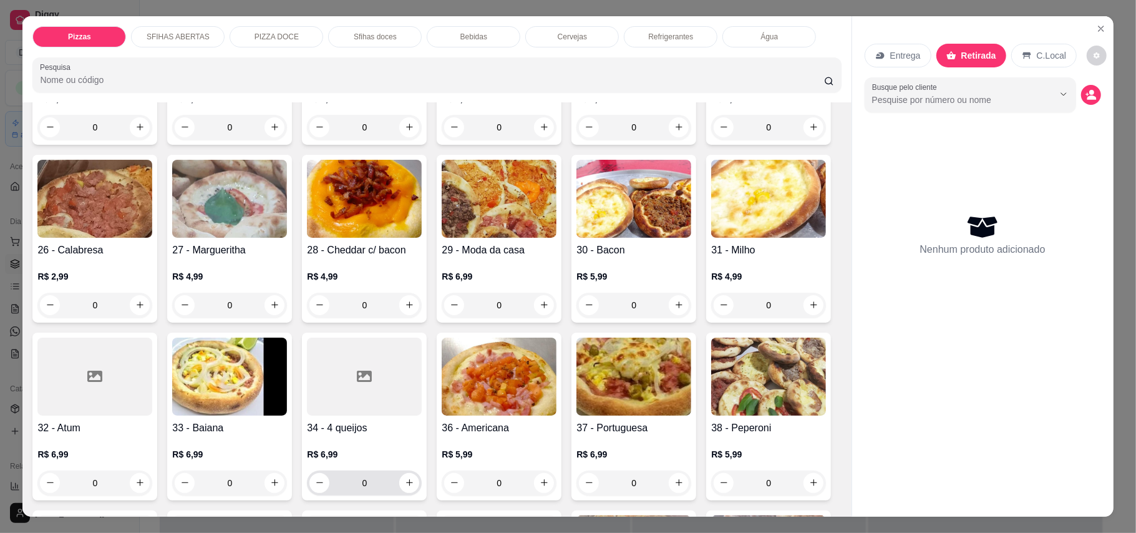
scroll to position [415, 0]
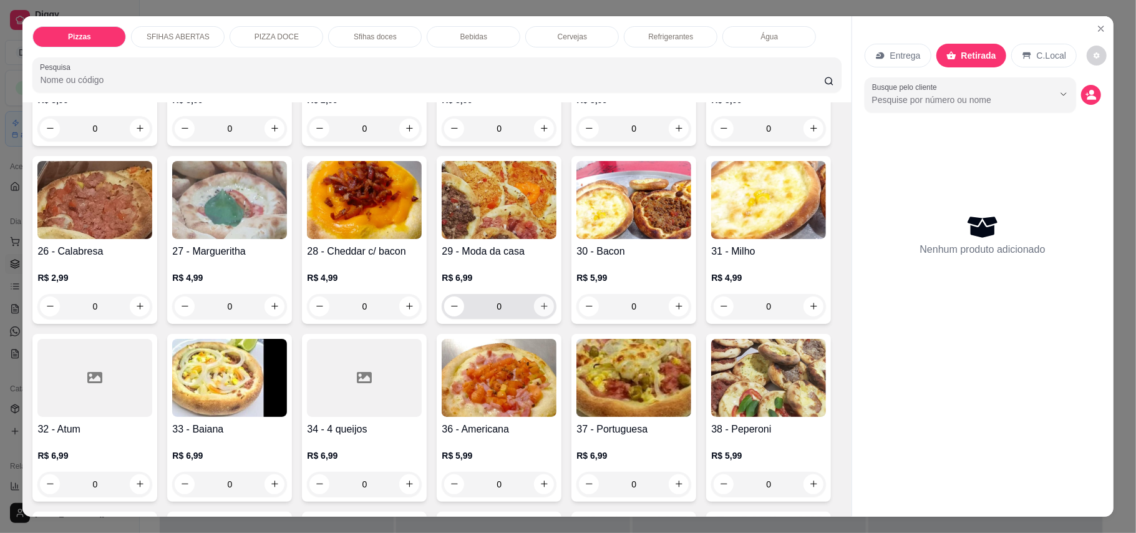
click at [549, 301] on icon "increase-product-quantity" at bounding box center [543, 305] width 9 height 9
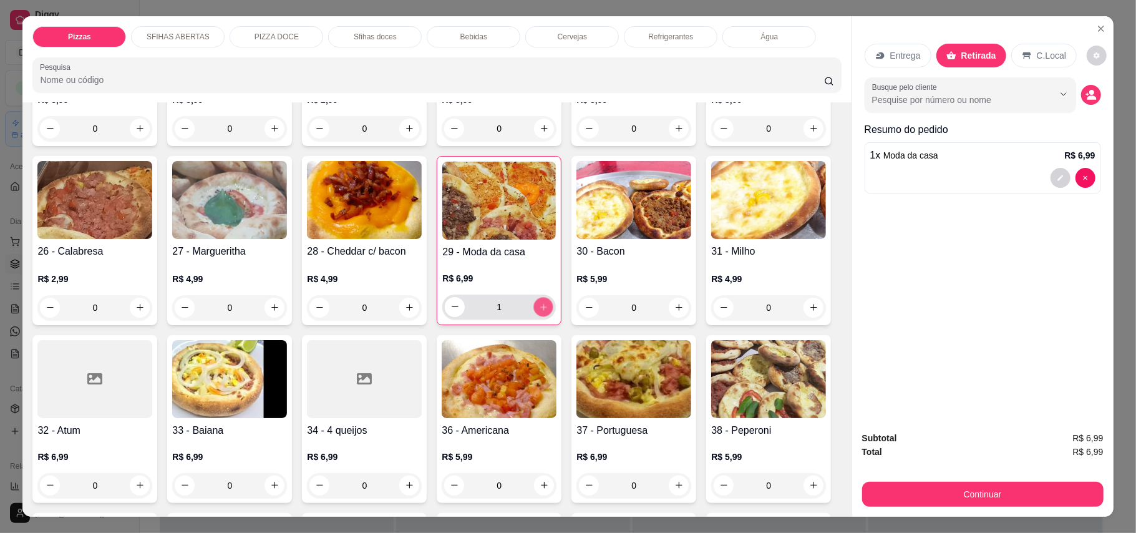
click at [548, 302] on icon "increase-product-quantity" at bounding box center [543, 306] width 9 height 9
type input "2"
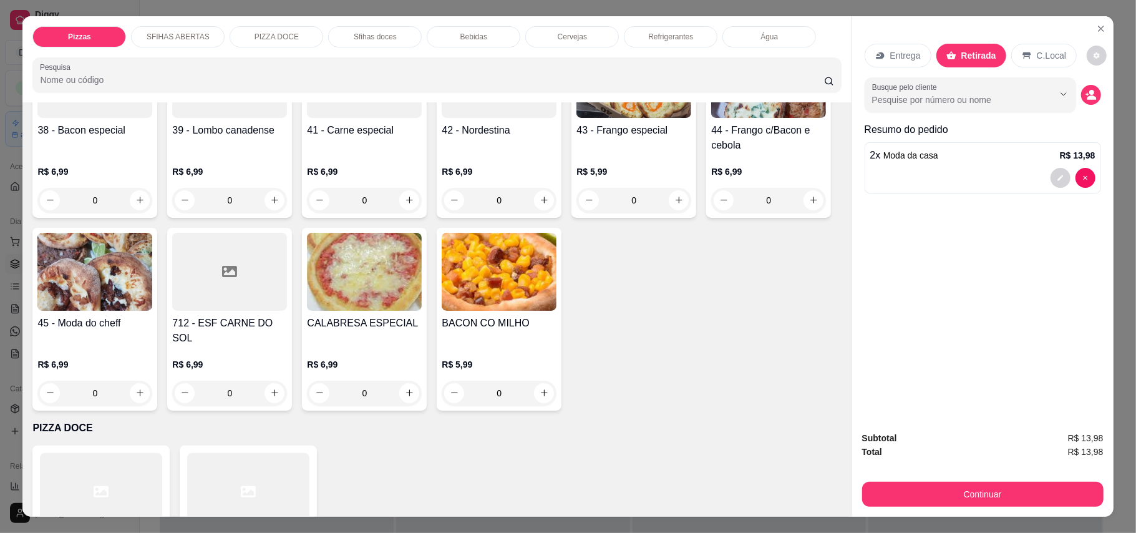
scroll to position [748, 0]
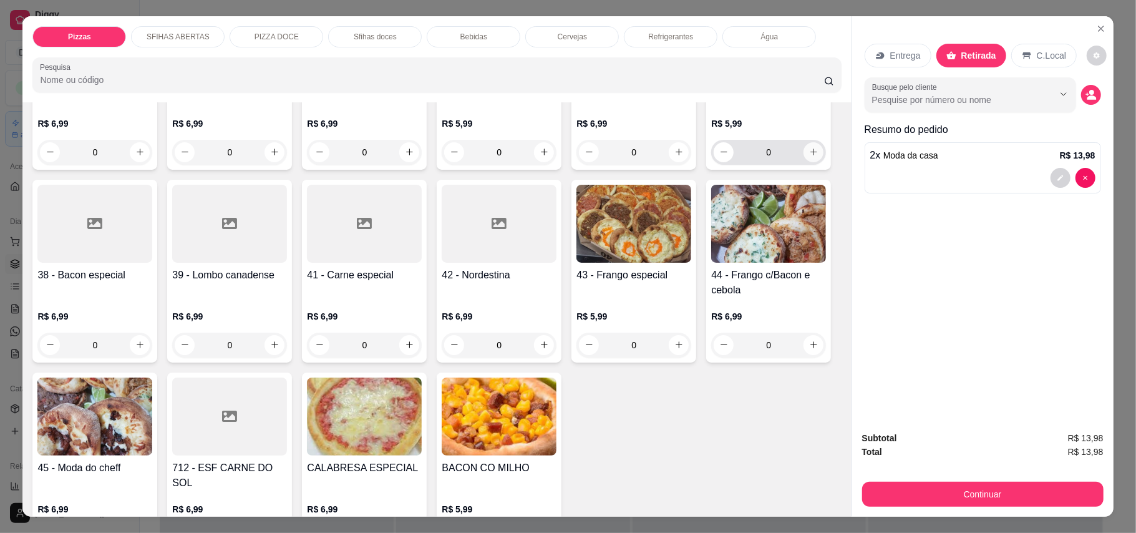
click at [803, 162] on button "increase-product-quantity" at bounding box center [813, 152] width 20 height 20
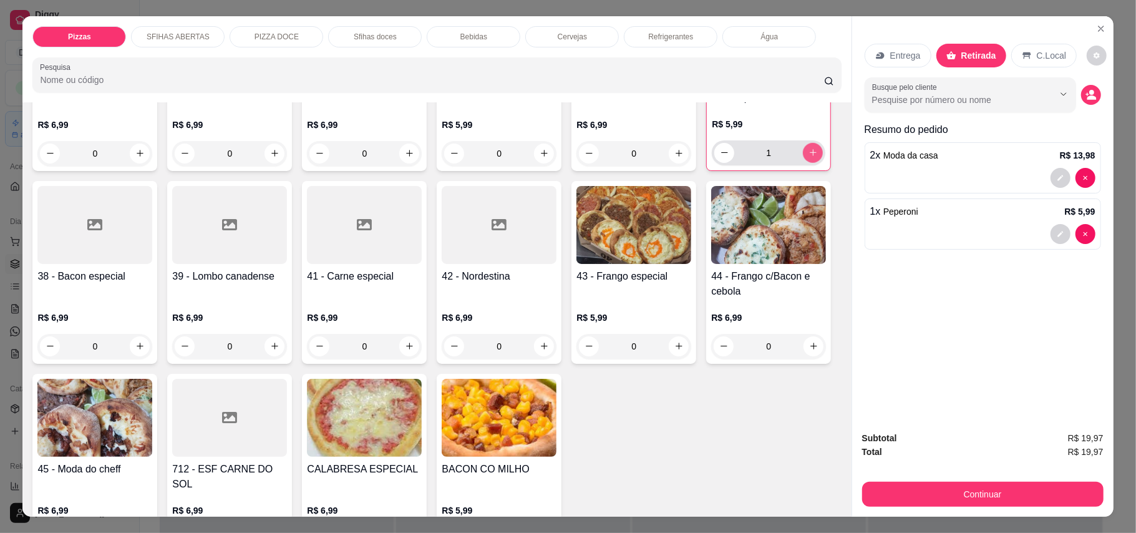
click at [803, 163] on button "increase-product-quantity" at bounding box center [813, 153] width 20 height 20
type input "2"
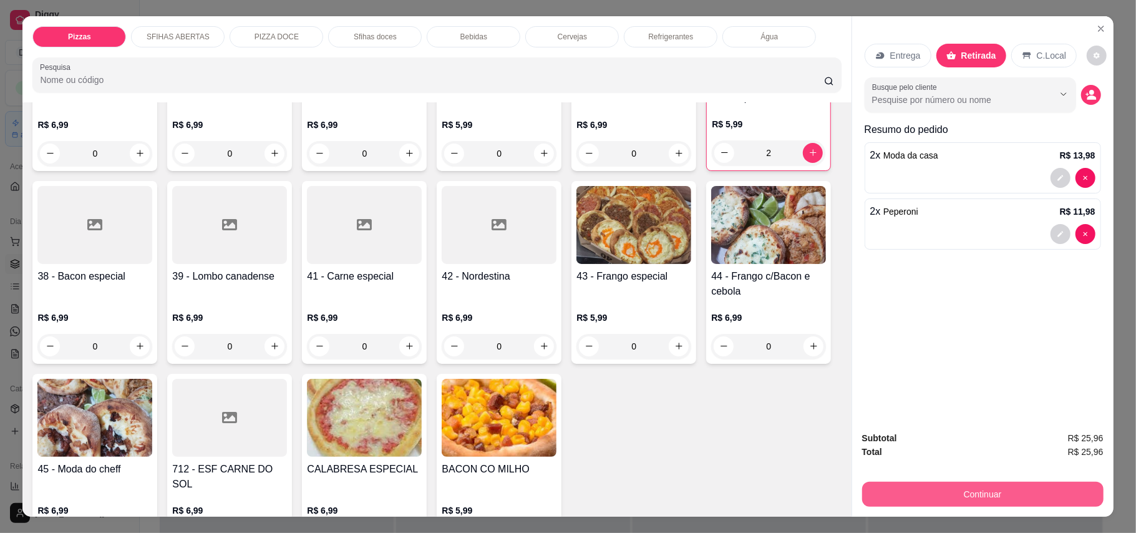
click at [954, 506] on button "Continuar" at bounding box center [982, 493] width 241 height 25
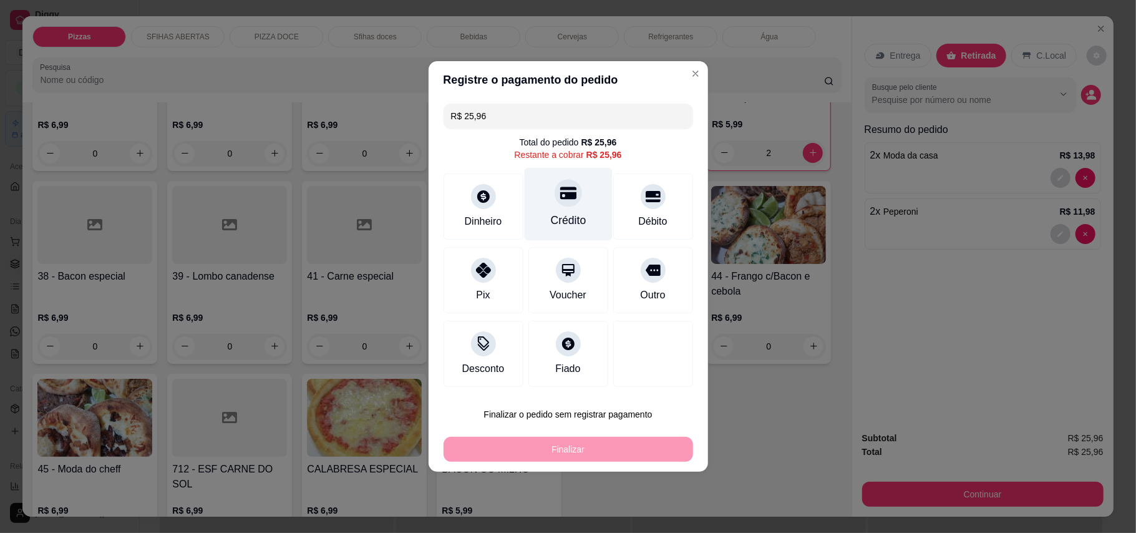
click at [539, 228] on div "Crédito" at bounding box center [568, 204] width 88 height 73
type input "R$ 0,00"
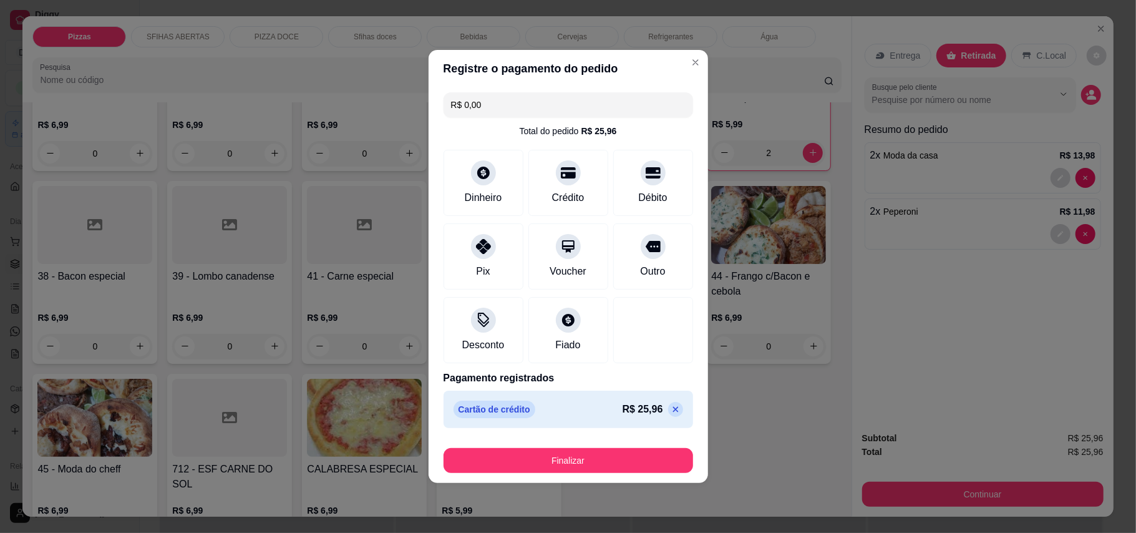
click at [567, 475] on footer "Finalizar" at bounding box center [567, 458] width 279 height 50
click at [572, 462] on button "Finalizar" at bounding box center [567, 460] width 249 height 25
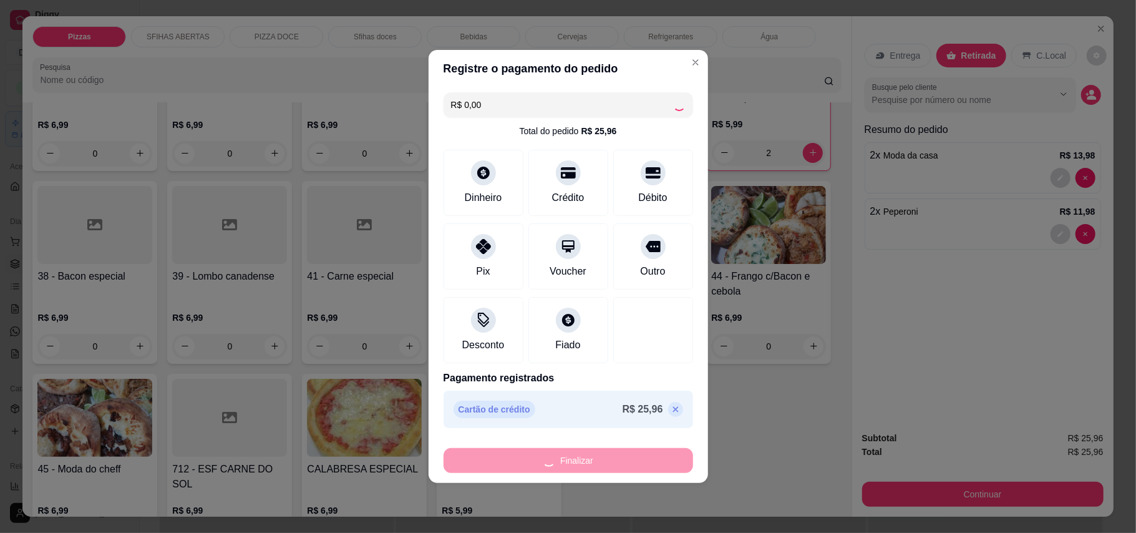
type input "0"
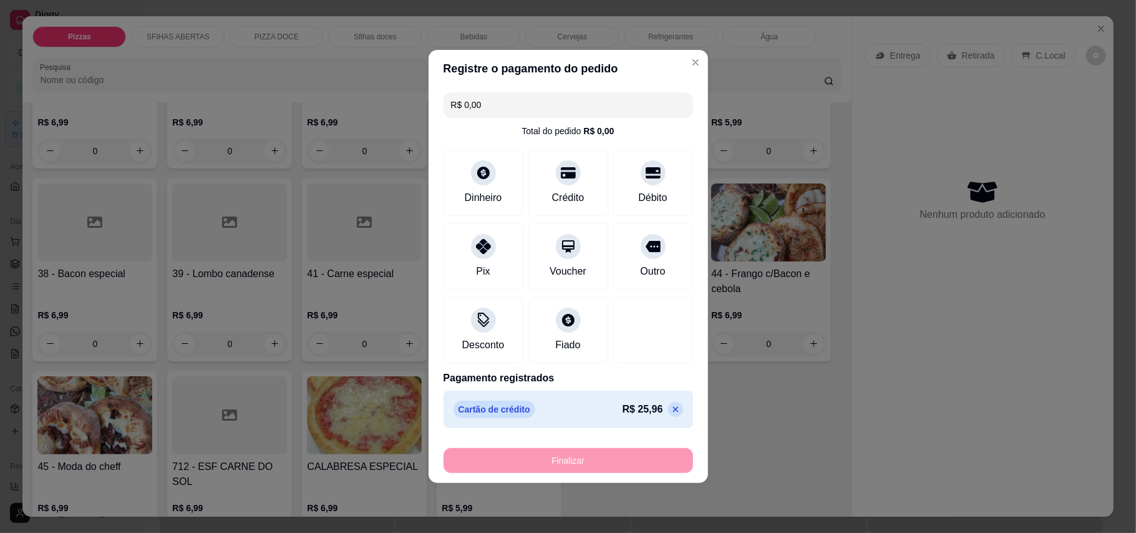
type input "-R$ 25,96"
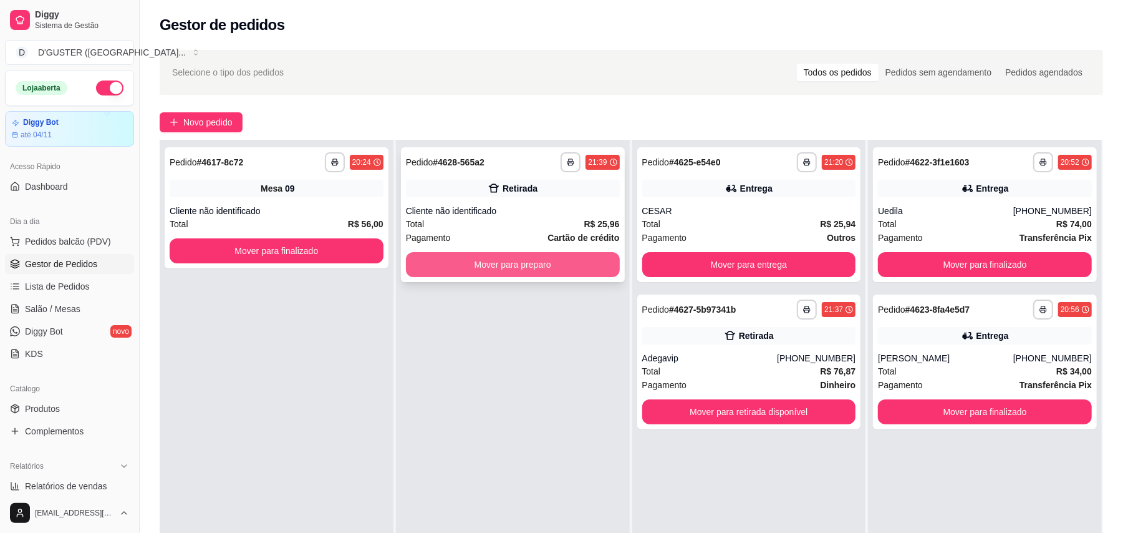
click at [566, 258] on button "Mover para preparo" at bounding box center [513, 264] width 214 height 25
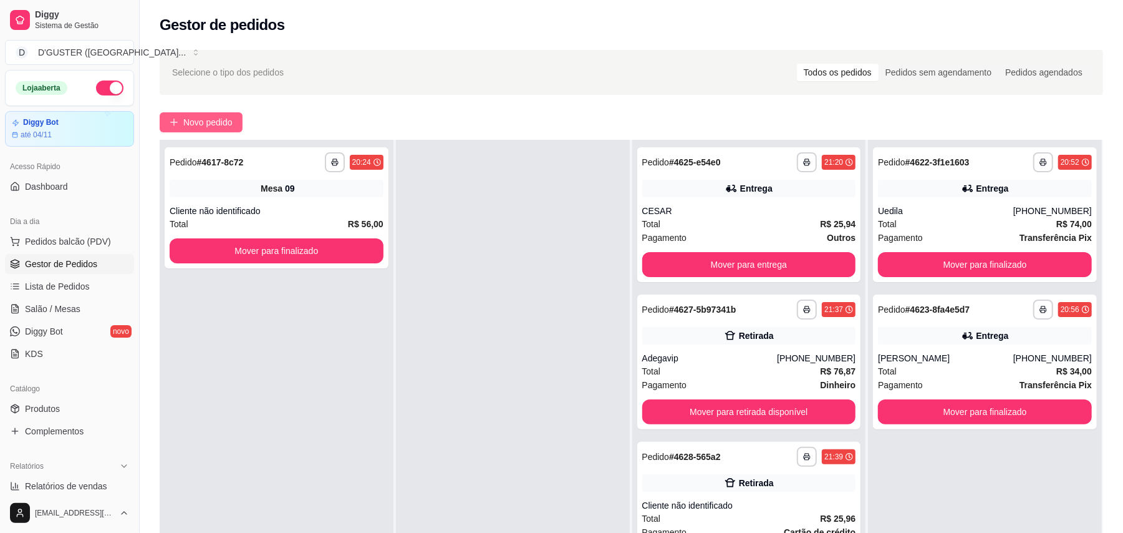
click at [208, 118] on span "Novo pedido" at bounding box center [207, 122] width 49 height 14
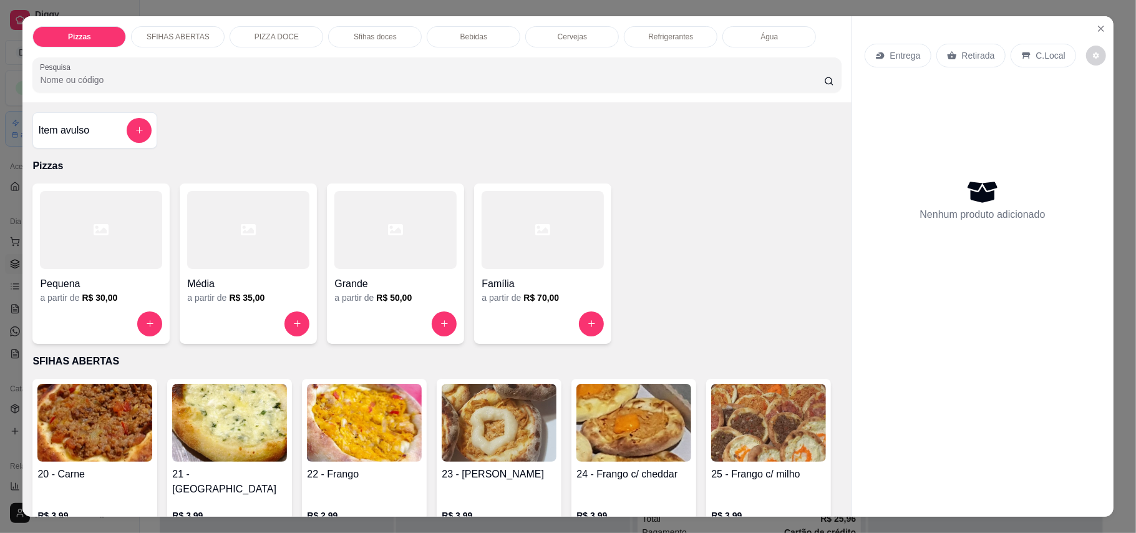
click at [974, 51] on p "Retirada" at bounding box center [978, 55] width 33 height 12
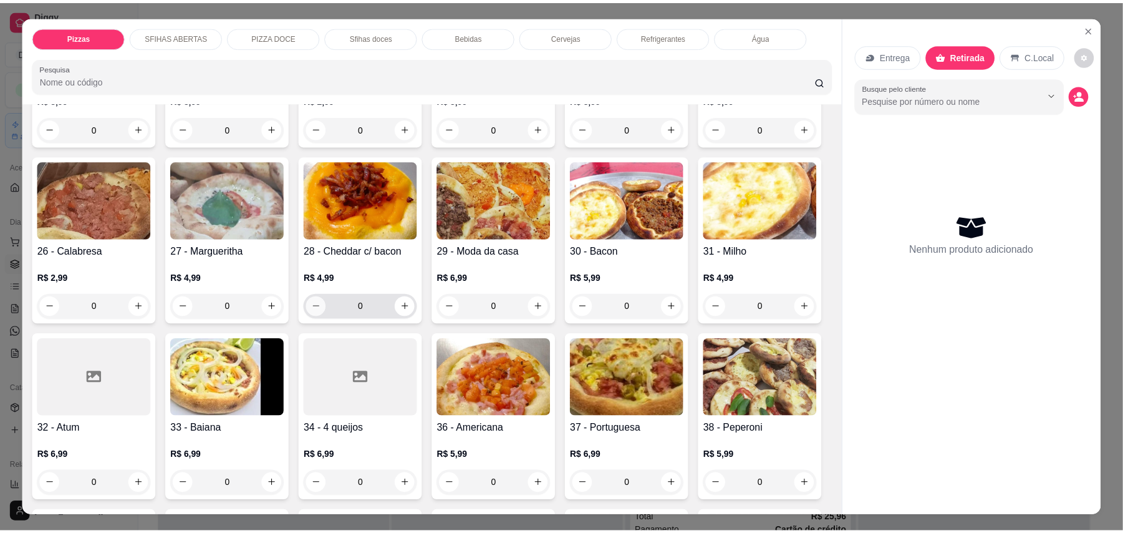
scroll to position [499, 0]
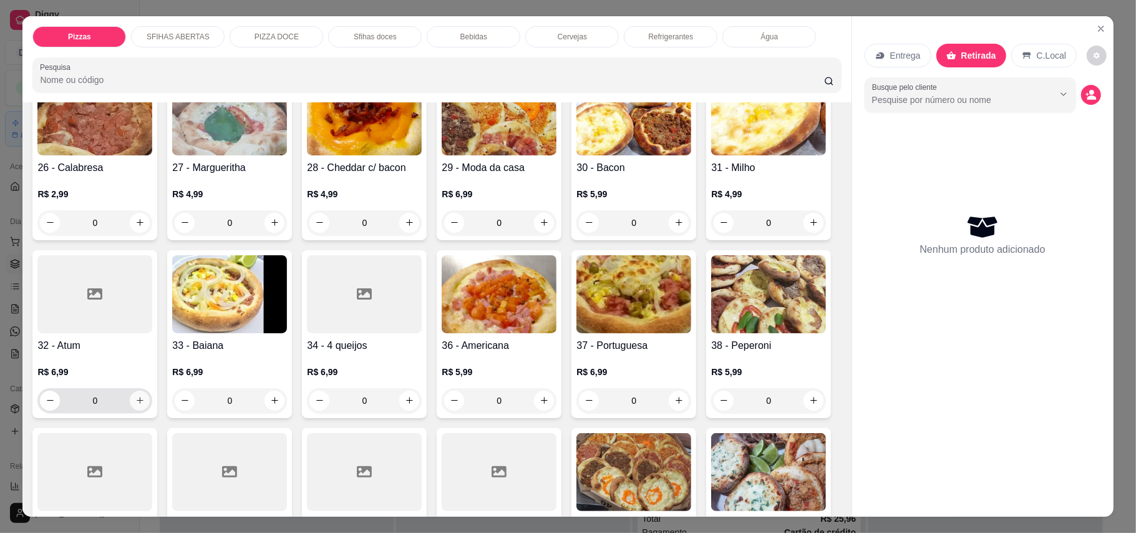
click at [145, 395] on icon "increase-product-quantity" at bounding box center [139, 399] width 9 height 9
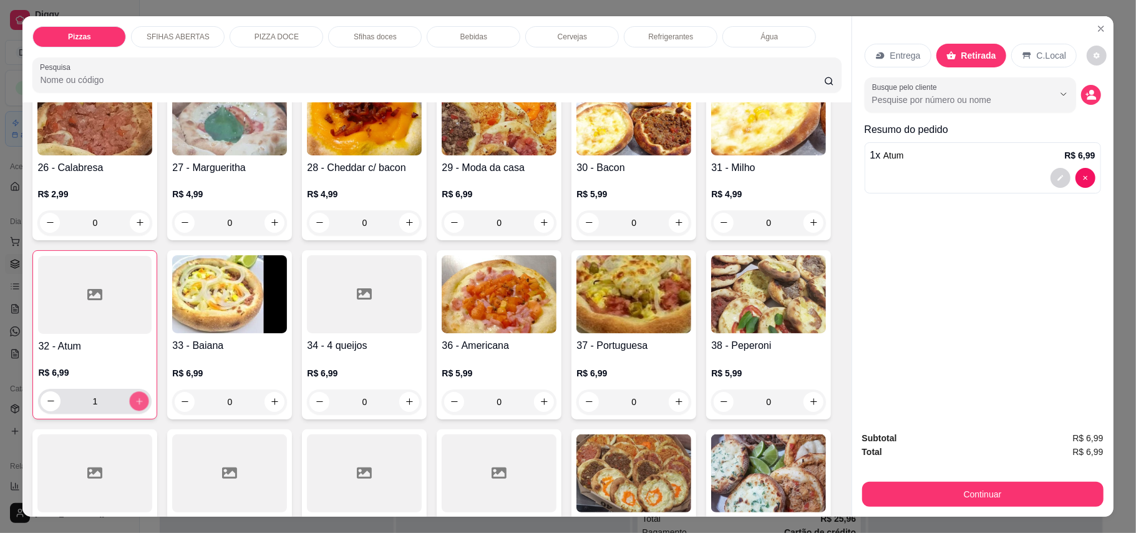
click at [142, 398] on icon "increase-product-quantity" at bounding box center [139, 401] width 6 height 6
type input "2"
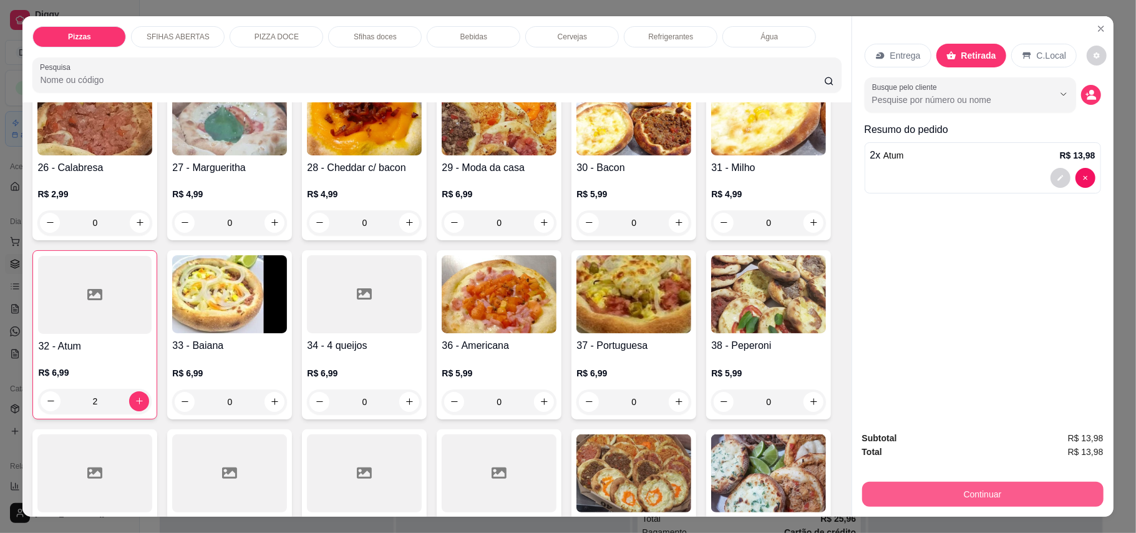
click at [979, 500] on button "Continuar" at bounding box center [982, 493] width 241 height 25
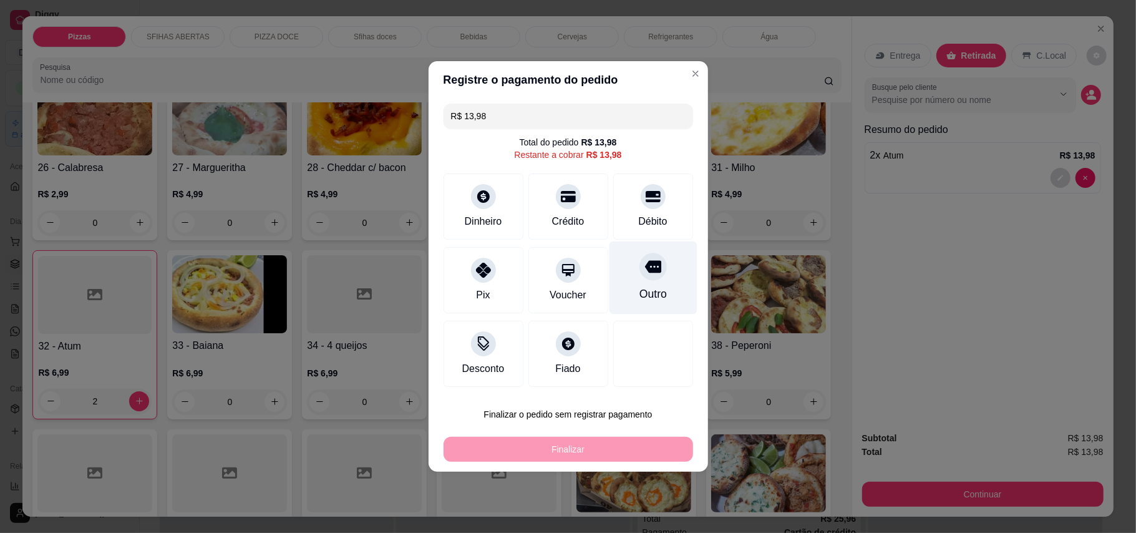
click at [642, 284] on div "Outro" at bounding box center [653, 277] width 88 height 73
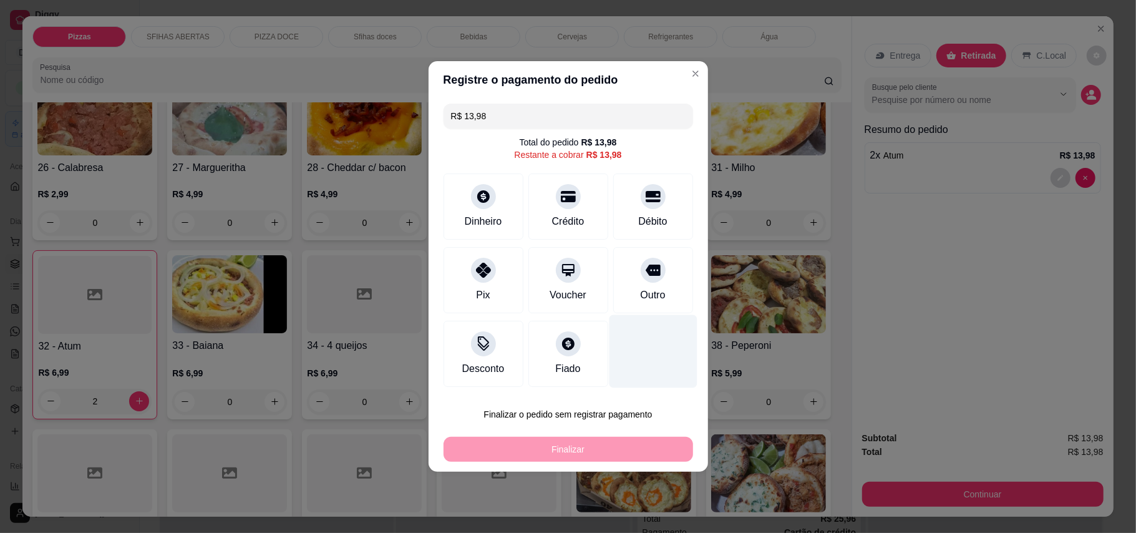
type input "R$ 0,00"
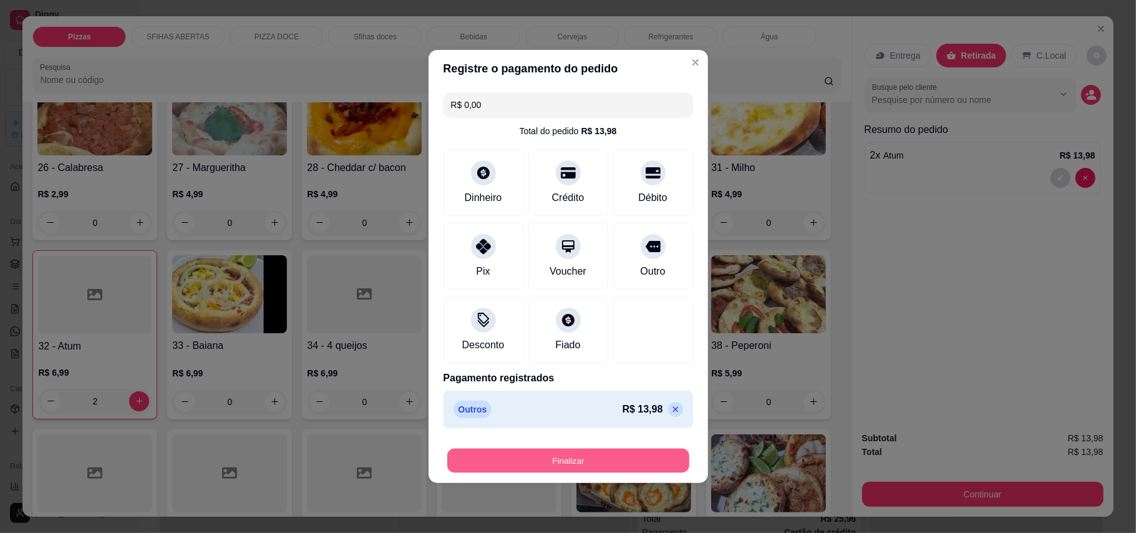
click at [601, 465] on button "Finalizar" at bounding box center [568, 460] width 242 height 24
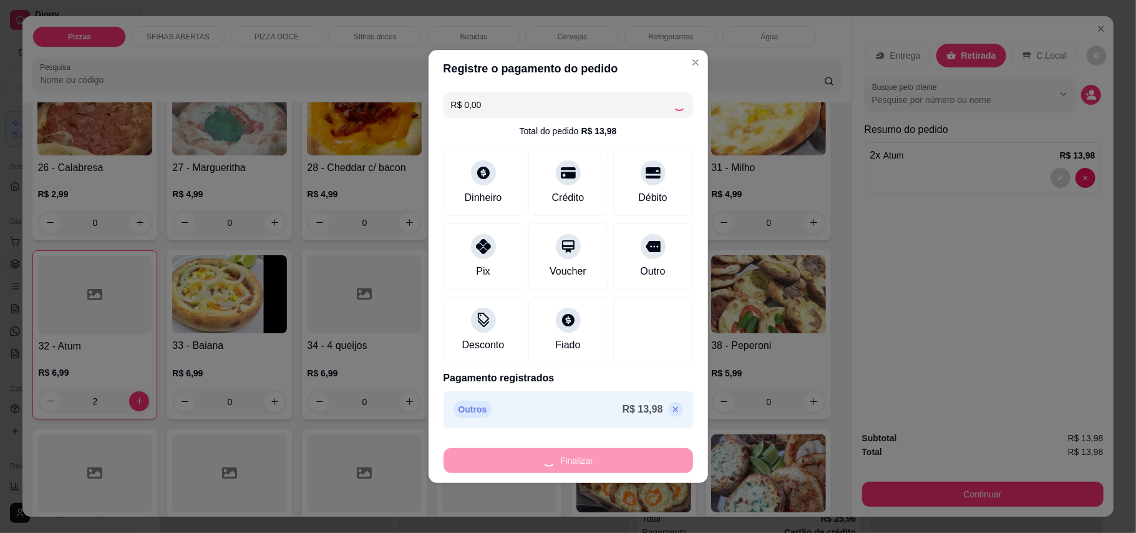
type input "0"
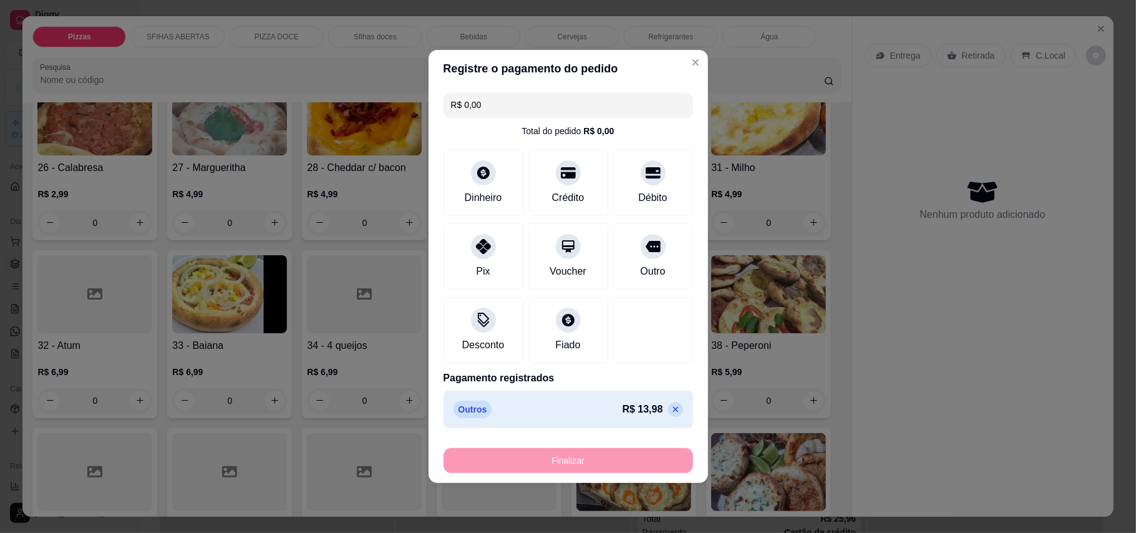
type input "-R$ 13,98"
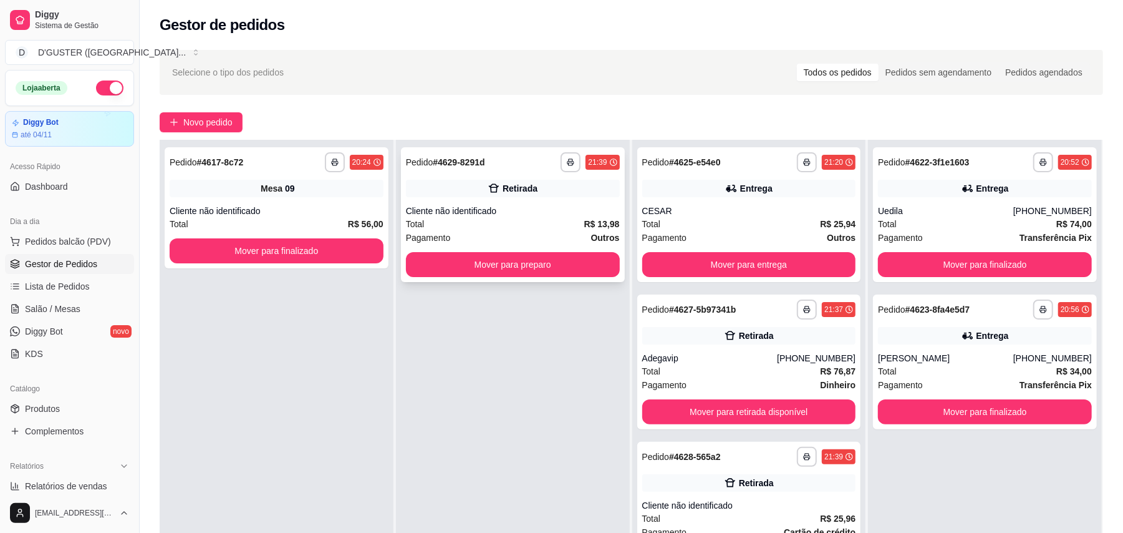
click at [510, 215] on div "Cliente não identificado" at bounding box center [513, 211] width 214 height 12
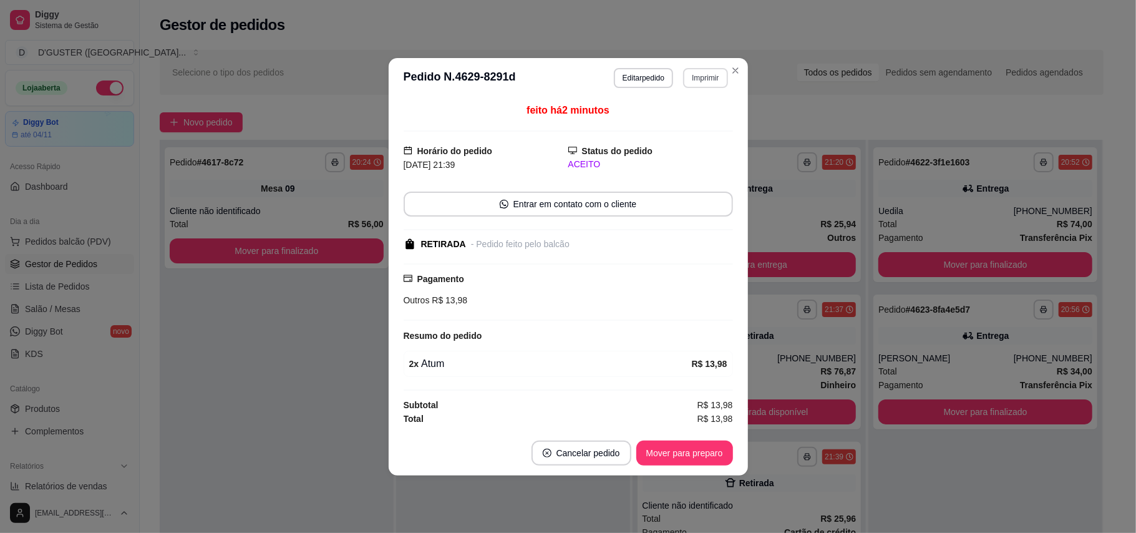
click at [711, 75] on button "Imprimir" at bounding box center [705, 78] width 44 height 20
click at [694, 117] on button "IMPRESSORA" at bounding box center [684, 120] width 90 height 20
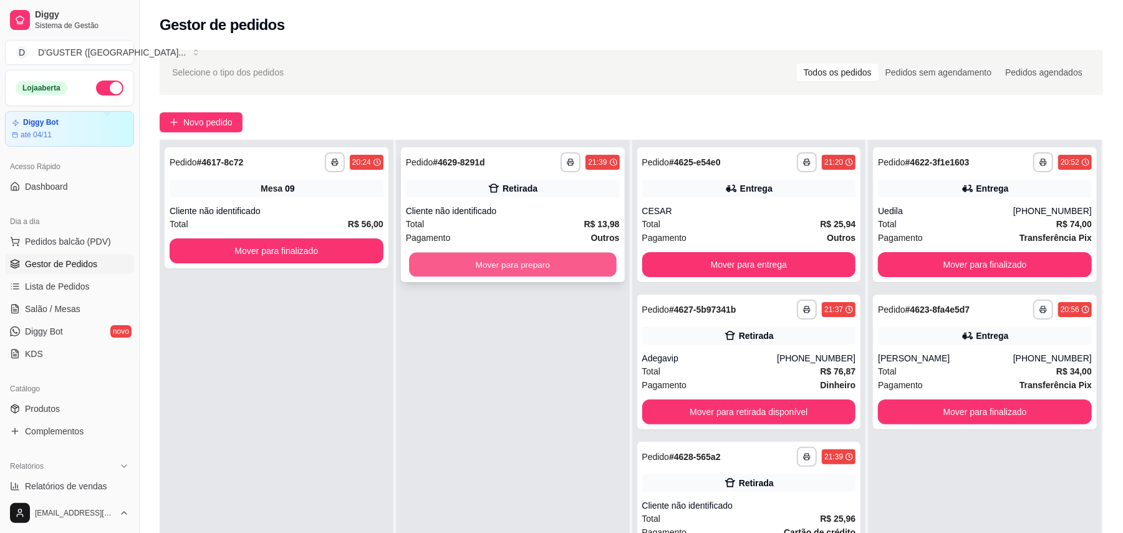
click at [524, 255] on button "Mover para preparo" at bounding box center [512, 265] width 207 height 24
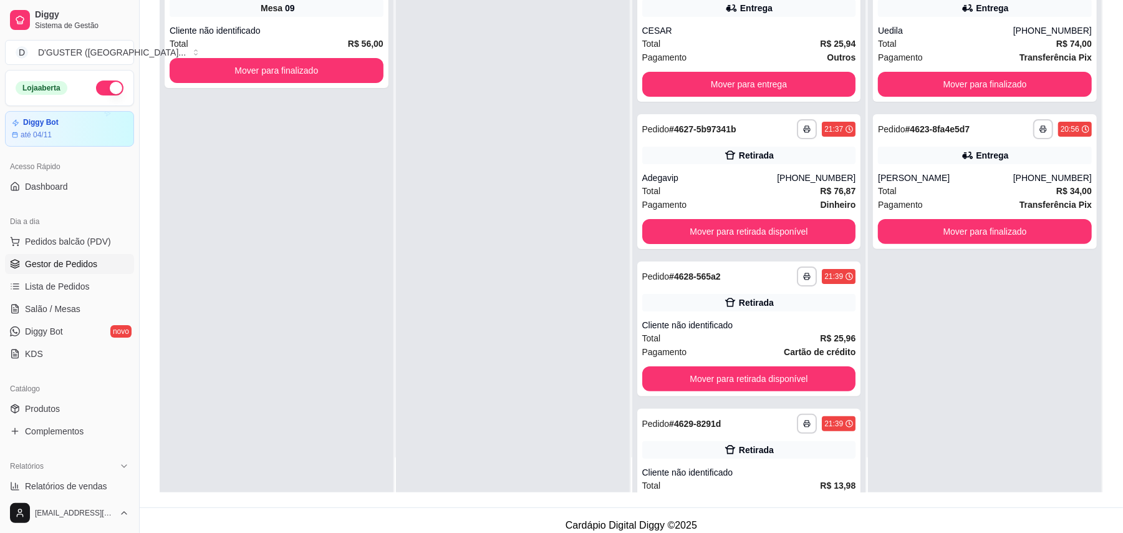
scroll to position [190, 0]
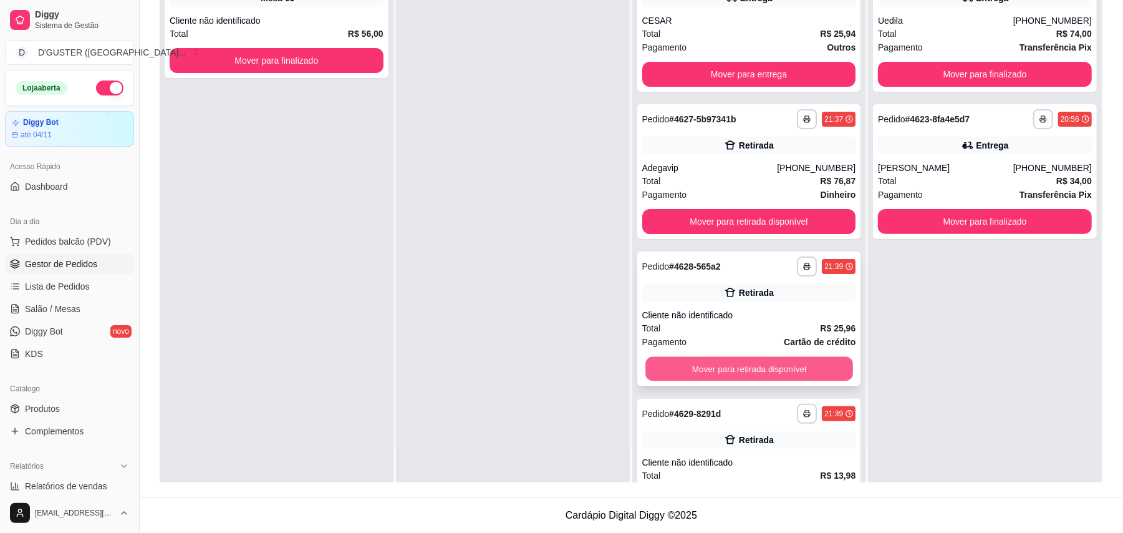
click at [730, 369] on button "Mover para retirada disponível" at bounding box center [749, 369] width 207 height 24
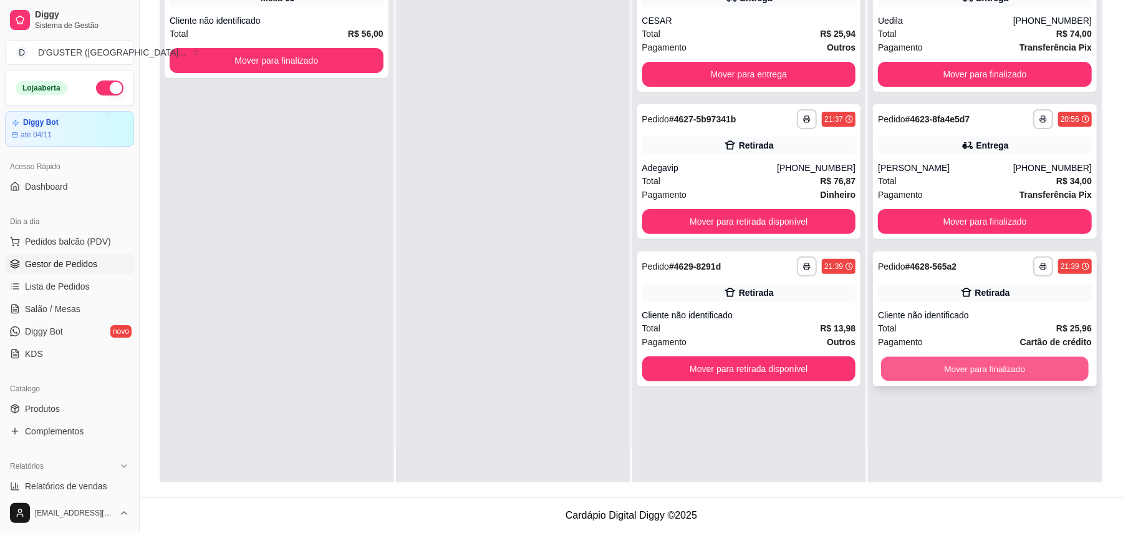
click at [1056, 357] on button "Mover para finalizado" at bounding box center [984, 369] width 207 height 24
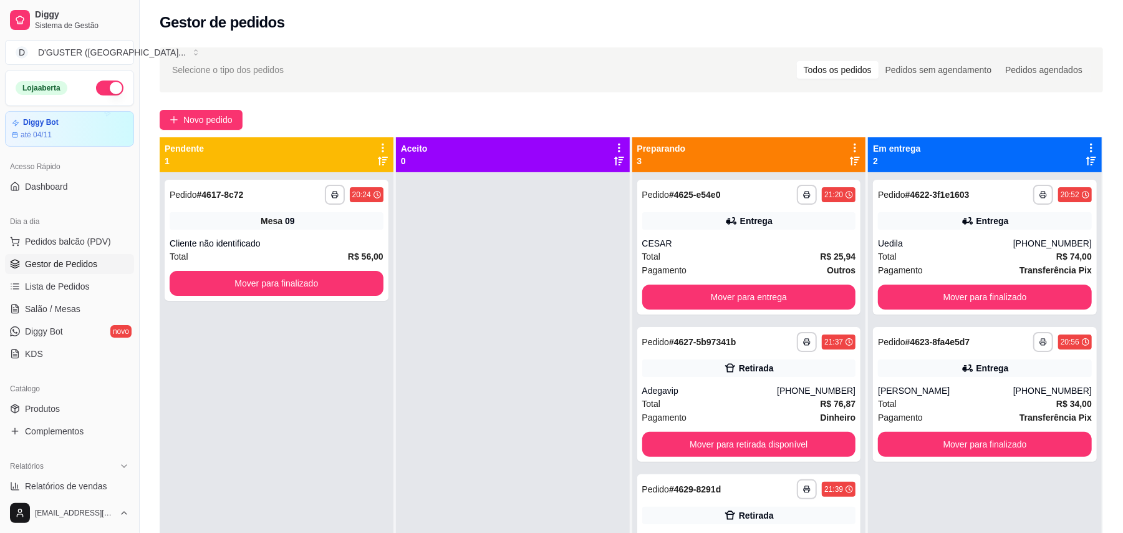
scroll to position [0, 0]
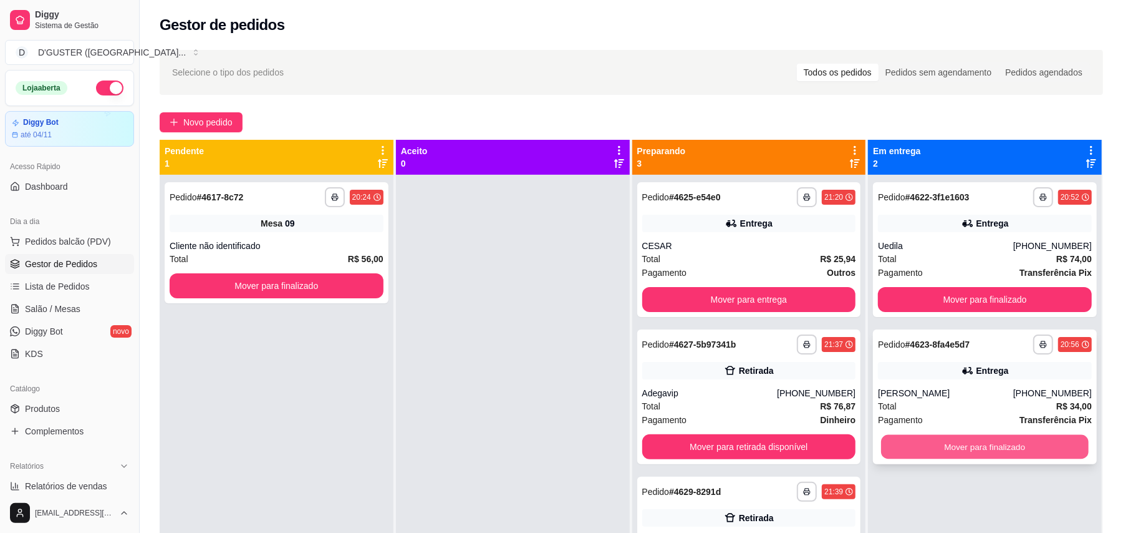
click at [945, 452] on button "Mover para finalizado" at bounding box center [984, 447] width 207 height 24
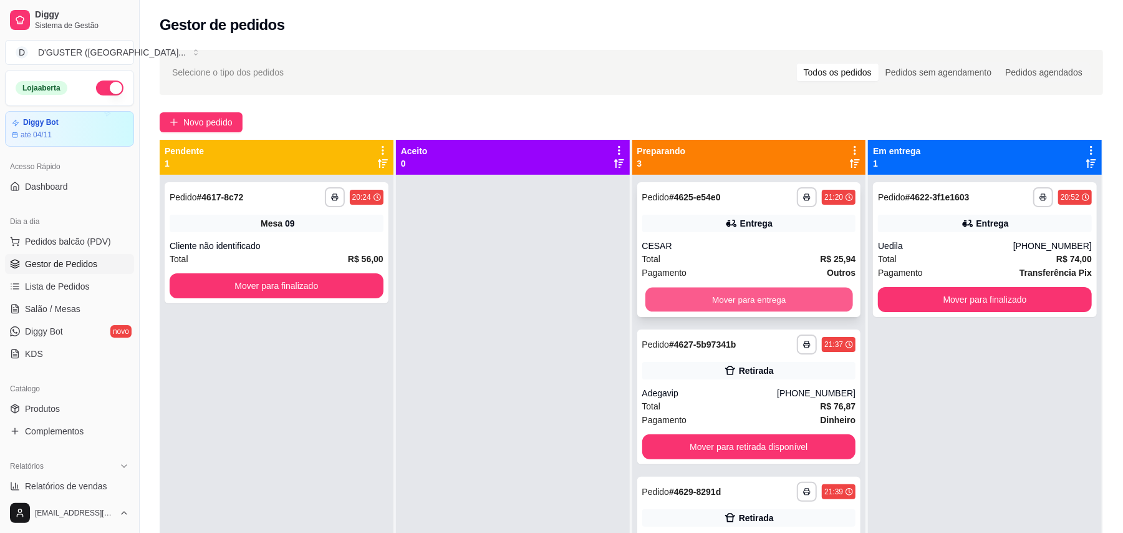
click at [797, 295] on button "Mover para entrega" at bounding box center [749, 300] width 207 height 24
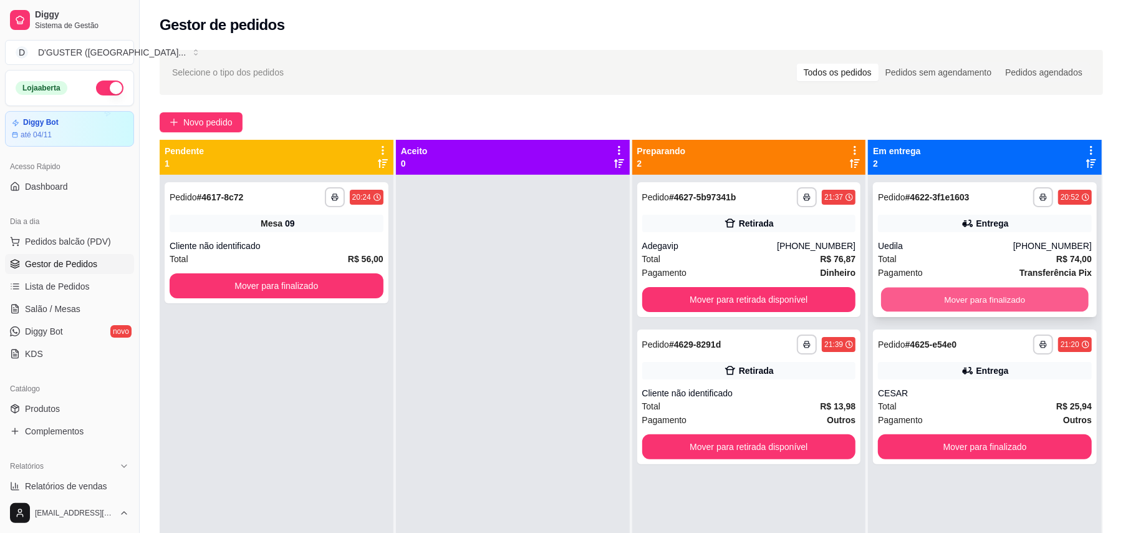
click at [961, 296] on button "Mover para finalizado" at bounding box center [984, 300] width 207 height 24
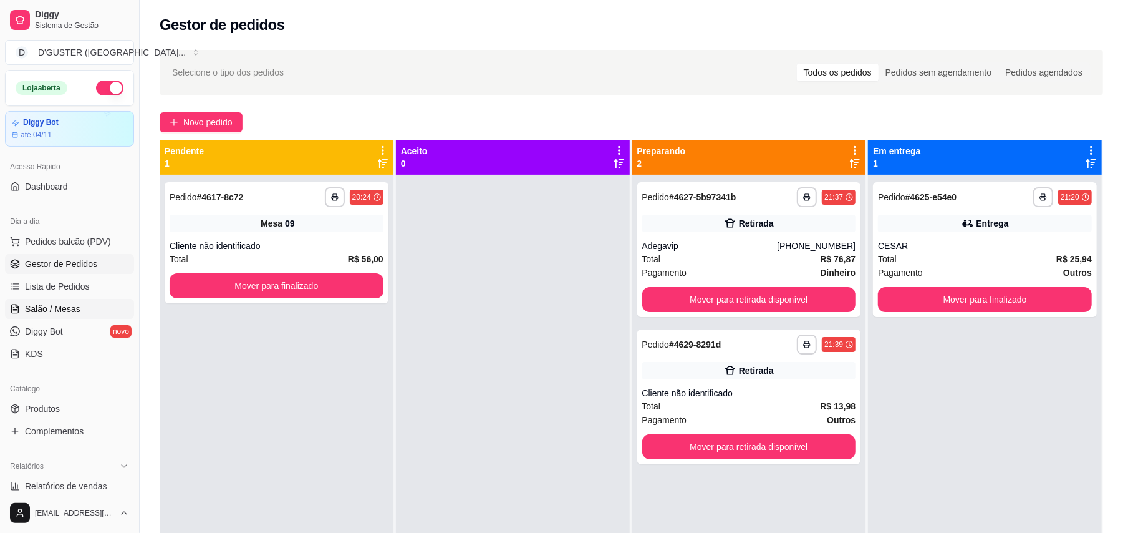
click at [80, 300] on link "Salão / Mesas" at bounding box center [69, 309] width 129 height 20
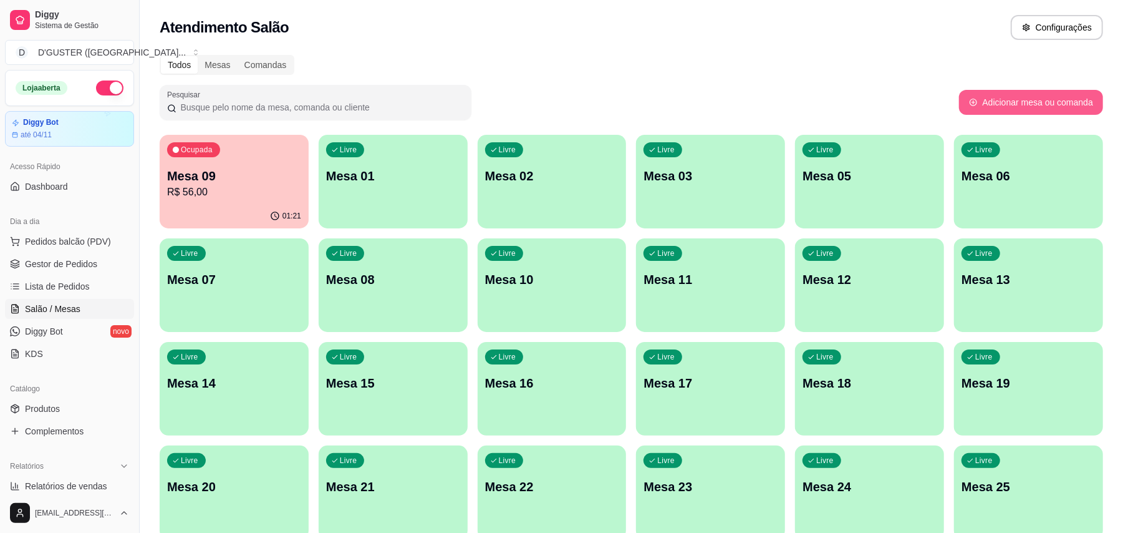
click at [1013, 100] on button "Adicionar mesa ou comanda" at bounding box center [1031, 102] width 144 height 25
select select "TABLE"
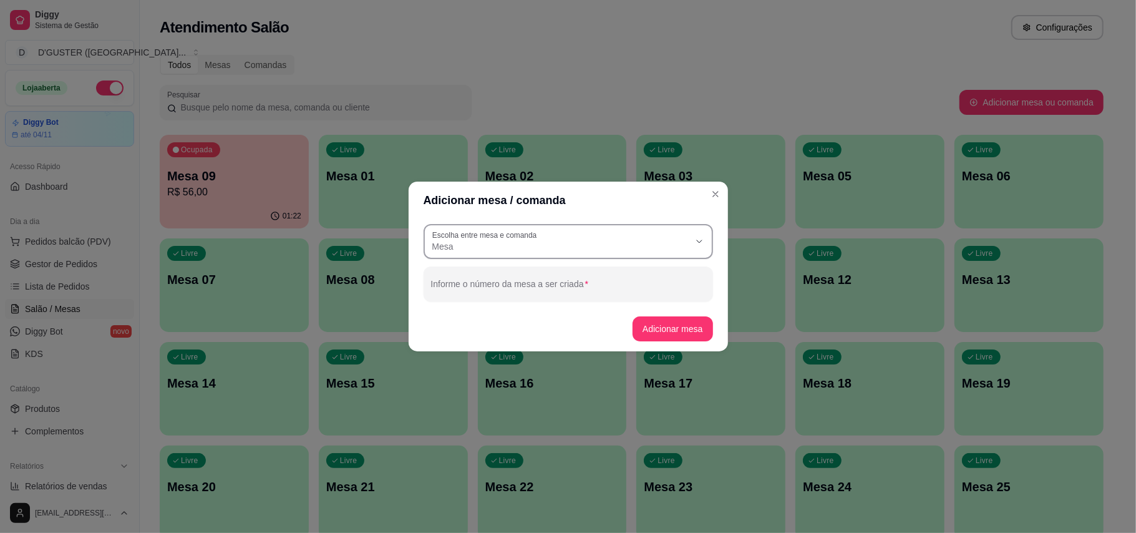
click at [602, 228] on button "Escolha entre mesa e comanda Mesa" at bounding box center [567, 241] width 289 height 35
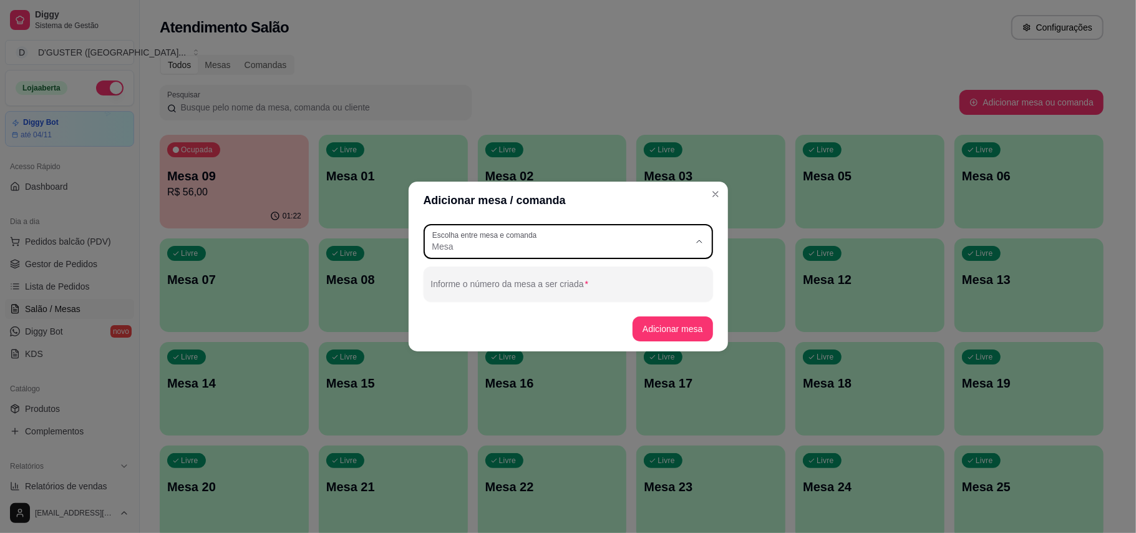
click at [589, 268] on li "Mesa" at bounding box center [568, 276] width 268 height 19
select select
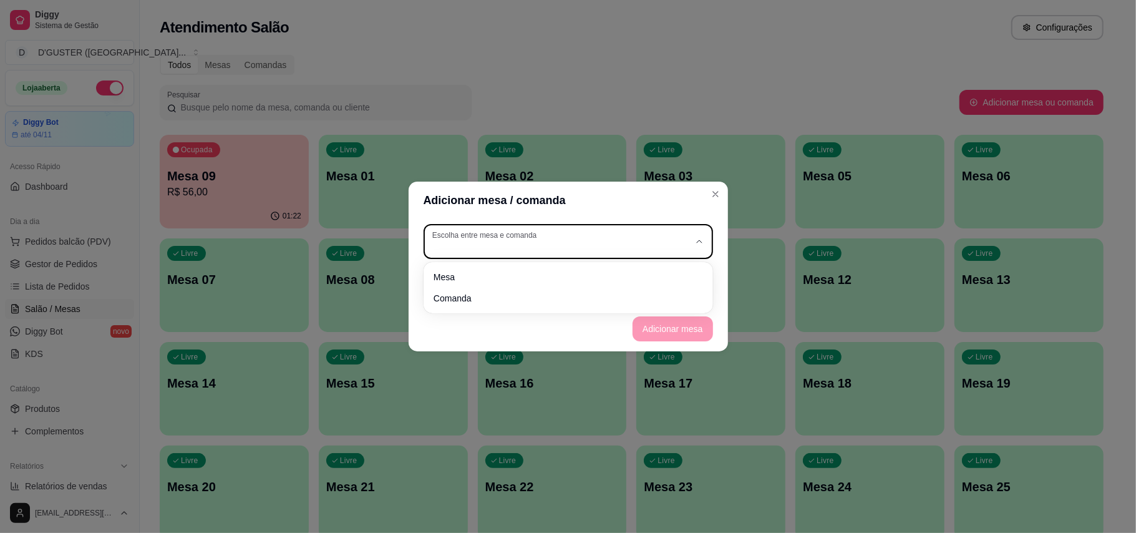
click at [586, 250] on div "button" at bounding box center [560, 241] width 257 height 22
click at [583, 230] on div "button" at bounding box center [560, 241] width 257 height 22
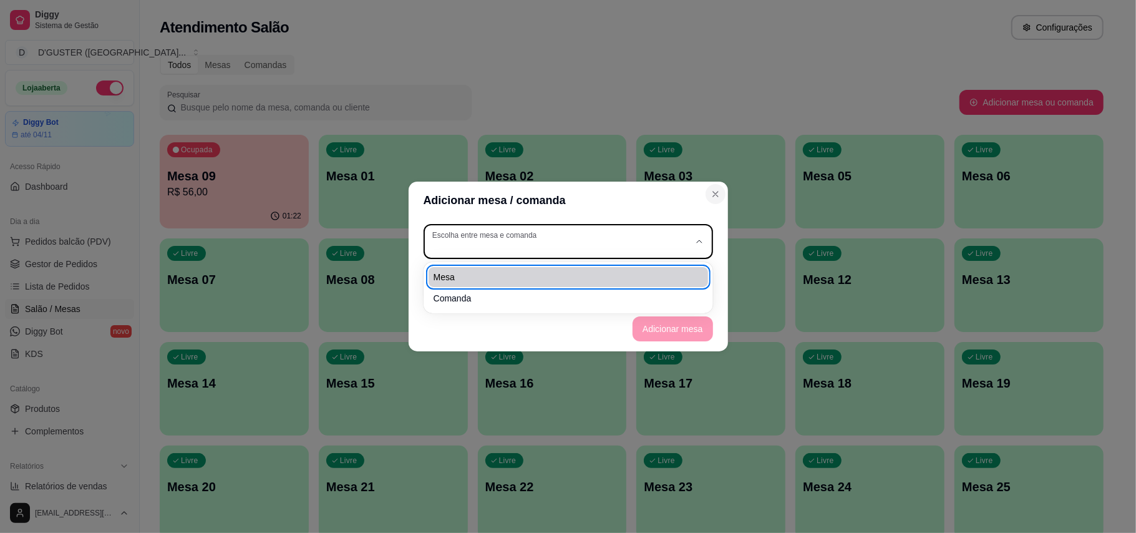
click at [717, 191] on icon "Close" at bounding box center [715, 194] width 10 height 10
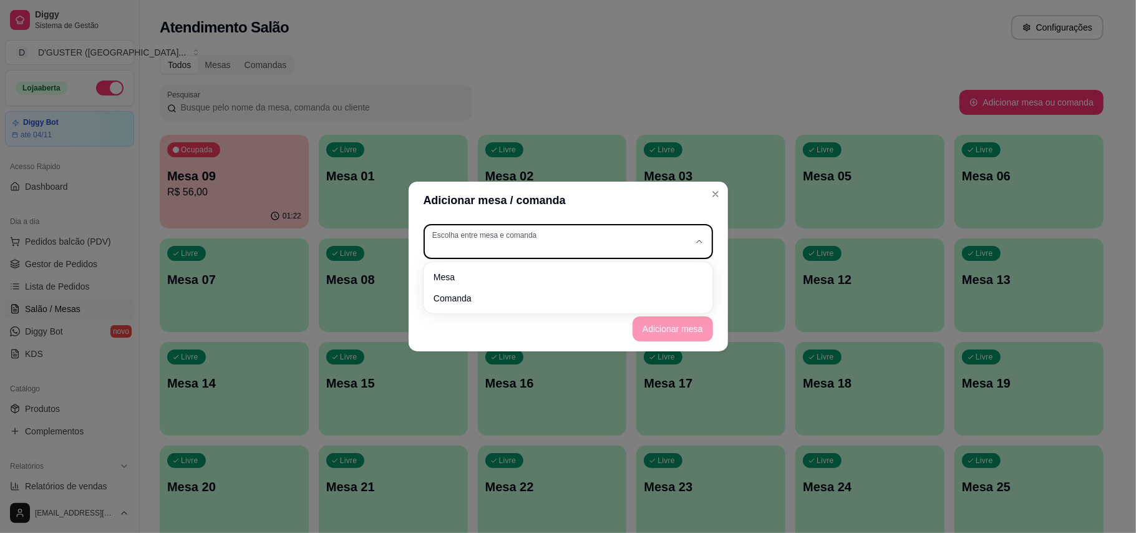
click at [642, 247] on div "button" at bounding box center [560, 241] width 257 height 22
click at [604, 279] on span "Mesa" at bounding box center [561, 276] width 247 height 12
type input "TABLE"
select select "TABLE"
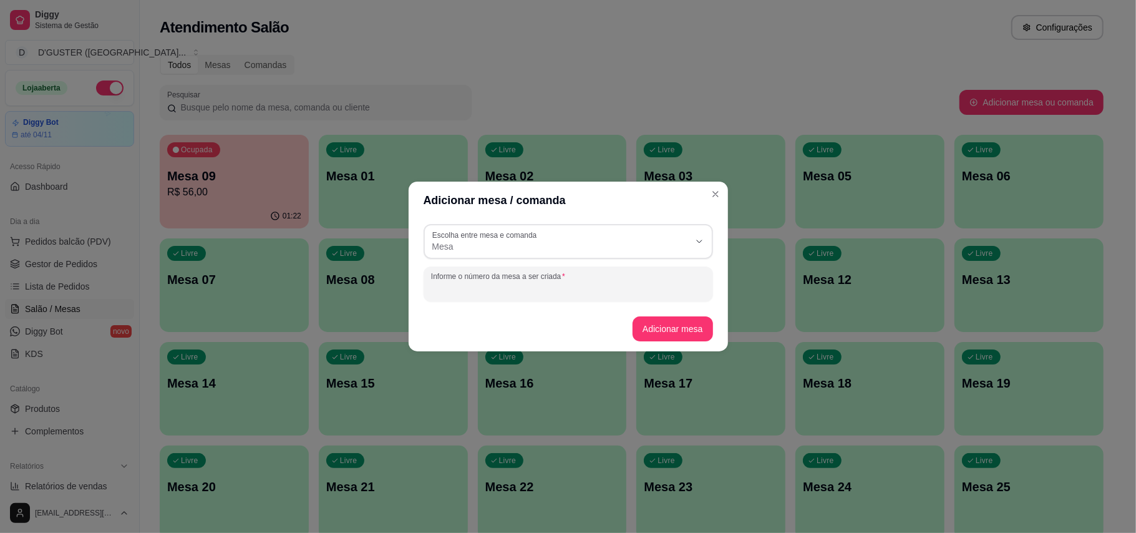
click at [528, 285] on input "Informe o número da mesa a ser criada" at bounding box center [568, 289] width 274 height 12
type input "04"
click at [685, 325] on button "Adicionar mesa" at bounding box center [672, 328] width 80 height 25
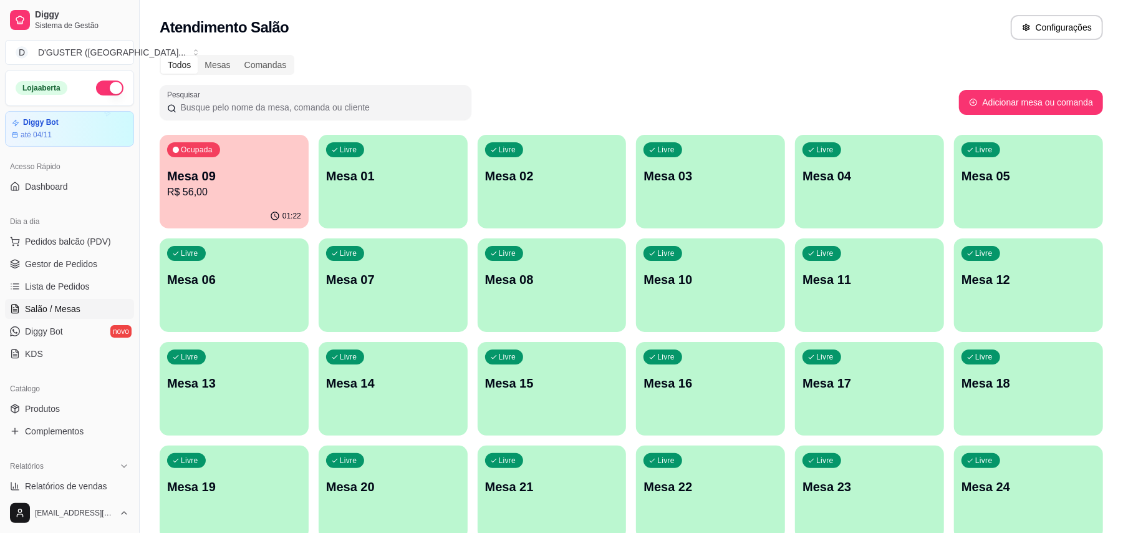
click at [886, 207] on div "Livre Mesa 04" at bounding box center [869, 174] width 149 height 79
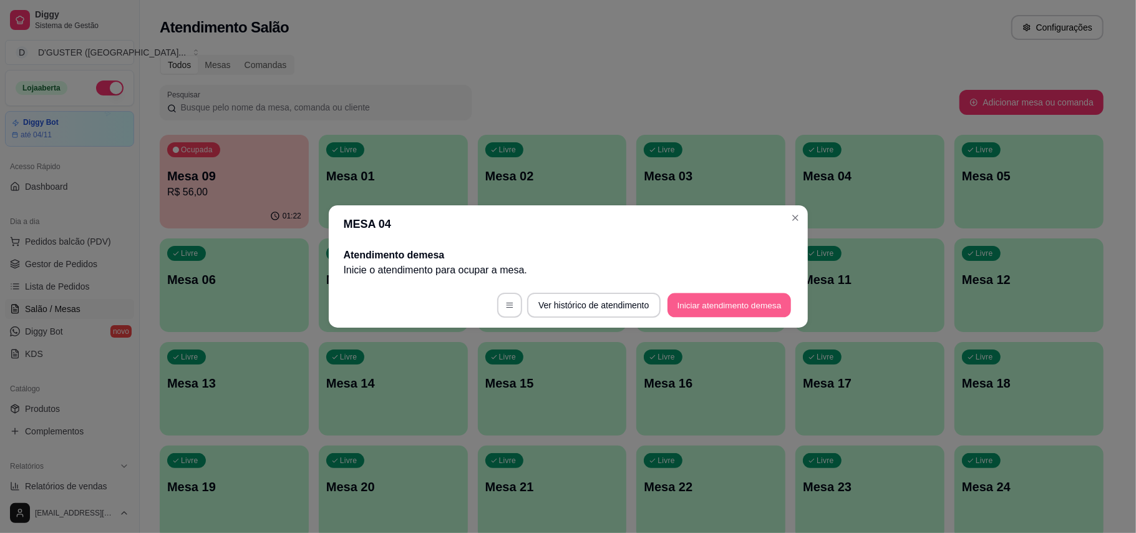
click at [762, 311] on button "Iniciar atendimento de mesa" at bounding box center [728, 305] width 123 height 24
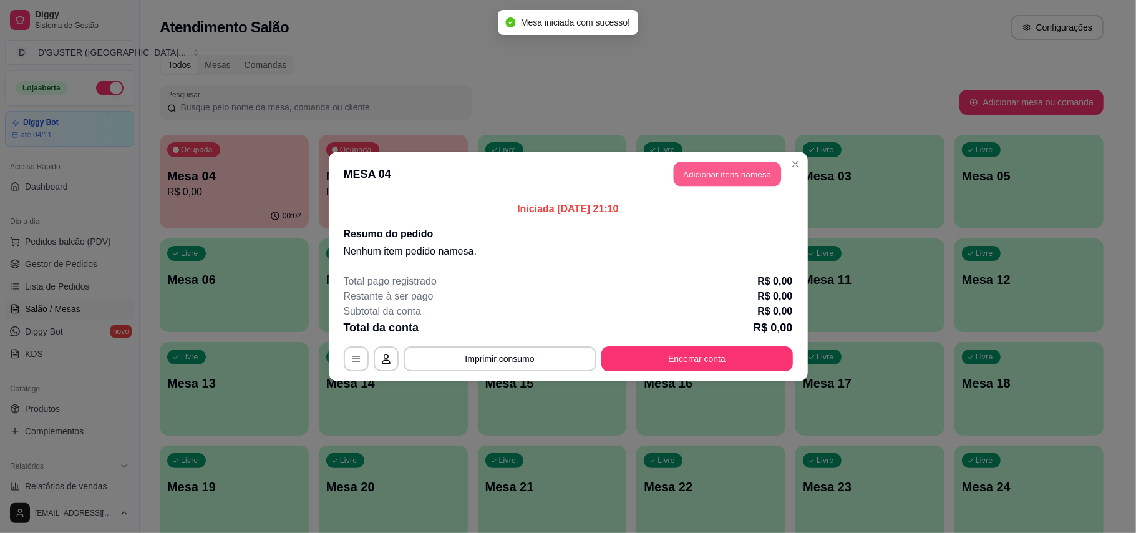
click at [747, 181] on button "Adicionar itens na mesa" at bounding box center [727, 174] width 107 height 24
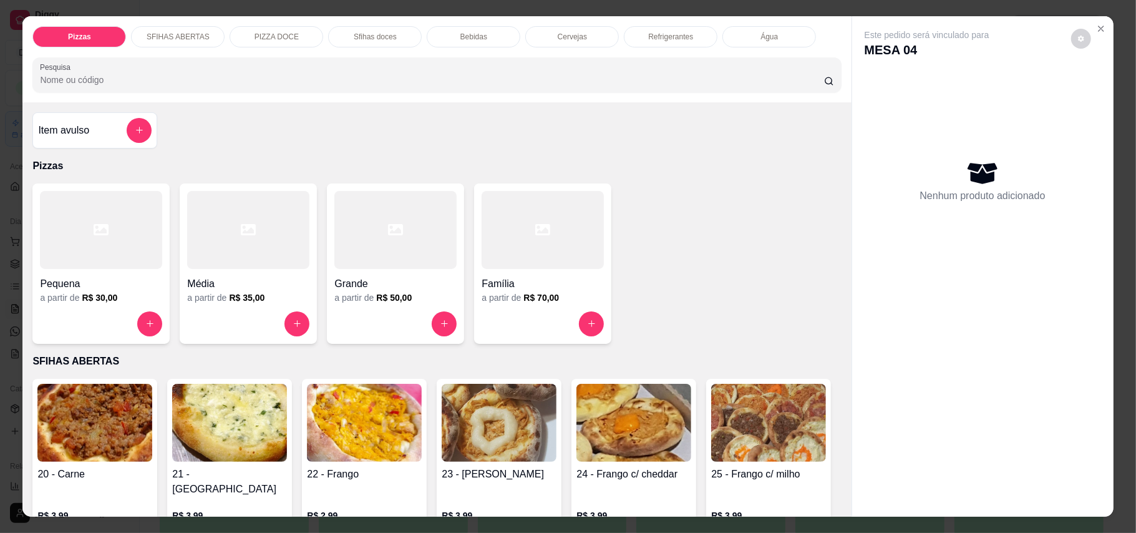
click at [508, 243] on div at bounding box center [542, 230] width 122 height 78
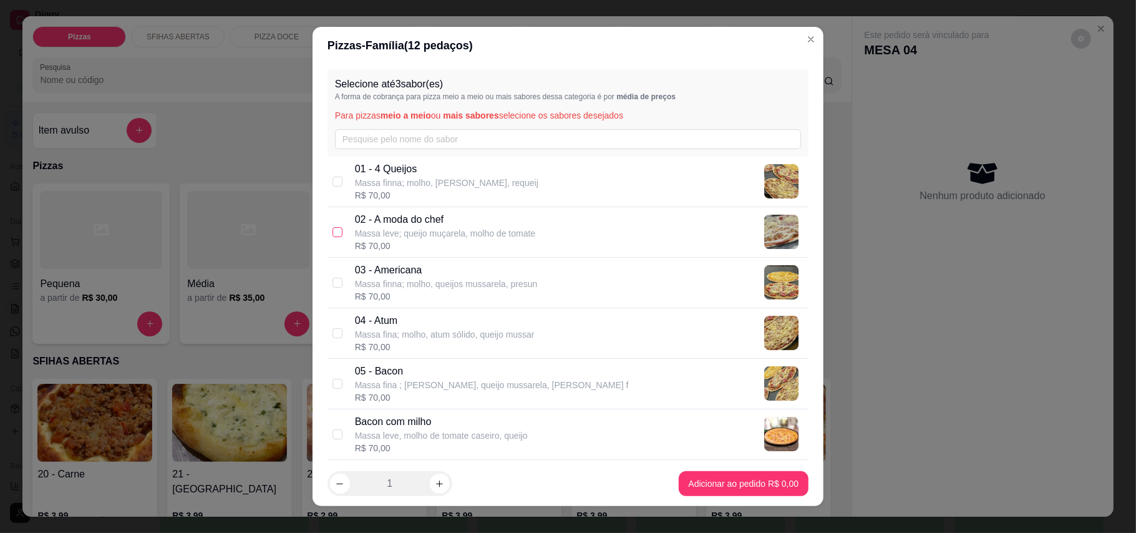
click at [335, 232] on input "checkbox" at bounding box center [337, 232] width 10 height 10
checkbox input "true"
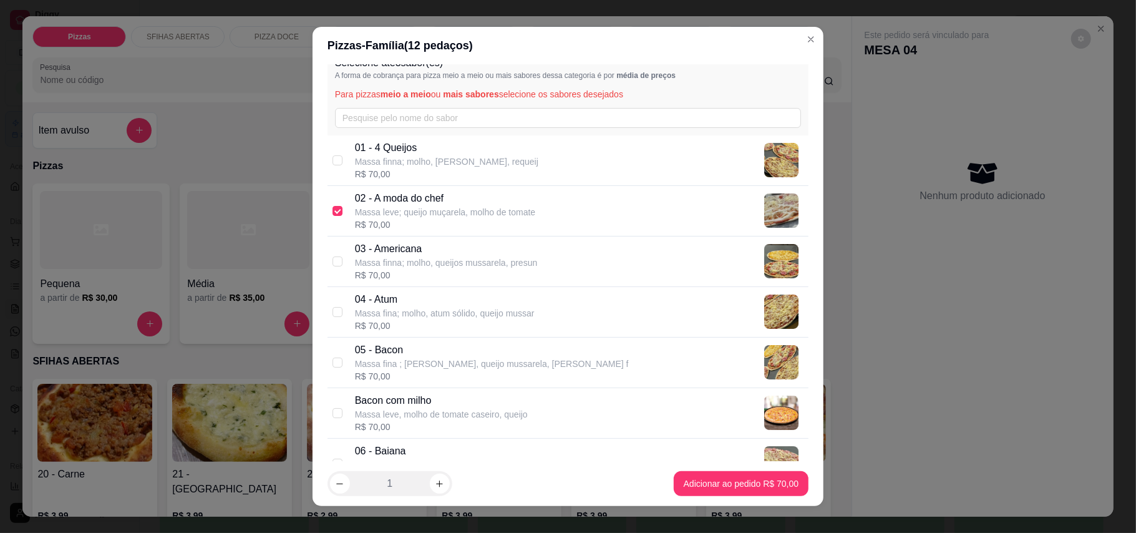
scroll to position [83, 0]
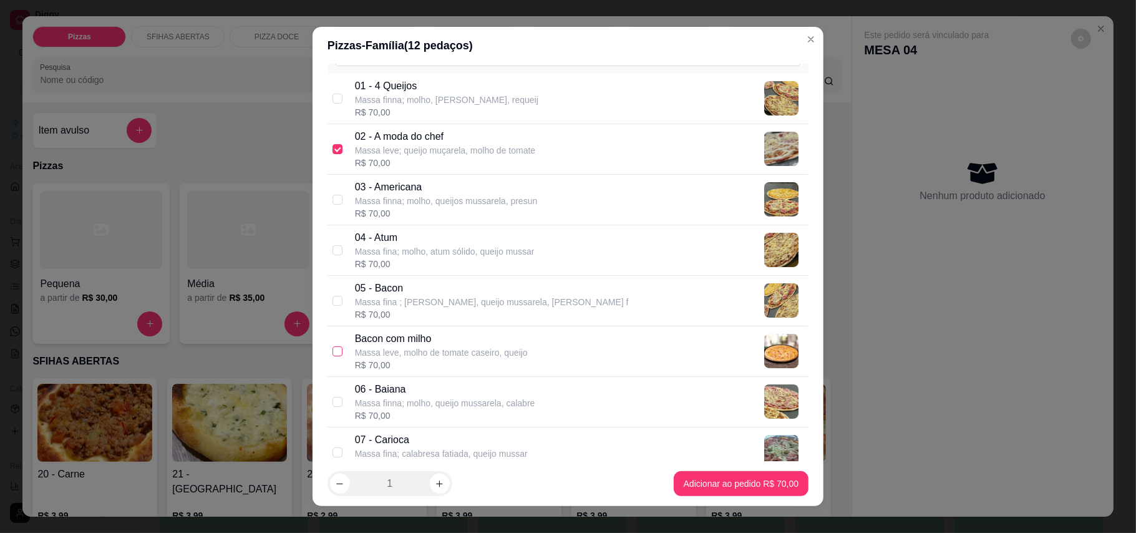
click at [332, 352] on input "checkbox" at bounding box center [337, 351] width 10 height 10
checkbox input "true"
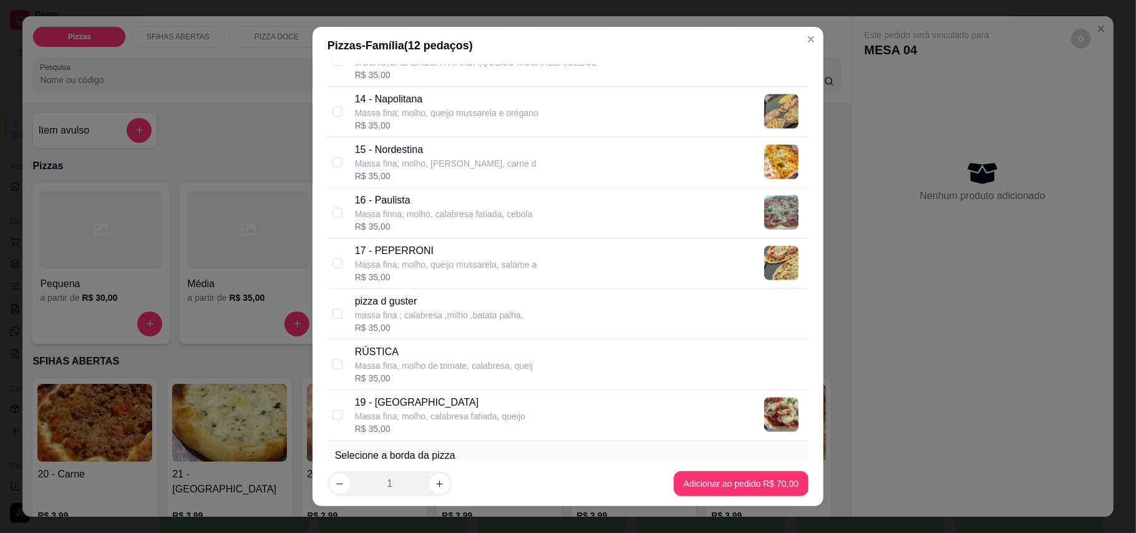
scroll to position [998, 0]
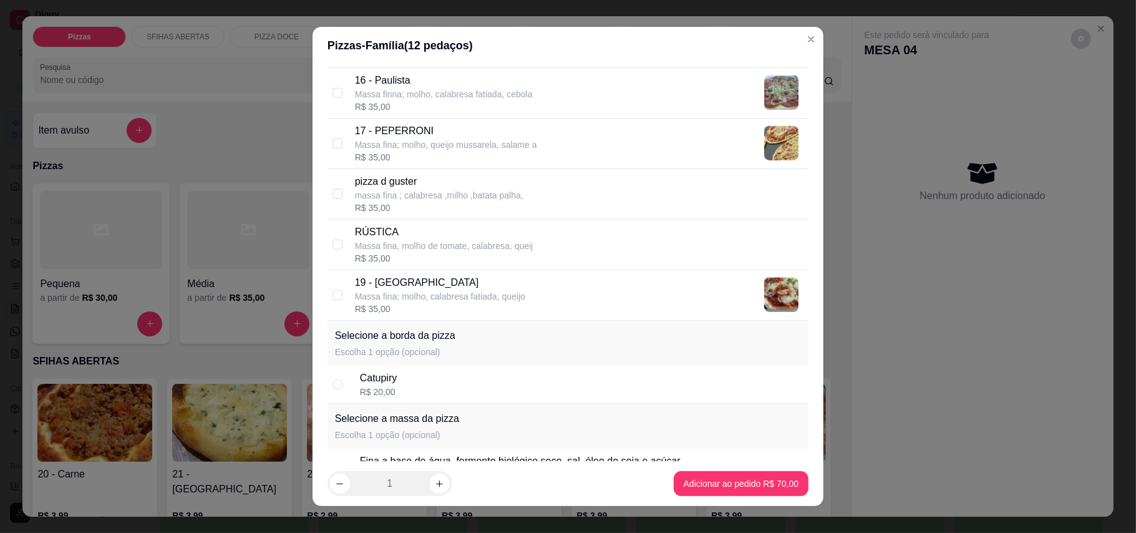
click at [330, 309] on div "19 - Toscana Massa fina; molho, calabresa fatiada, queijo R$ 35,00" at bounding box center [567, 295] width 481 height 51
checkbox input "true"
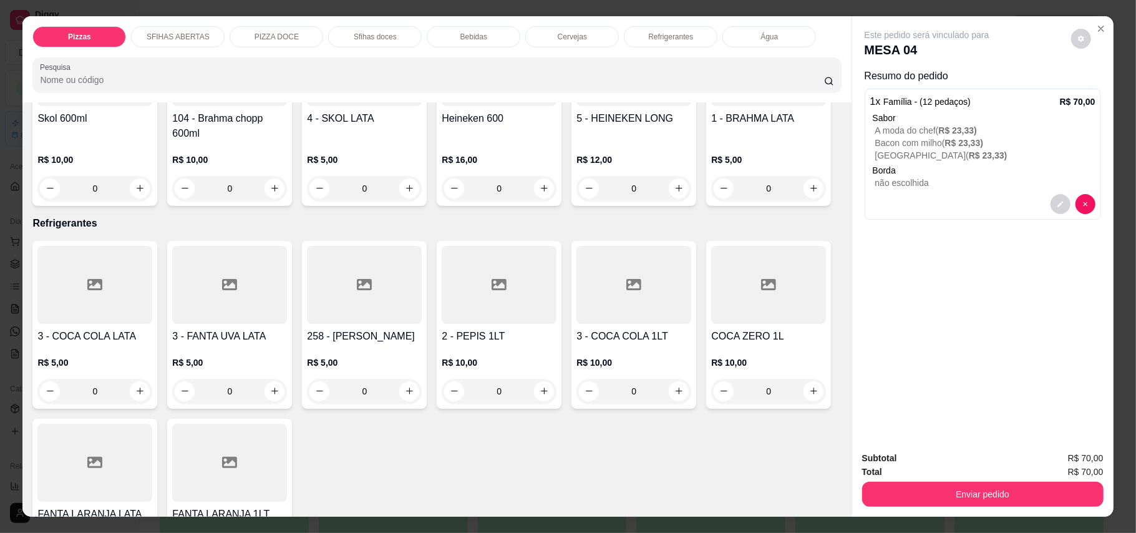
scroll to position [2495, 0]
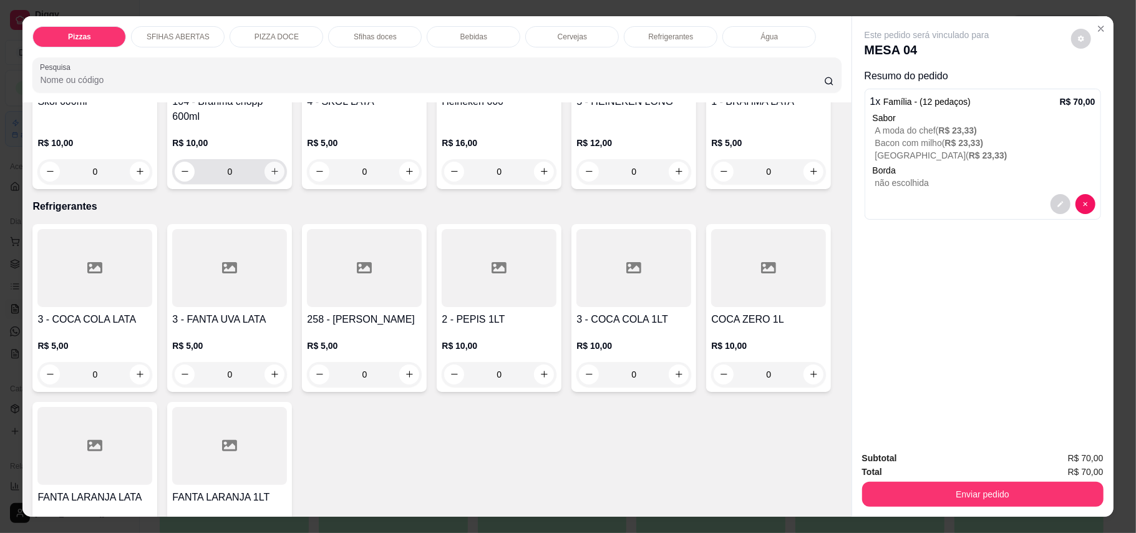
click at [272, 176] on icon "increase-product-quantity" at bounding box center [274, 171] width 9 height 9
type input "1"
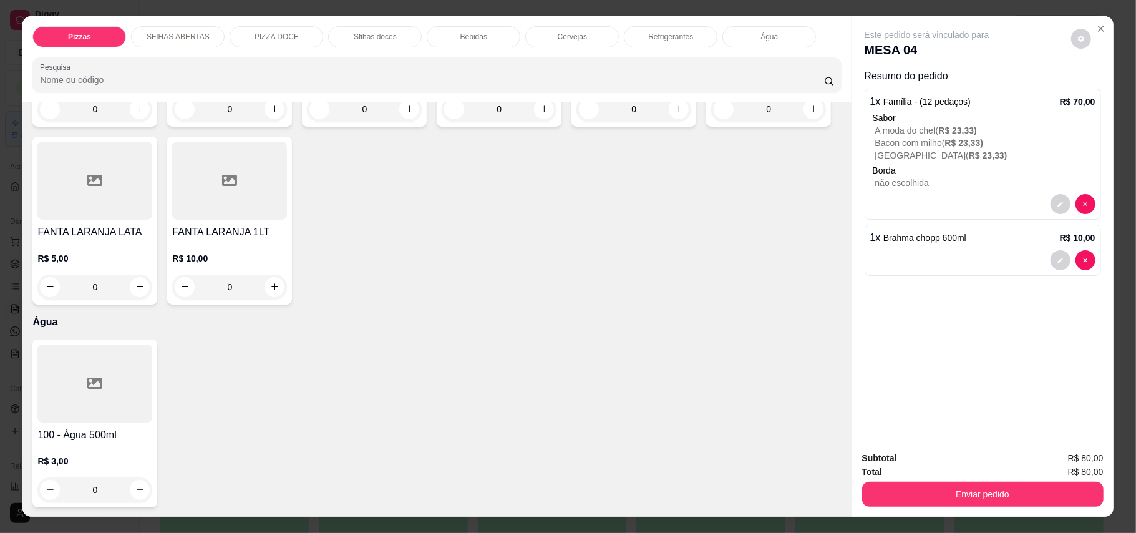
scroll to position [2994, 0]
click at [674, 114] on icon "increase-product-quantity" at bounding box center [678, 108] width 9 height 9
type input "1"
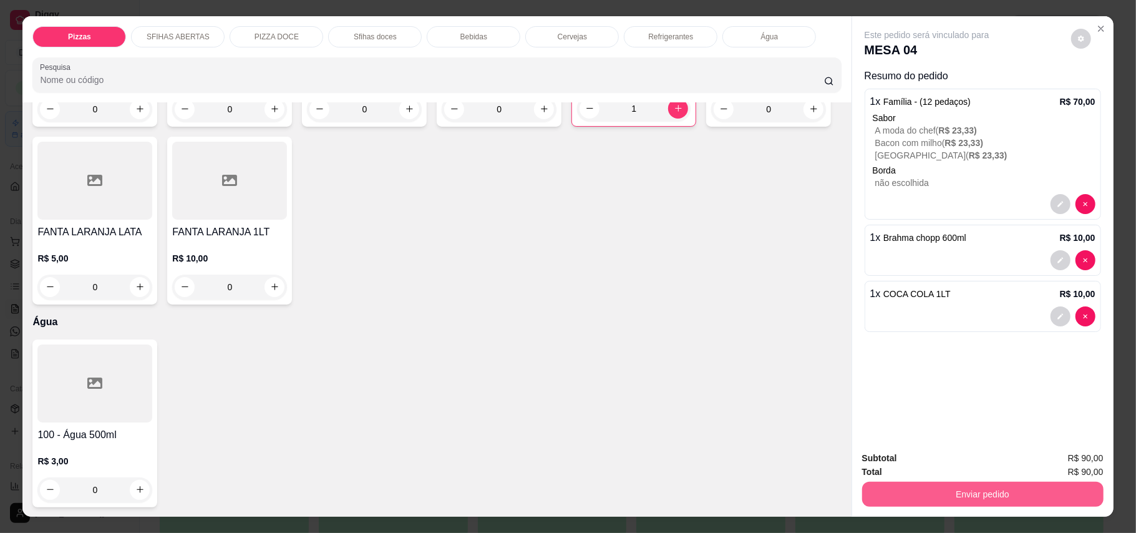
click at [1018, 495] on button "Enviar pedido" at bounding box center [982, 493] width 241 height 25
click at [1096, 471] on button "Enviar pedido" at bounding box center [1069, 464] width 70 height 24
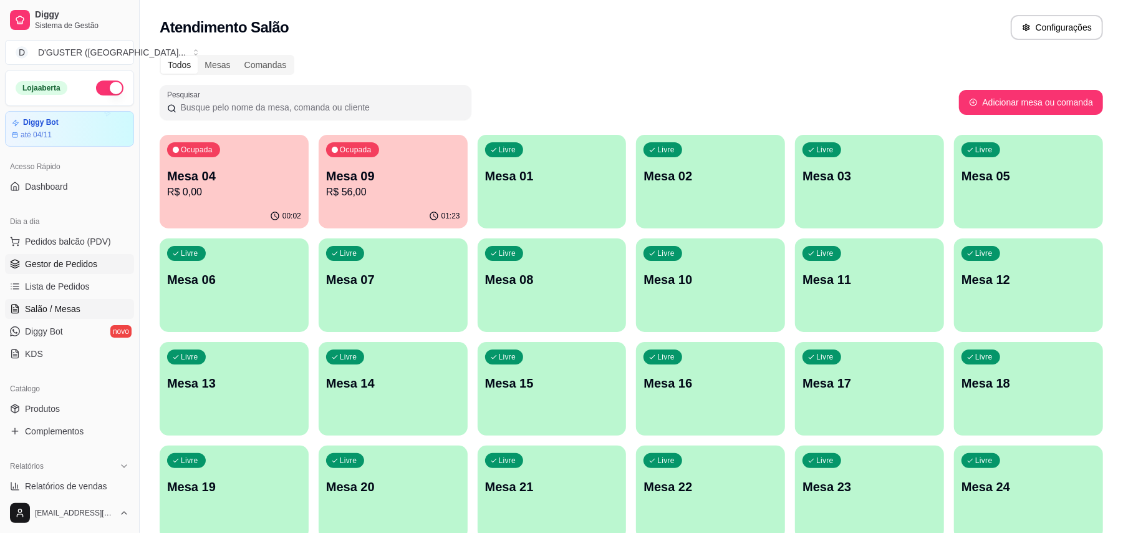
click at [65, 261] on span "Gestor de Pedidos" at bounding box center [61, 264] width 72 height 12
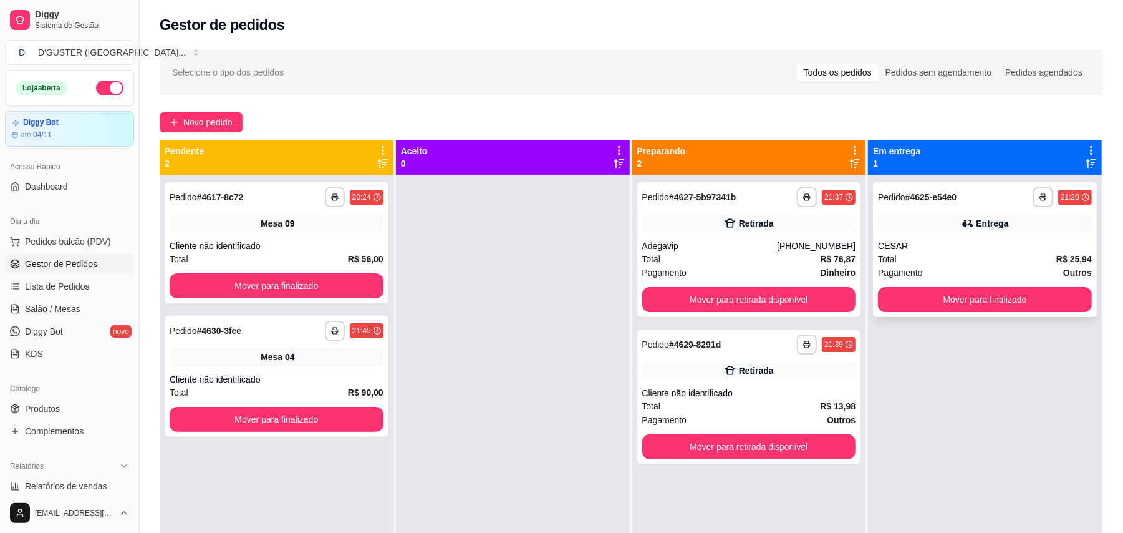
click at [969, 243] on div "CESAR" at bounding box center [985, 245] width 214 height 12
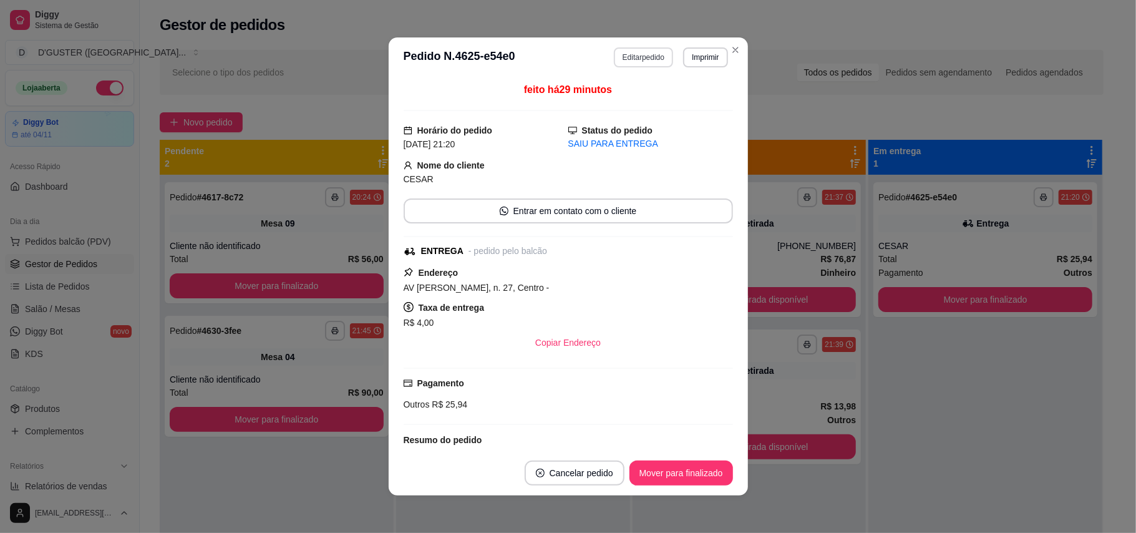
click at [654, 56] on button "Editar pedido" at bounding box center [643, 57] width 59 height 20
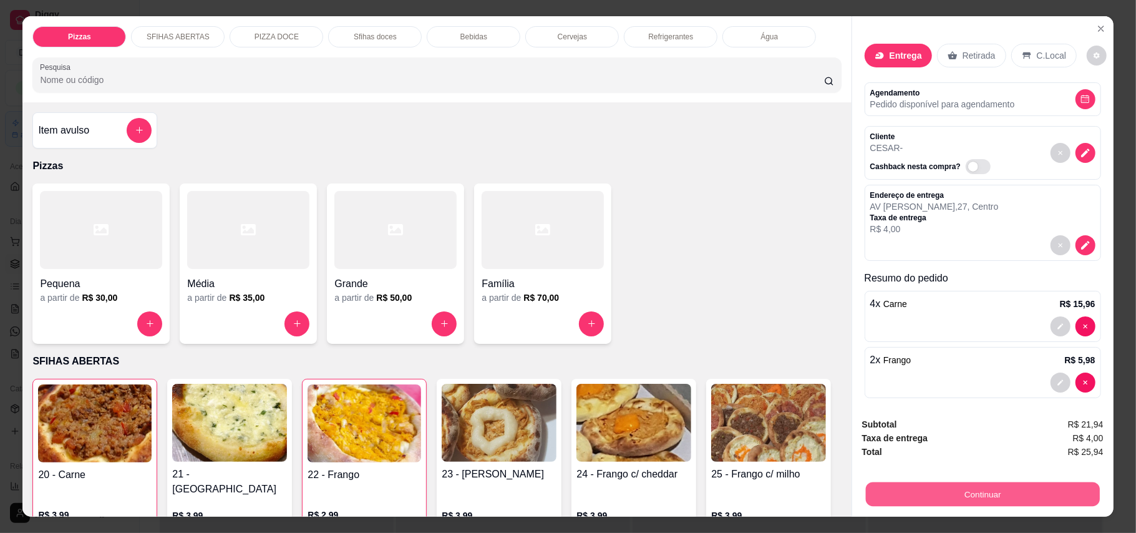
click at [992, 489] on button "Continuar" at bounding box center [982, 494] width 234 height 24
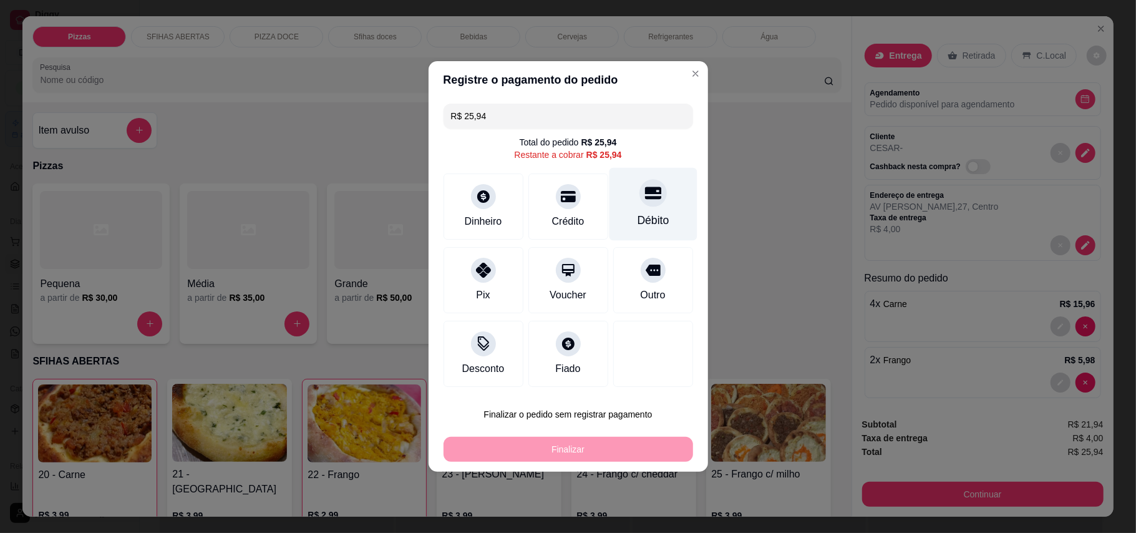
click at [650, 192] on icon at bounding box center [652, 193] width 16 height 12
type input "R$ 0,00"
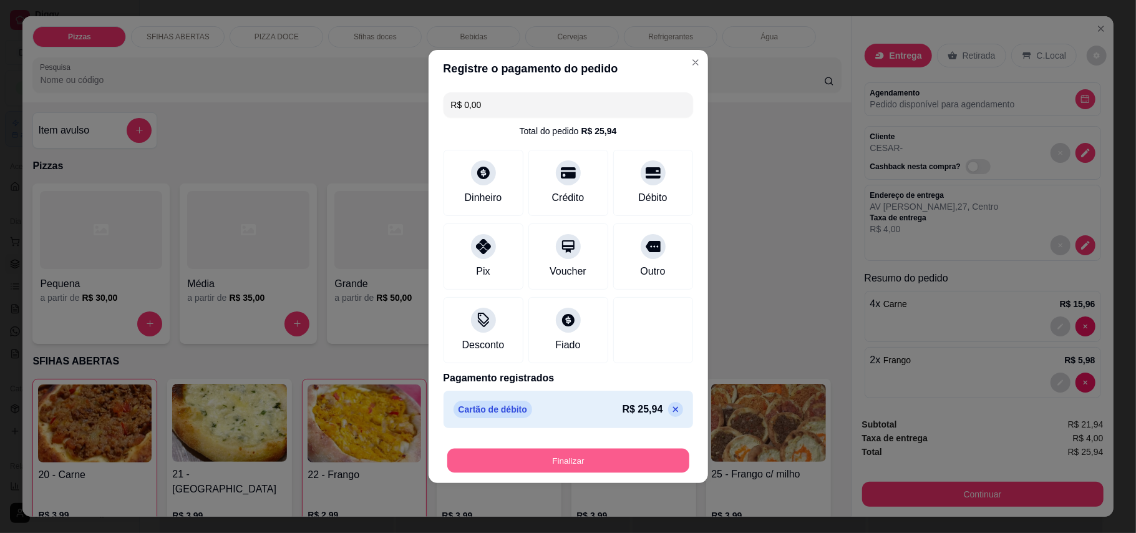
click at [614, 452] on button "Finalizar" at bounding box center [568, 460] width 242 height 24
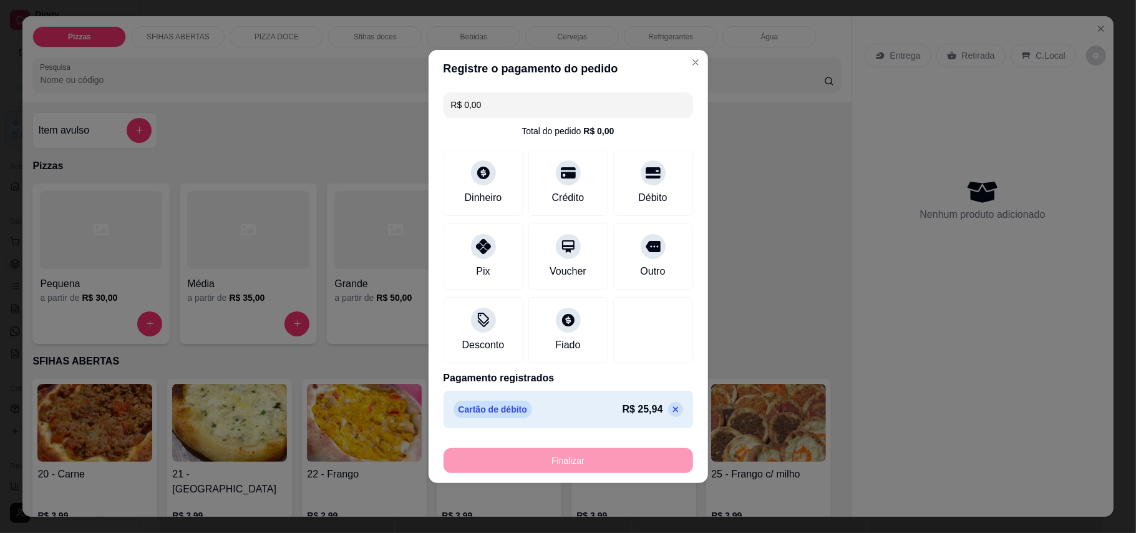
type input "0"
type input "-R$ 25,94"
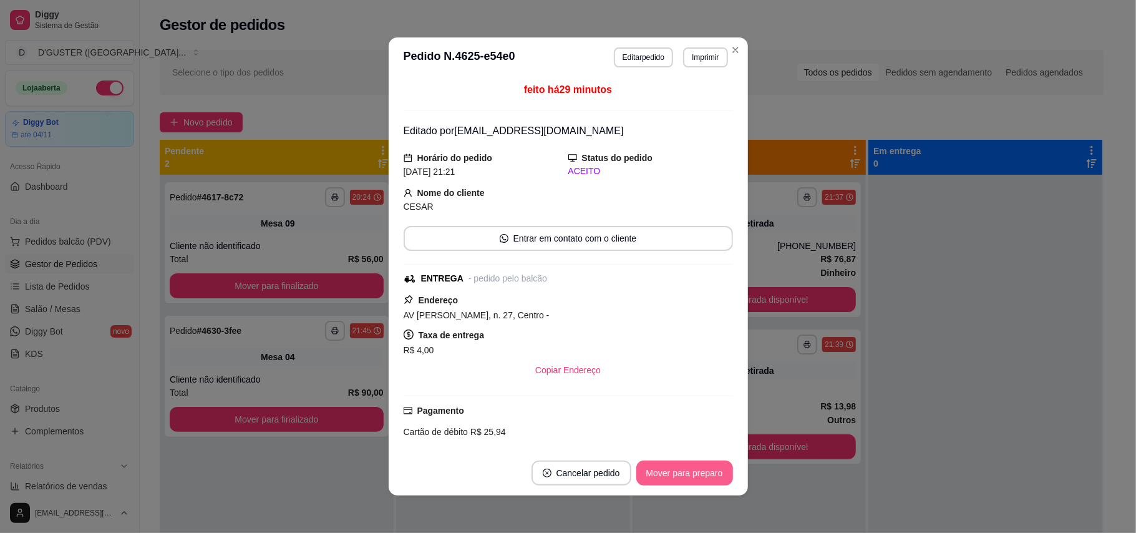
click at [679, 474] on button "Mover para preparo" at bounding box center [684, 472] width 97 height 25
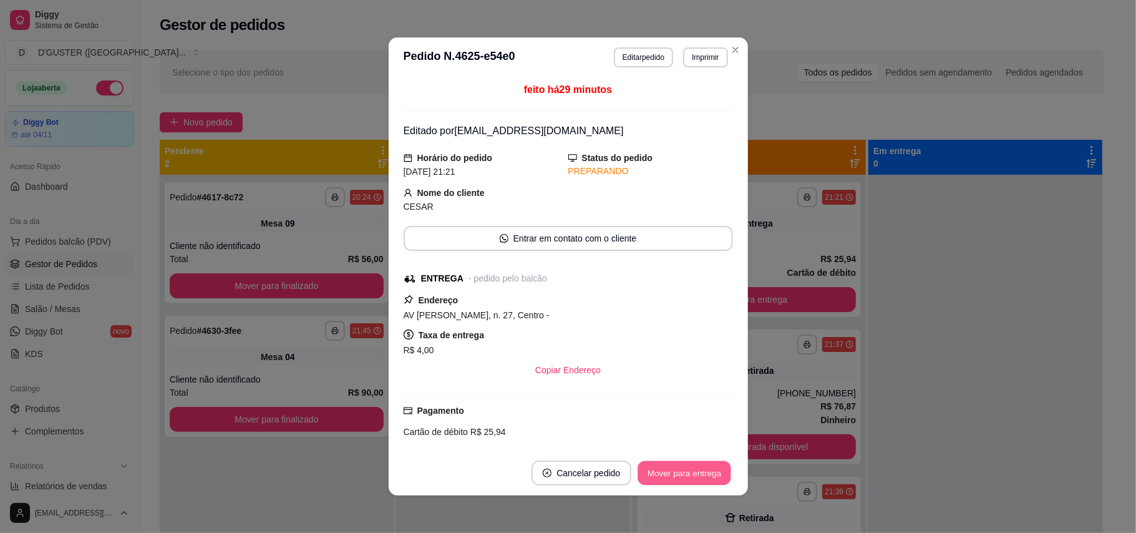
click at [699, 469] on button "Mover para entrega" at bounding box center [685, 473] width 94 height 24
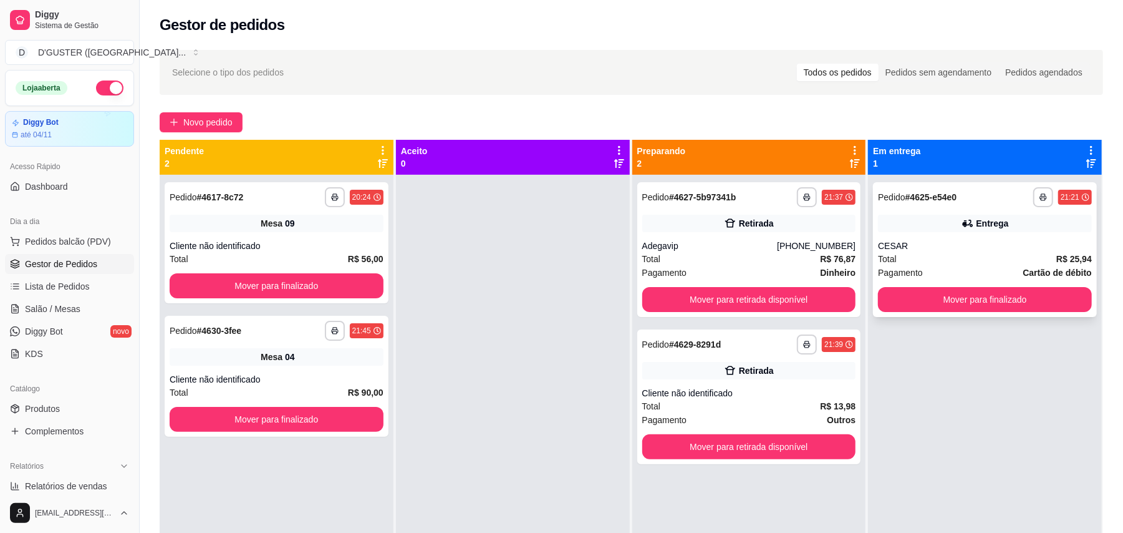
click at [1038, 312] on div "**********" at bounding box center [985, 249] width 224 height 135
click at [981, 286] on div "**********" at bounding box center [985, 249] width 224 height 135
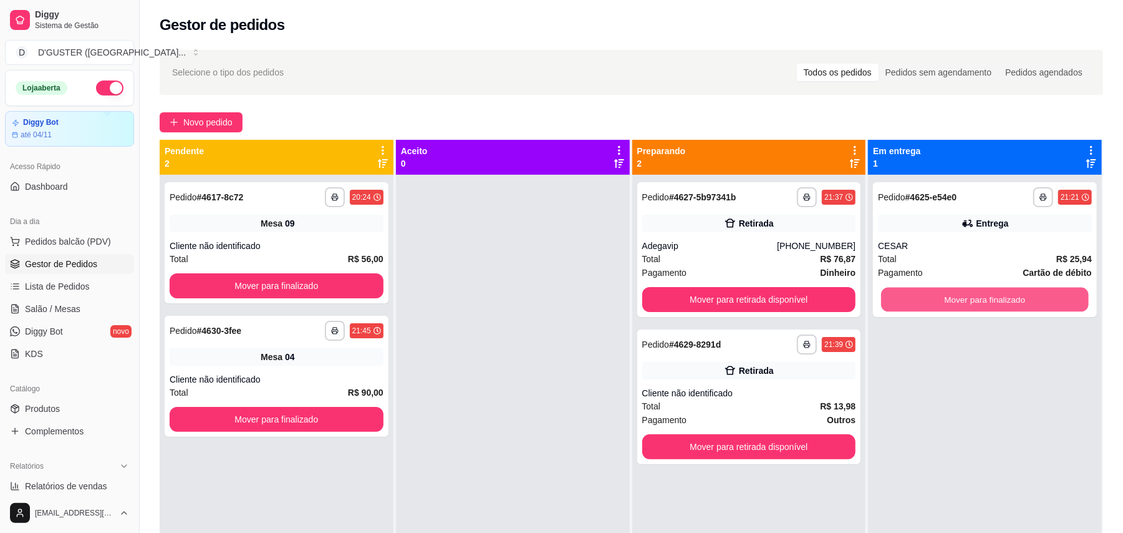
click at [985, 300] on button "Mover para finalizado" at bounding box center [984, 300] width 207 height 24
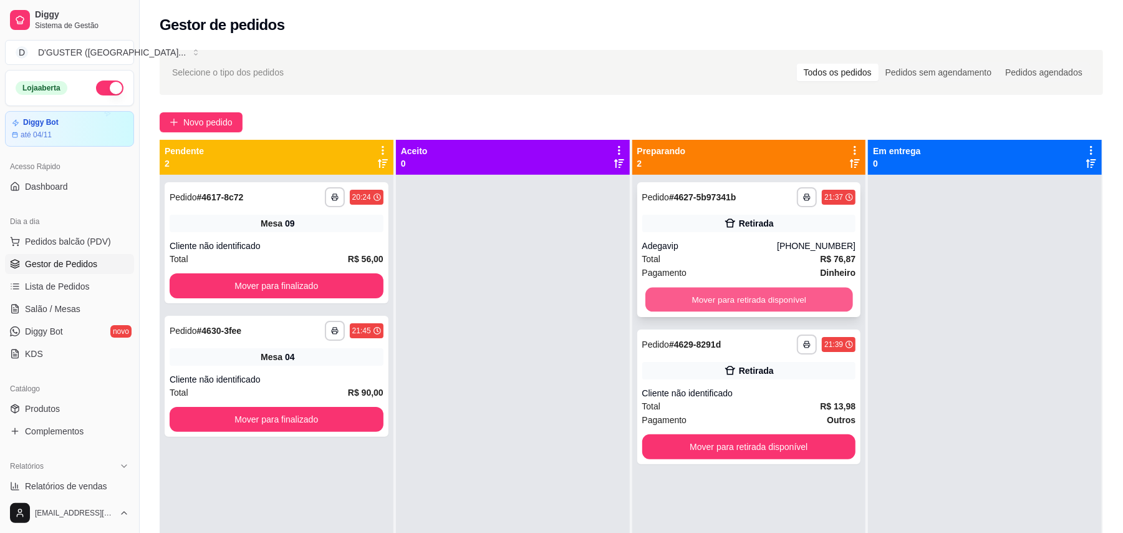
click at [737, 299] on button "Mover para retirada disponível" at bounding box center [749, 300] width 207 height 24
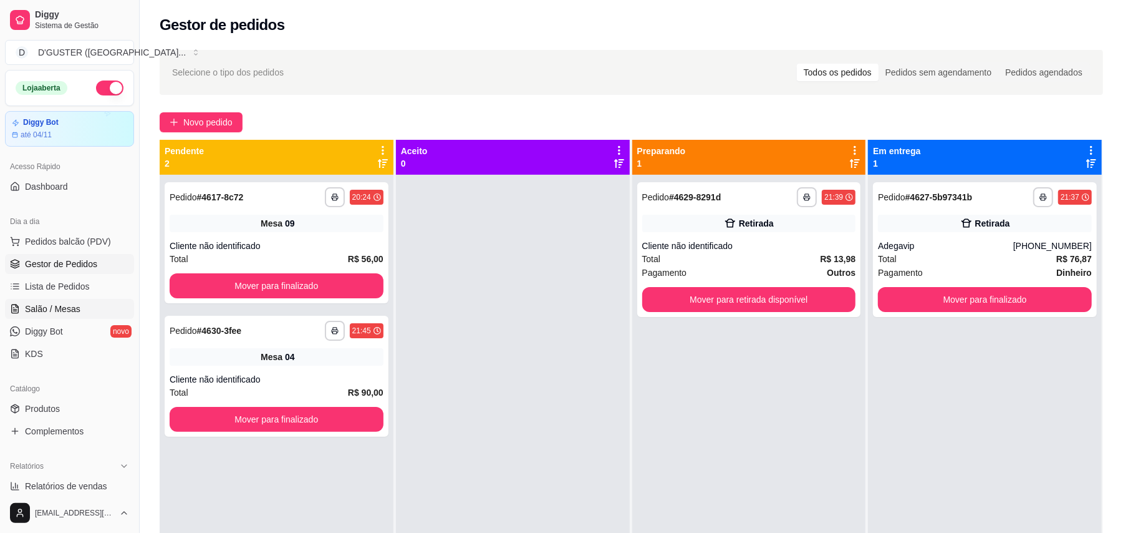
click at [92, 310] on link "Salão / Mesas" at bounding box center [69, 309] width 129 height 20
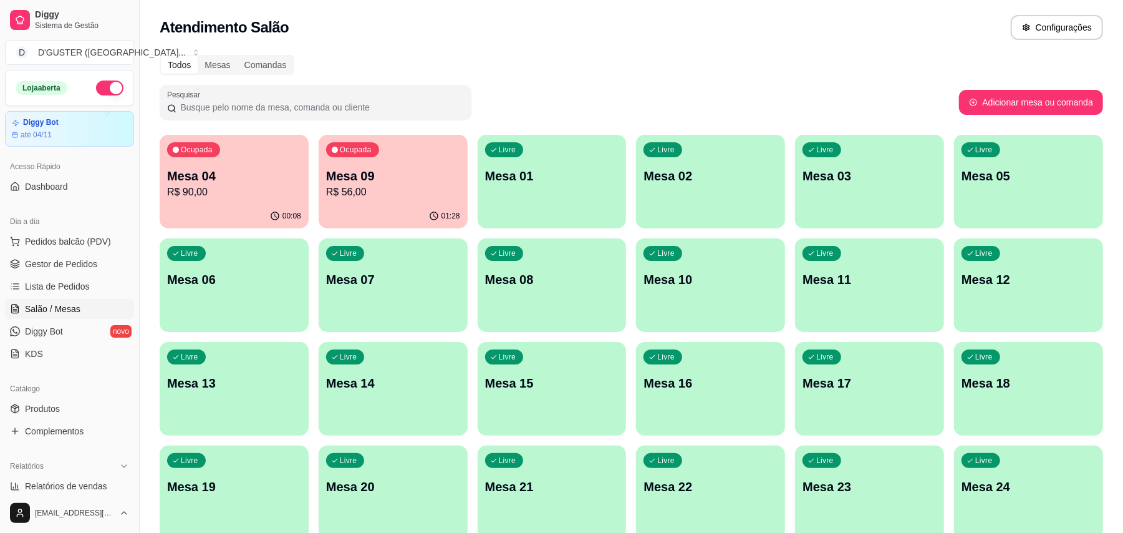
click at [253, 187] on p "R$ 90,00" at bounding box center [234, 192] width 134 height 15
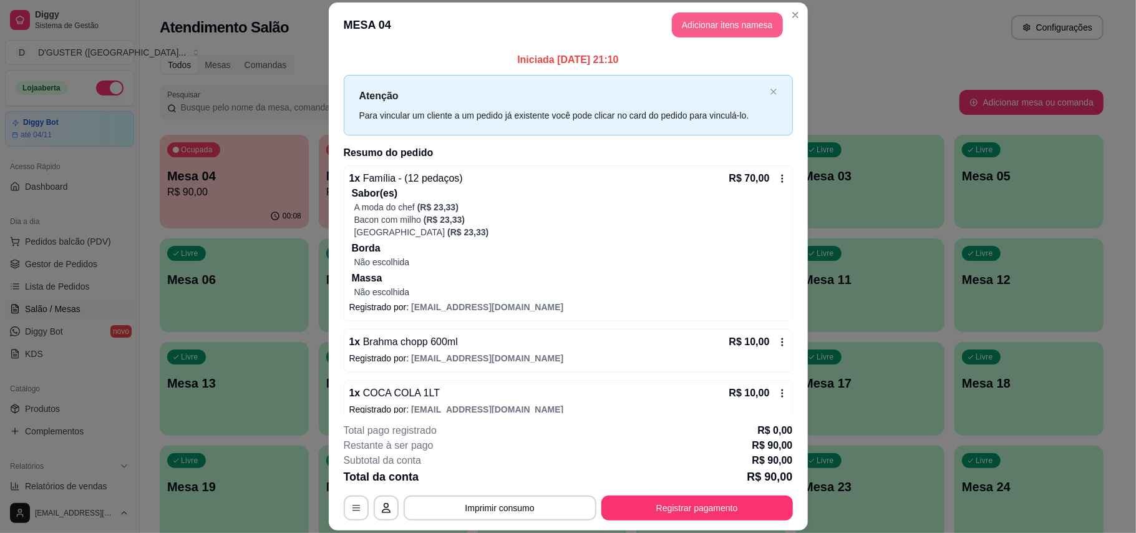
click at [696, 23] on button "Adicionar itens na mesa" at bounding box center [727, 24] width 111 height 25
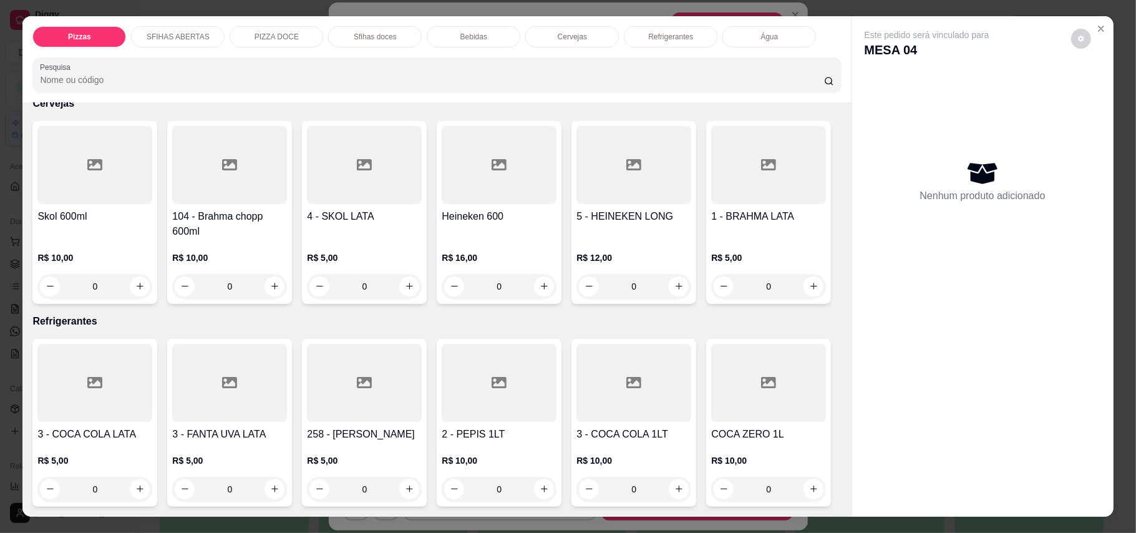
scroll to position [2411, 0]
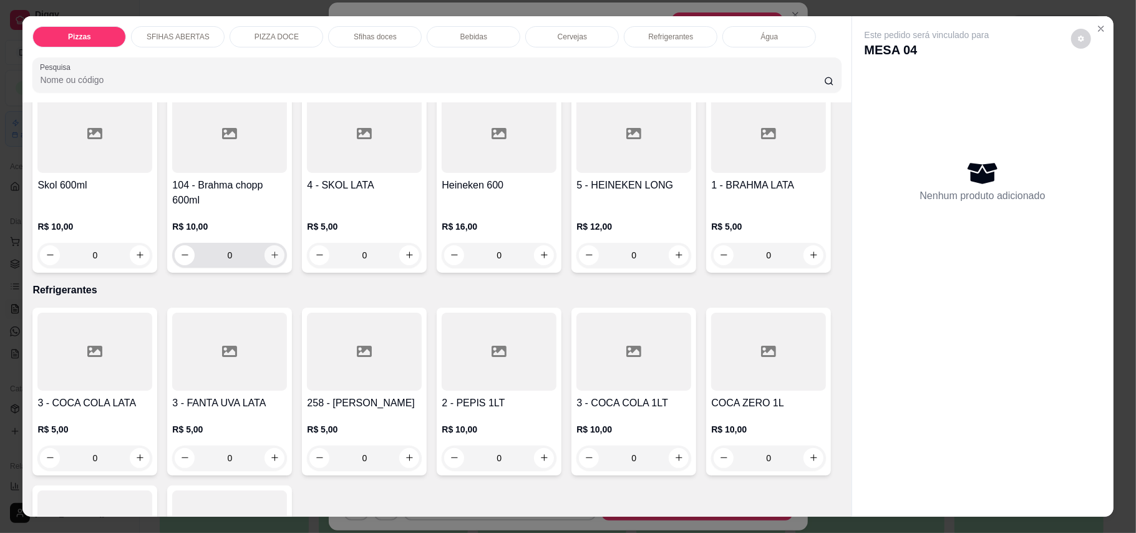
click at [273, 259] on icon "increase-product-quantity" at bounding box center [274, 254] width 9 height 9
type input "1"
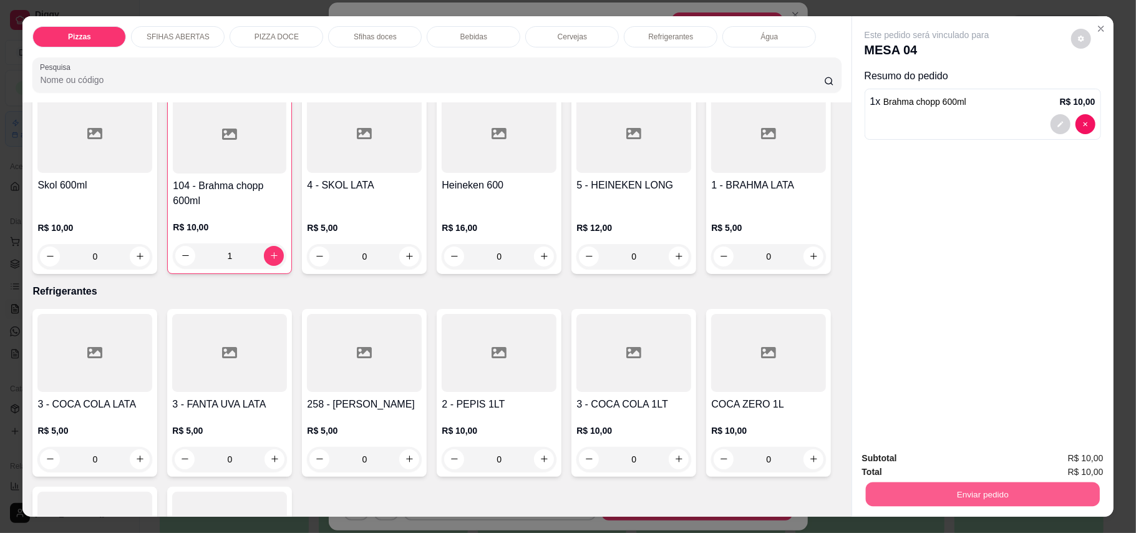
click at [871, 486] on button "Enviar pedido" at bounding box center [982, 494] width 234 height 24
click at [1069, 462] on button "Enviar pedido" at bounding box center [1069, 463] width 69 height 23
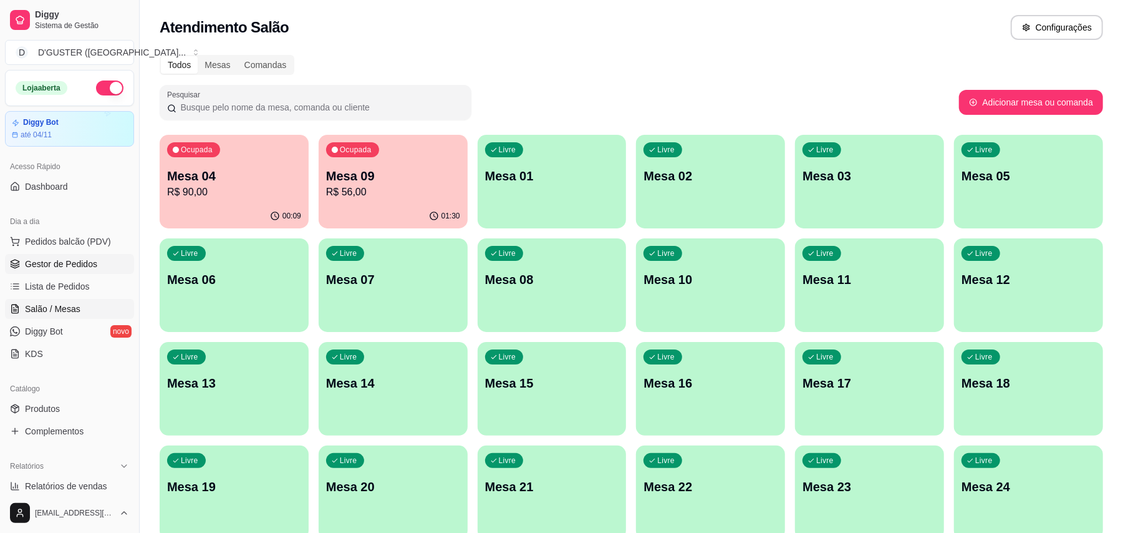
click at [66, 263] on span "Gestor de Pedidos" at bounding box center [61, 264] width 72 height 12
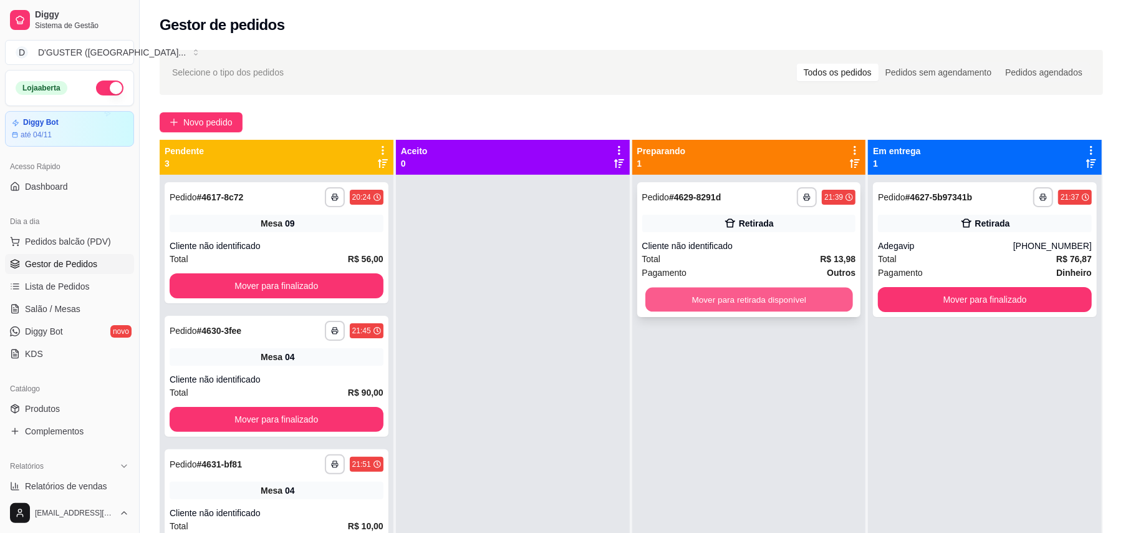
click at [755, 307] on button "Mover para retirada disponível" at bounding box center [749, 300] width 207 height 24
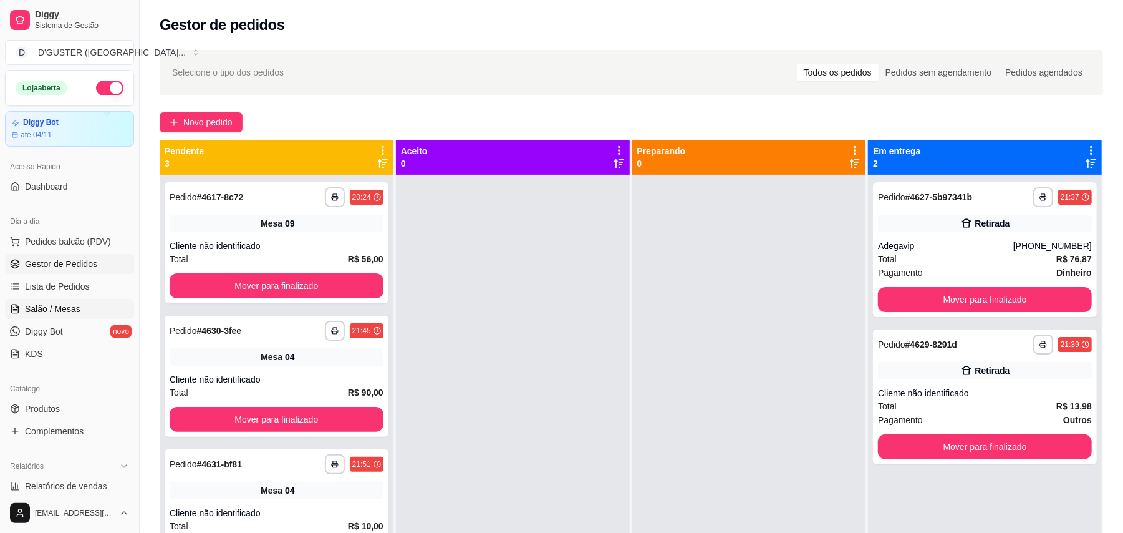
click at [73, 301] on link "Salão / Mesas" at bounding box center [69, 309] width 129 height 20
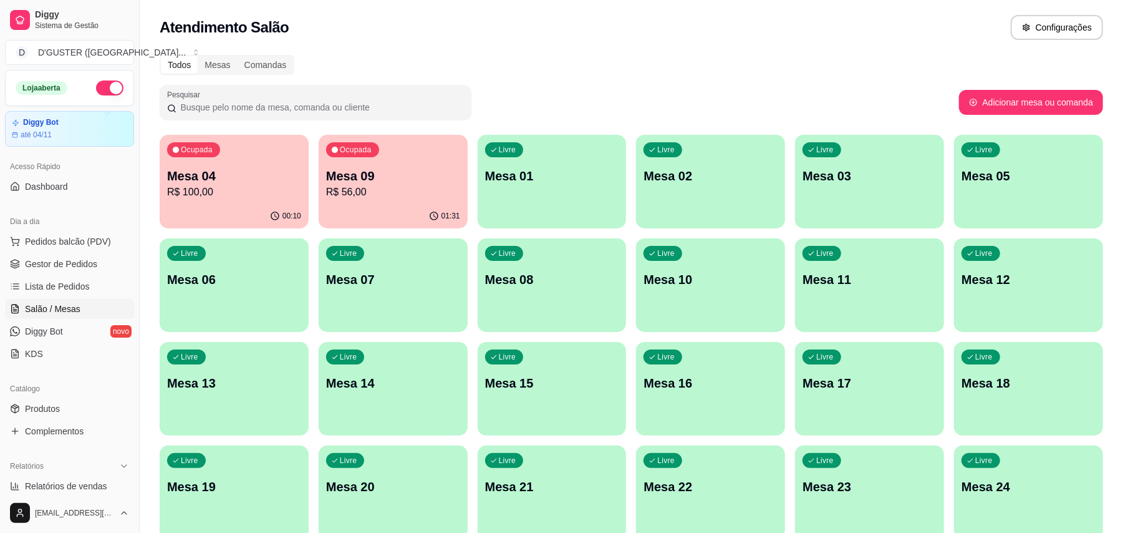
click at [553, 208] on div "Livre Mesa 01" at bounding box center [552, 174] width 149 height 79
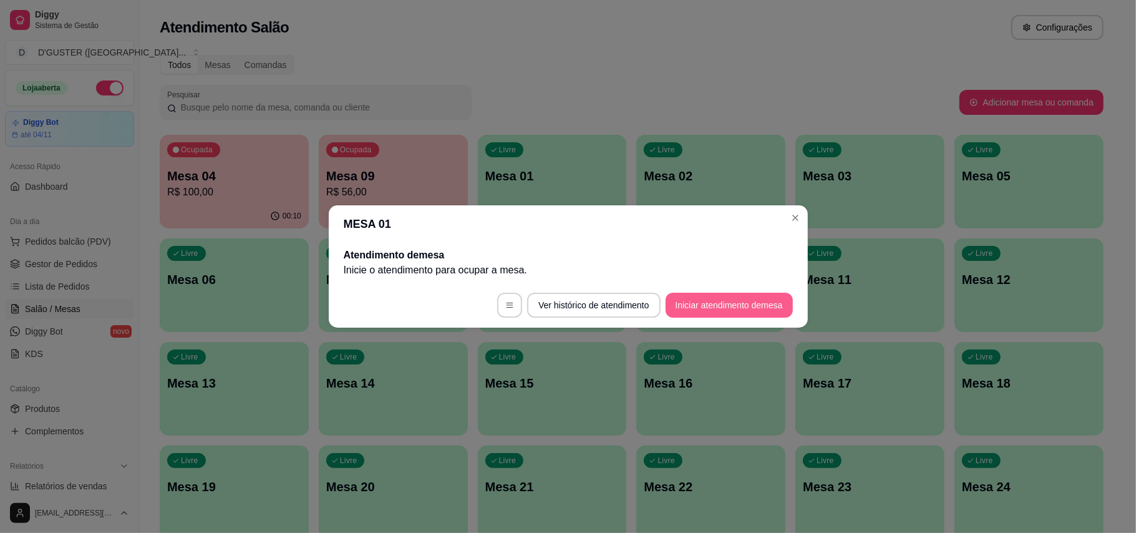
click at [737, 302] on button "Iniciar atendimento de mesa" at bounding box center [728, 305] width 127 height 25
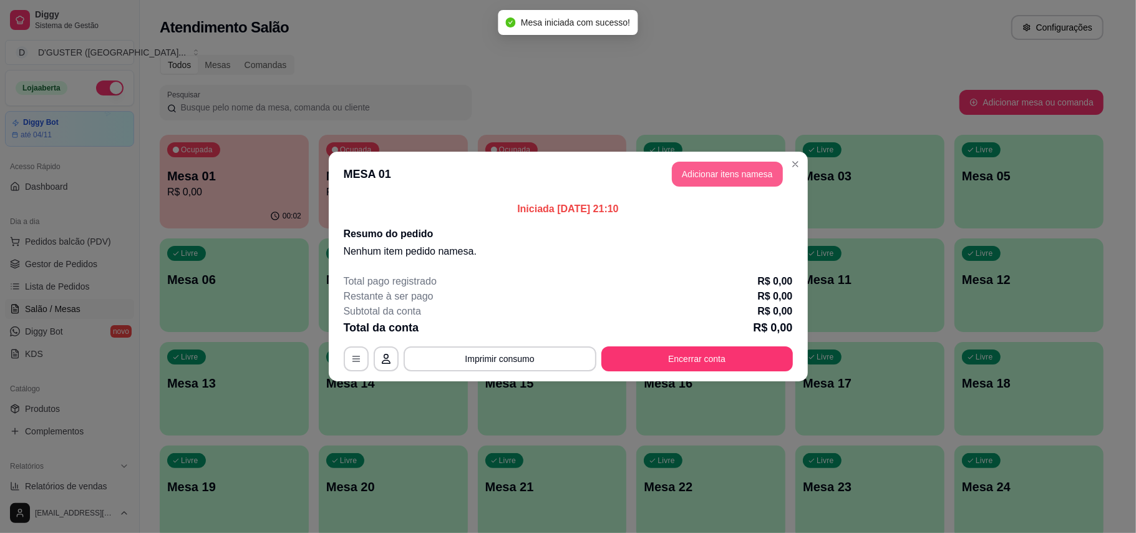
click at [726, 173] on button "Adicionar itens na mesa" at bounding box center [727, 174] width 111 height 25
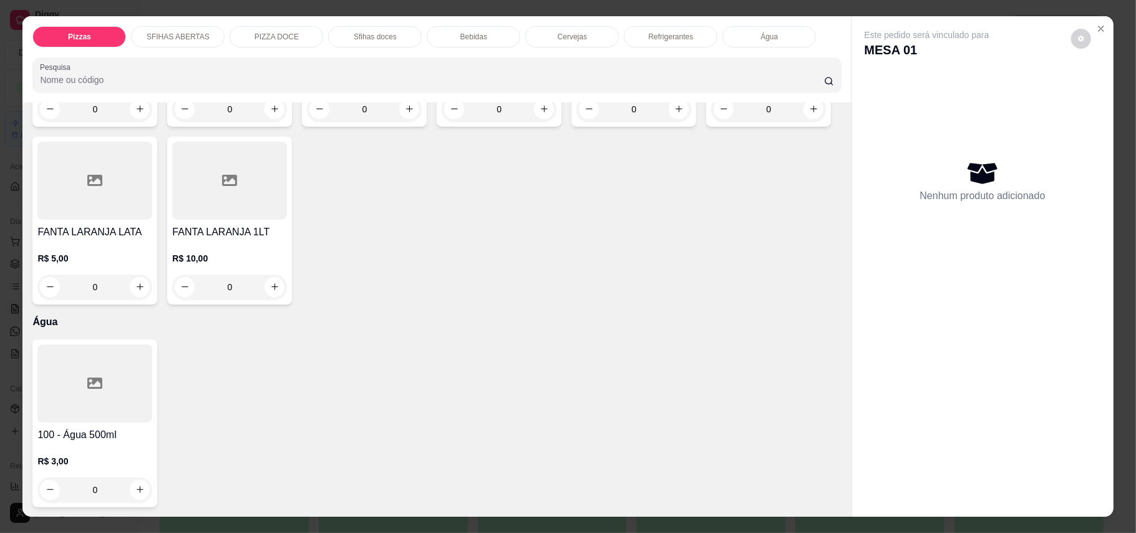
scroll to position [2994, 0]
click at [135, 114] on icon "increase-product-quantity" at bounding box center [139, 108] width 9 height 9
type input "1"
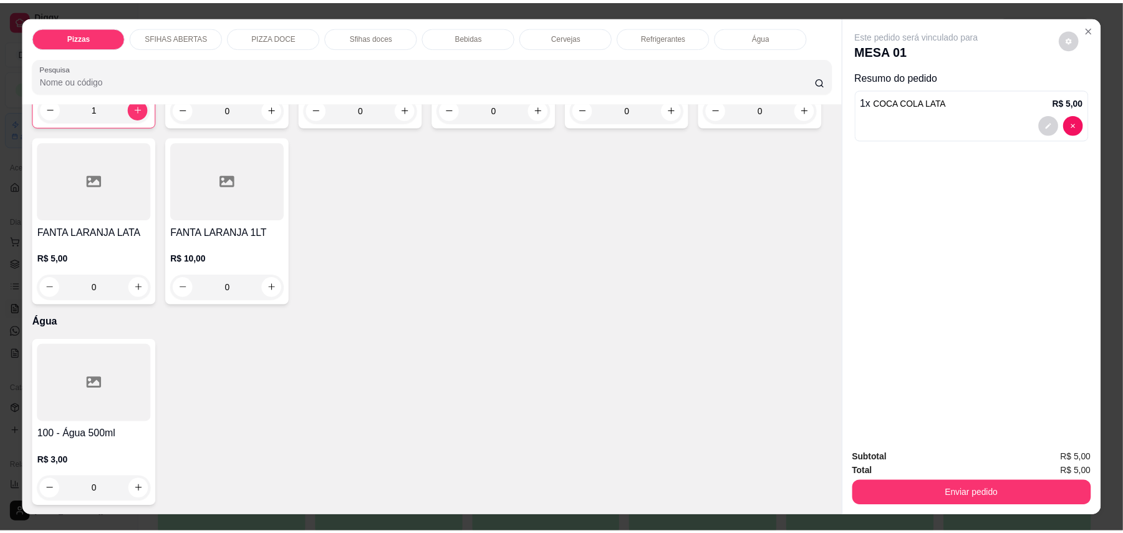
scroll to position [2994, 0]
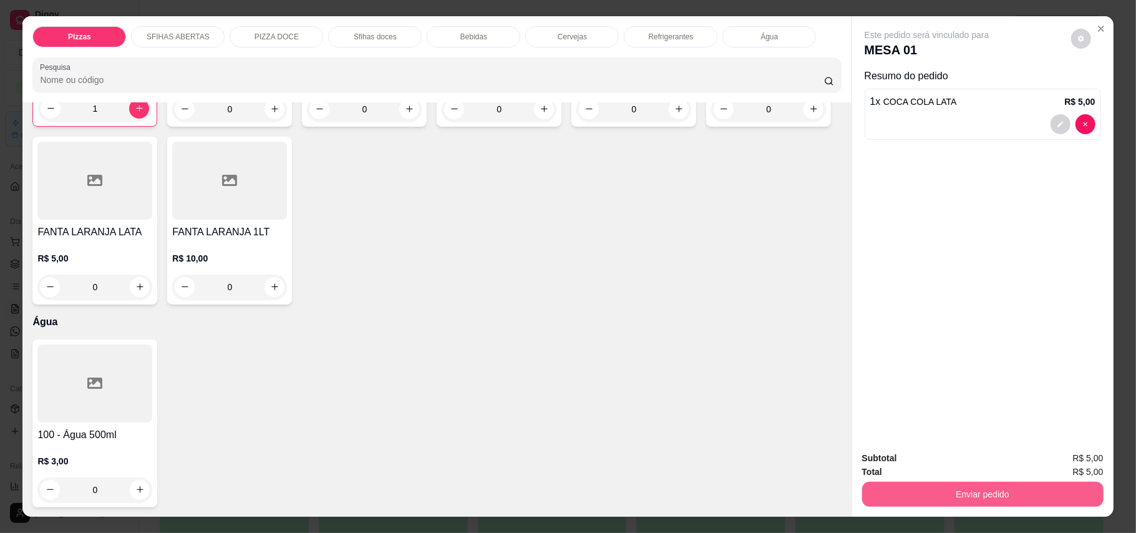
click at [976, 499] on button "Enviar pedido" at bounding box center [982, 493] width 241 height 25
click at [1089, 467] on button "Enviar pedido" at bounding box center [1069, 464] width 70 height 24
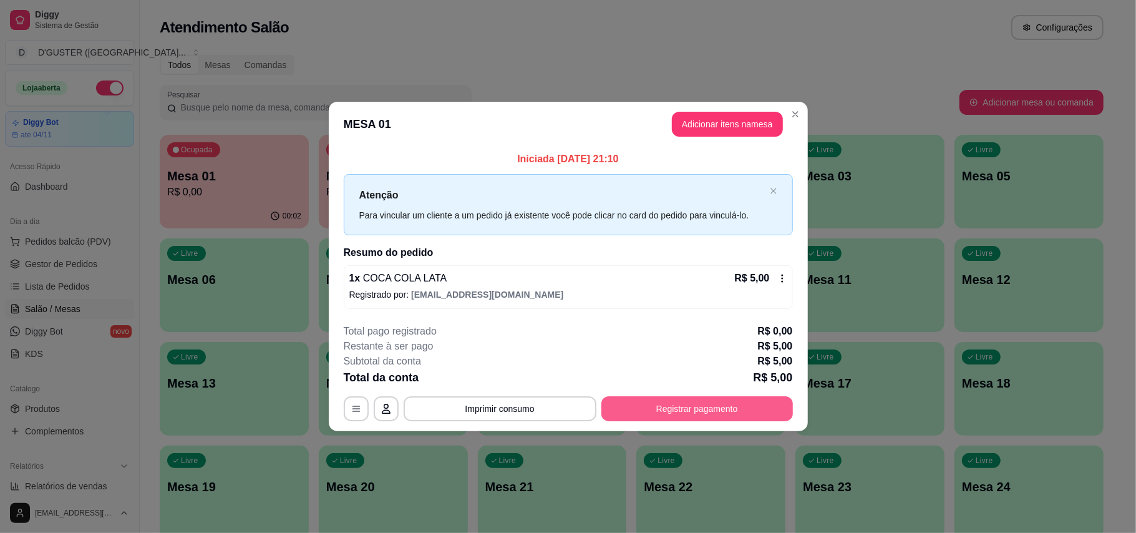
click at [710, 415] on button "Registrar pagamento" at bounding box center [696, 408] width 191 height 25
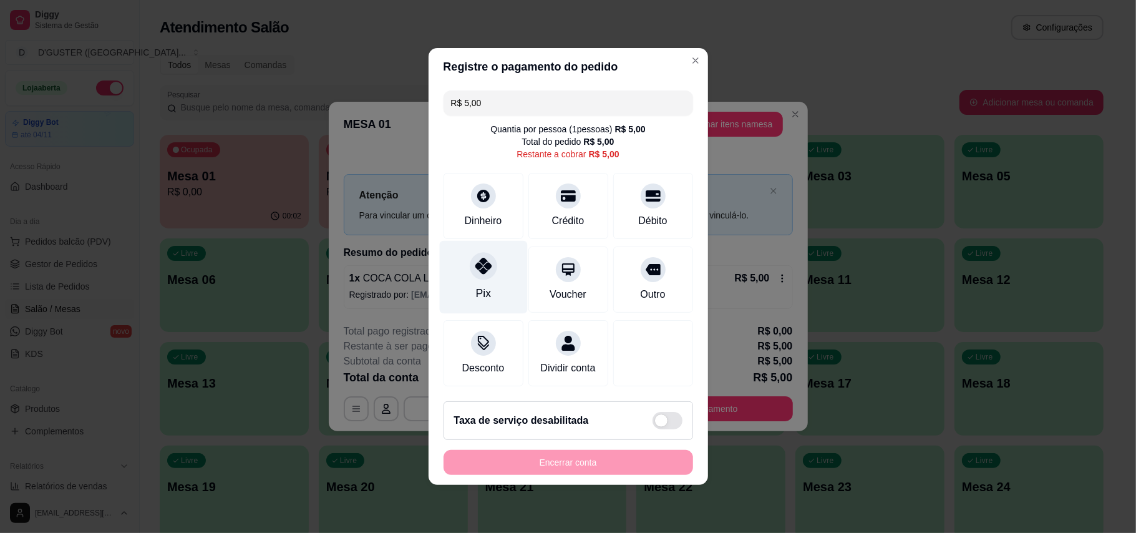
click at [485, 285] on div "Pix" at bounding box center [482, 293] width 15 height 16
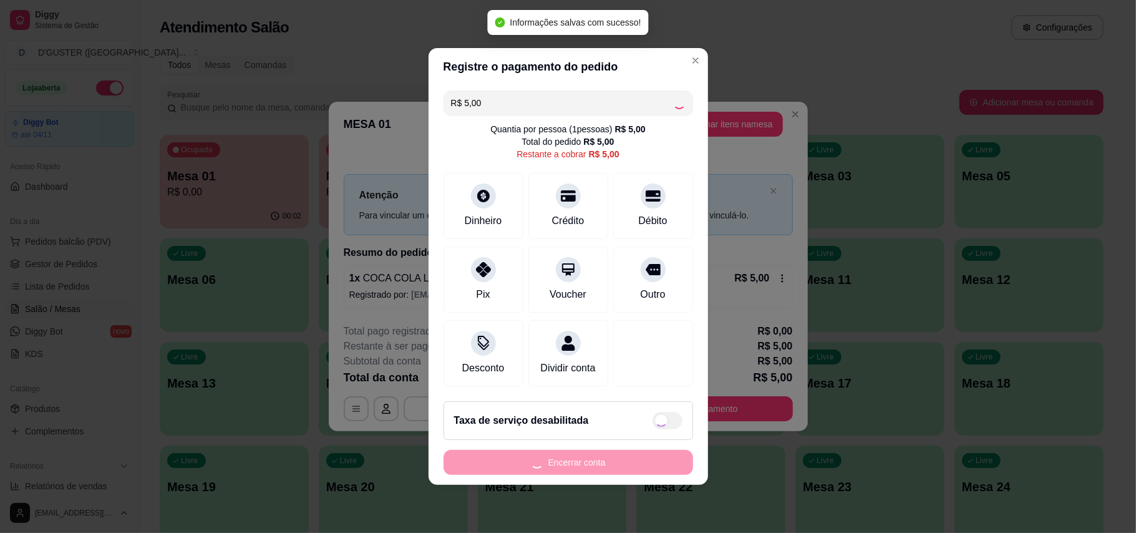
type input "R$ 0,00"
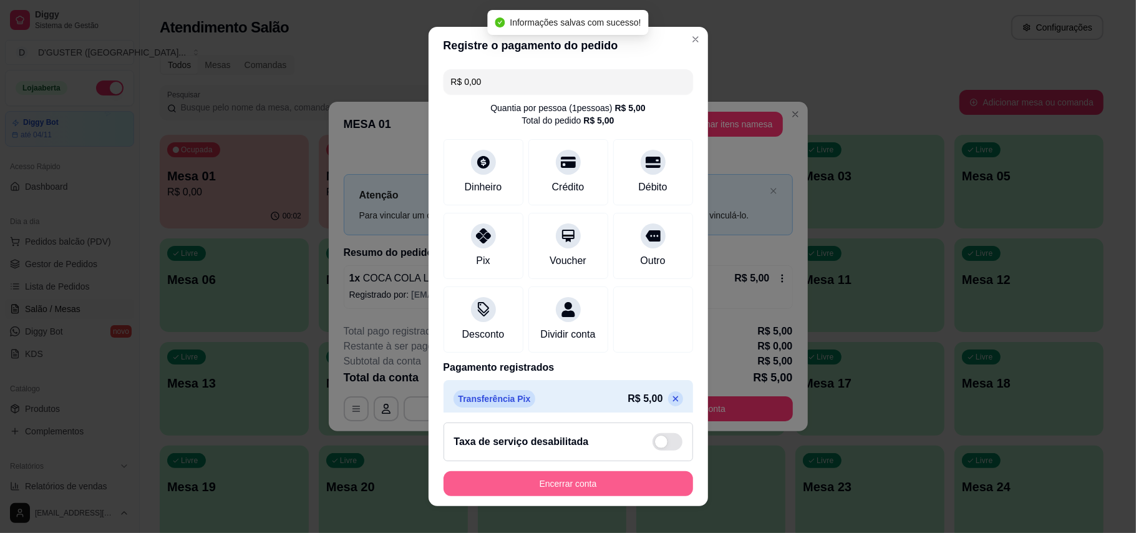
click at [580, 477] on button "Encerrar conta" at bounding box center [567, 483] width 249 height 25
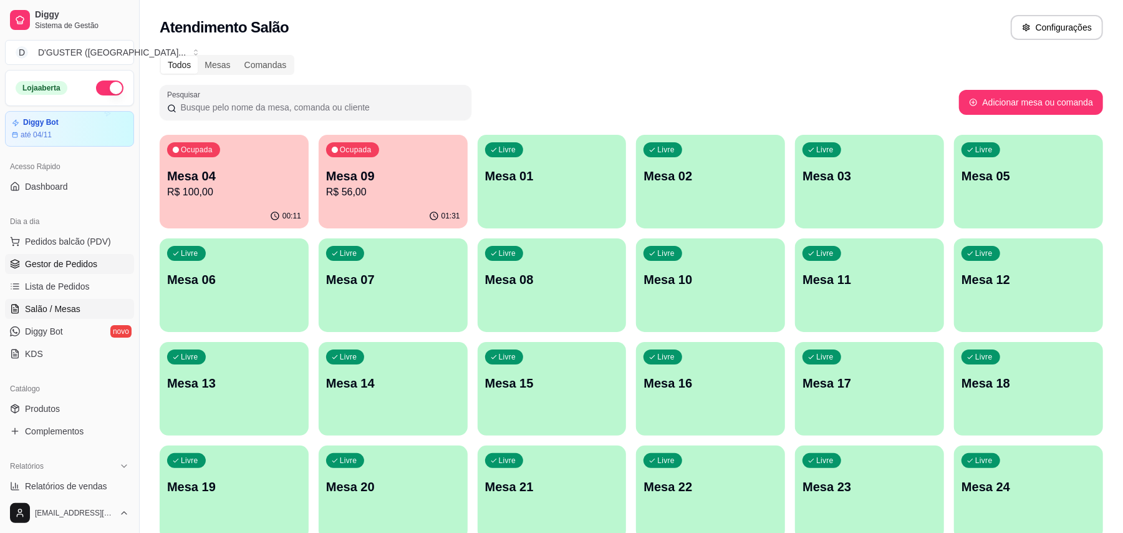
click at [61, 266] on span "Gestor de Pedidos" at bounding box center [61, 264] width 72 height 12
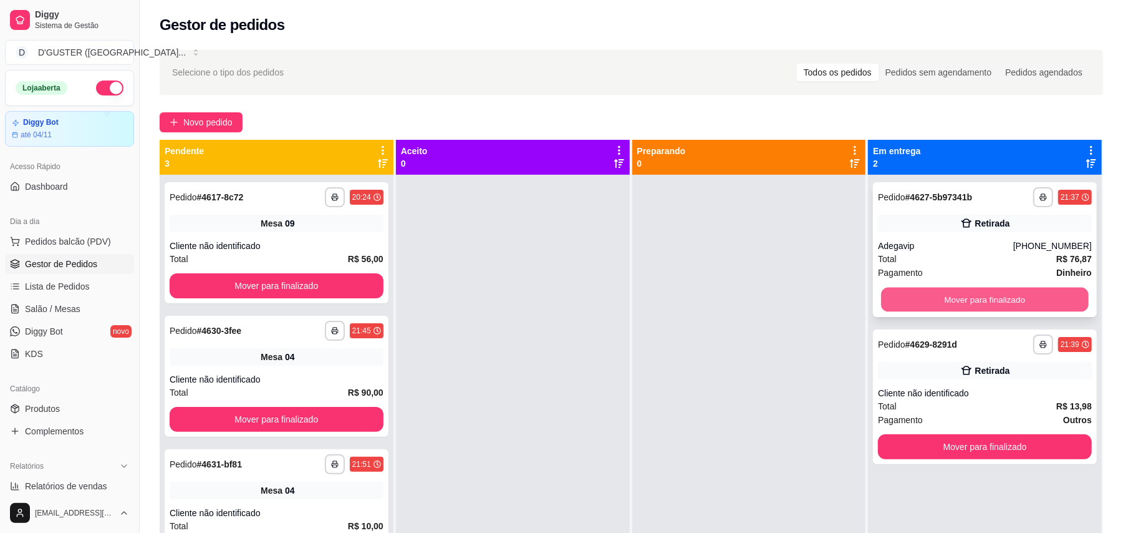
click at [973, 297] on button "Mover para finalizado" at bounding box center [984, 300] width 207 height 24
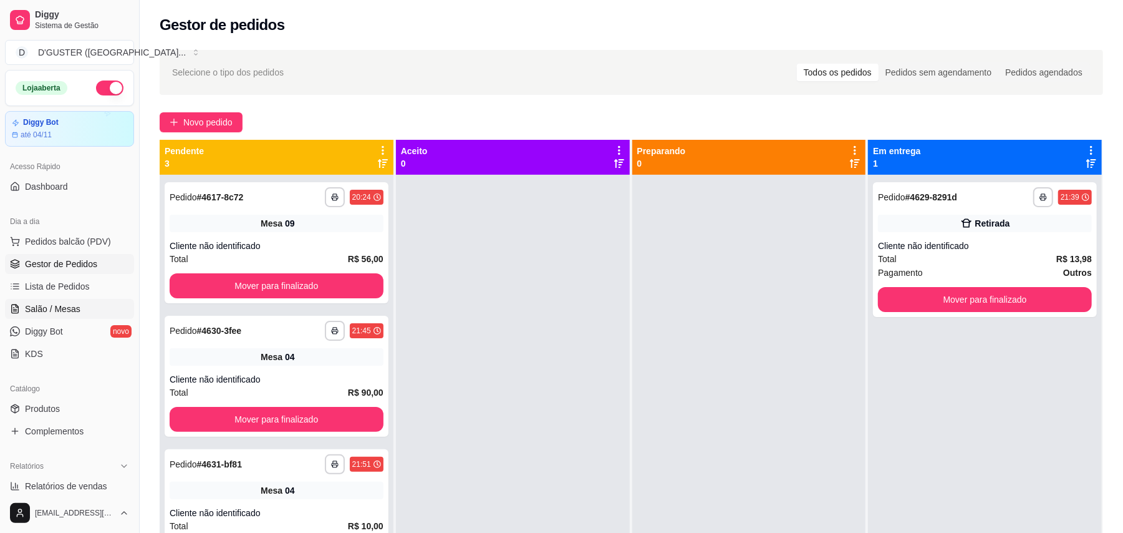
click at [70, 310] on span "Salão / Mesas" at bounding box center [53, 308] width 56 height 12
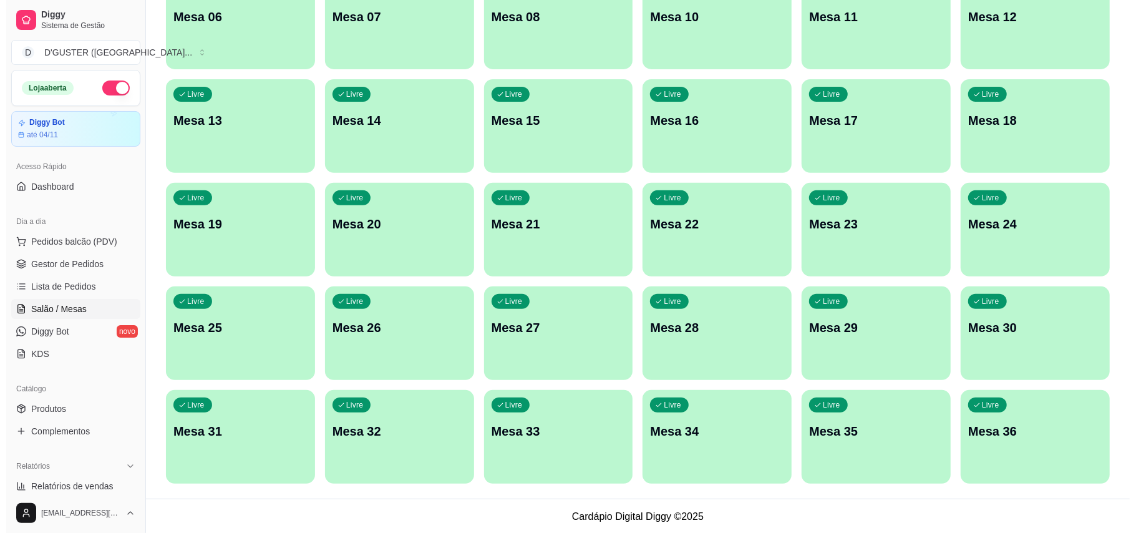
scroll to position [263, 0]
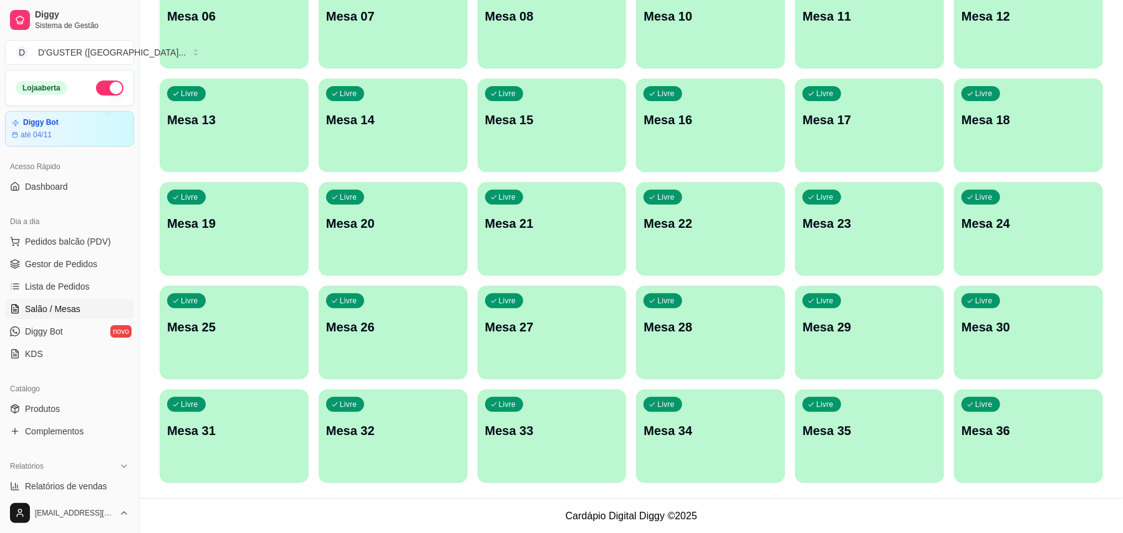
click at [1029, 462] on div "Livre Mesa 36" at bounding box center [1028, 428] width 149 height 79
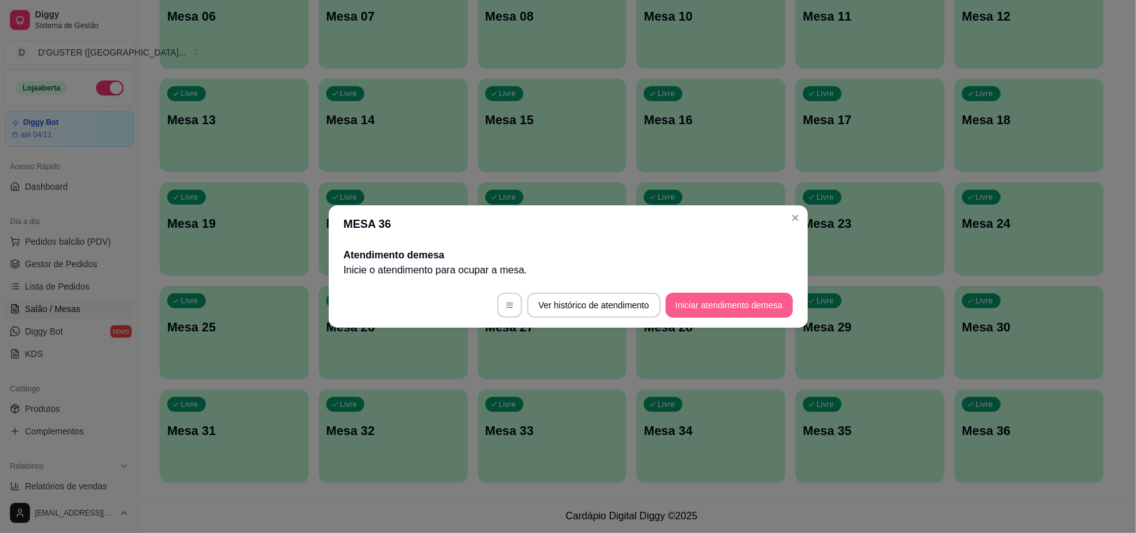
click at [731, 307] on button "Iniciar atendimento de mesa" at bounding box center [728, 305] width 127 height 25
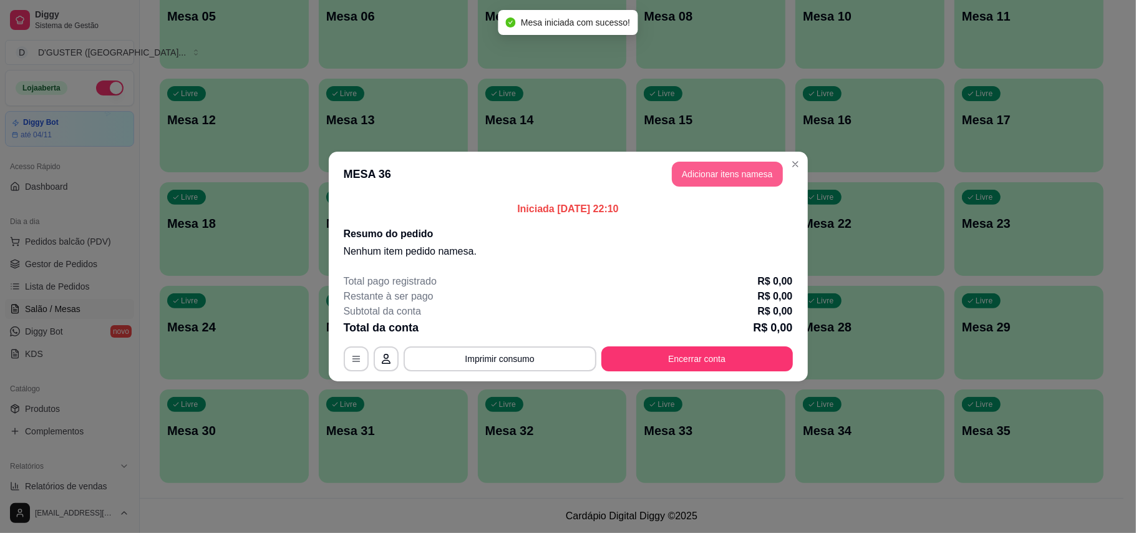
click at [687, 170] on button "Adicionar itens na mesa" at bounding box center [727, 174] width 111 height 25
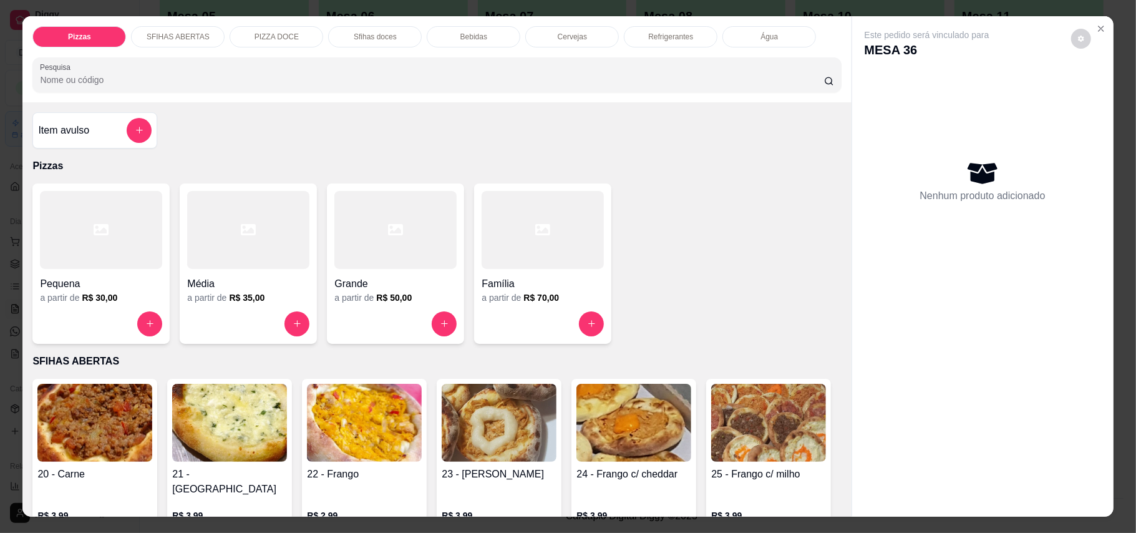
click at [364, 231] on div at bounding box center [395, 230] width 122 height 78
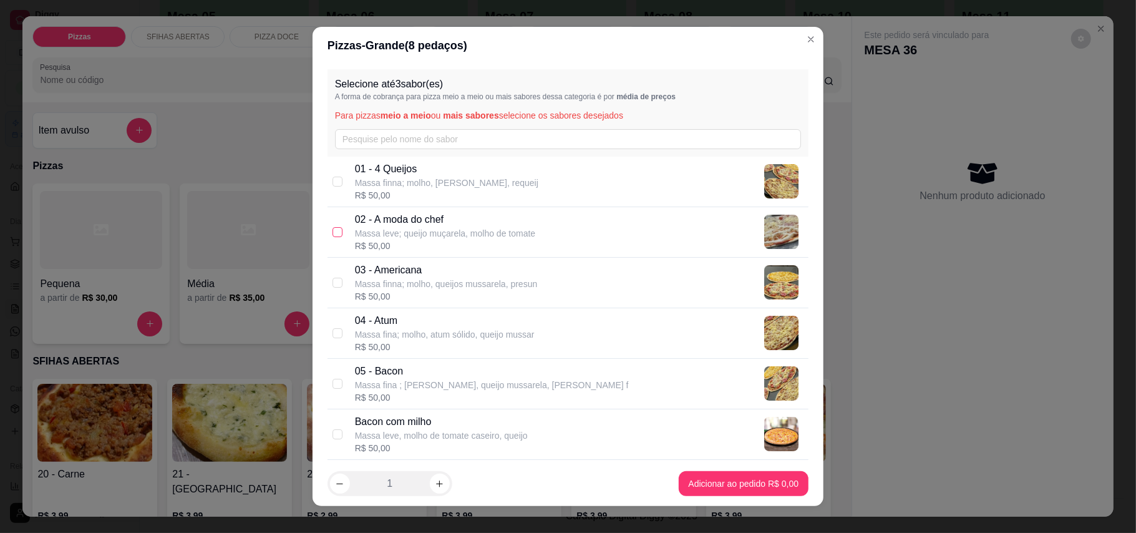
click at [332, 232] on input "checkbox" at bounding box center [337, 232] width 10 height 10
checkbox input "true"
click at [327, 378] on div "05 - Bacon Massa fina ; molho, queijo mussarela, Bacon f R$ 50,00" at bounding box center [567, 384] width 481 height 51
checkbox input "true"
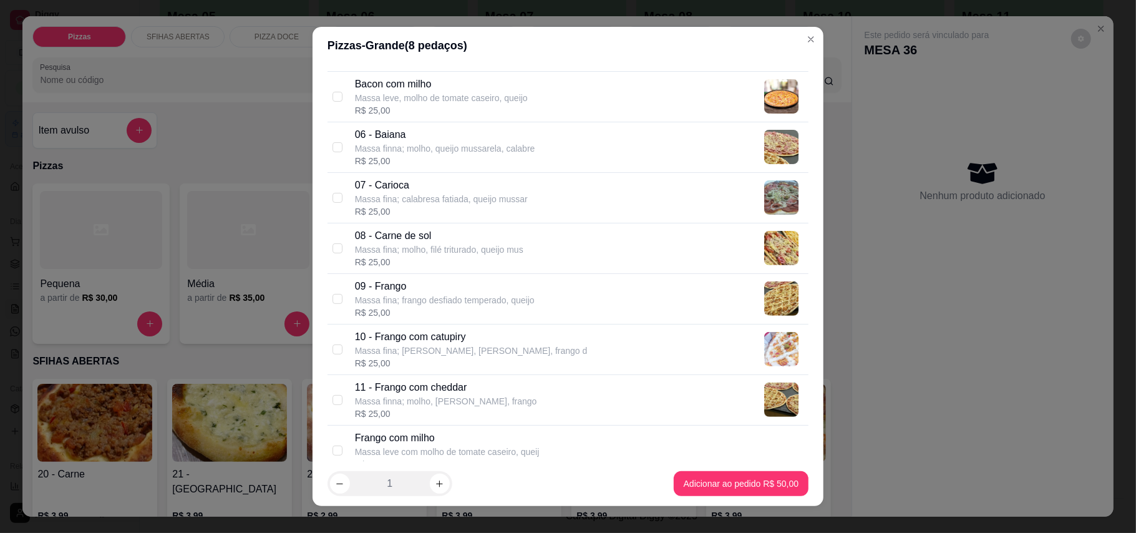
scroll to position [415, 0]
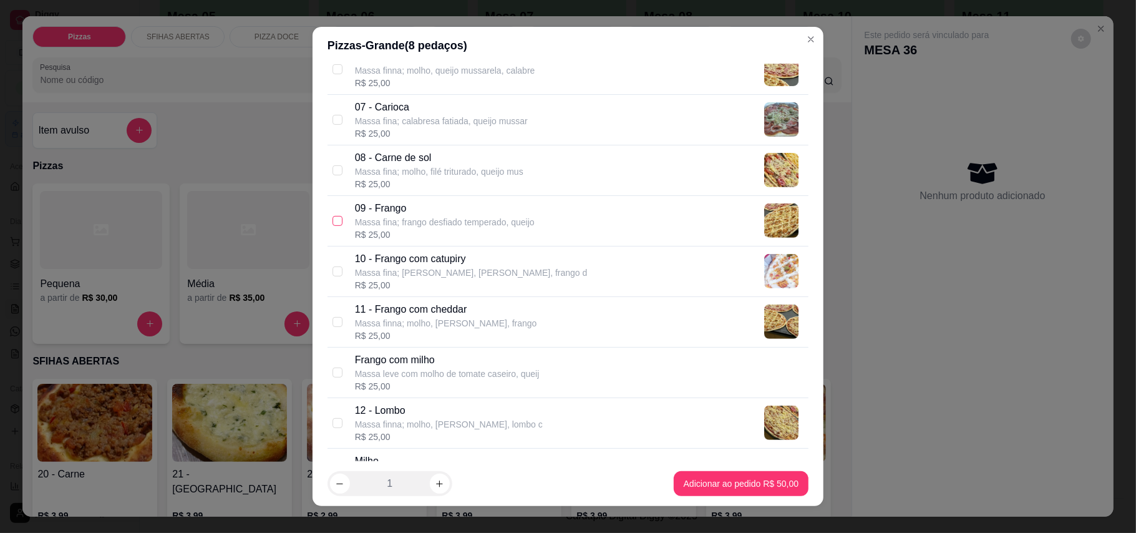
click at [333, 223] on input "checkbox" at bounding box center [337, 221] width 10 height 10
checkbox input "true"
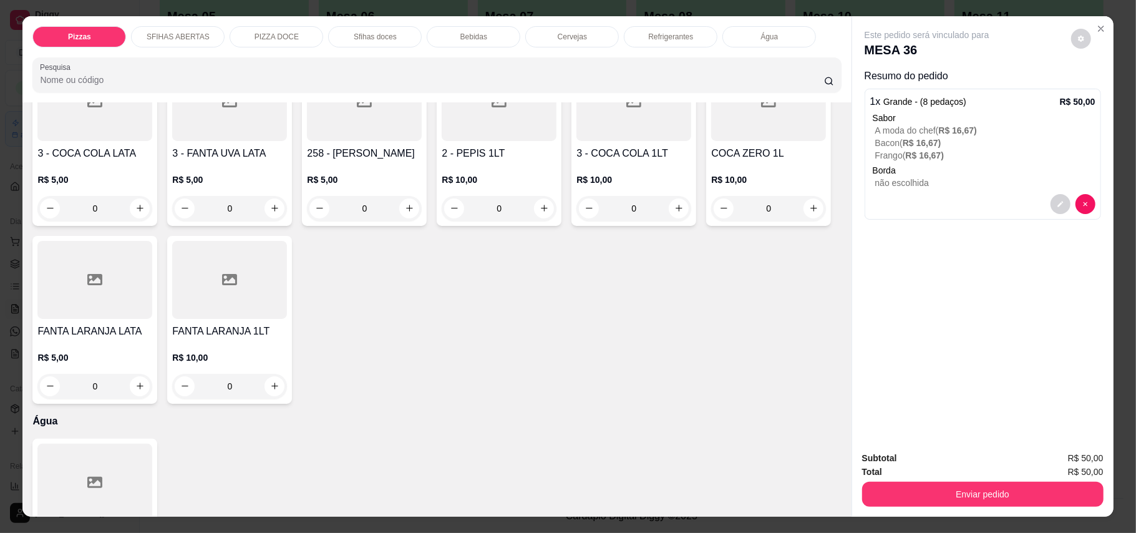
scroll to position [2910, 0]
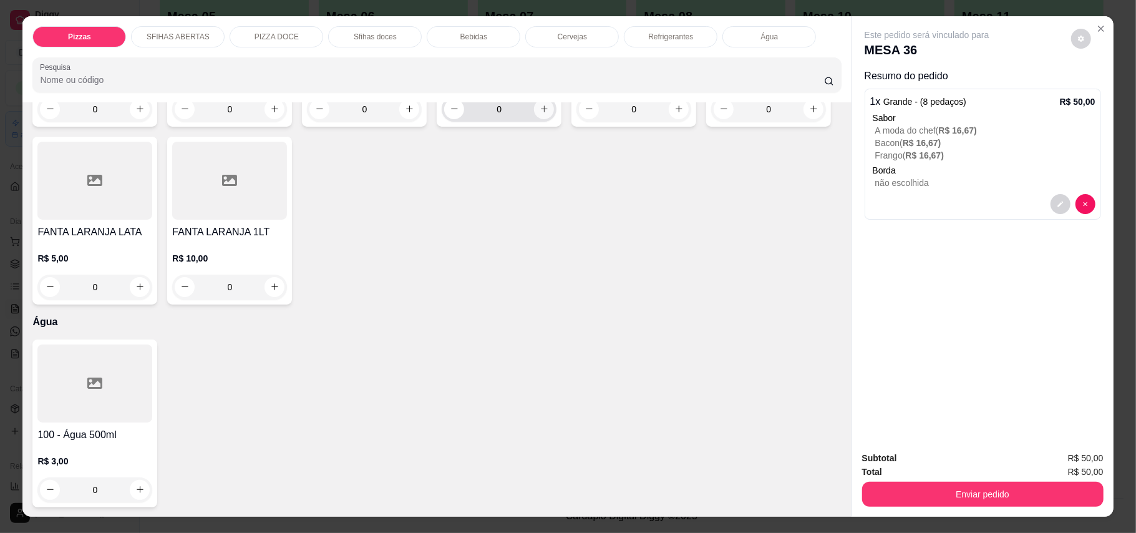
click at [534, 119] on button "increase-product-quantity" at bounding box center [544, 109] width 20 height 20
type input "1"
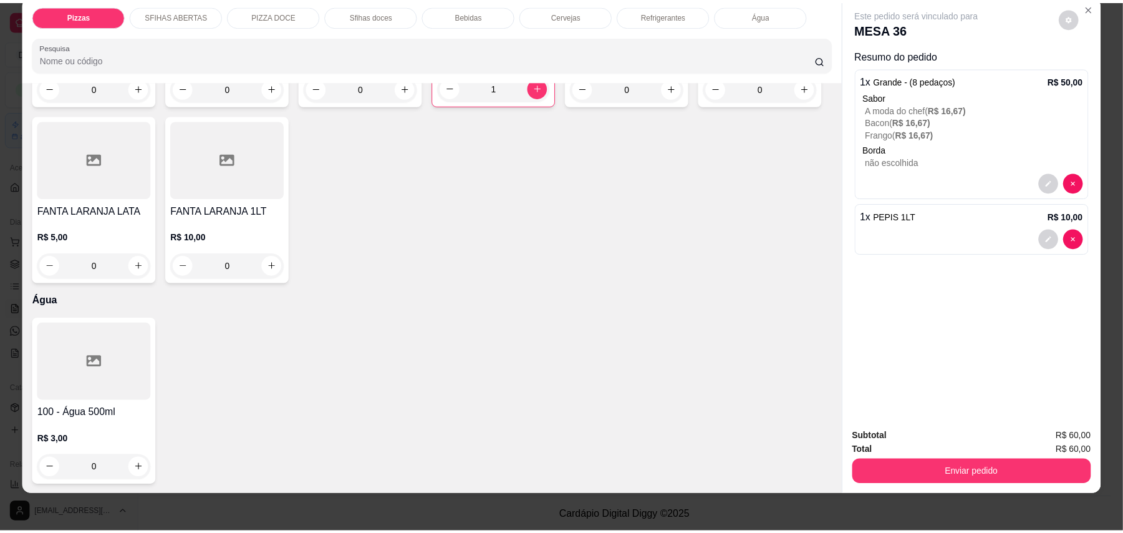
scroll to position [24, 0]
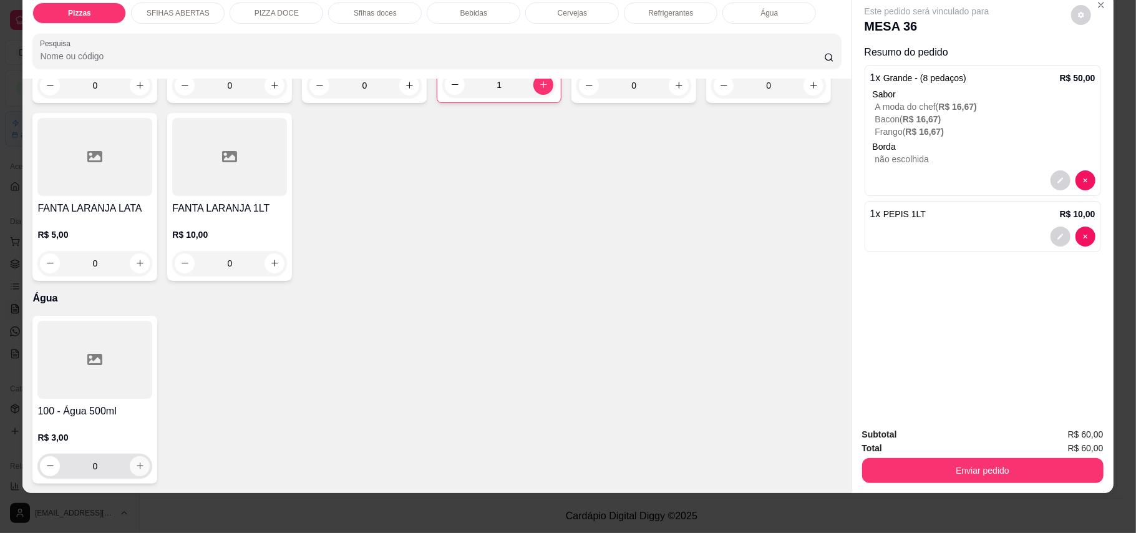
click at [133, 456] on button "increase-product-quantity" at bounding box center [140, 466] width 20 height 20
type input "1"
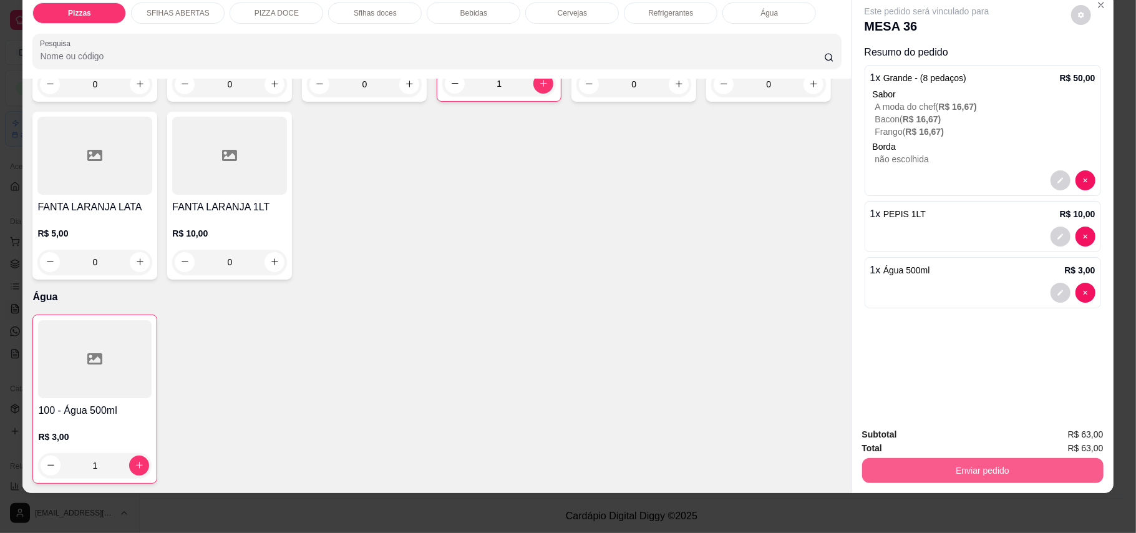
click at [974, 467] on button "Enviar pedido" at bounding box center [982, 470] width 241 height 25
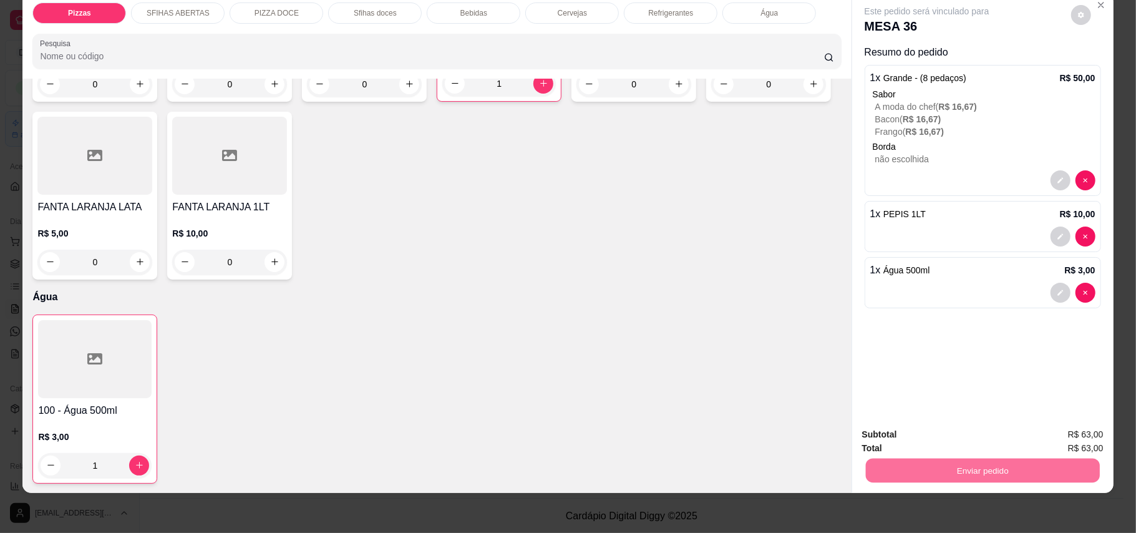
click at [1049, 435] on button "Enviar pedido" at bounding box center [1069, 440] width 70 height 24
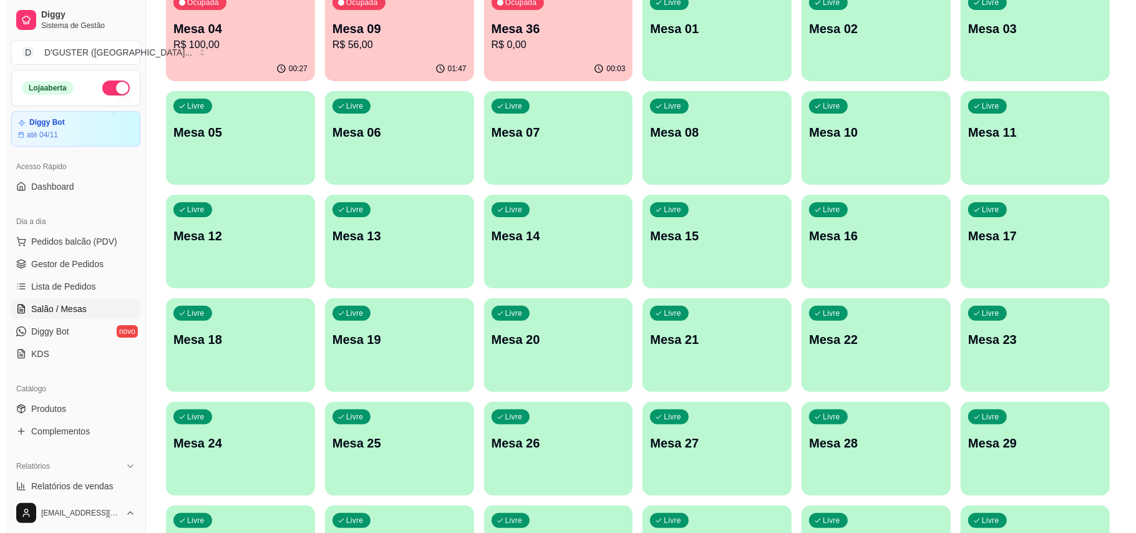
scroll to position [0, 0]
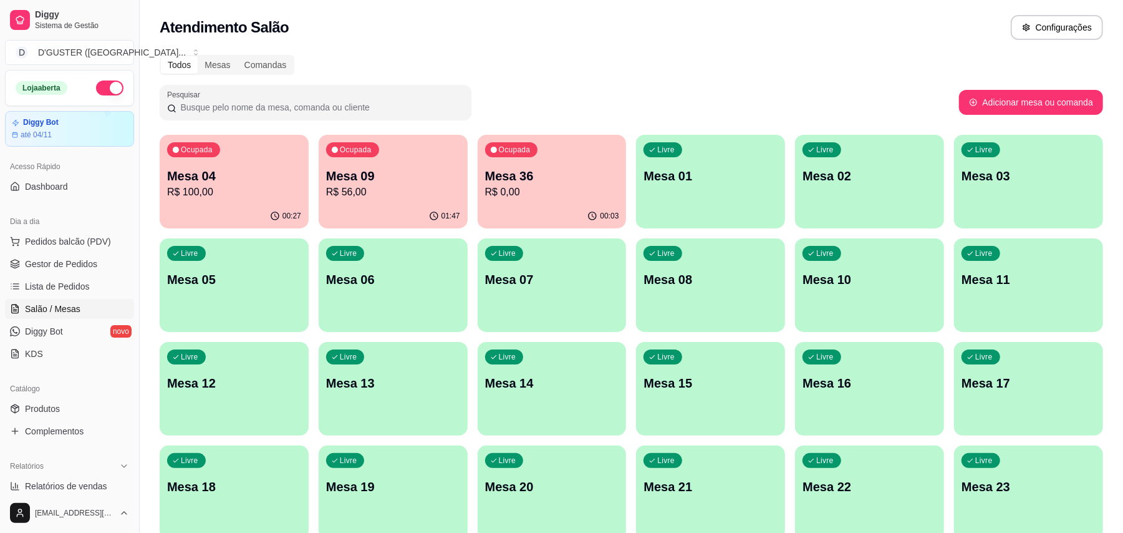
click at [213, 195] on p "R$ 100,00" at bounding box center [234, 192] width 134 height 15
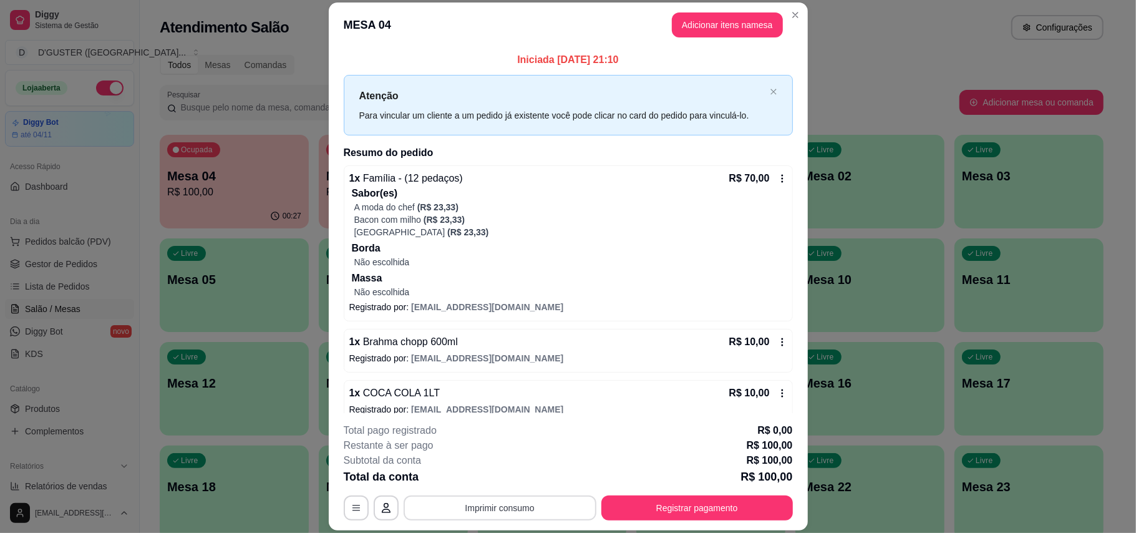
click at [505, 499] on button "Imprimir consumo" at bounding box center [500, 507] width 193 height 25
click at [494, 430] on button "IMPRESSORA" at bounding box center [497, 429] width 90 height 20
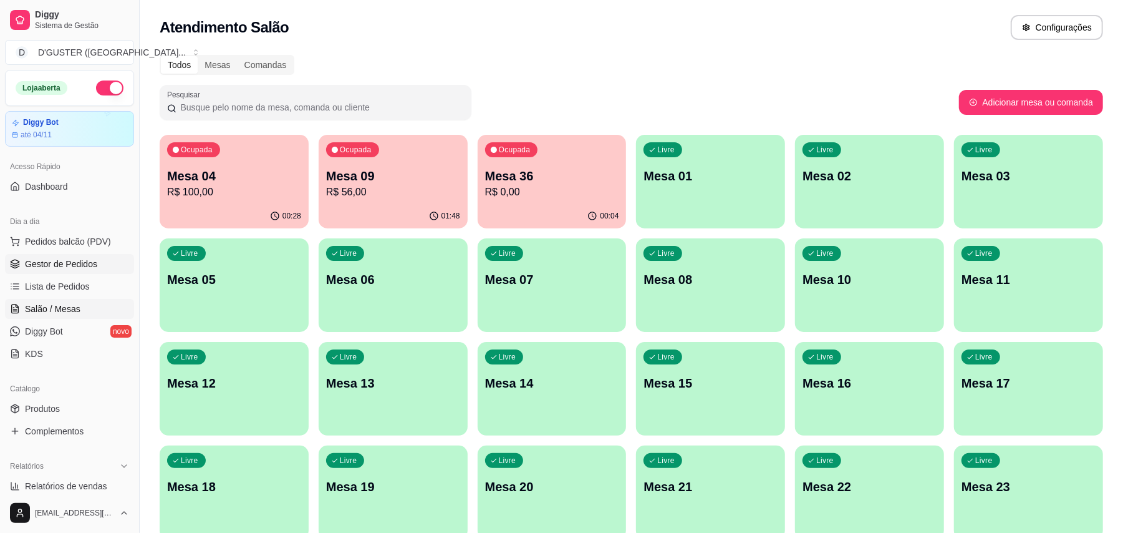
click at [85, 265] on span "Gestor de Pedidos" at bounding box center [61, 264] width 72 height 12
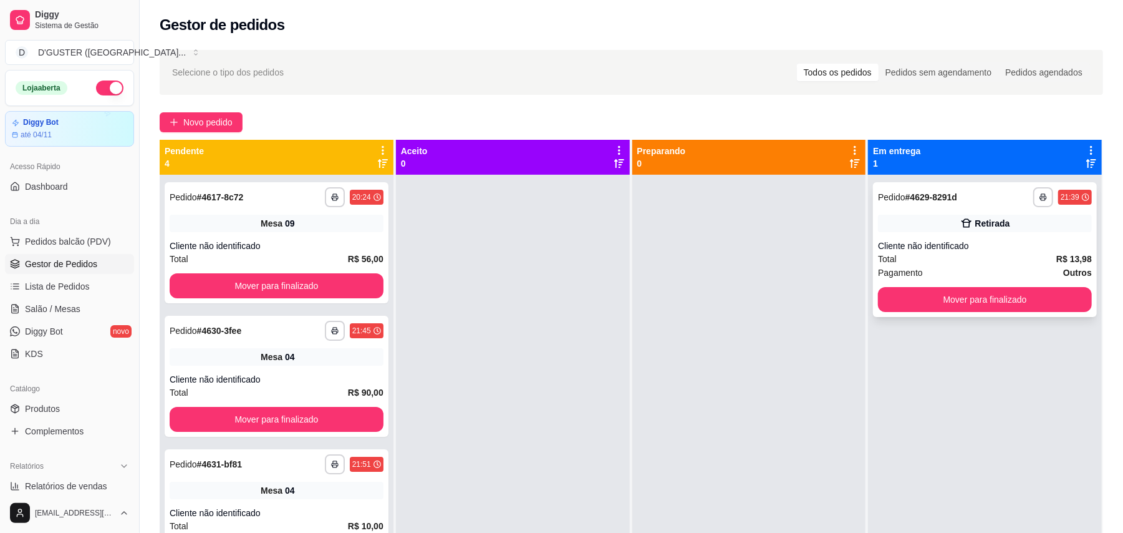
click at [1003, 258] on div "Total R$ 13,98" at bounding box center [985, 259] width 214 height 14
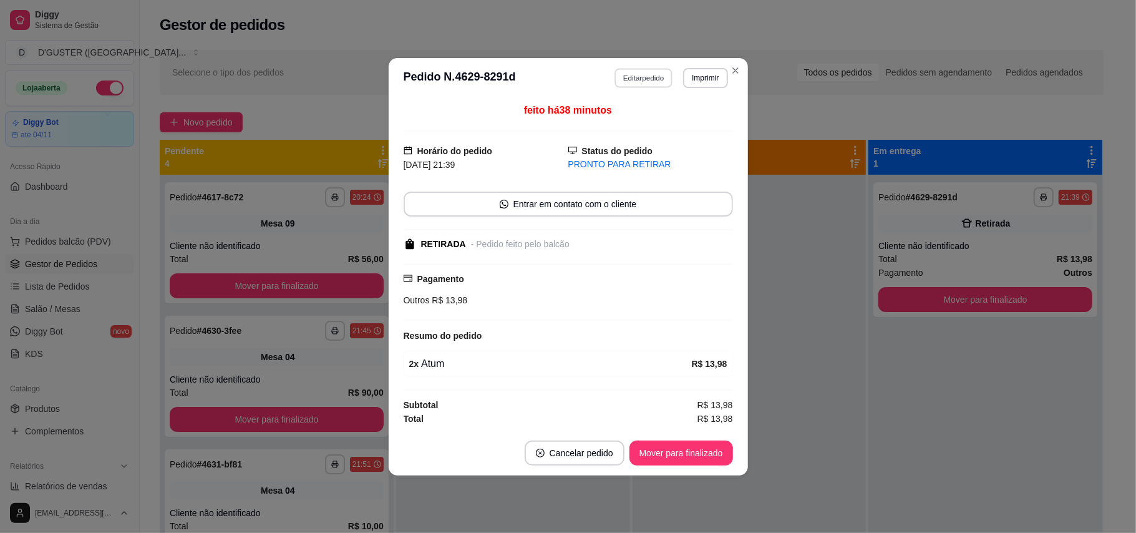
click at [650, 81] on button "Editar pedido" at bounding box center [643, 77] width 58 height 19
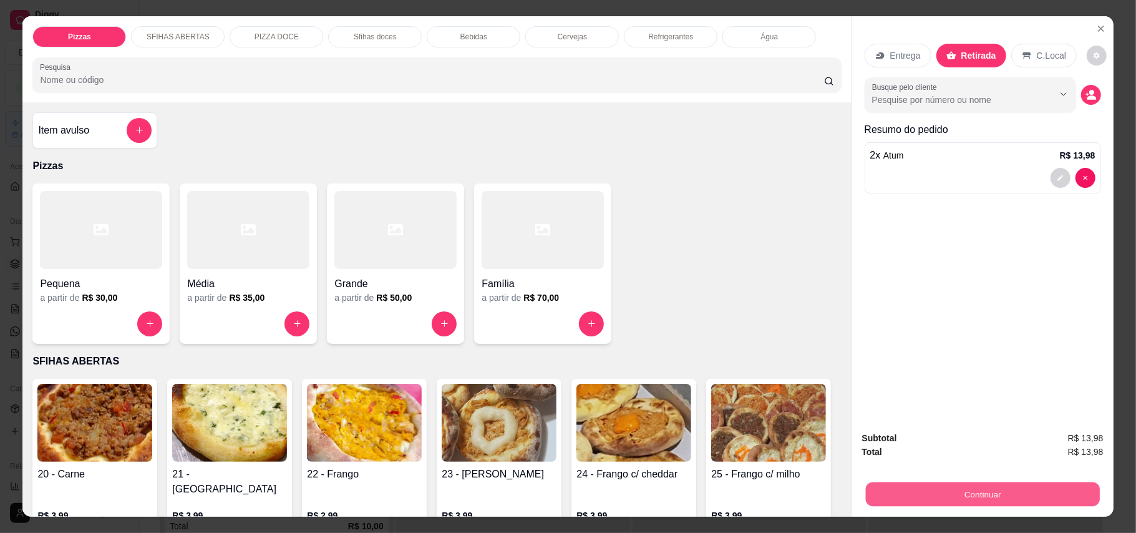
click at [982, 498] on button "Continuar" at bounding box center [982, 494] width 234 height 24
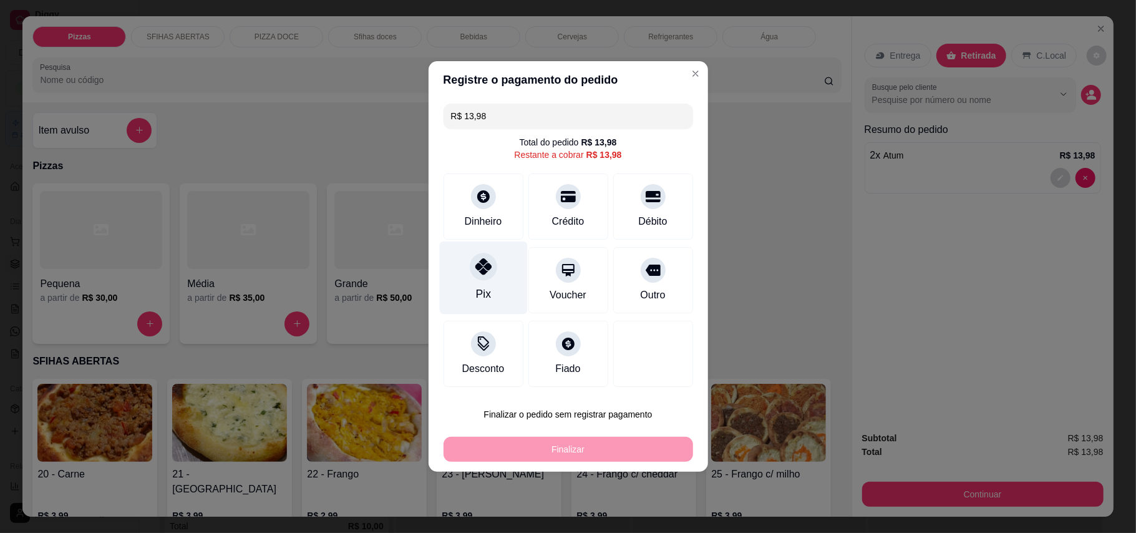
click at [487, 293] on div "Pix" at bounding box center [482, 294] width 15 height 16
type input "R$ 0,00"
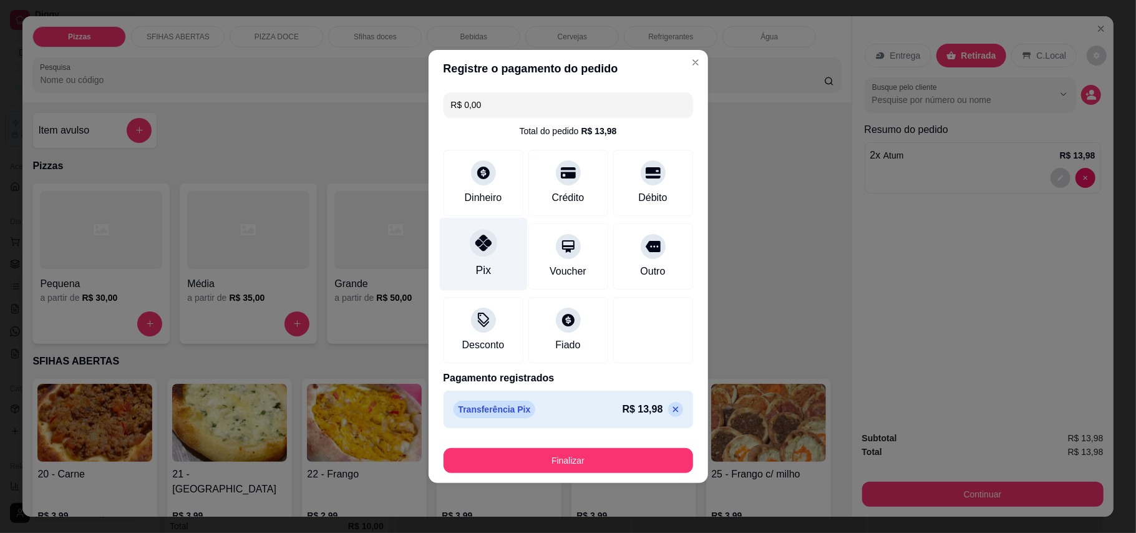
click at [486, 248] on icon at bounding box center [483, 243] width 16 height 16
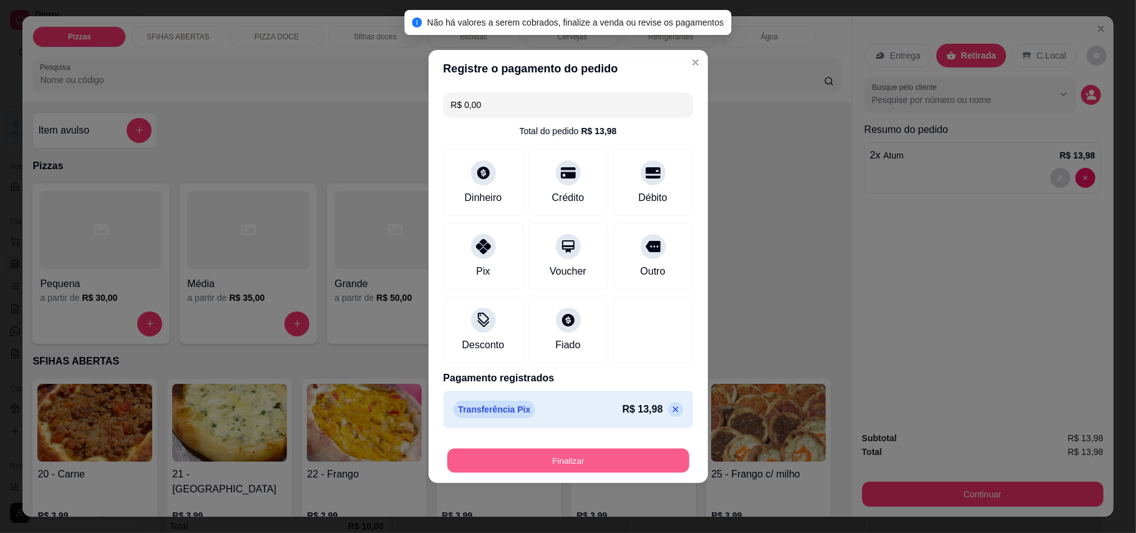
click at [607, 468] on button "Finalizar" at bounding box center [568, 460] width 242 height 24
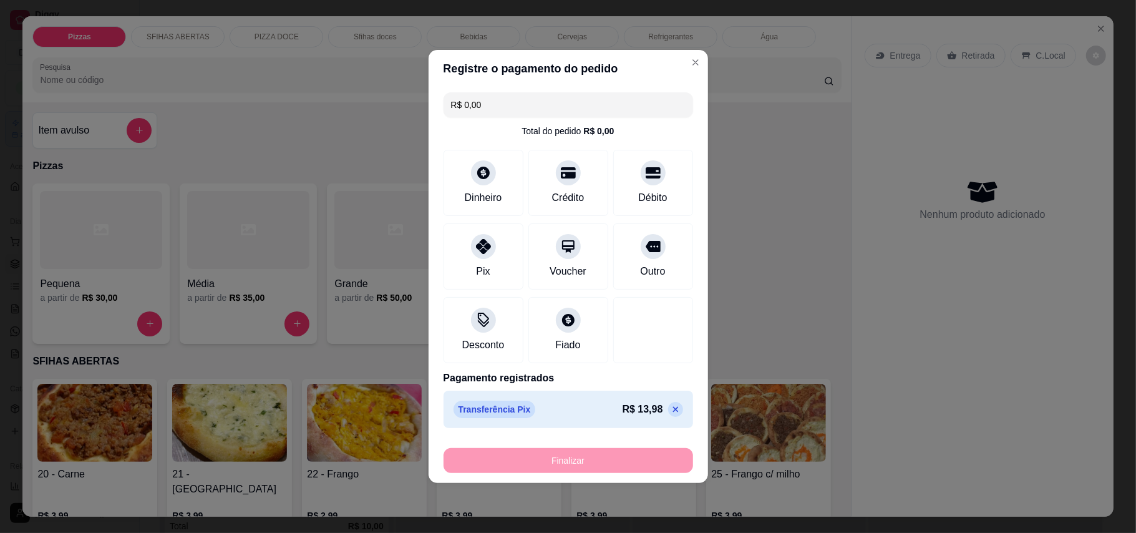
type input "0"
type input "-R$ 13,98"
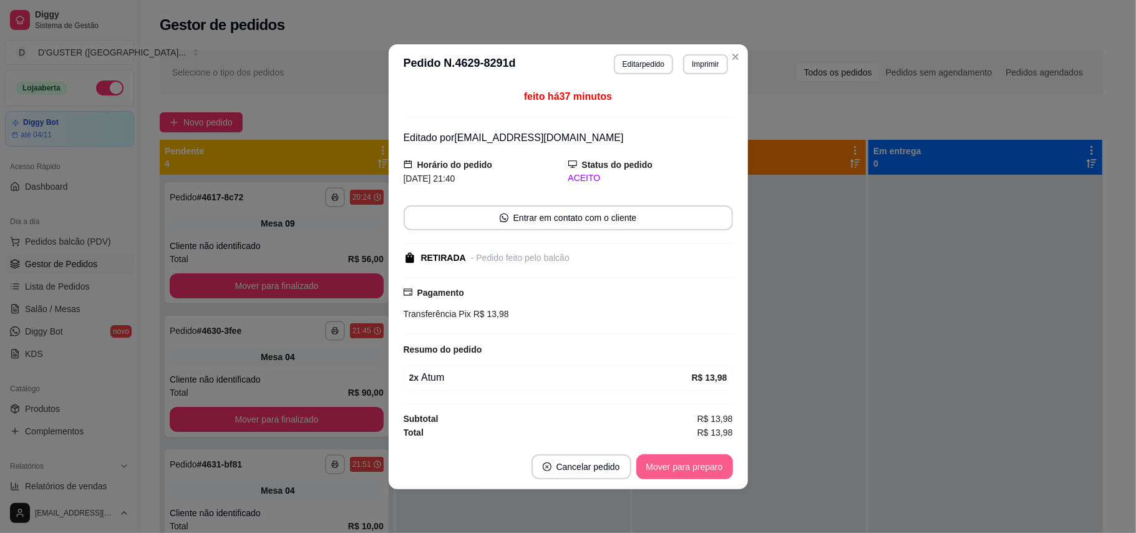
click at [667, 470] on button "Mover para preparo" at bounding box center [684, 466] width 97 height 25
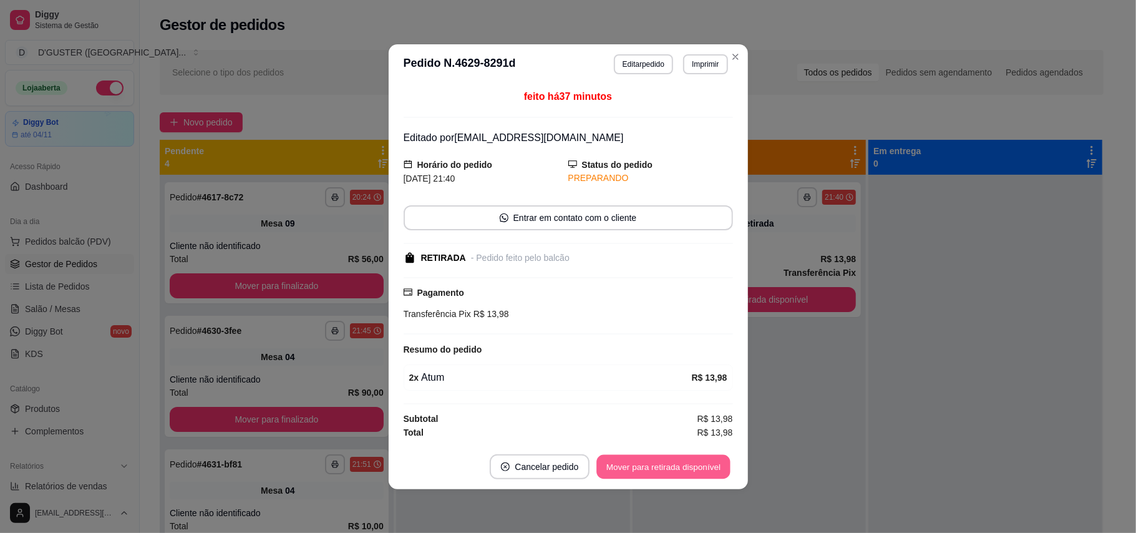
click at [670, 470] on button "Mover para retirada disponível" at bounding box center [663, 466] width 133 height 24
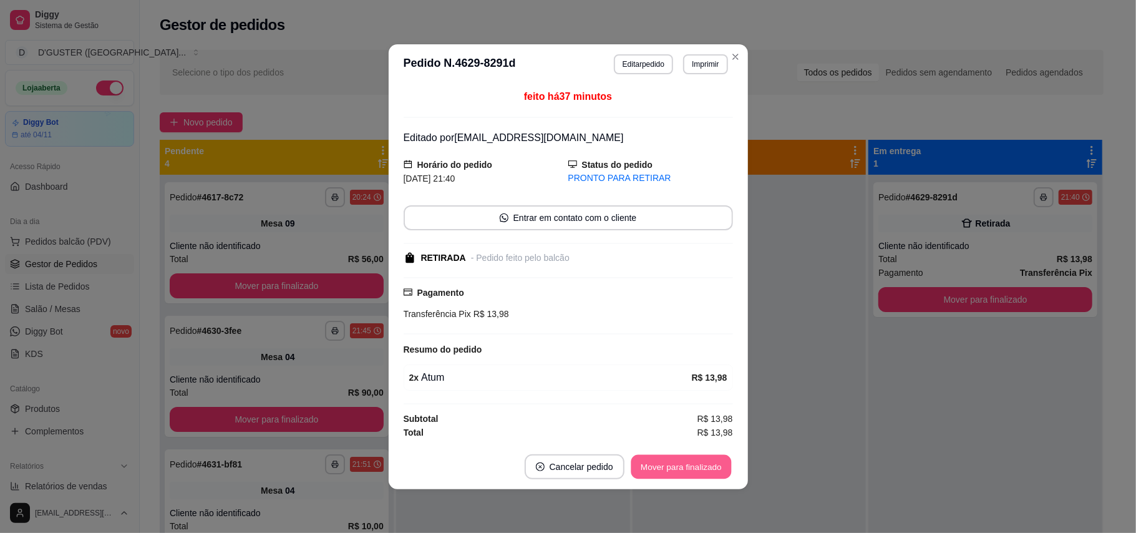
click at [670, 471] on button "Mover para finalizado" at bounding box center [681, 466] width 100 height 24
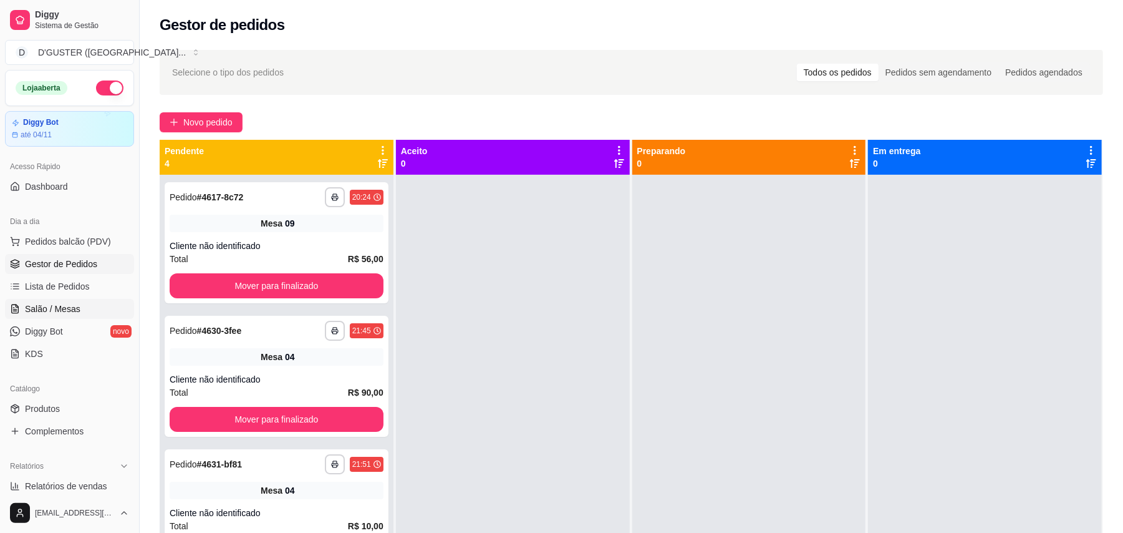
click at [50, 303] on span "Salão / Mesas" at bounding box center [53, 308] width 56 height 12
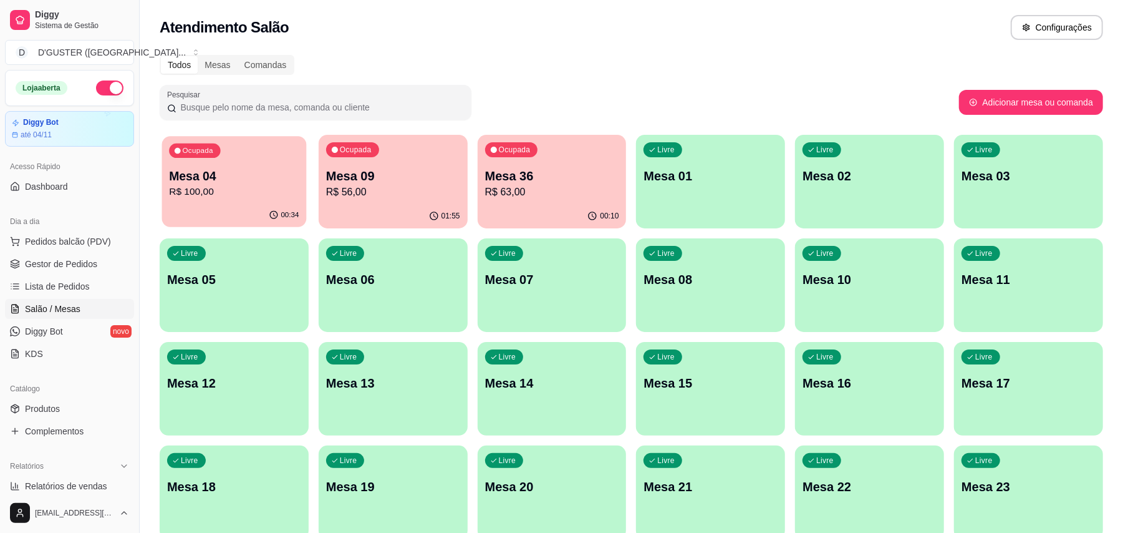
click at [166, 197] on div "Ocupada Mesa 04 R$ 100,00" at bounding box center [234, 169] width 145 height 67
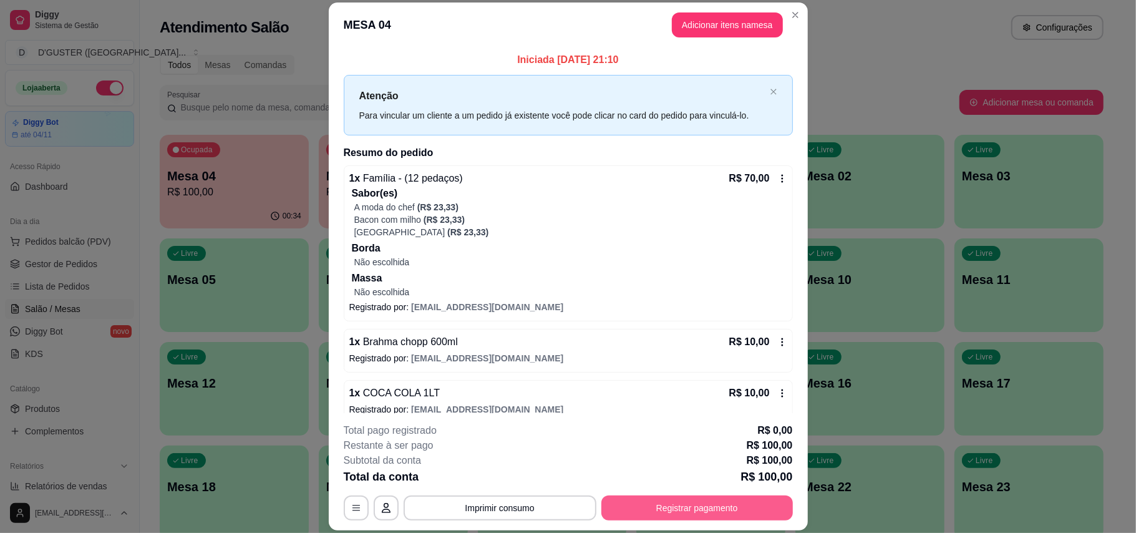
click at [717, 505] on button "Registrar pagamento" at bounding box center [696, 507] width 191 height 25
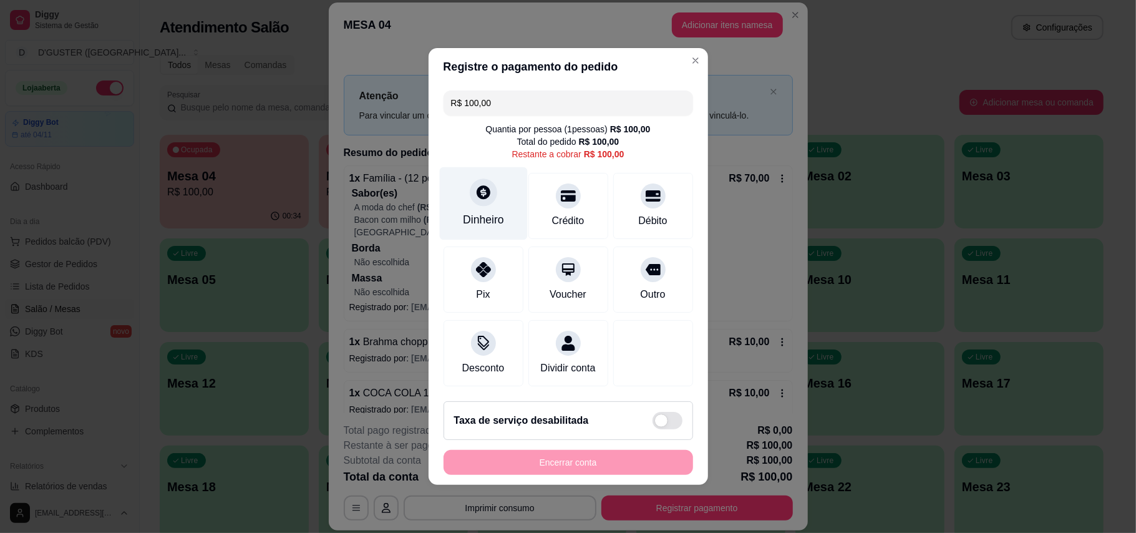
click at [482, 195] on div at bounding box center [483, 191] width 27 height 27
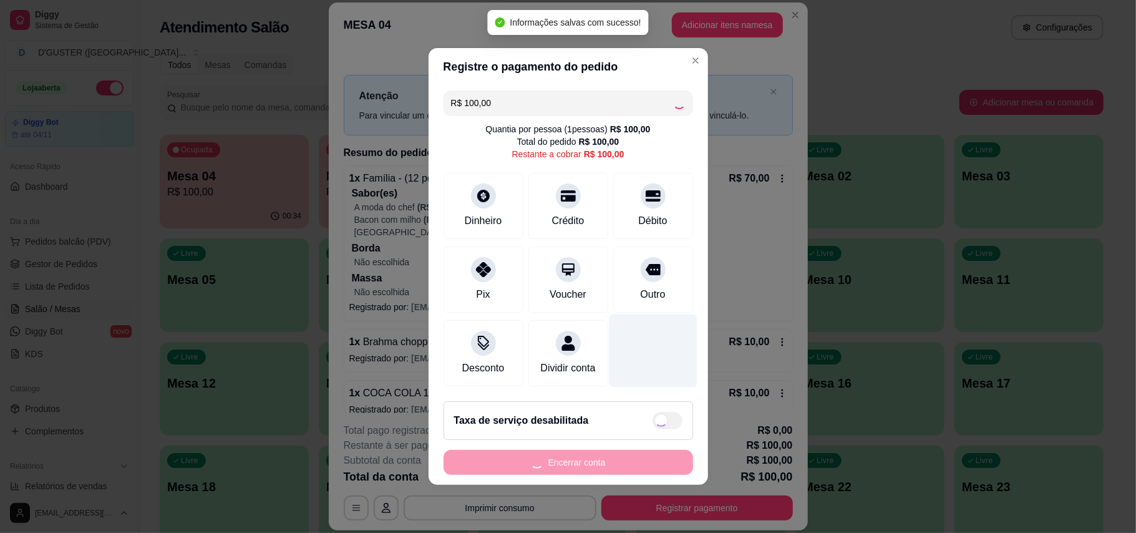
type input "R$ 0,00"
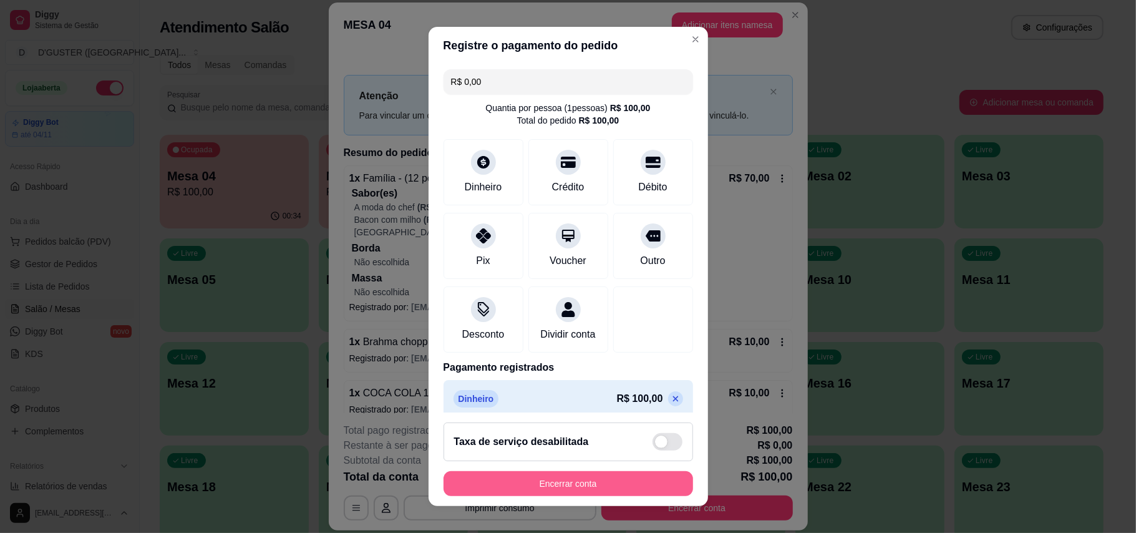
click at [578, 480] on button "Encerrar conta" at bounding box center [567, 483] width 249 height 25
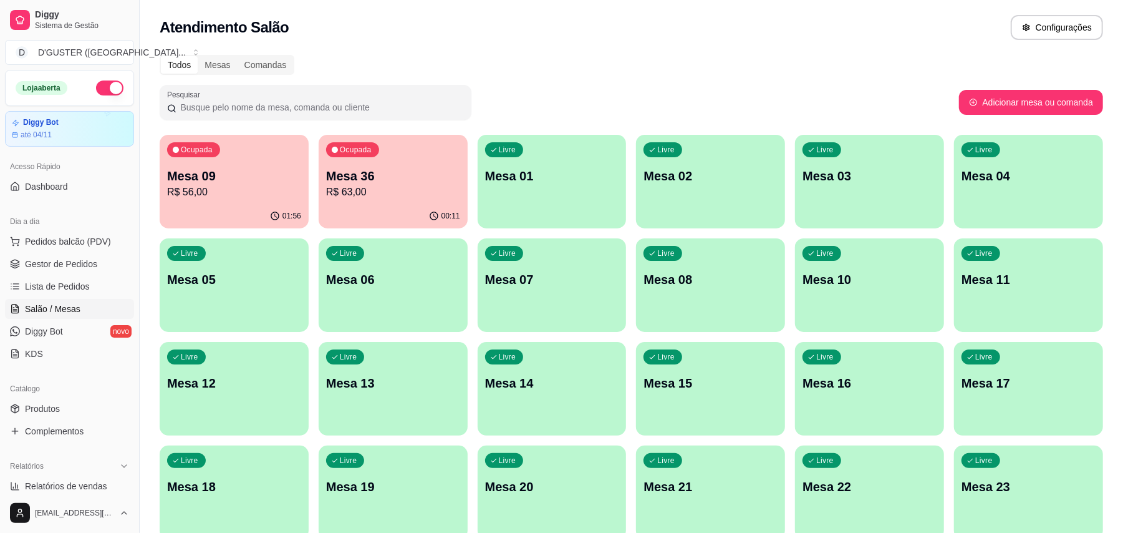
click at [385, 202] on div "Ocupada Mesa 36 R$ 63,00" at bounding box center [393, 169] width 149 height 69
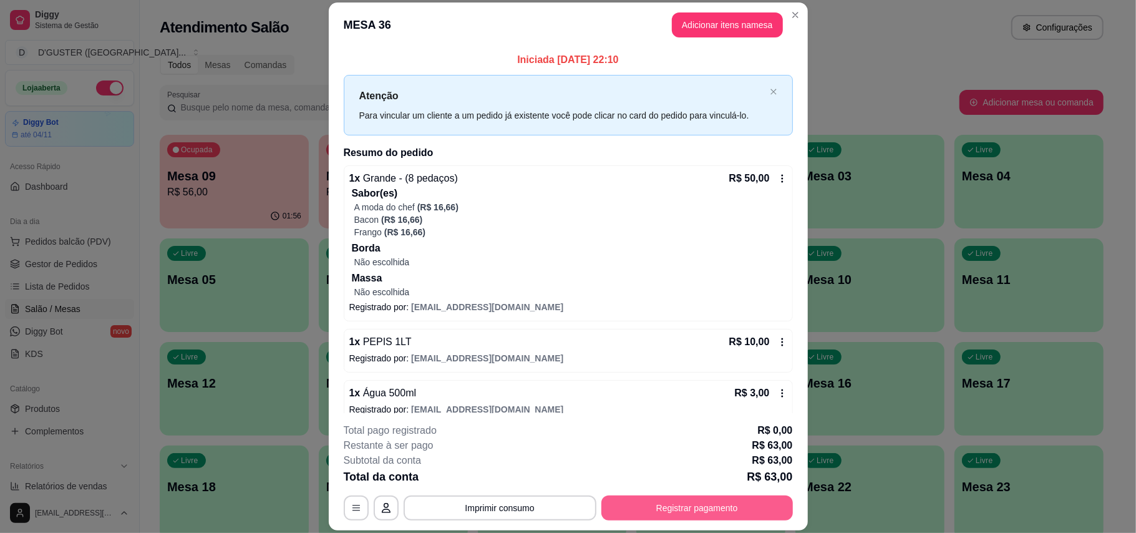
click at [662, 515] on button "Registrar pagamento" at bounding box center [696, 507] width 191 height 25
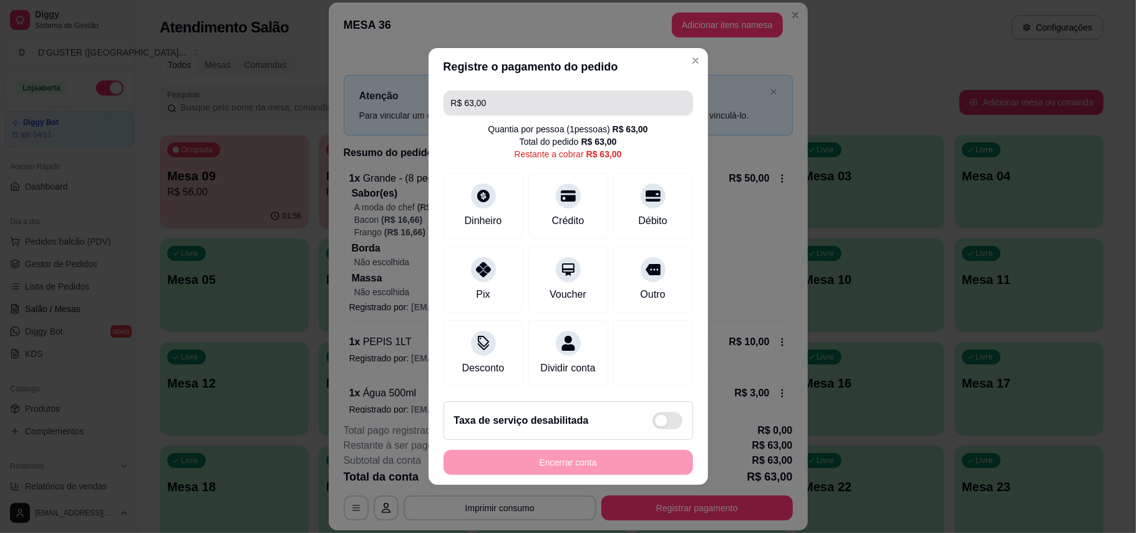
click at [542, 98] on input "R$ 63,00" at bounding box center [568, 102] width 235 height 25
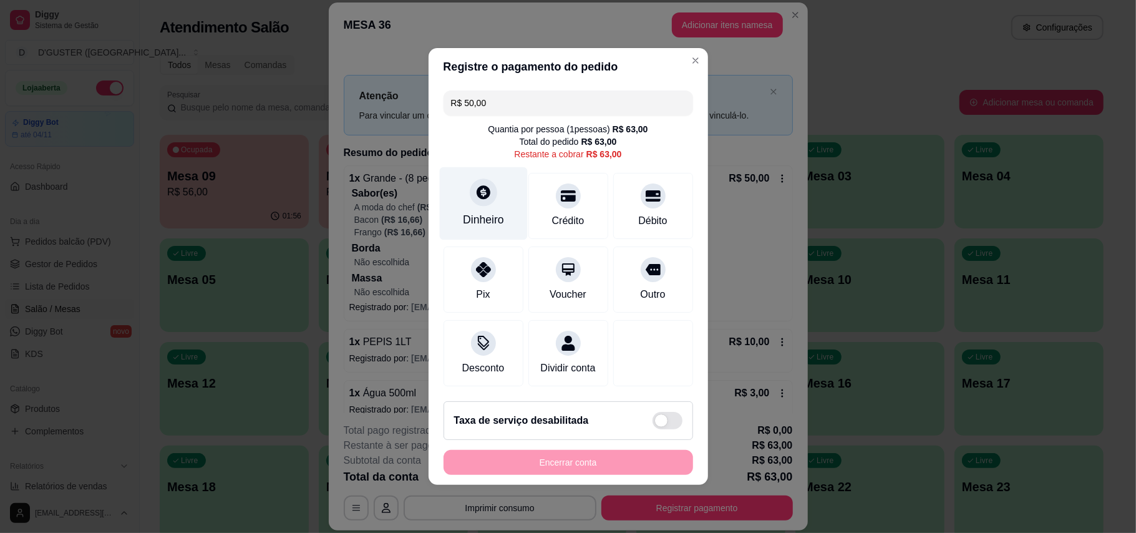
click at [474, 171] on div "Dinheiro" at bounding box center [483, 203] width 88 height 73
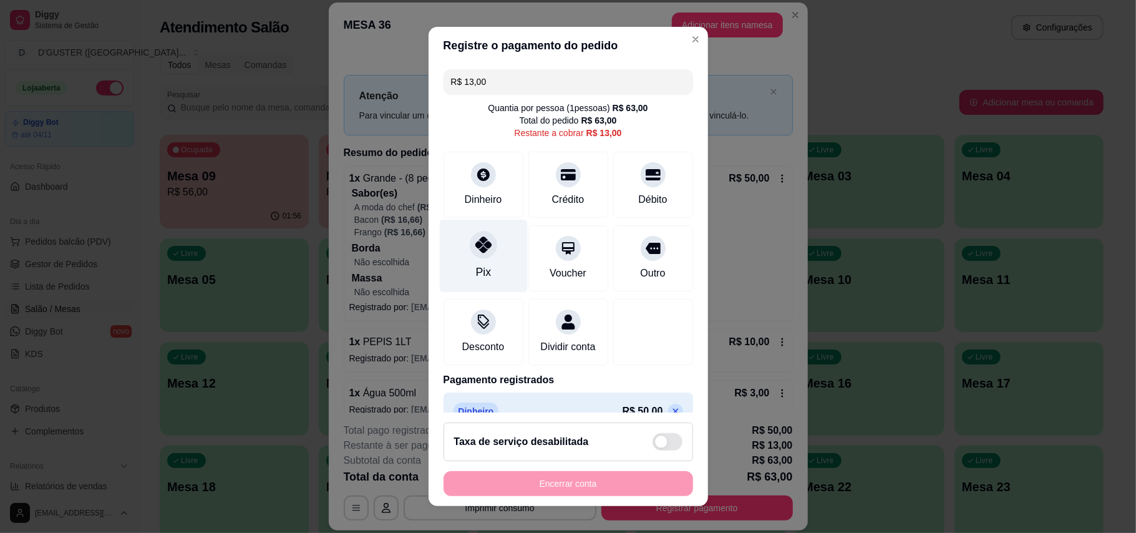
click at [477, 267] on div "Pix" at bounding box center [482, 272] width 15 height 16
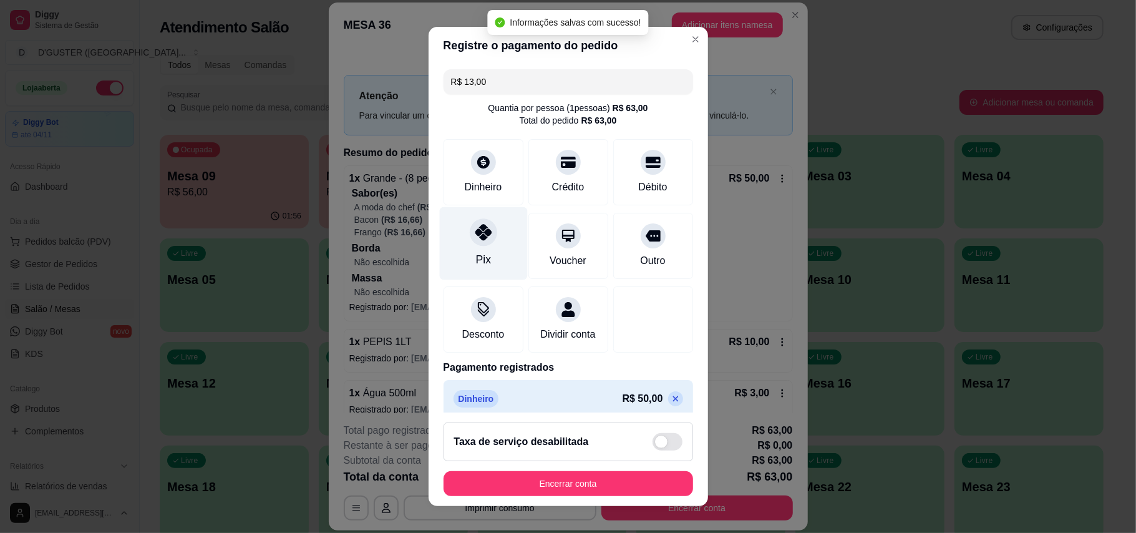
type input "R$ 0,00"
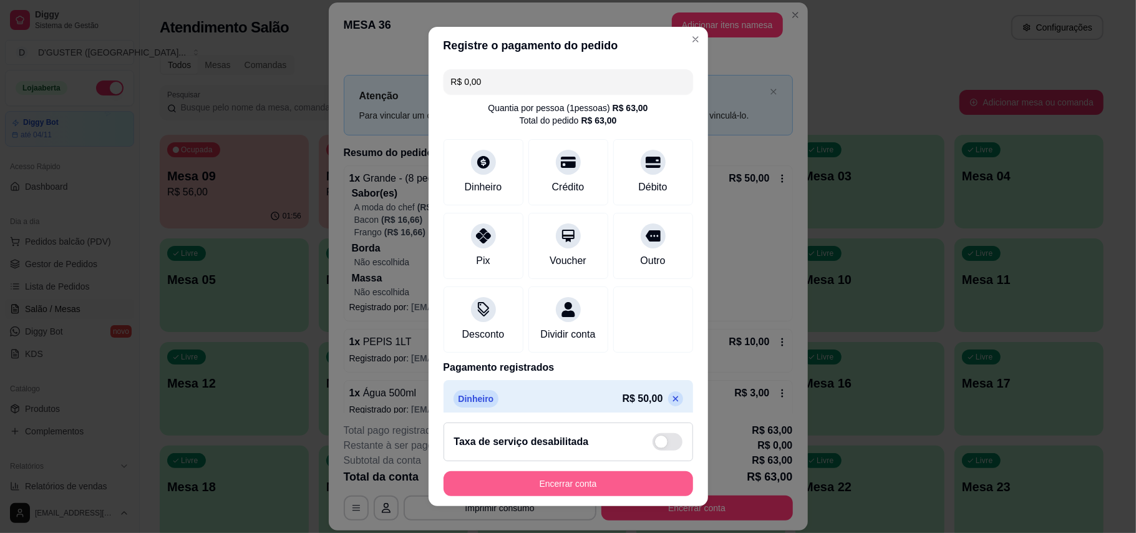
click at [577, 495] on button "Encerrar conta" at bounding box center [567, 483] width 249 height 25
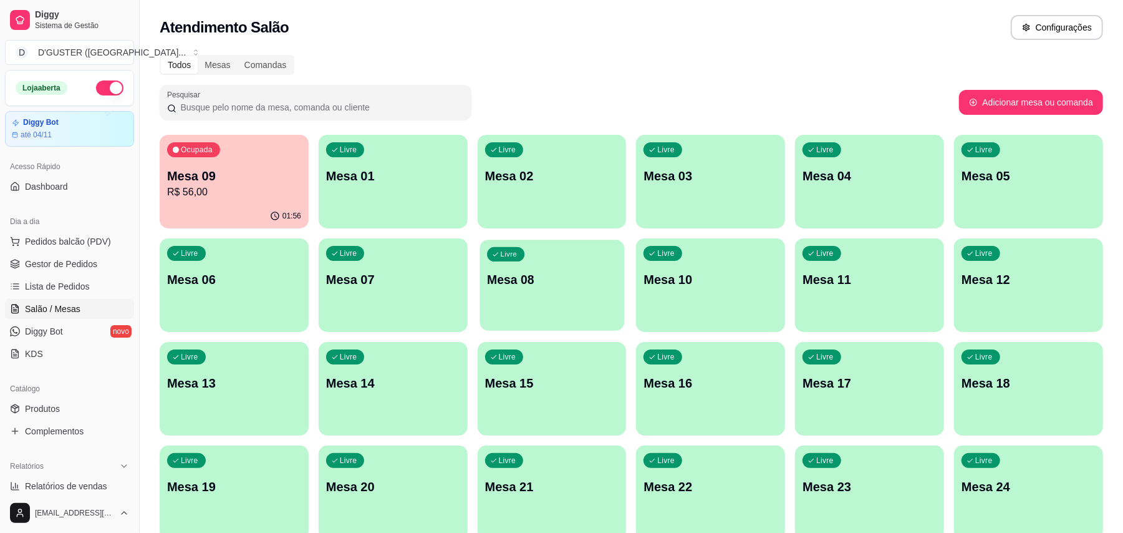
click at [538, 283] on p "Mesa 08" at bounding box center [552, 279] width 130 height 17
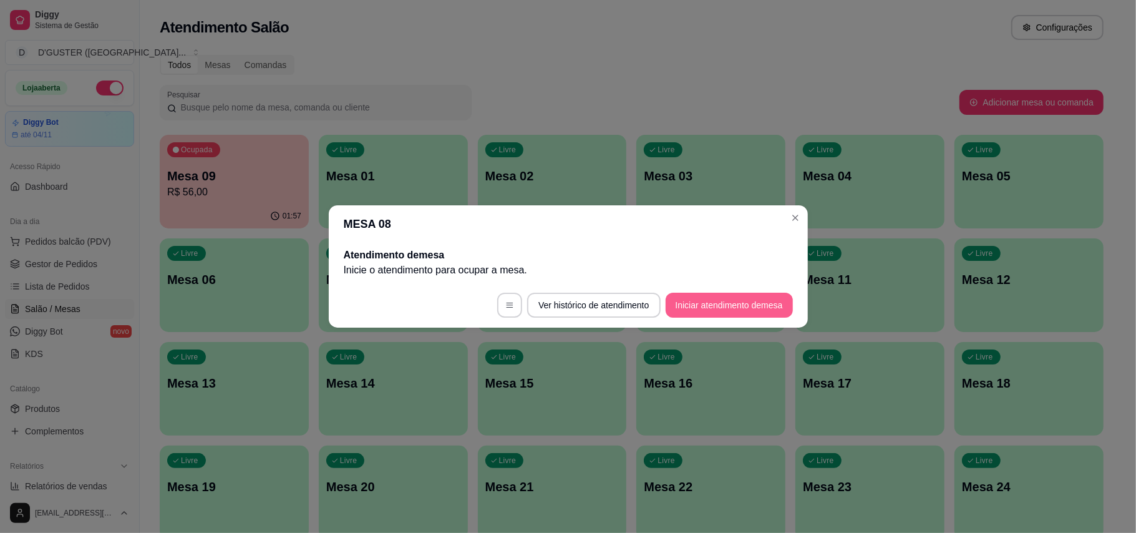
click at [715, 310] on button "Iniciar atendimento de mesa" at bounding box center [728, 305] width 127 height 25
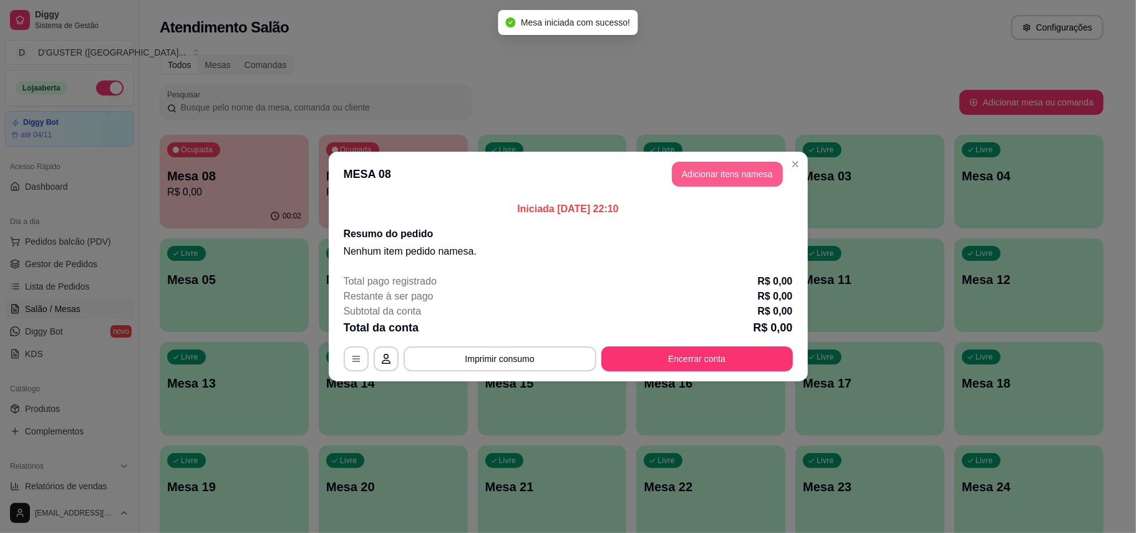
click at [741, 180] on button "Adicionar itens na mesa" at bounding box center [727, 174] width 111 height 25
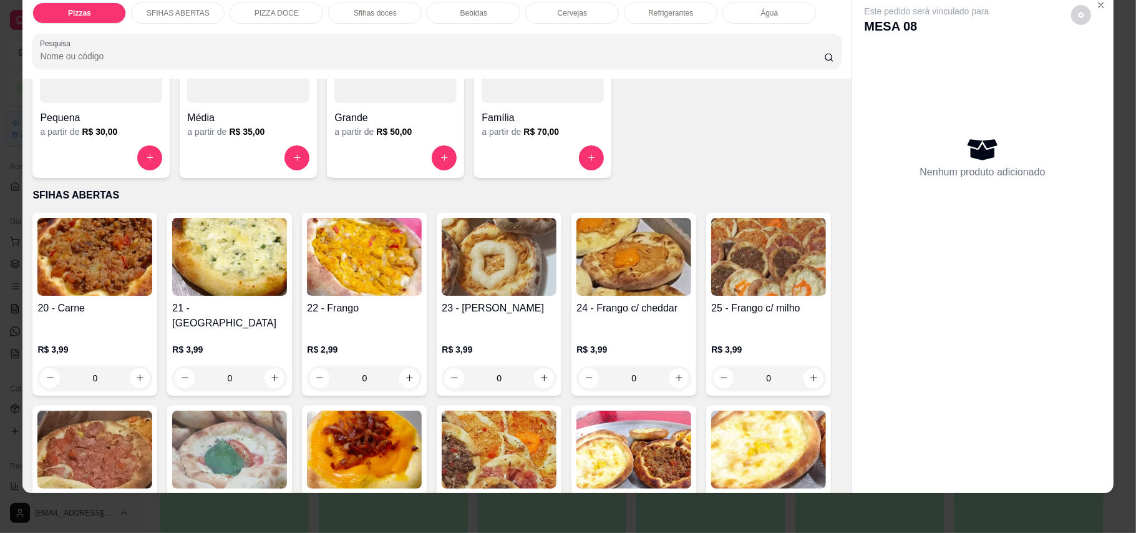
scroll to position [249, 0]
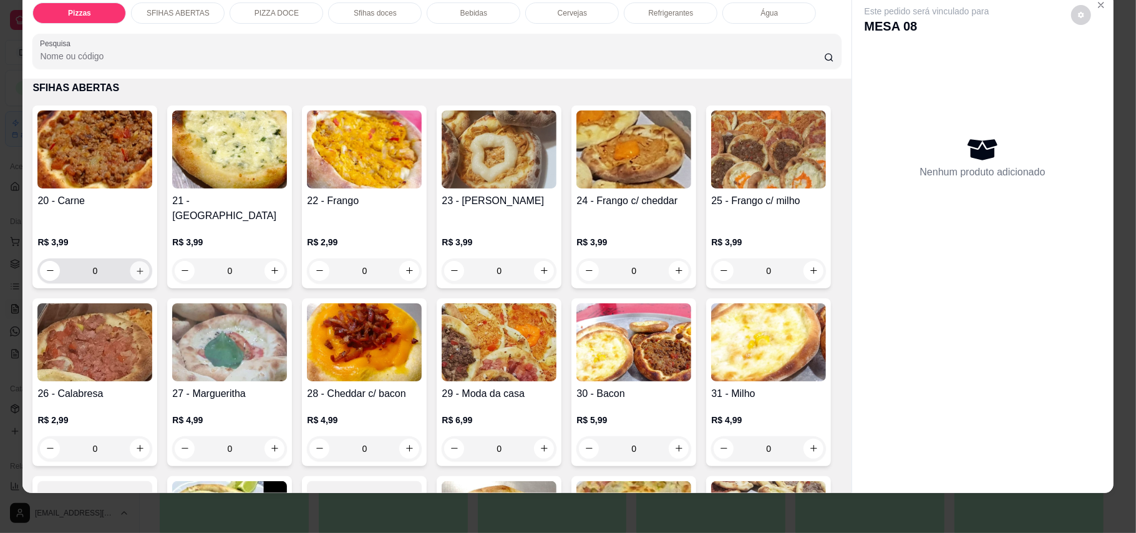
click at [135, 266] on icon "increase-product-quantity" at bounding box center [139, 270] width 9 height 9
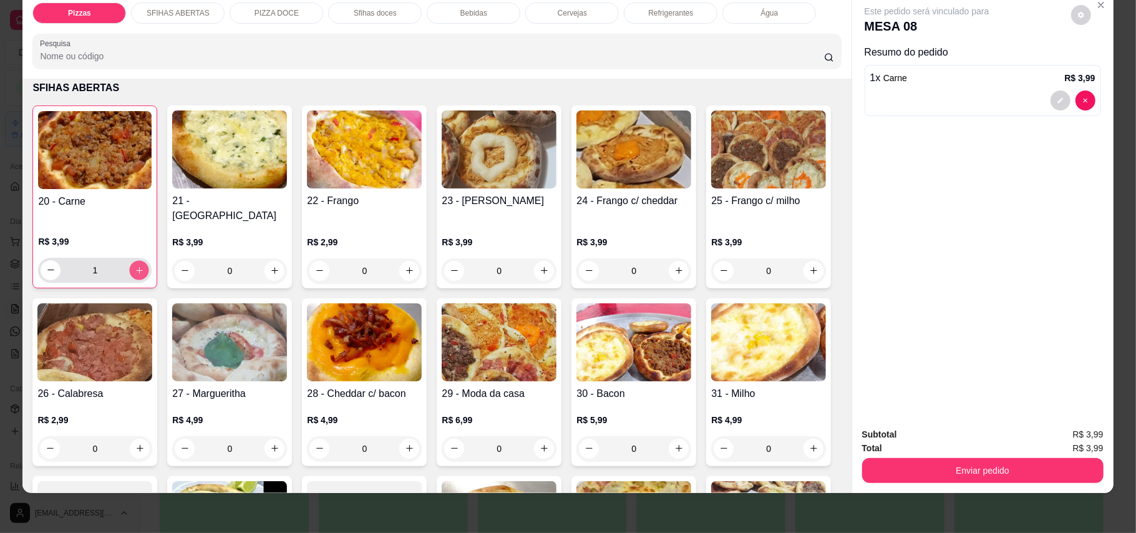
click at [135, 265] on icon "increase-product-quantity" at bounding box center [139, 269] width 9 height 9
type input "2"
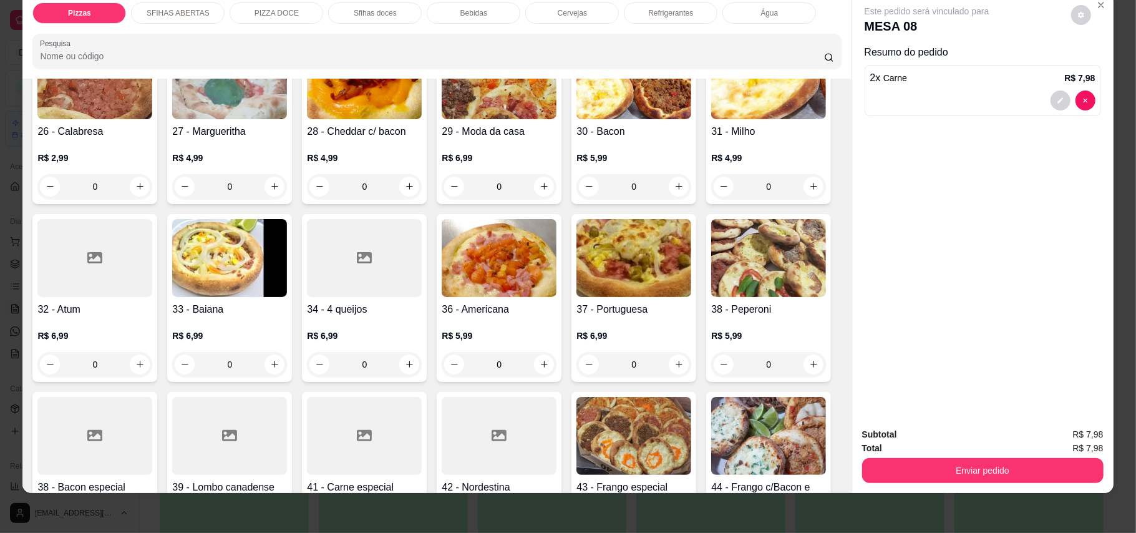
scroll to position [582, 0]
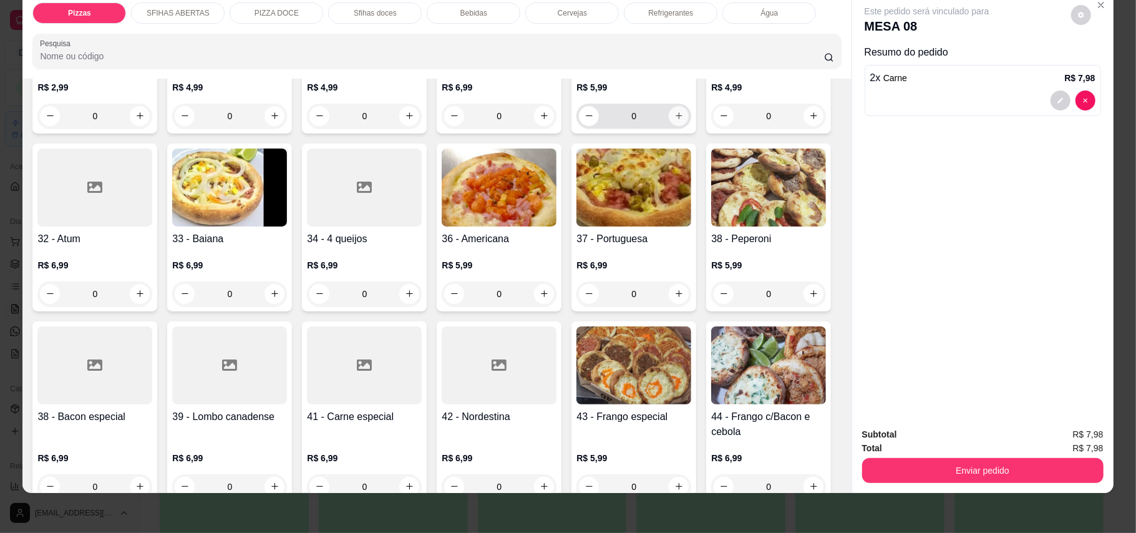
click at [674, 120] on icon "increase-product-quantity" at bounding box center [678, 115] width 9 height 9
type input "1"
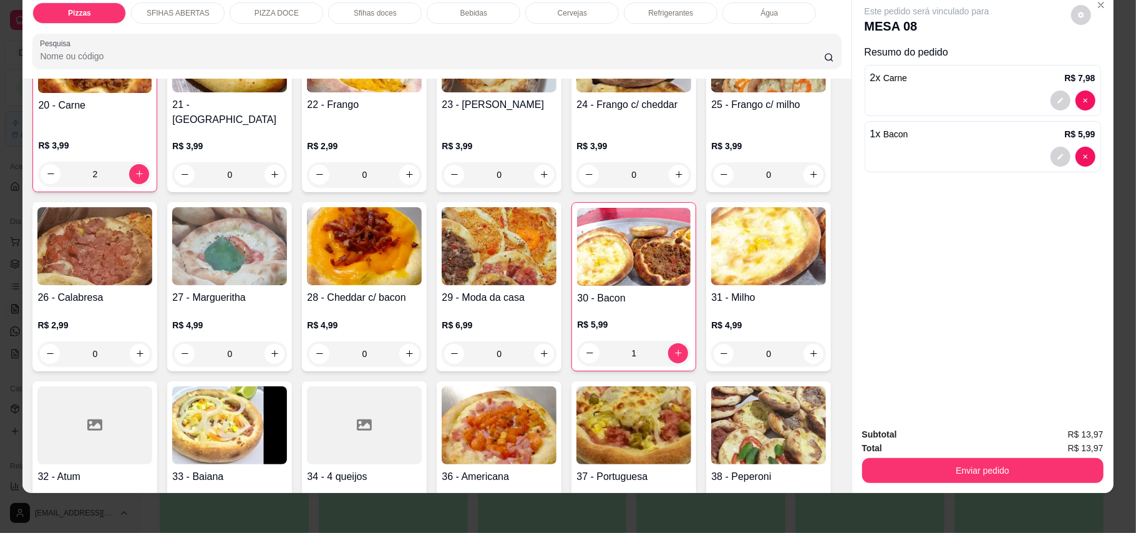
scroll to position [249, 0]
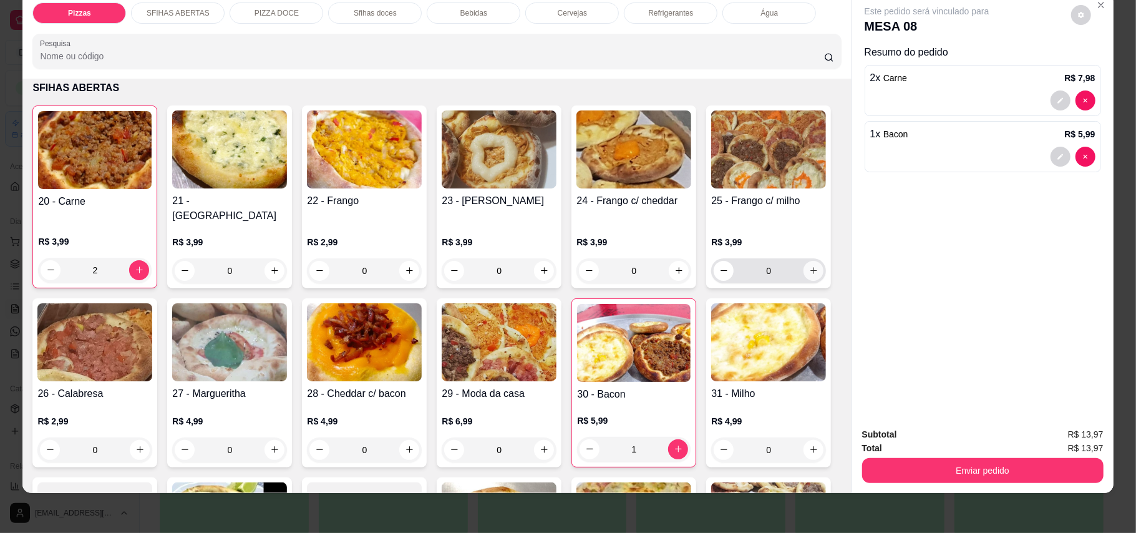
click at [809, 275] on icon "increase-product-quantity" at bounding box center [813, 270] width 9 height 9
type input "1"
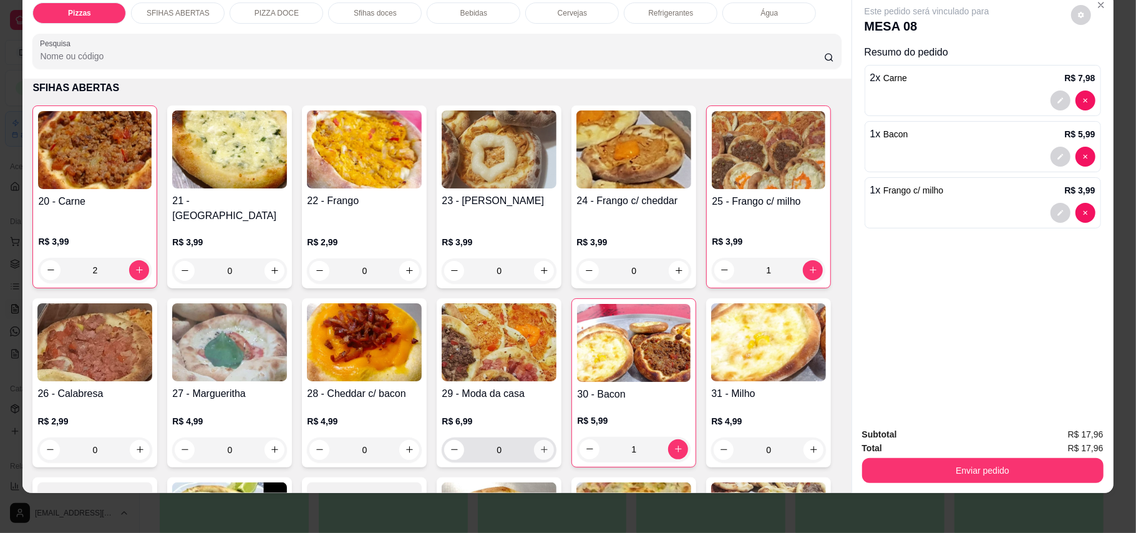
click at [549, 445] on icon "increase-product-quantity" at bounding box center [543, 449] width 9 height 9
click at [548, 444] on icon "increase-product-quantity" at bounding box center [543, 448] width 9 height 9
type input "2"
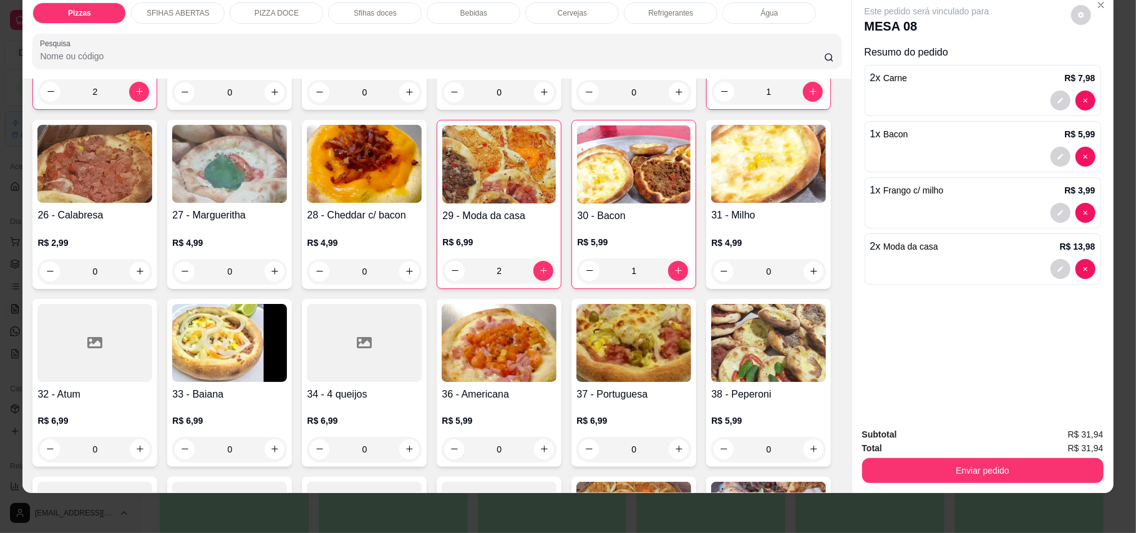
scroll to position [499, 0]
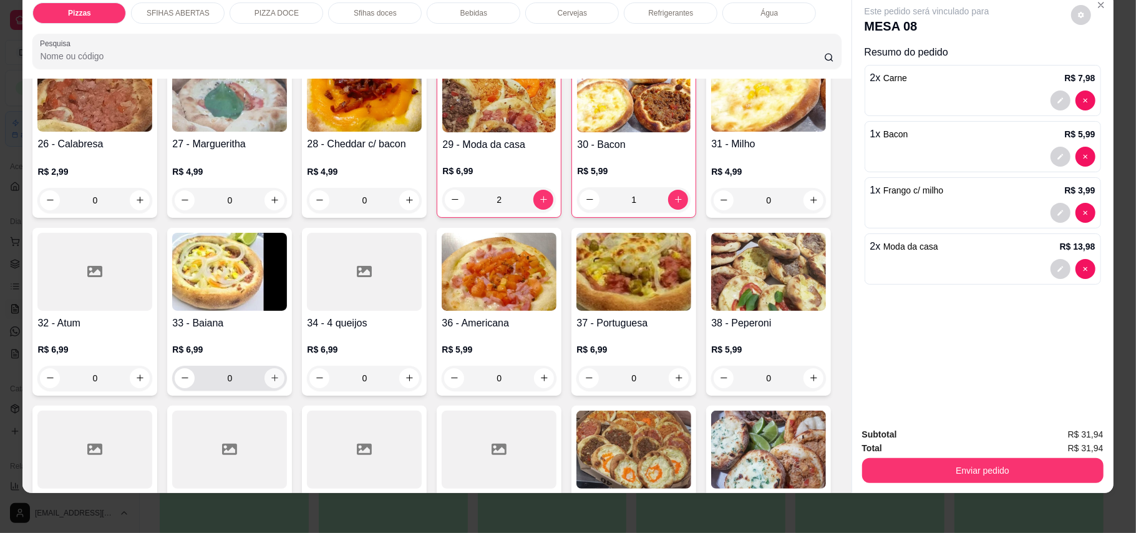
click at [284, 372] on button "increase-product-quantity" at bounding box center [274, 378] width 20 height 20
type input "1"
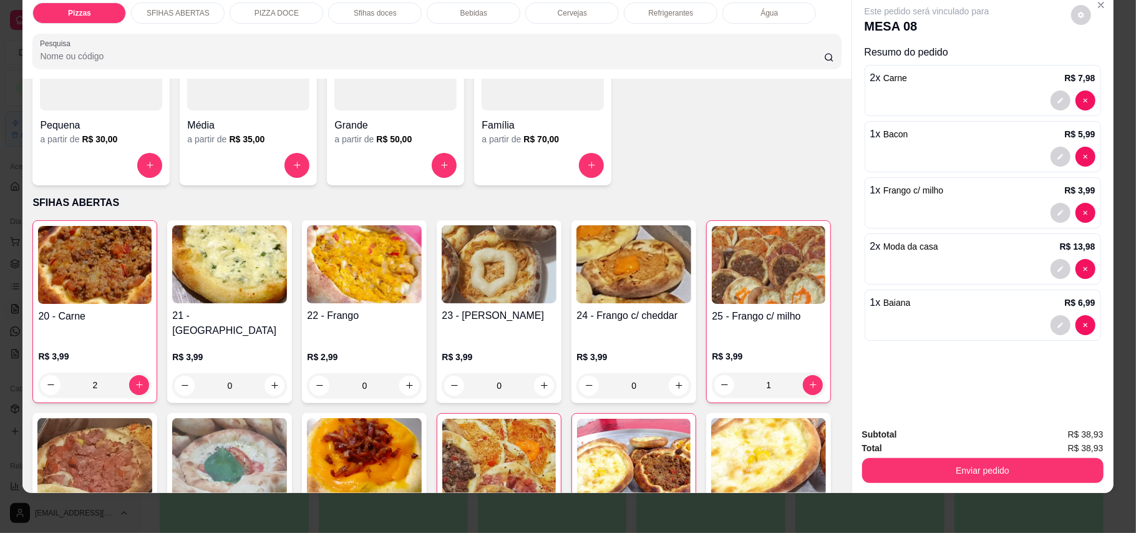
scroll to position [332, 0]
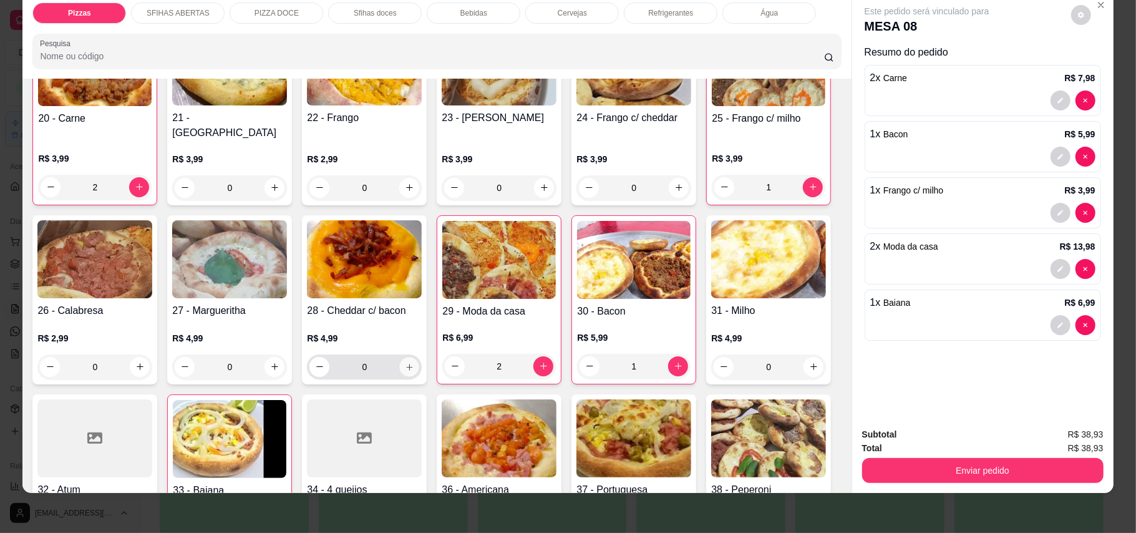
click at [414, 362] on icon "increase-product-quantity" at bounding box center [409, 366] width 9 height 9
type input "1"
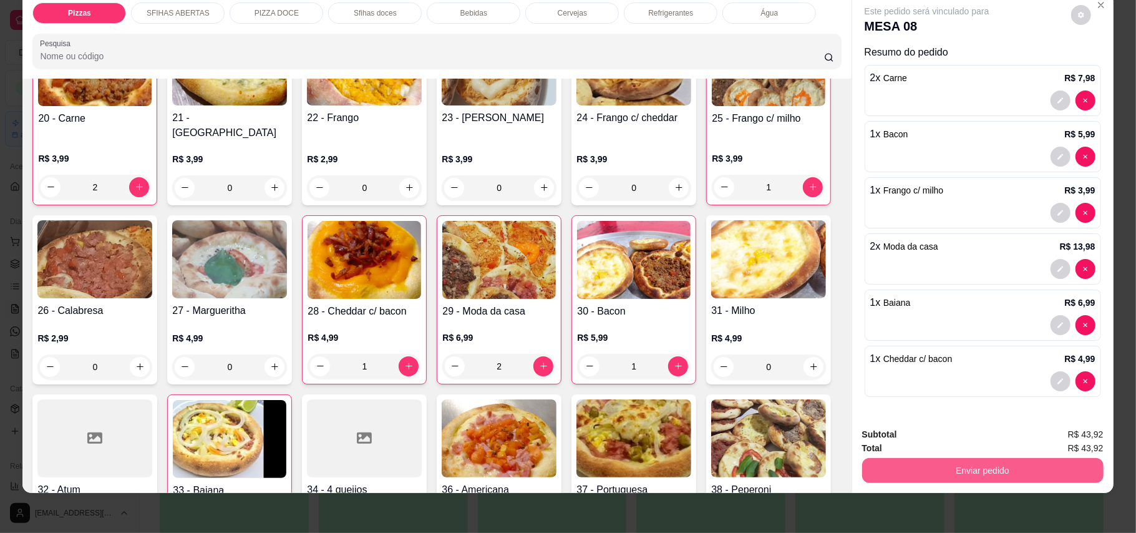
click at [963, 473] on button "Enviar pedido" at bounding box center [982, 470] width 241 height 25
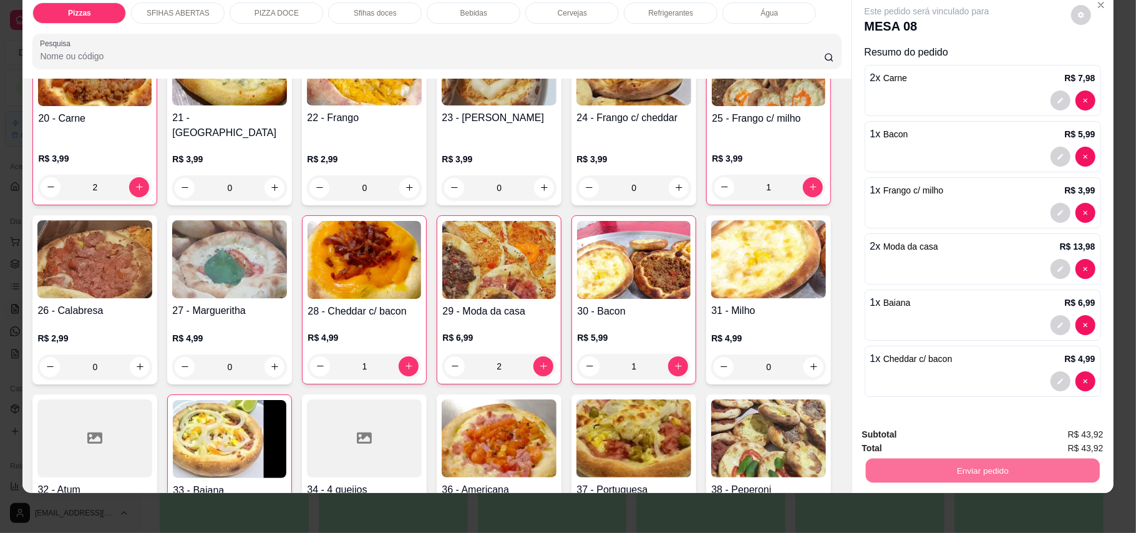
click at [1071, 435] on button "Enviar pedido" at bounding box center [1069, 439] width 69 height 23
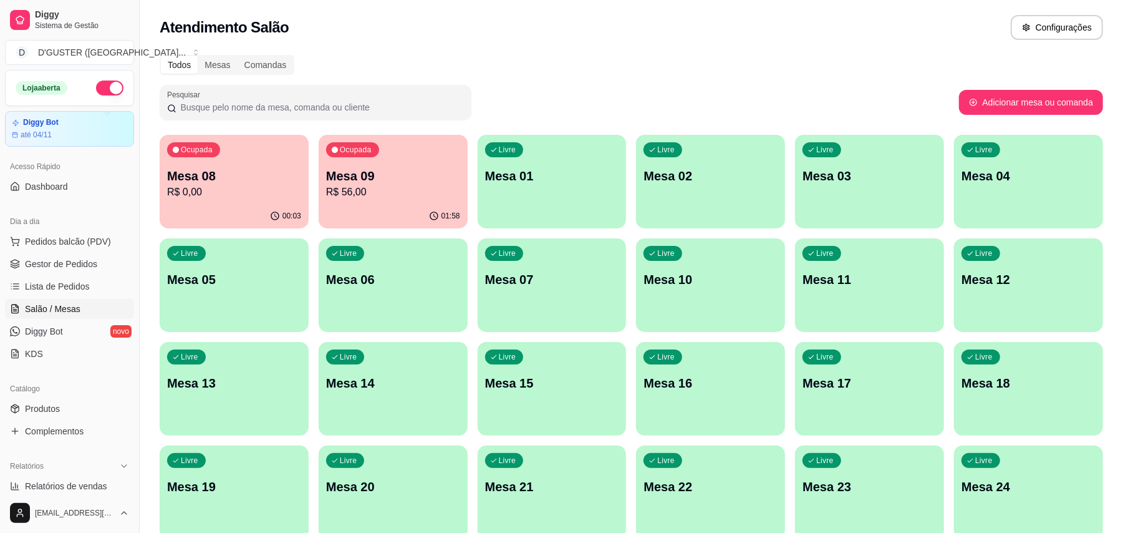
click at [70, 253] on ul "Pedidos balcão (PDV) Gestor de Pedidos Lista de Pedidos Salão / Mesas Diggy Bot…" at bounding box center [69, 297] width 129 height 132
click at [75, 261] on span "Gestor de Pedidos" at bounding box center [61, 264] width 72 height 12
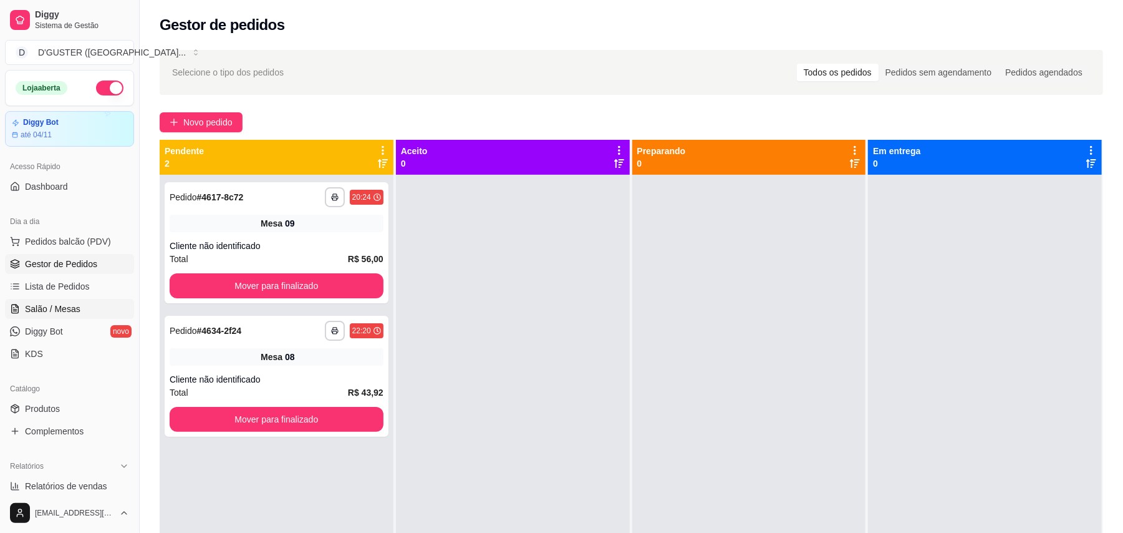
click at [26, 311] on span "Salão / Mesas" at bounding box center [53, 308] width 56 height 12
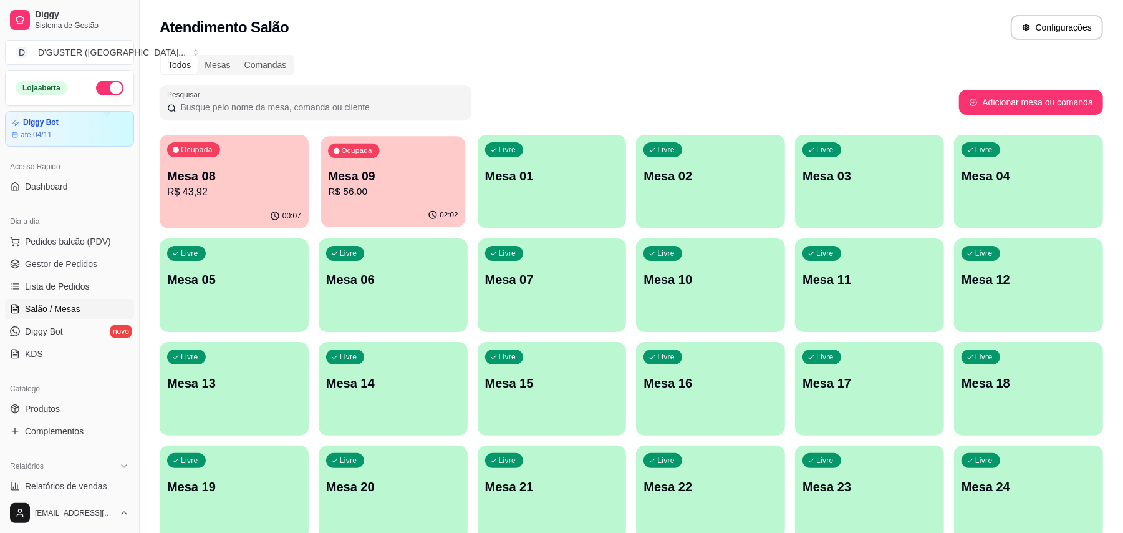
click at [350, 198] on p "R$ 56,00" at bounding box center [393, 192] width 130 height 14
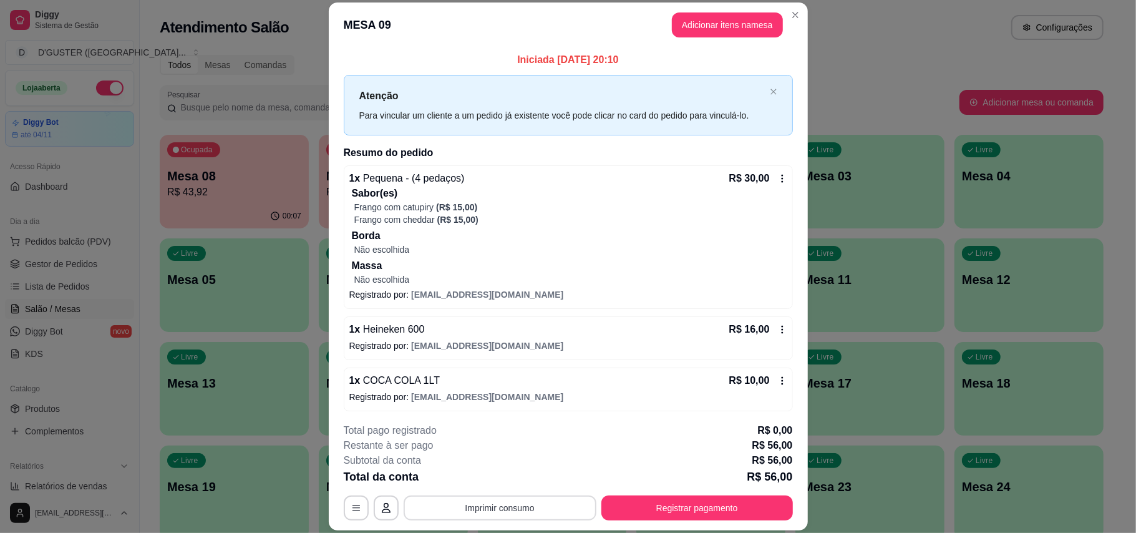
click at [533, 507] on button "Imprimir consumo" at bounding box center [500, 507] width 193 height 25
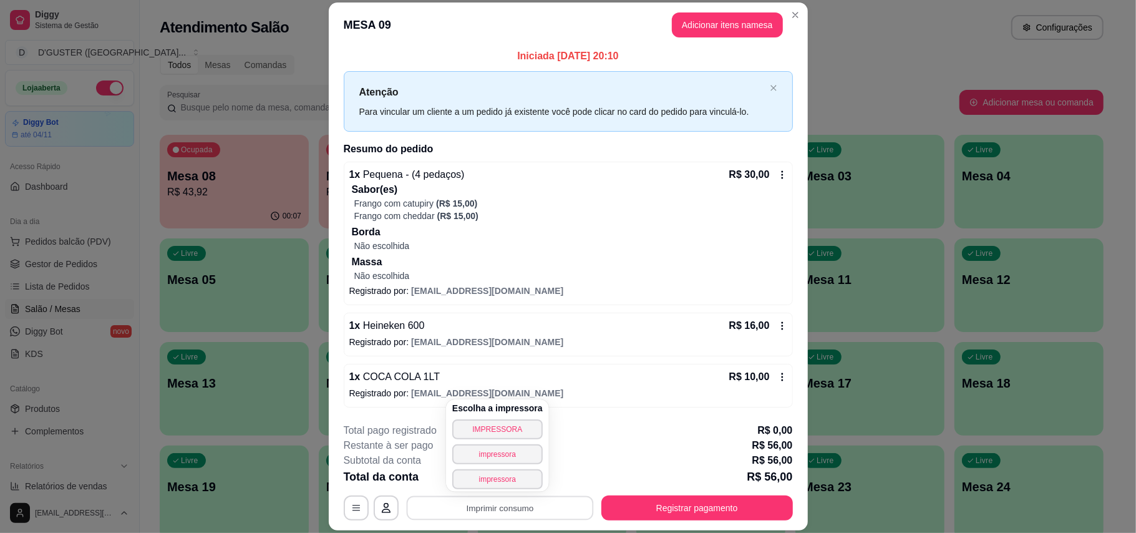
click at [777, 330] on icon at bounding box center [782, 326] width 10 height 10
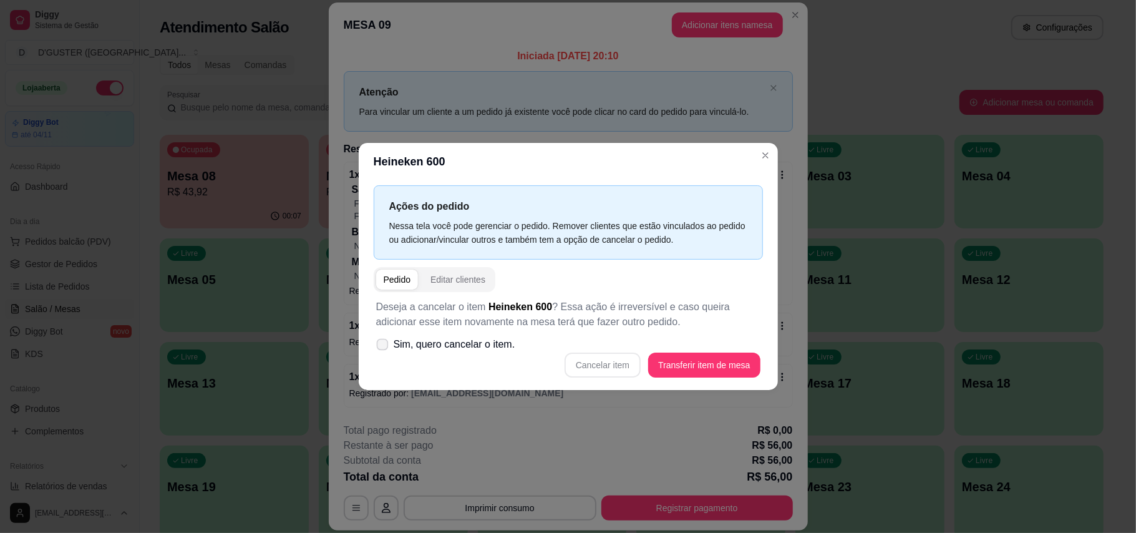
click at [384, 344] on icon at bounding box center [381, 344] width 9 height 7
click at [384, 347] on input "Sim, quero cancelar o item." at bounding box center [379, 351] width 8 height 8
checkbox input "true"
click at [610, 363] on button "Cancelar item" at bounding box center [602, 364] width 76 height 25
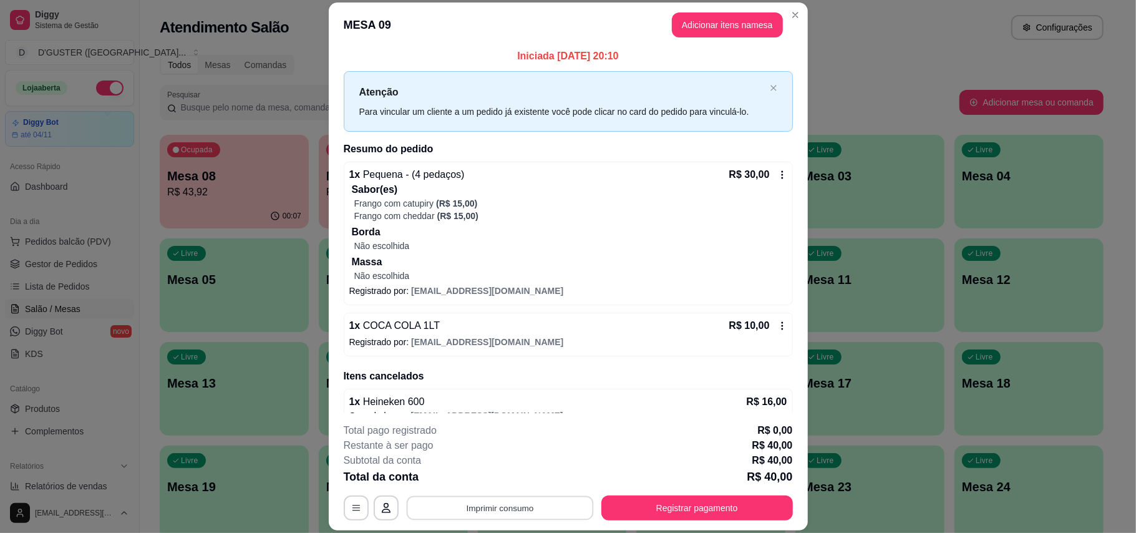
click at [532, 504] on button "Imprimir consumo" at bounding box center [499, 507] width 187 height 24
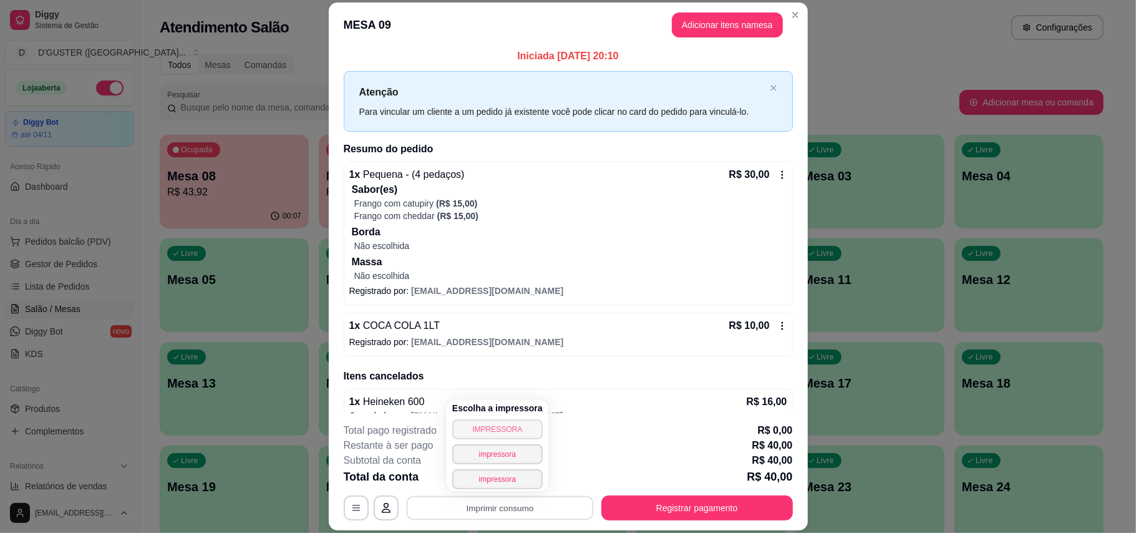
click at [508, 434] on button "IMPRESSORA" at bounding box center [497, 429] width 90 height 20
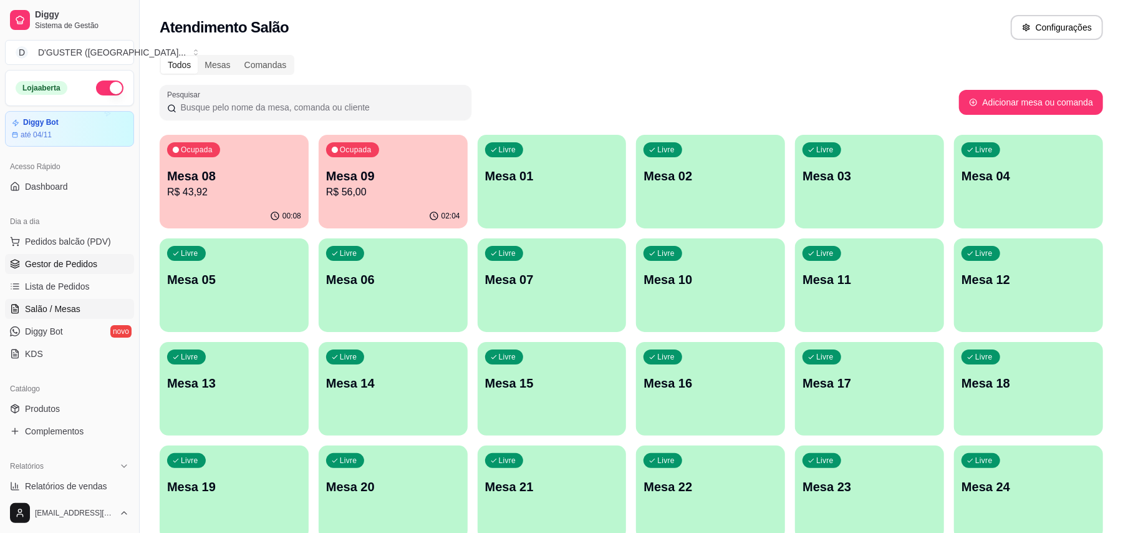
click at [51, 261] on span "Gestor de Pedidos" at bounding box center [61, 264] width 72 height 12
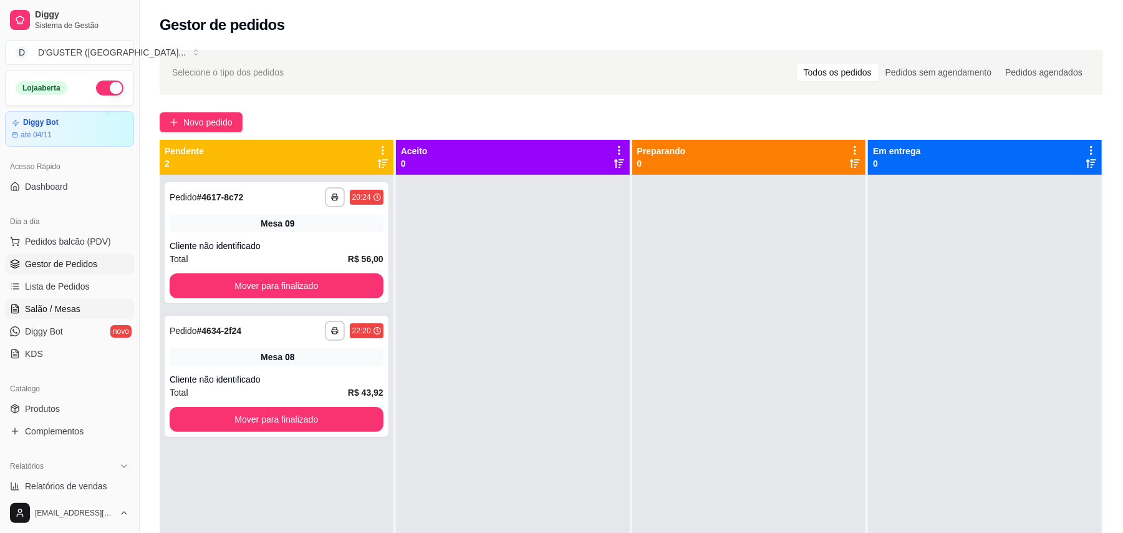
click at [46, 306] on span "Salão / Mesas" at bounding box center [53, 308] width 56 height 12
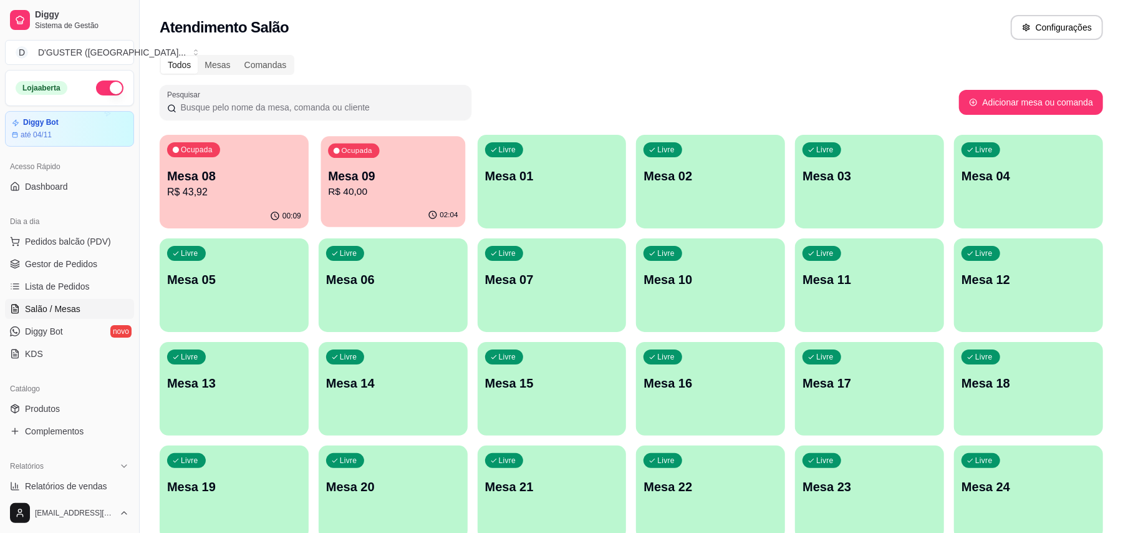
click at [380, 195] on p "R$ 40,00" at bounding box center [393, 192] width 130 height 14
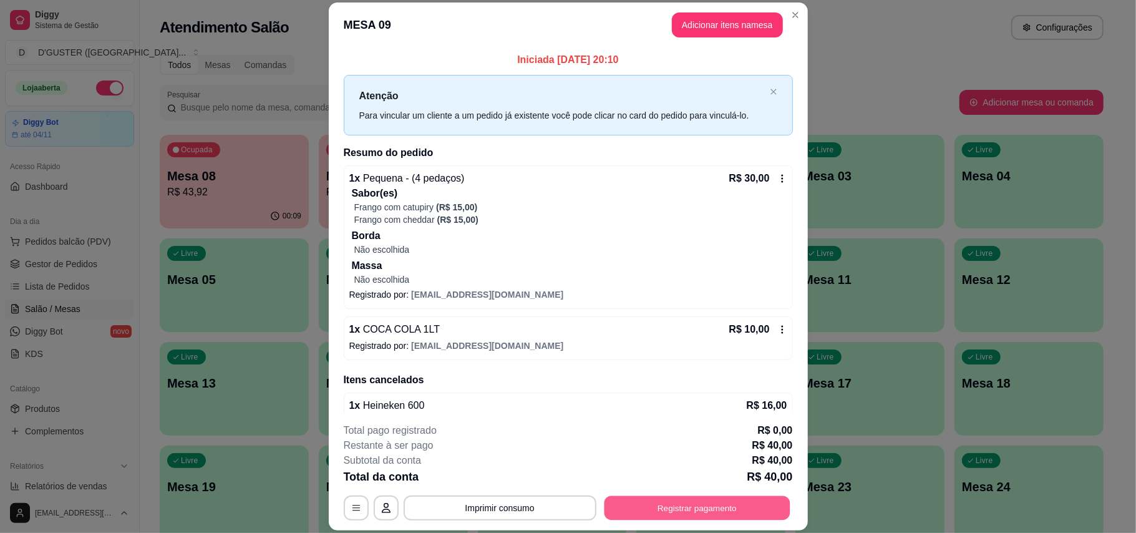
click at [689, 515] on button "Registrar pagamento" at bounding box center [697, 507] width 186 height 24
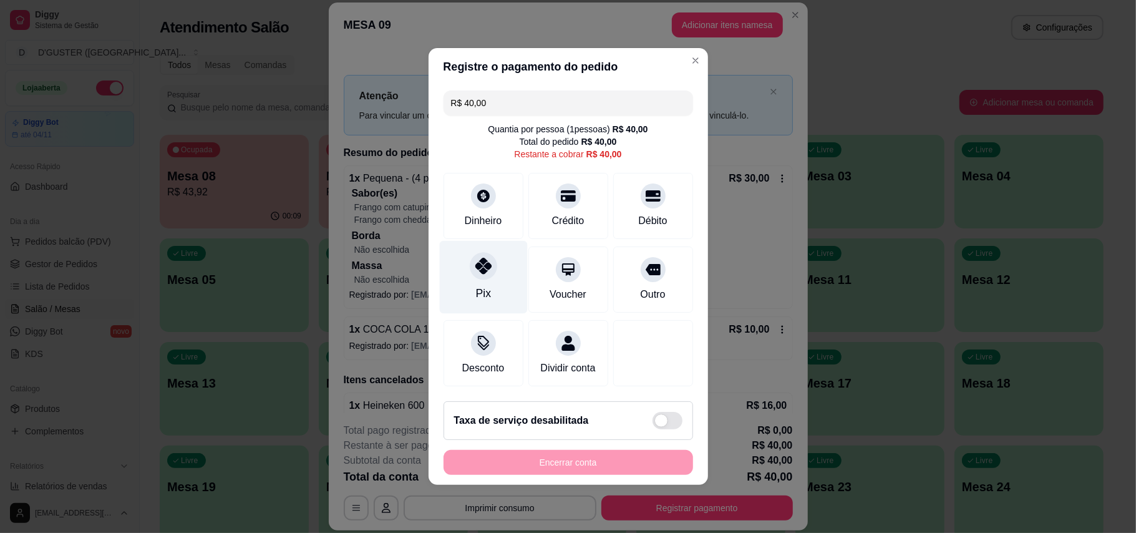
click at [478, 285] on div "Pix" at bounding box center [482, 293] width 15 height 16
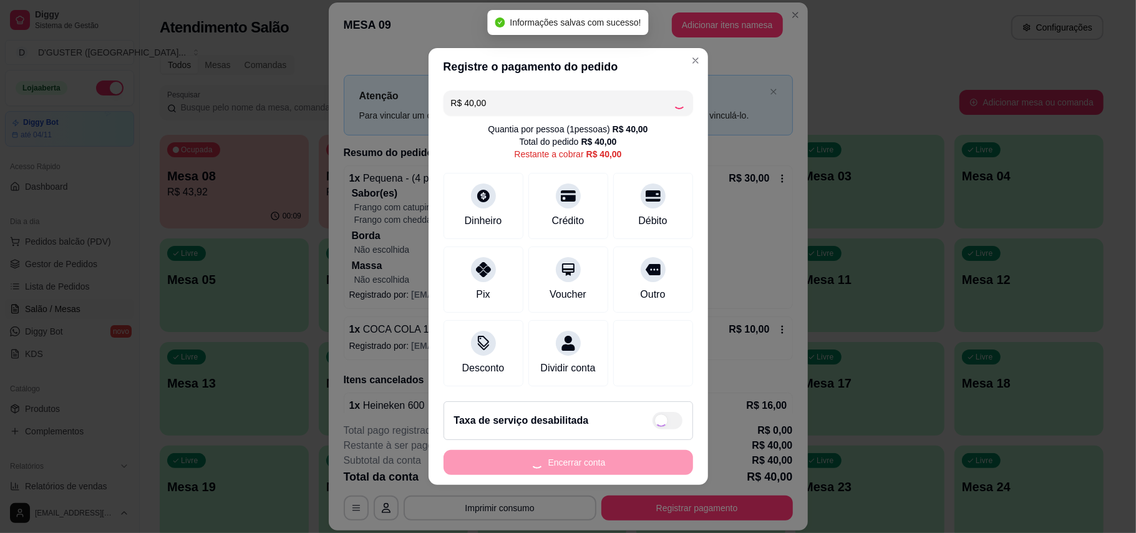
type input "R$ 0,00"
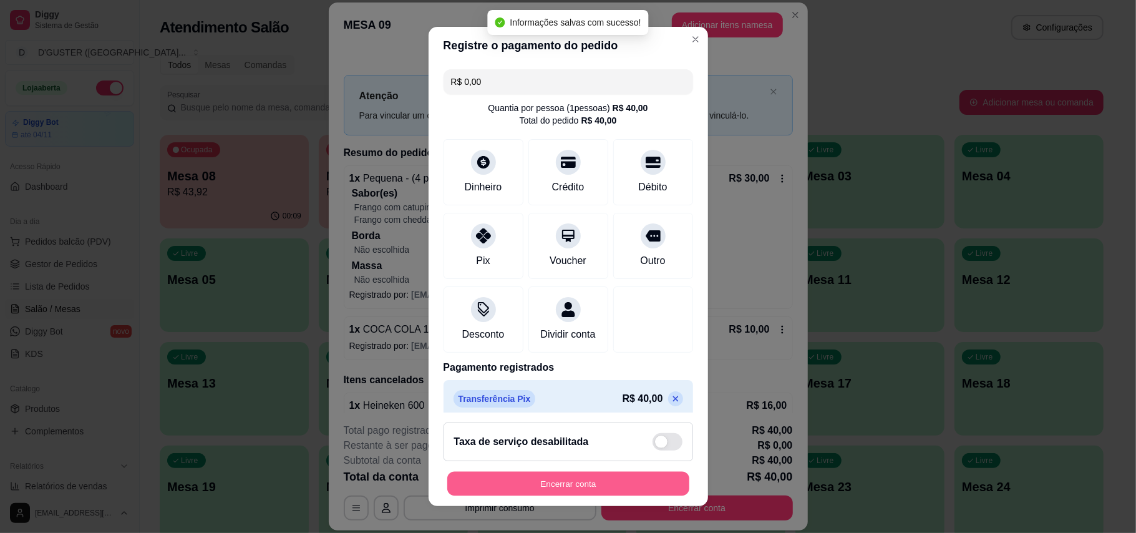
click at [622, 471] on div "Encerrar conta" at bounding box center [567, 483] width 249 height 25
click at [632, 484] on button "Encerrar conta" at bounding box center [567, 483] width 249 height 25
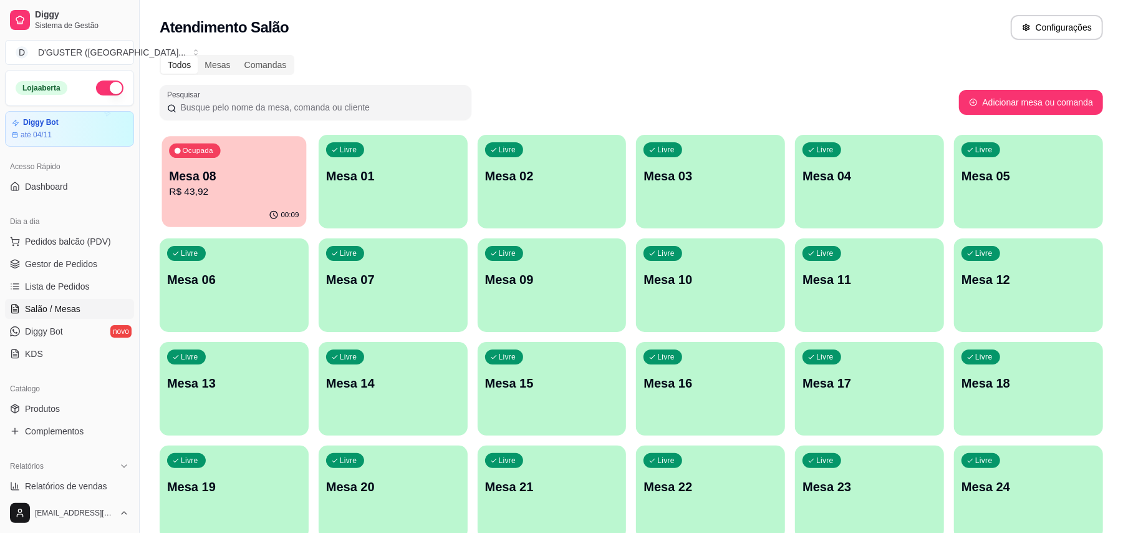
click at [220, 188] on p "R$ 43,92" at bounding box center [234, 192] width 130 height 14
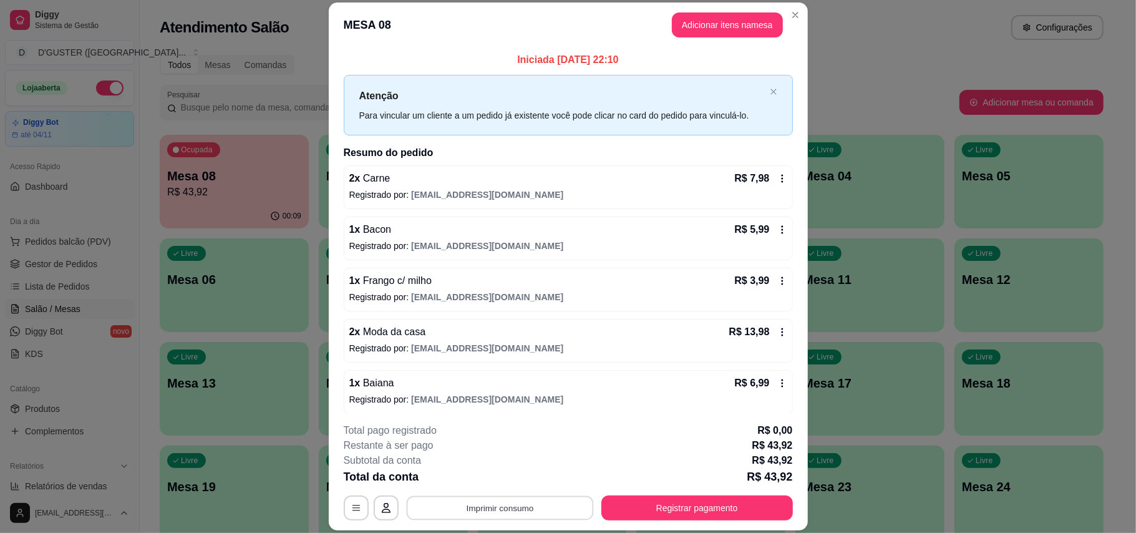
click at [515, 512] on button "Imprimir consumo" at bounding box center [499, 507] width 187 height 24
click at [504, 430] on button "IMPRESSORA" at bounding box center [496, 428] width 87 height 19
click at [679, 510] on button "Registrar pagamento" at bounding box center [697, 507] width 186 height 24
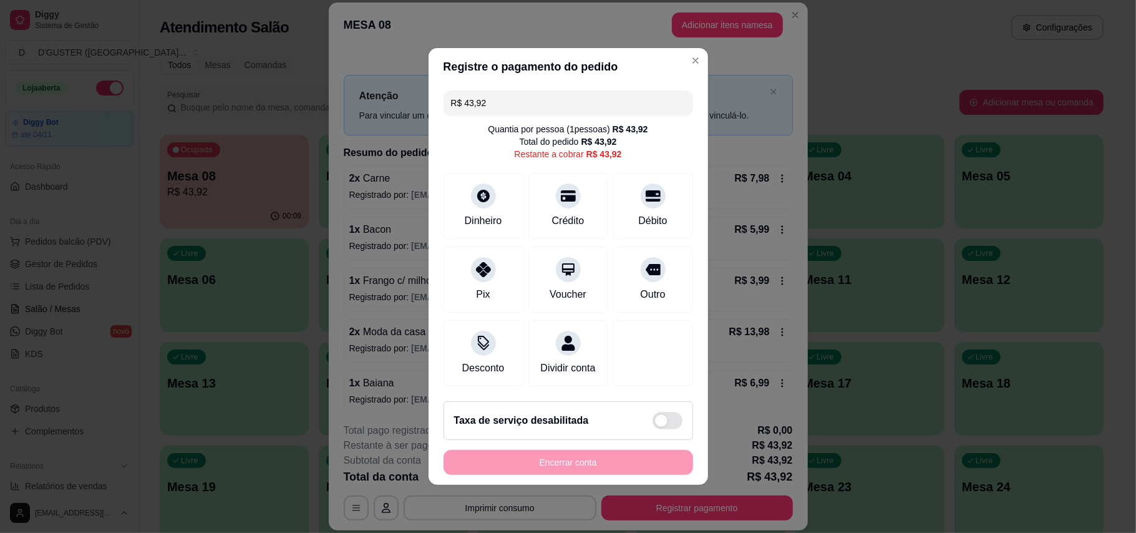
click at [533, 64] on header "Registre o pagamento do pedido" at bounding box center [567, 66] width 279 height 37
click at [535, 105] on input "R$ 43,92" at bounding box center [568, 102] width 235 height 25
click at [647, 195] on div at bounding box center [652, 191] width 27 height 27
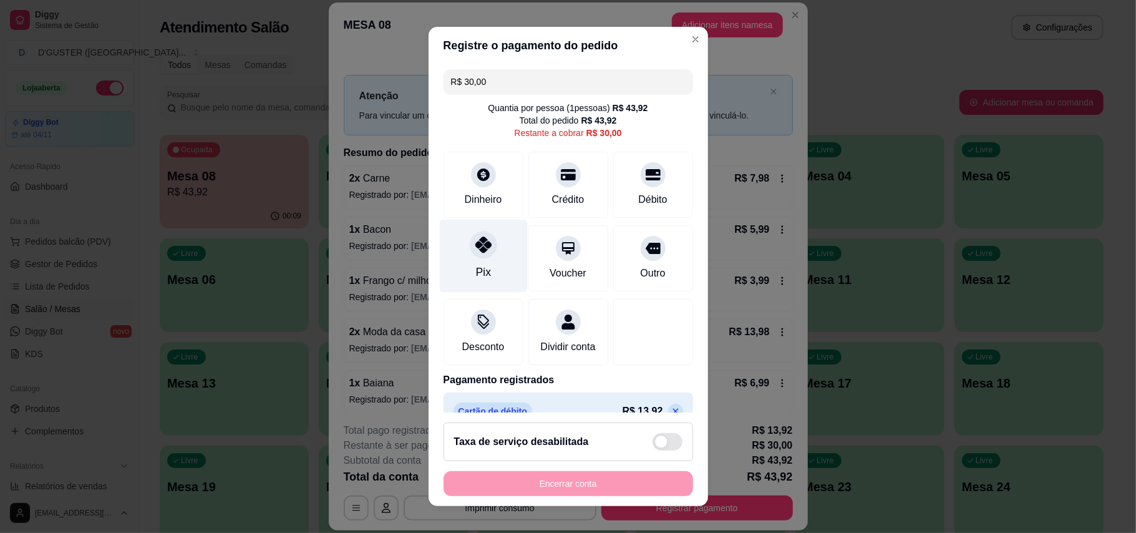
click at [484, 257] on div "Pix" at bounding box center [483, 255] width 88 height 73
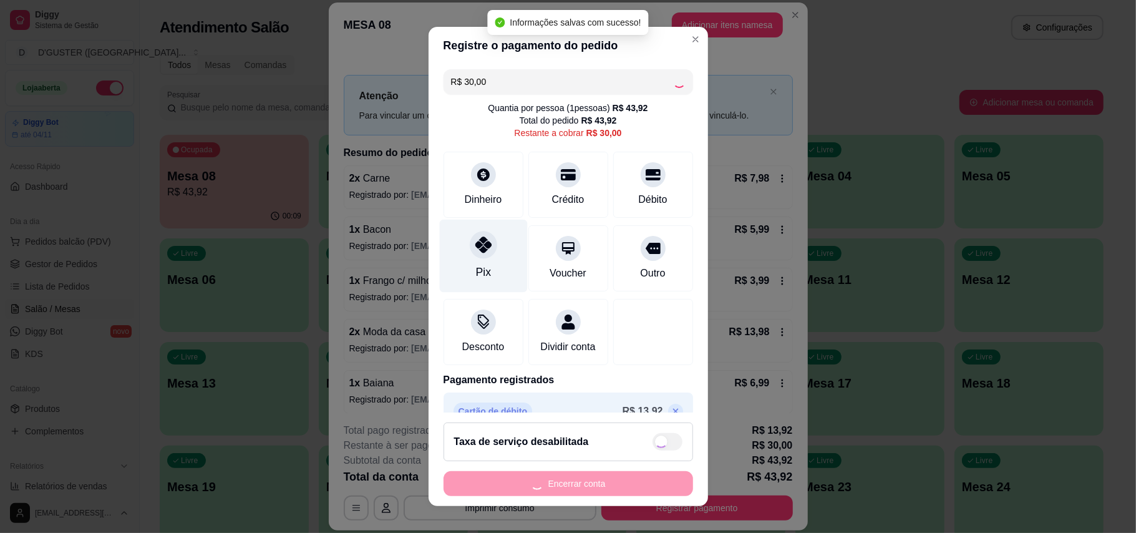
type input "R$ 0,00"
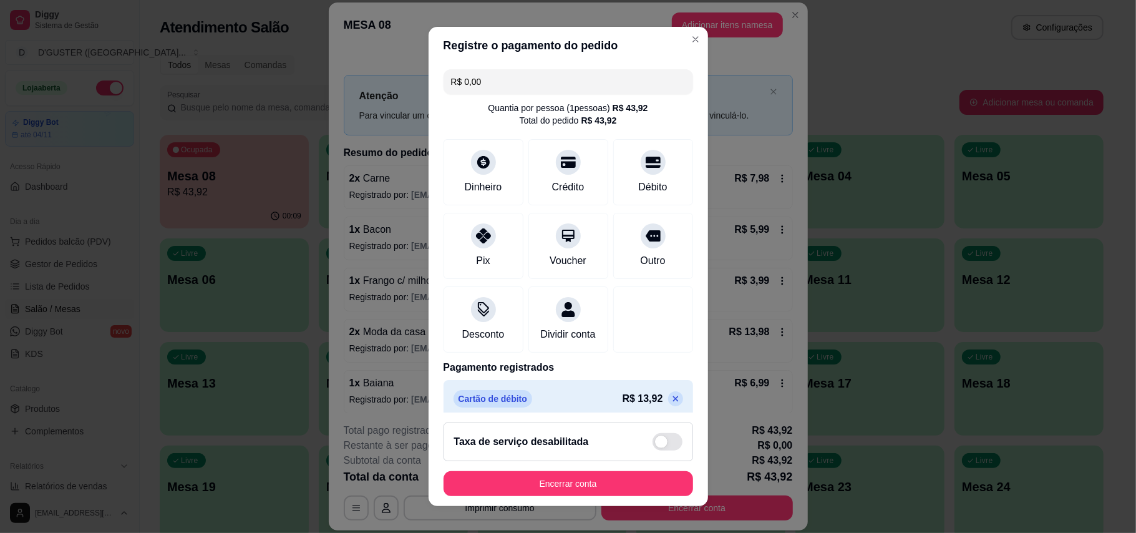
click at [621, 505] on footer "Taxa de serviço desabilitada Encerrar conta" at bounding box center [567, 459] width 279 height 94
click at [557, 482] on button "Encerrar conta" at bounding box center [567, 483] width 249 height 25
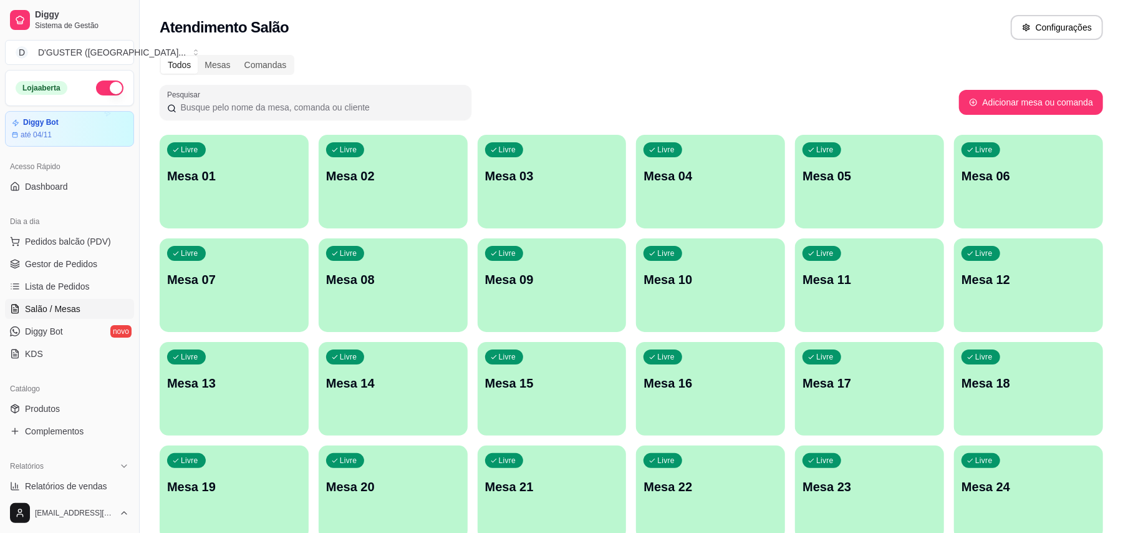
click at [402, 190] on div "Livre Mesa 02" at bounding box center [393, 174] width 149 height 79
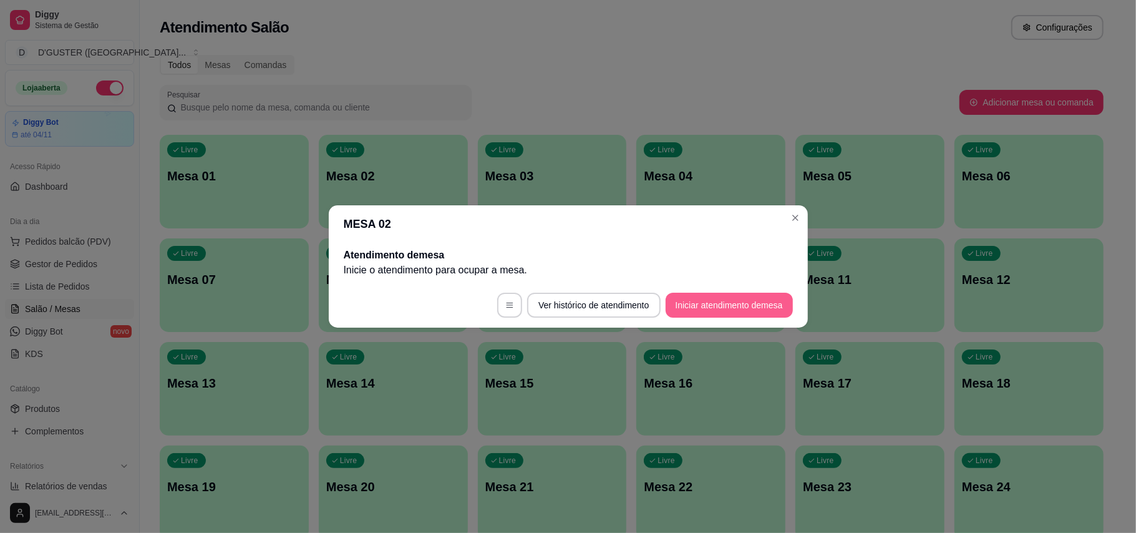
click at [770, 306] on button "Iniciar atendimento de mesa" at bounding box center [728, 305] width 127 height 25
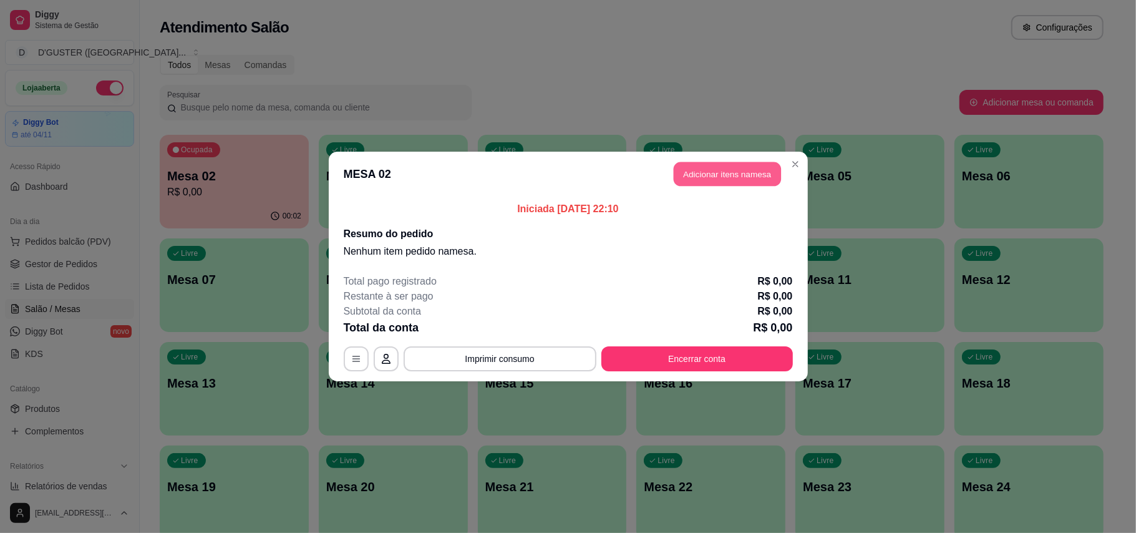
click at [735, 180] on button "Adicionar itens na mesa" at bounding box center [727, 174] width 107 height 24
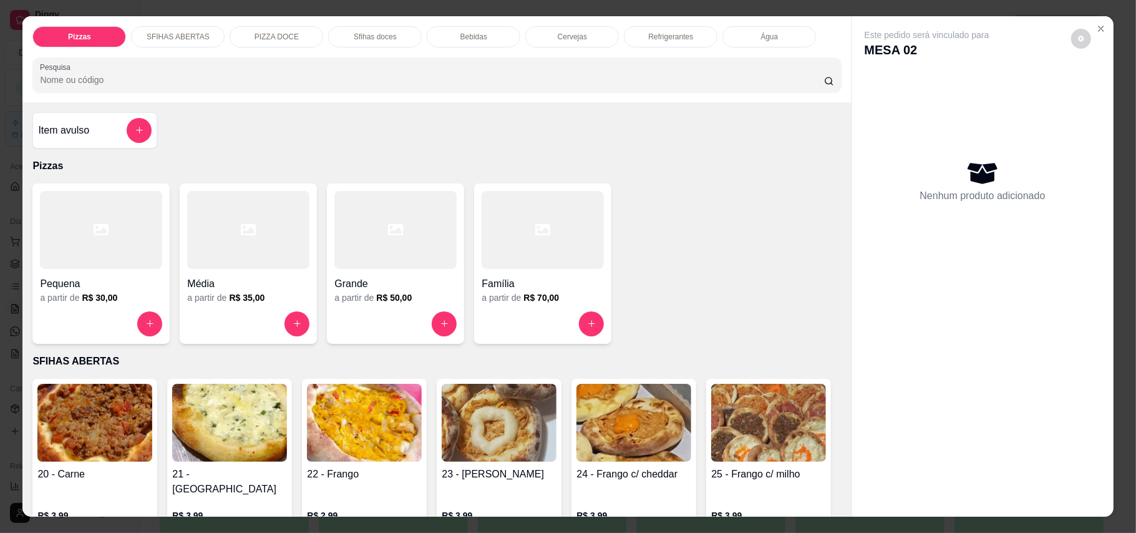
click at [236, 284] on h4 "Média" at bounding box center [248, 283] width 122 height 15
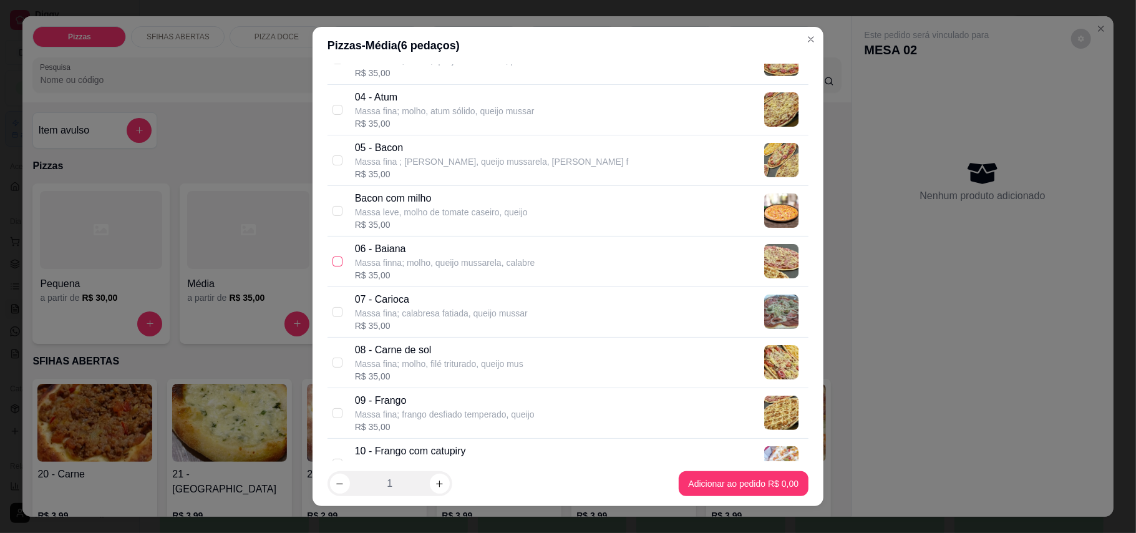
scroll to position [249, 0]
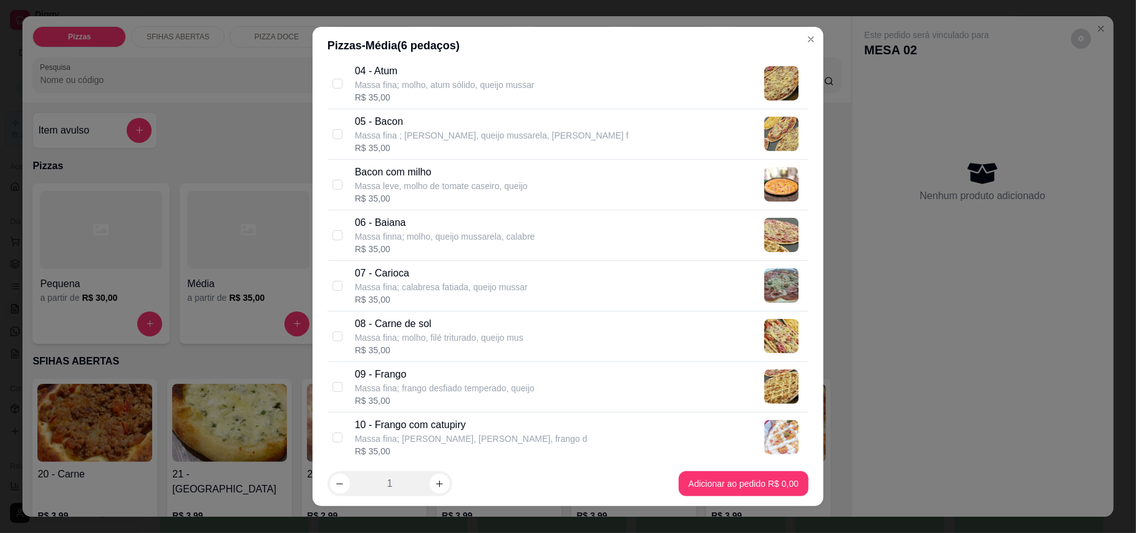
click at [327, 338] on div "08 - Carne de sol Massa fina; molho, filé triturado, queijo mus R$ 35,00" at bounding box center [567, 336] width 481 height 51
checkbox input "true"
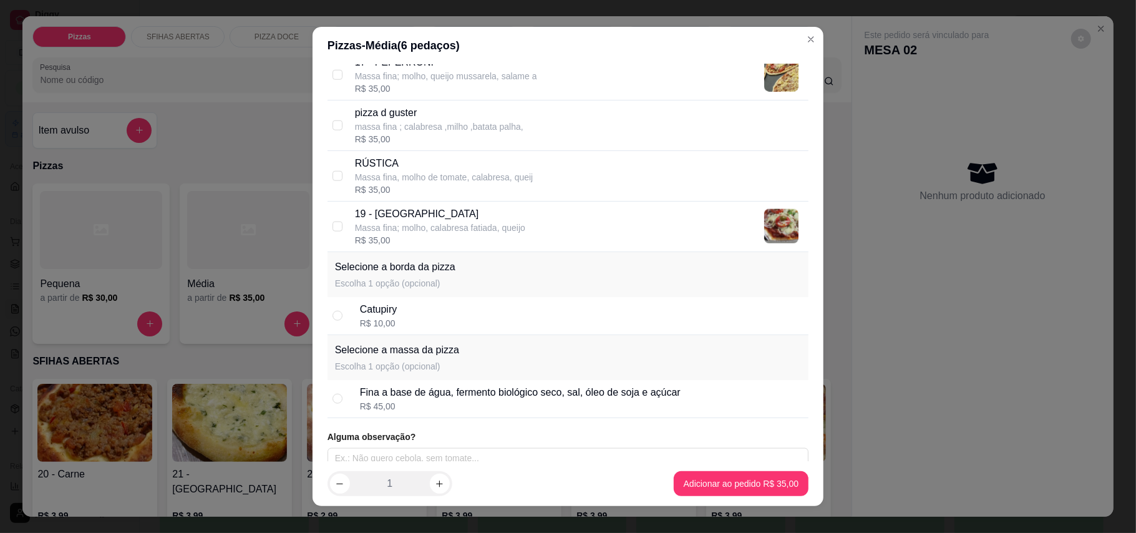
scroll to position [1083, 0]
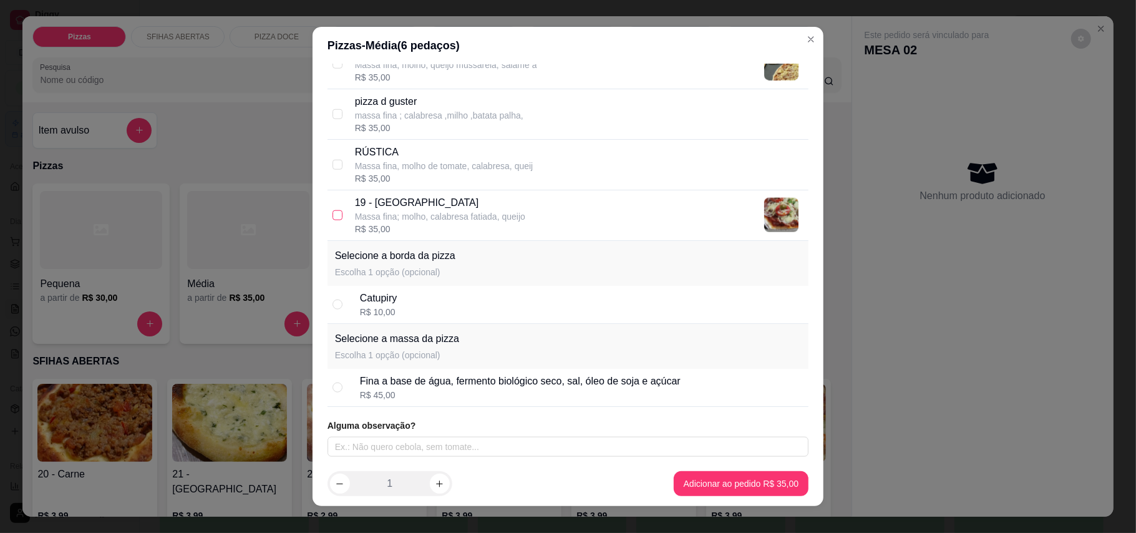
click at [332, 213] on input "checkbox" at bounding box center [337, 215] width 10 height 10
checkbox input "true"
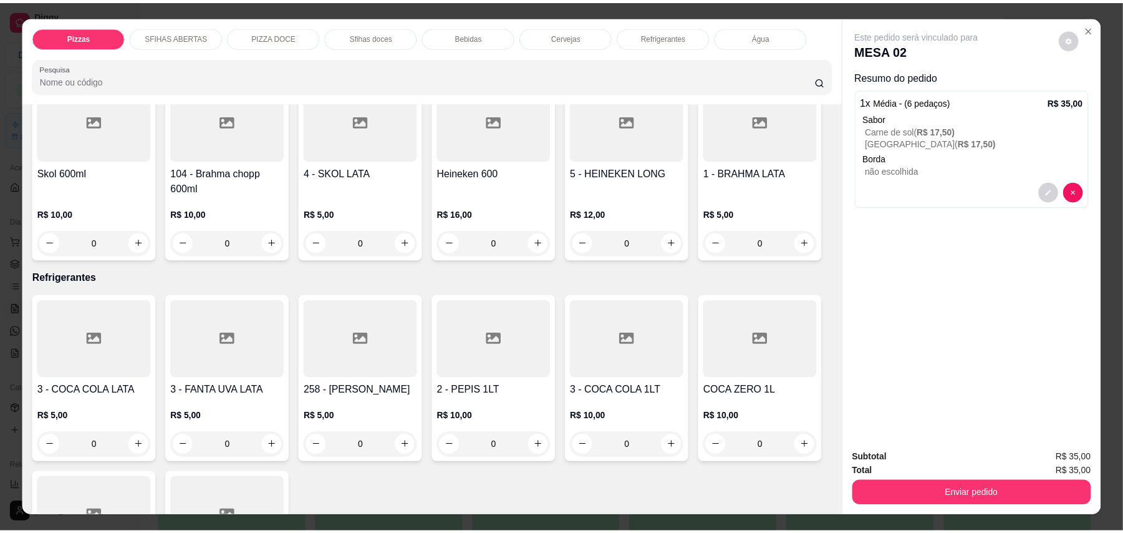
scroll to position [2495, 0]
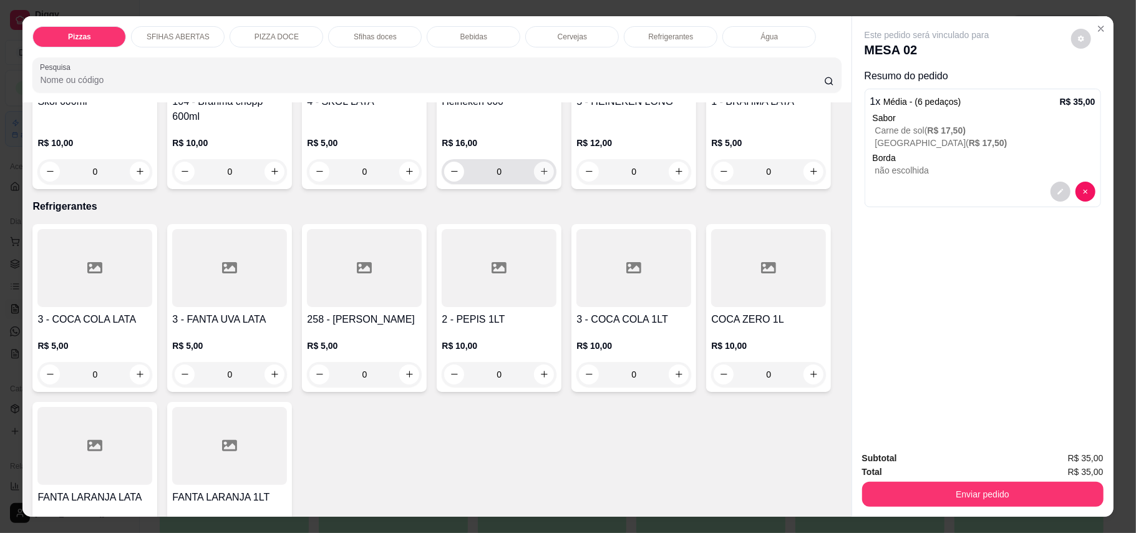
click at [535, 181] on button "increase-product-quantity" at bounding box center [544, 172] width 20 height 20
type input "1"
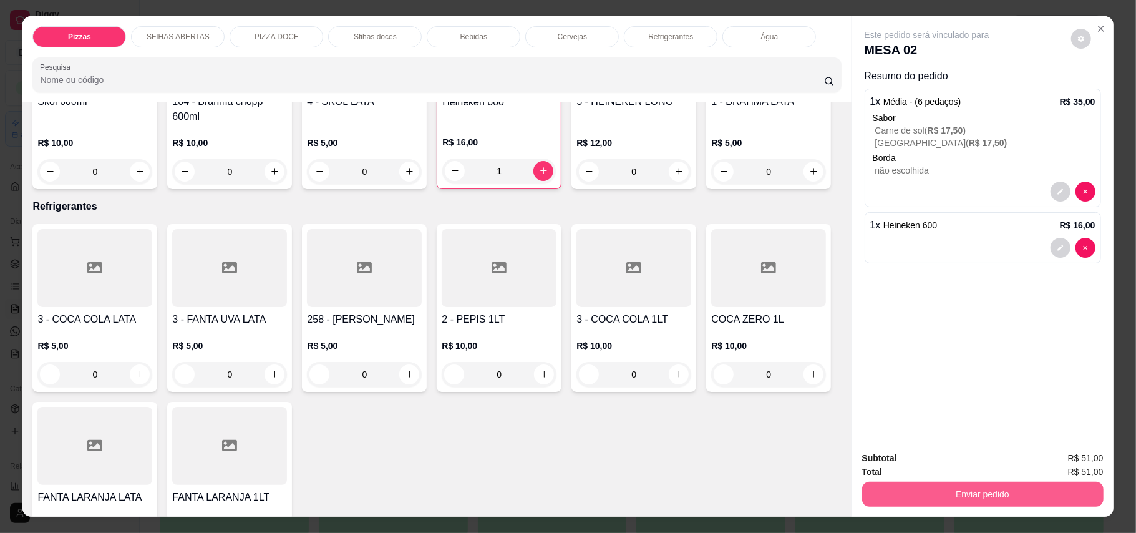
click at [965, 505] on button "Enviar pedido" at bounding box center [982, 493] width 241 height 25
click at [1058, 469] on button "Enviar pedido" at bounding box center [1069, 463] width 69 height 23
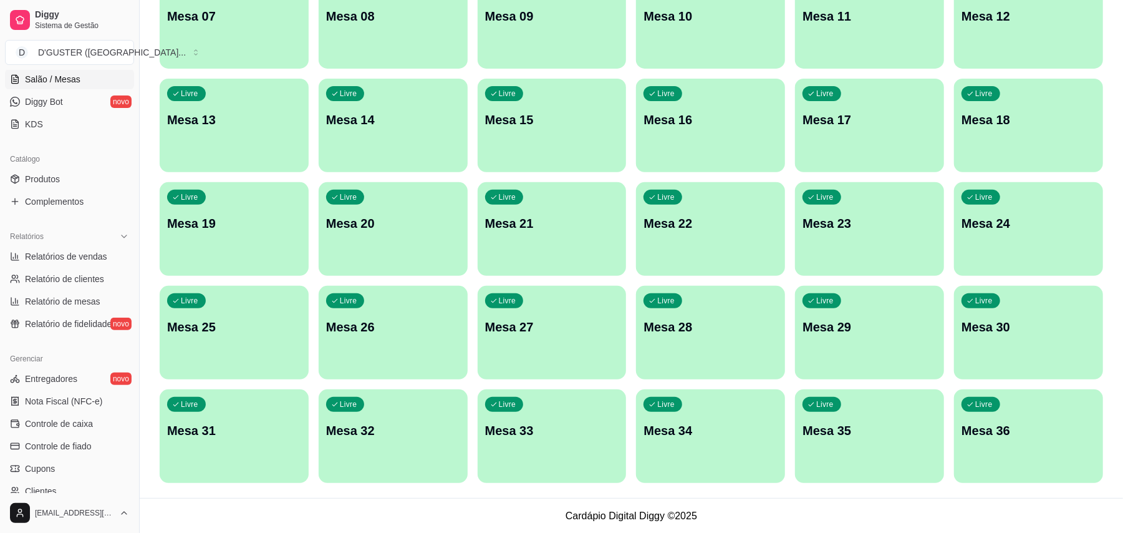
scroll to position [332, 0]
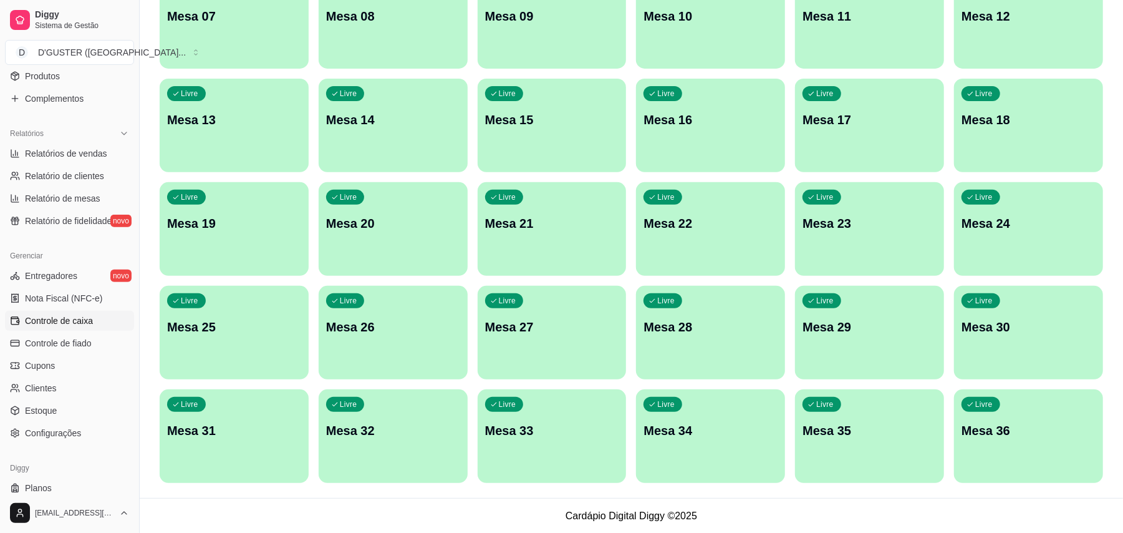
click at [75, 322] on span "Controle de caixa" at bounding box center [59, 320] width 68 height 12
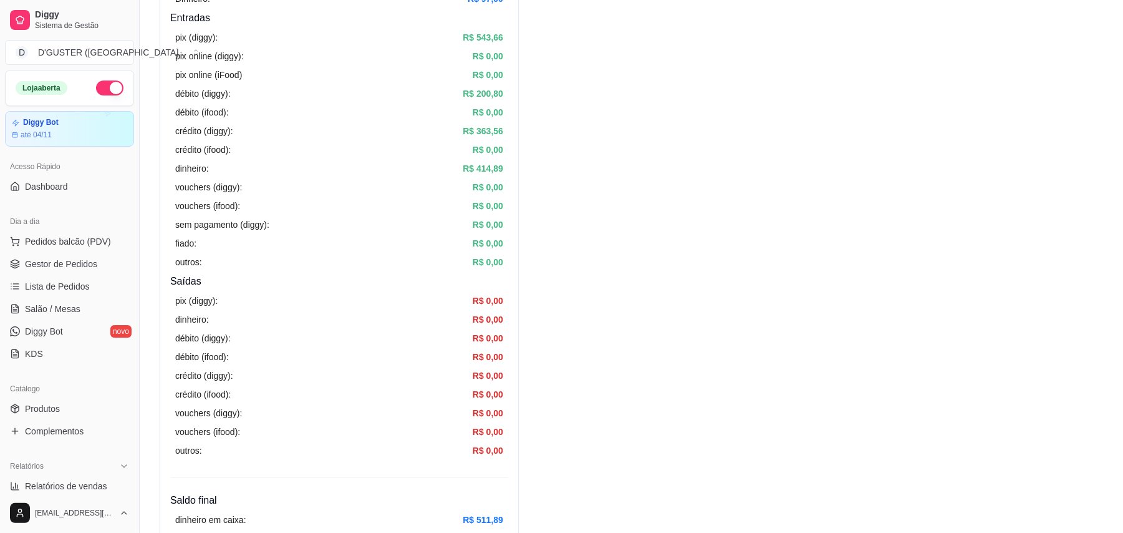
click at [70, 253] on ul "Pedidos balcão (PDV) Gestor de Pedidos Lista de Pedidos Salão / Mesas Diggy Bot…" at bounding box center [69, 297] width 129 height 132
click at [75, 269] on span "Gestor de Pedidos" at bounding box center [61, 264] width 72 height 12
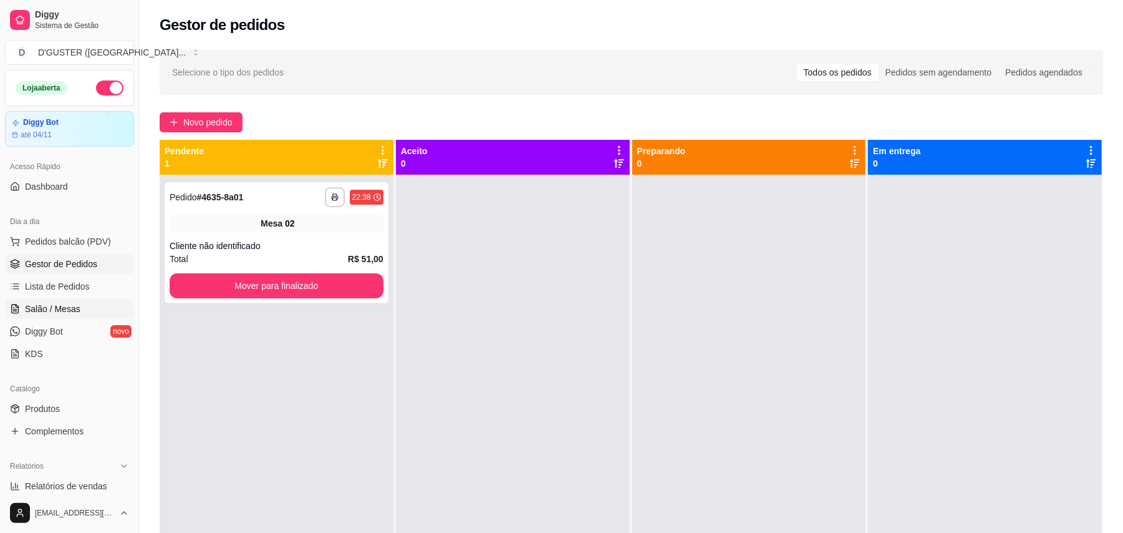
click at [45, 309] on span "Salão / Mesas" at bounding box center [53, 308] width 56 height 12
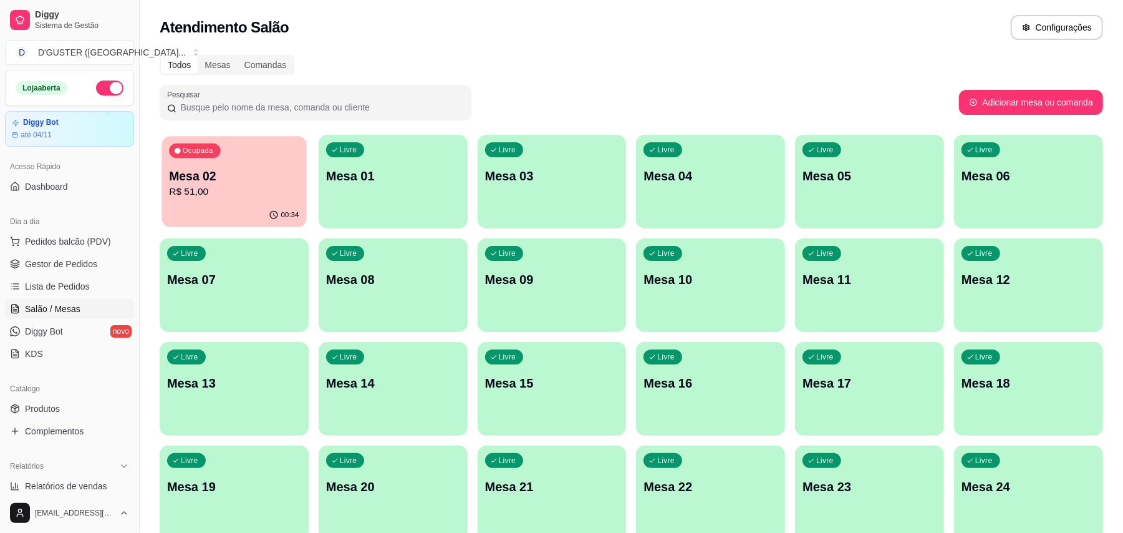
click at [237, 166] on div "Ocupada Mesa 02 R$ 51,00" at bounding box center [234, 169] width 145 height 67
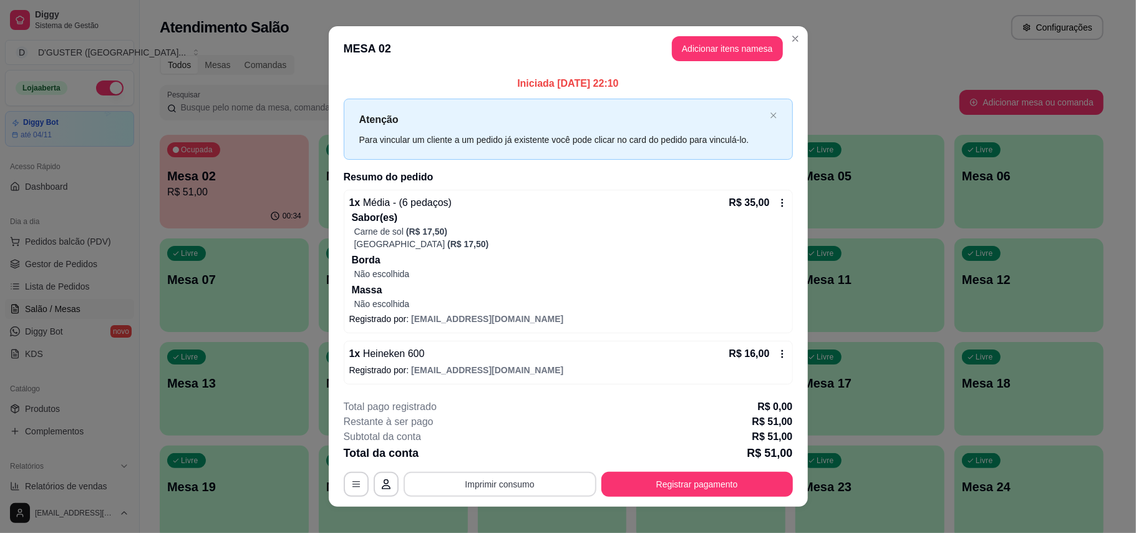
click at [526, 479] on button "Imprimir consumo" at bounding box center [500, 483] width 193 height 25
click at [513, 402] on button "IMPRESSORA" at bounding box center [496, 405] width 87 height 19
click at [685, 495] on button "Registrar pagamento" at bounding box center [697, 483] width 186 height 24
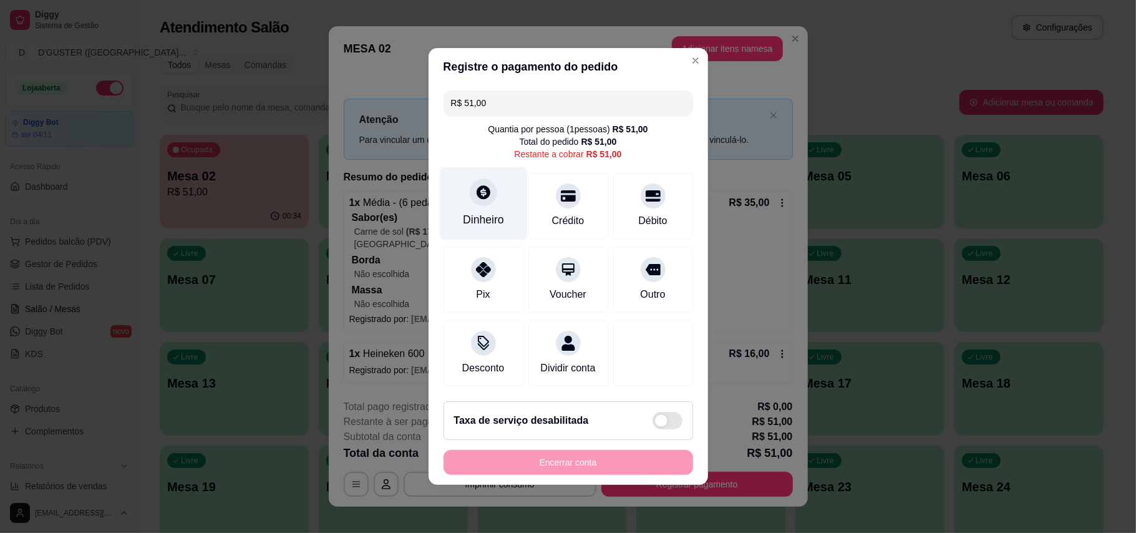
click at [475, 184] on icon at bounding box center [483, 192] width 16 height 16
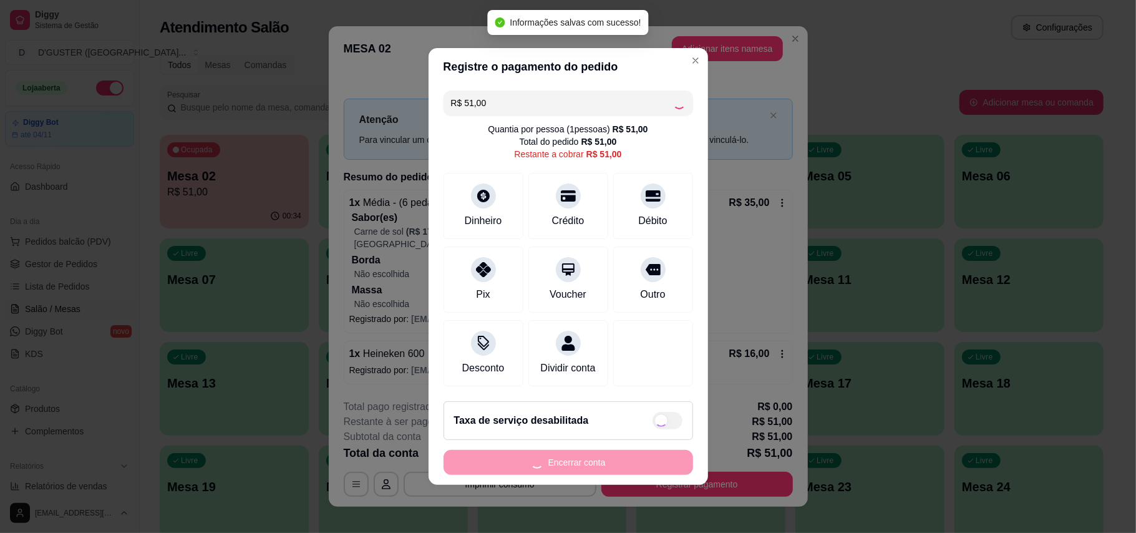
type input "R$ 0,00"
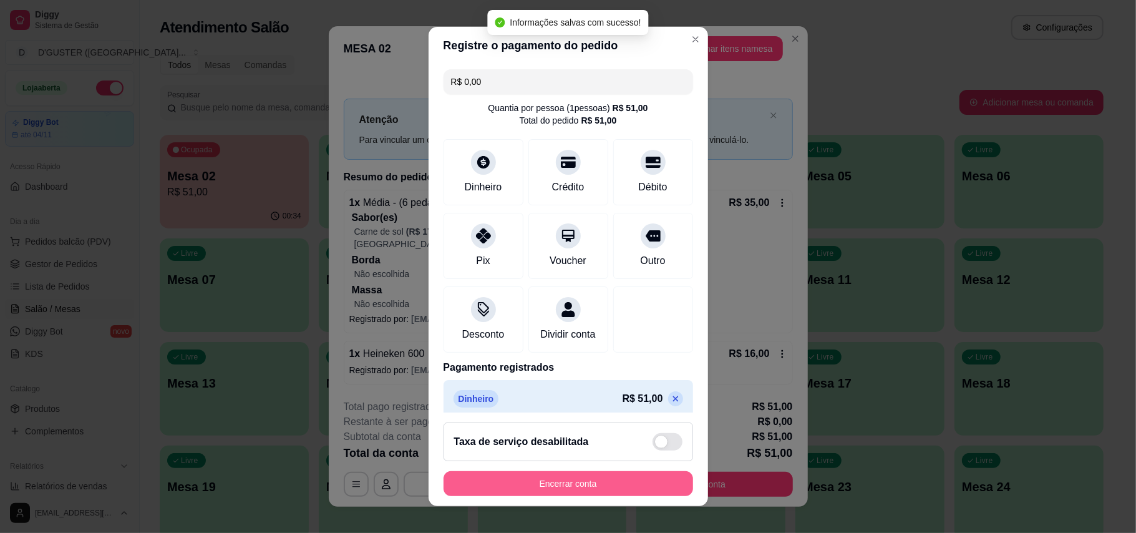
click at [632, 480] on button "Encerrar conta" at bounding box center [567, 483] width 249 height 25
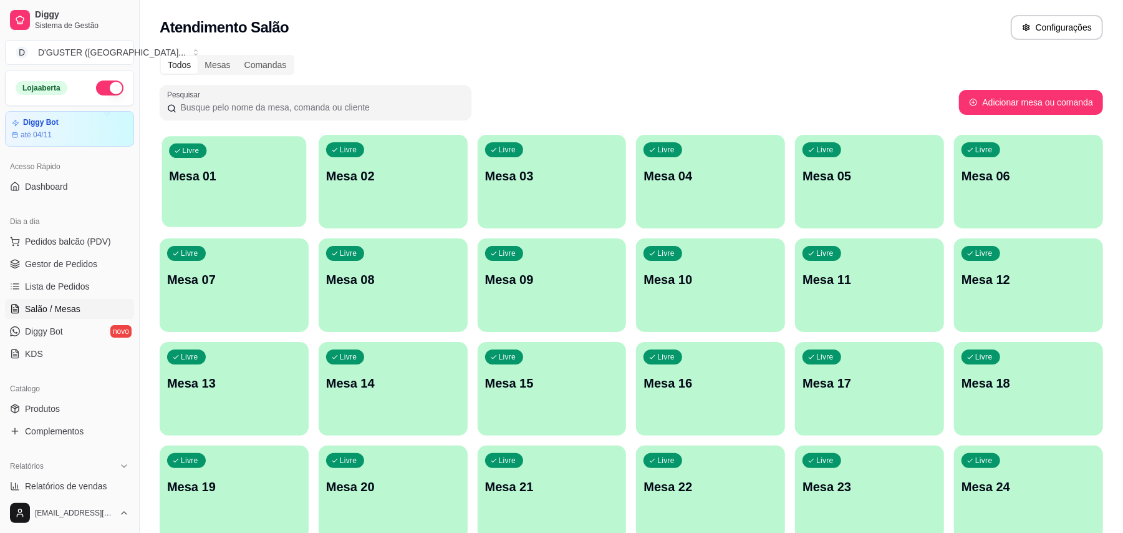
click at [242, 203] on div "Livre Mesa 01" at bounding box center [234, 174] width 145 height 76
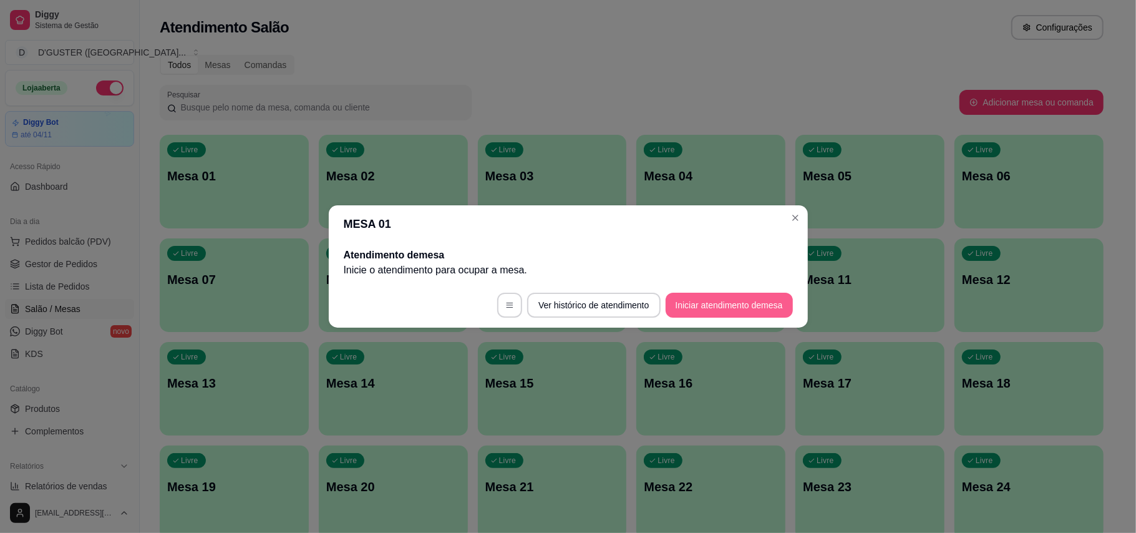
click at [756, 297] on button "Iniciar atendimento de mesa" at bounding box center [728, 305] width 127 height 25
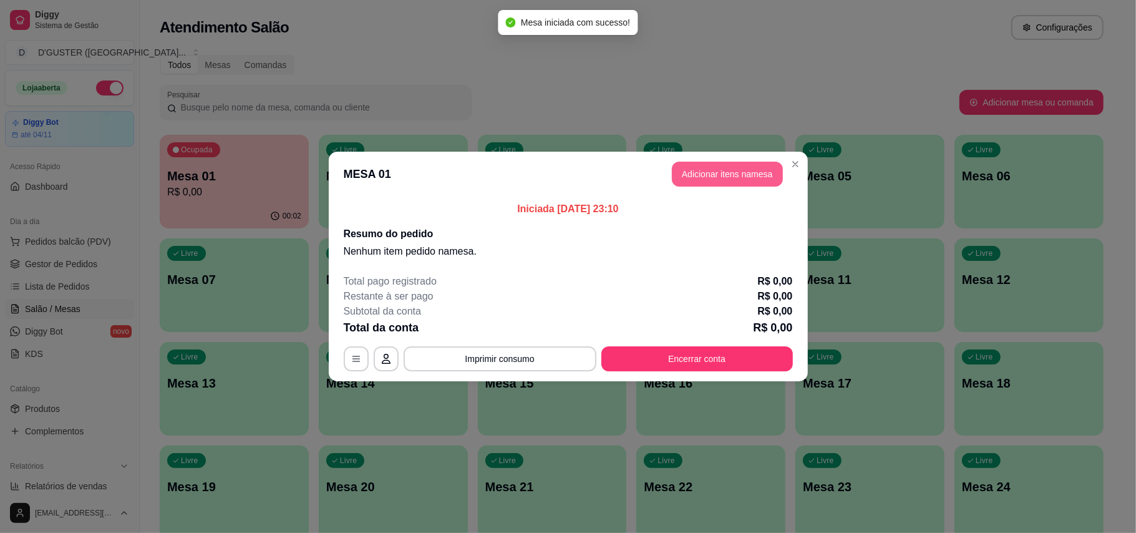
click at [737, 178] on button "Adicionar itens na mesa" at bounding box center [727, 174] width 111 height 25
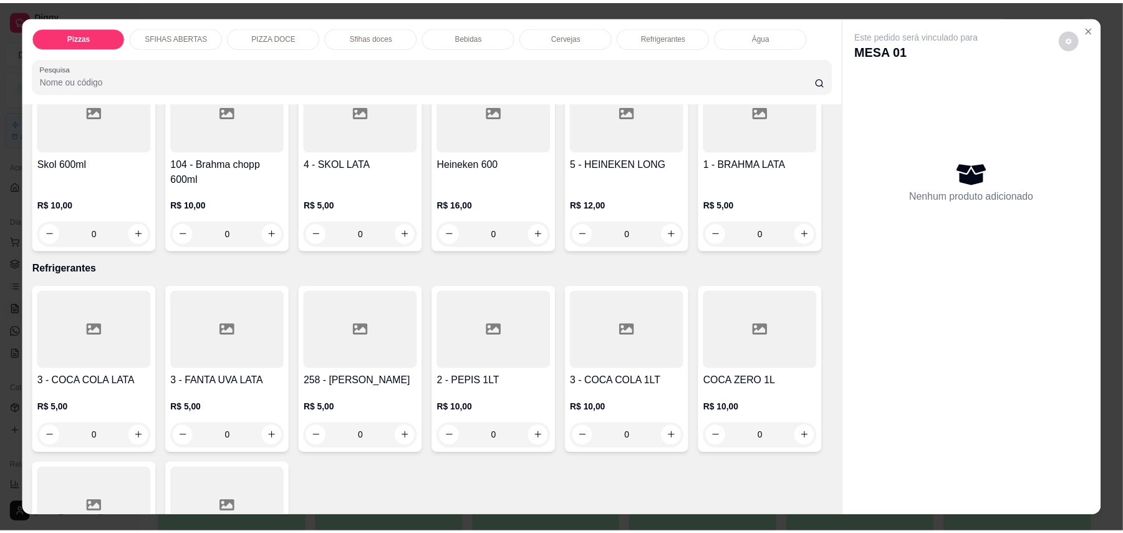
scroll to position [2420, 0]
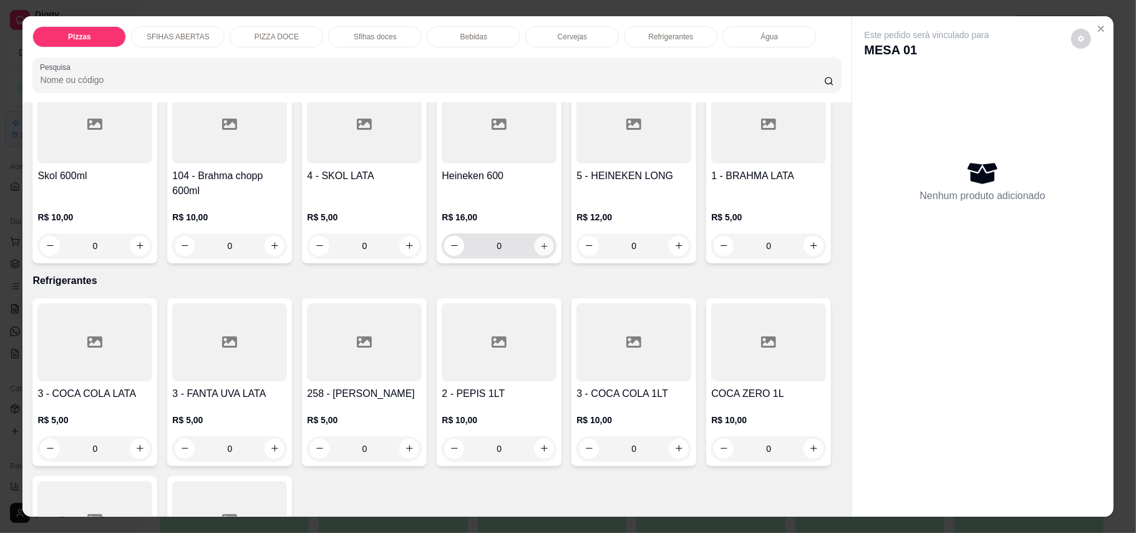
click at [539, 250] on icon "increase-product-quantity" at bounding box center [543, 245] width 9 height 9
type input "1"
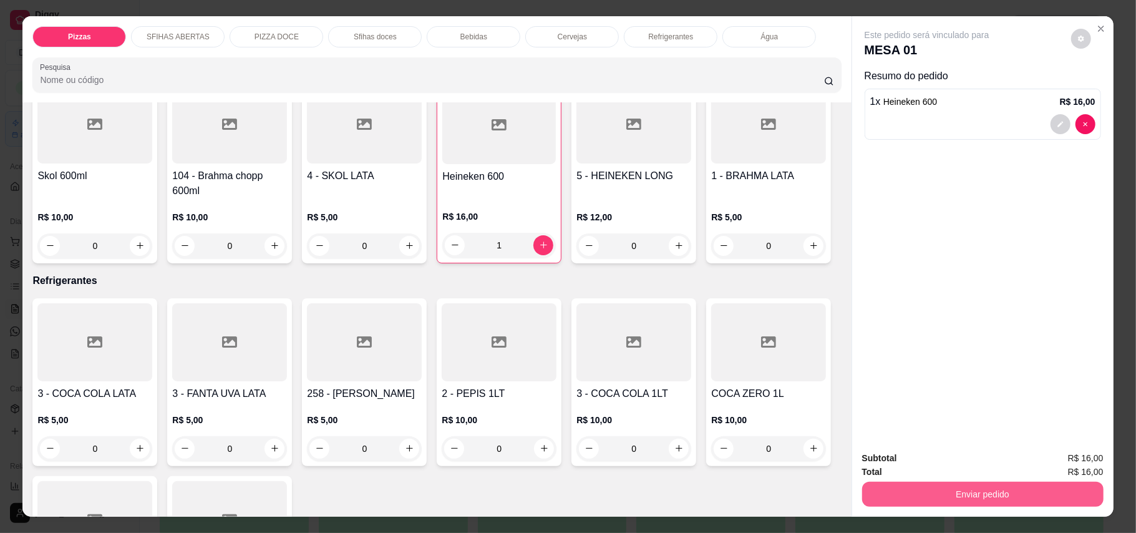
click at [956, 499] on button "Enviar pedido" at bounding box center [982, 493] width 241 height 25
click at [1059, 457] on button "Enviar pedido" at bounding box center [1069, 464] width 70 height 24
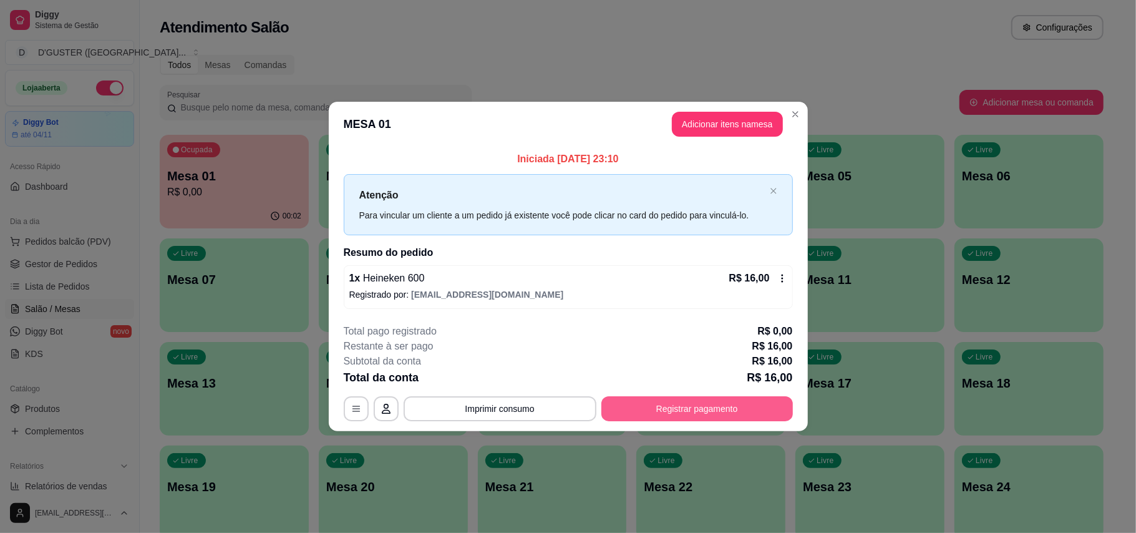
click at [737, 404] on button "Registrar pagamento" at bounding box center [696, 408] width 191 height 25
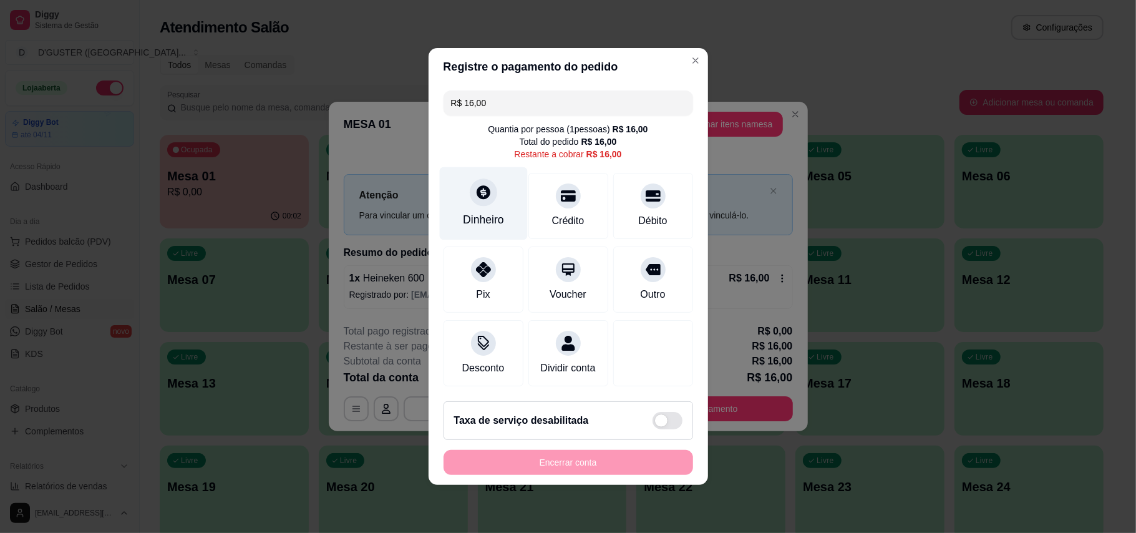
click at [467, 212] on div "Dinheiro" at bounding box center [483, 219] width 41 height 16
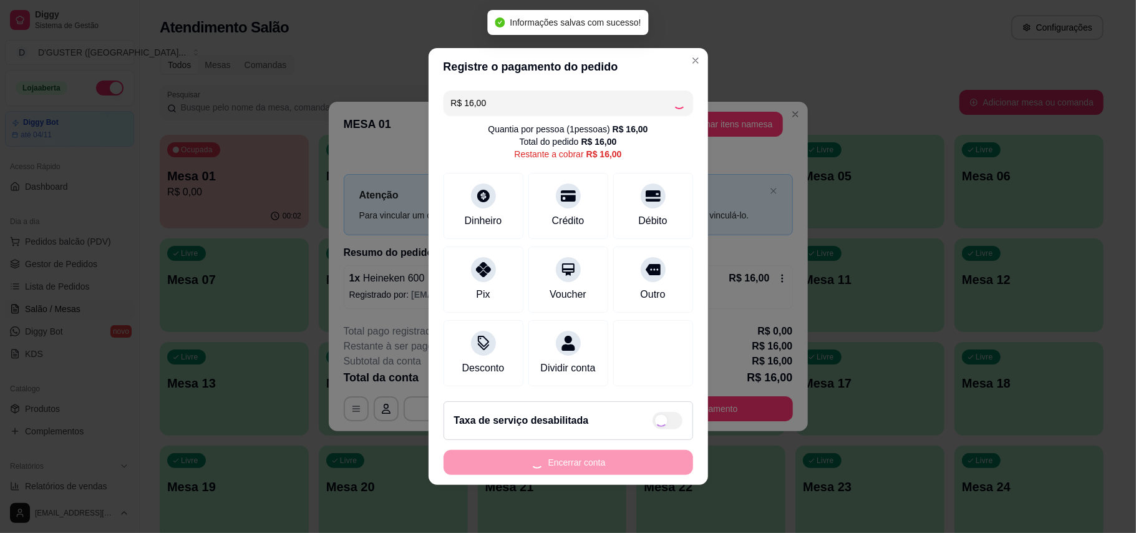
type input "R$ 0,00"
click at [655, 472] on button "Encerrar conta" at bounding box center [567, 462] width 249 height 25
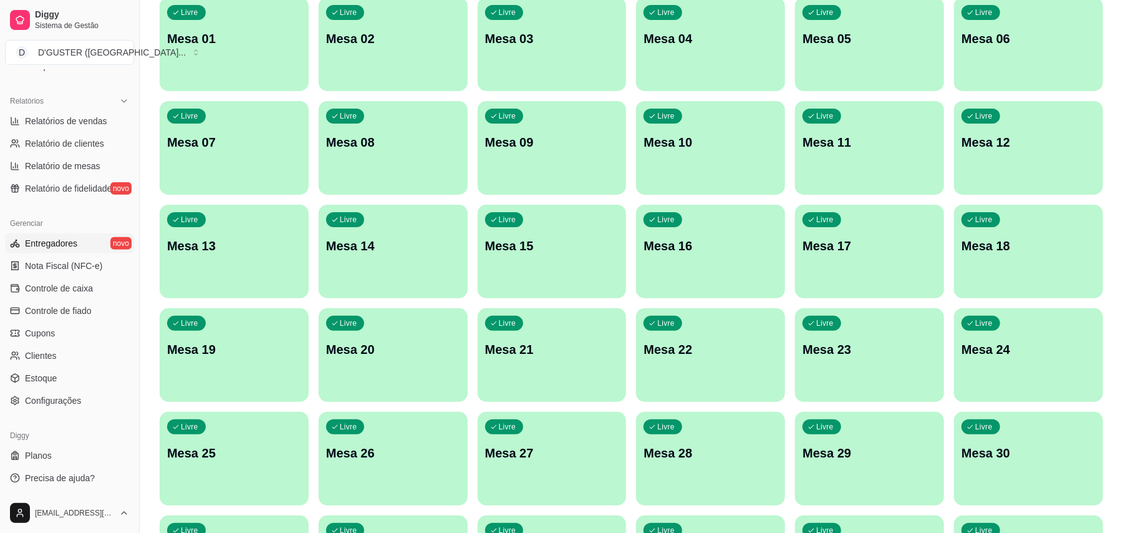
scroll to position [166, 0]
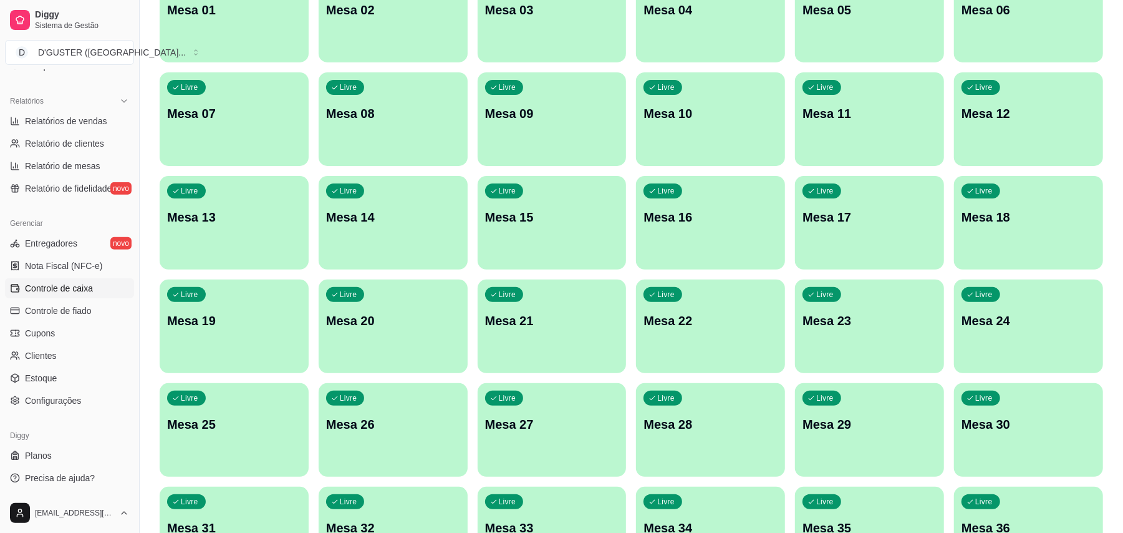
click at [51, 289] on span "Controle de caixa" at bounding box center [59, 288] width 68 height 12
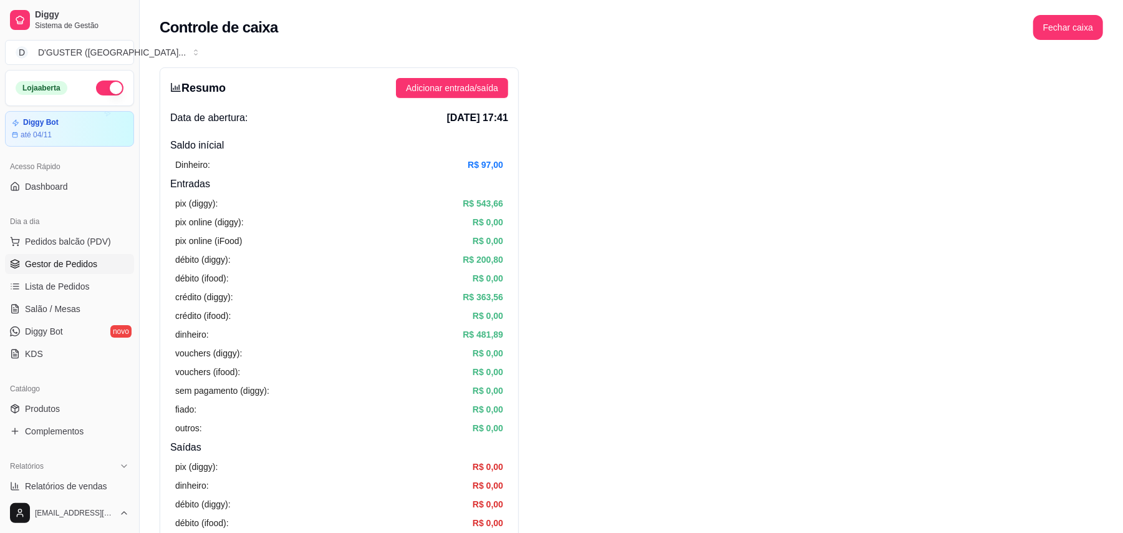
click at [45, 261] on span "Gestor de Pedidos" at bounding box center [61, 264] width 72 height 12
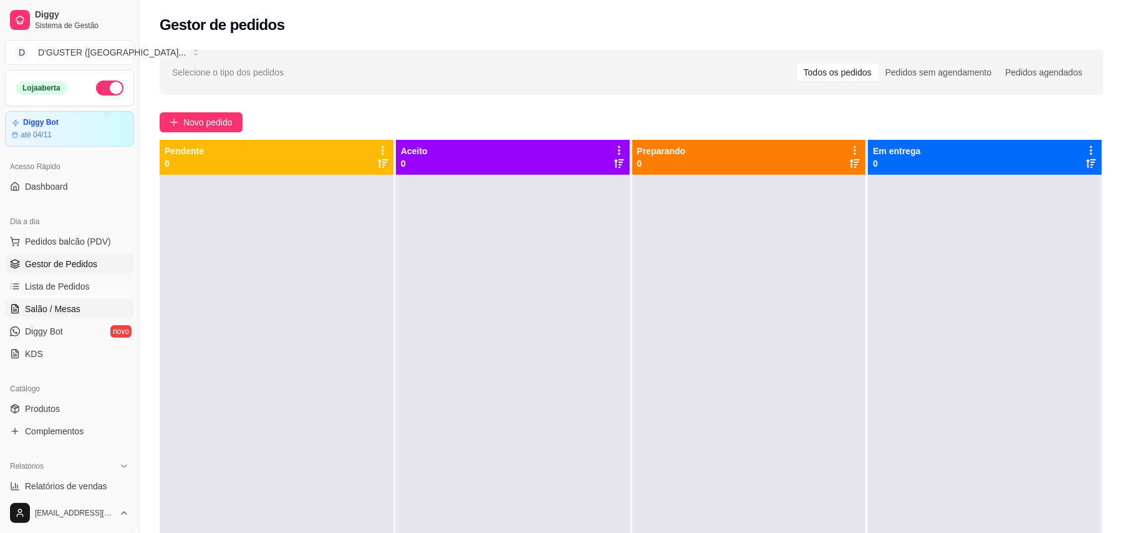
click at [61, 313] on span "Salão / Mesas" at bounding box center [53, 308] width 56 height 12
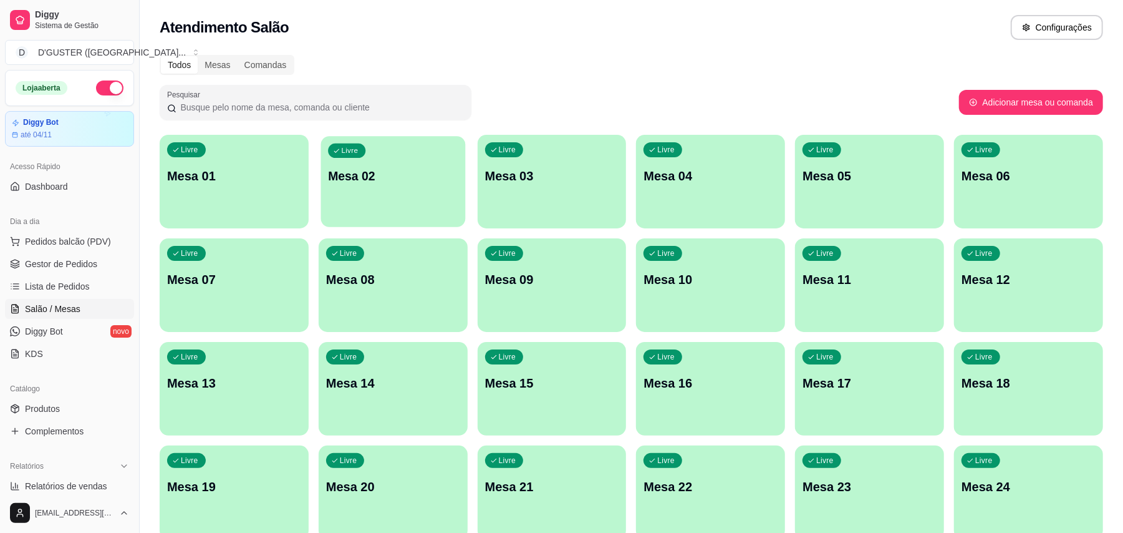
click at [385, 181] on p "Mesa 02" at bounding box center [393, 176] width 130 height 17
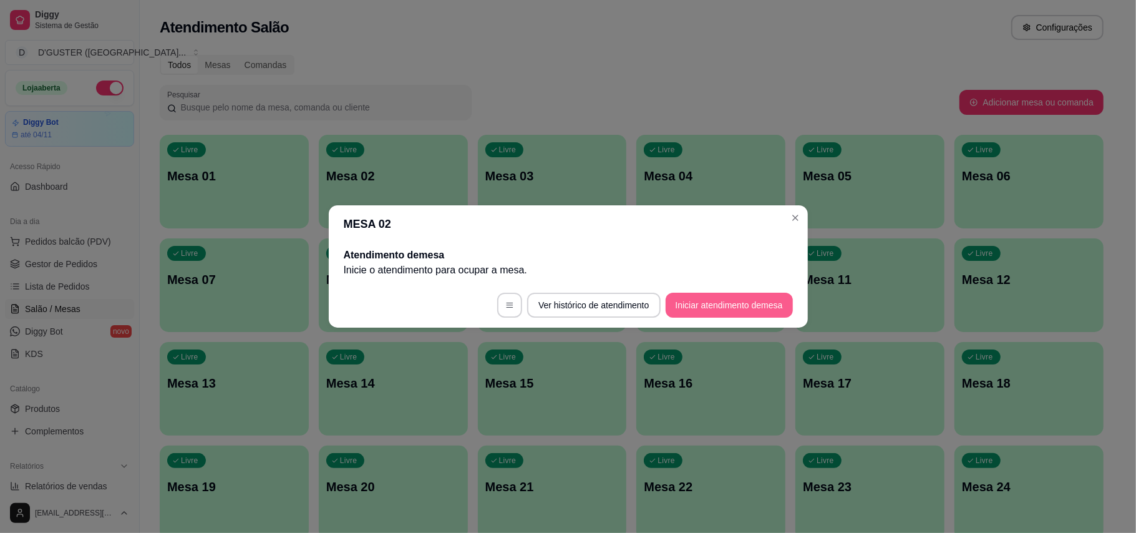
click at [742, 296] on button "Iniciar atendimento de mesa" at bounding box center [728, 305] width 127 height 25
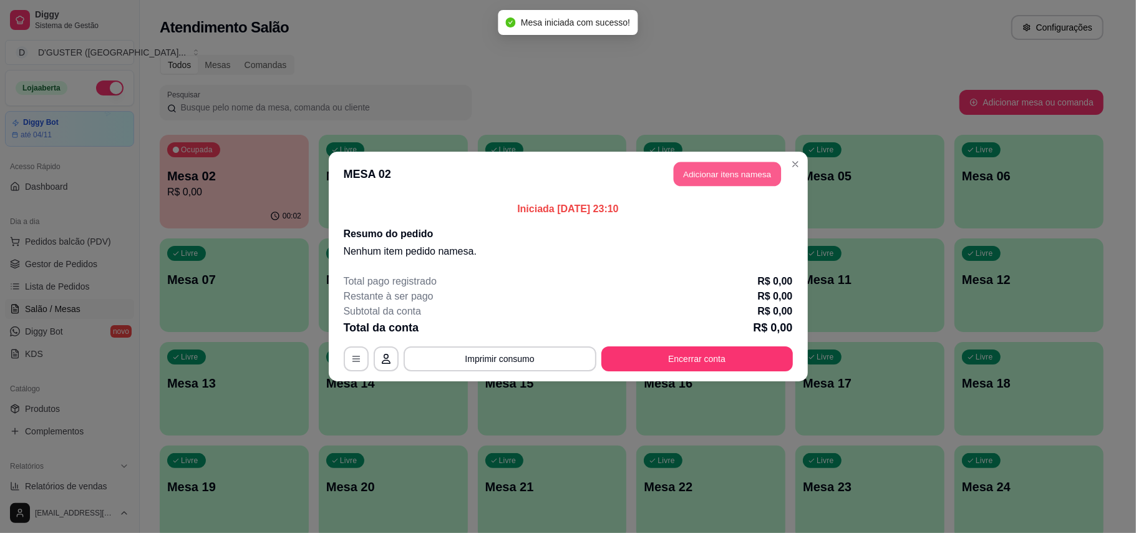
click at [736, 172] on button "Adicionar itens na mesa" at bounding box center [727, 174] width 107 height 24
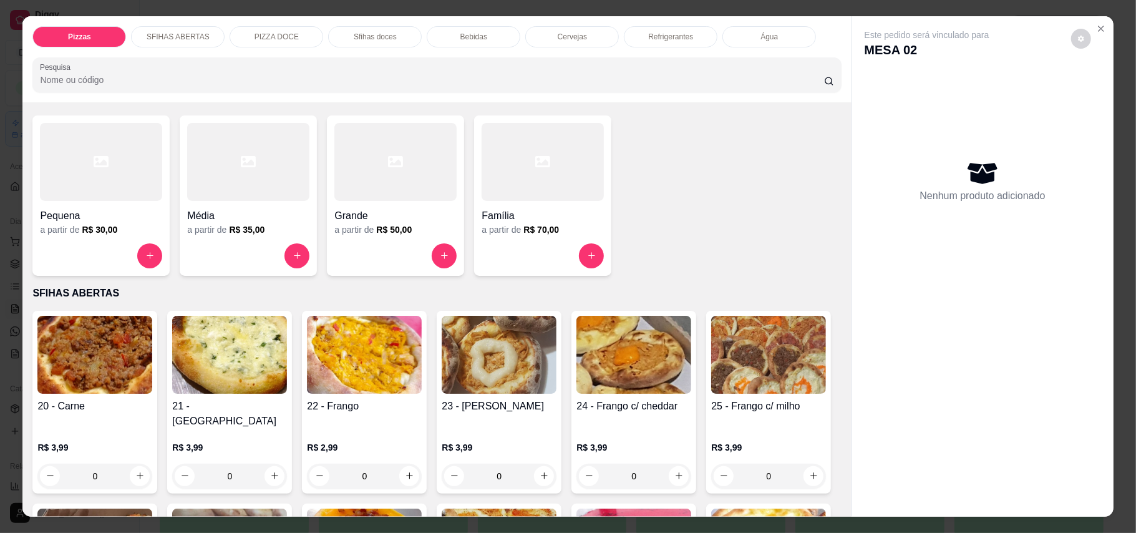
scroll to position [83, 0]
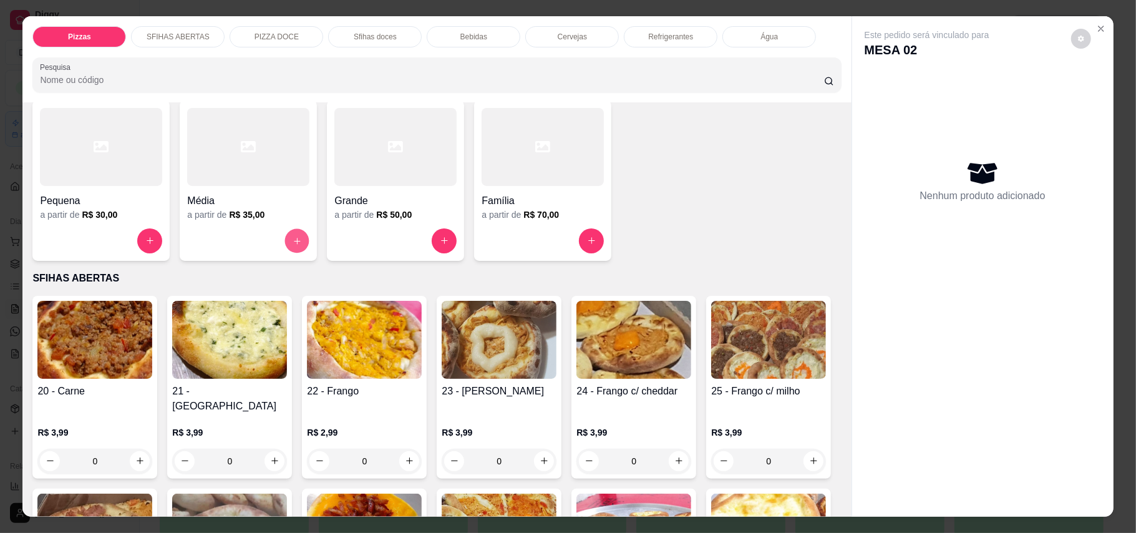
click at [295, 247] on button "increase-product-quantity" at bounding box center [297, 240] width 24 height 24
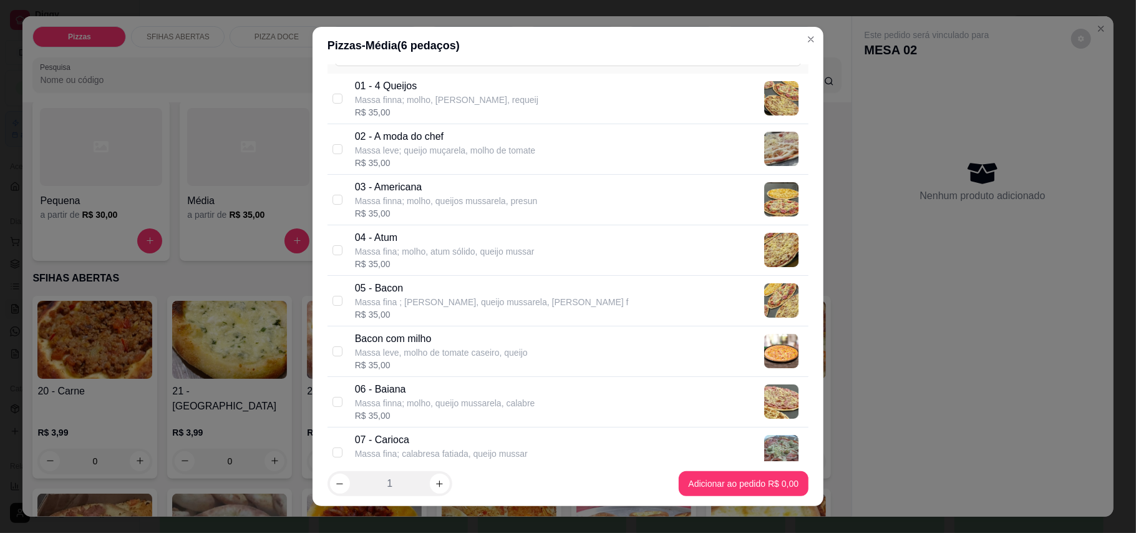
scroll to position [0, 0]
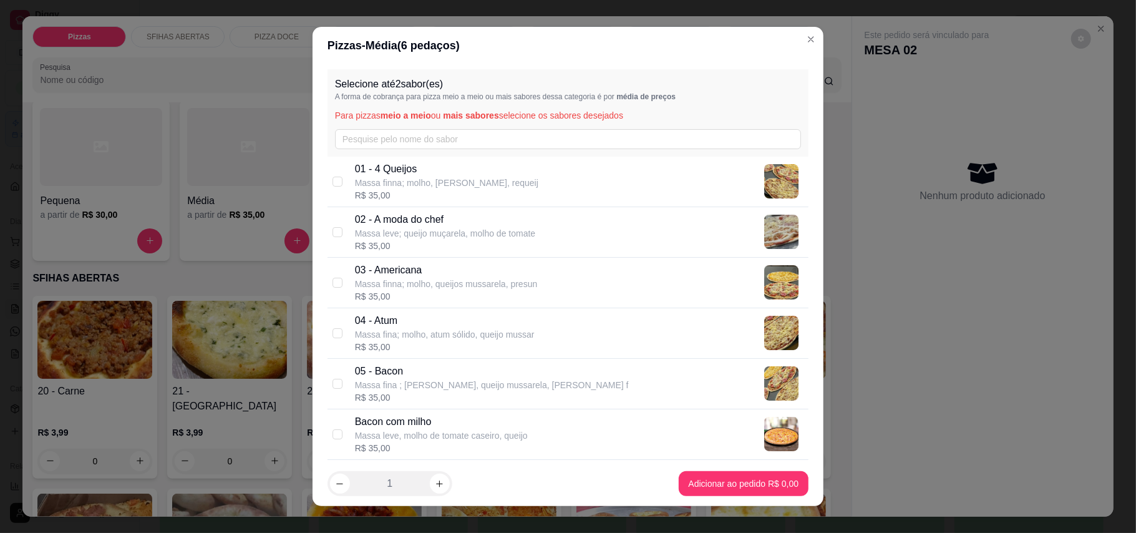
click at [525, 178] on div "01 - 4 Queijos Massa finna; molho, queijo mussarela, requeij R$ 35,00" at bounding box center [579, 182] width 448 height 40
checkbox input "true"
click at [542, 238] on div "02 - A moda do chef [PERSON_NAME] leve; queijo muçarela, molho de tomate R$ 35,…" at bounding box center [579, 232] width 448 height 40
checkbox input "true"
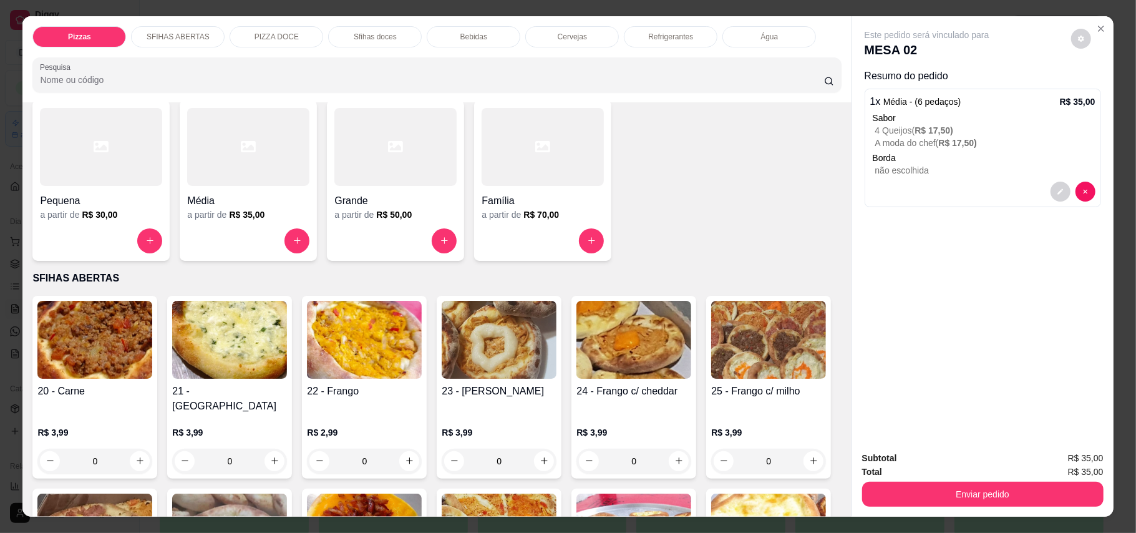
click at [543, 35] on div "Cervejas" at bounding box center [572, 36] width 94 height 21
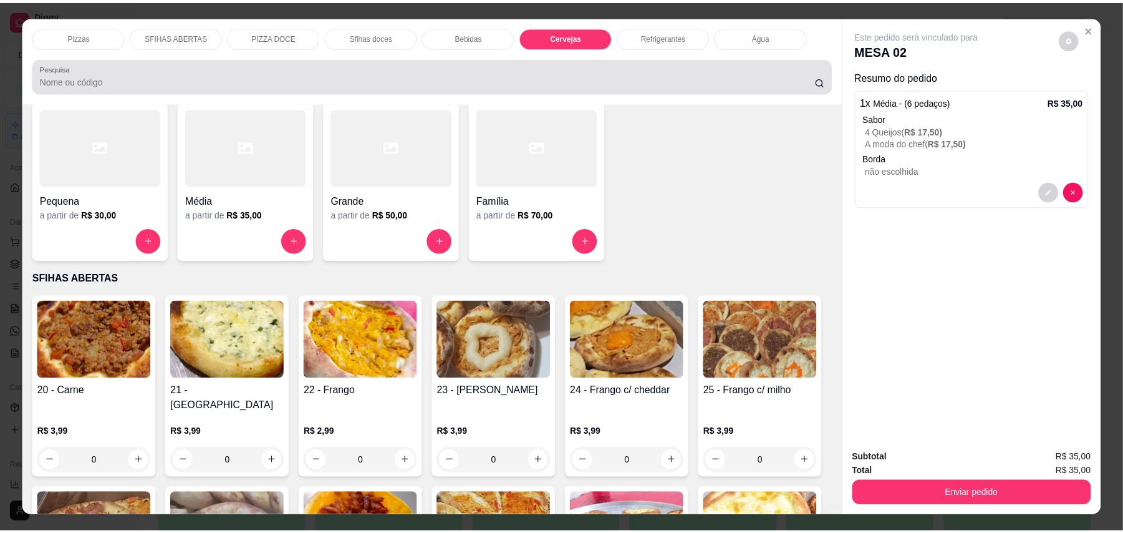
scroll to position [24, 0]
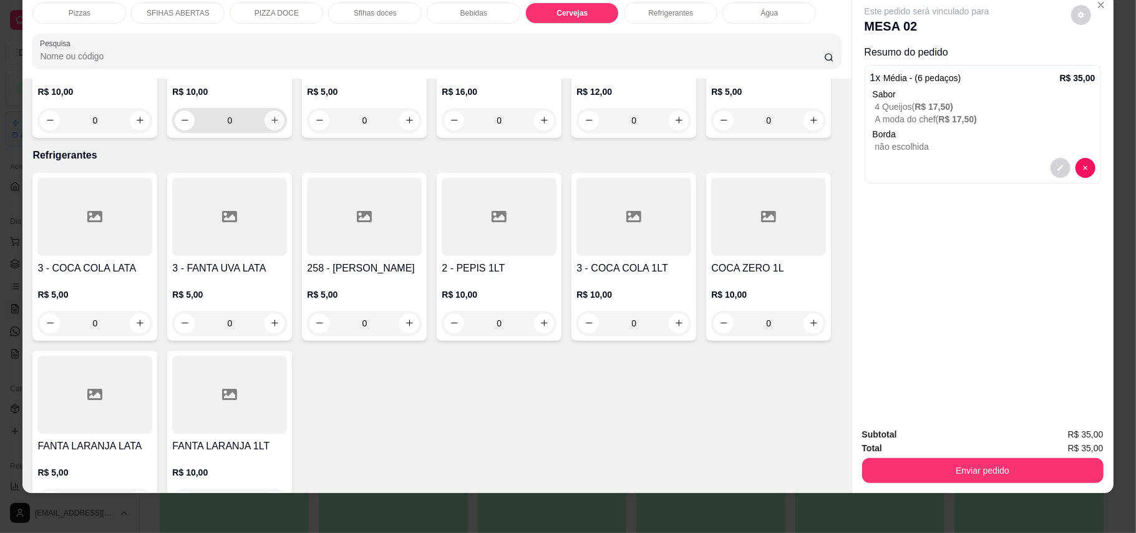
click at [273, 130] on button "increase-product-quantity" at bounding box center [274, 120] width 20 height 20
type input "1"
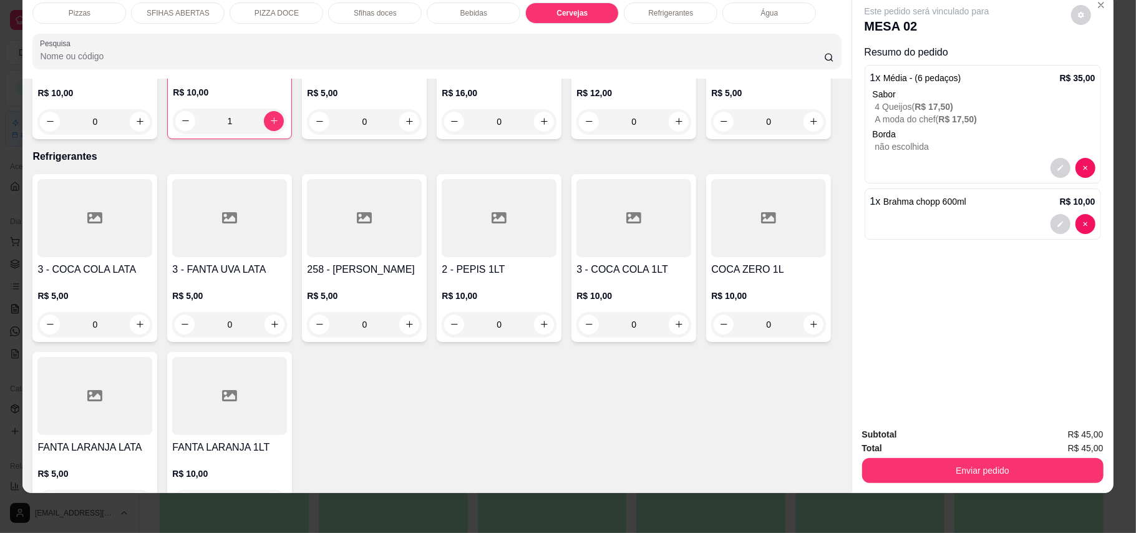
click at [956, 486] on div "Subtotal R$ 45,00 Total R$ 45,00 Enviar pedido" at bounding box center [982, 454] width 261 height 75
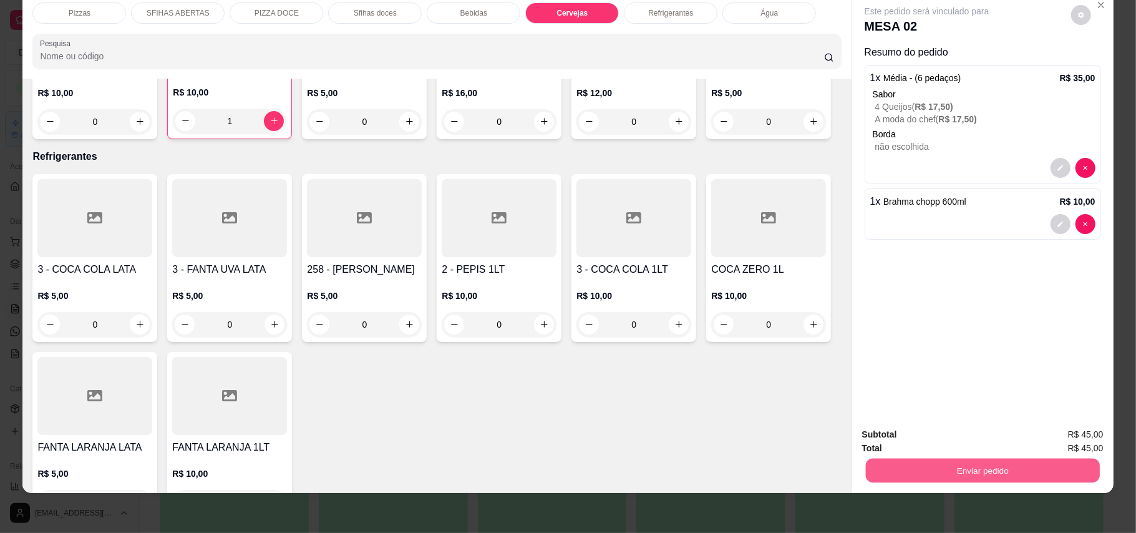
click at [956, 470] on button "Enviar pedido" at bounding box center [982, 470] width 234 height 24
click at [964, 442] on button "Registrar cliente" at bounding box center [986, 439] width 80 height 23
click at [1023, 480] on button "Enviar pedido" at bounding box center [982, 470] width 241 height 25
click at [1089, 442] on button "Enviar pedido" at bounding box center [1069, 439] width 69 height 23
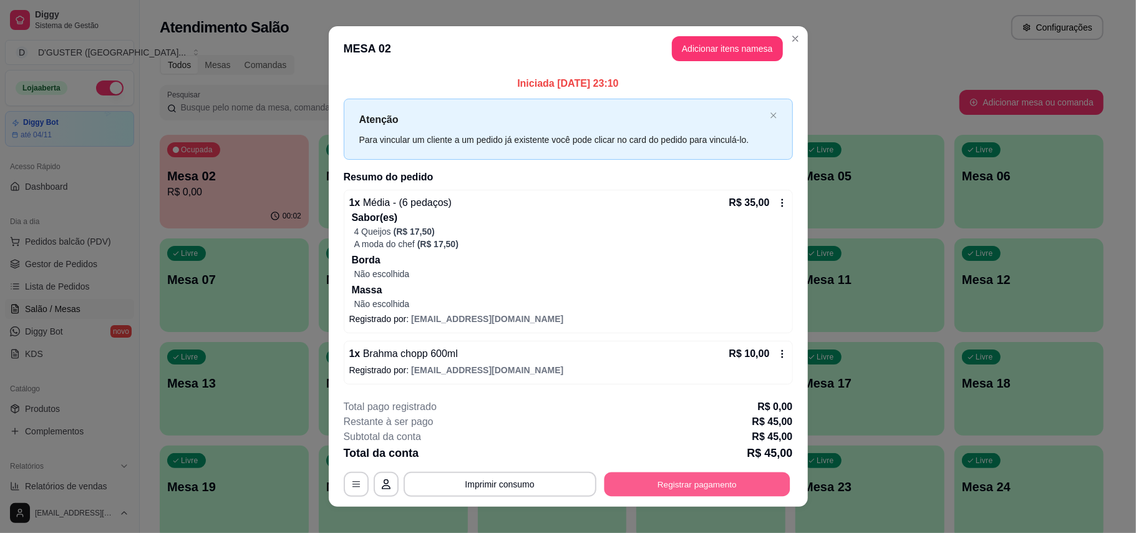
click at [634, 481] on button "Registrar pagamento" at bounding box center [697, 483] width 186 height 24
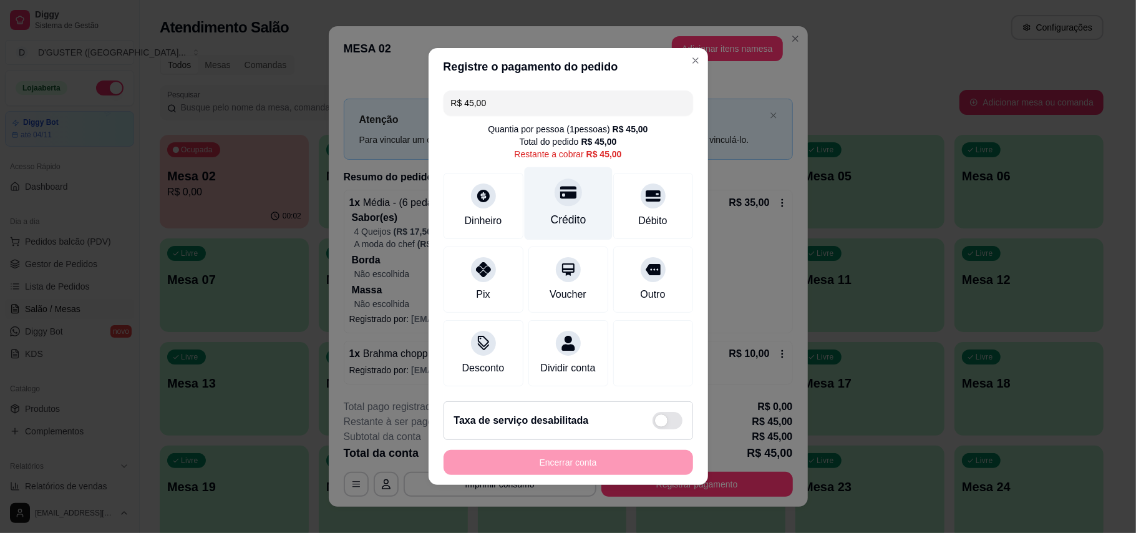
click at [561, 193] on div at bounding box center [567, 191] width 27 height 27
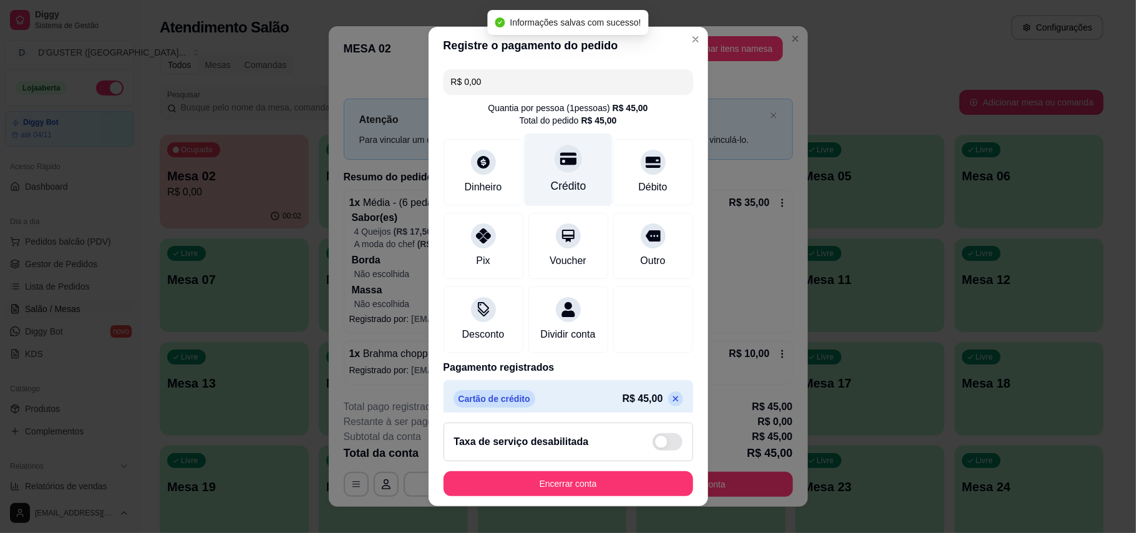
type input "R$ 0,00"
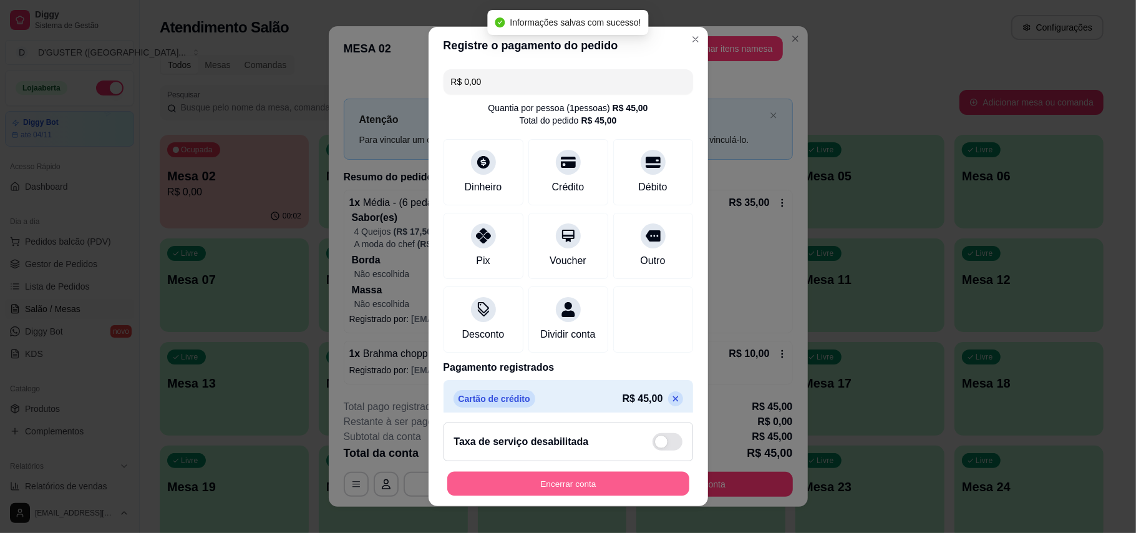
click at [639, 484] on button "Encerrar conta" at bounding box center [568, 483] width 242 height 24
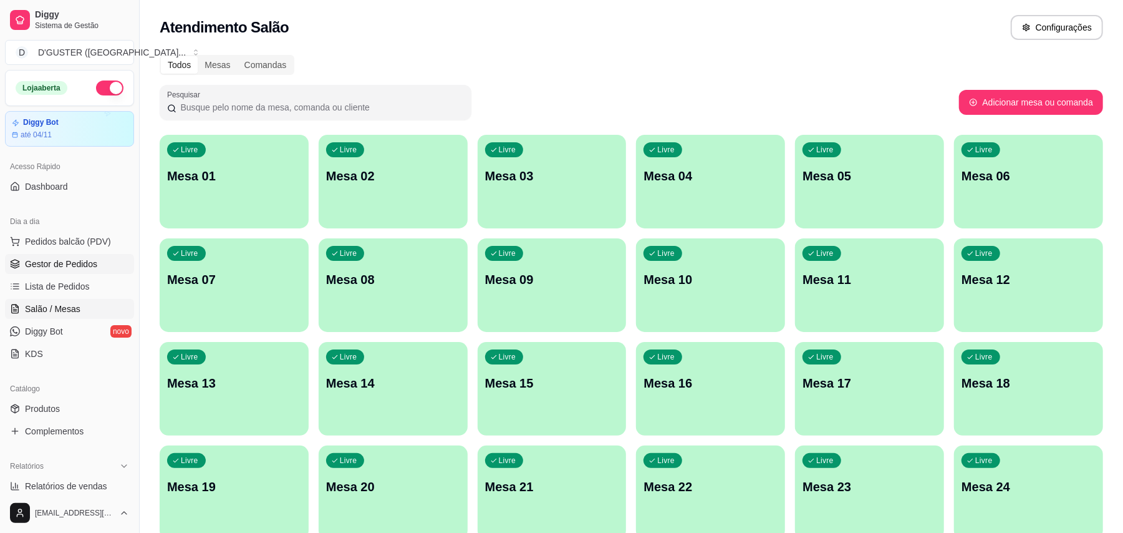
click at [42, 263] on span "Gestor de Pedidos" at bounding box center [61, 264] width 72 height 12
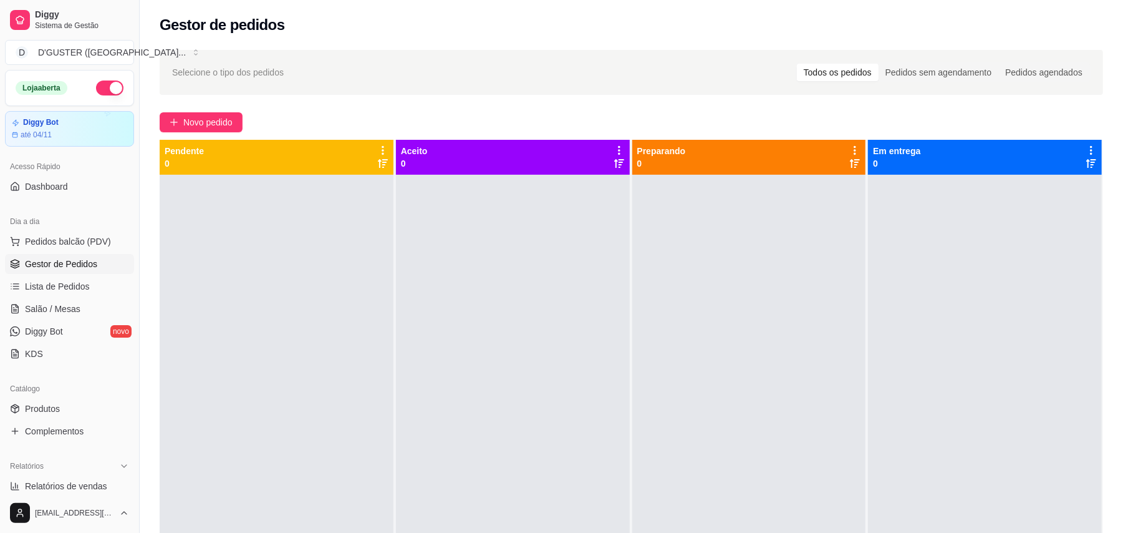
click at [96, 89] on button "button" at bounding box center [109, 87] width 27 height 15
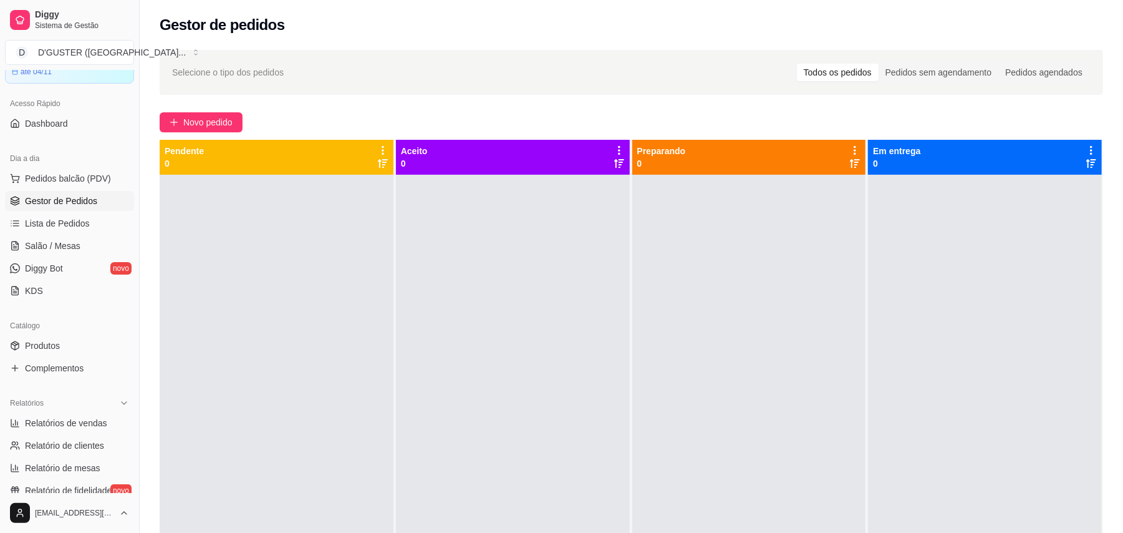
scroll to position [249, 0]
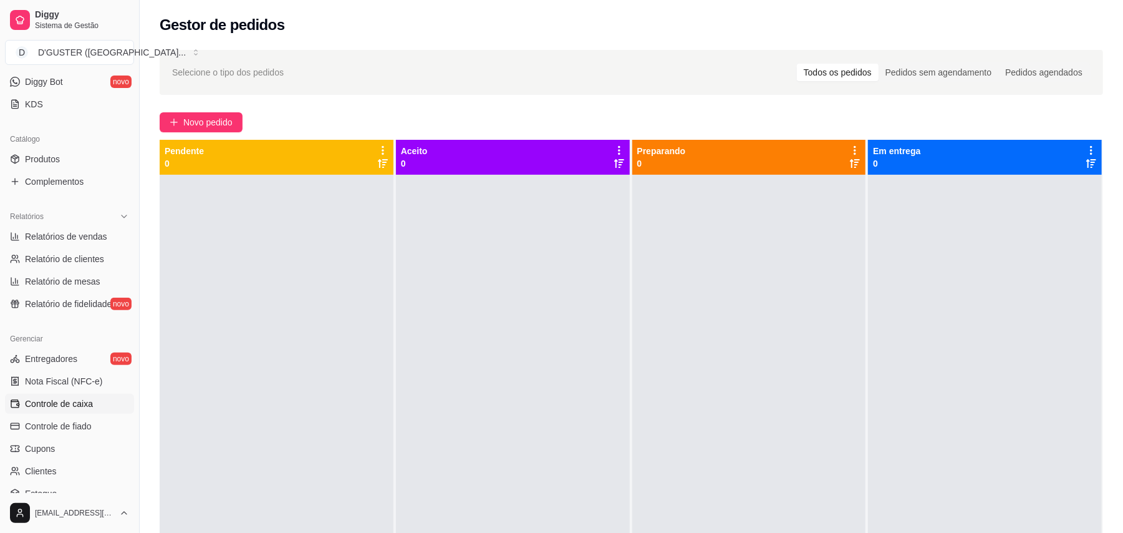
click at [95, 410] on link "Controle de caixa" at bounding box center [69, 404] width 129 height 20
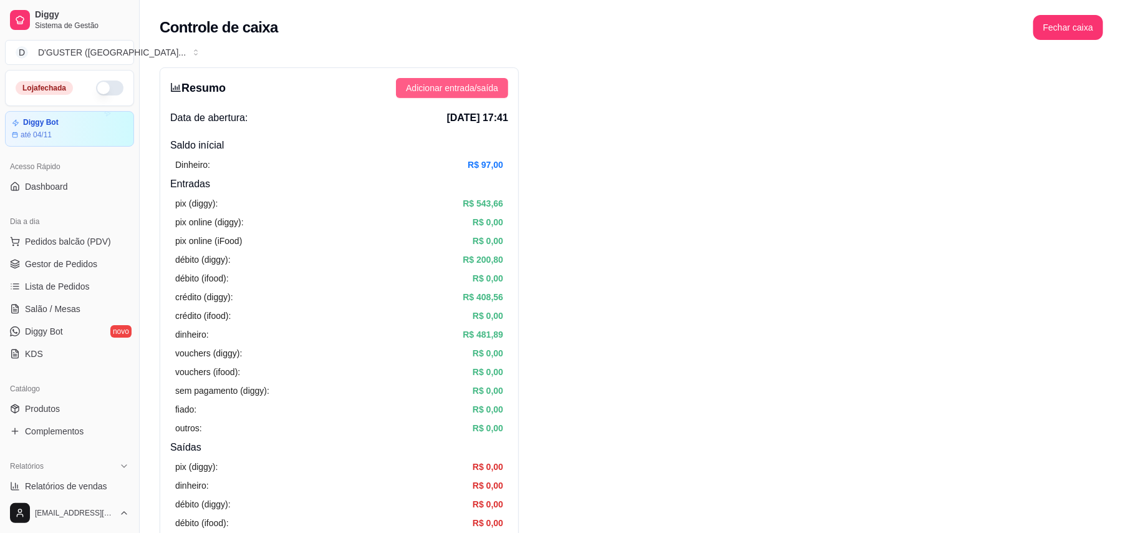
scroll to position [249, 0]
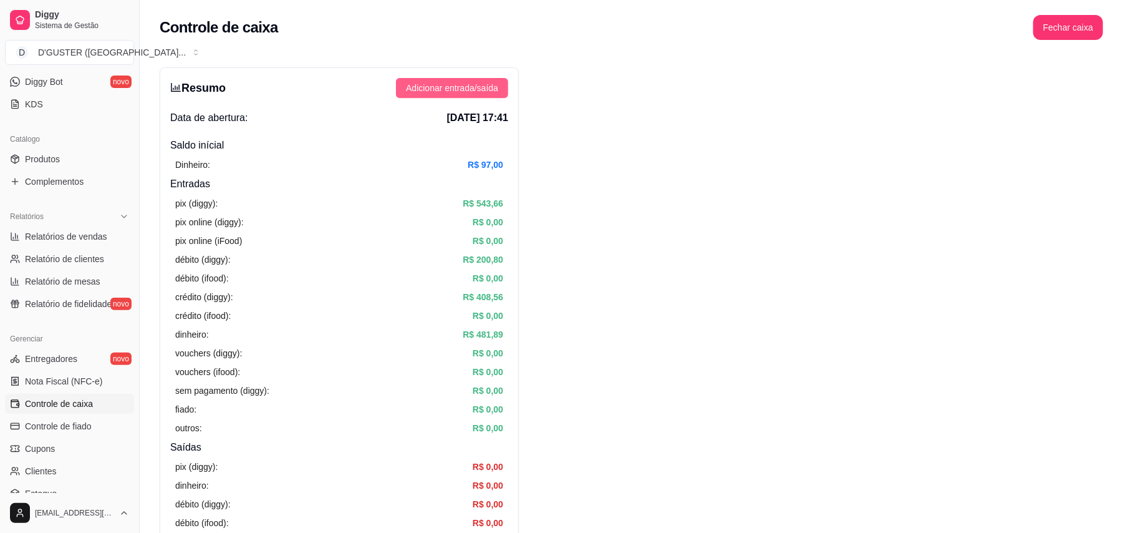
click at [450, 86] on span "Adicionar entrada/saída" at bounding box center [452, 88] width 92 height 14
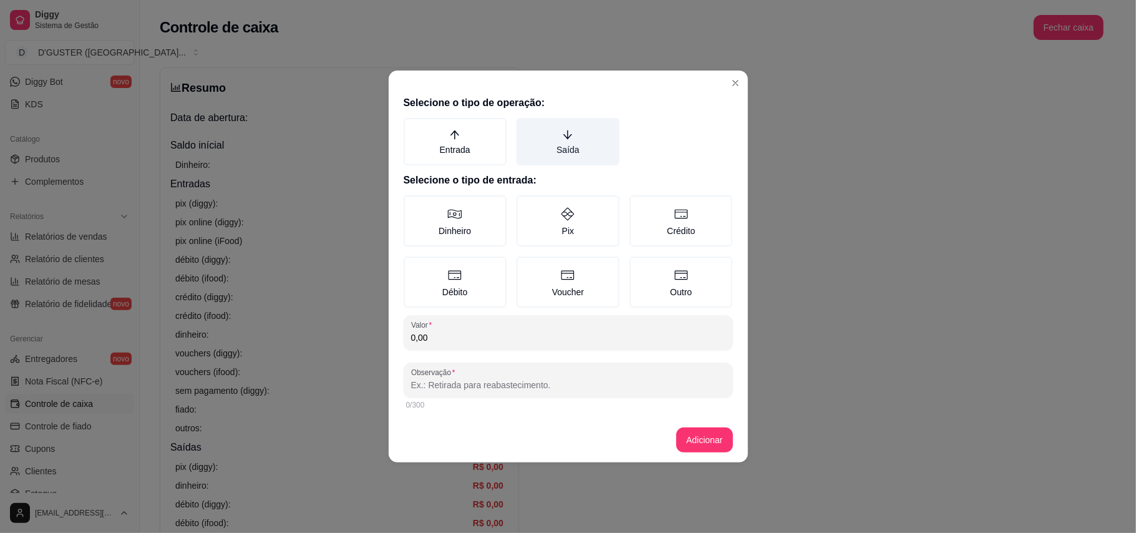
click at [577, 153] on label "Saída" at bounding box center [567, 141] width 103 height 47
click at [526, 127] on button "Saída" at bounding box center [521, 122] width 10 height 10
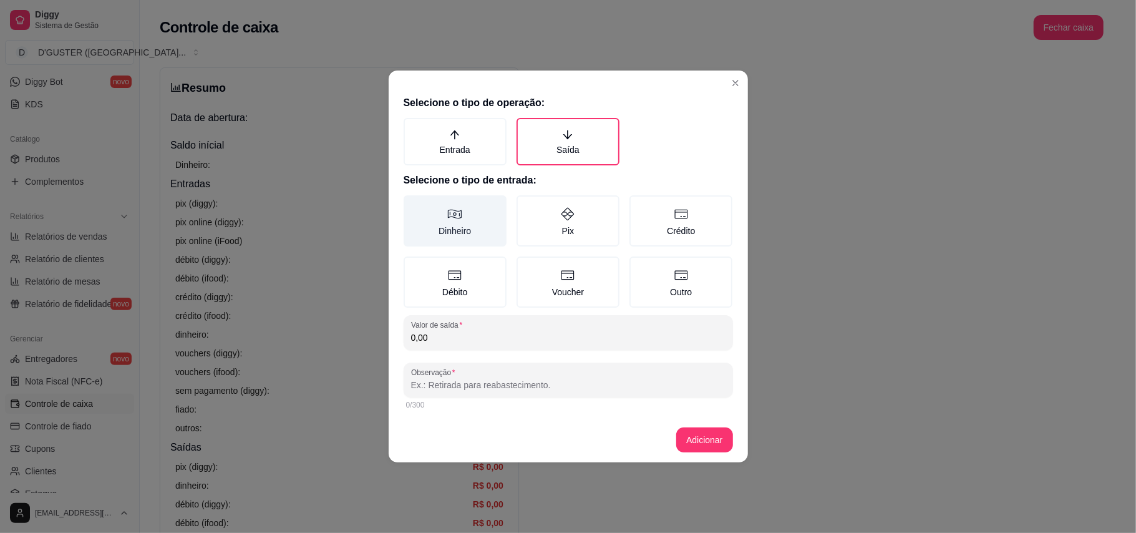
drag, startPoint x: 464, startPoint y: 227, endPoint x: 454, endPoint y: 240, distance: 16.5
click at [463, 227] on label "Dinheiro" at bounding box center [455, 220] width 103 height 51
click at [413, 205] on button "Dinheiro" at bounding box center [408, 200] width 10 height 10
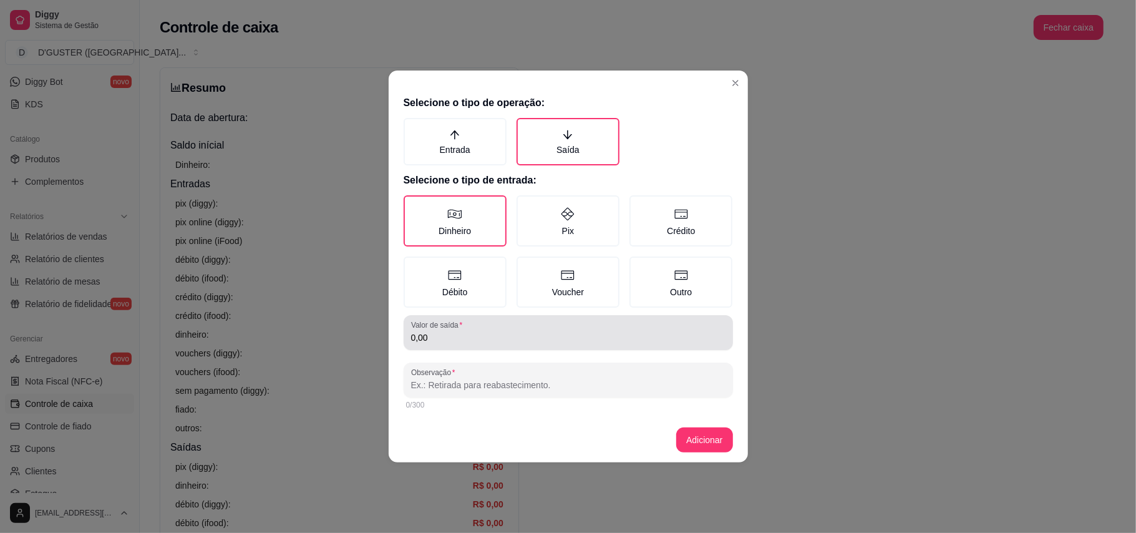
click at [495, 344] on div "Valor de saída 0,00" at bounding box center [568, 332] width 329 height 35
type input "205,00"
click at [500, 407] on div "0/300" at bounding box center [568, 405] width 324 height 10
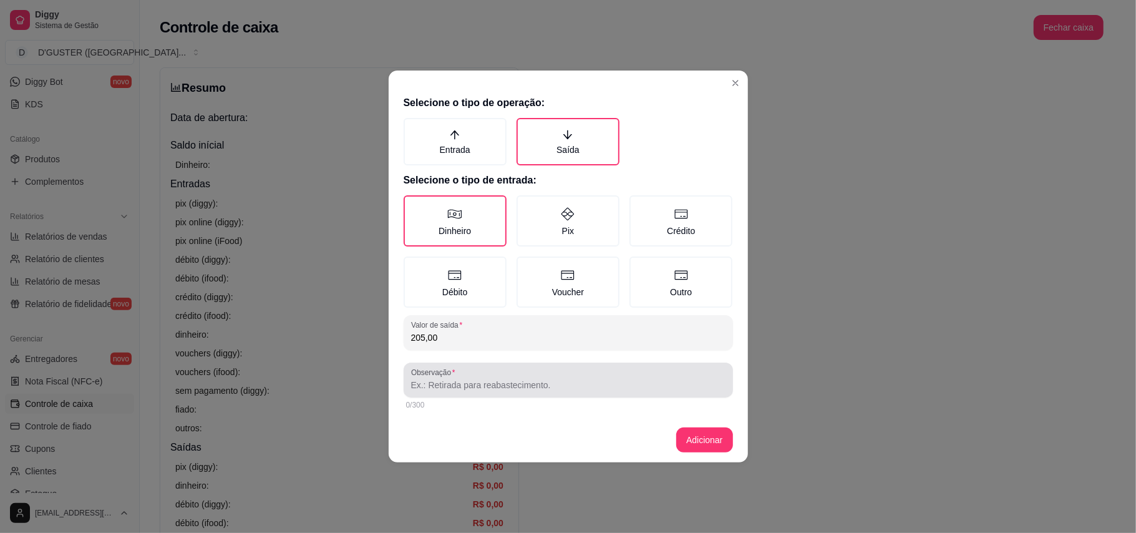
click at [508, 388] on input "Observação" at bounding box center [568, 385] width 314 height 12
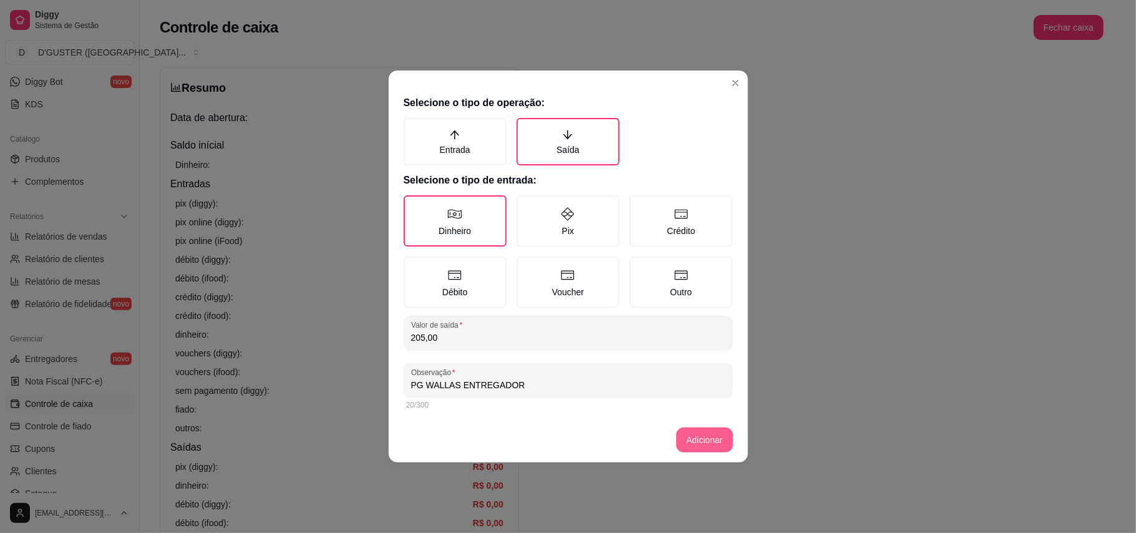
type input "PG WALLAS ENTREGADOR"
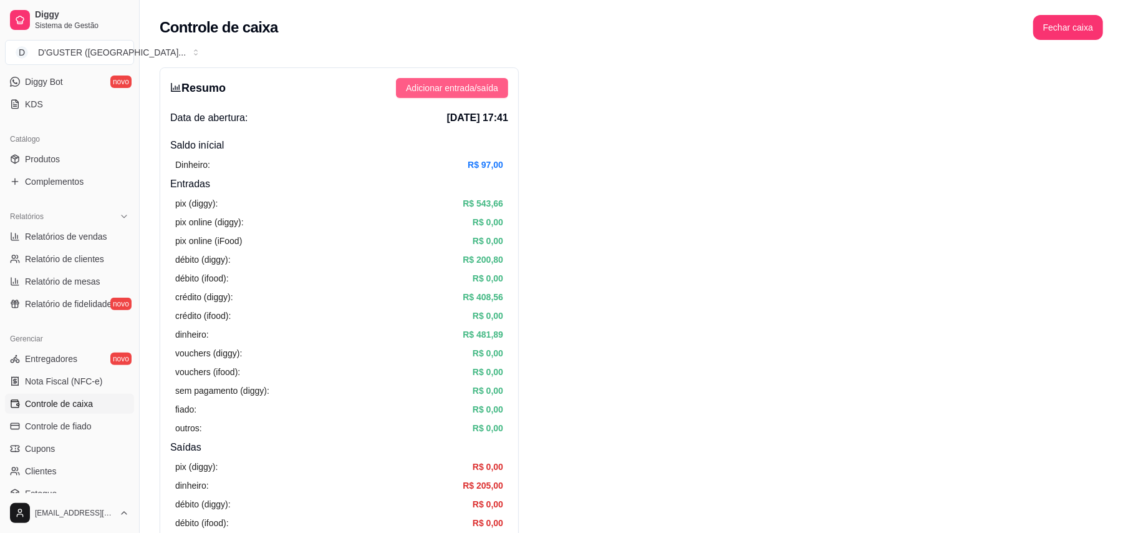
click at [450, 86] on span "Adicionar entrada/saída" at bounding box center [452, 88] width 92 height 14
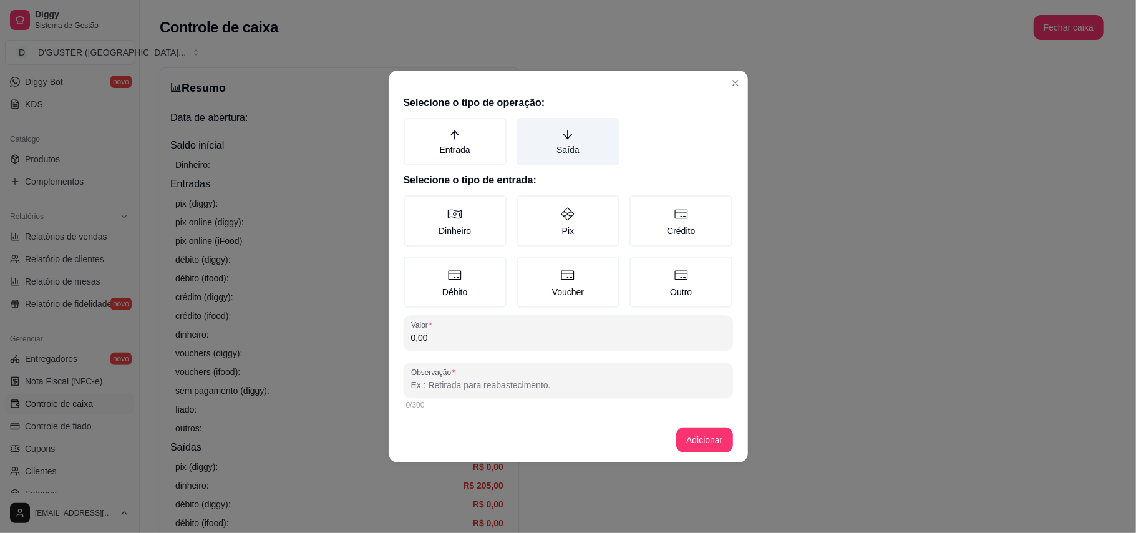
click at [571, 146] on label "Saída" at bounding box center [567, 141] width 103 height 47
click at [526, 127] on button "Saída" at bounding box center [521, 122] width 10 height 10
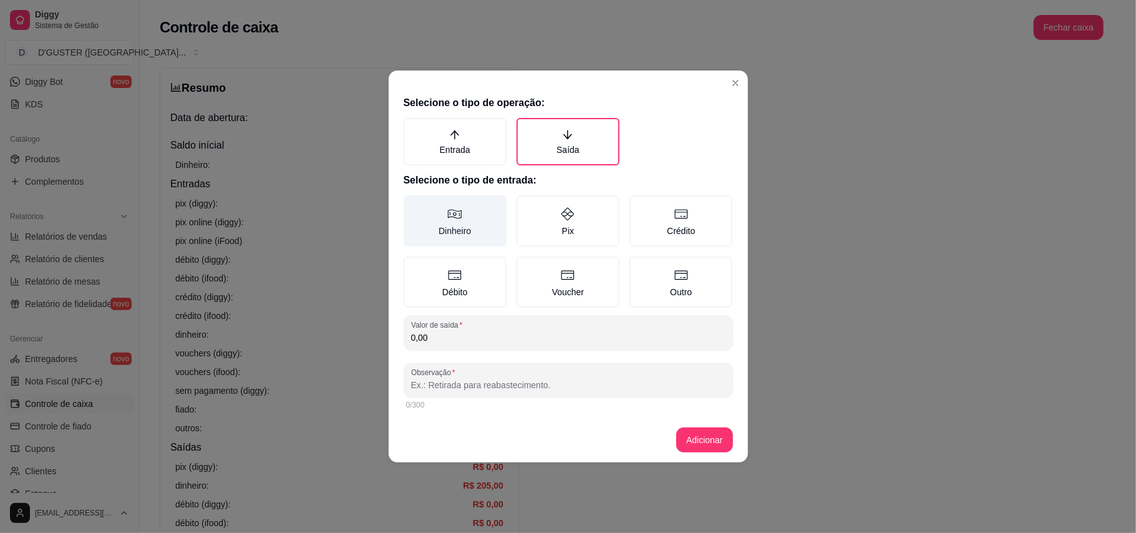
drag, startPoint x: 459, startPoint y: 208, endPoint x: 440, endPoint y: 275, distance: 69.3
click at [457, 210] on icon at bounding box center [454, 213] width 15 height 15
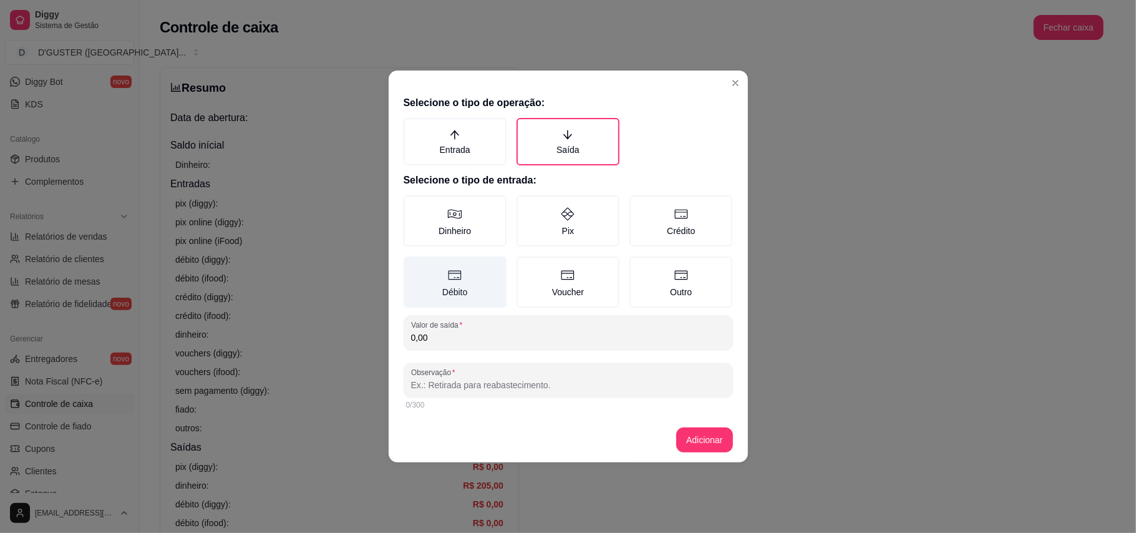
click at [413, 205] on button "Dinheiro" at bounding box center [408, 200] width 10 height 10
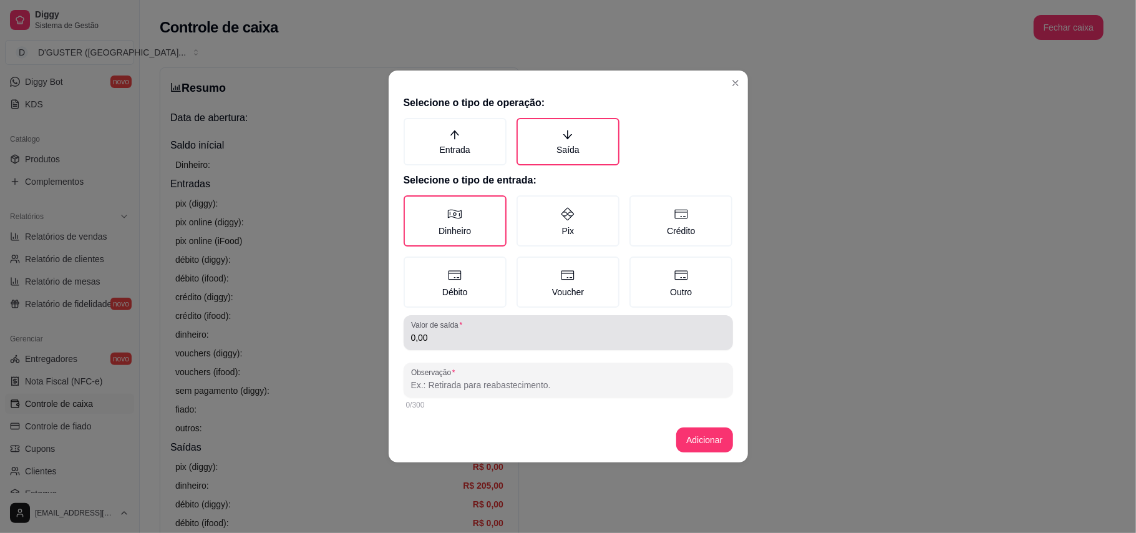
click at [460, 341] on input "0,00" at bounding box center [568, 337] width 314 height 12
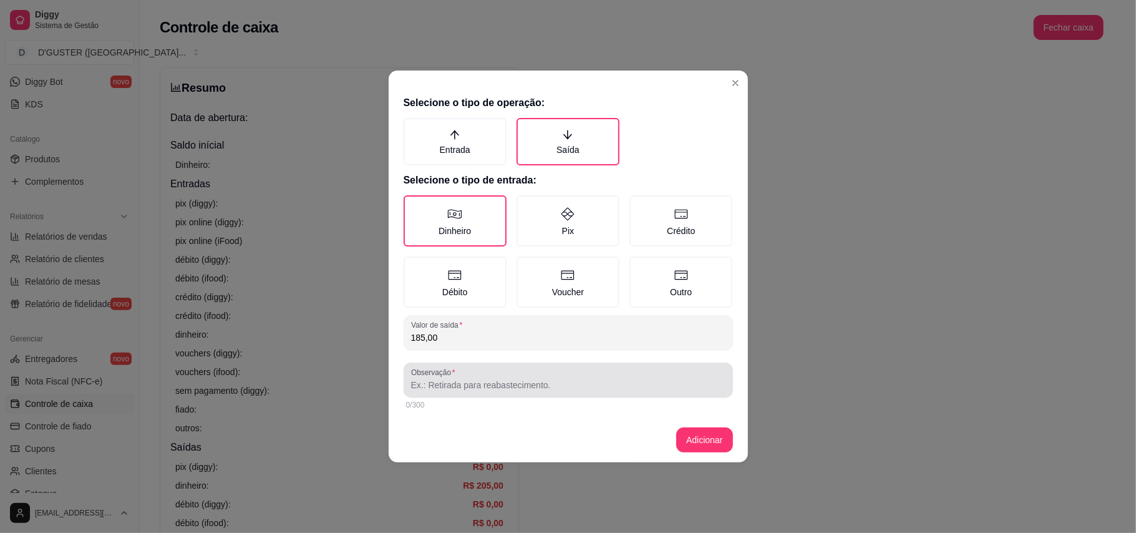
type input "185,00"
click at [530, 387] on input "Observação" at bounding box center [568, 385] width 314 height 12
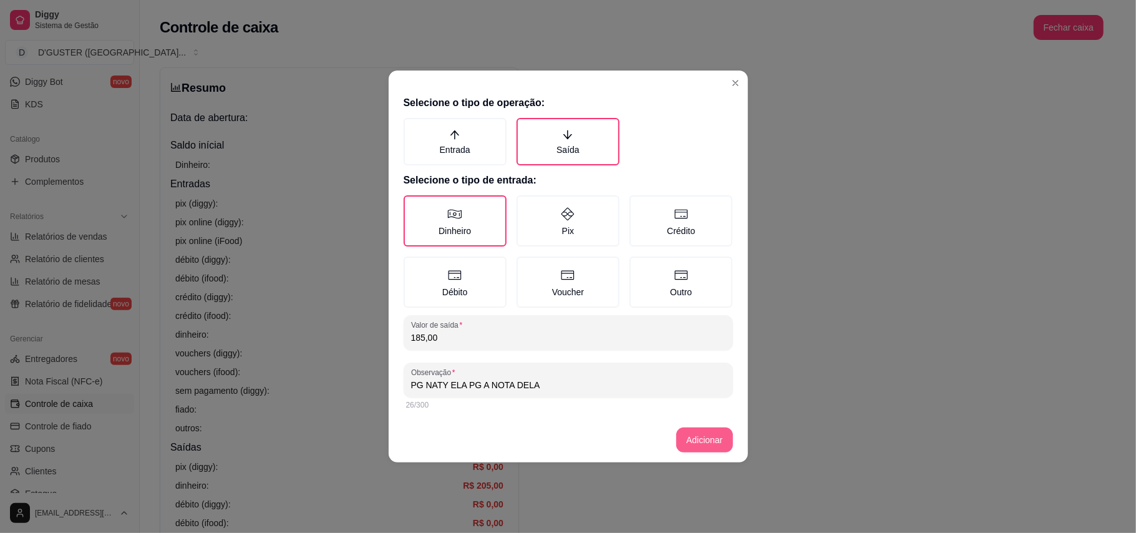
type input "PG NATY ELA PG A NOTA DELA"
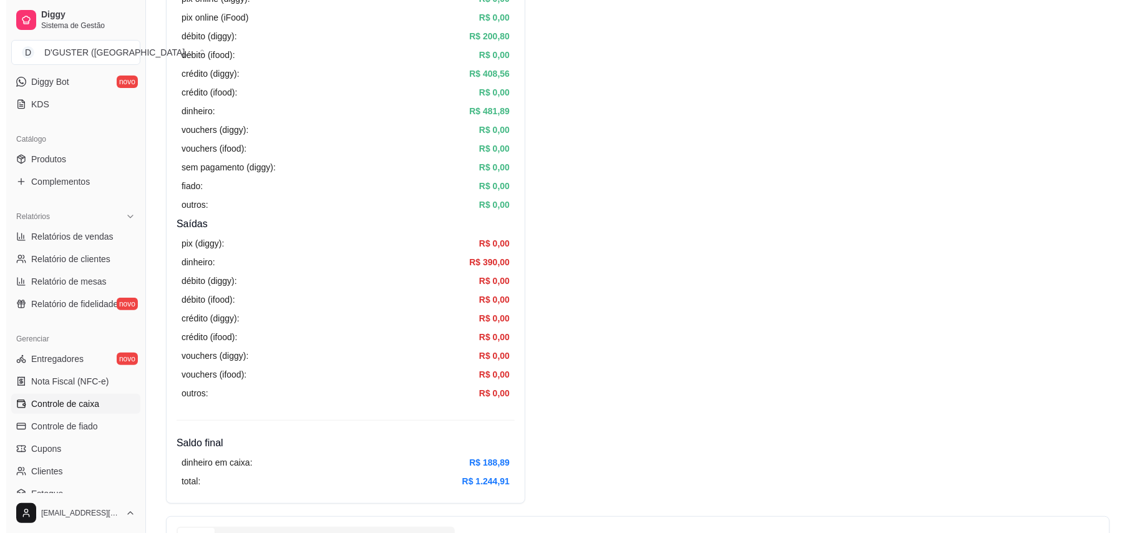
scroll to position [0, 0]
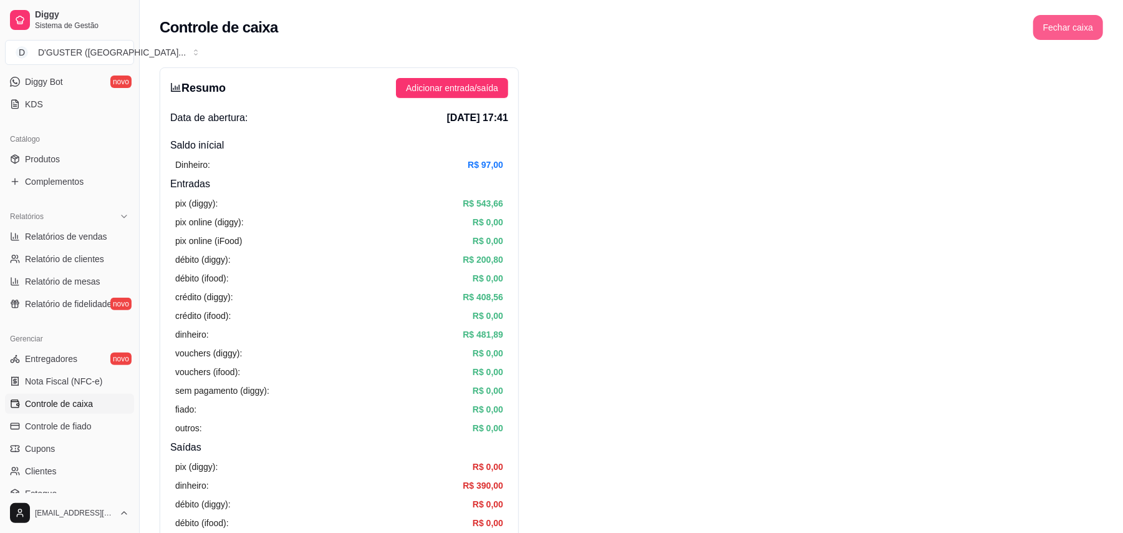
click at [1088, 30] on button "Fechar caixa" at bounding box center [1068, 27] width 70 height 25
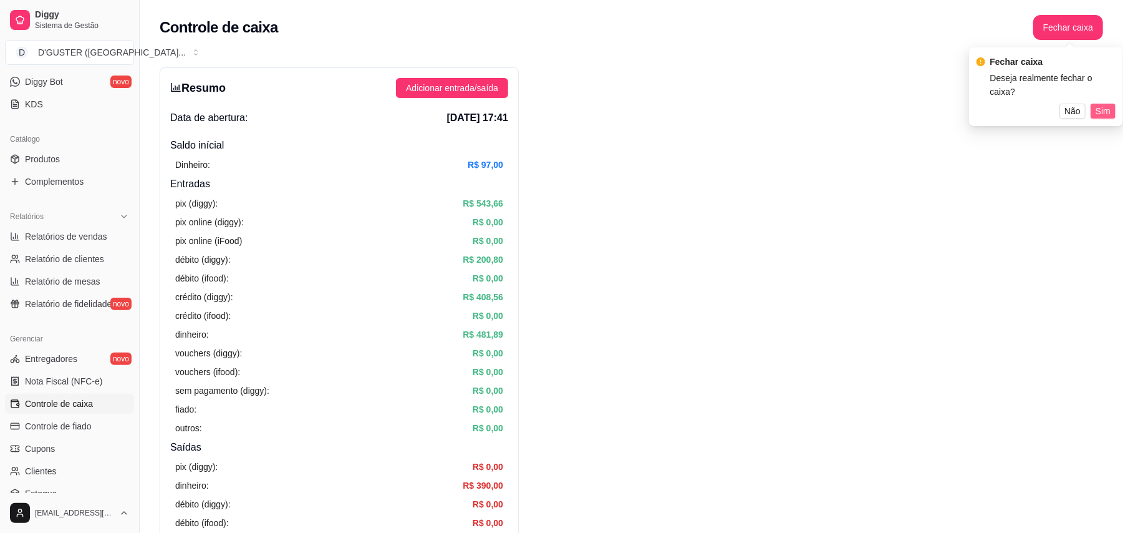
click at [1103, 104] on span "Sim" at bounding box center [1103, 111] width 15 height 14
